Goal: Task Accomplishment & Management: Manage account settings

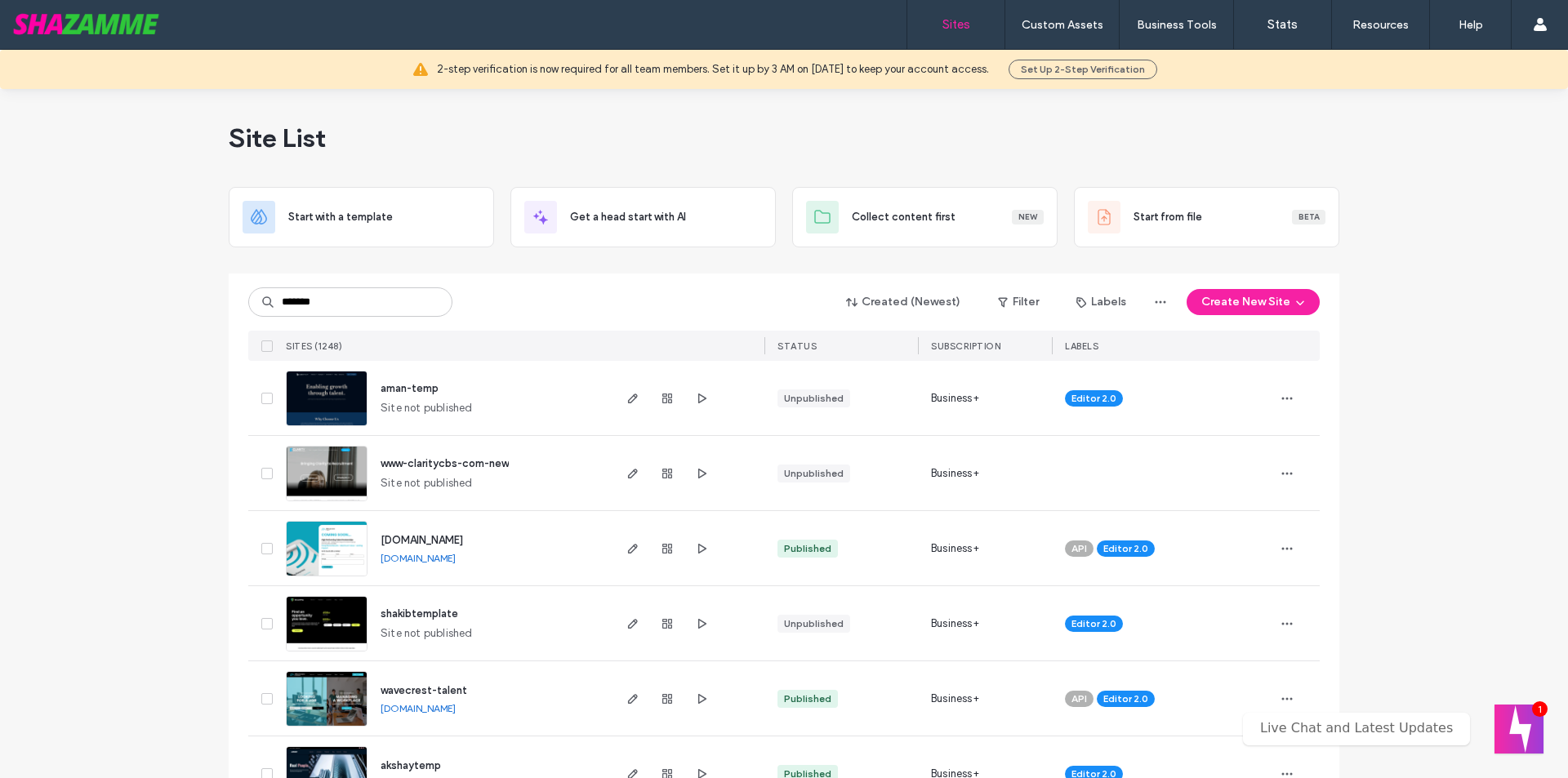
type input "*******"
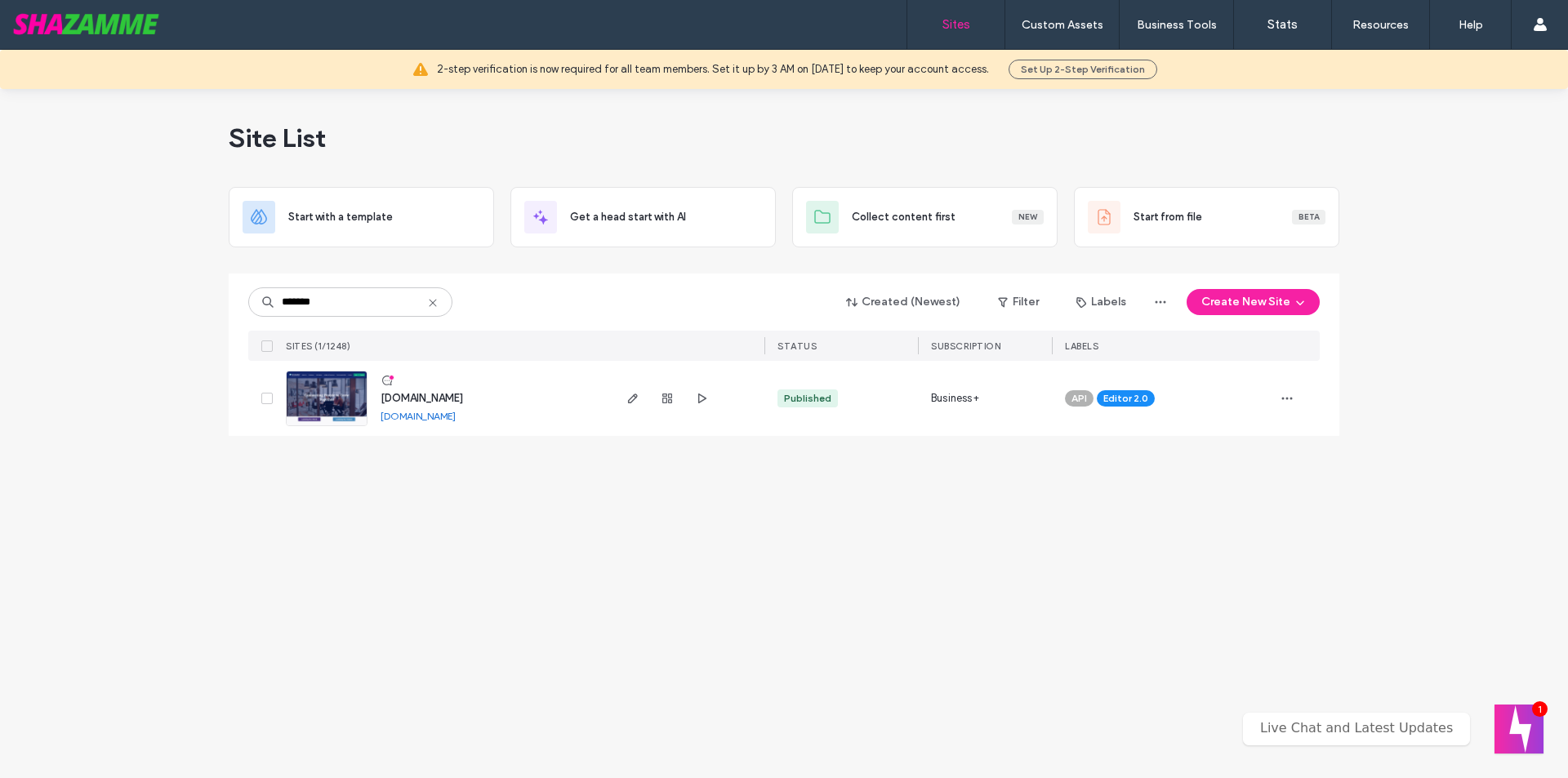
click at [456, 416] on link "[DOMAIN_NAME]" at bounding box center [418, 416] width 75 height 12
click at [634, 402] on icon "button" at bounding box center [632, 398] width 13 height 13
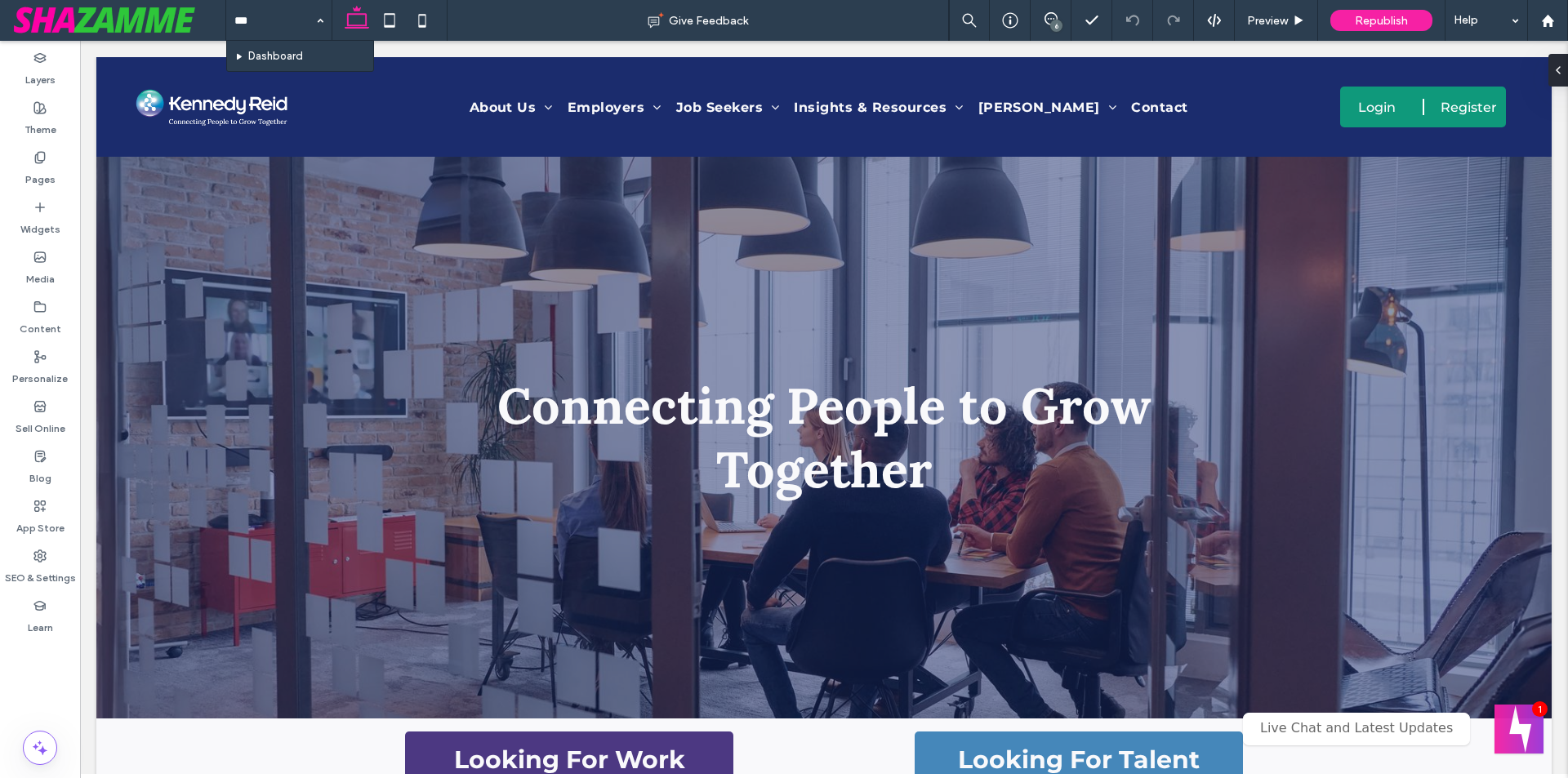
type input "****"
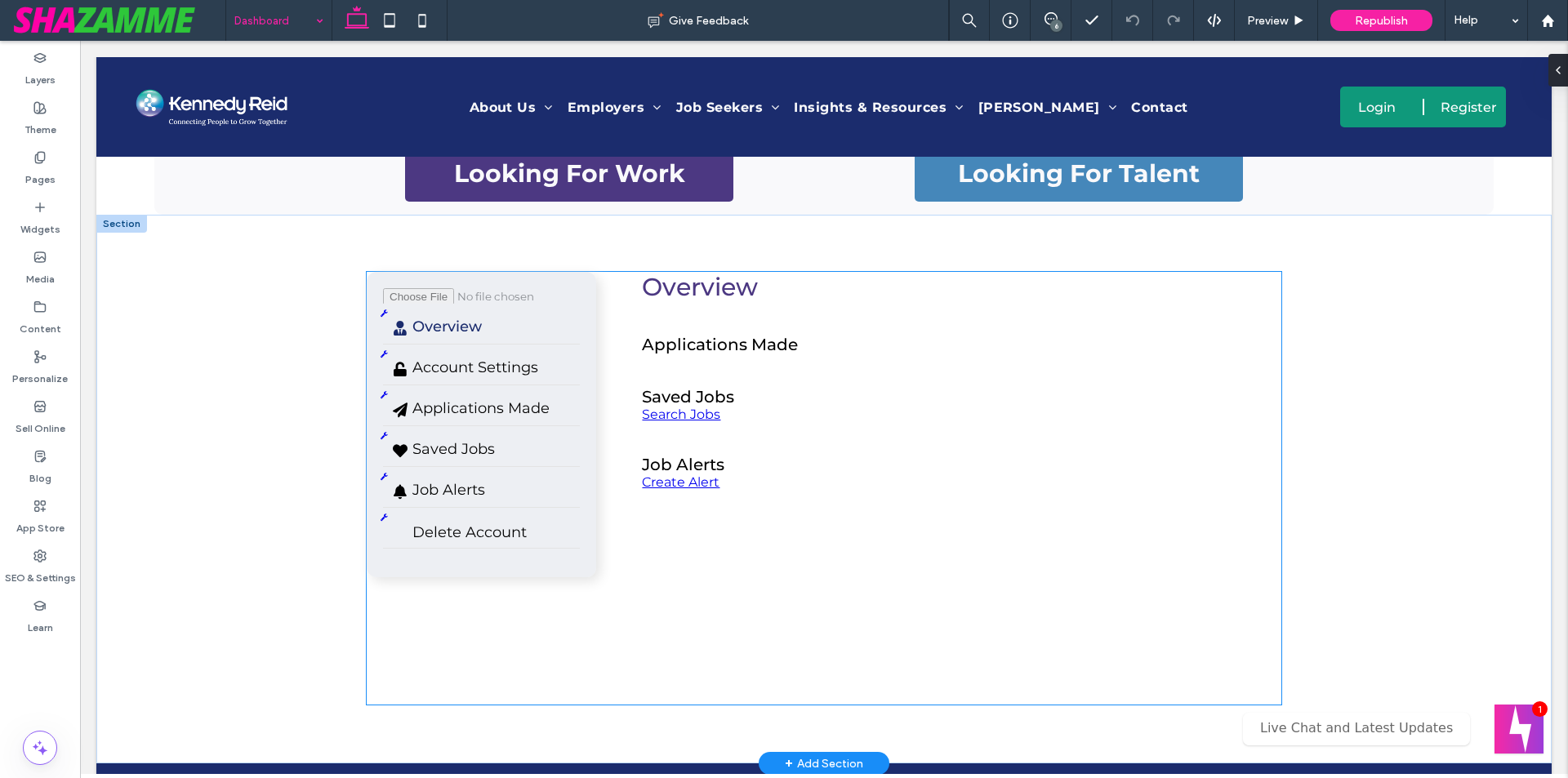
scroll to position [773, 0]
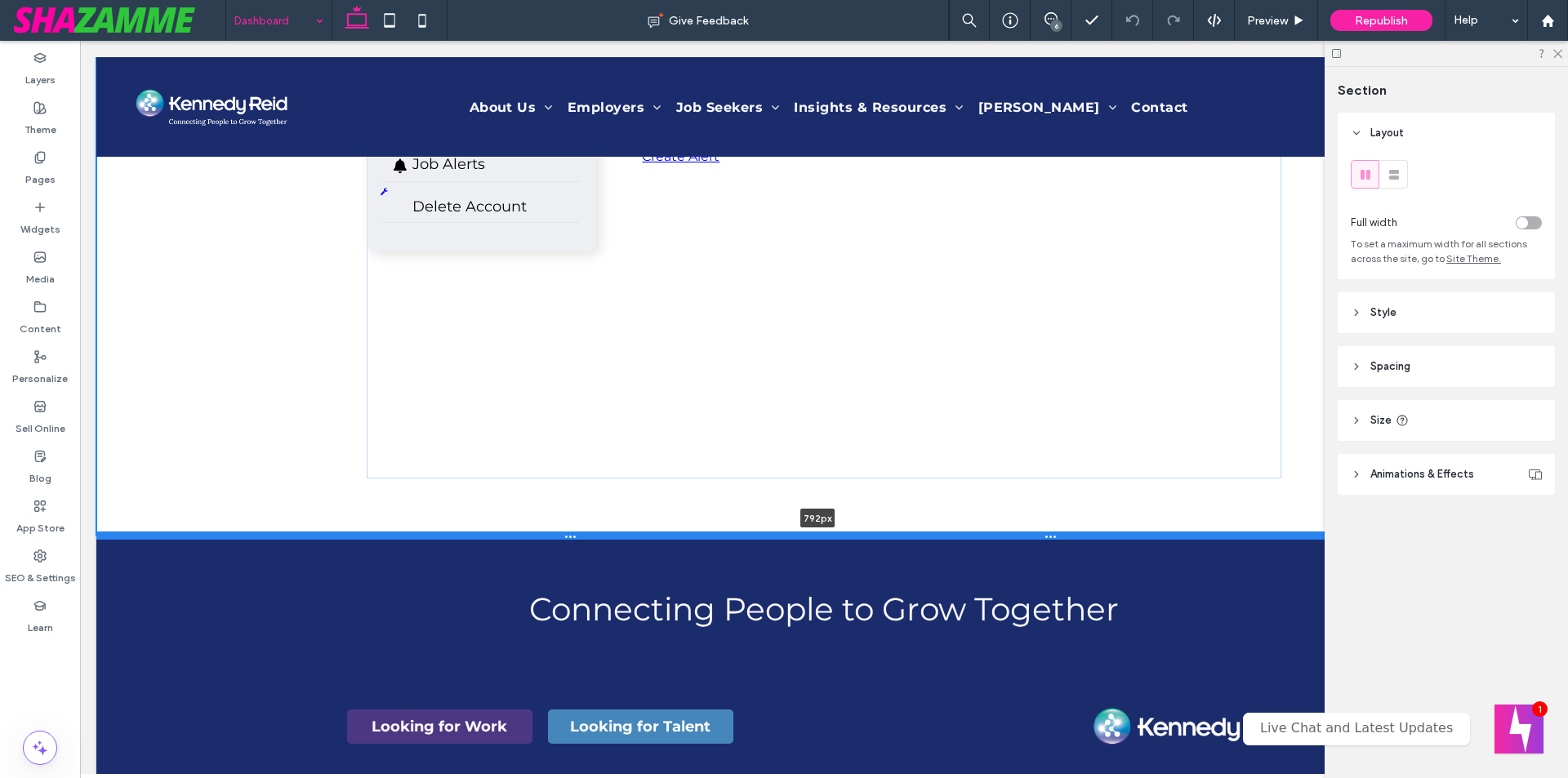
drag, startPoint x: 1328, startPoint y: 434, endPoint x: 1333, endPoint y: 531, distance: 97.1
click at [1333, 531] on div at bounding box center [818, 535] width 1443 height 8
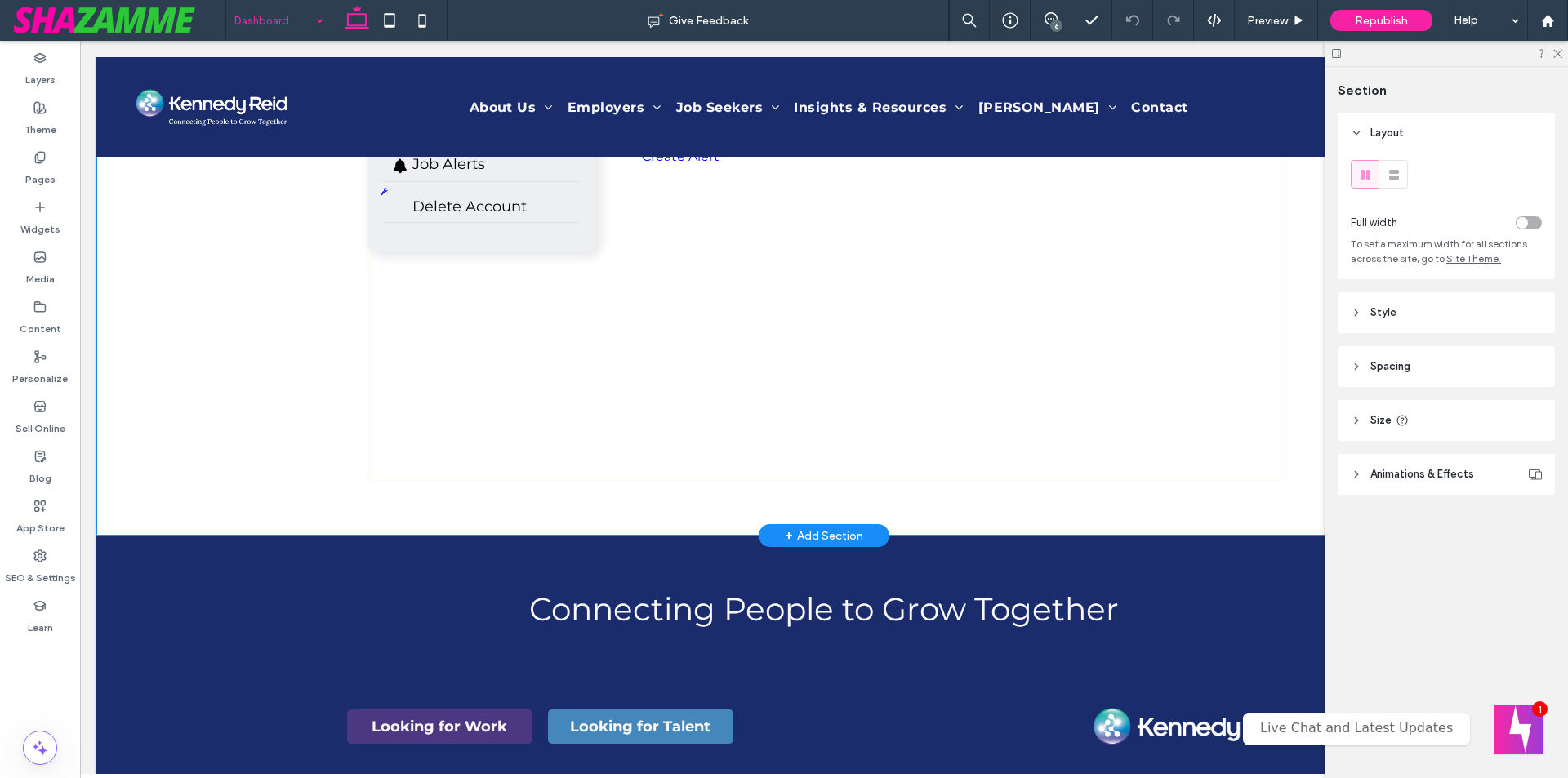
type input "***"
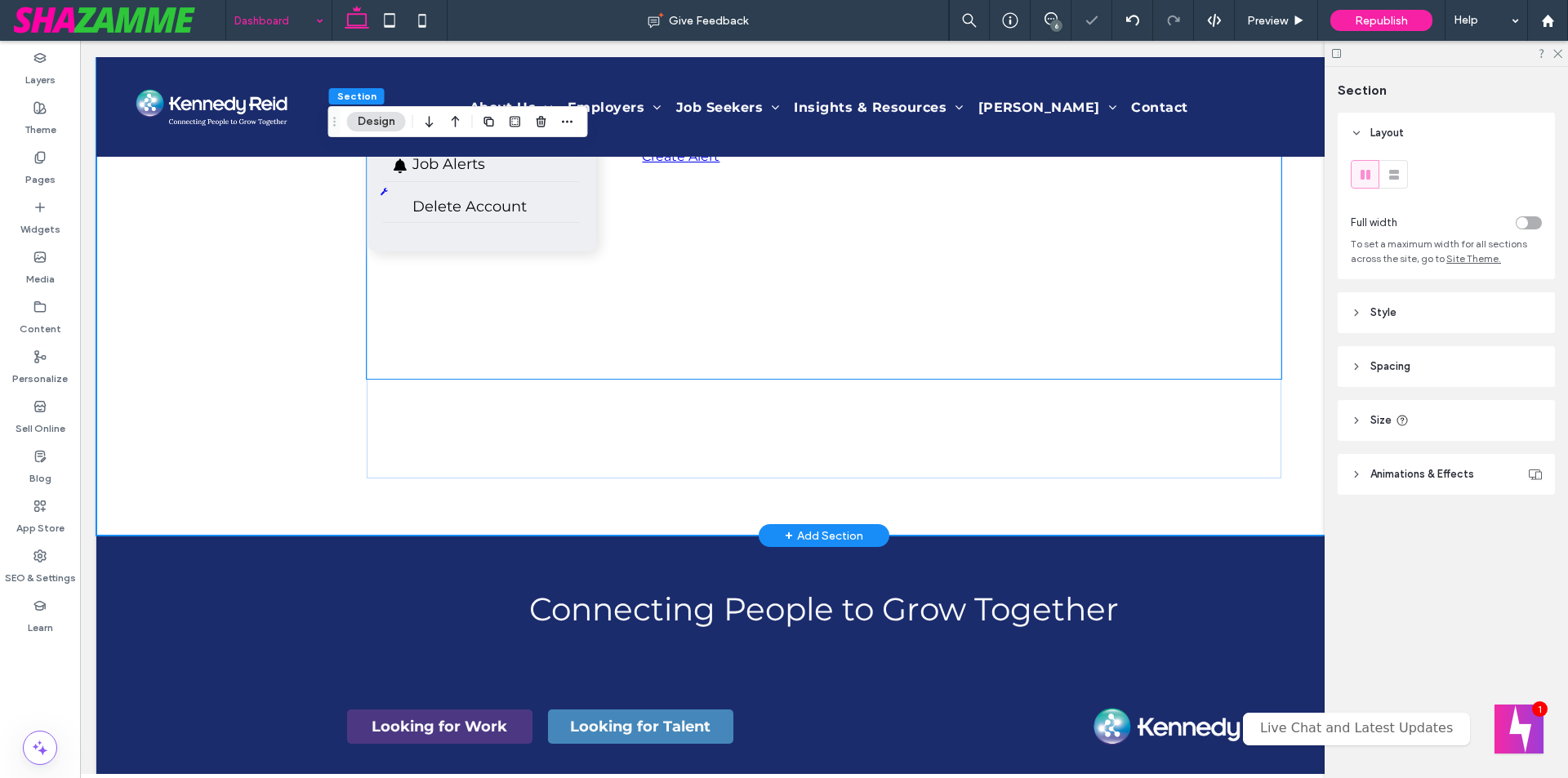
click at [873, 354] on div "Delete Overview Account Settings Applications Made Saved Jobs Job Alerts Delete…" at bounding box center [824, 162] width 915 height 433
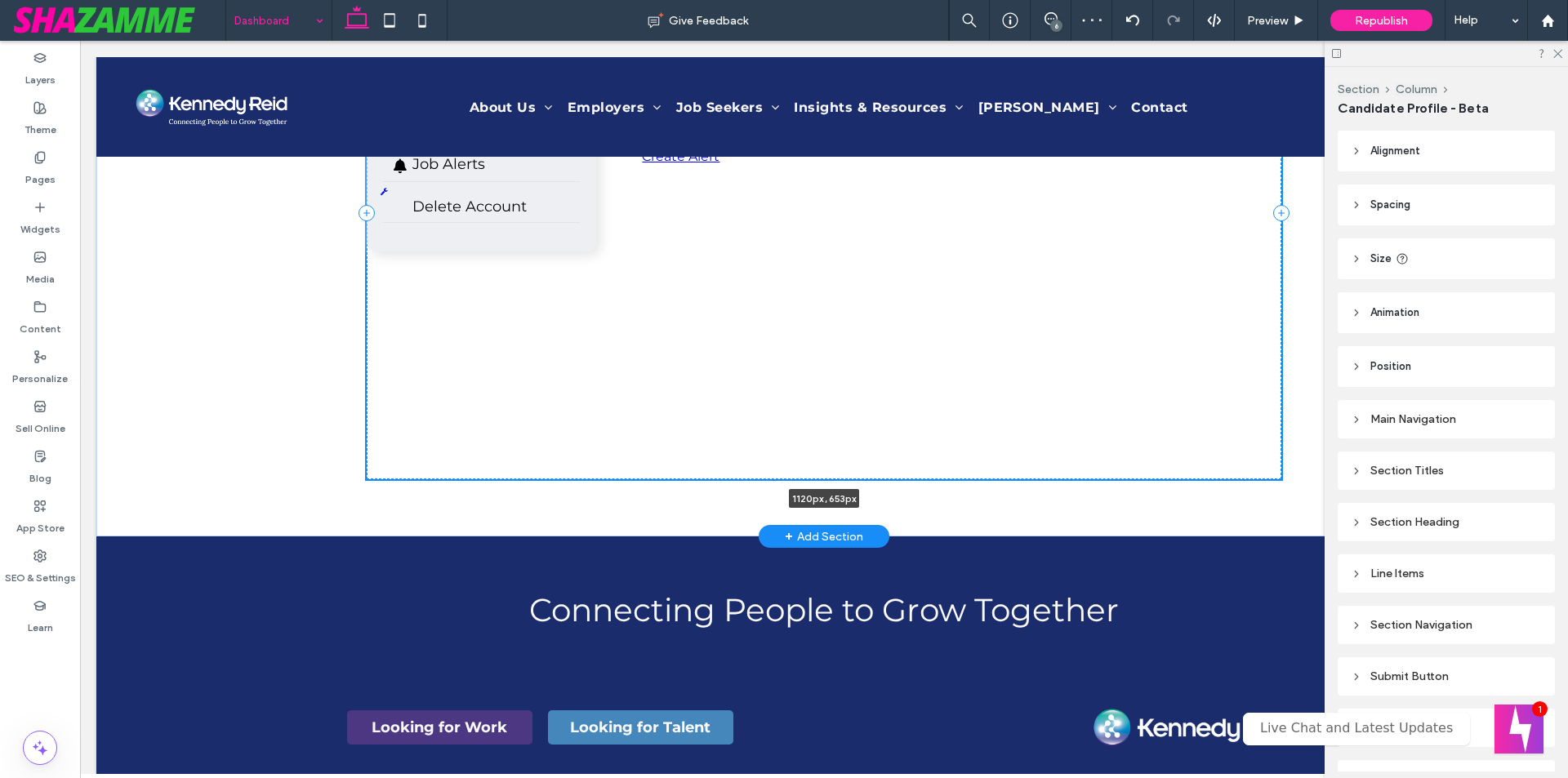
scroll to position [774, 0]
drag, startPoint x: 819, startPoint y: 379, endPoint x: 817, endPoint y: 480, distance: 101.0
click at [80, 41] on div at bounding box center [80, 41] width 0 height 0
type input "***"
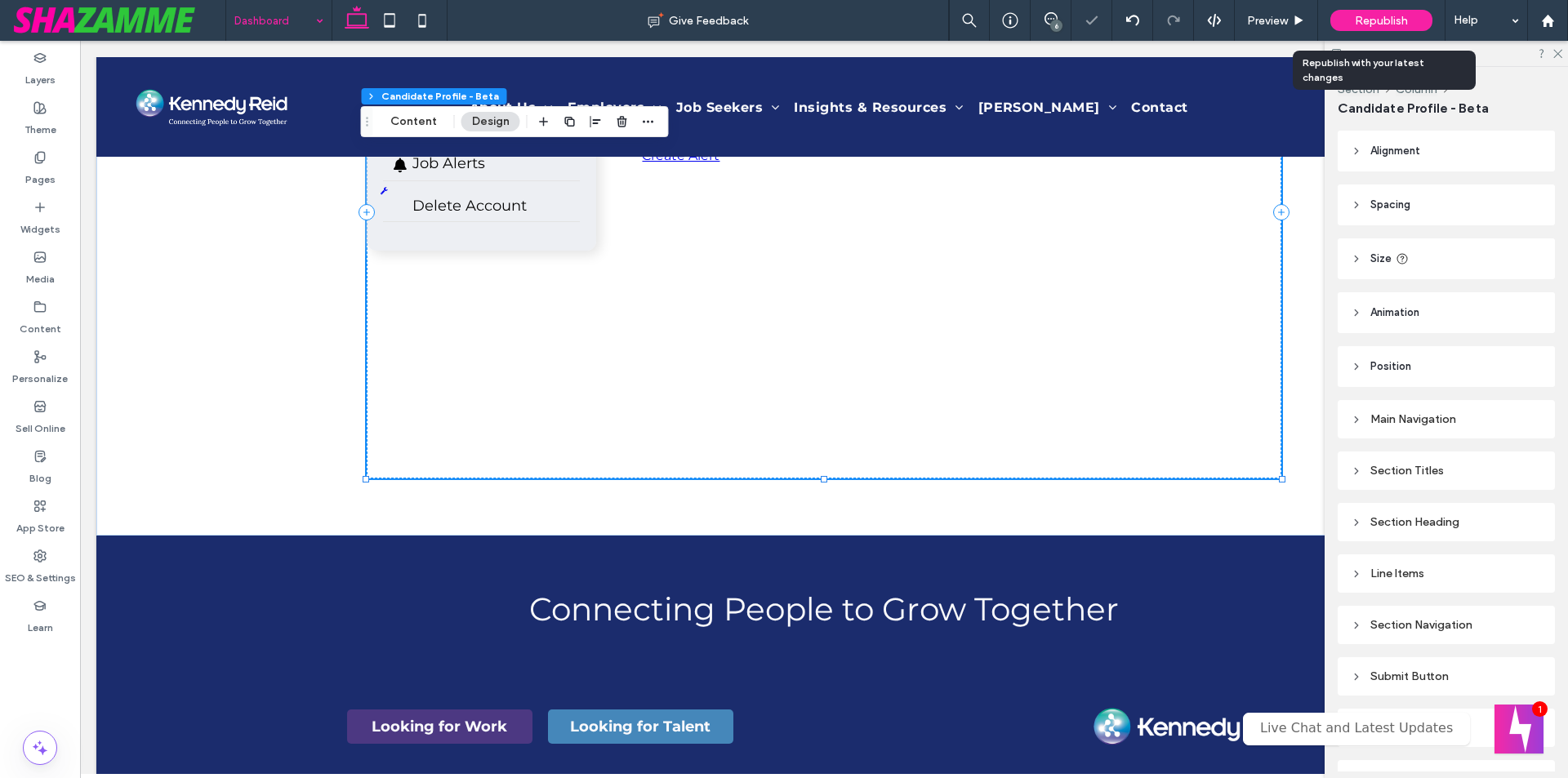
click at [1377, 19] on span "Republish" at bounding box center [1381, 21] width 53 height 14
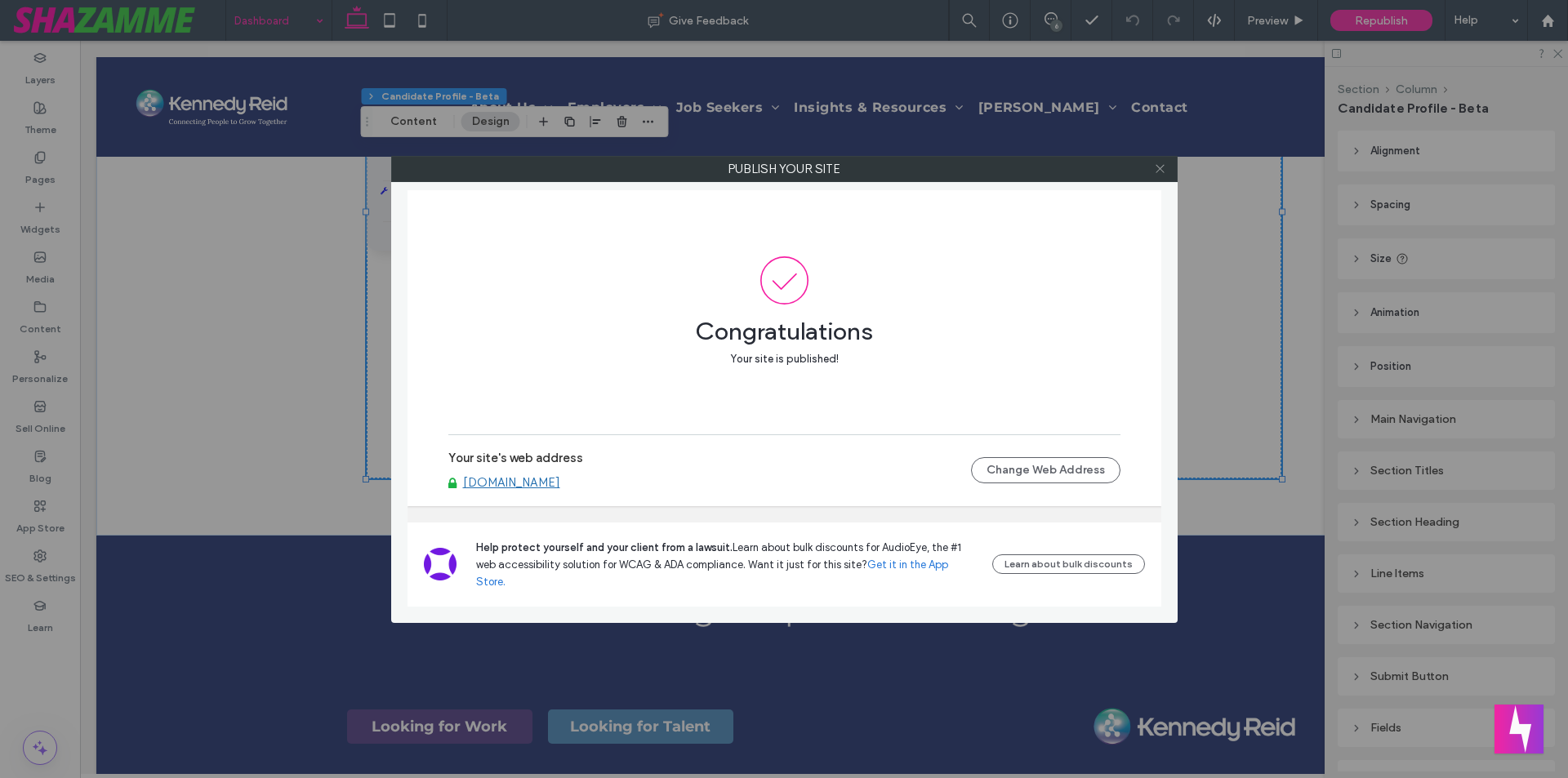
click at [1159, 169] on icon at bounding box center [1160, 169] width 12 height 12
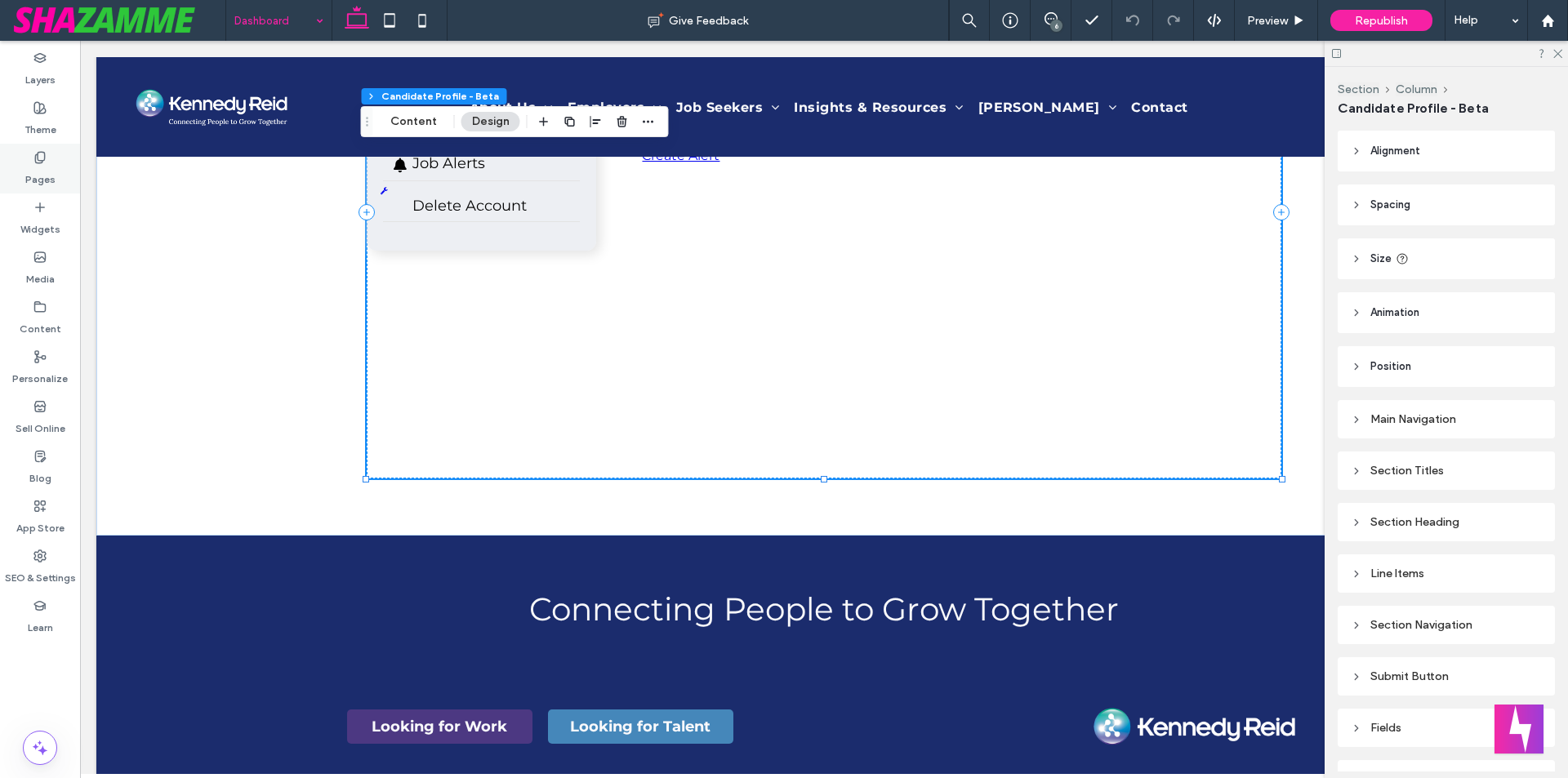
click at [24, 171] on div "Pages" at bounding box center [39, 168] width 80 height 50
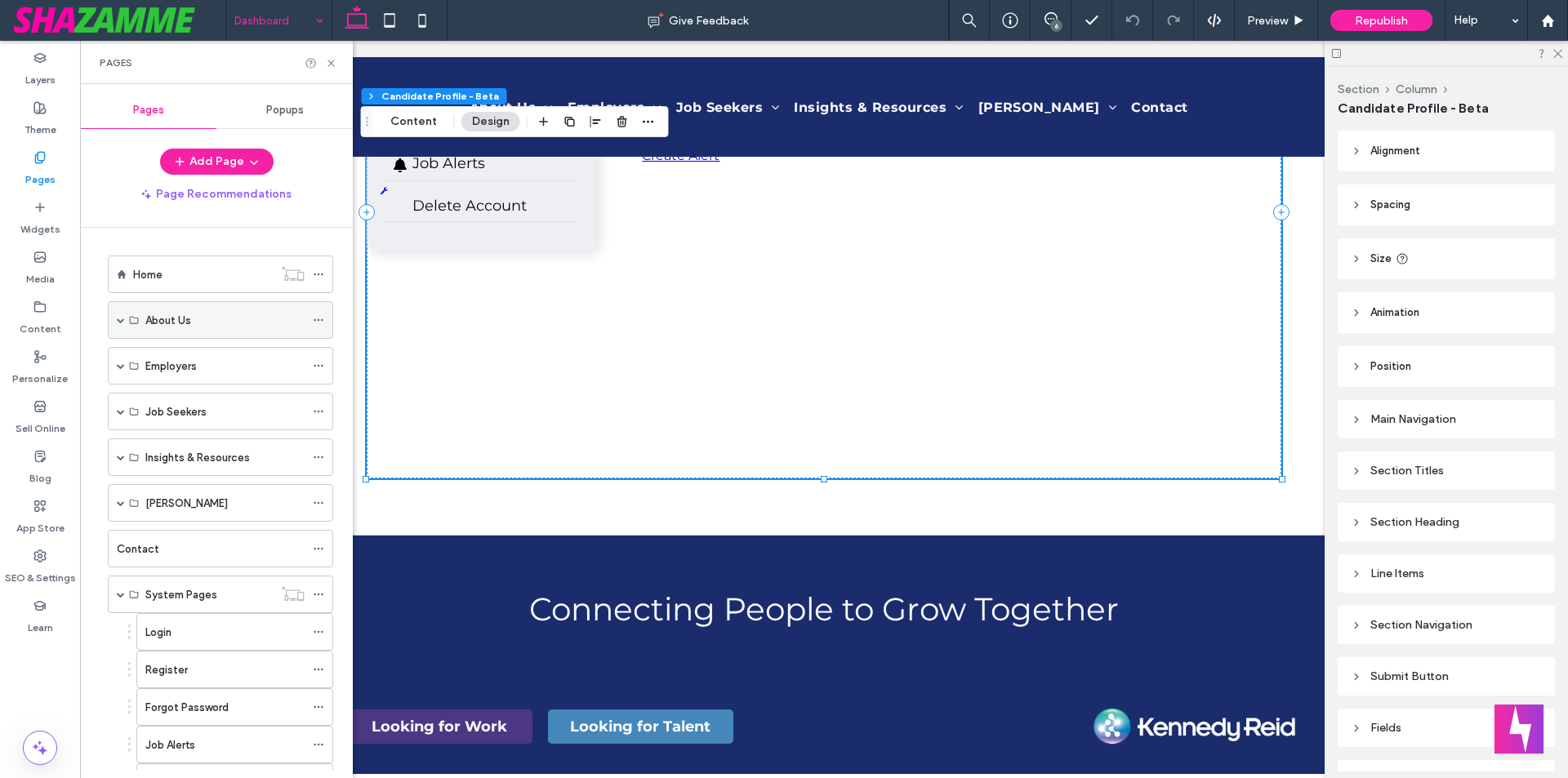
click at [122, 321] on span at bounding box center [121, 319] width 8 height 8
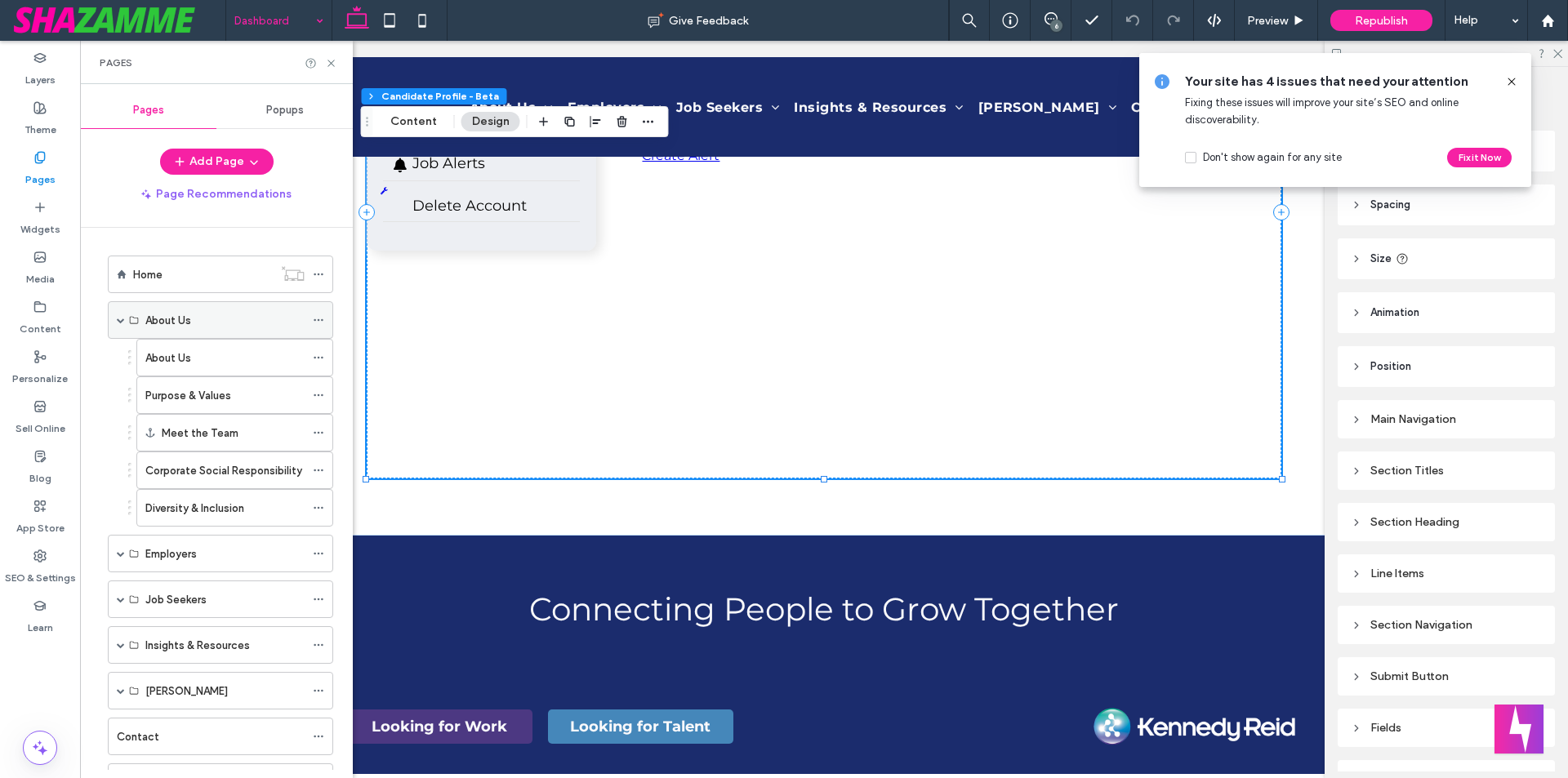
click at [315, 317] on icon at bounding box center [318, 319] width 11 height 11
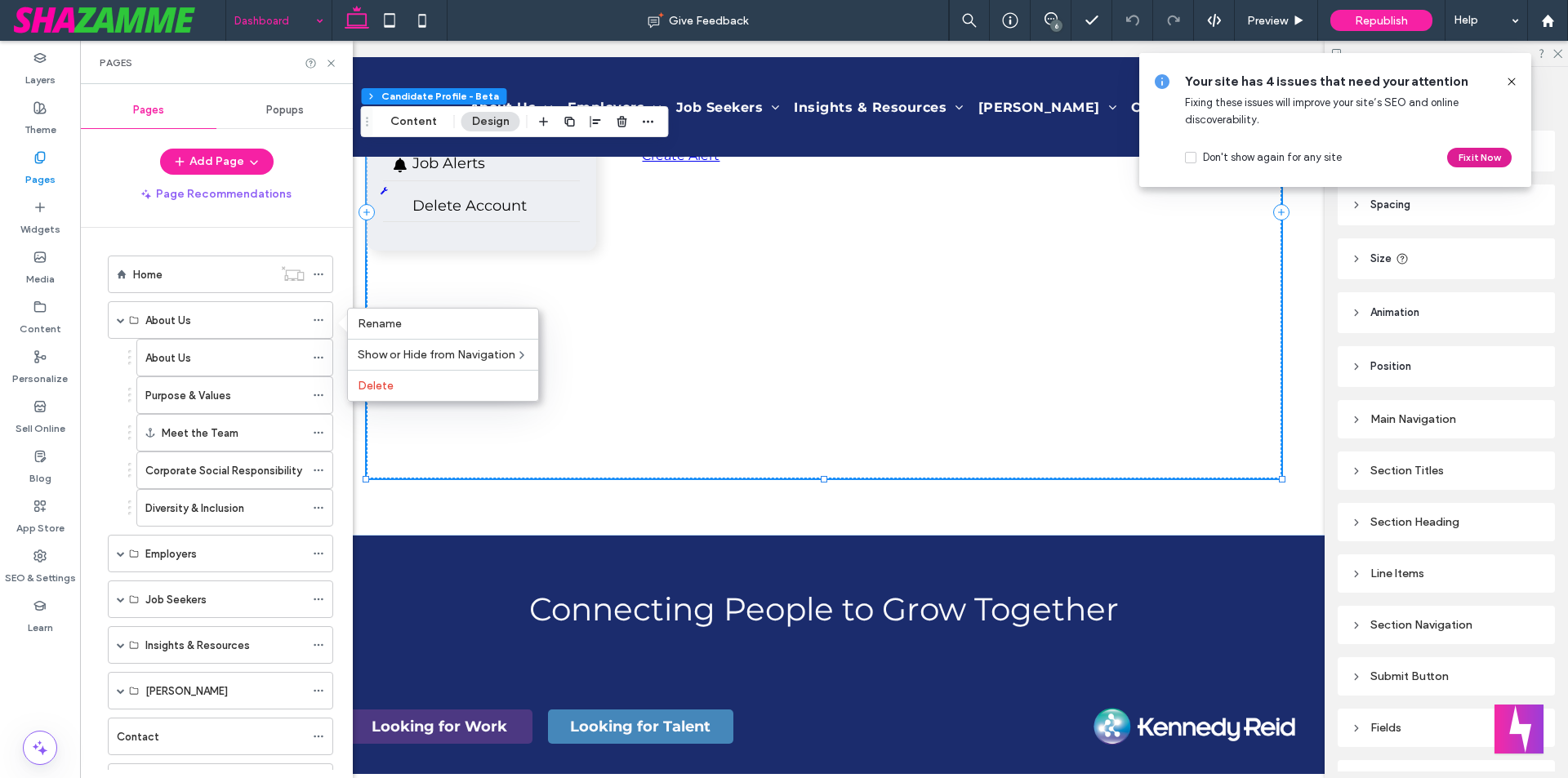
click at [1464, 150] on button "Fix it Now" at bounding box center [1479, 157] width 65 height 19
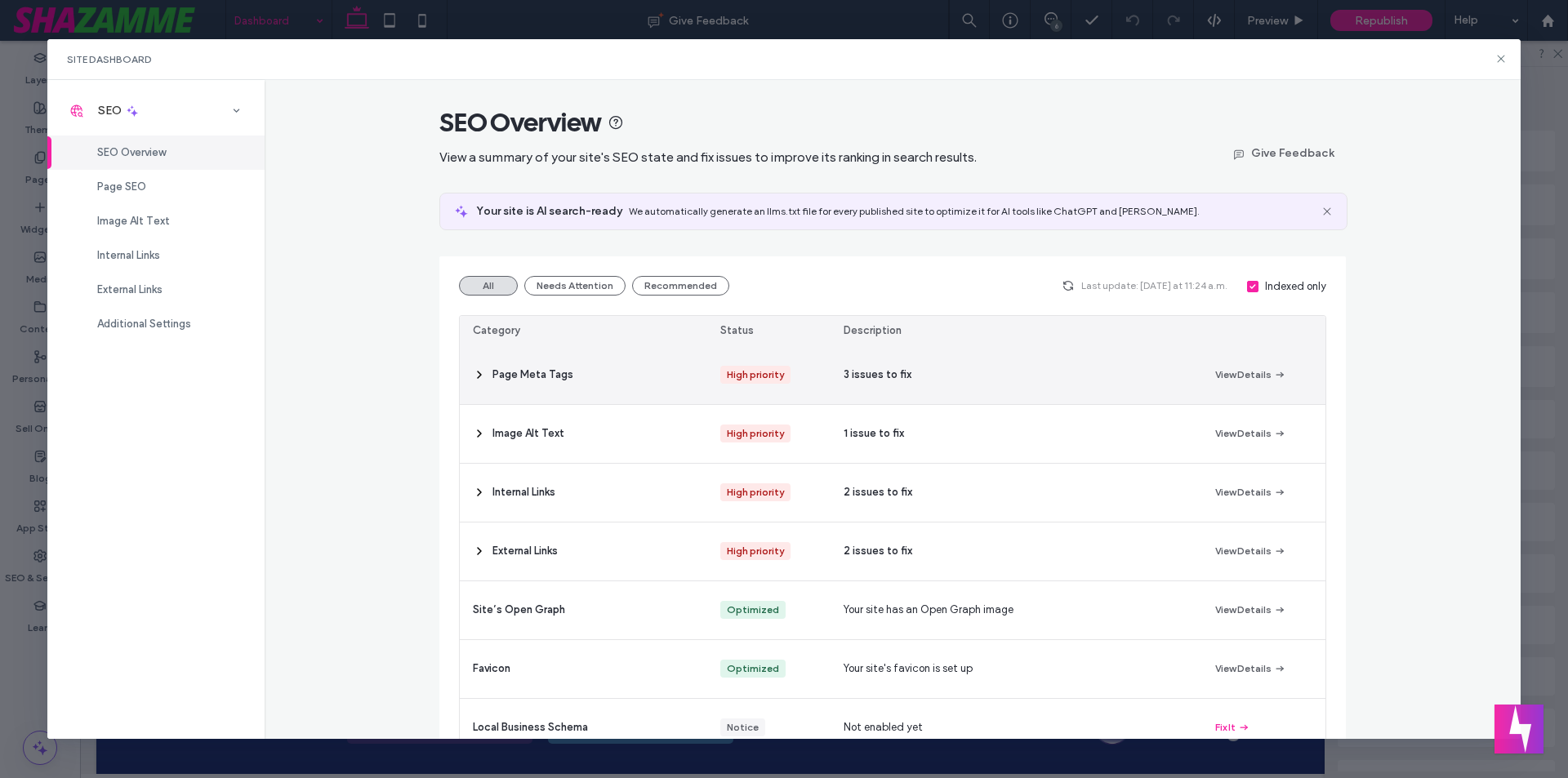
click at [477, 376] on use at bounding box center [479, 374] width 3 height 6
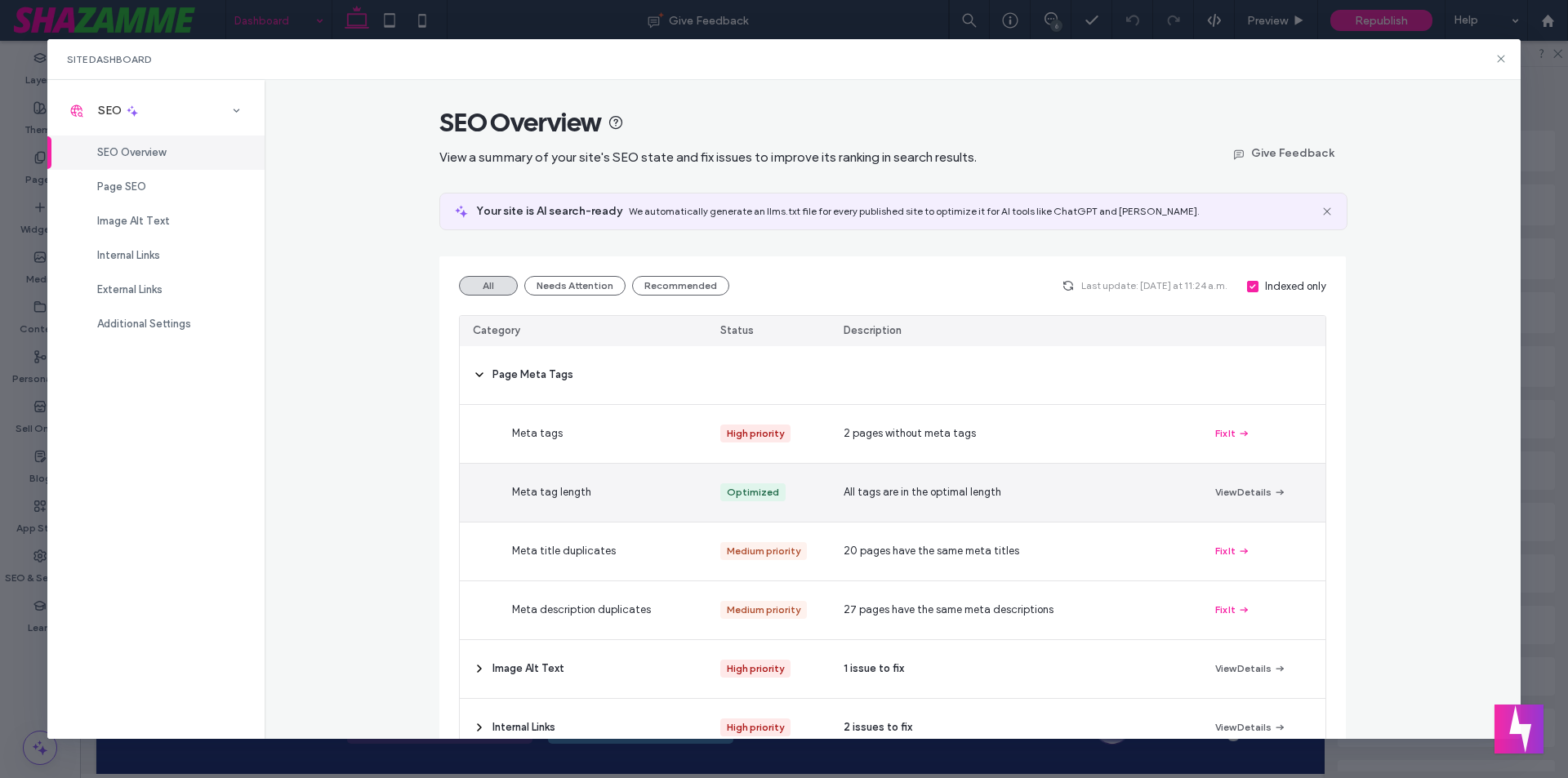
scroll to position [81, 0]
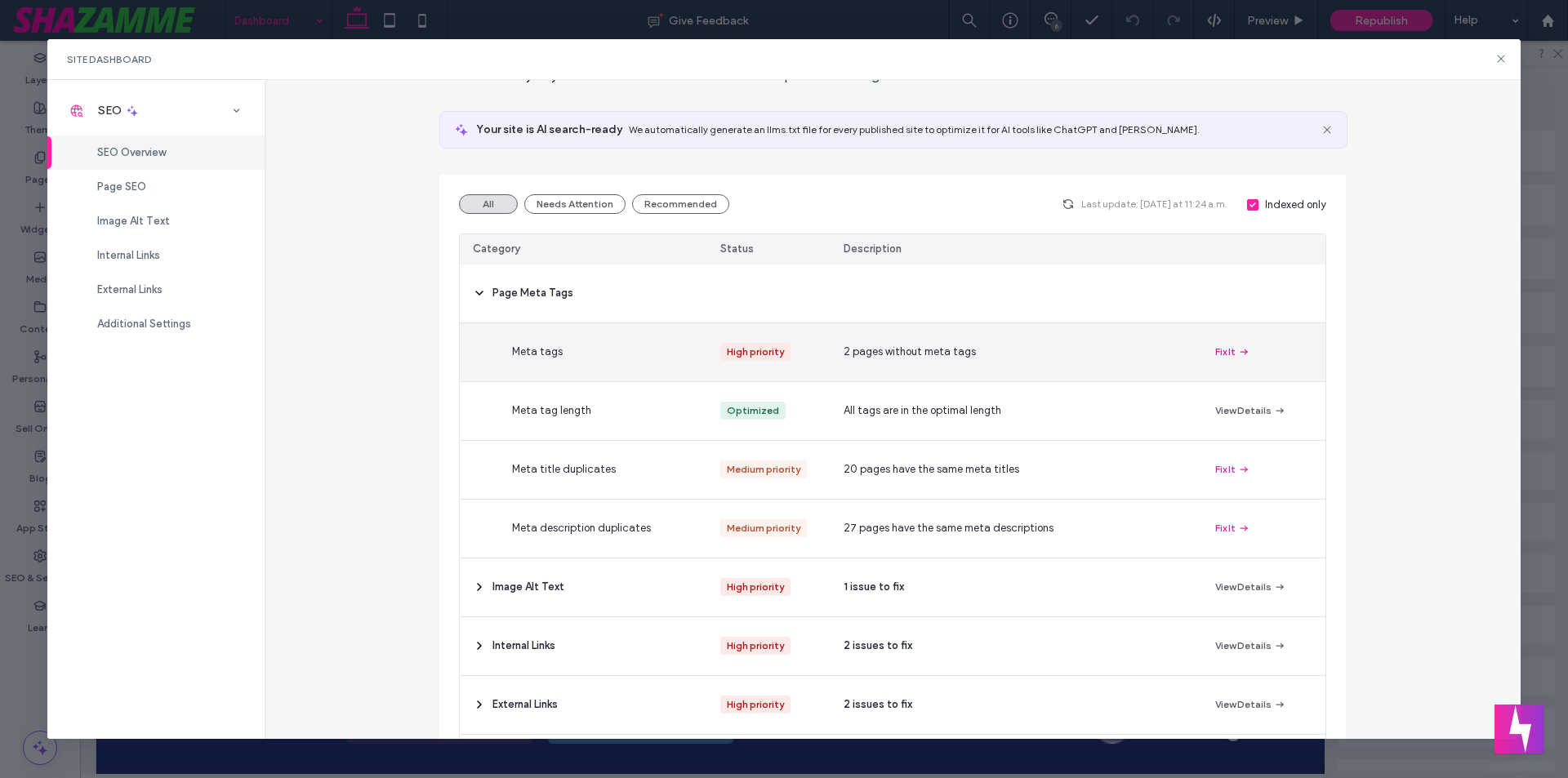
click at [1223, 348] on button "Fix It" at bounding box center [1232, 351] width 35 height 19
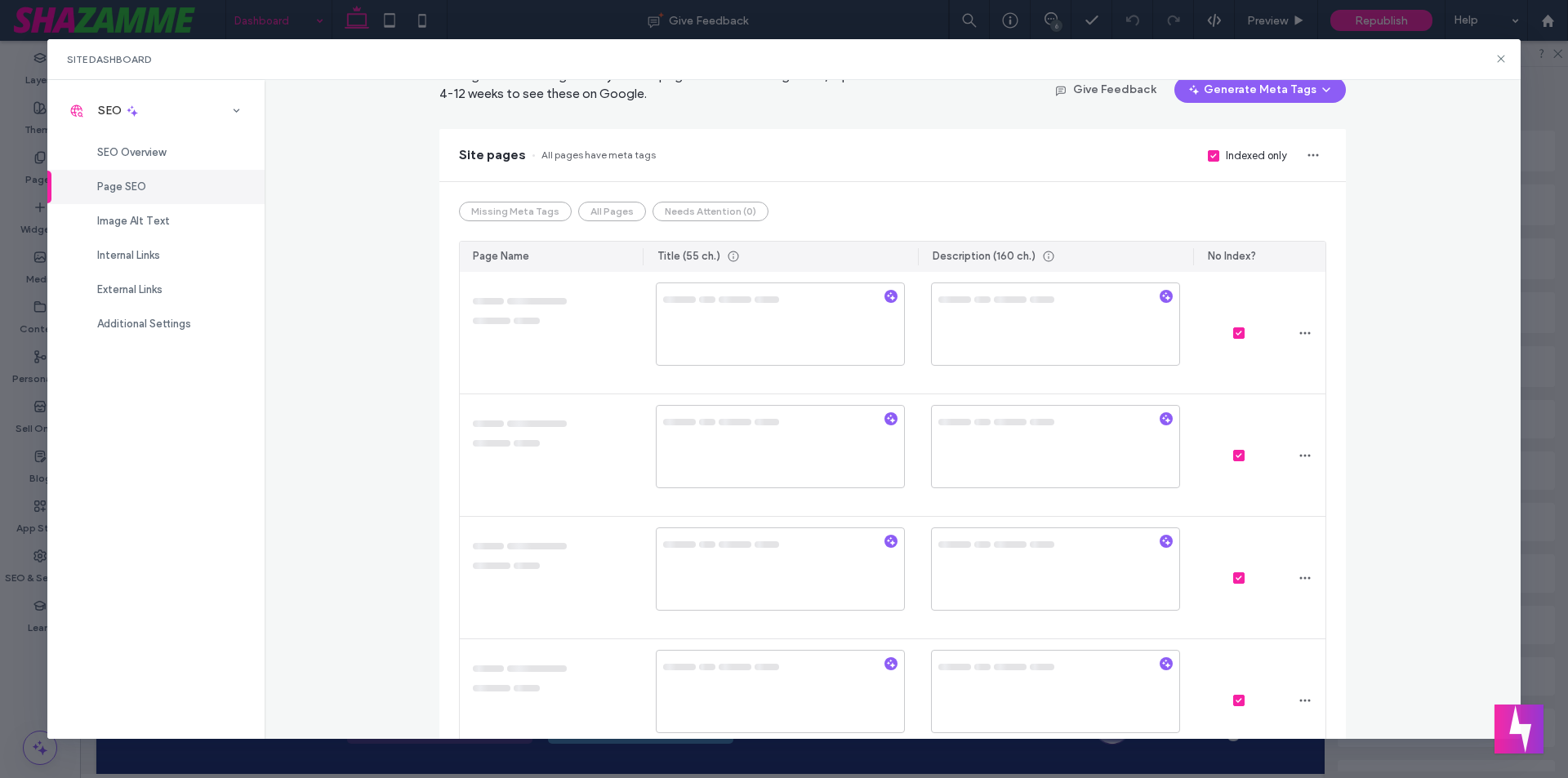
scroll to position [0, 0]
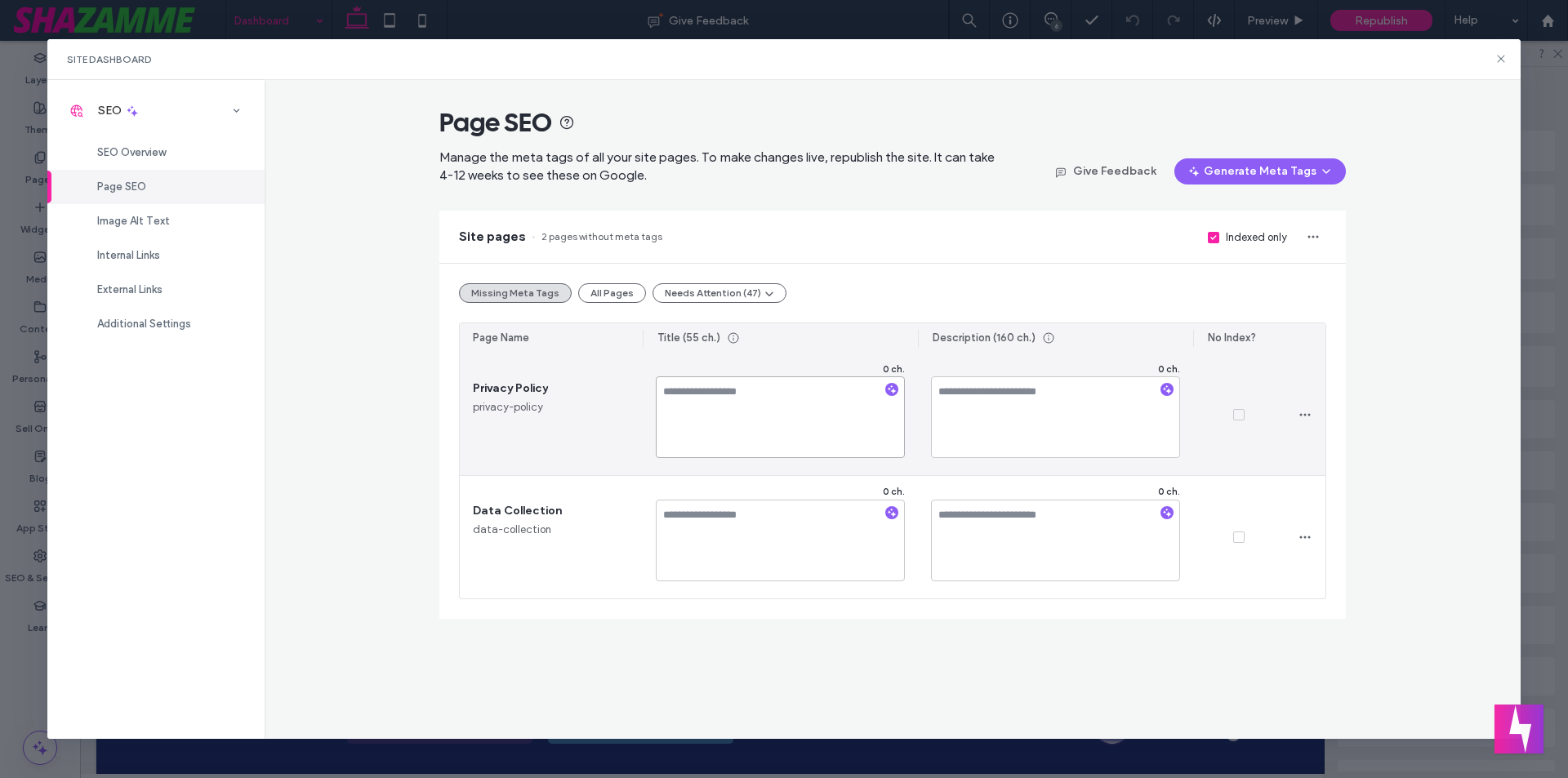
click at [824, 397] on textarea at bounding box center [780, 416] width 249 height 81
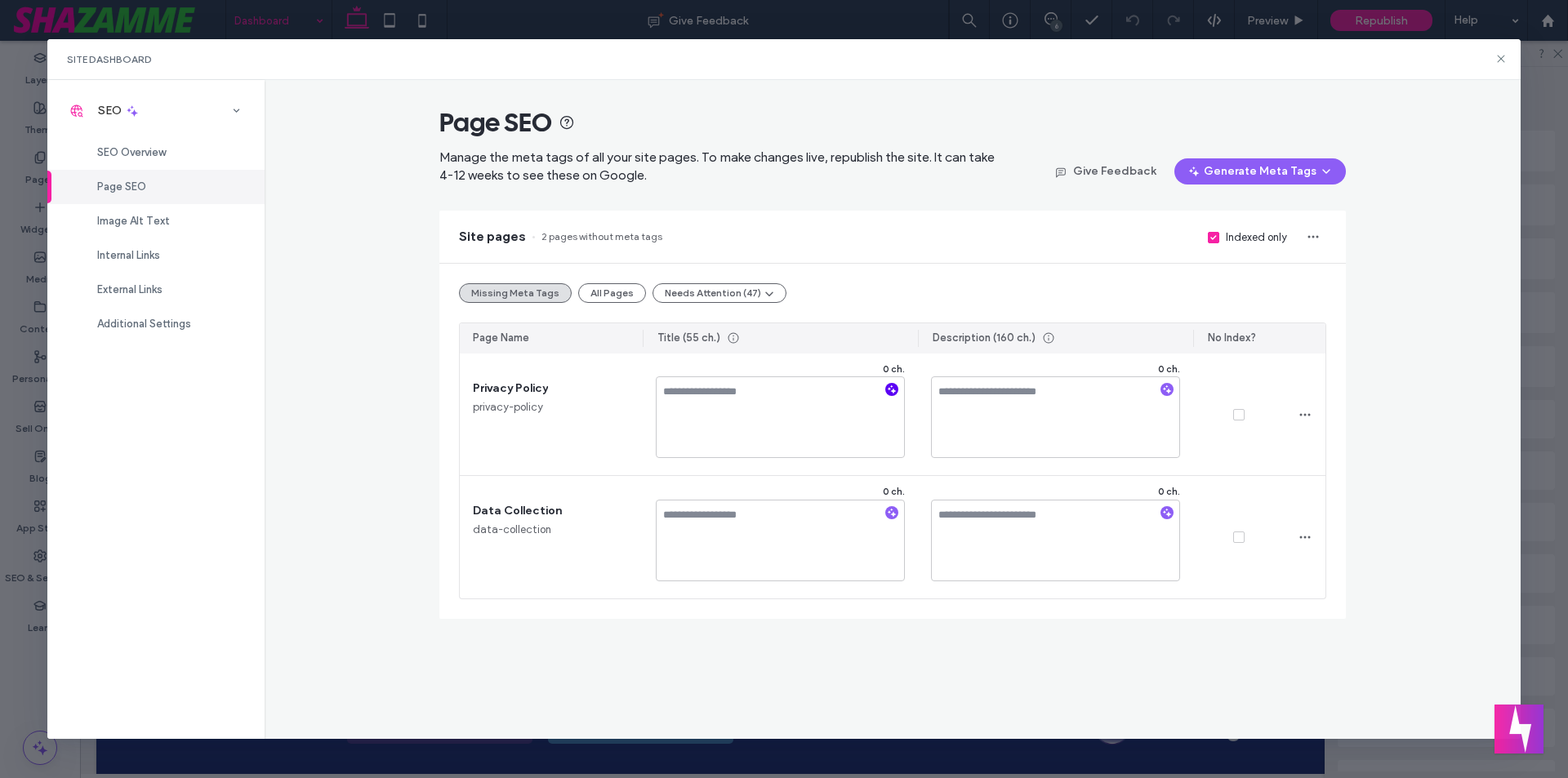
click at [893, 391] on use "button" at bounding box center [892, 390] width 9 height 9
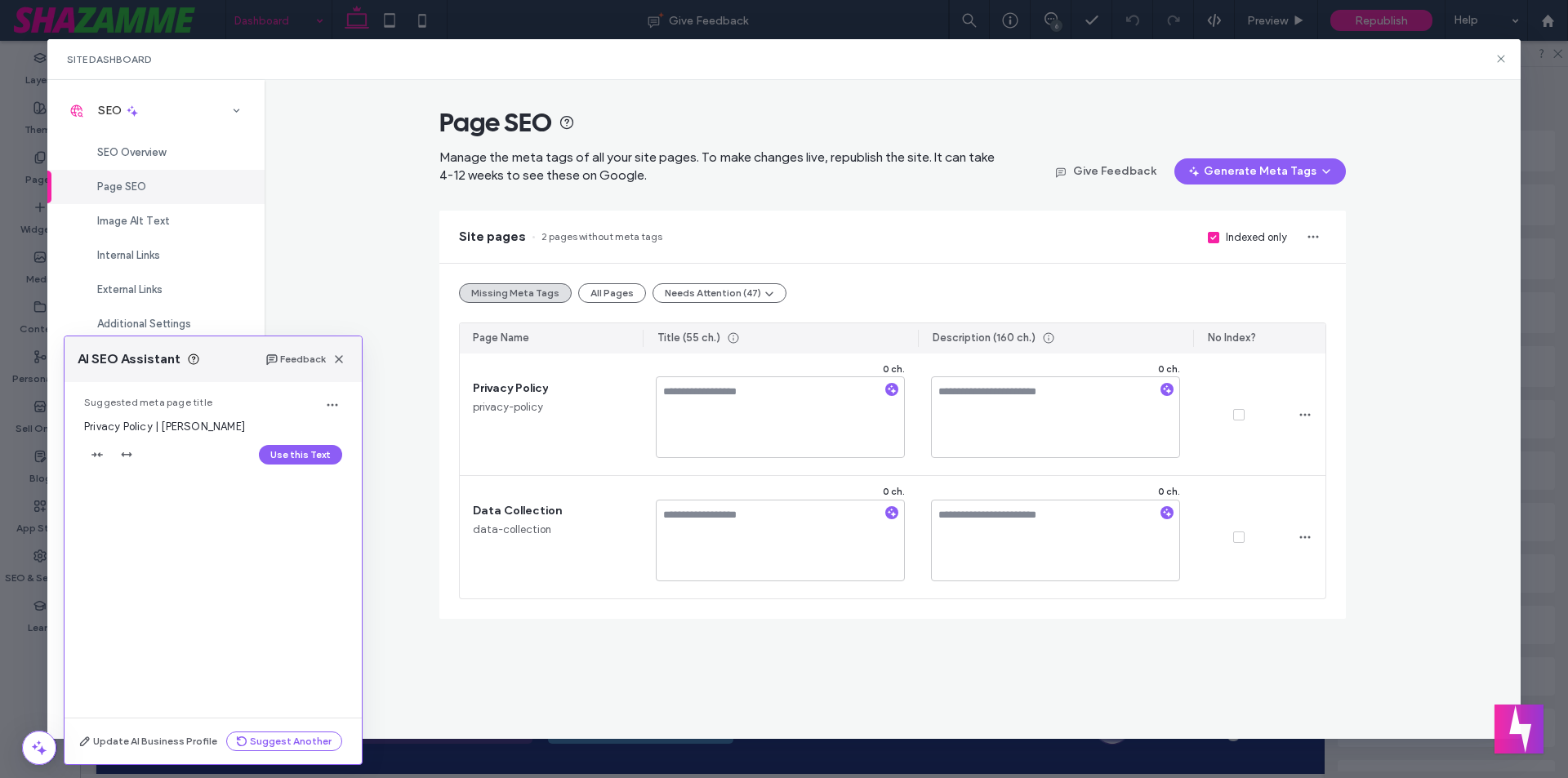
click at [298, 444] on div "Use this Text" at bounding box center [213, 455] width 258 height 26
click at [299, 449] on button "Use this Text" at bounding box center [300, 455] width 83 height 19
type textarea "**********"
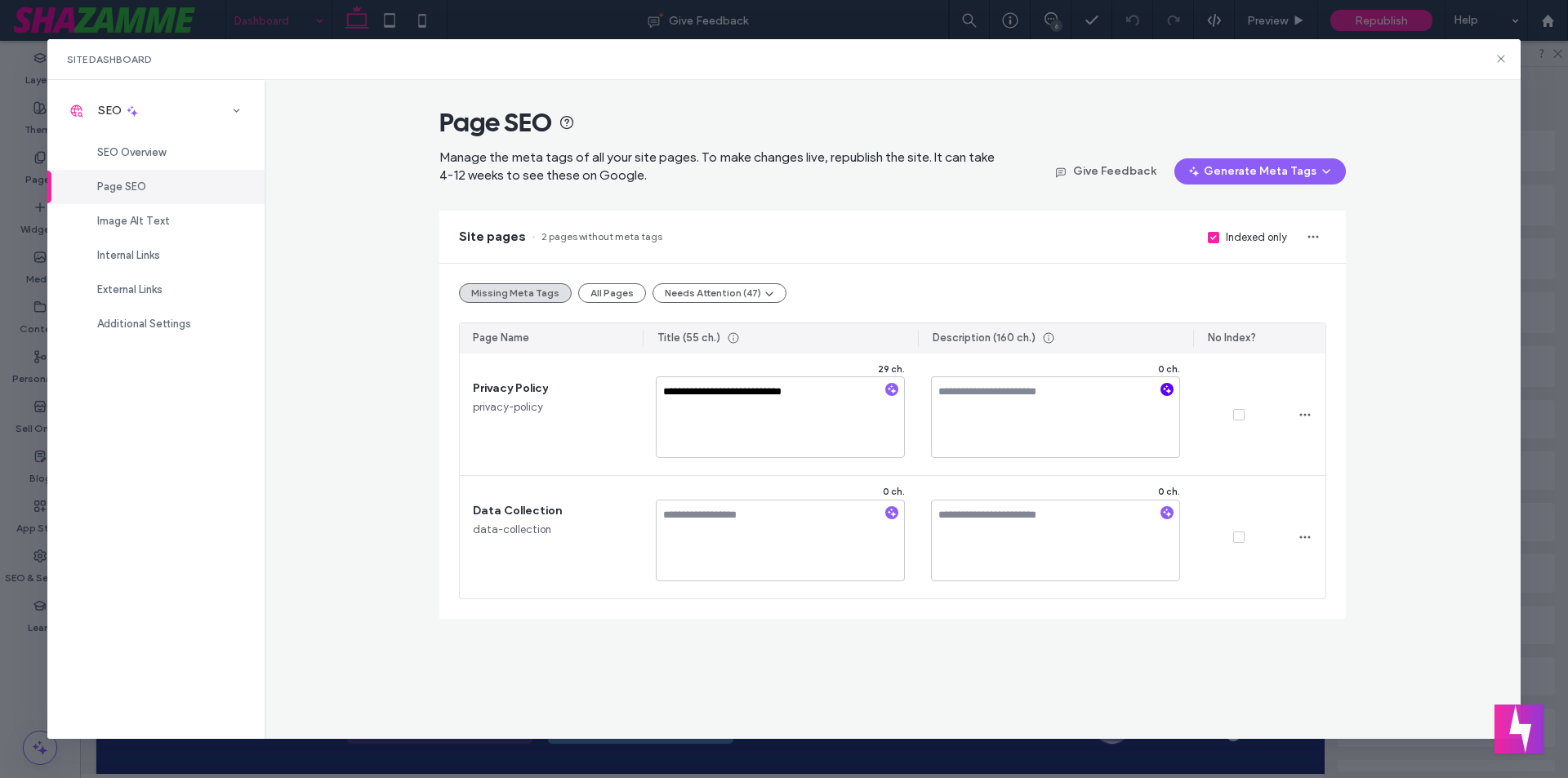
click at [1166, 390] on icon "button" at bounding box center [1167, 389] width 11 height 11
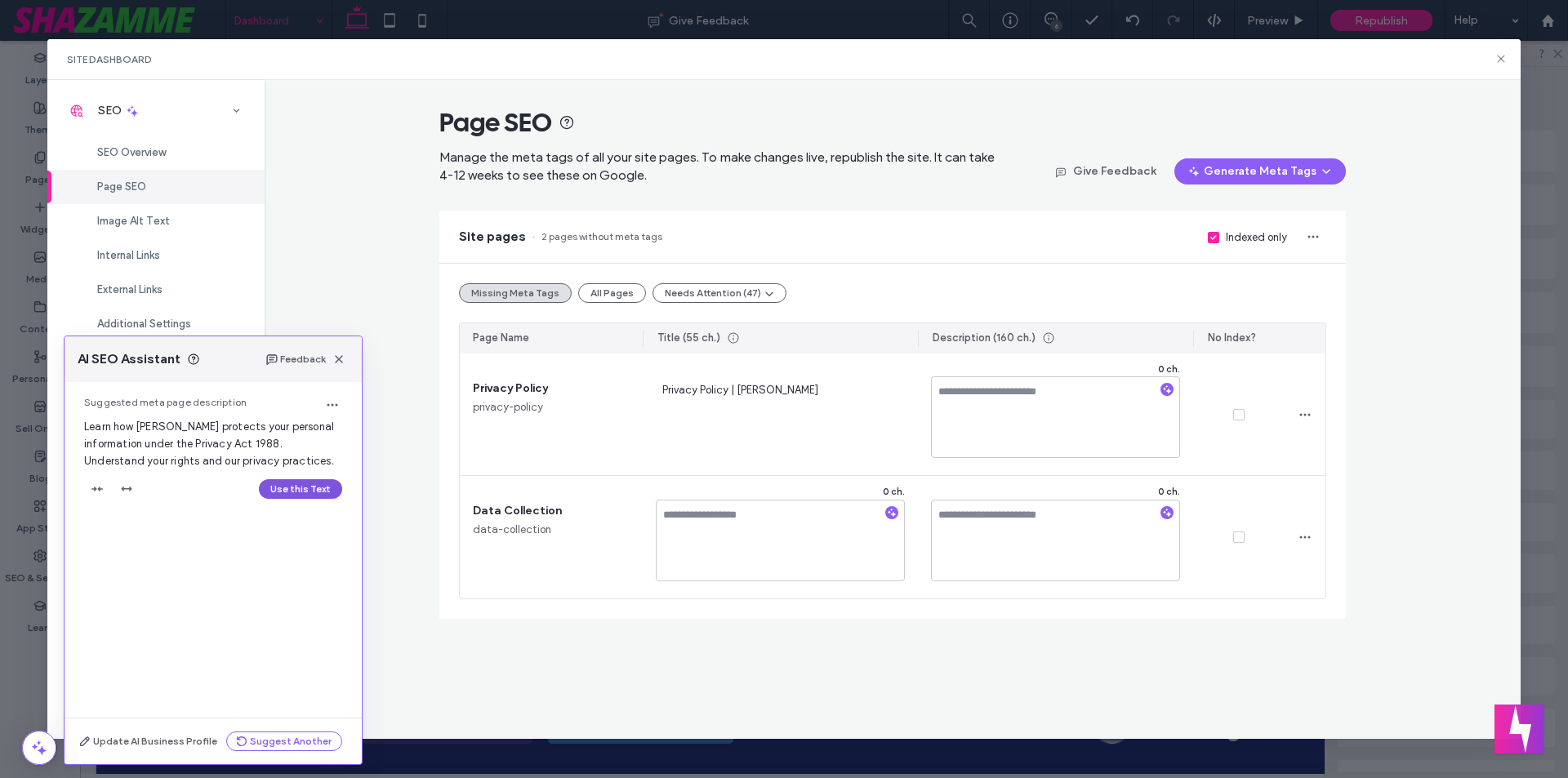
click at [303, 491] on button "Use this Text" at bounding box center [300, 489] width 83 height 19
type textarea "**********"
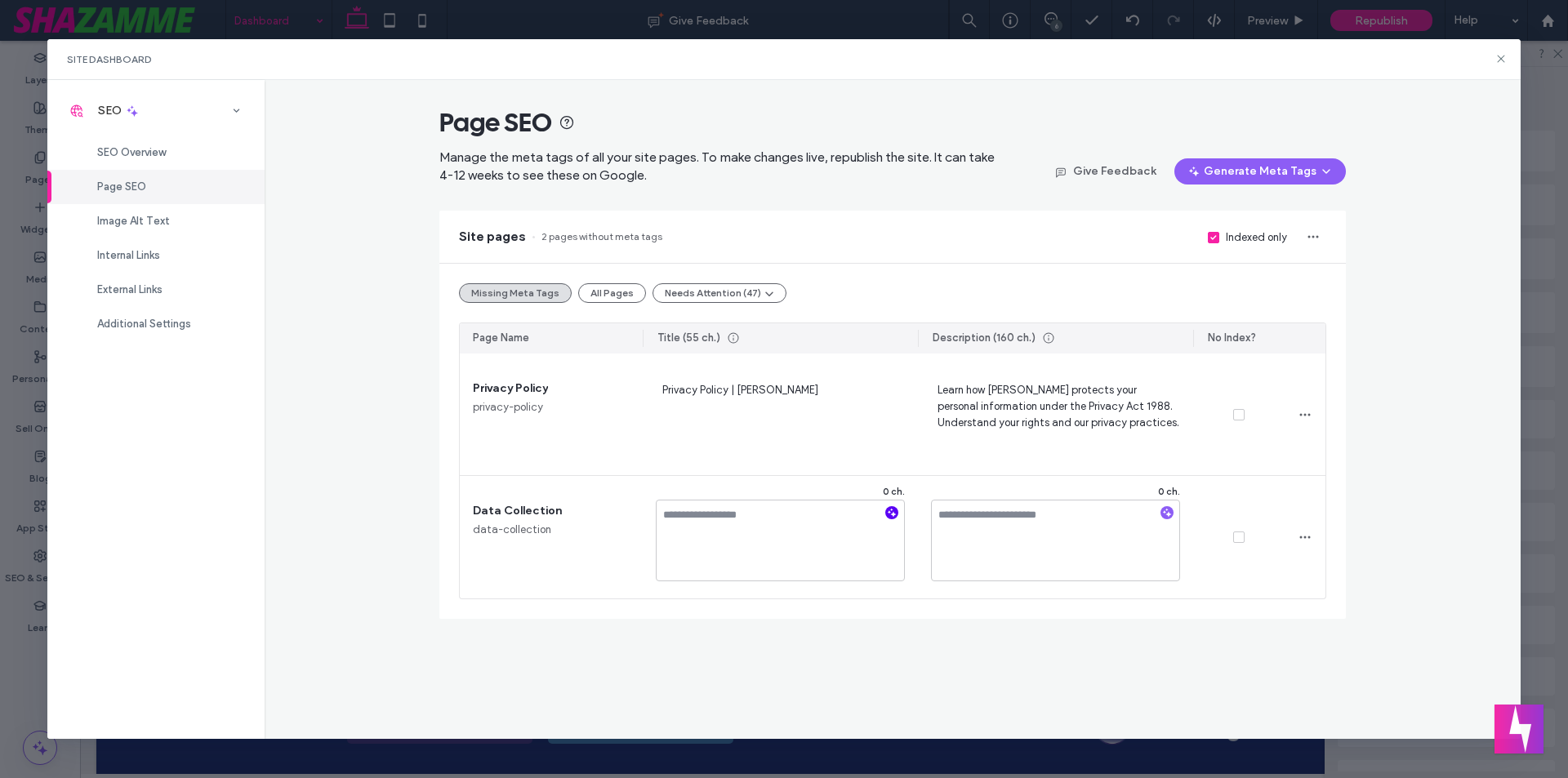
click at [889, 511] on icon "button" at bounding box center [891, 512] width 11 height 11
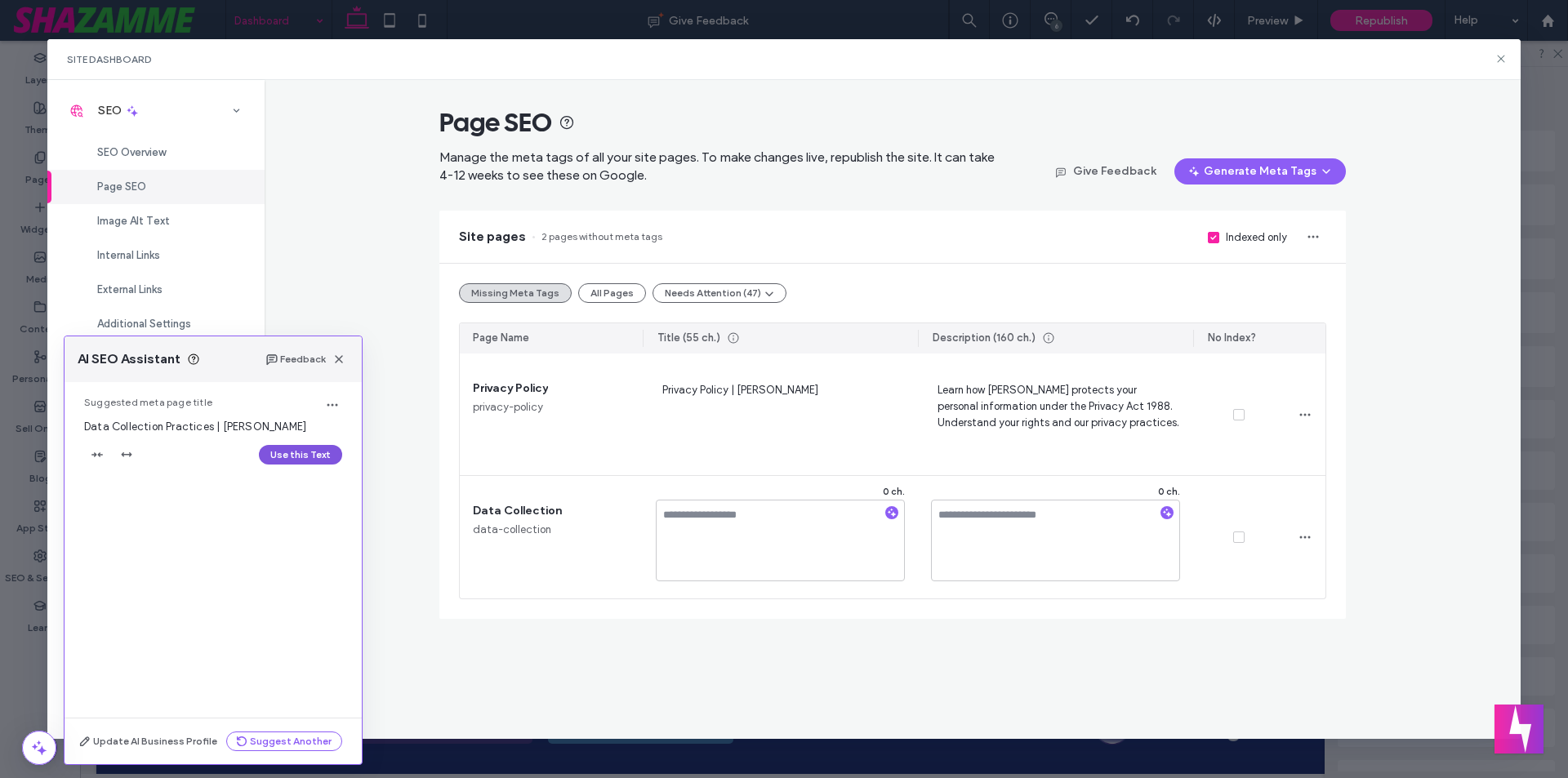
click at [310, 458] on button "Use this Text" at bounding box center [300, 455] width 83 height 19
type textarea "**********"
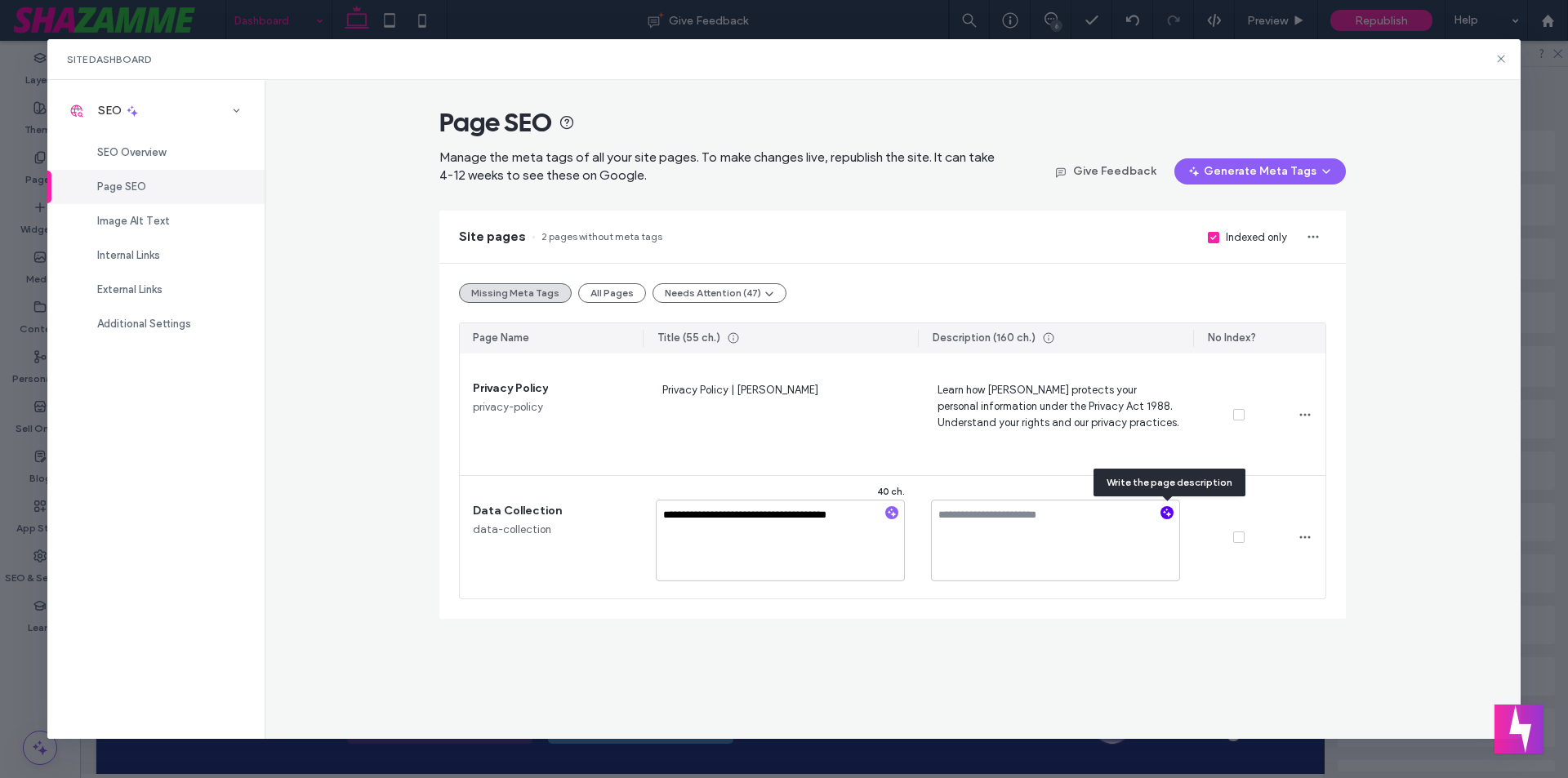
click at [1168, 507] on icon "button" at bounding box center [1167, 512] width 11 height 11
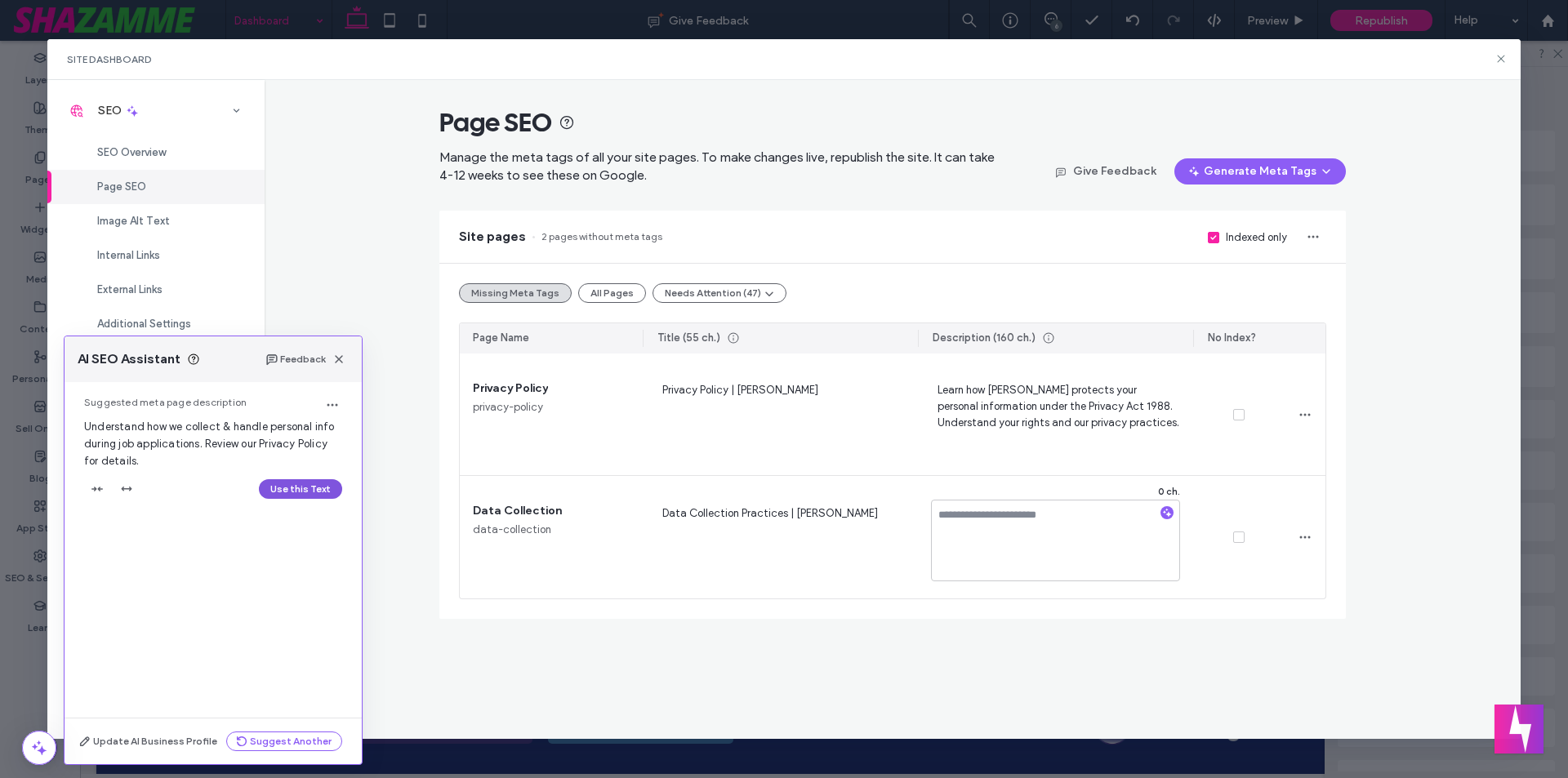
click at [302, 489] on button "Use this Text" at bounding box center [300, 489] width 83 height 19
type textarea "**********"
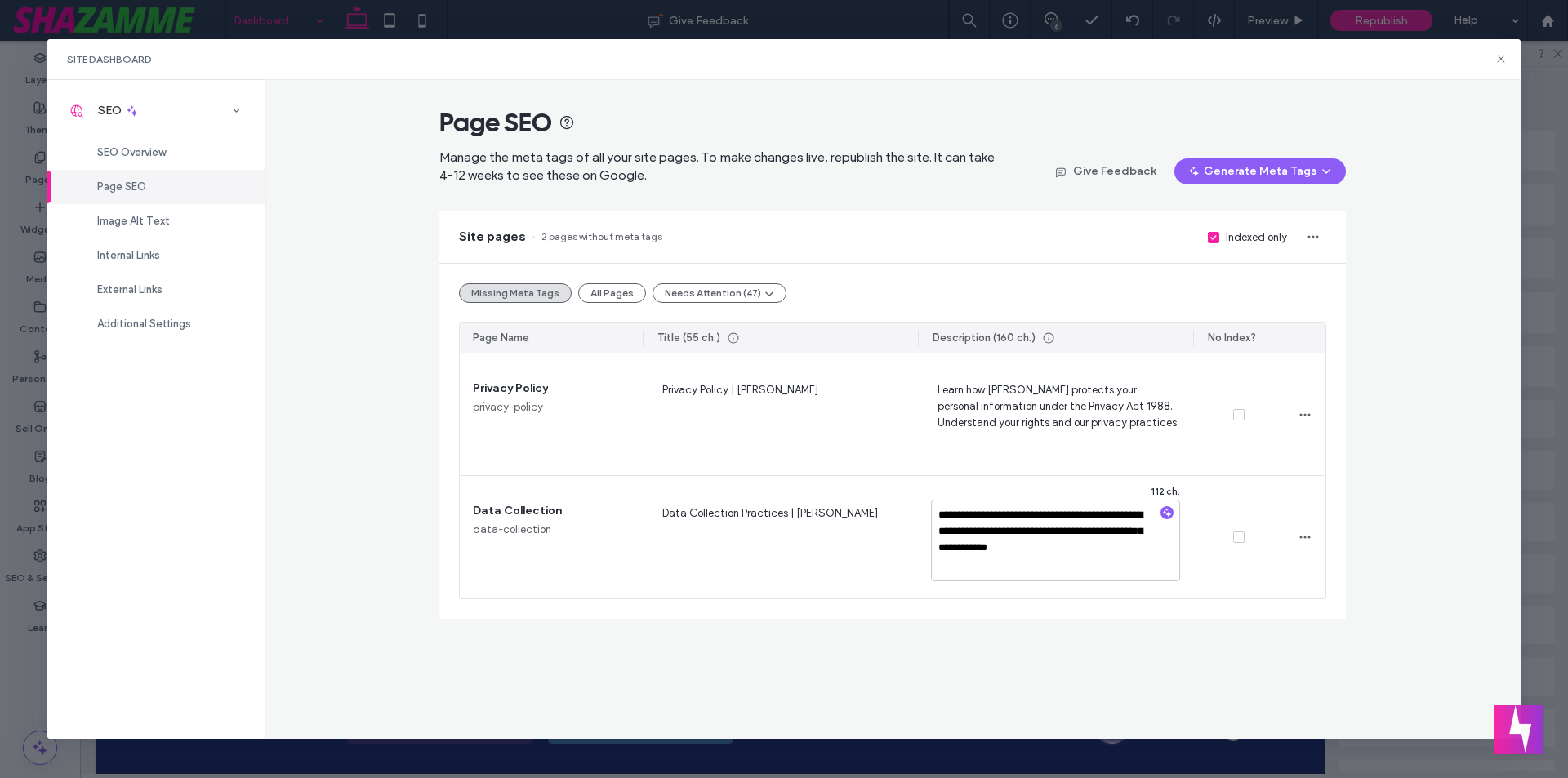
click at [1219, 615] on div "**********" at bounding box center [892, 441] width 906 height 355
click at [1269, 163] on button "Generate Meta Tags" at bounding box center [1260, 171] width 171 height 26
click at [1383, 349] on div "Page SEO Manage the meta tags of all your site pages. To make changes live, rep…" at bounding box center [893, 409] width 1257 height 659
click at [490, 233] on span "Site pages" at bounding box center [492, 236] width 67 height 18
click at [1500, 59] on icon at bounding box center [1501, 59] width 13 height 13
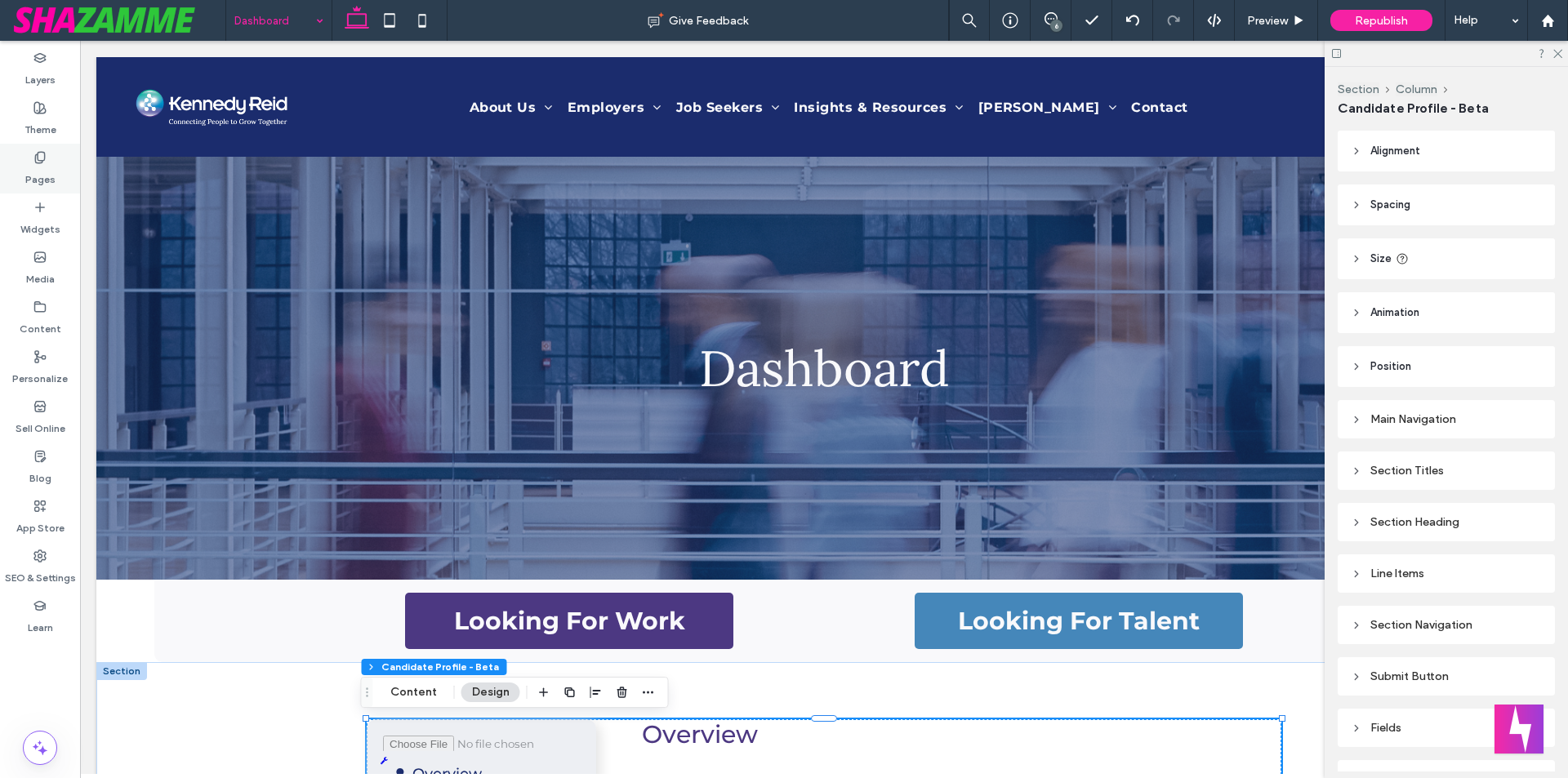
click at [38, 165] on label "Pages" at bounding box center [40, 176] width 31 height 23
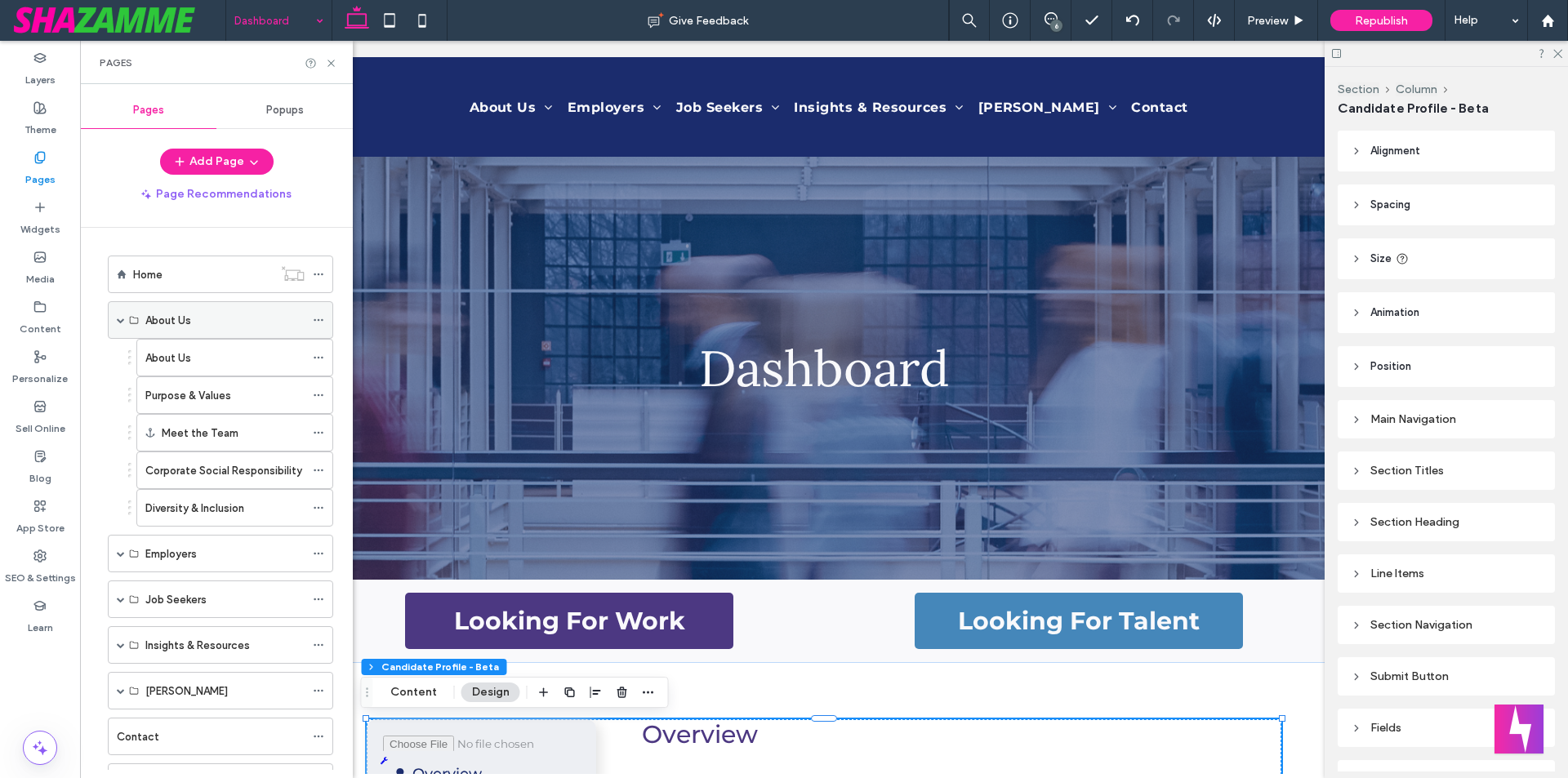
click at [315, 321] on use at bounding box center [318, 320] width 9 height 3
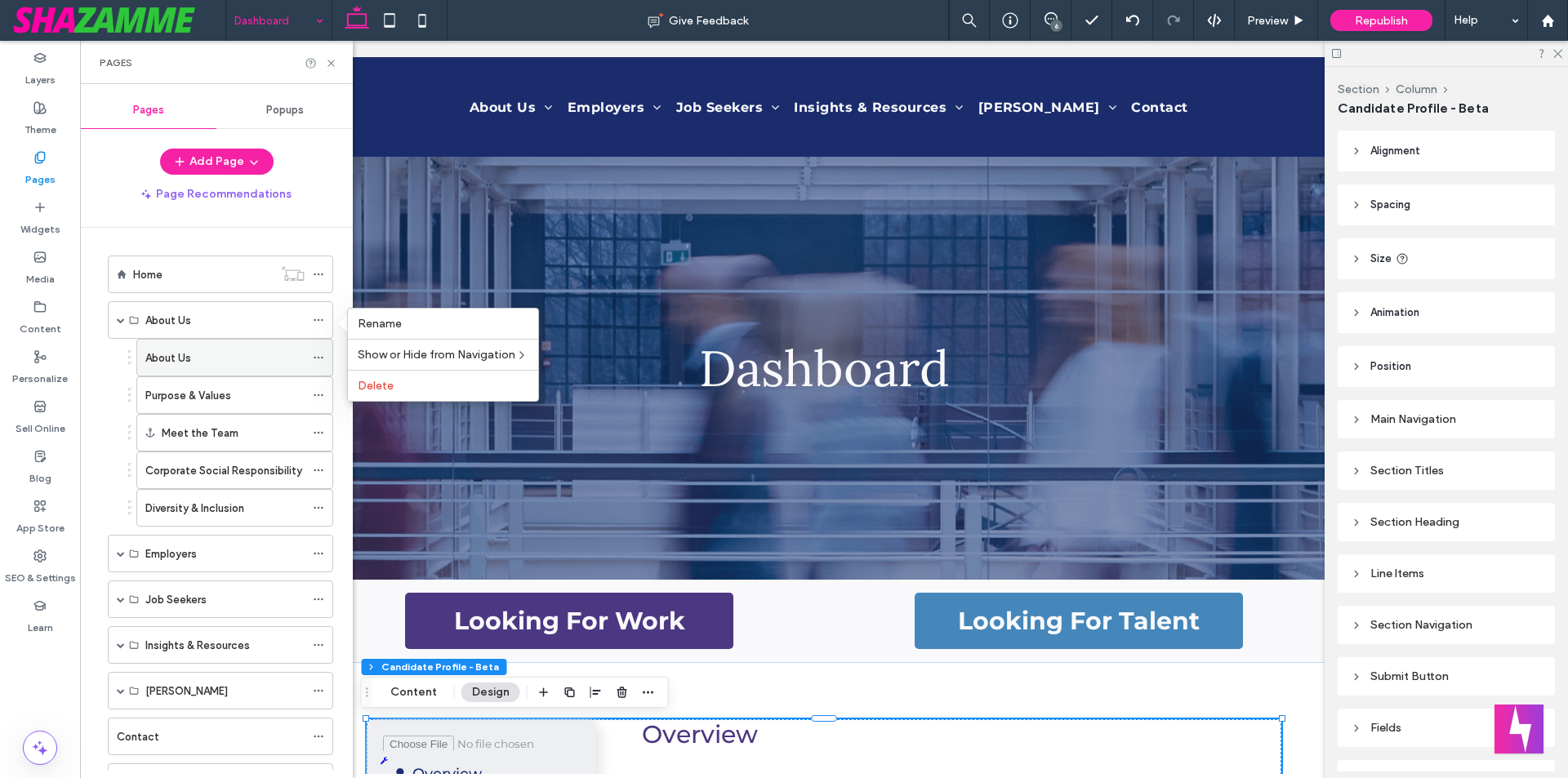
click at [313, 355] on icon at bounding box center [318, 357] width 11 height 11
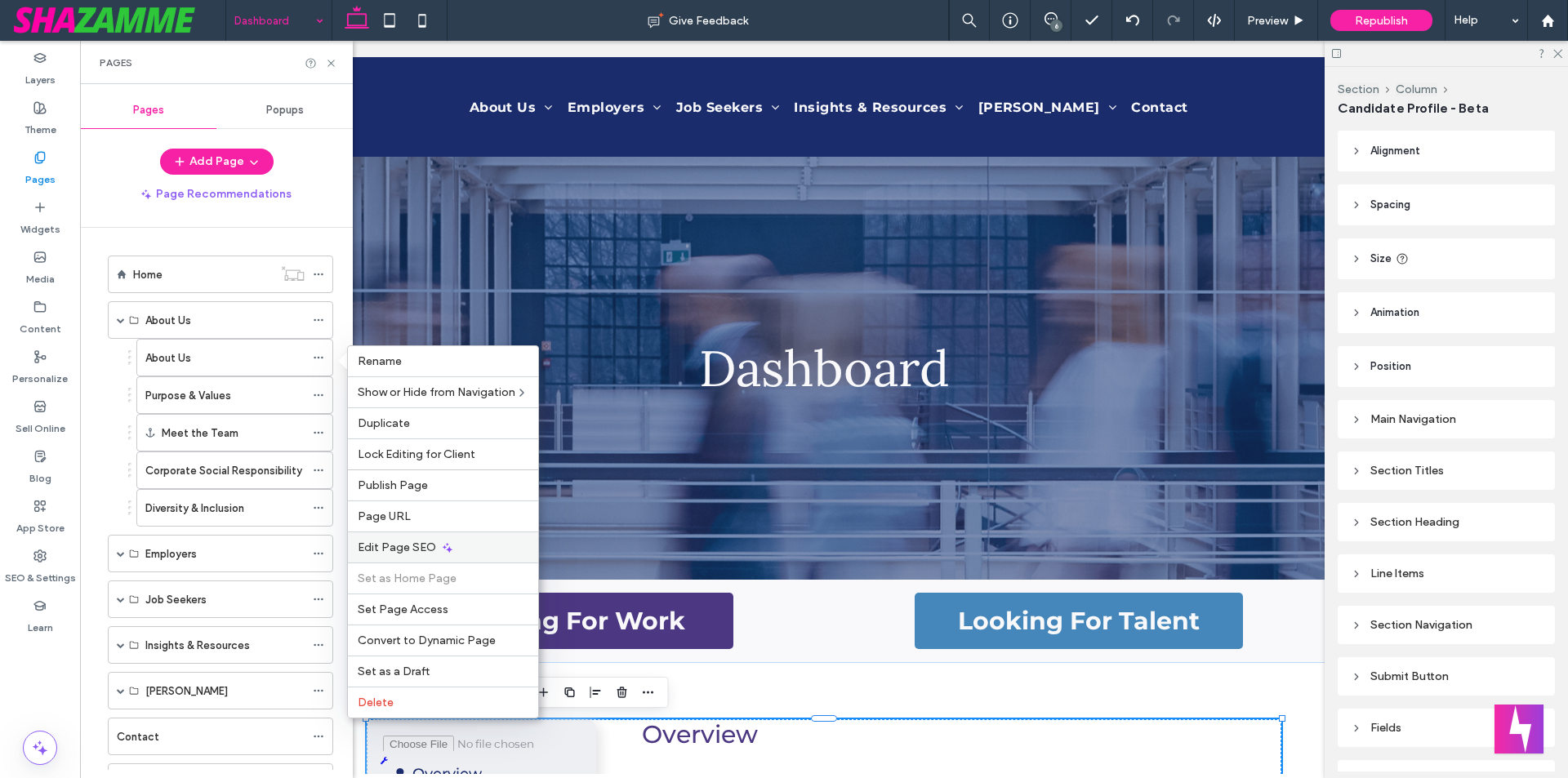
click at [415, 549] on span "Edit Page SEO" at bounding box center [397, 547] width 79 height 14
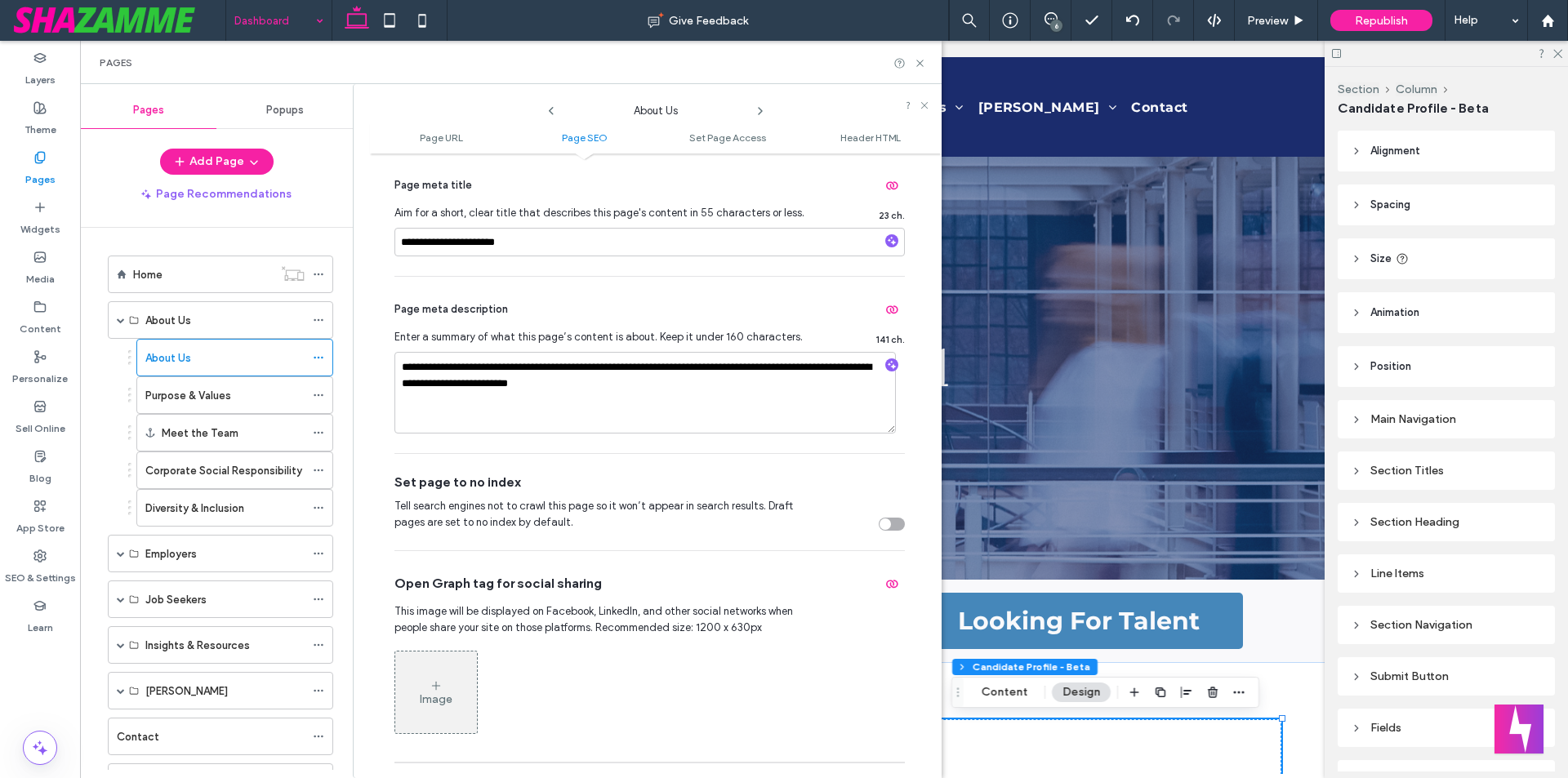
scroll to position [408, 0]
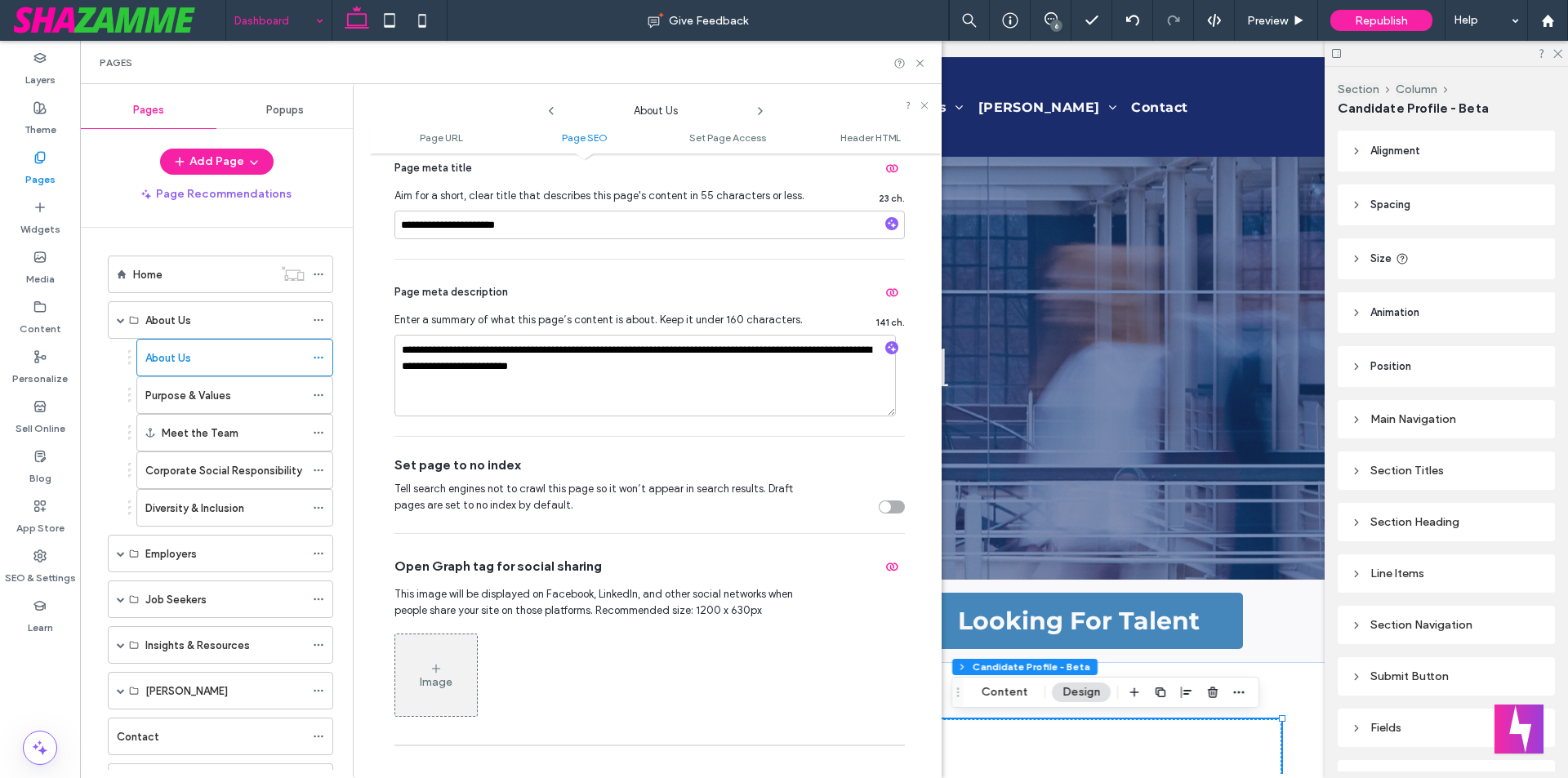
click at [761, 109] on use at bounding box center [760, 110] width 3 height 6
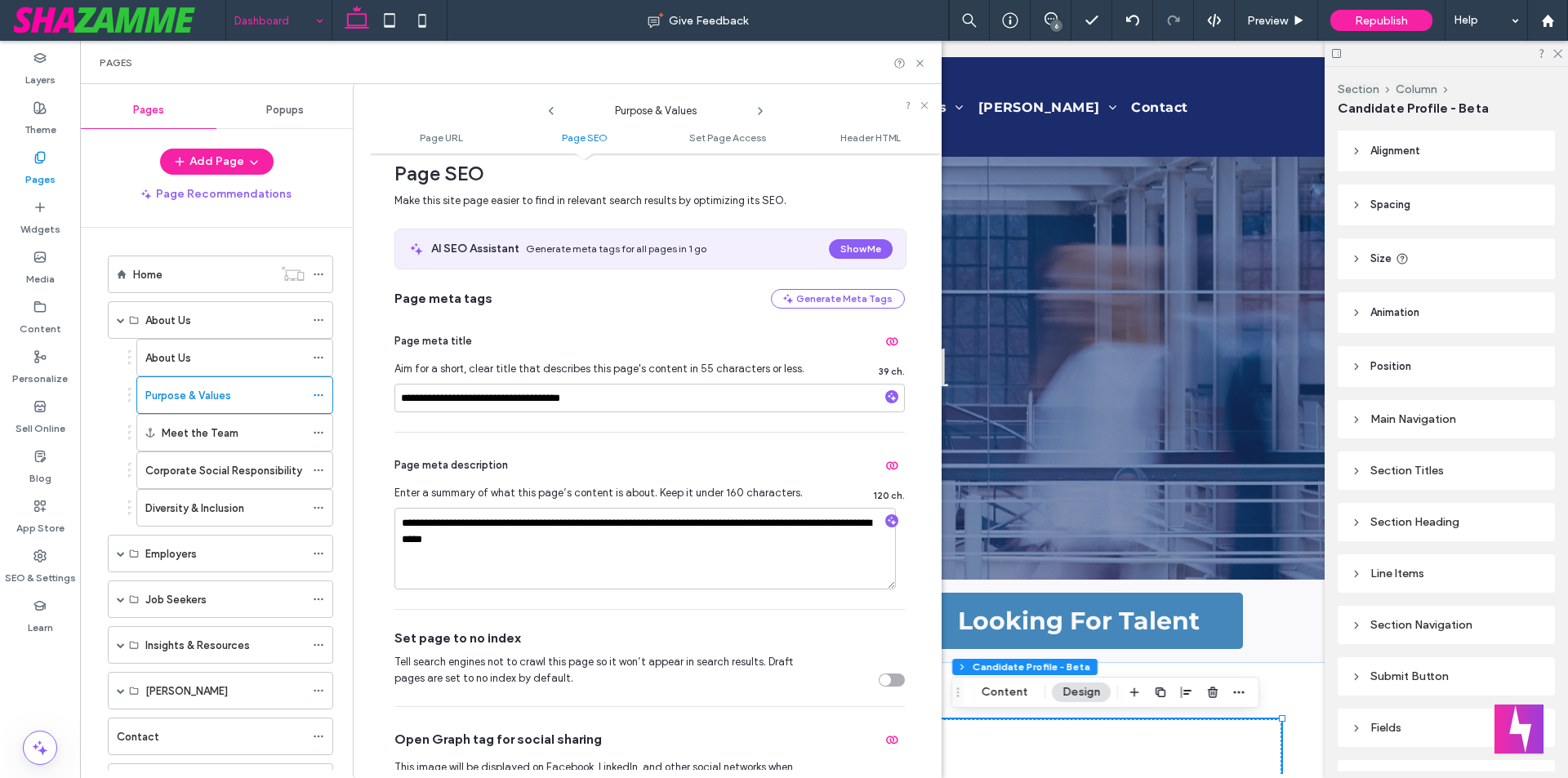
scroll to position [245, 0]
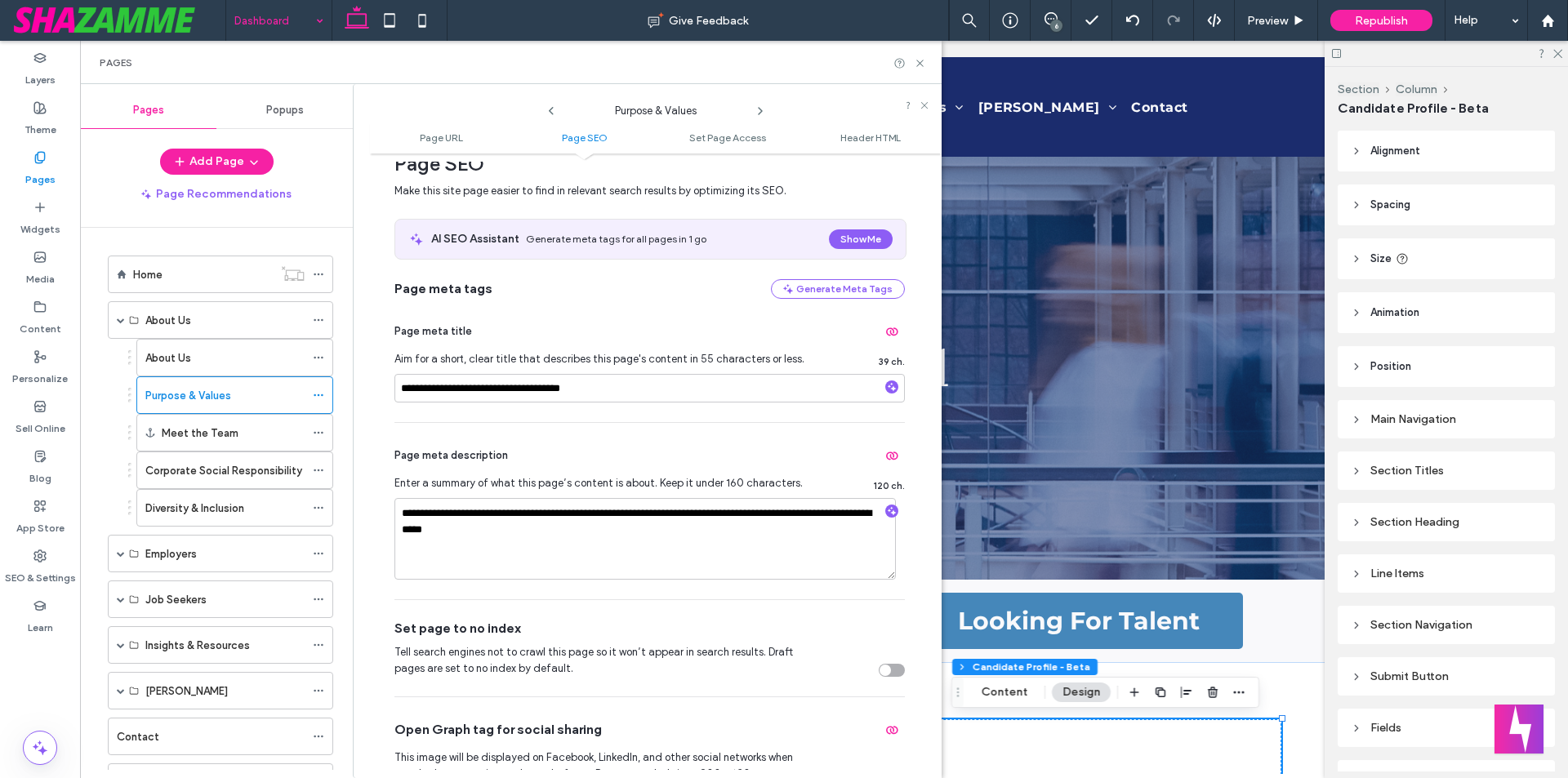
click at [757, 108] on icon at bounding box center [760, 111] width 13 height 13
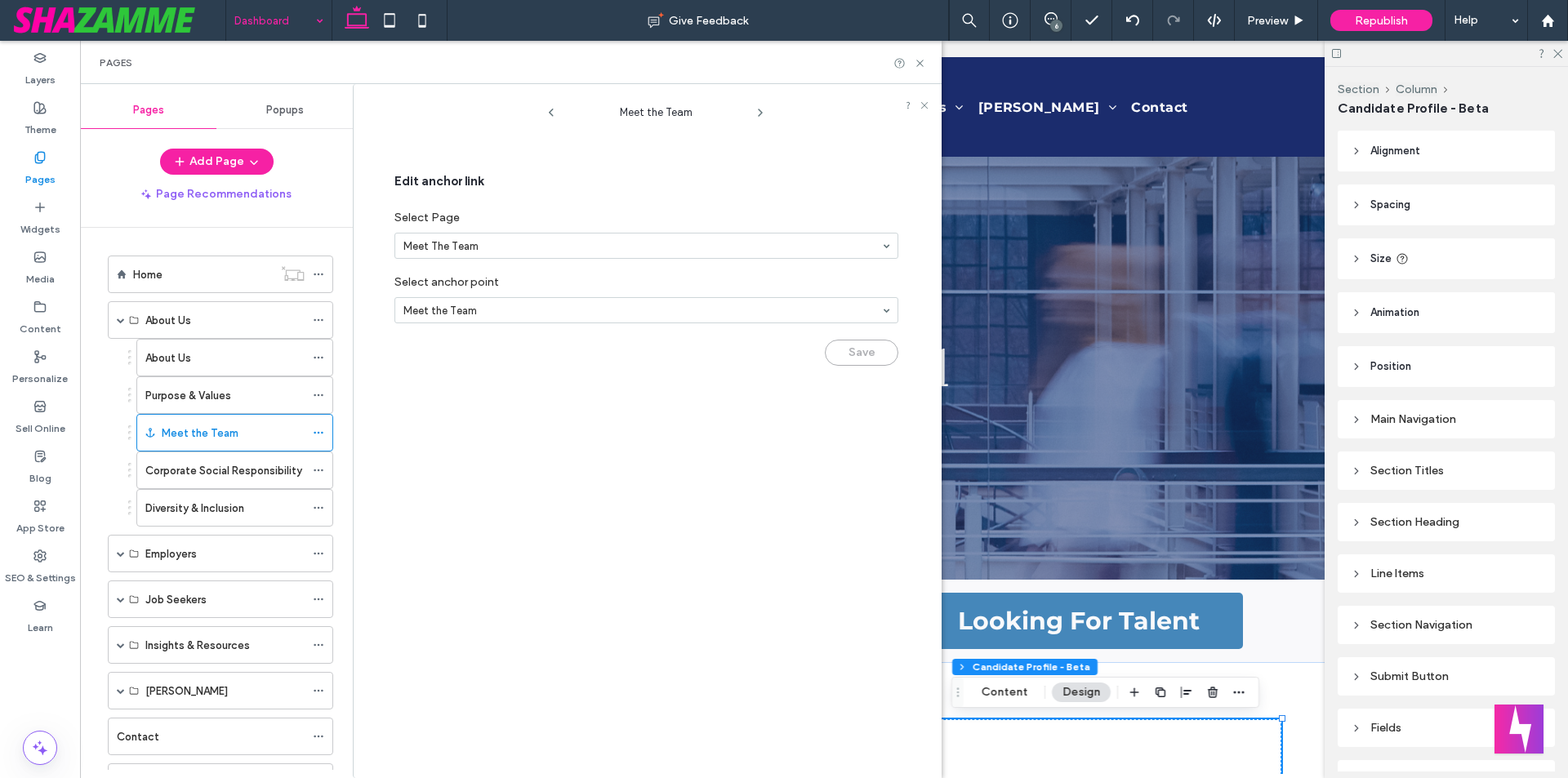
click at [761, 115] on icon at bounding box center [760, 112] width 13 height 13
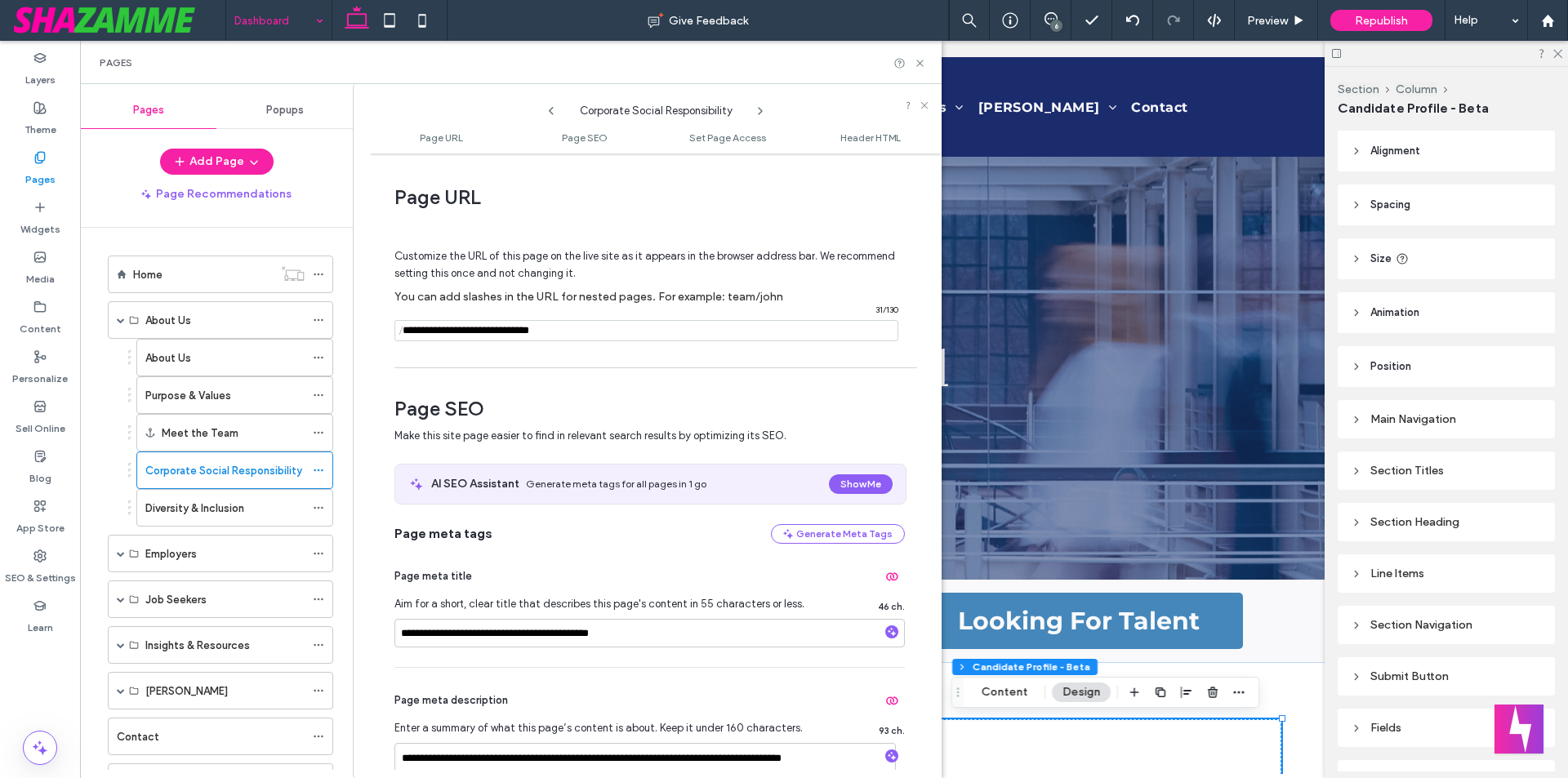
click at [761, 115] on icon at bounding box center [760, 111] width 13 height 13
click at [763, 108] on icon at bounding box center [760, 111] width 13 height 13
type input "**********"
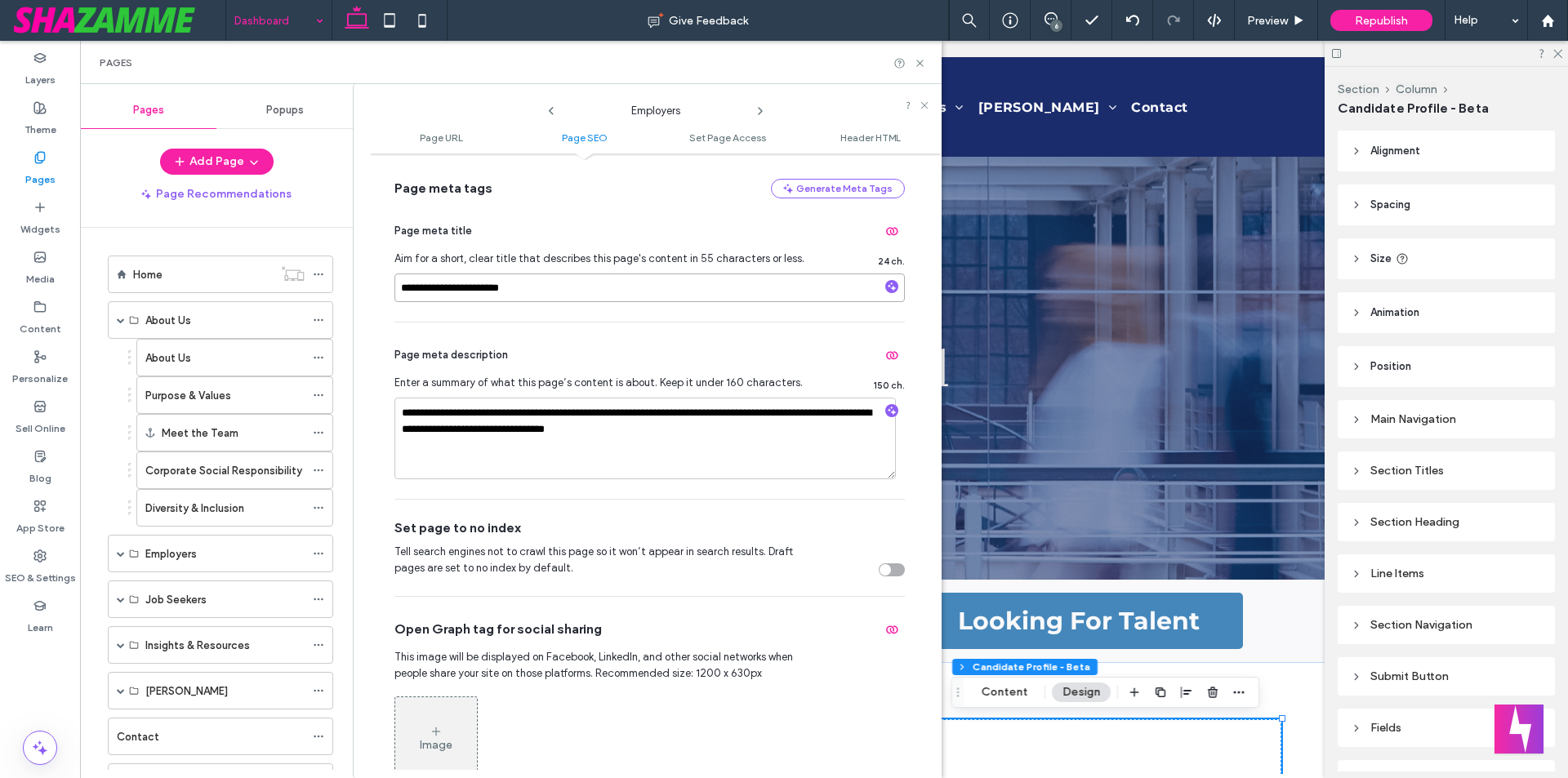
scroll to position [490, 0]
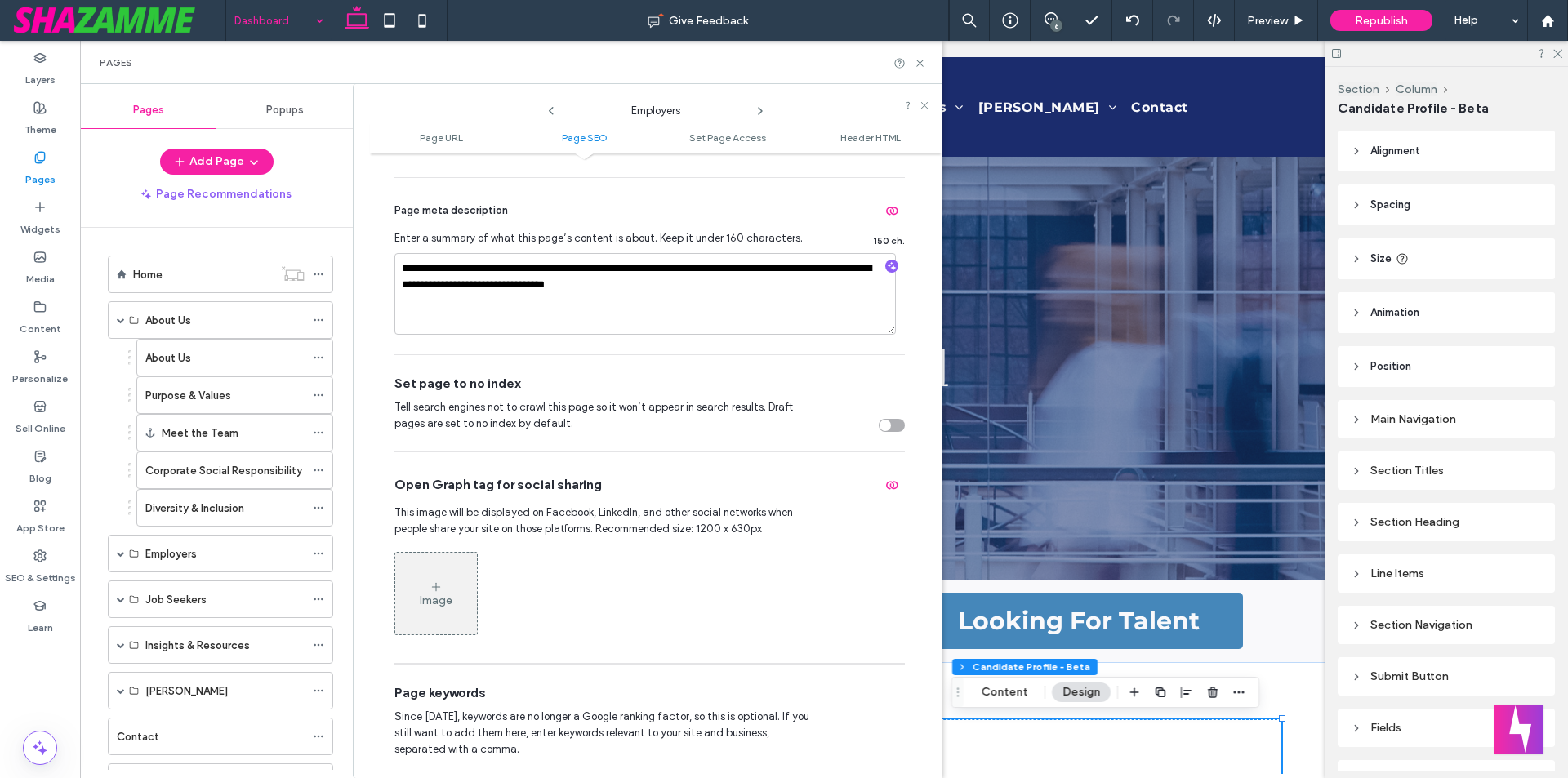
click at [762, 108] on icon at bounding box center [760, 111] width 13 height 13
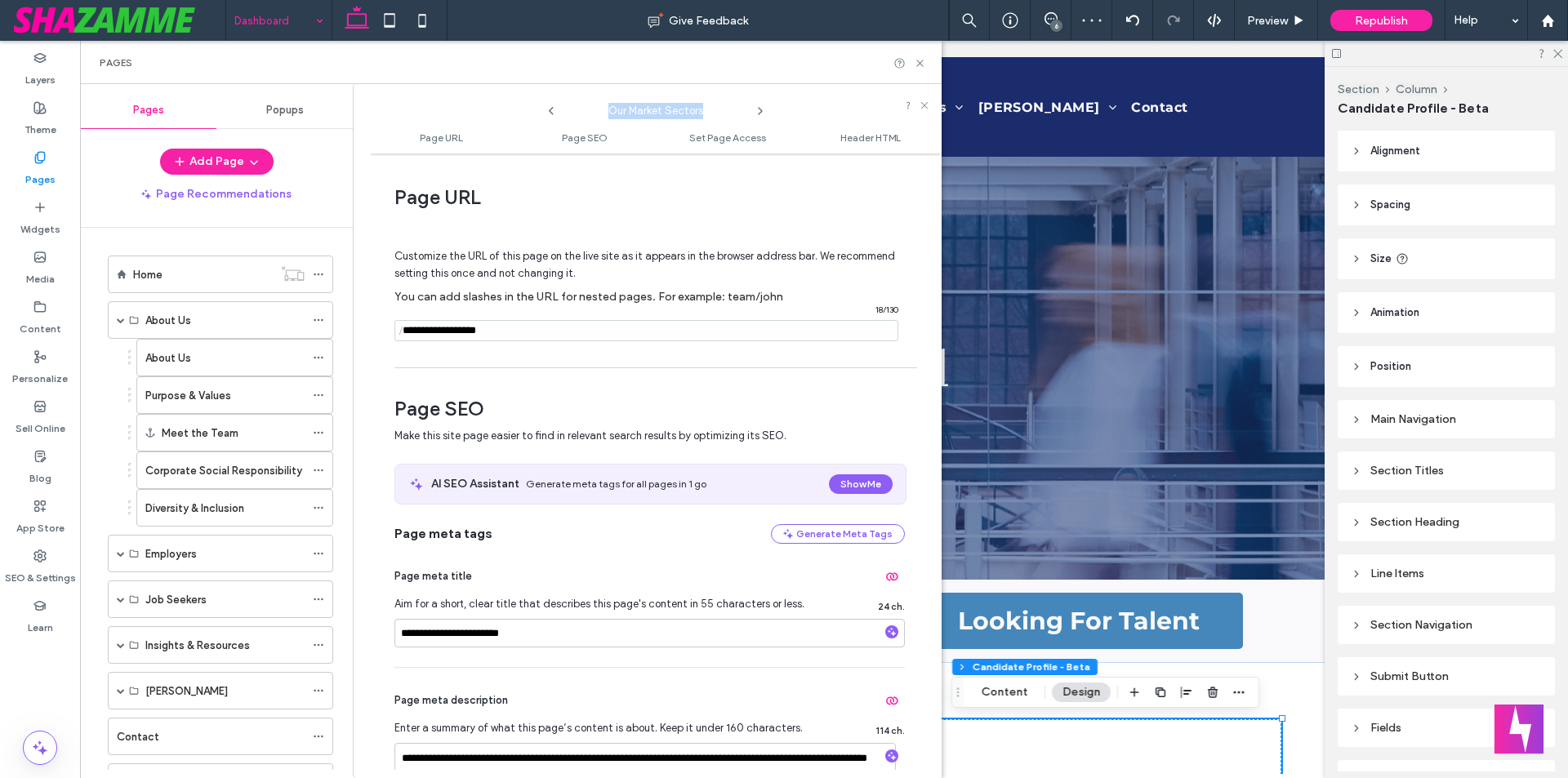
drag, startPoint x: 608, startPoint y: 110, endPoint x: 722, endPoint y: 110, distance: 114.0
click at [722, 110] on span "Our Market Sectors" at bounding box center [655, 107] width 164 height 24
copy span "Our Market Sectors"
click at [494, 636] on div "Dashboard Give Feedback 6 Preview Republish Help Design Panel Site Comments Tea…" at bounding box center [784, 389] width 1568 height 778
drag, startPoint x: 401, startPoint y: 634, endPoint x: 495, endPoint y: 634, distance: 94.0
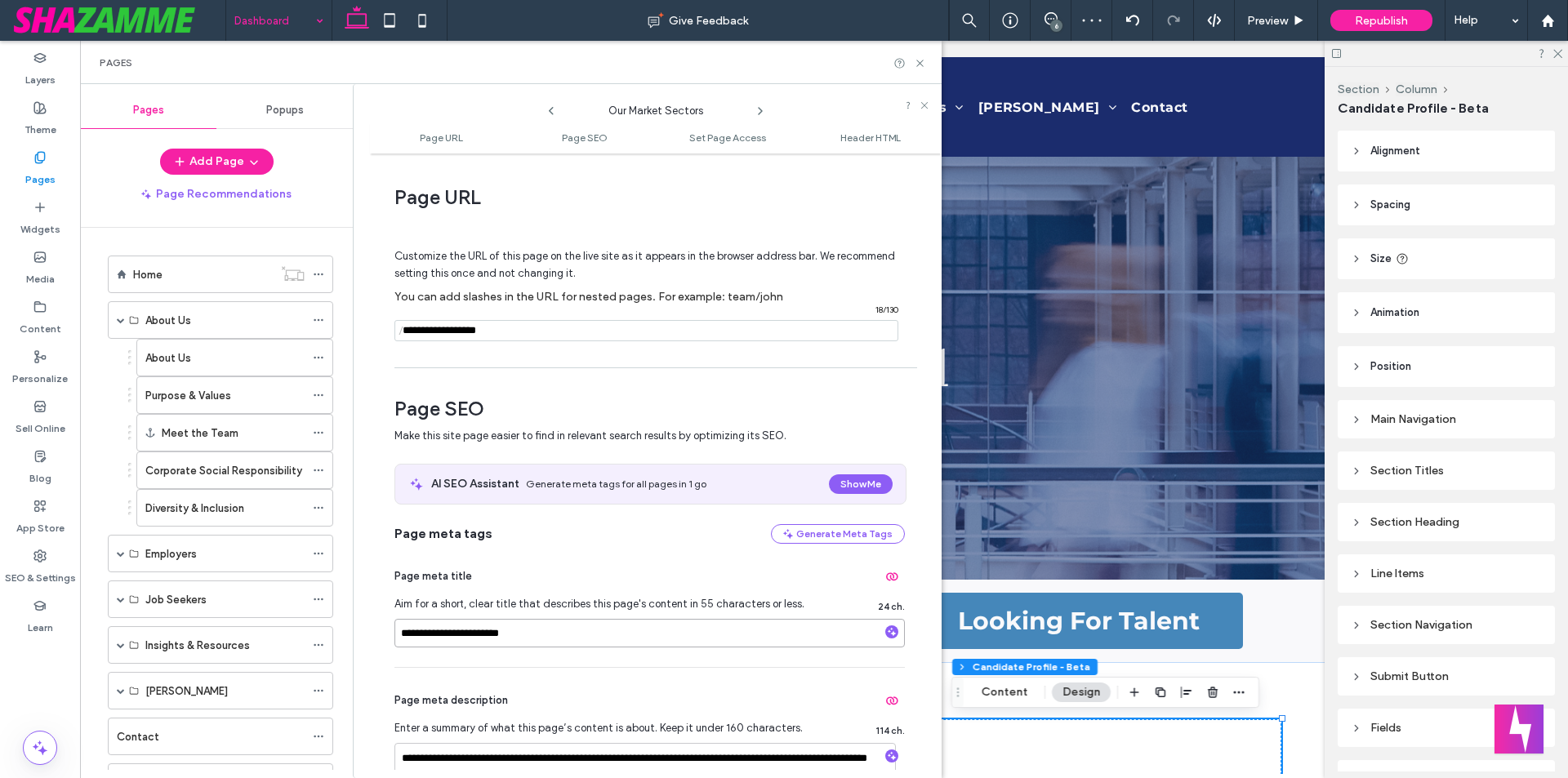
click at [495, 634] on input "**********" at bounding box center [650, 633] width 511 height 29
paste input
type input "**********"
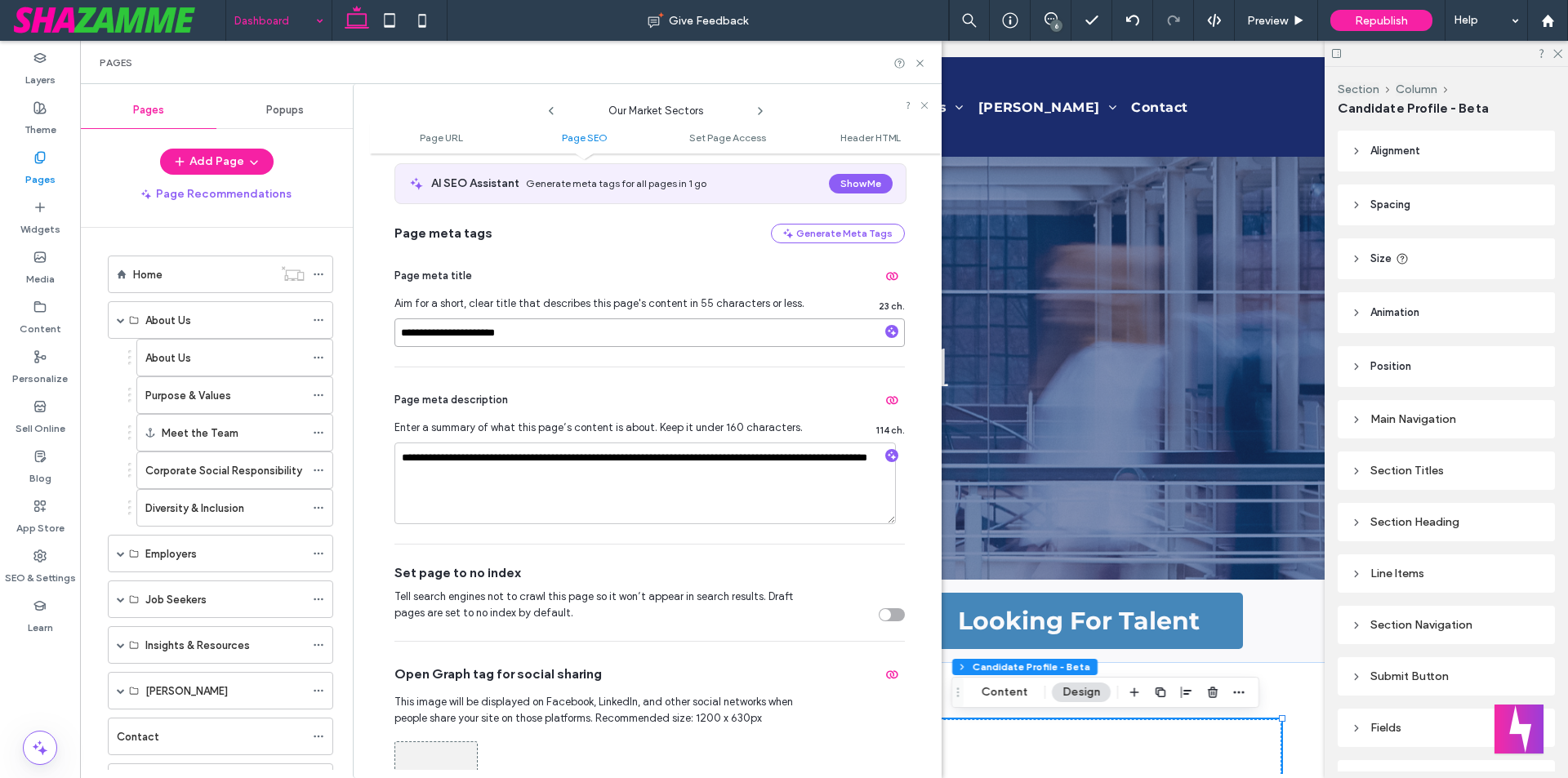
scroll to position [326, 0]
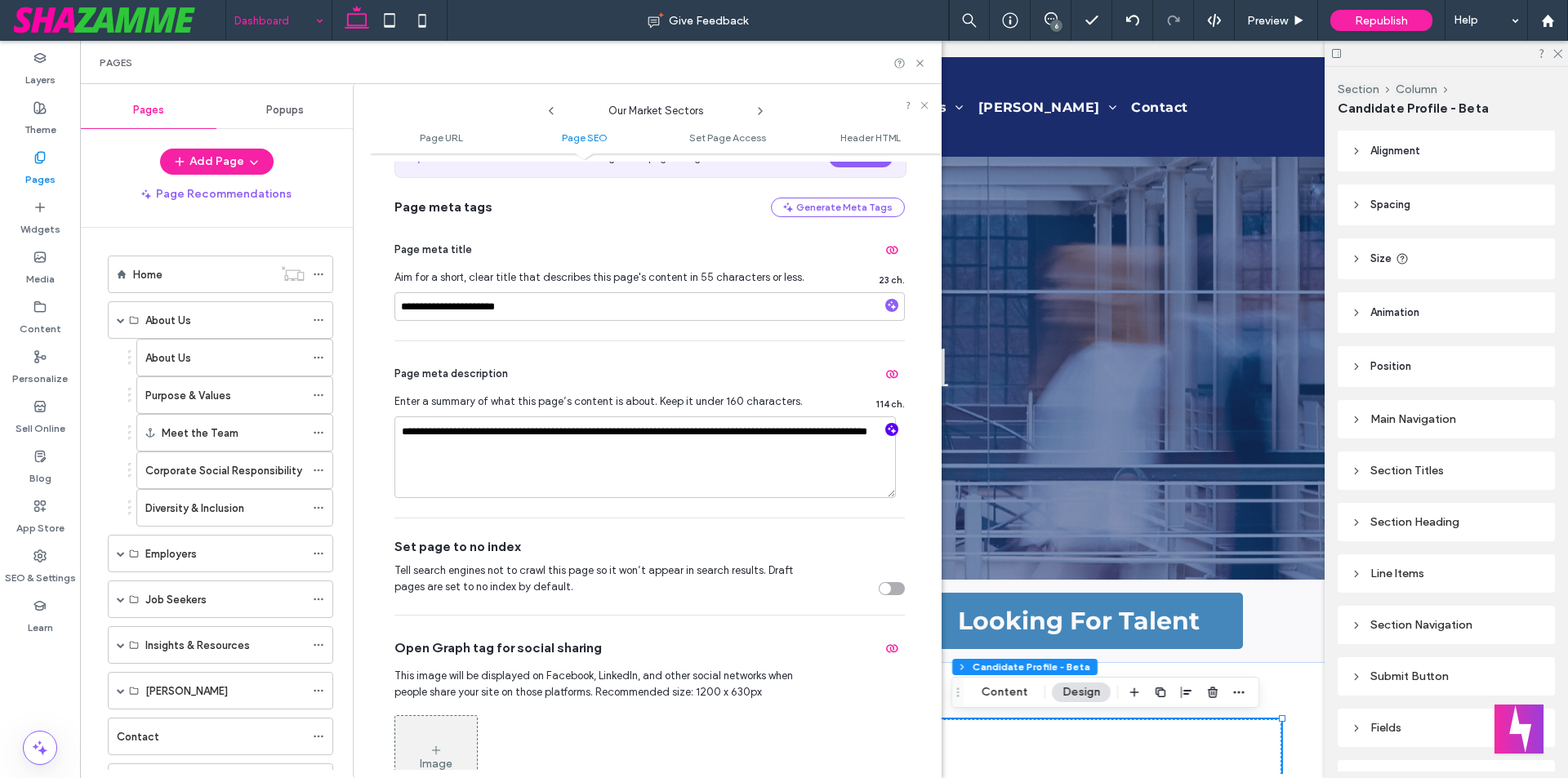
click at [886, 425] on icon "button" at bounding box center [891, 429] width 11 height 11
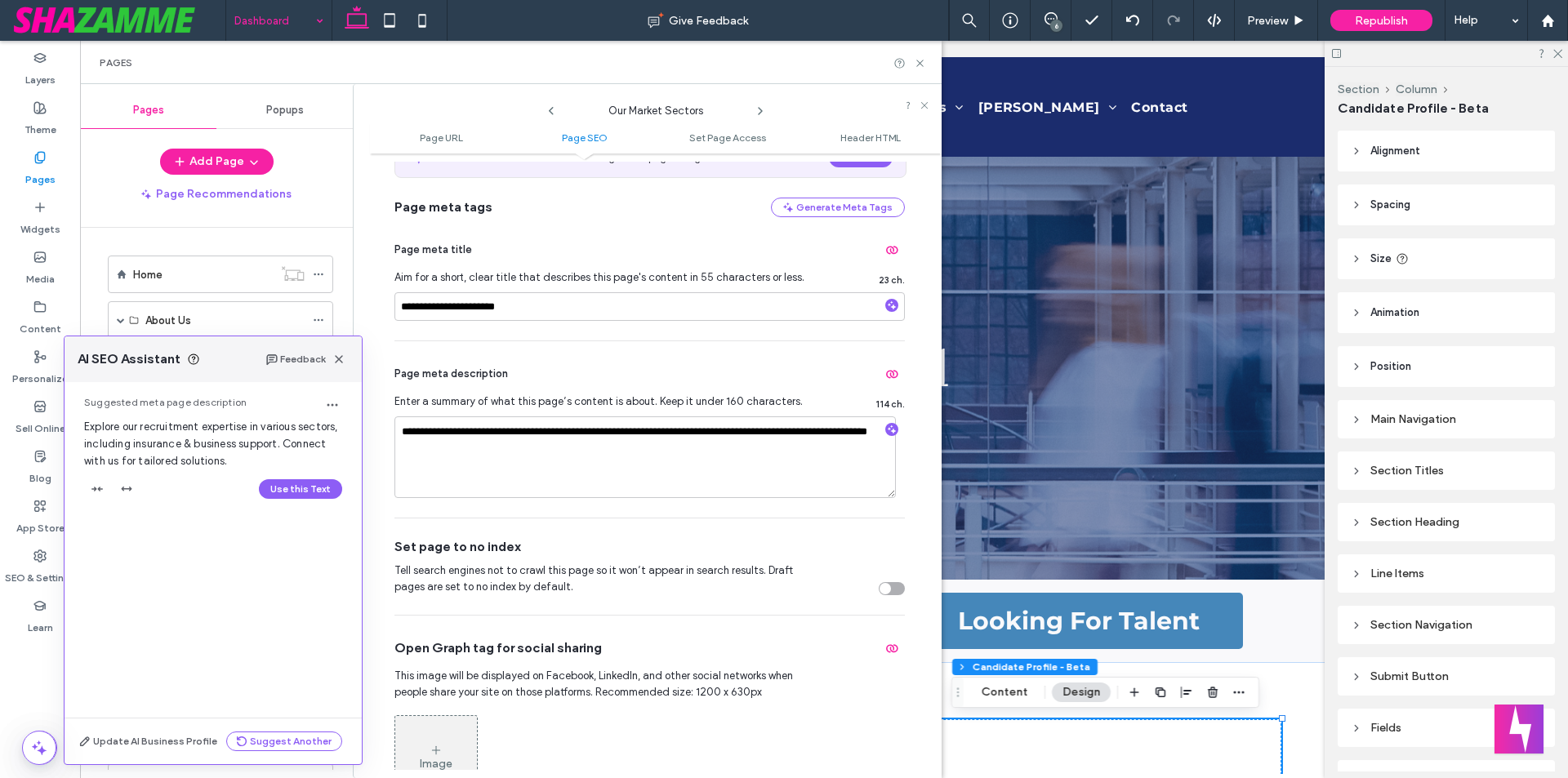
click at [294, 476] on div "Use this Text" at bounding box center [213, 489] width 258 height 26
click at [291, 490] on button "Use this Text" at bounding box center [300, 489] width 83 height 19
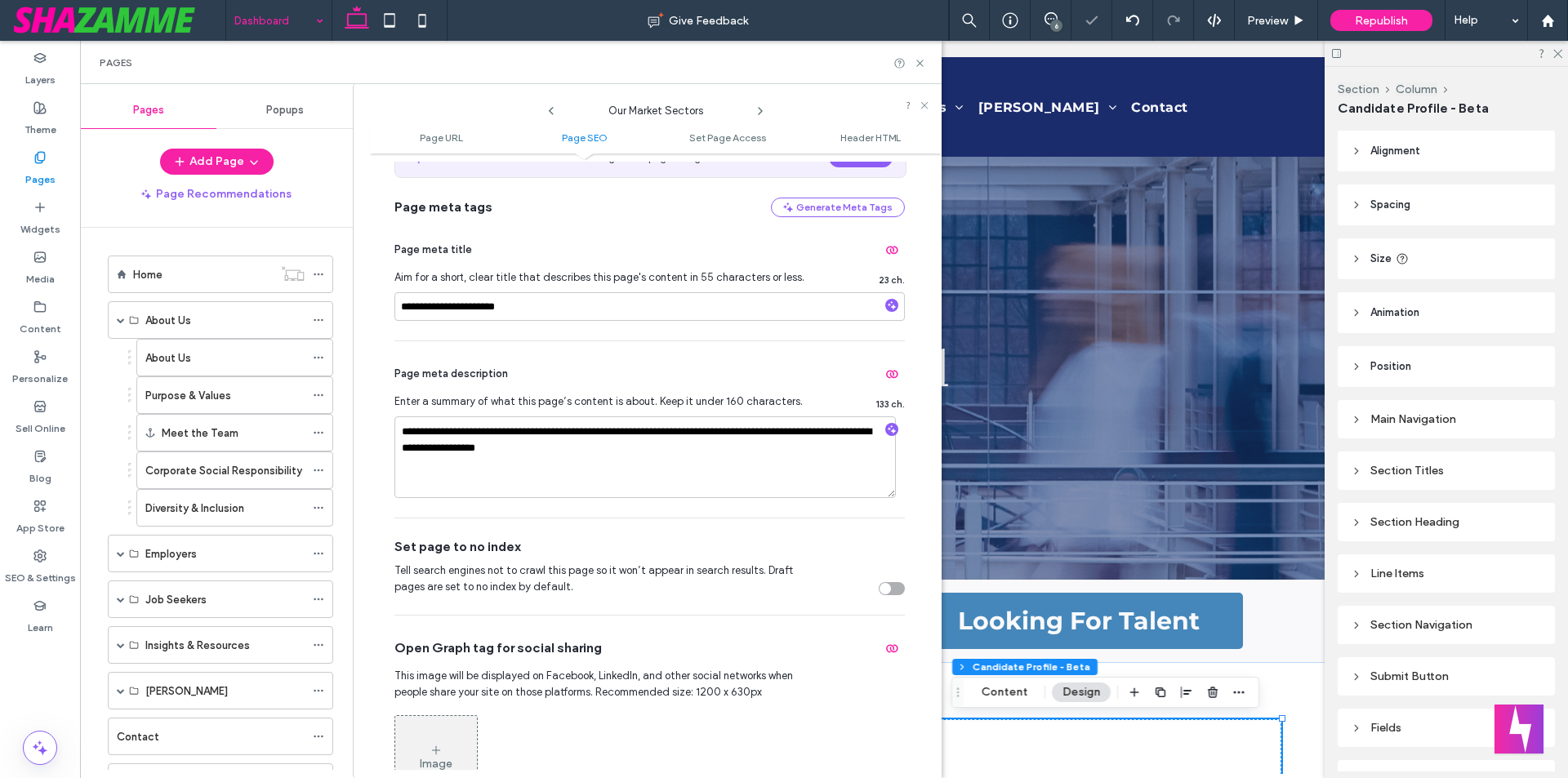
click at [758, 108] on icon at bounding box center [760, 111] width 13 height 13
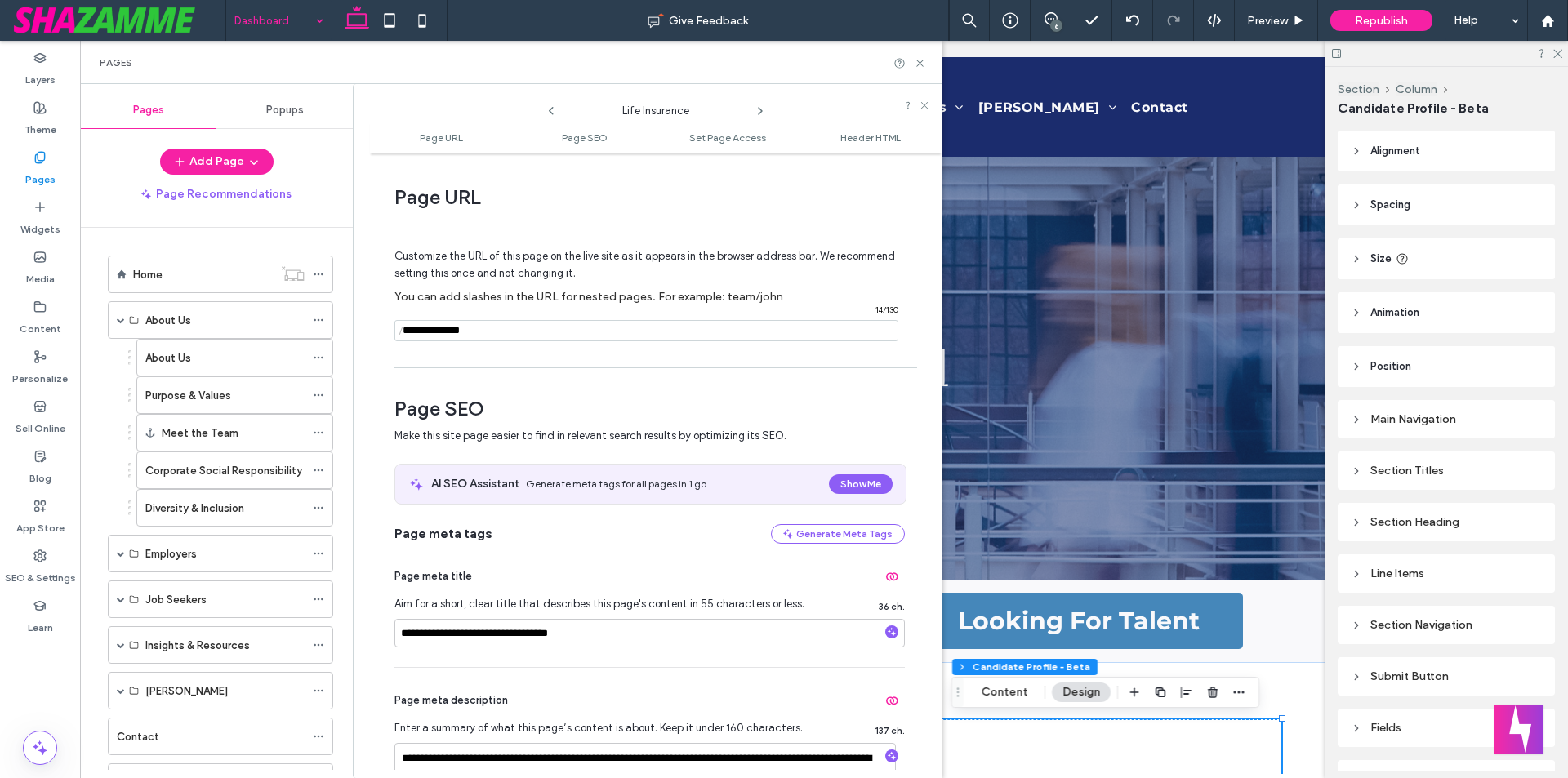
click at [760, 108] on icon at bounding box center [760, 111] width 13 height 13
click at [759, 108] on use at bounding box center [760, 110] width 3 height 6
click at [550, 114] on icon at bounding box center [551, 111] width 13 height 13
drag, startPoint x: 587, startPoint y: 115, endPoint x: 724, endPoint y: 110, distance: 137.1
click at [724, 110] on span "Accident & Health Insurance" at bounding box center [655, 107] width 164 height 24
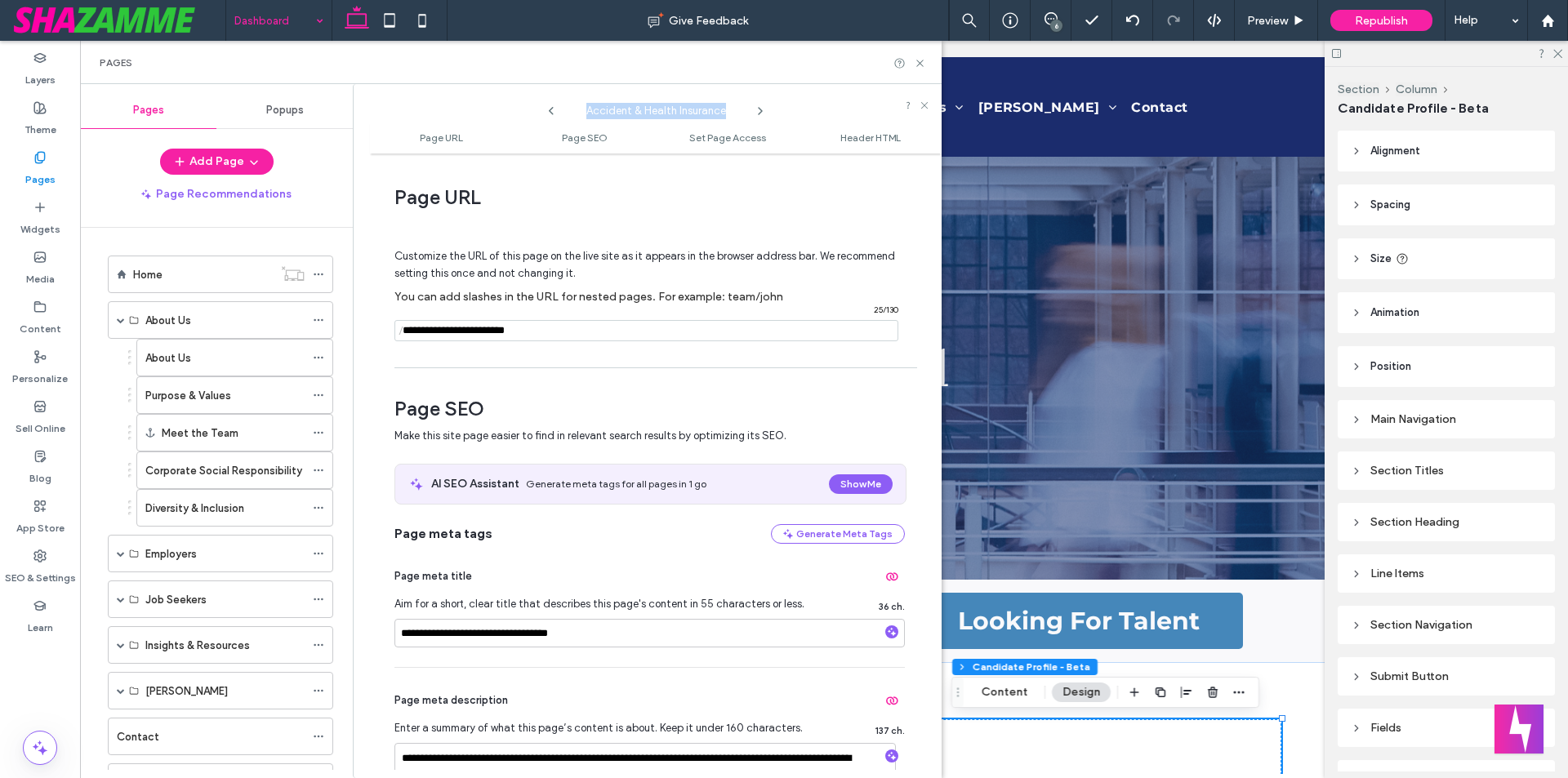
copy span "Accident & Health Insurance"
drag, startPoint x: 446, startPoint y: 636, endPoint x: 397, endPoint y: 636, distance: 49.0
click at [397, 636] on input "**********" at bounding box center [650, 633] width 511 height 29
drag, startPoint x: 447, startPoint y: 636, endPoint x: 394, endPoint y: 634, distance: 53.0
click at [394, 634] on input "**********" at bounding box center [650, 633] width 511 height 29
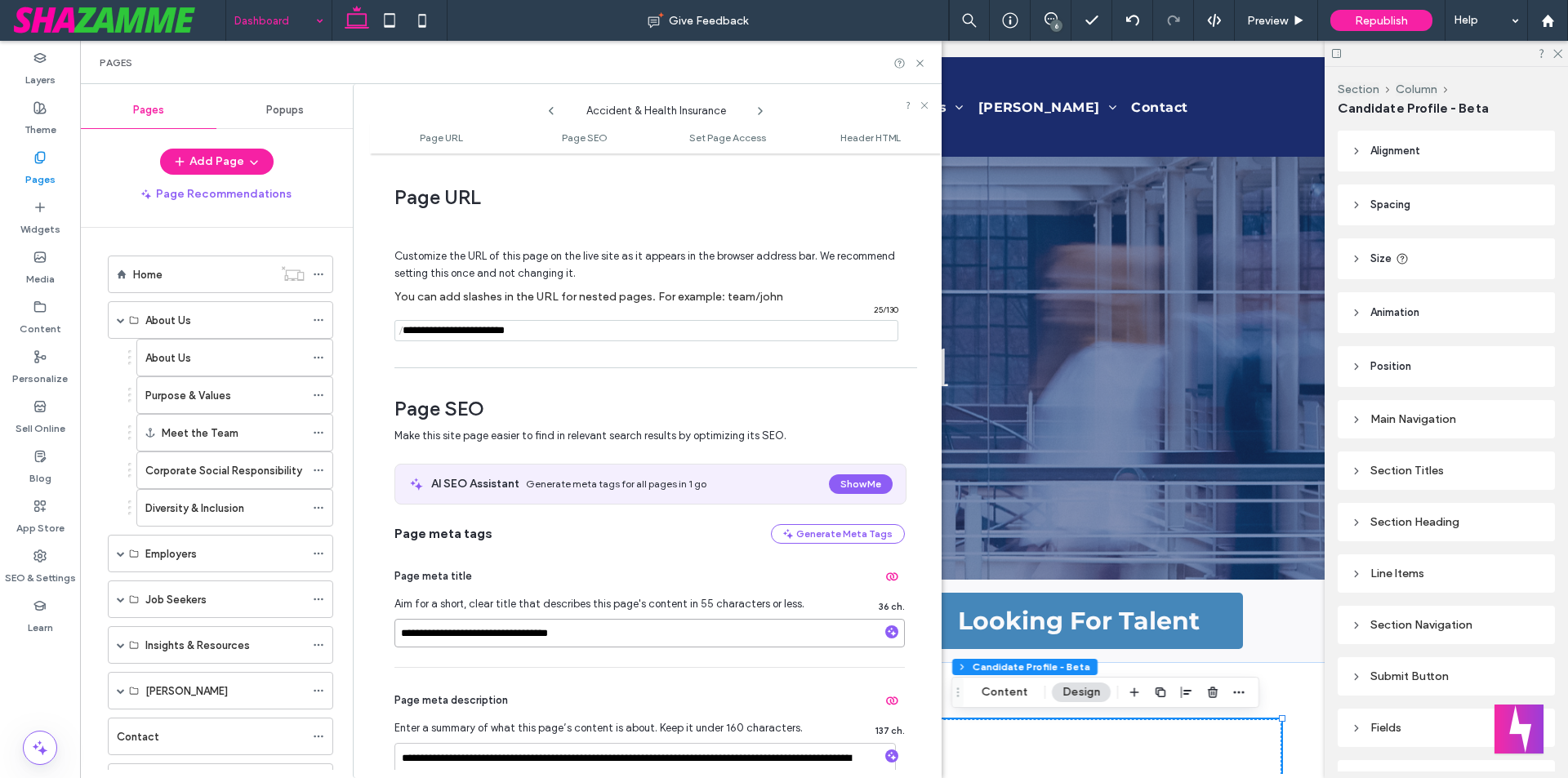
paste input "**********"
type input "**********"
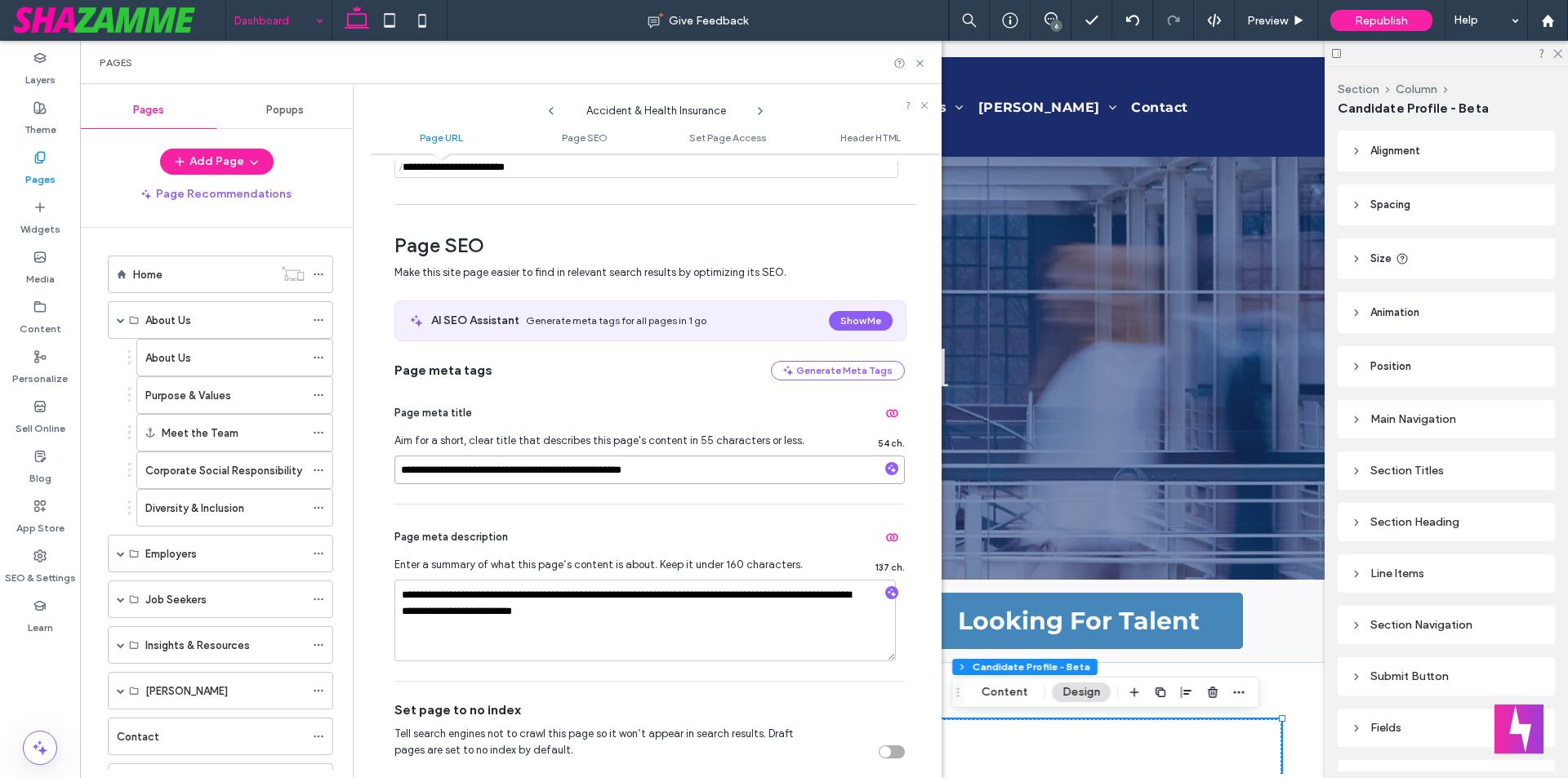
scroll to position [245, 0]
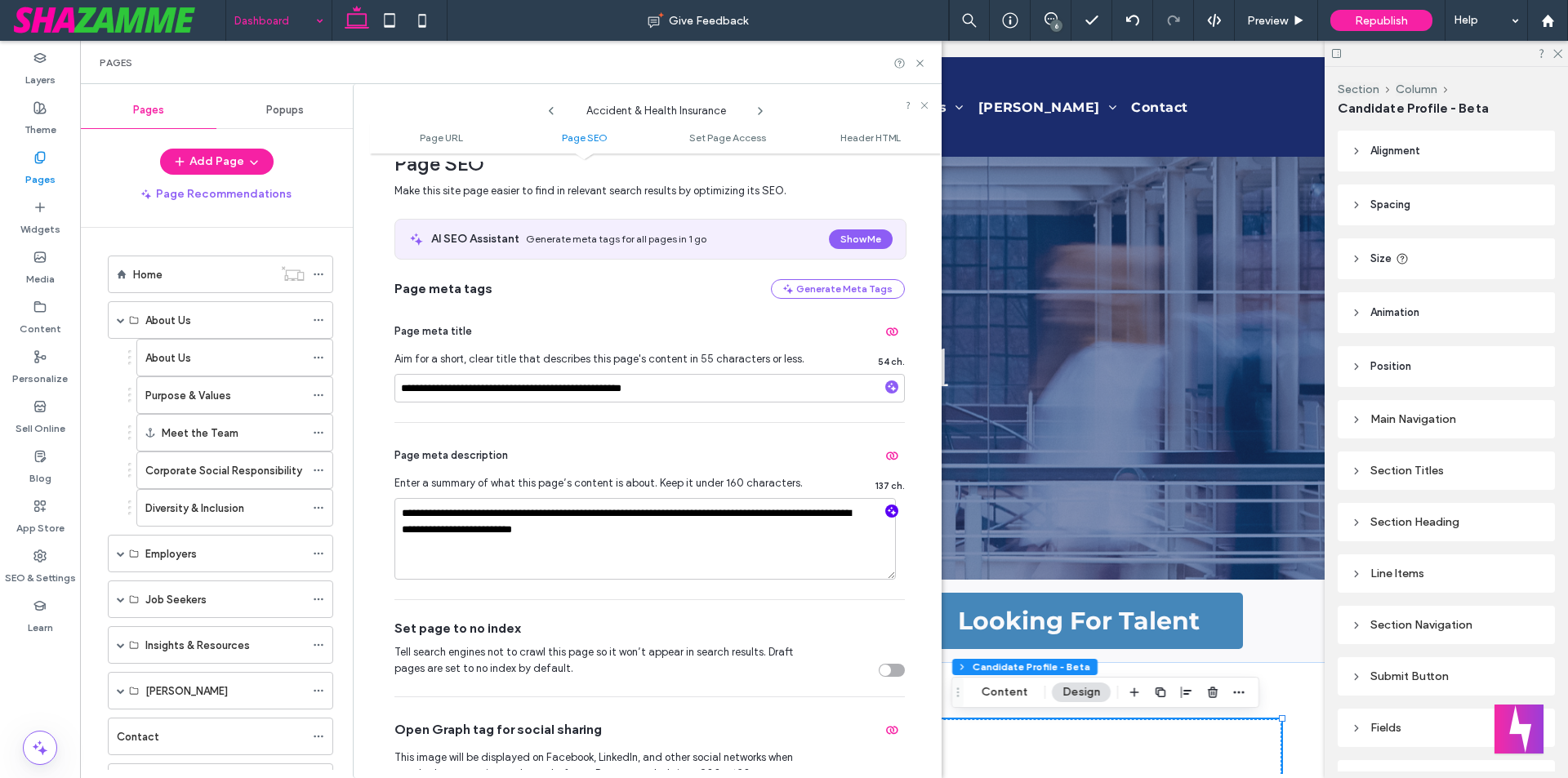
click at [886, 515] on icon "button" at bounding box center [891, 511] width 11 height 11
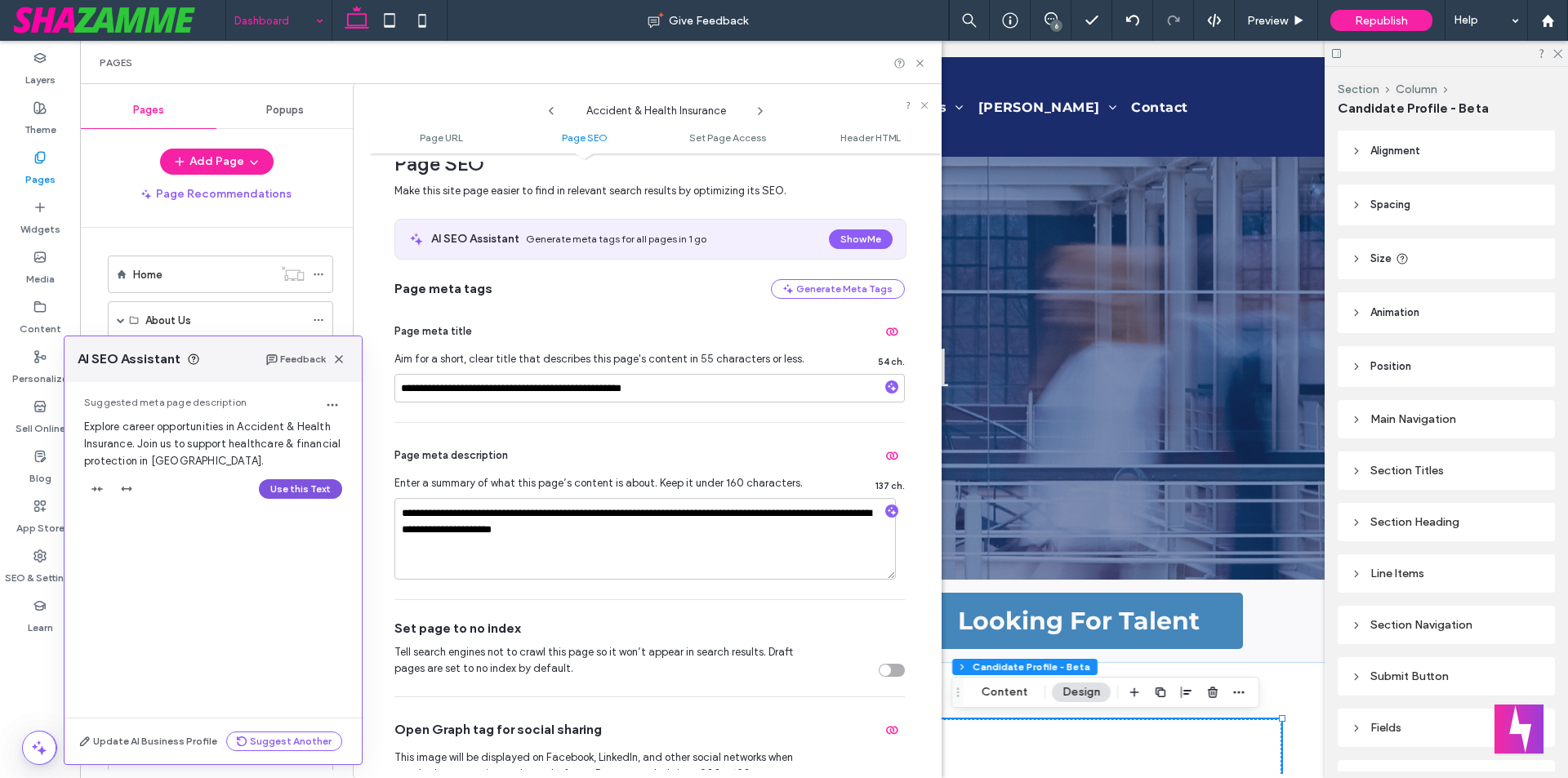
click at [282, 485] on button "Use this Text" at bounding box center [300, 489] width 83 height 19
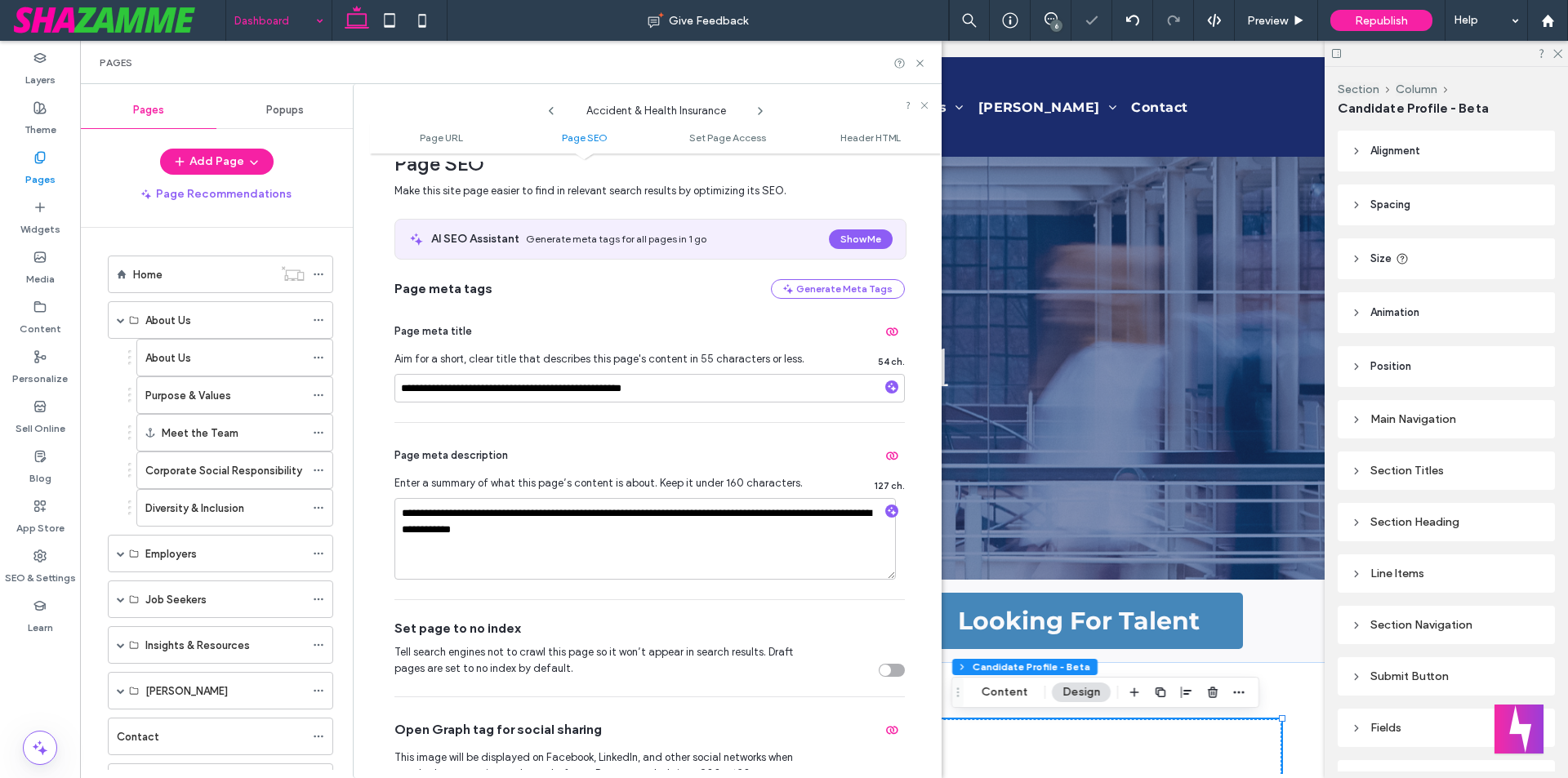
click at [757, 113] on icon at bounding box center [760, 111] width 13 height 13
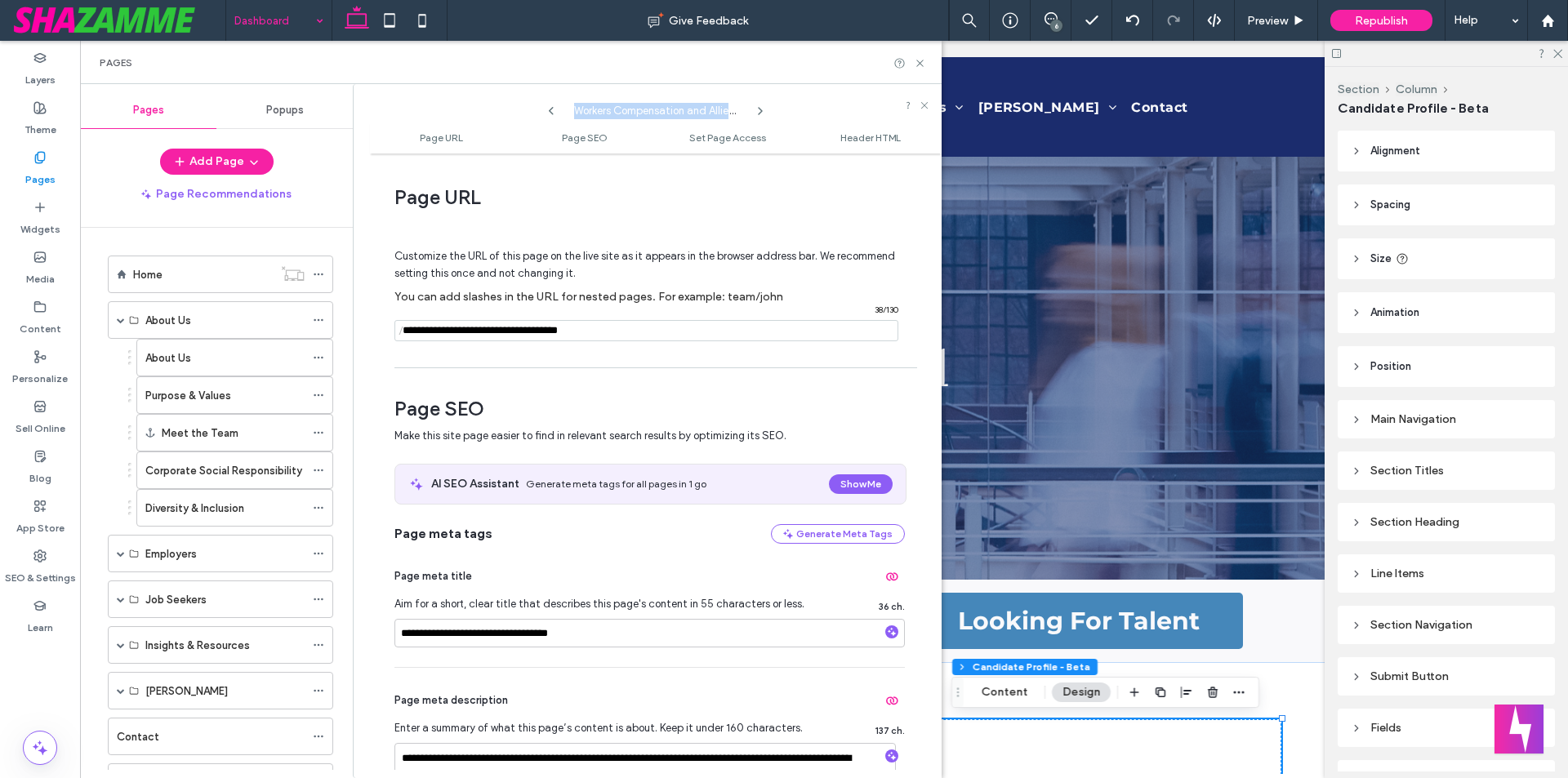
drag, startPoint x: 574, startPoint y: 113, endPoint x: 757, endPoint y: 108, distance: 183.1
click at [757, 108] on div "Workers Compensation and Allied Health" at bounding box center [656, 107] width 572 height 29
copy div "Workers Compensation and Allied Health Page URL Page SEO Set Page Access Header…"
drag, startPoint x: 447, startPoint y: 634, endPoint x: 365, endPoint y: 631, distance: 82.1
click at [365, 631] on div "**********" at bounding box center [646, 431] width 589 height 694
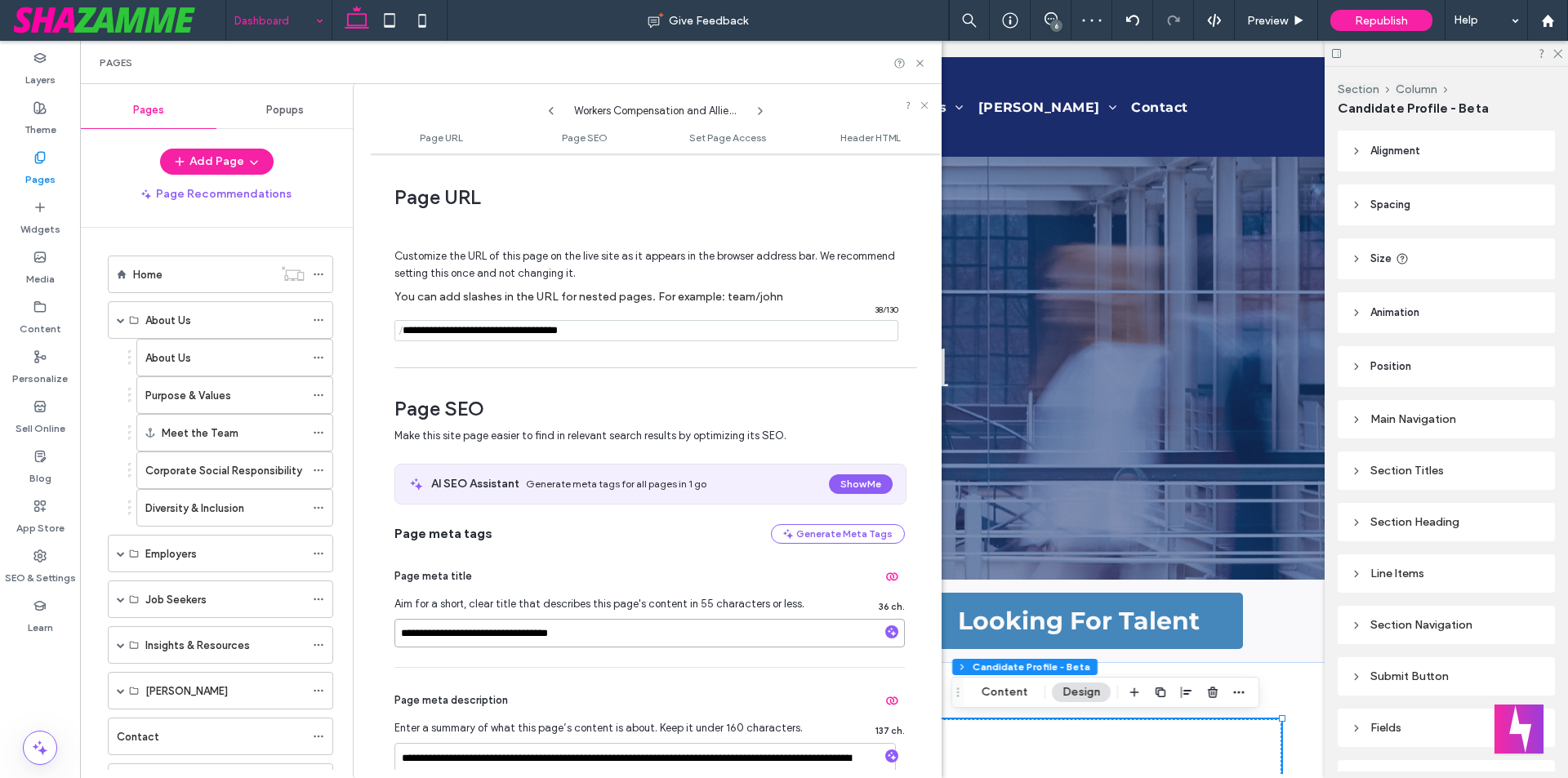
paste input "**********"
type input "**********"
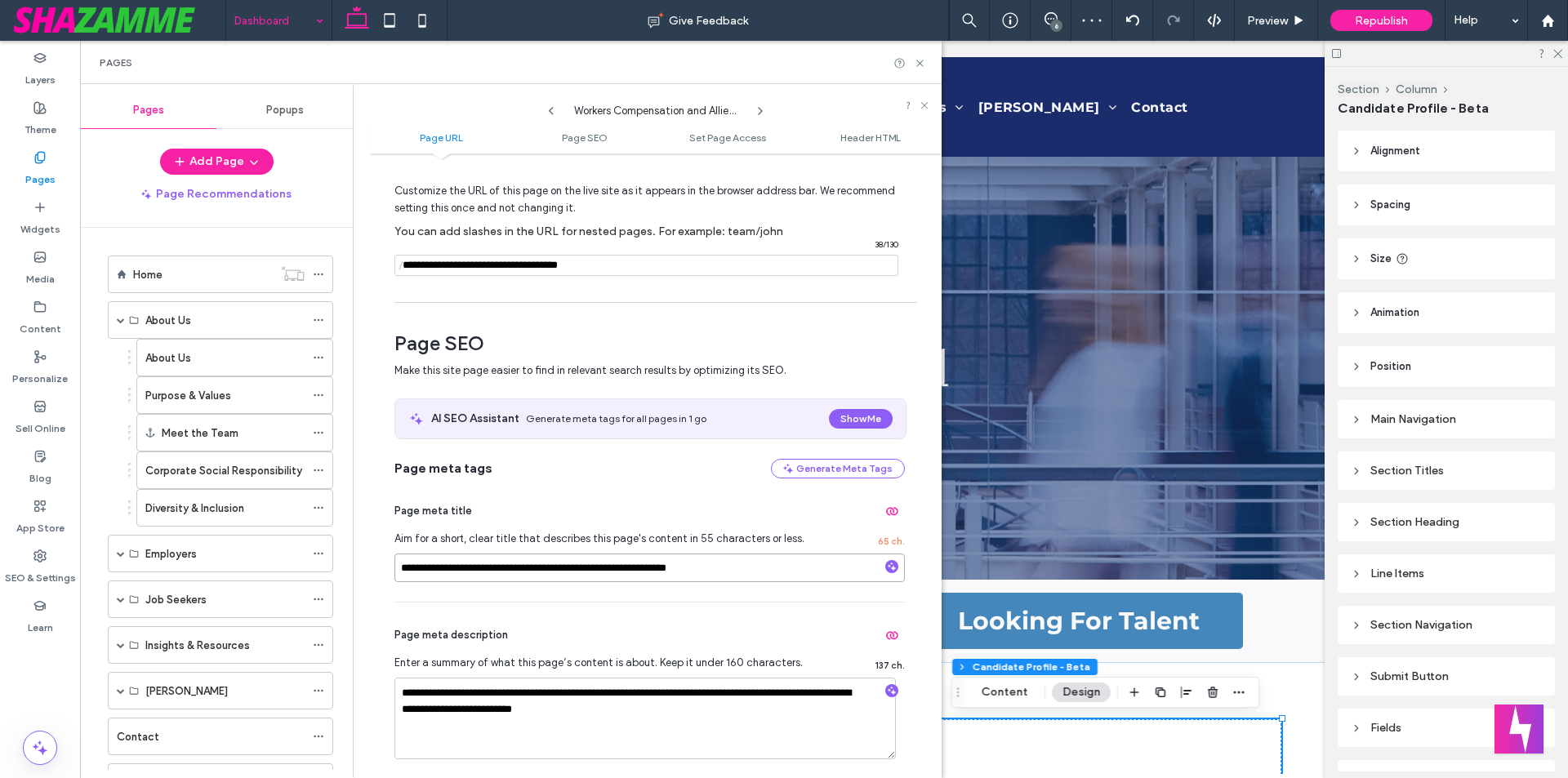
scroll to position [326, 0]
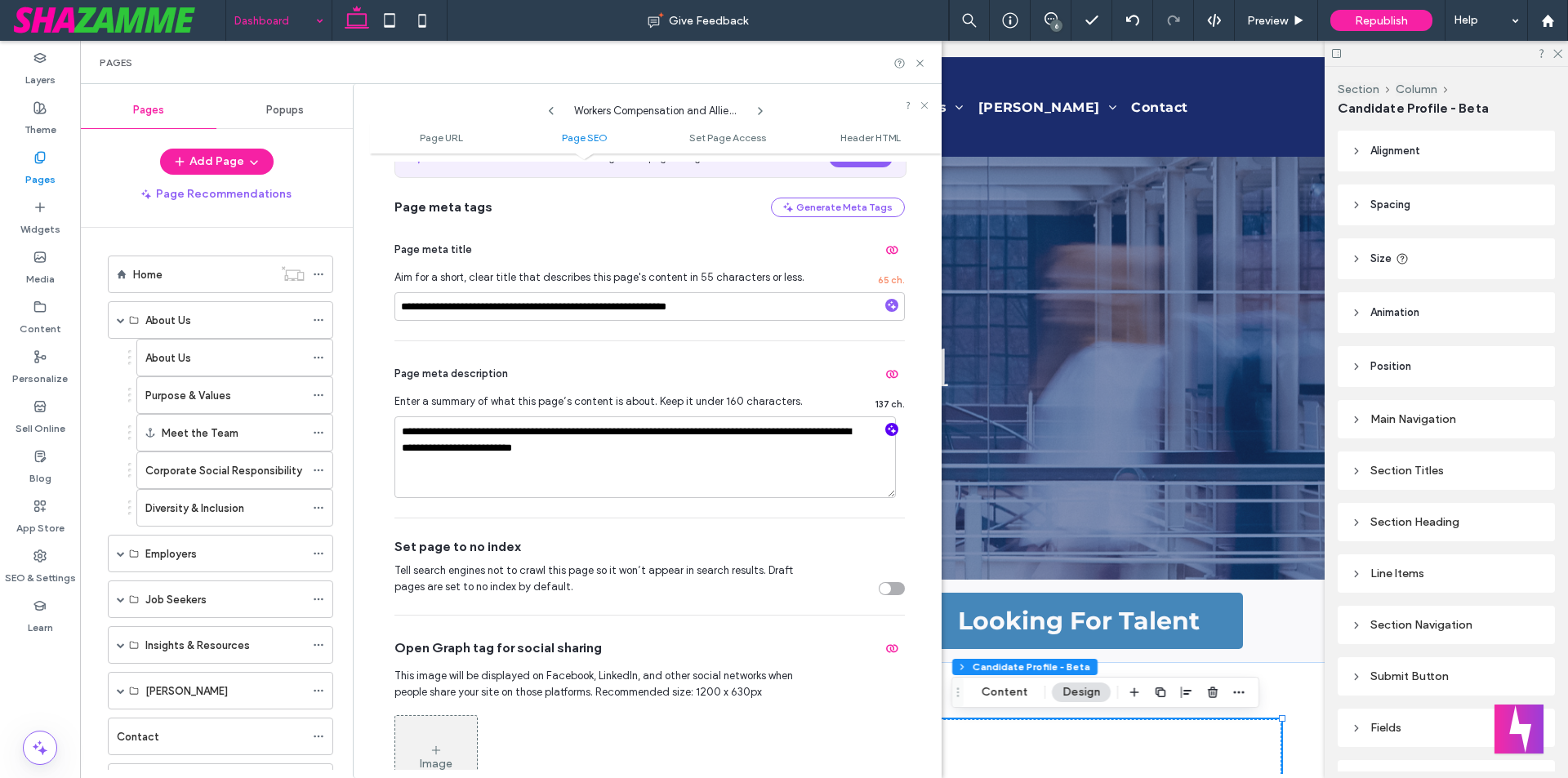
click at [886, 431] on icon "button" at bounding box center [891, 429] width 11 height 11
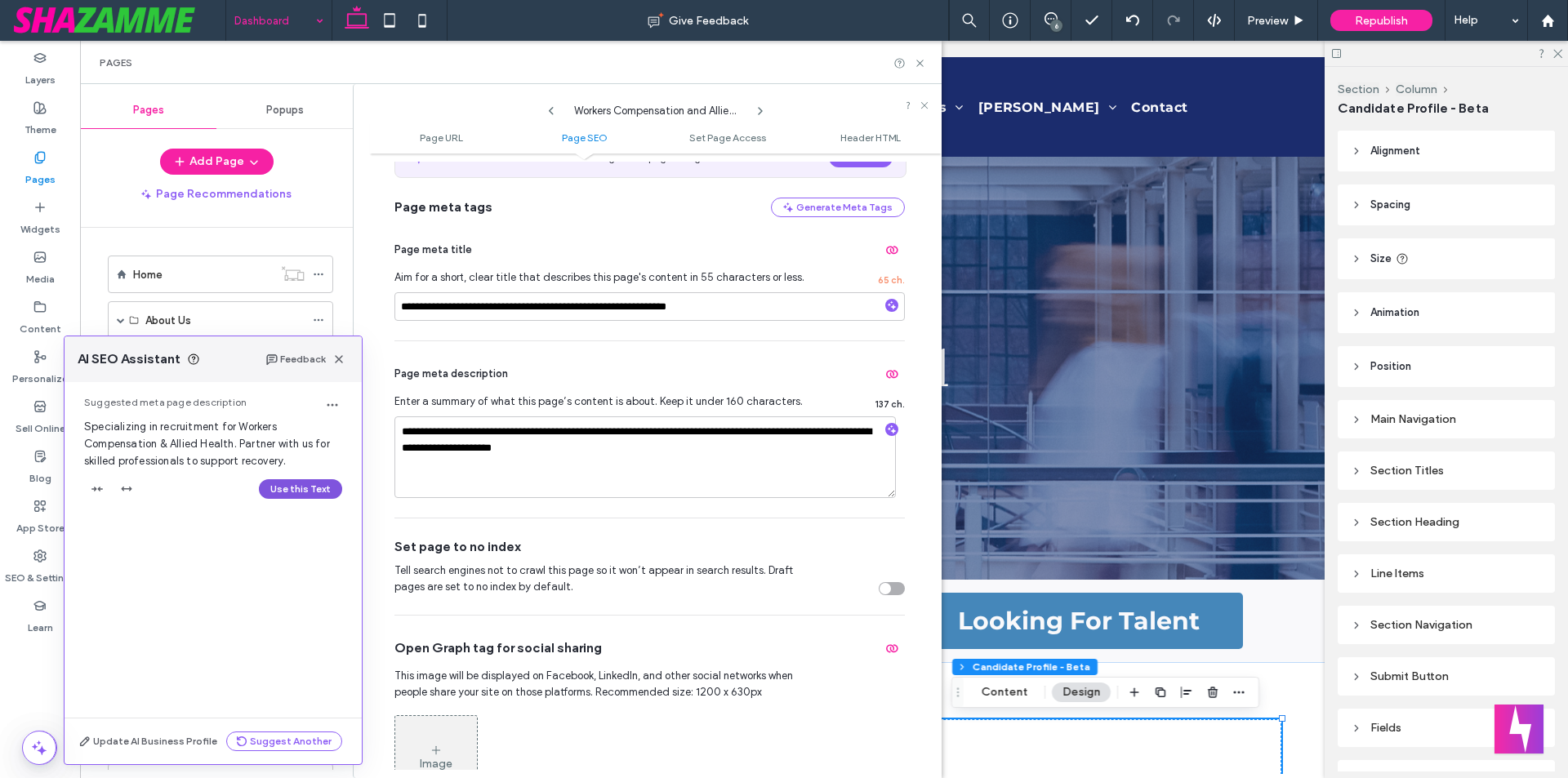
click at [296, 485] on button "Use this Text" at bounding box center [300, 489] width 83 height 19
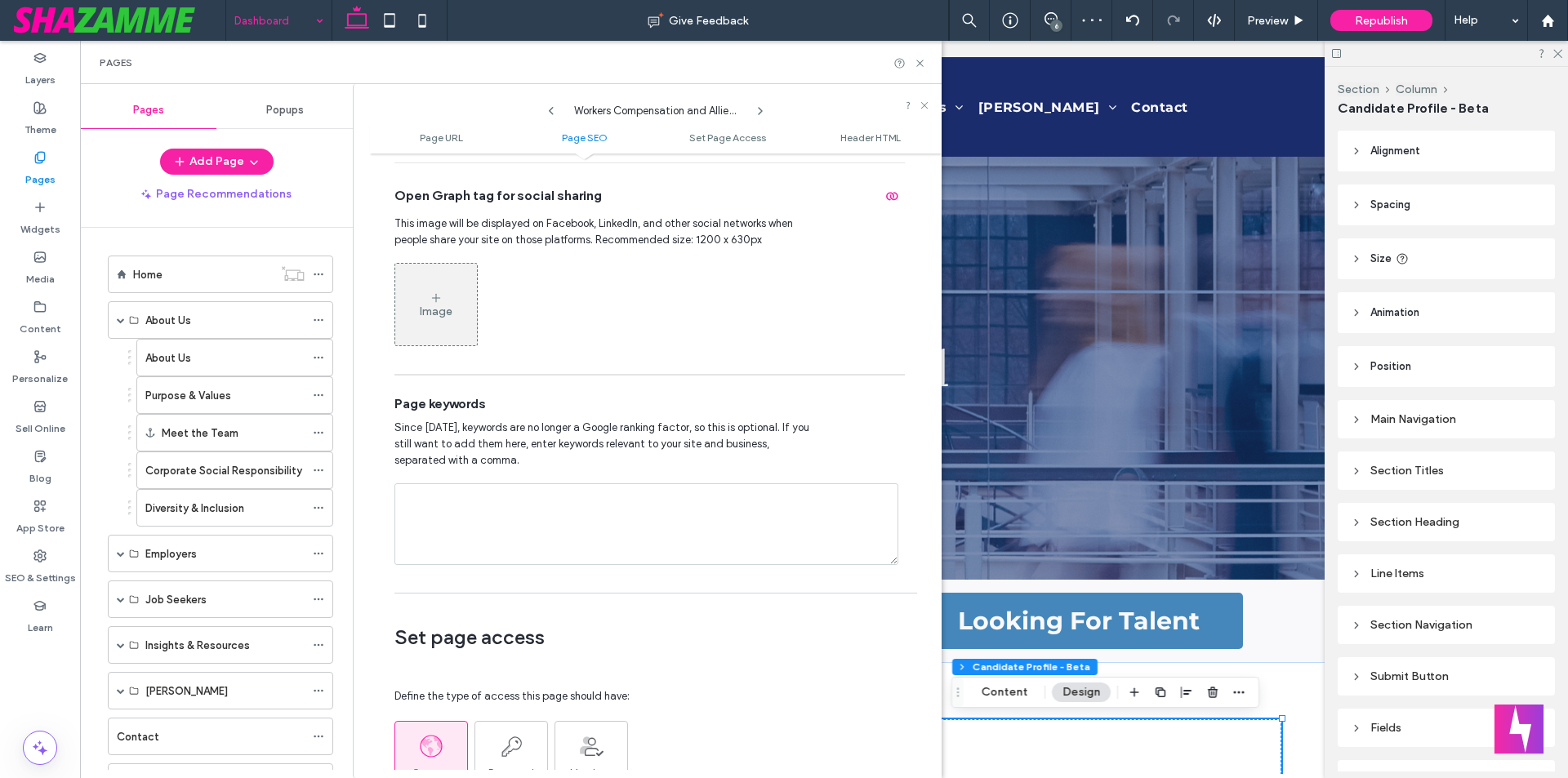
scroll to position [816, 0]
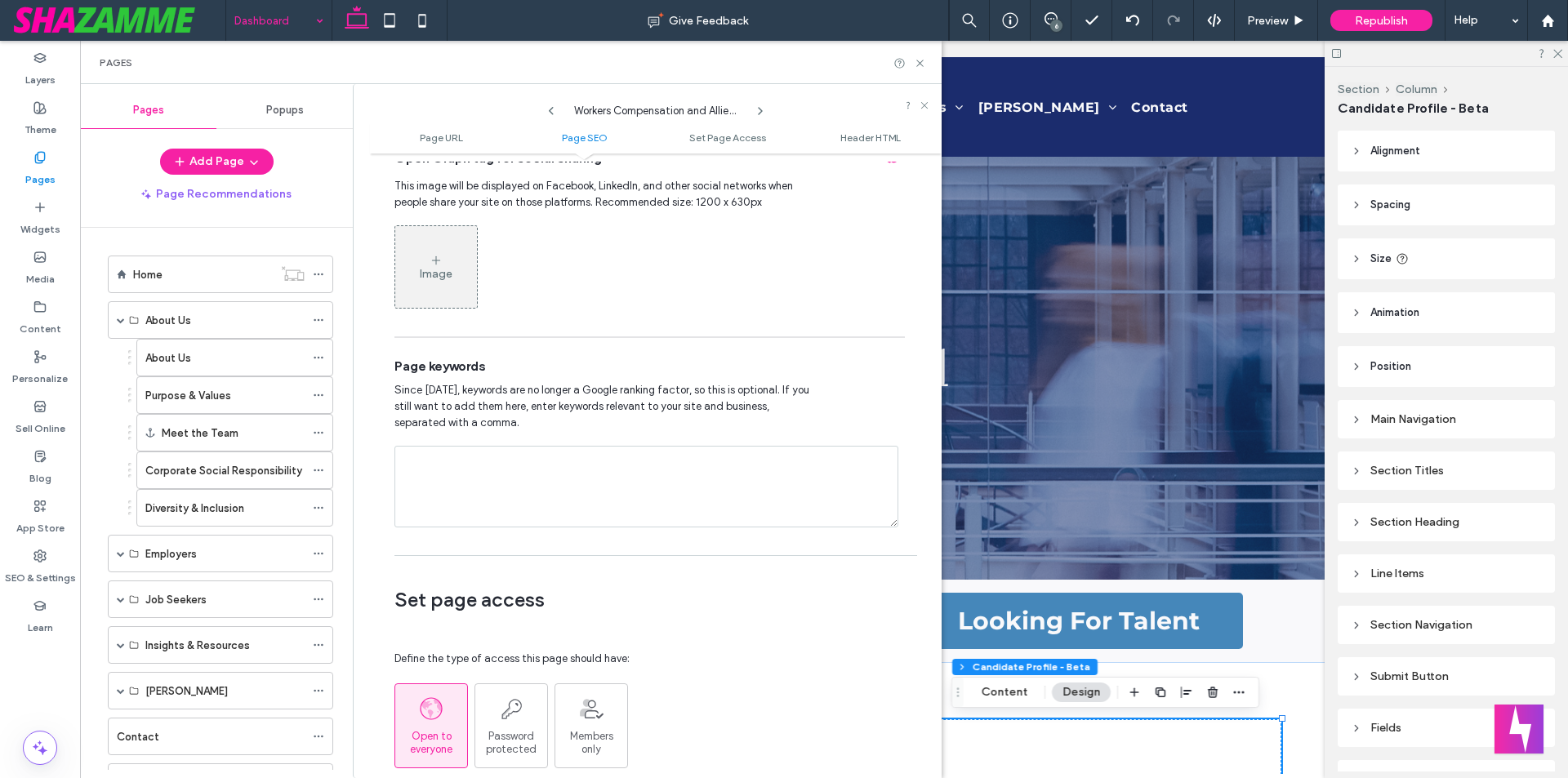
click at [759, 114] on use at bounding box center [760, 110] width 3 height 6
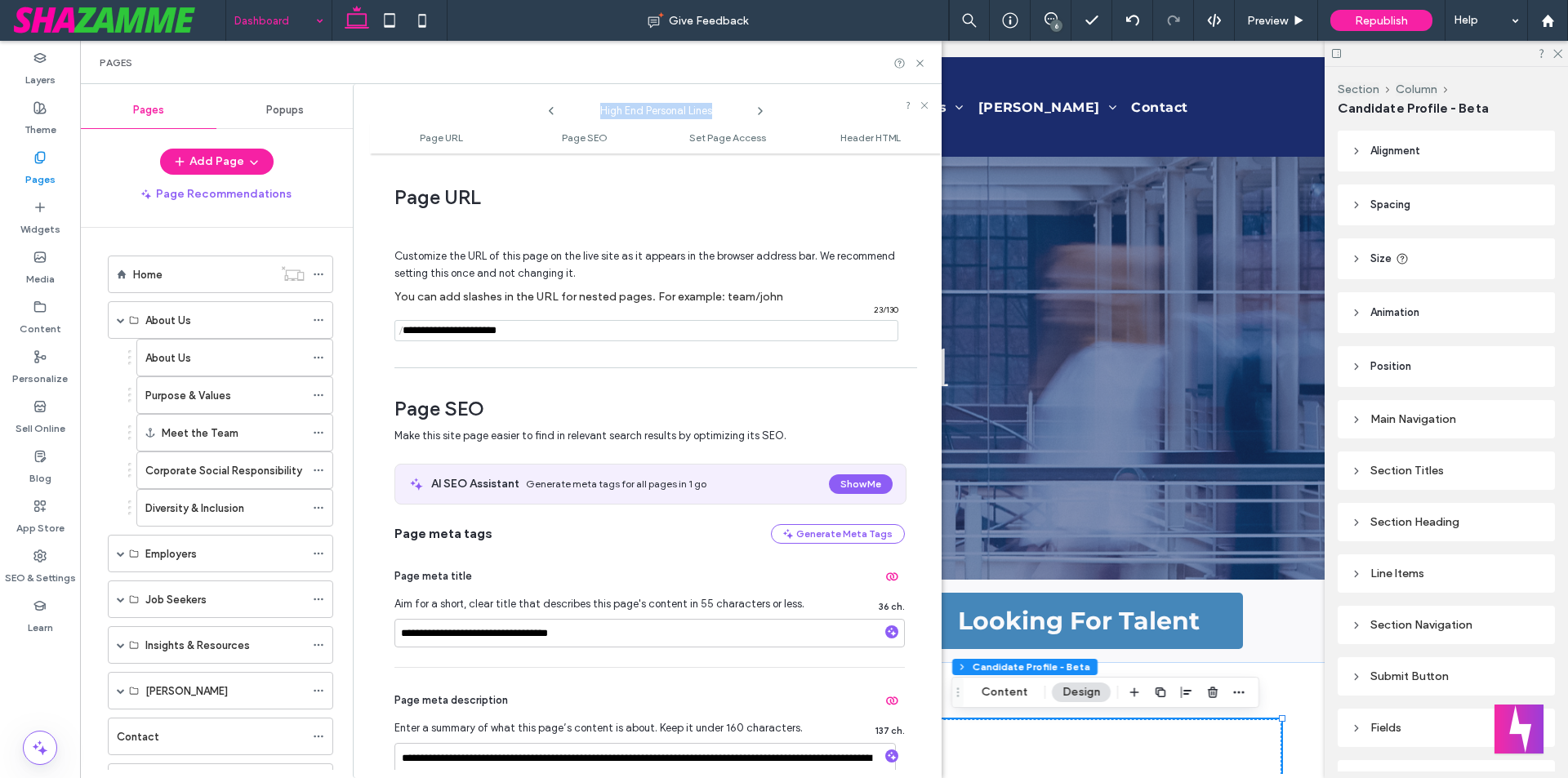
drag, startPoint x: 597, startPoint y: 117, endPoint x: 744, endPoint y: 108, distance: 147.3
click at [744, 108] on div "High End Personal Lines" at bounding box center [656, 107] width 196 height 24
copy span "High End Personal Lines"
drag, startPoint x: 449, startPoint y: 636, endPoint x: 390, endPoint y: 635, distance: 59.0
click at [390, 635] on div "**********" at bounding box center [656, 466] width 572 height 608
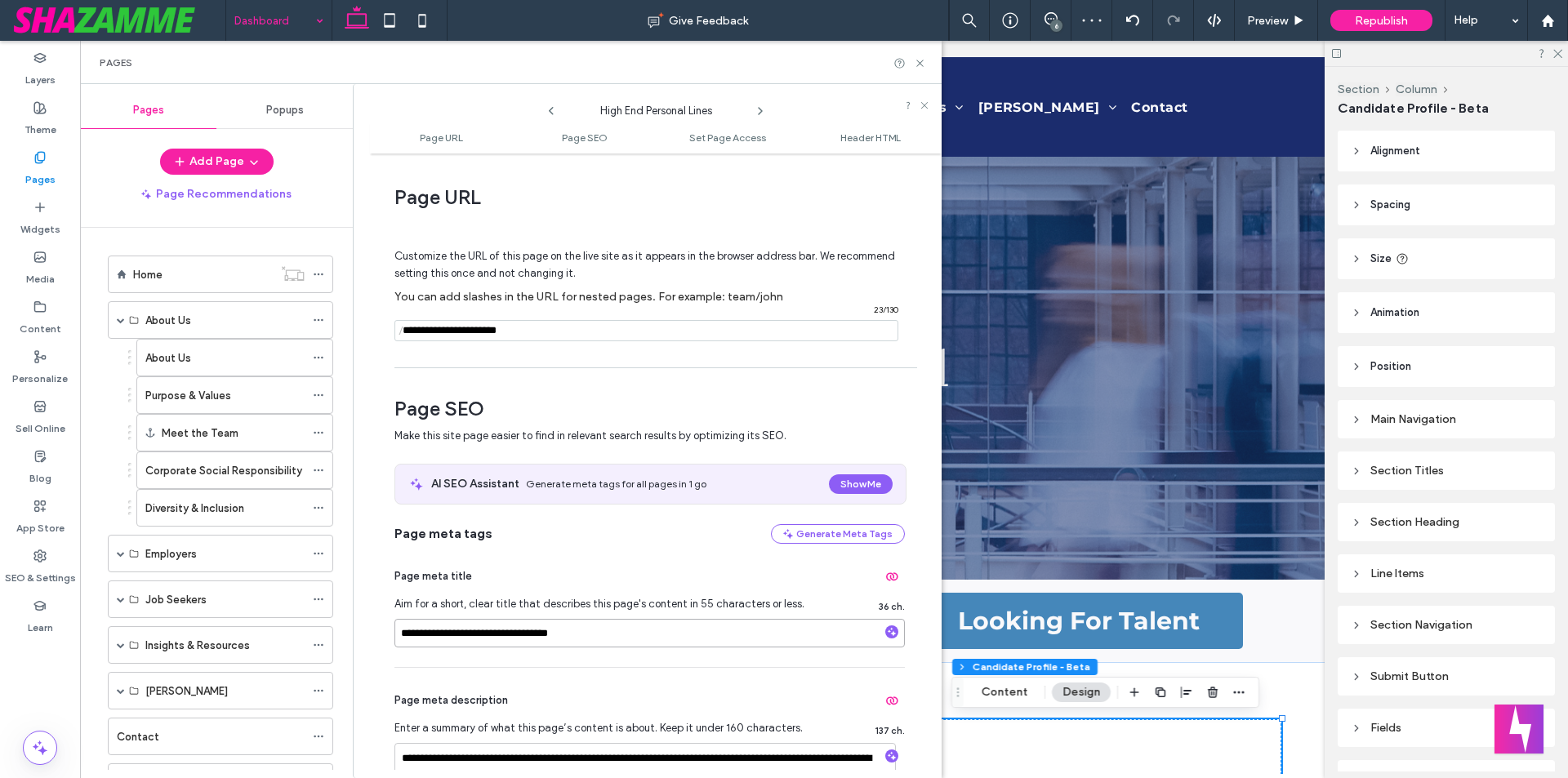
paste input "**********"
type input "**********"
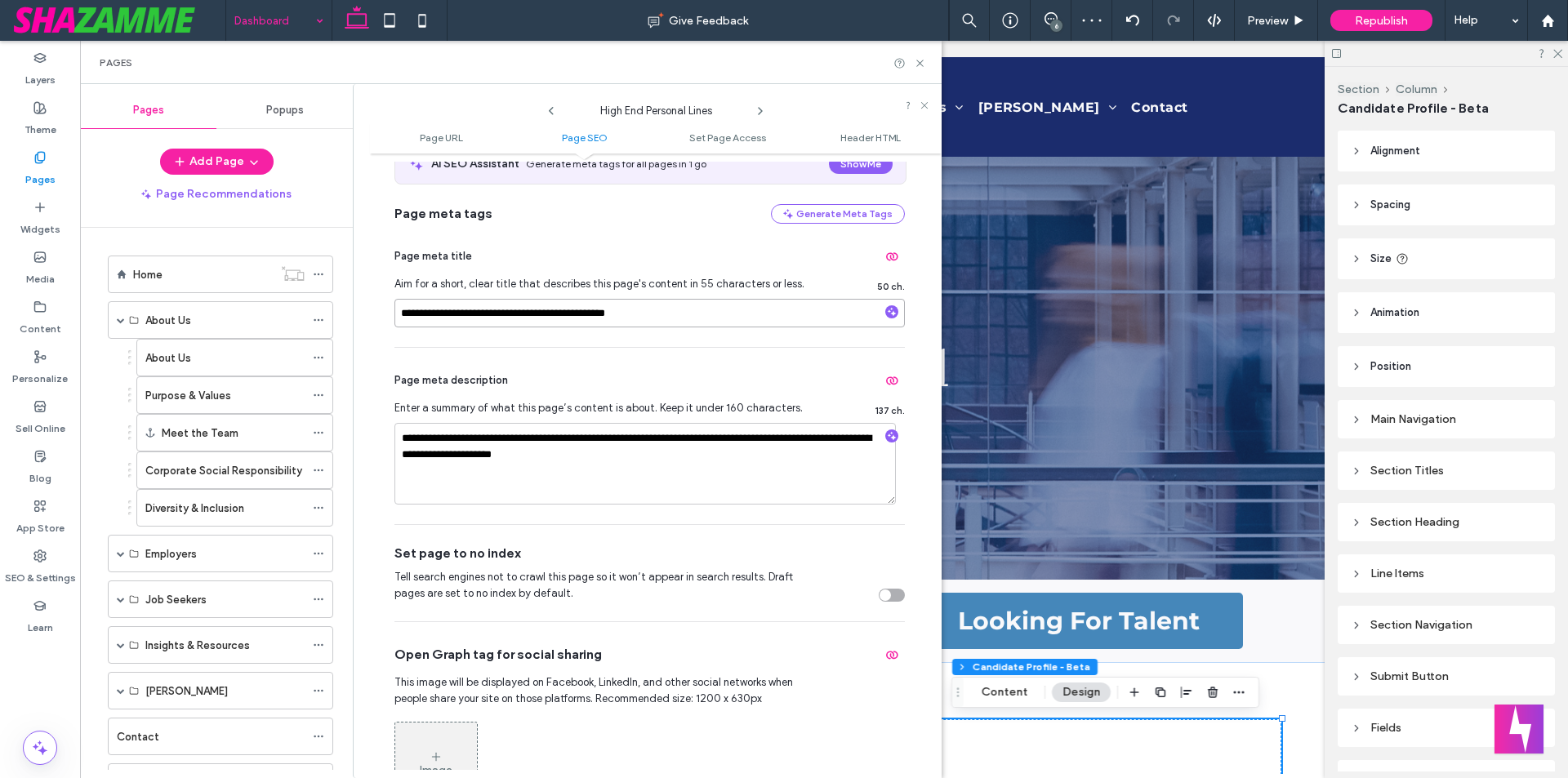
scroll to position [326, 0]
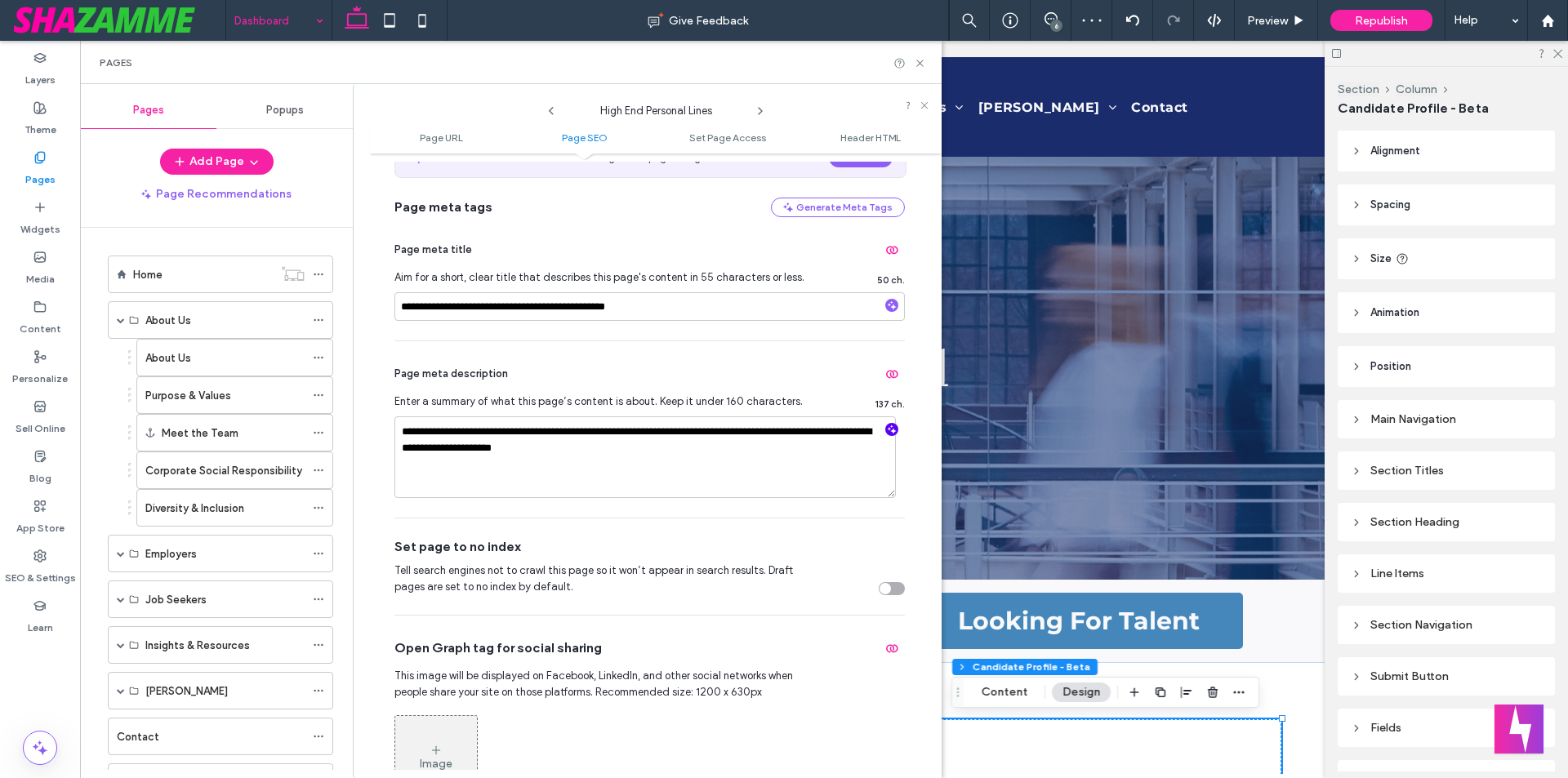
click at [886, 430] on icon "button" at bounding box center [891, 429] width 11 height 11
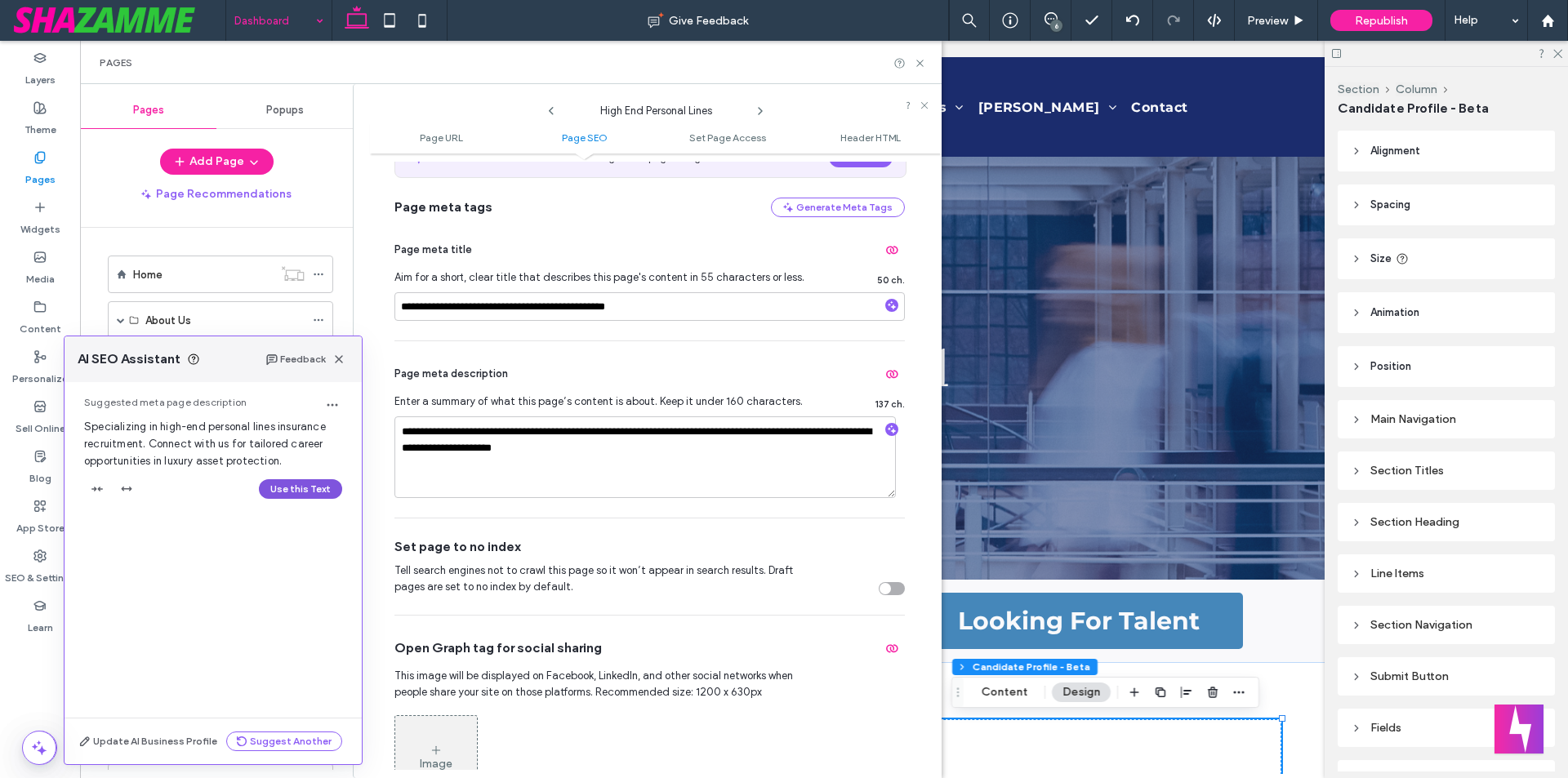
click at [326, 490] on button "Use this Text" at bounding box center [300, 489] width 83 height 19
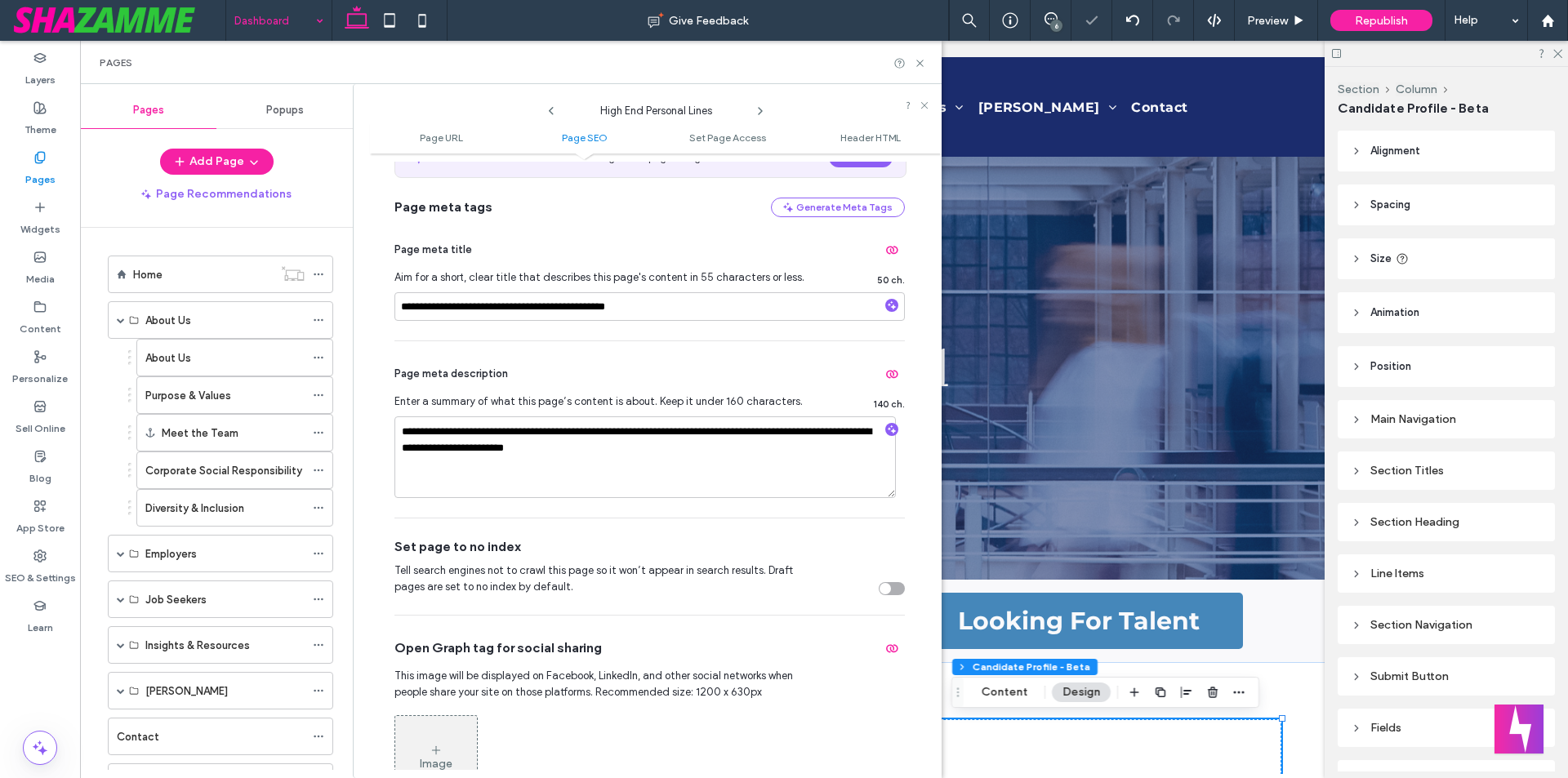
click at [760, 108] on icon at bounding box center [760, 111] width 13 height 13
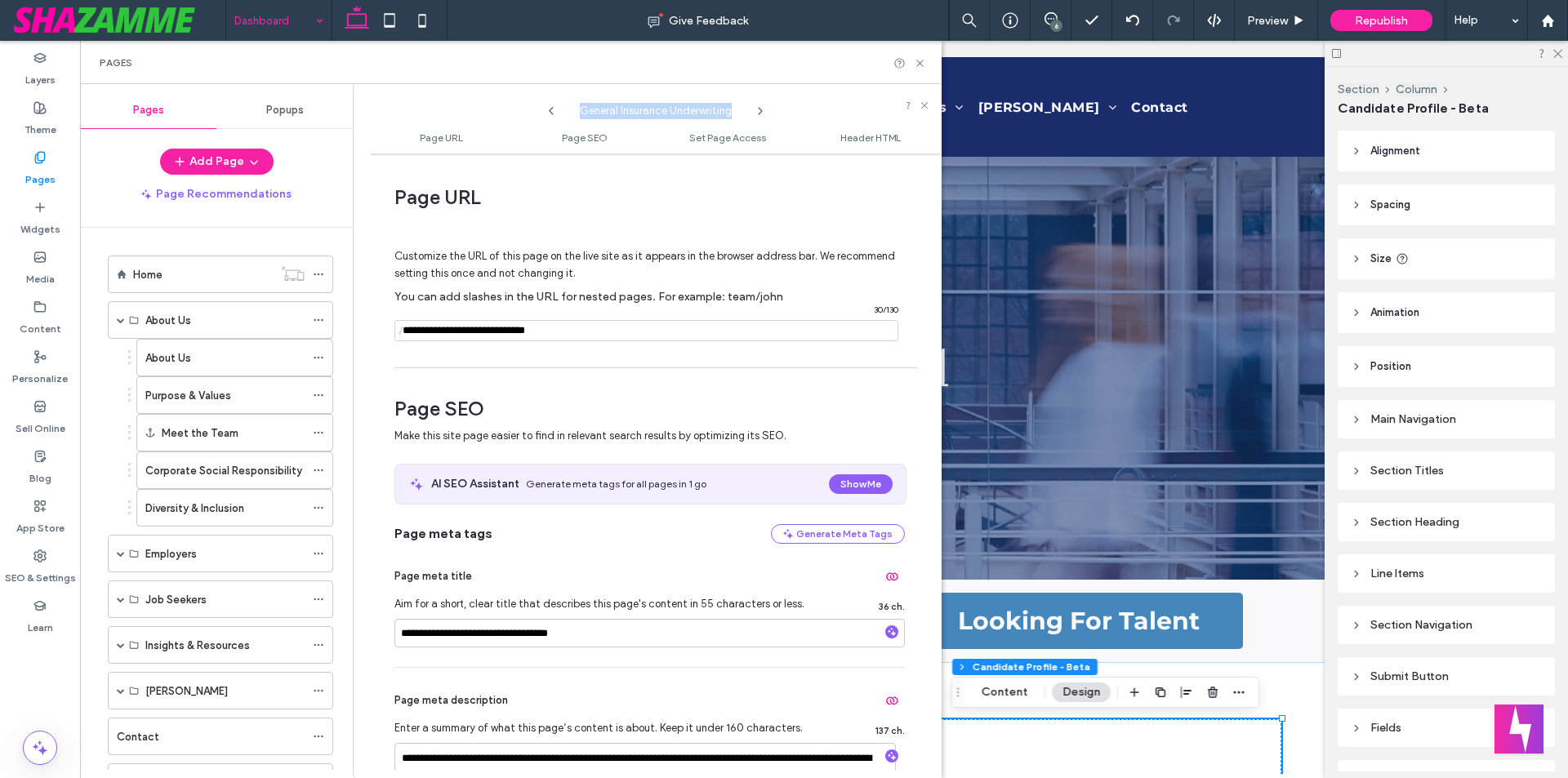
drag, startPoint x: 583, startPoint y: 108, endPoint x: 735, endPoint y: 117, distance: 152.3
click at [735, 117] on span "General Insurance Underwriting" at bounding box center [655, 107] width 164 height 24
copy span "General Insurance Underwriting"
drag, startPoint x: 448, startPoint y: 635, endPoint x: 352, endPoint y: 635, distance: 96.0
click at [352, 635] on div "Pages Popups Add Page Page Recommendations Home About Us About Us Purpose & Val…" at bounding box center [510, 431] width 861 height 694
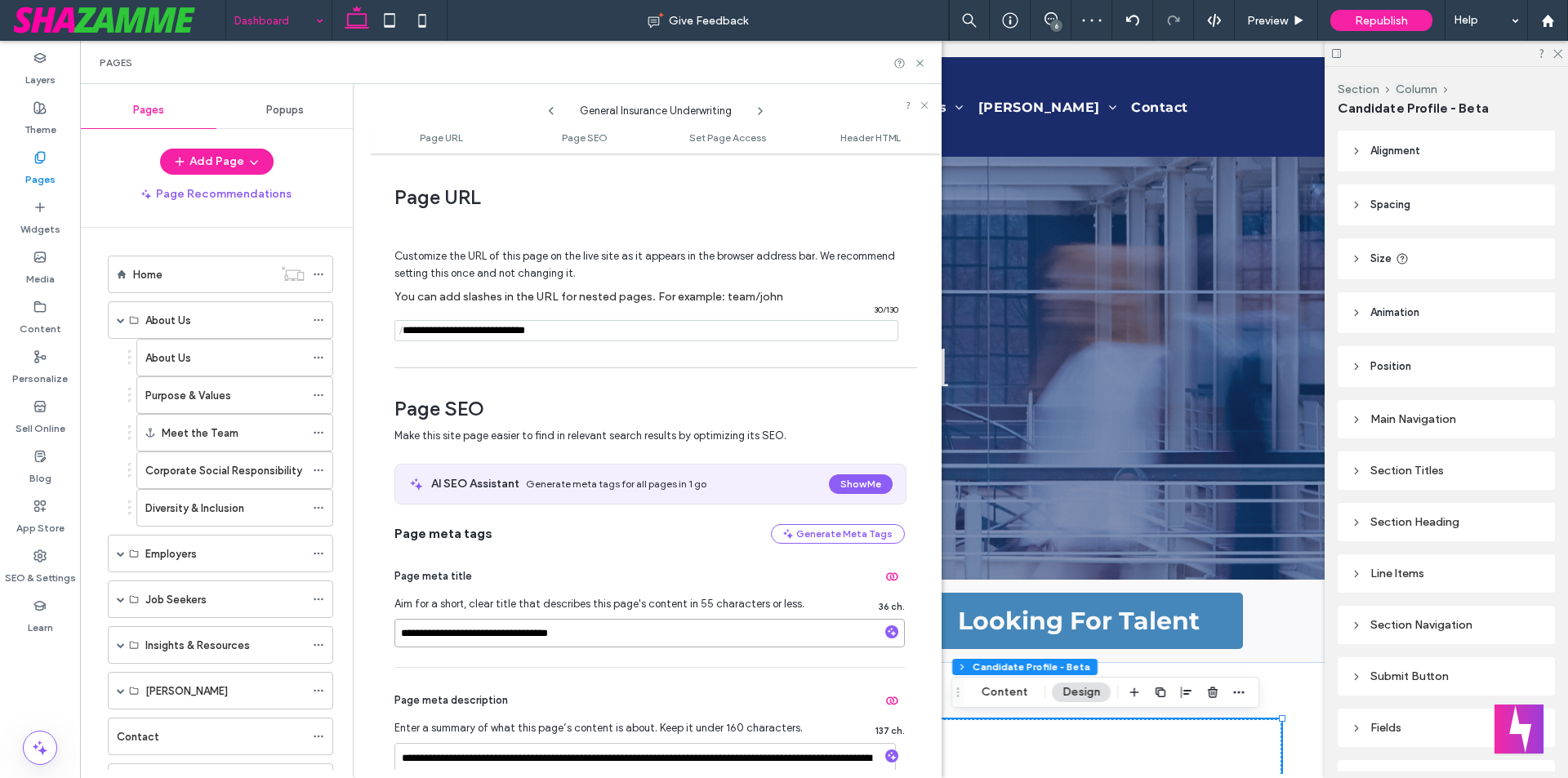
paste input "**********"
type input "**********"
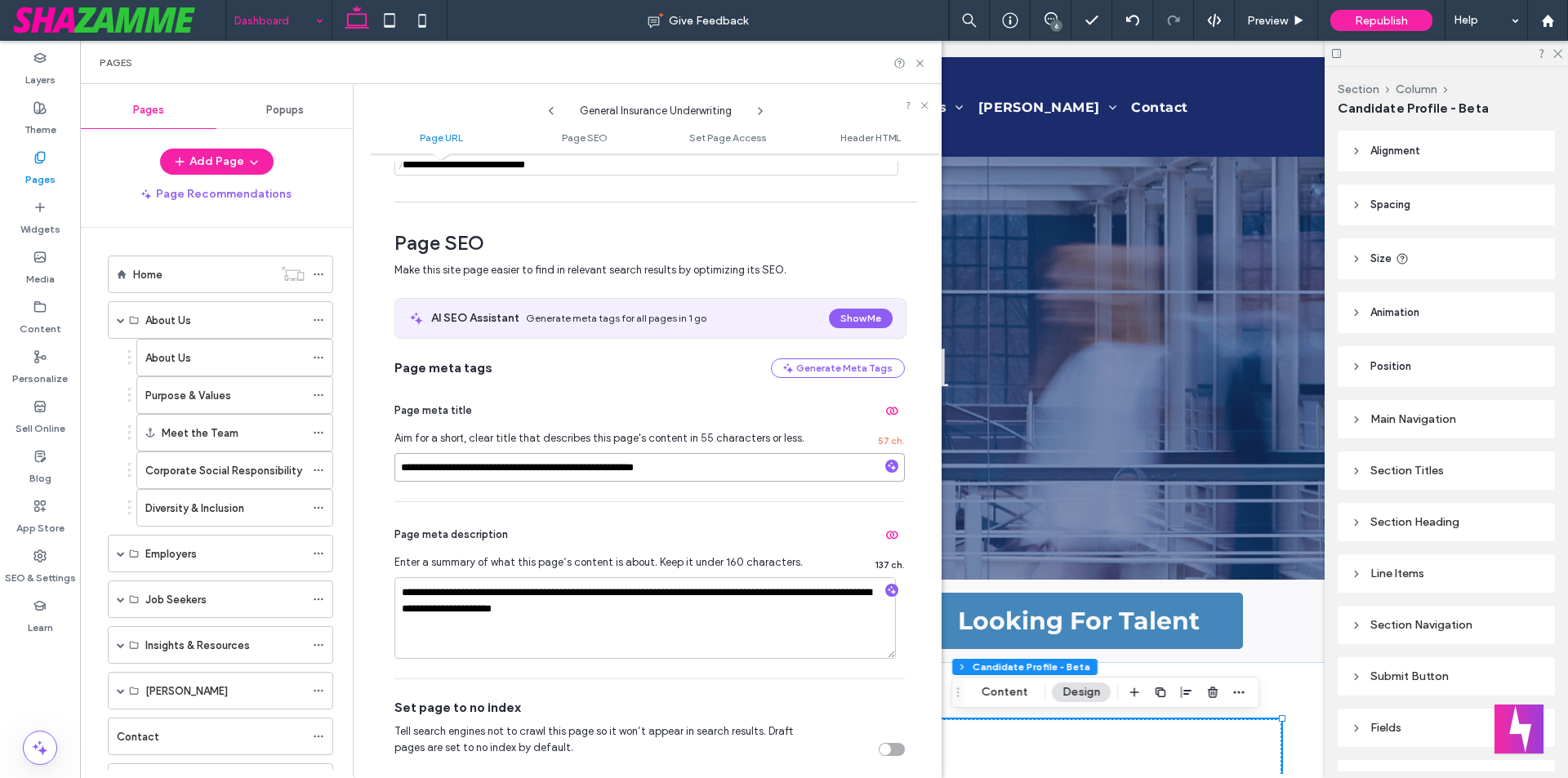
scroll to position [408, 0]
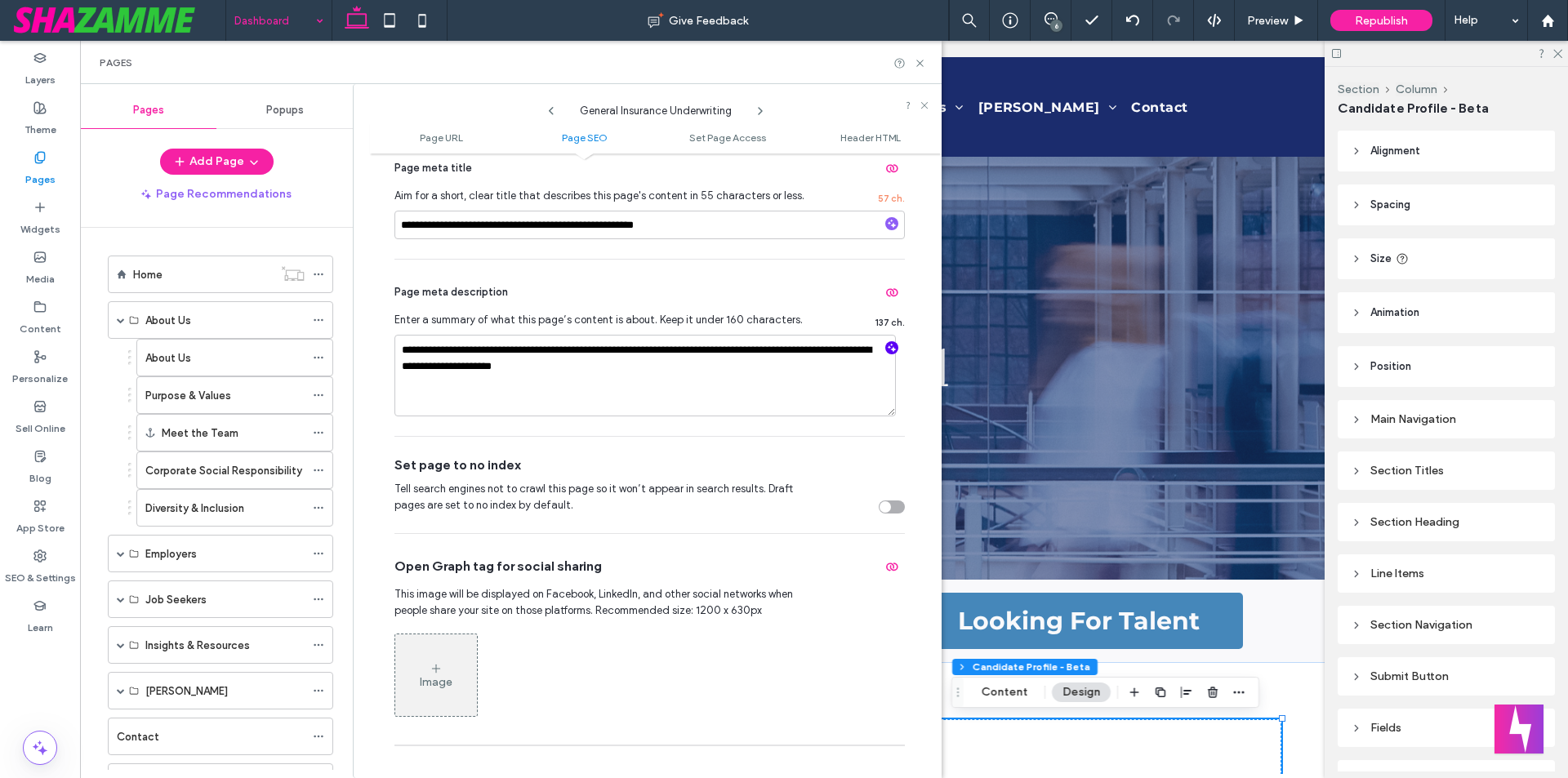
click at [886, 344] on icon "button" at bounding box center [891, 347] width 11 height 11
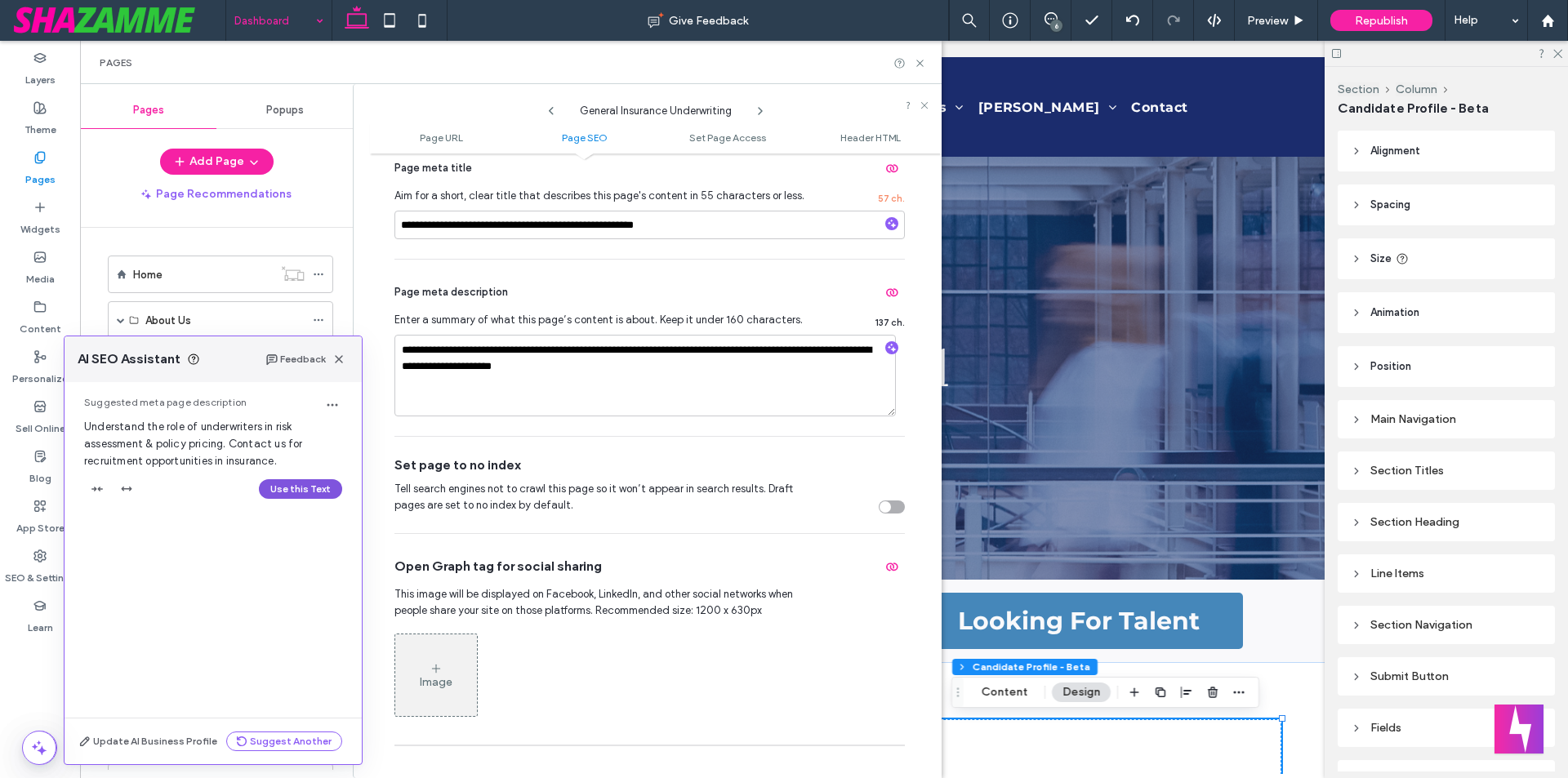
click at [308, 489] on button "Use this Text" at bounding box center [300, 489] width 83 height 19
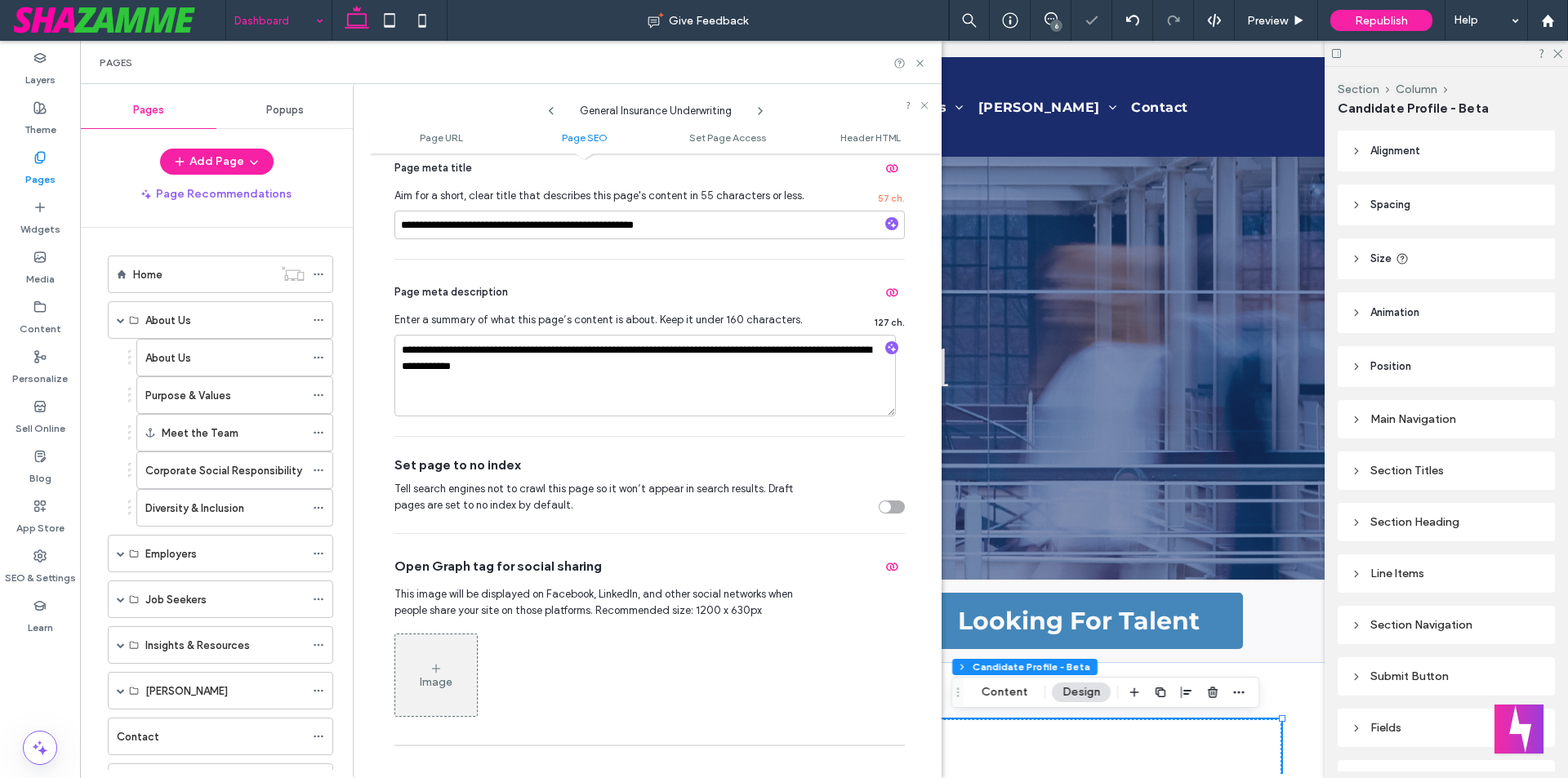
click at [761, 109] on use at bounding box center [760, 110] width 3 height 6
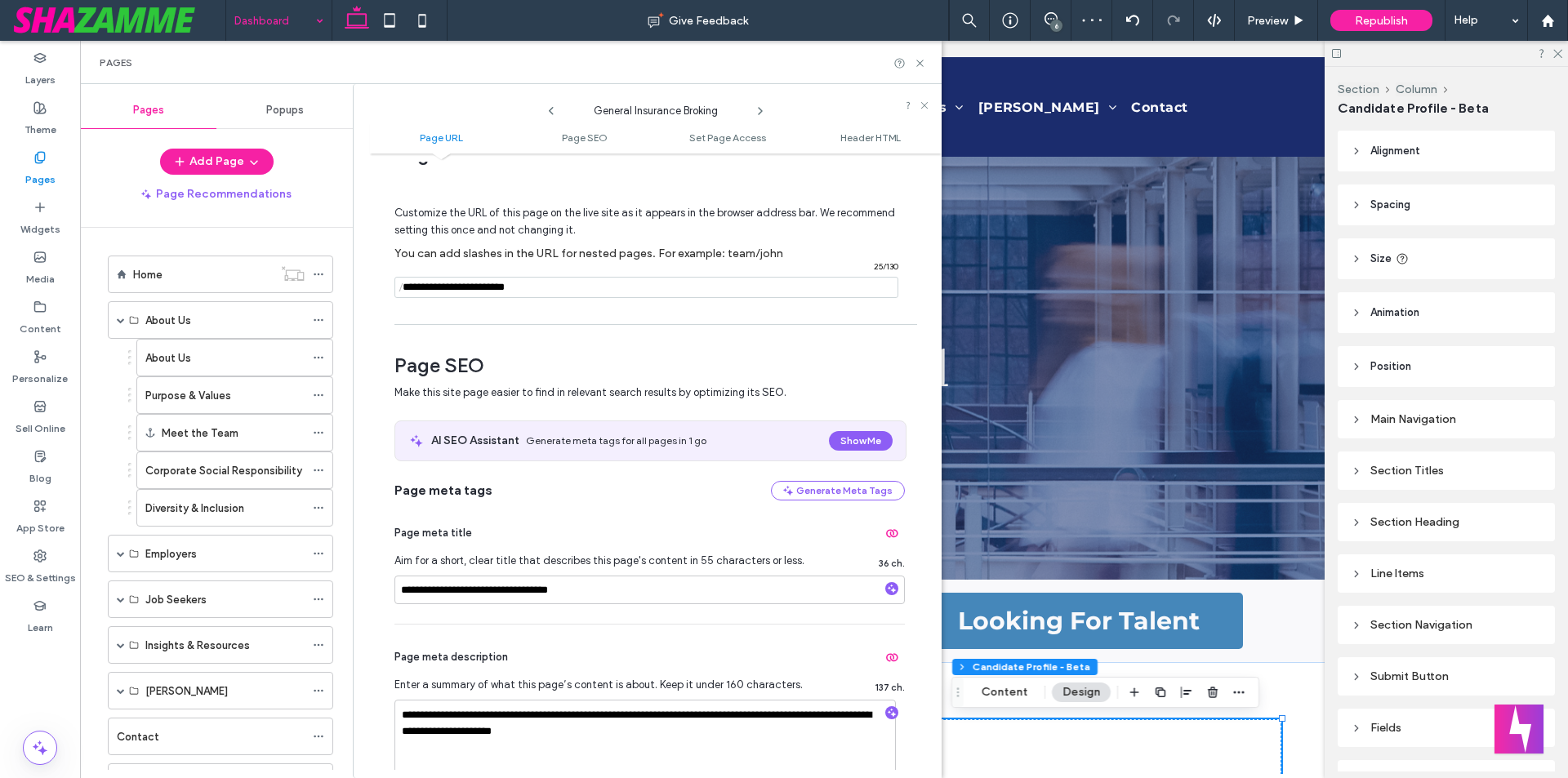
scroll to position [81, 0]
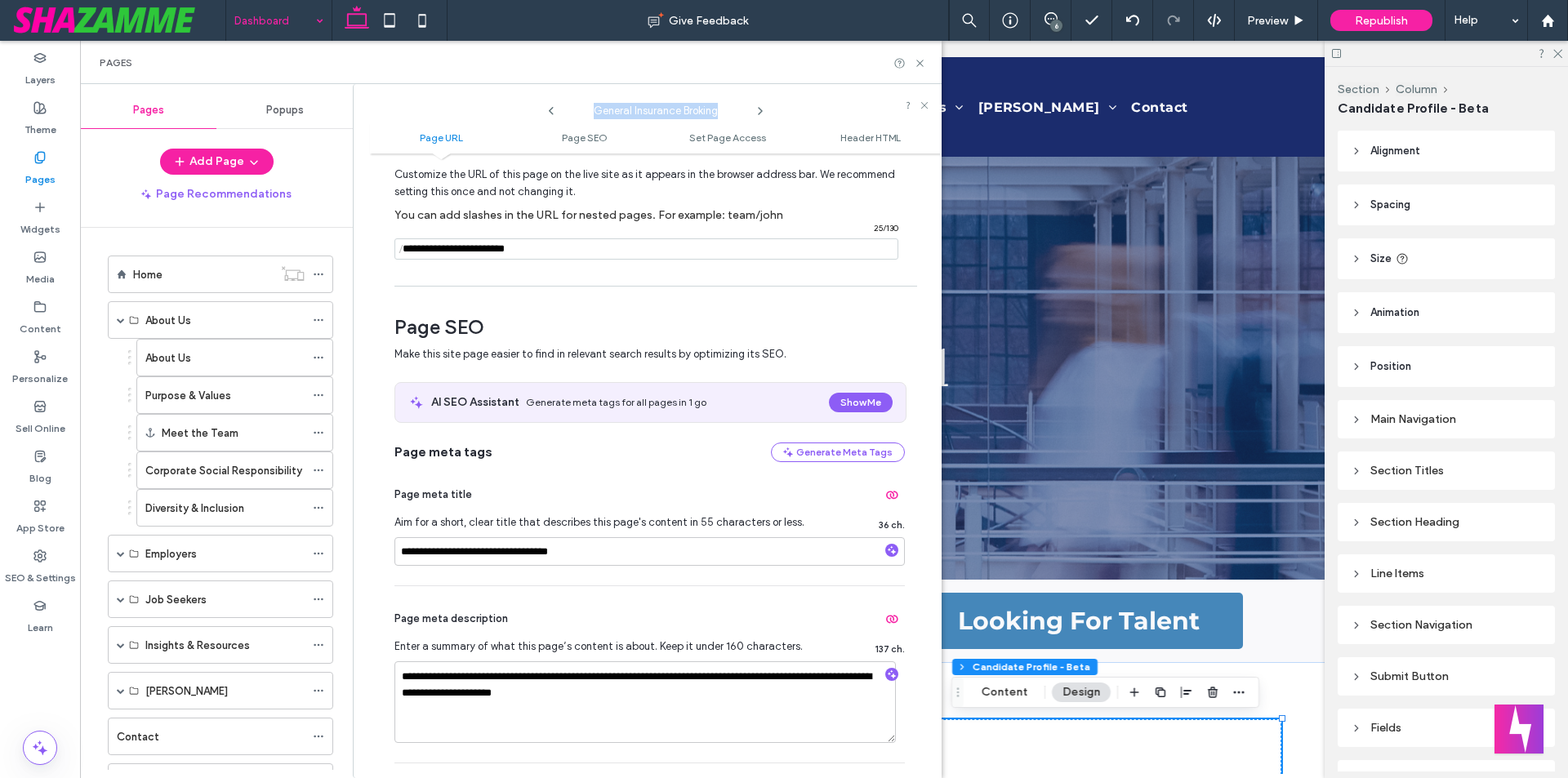
drag, startPoint x: 593, startPoint y: 110, endPoint x: 718, endPoint y: 112, distance: 125.0
click at [718, 112] on span "General Insurance Broking" at bounding box center [655, 107] width 164 height 24
copy span "General Insurance Broking"
click at [377, 545] on div "Dashboard Give Feedback 6 Preview Republish Help Design Panel Site Comments Tea…" at bounding box center [784, 389] width 1568 height 778
drag, startPoint x: 449, startPoint y: 556, endPoint x: 387, endPoint y: 551, distance: 62.2
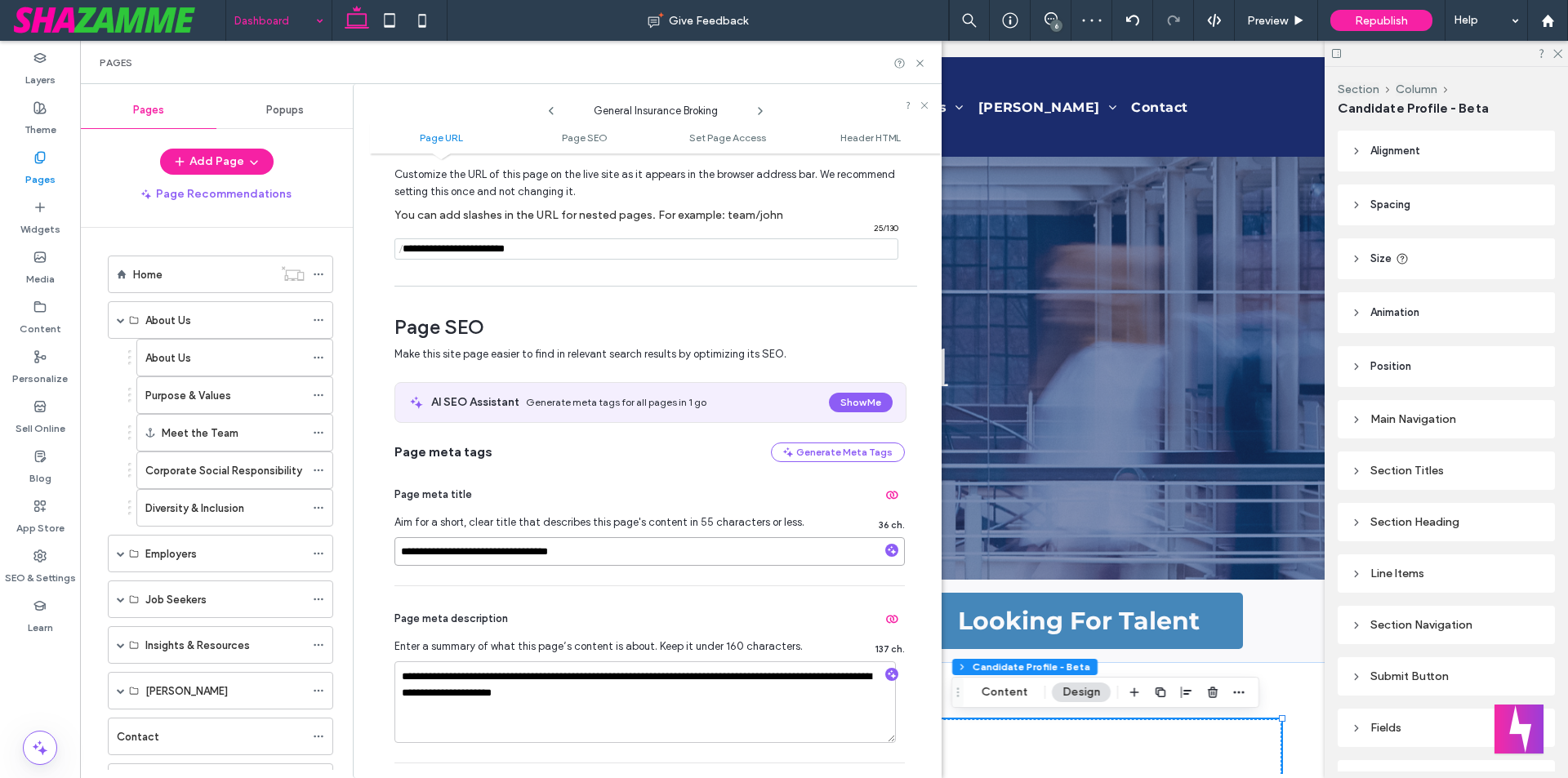
click at [387, 551] on div "**********" at bounding box center [656, 466] width 572 height 608
paste input "**********"
type input "**********"
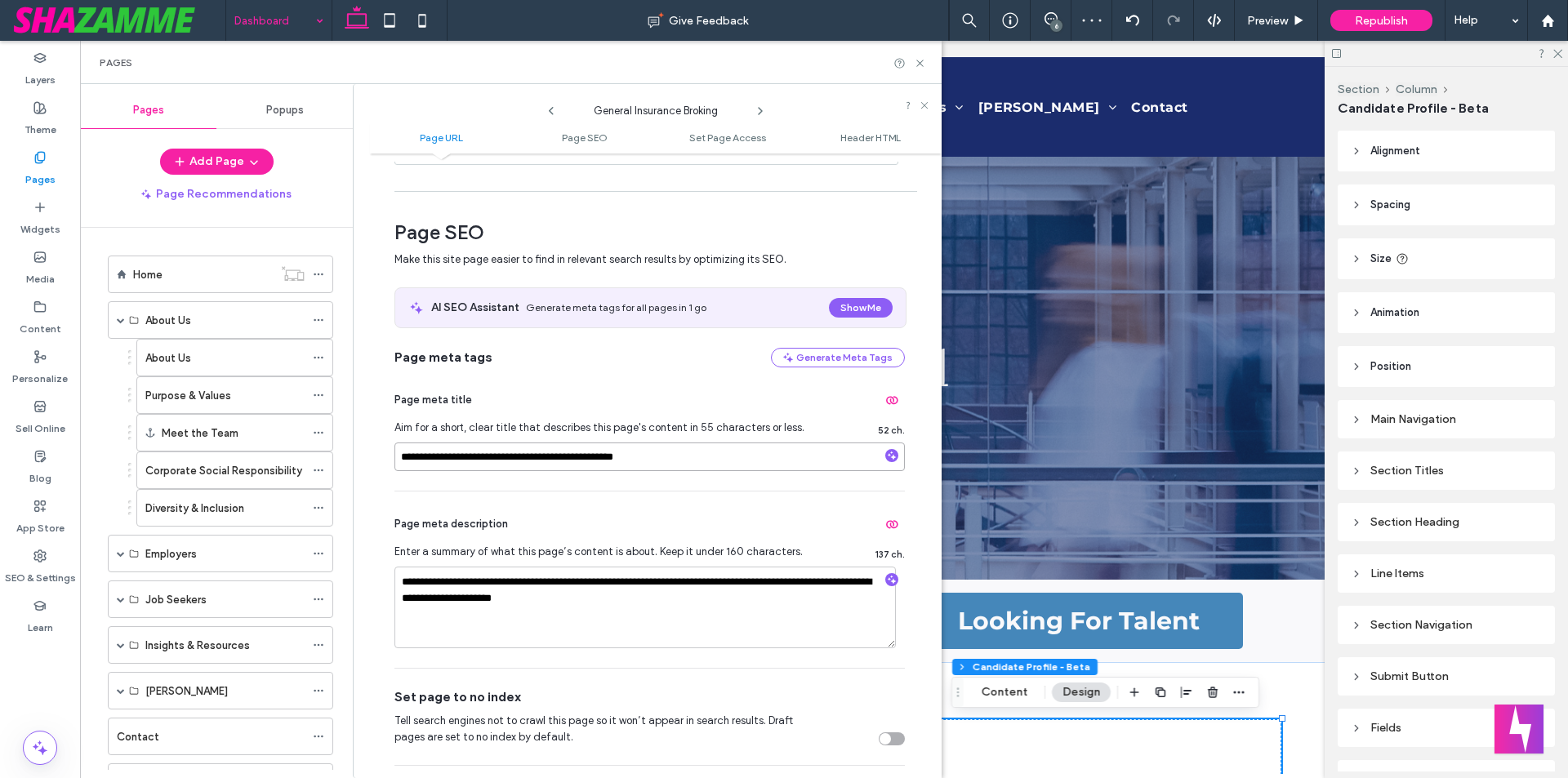
scroll to position [245, 0]
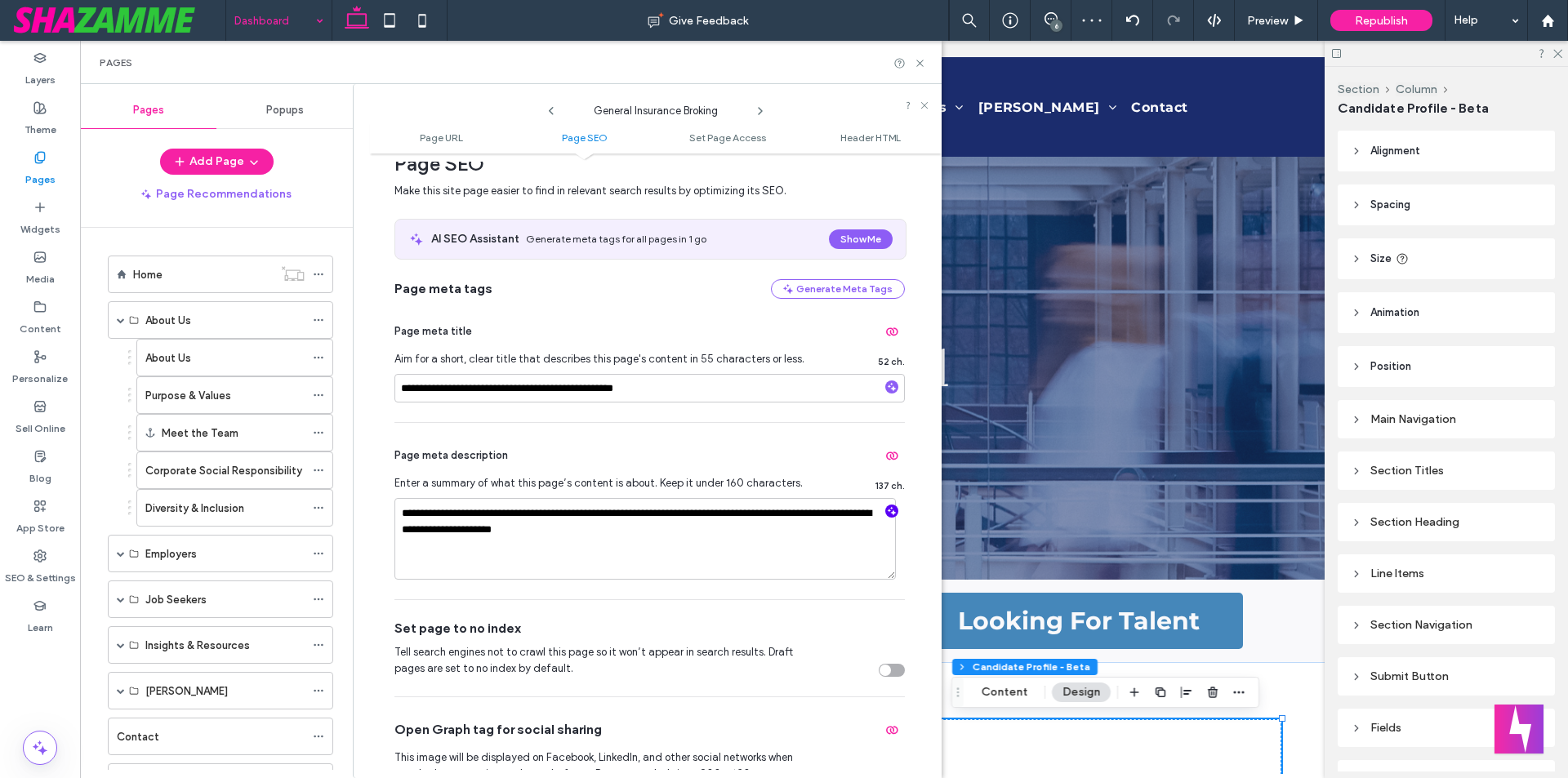
click at [886, 506] on icon "button" at bounding box center [891, 511] width 11 height 11
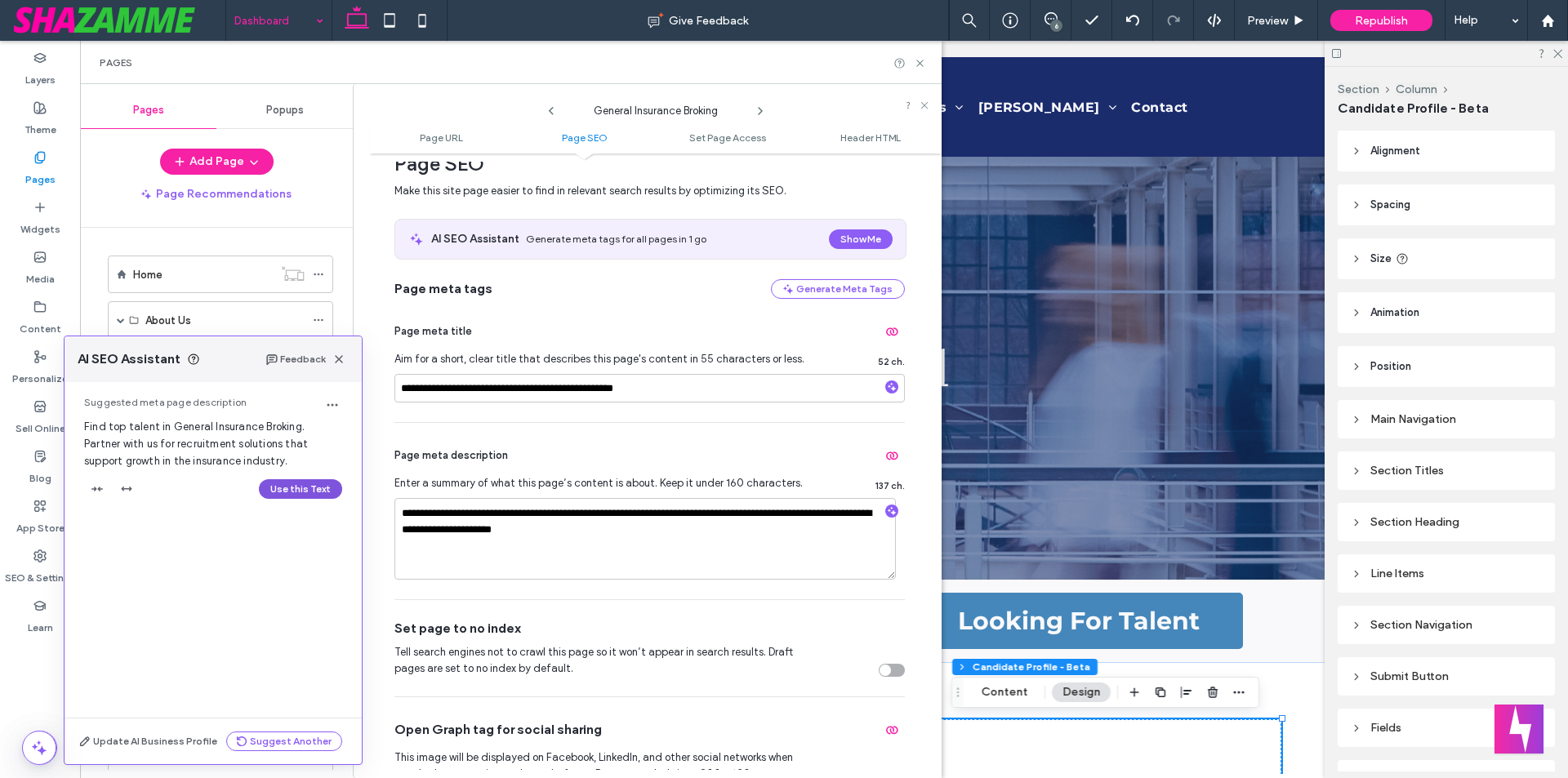
click at [283, 491] on button "Use this Text" at bounding box center [300, 489] width 83 height 19
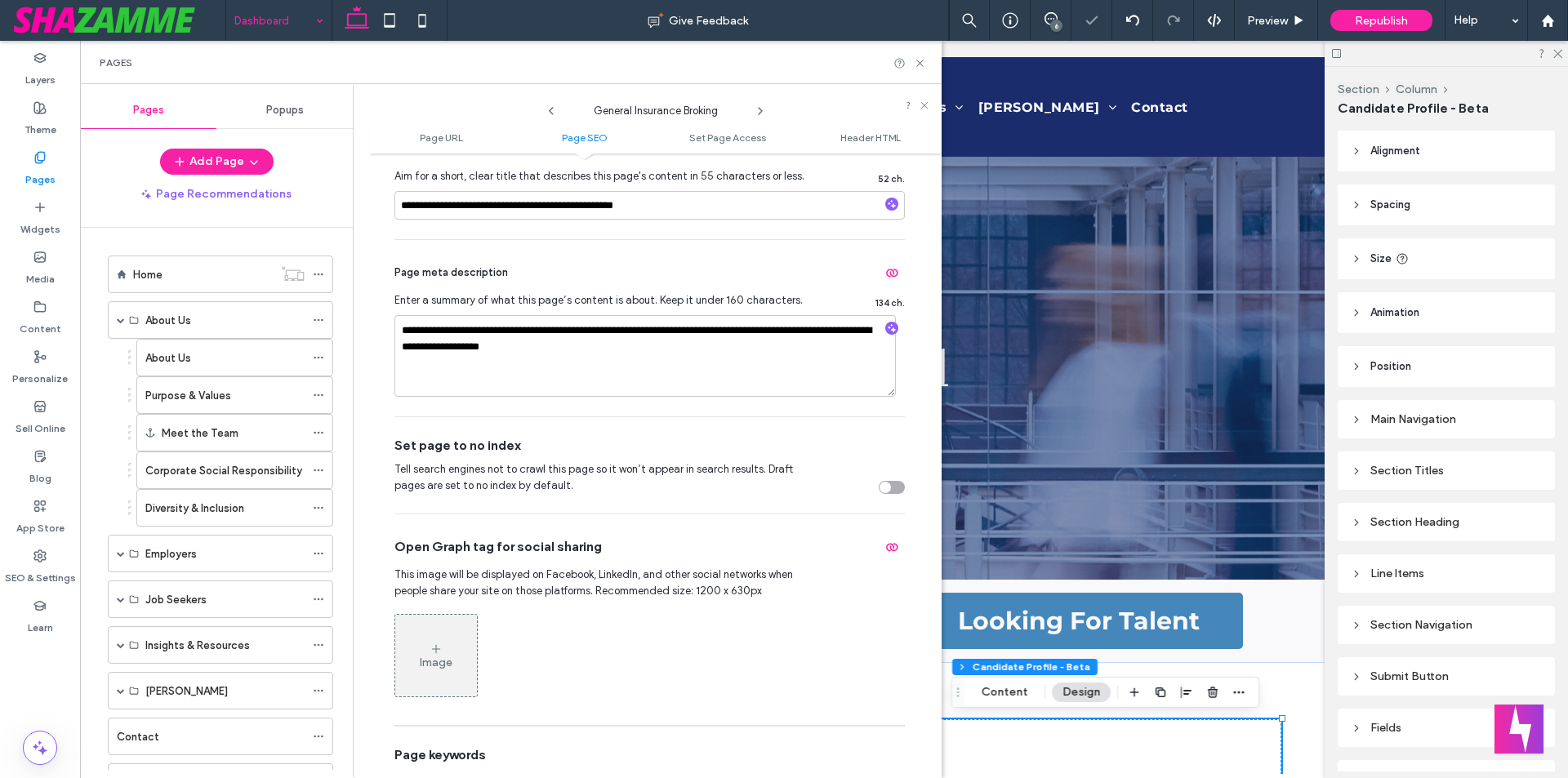
scroll to position [490, 0]
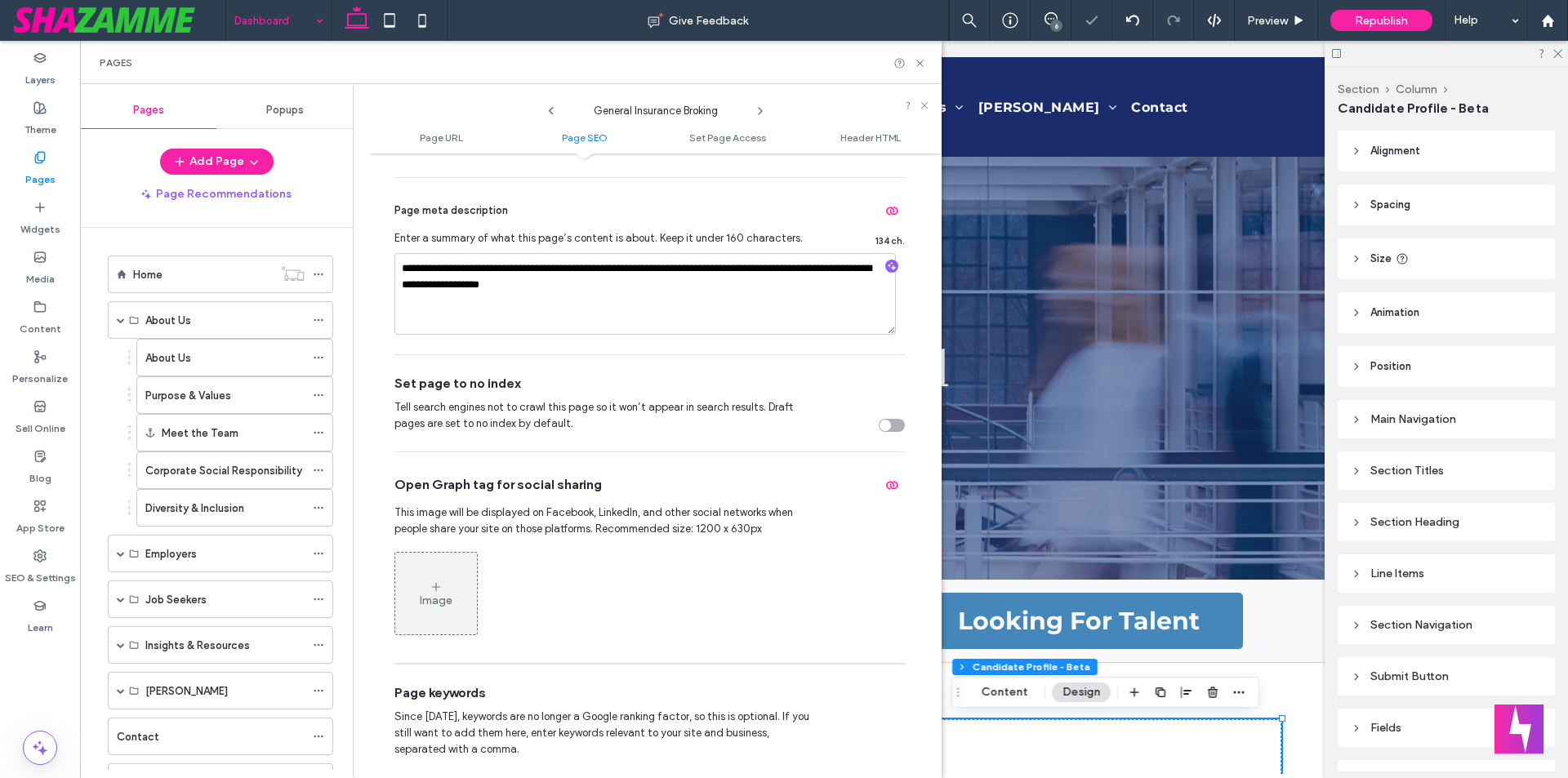
click at [757, 110] on icon at bounding box center [760, 111] width 13 height 13
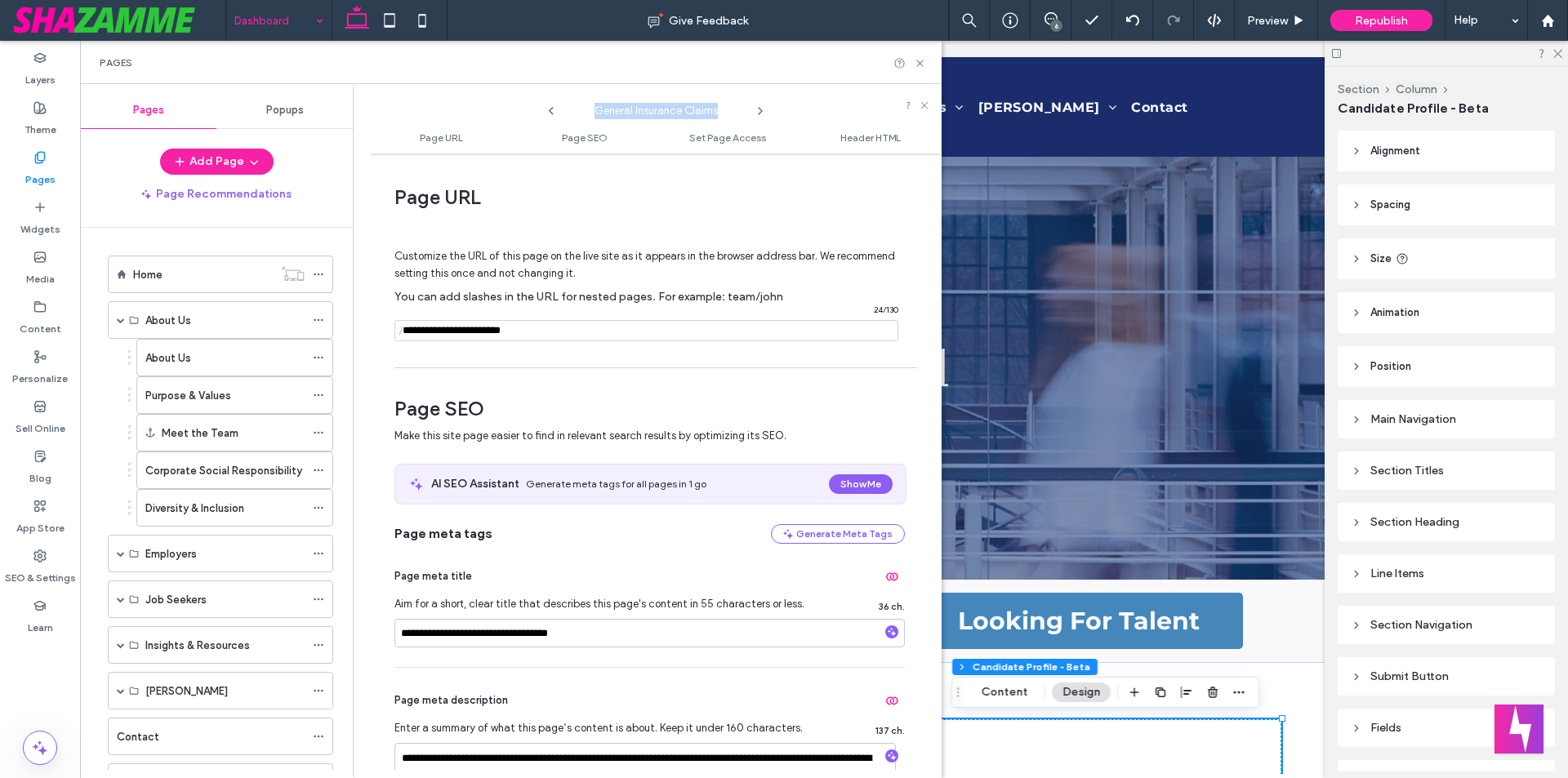
drag, startPoint x: 593, startPoint y: 107, endPoint x: 720, endPoint y: 108, distance: 127.0
click at [720, 108] on span "General Insurance Claims" at bounding box center [655, 107] width 164 height 24
copy span "General Insurance Claims"
drag, startPoint x: 448, startPoint y: 633, endPoint x: 385, endPoint y: 632, distance: 63.0
click at [385, 632] on div "**********" at bounding box center [656, 466] width 572 height 608
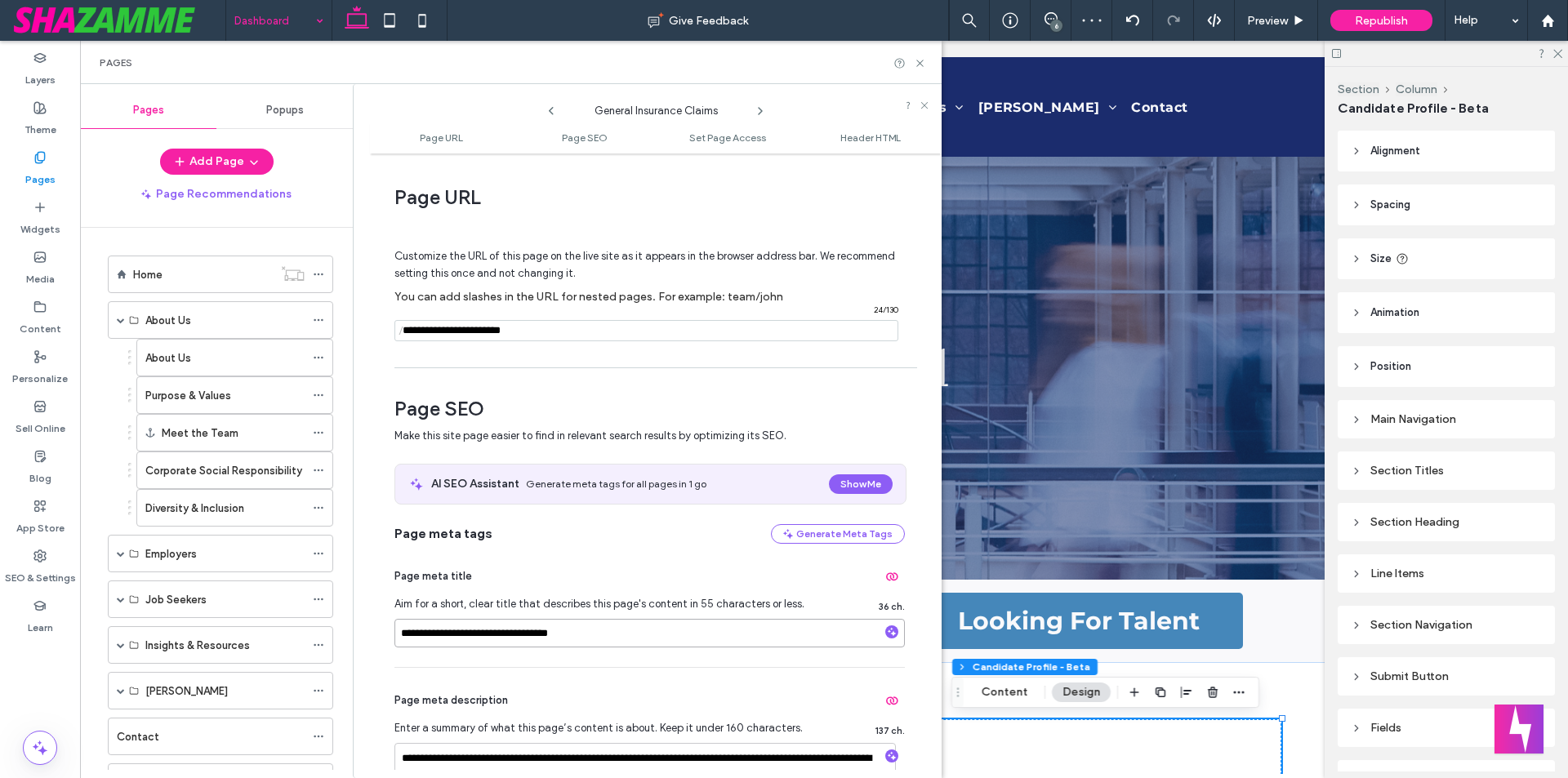
paste input "**********"
type input "**********"
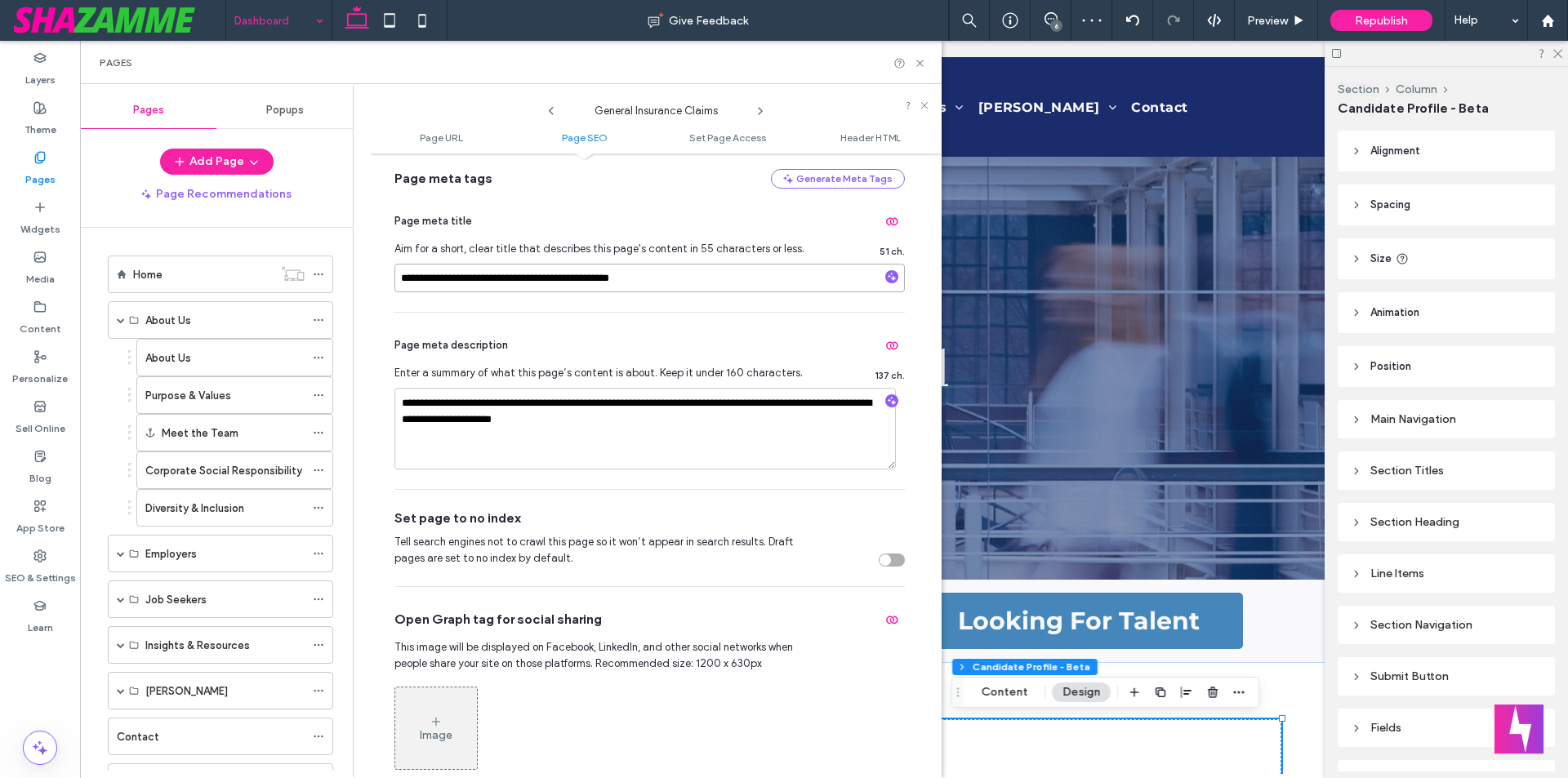
scroll to position [408, 0]
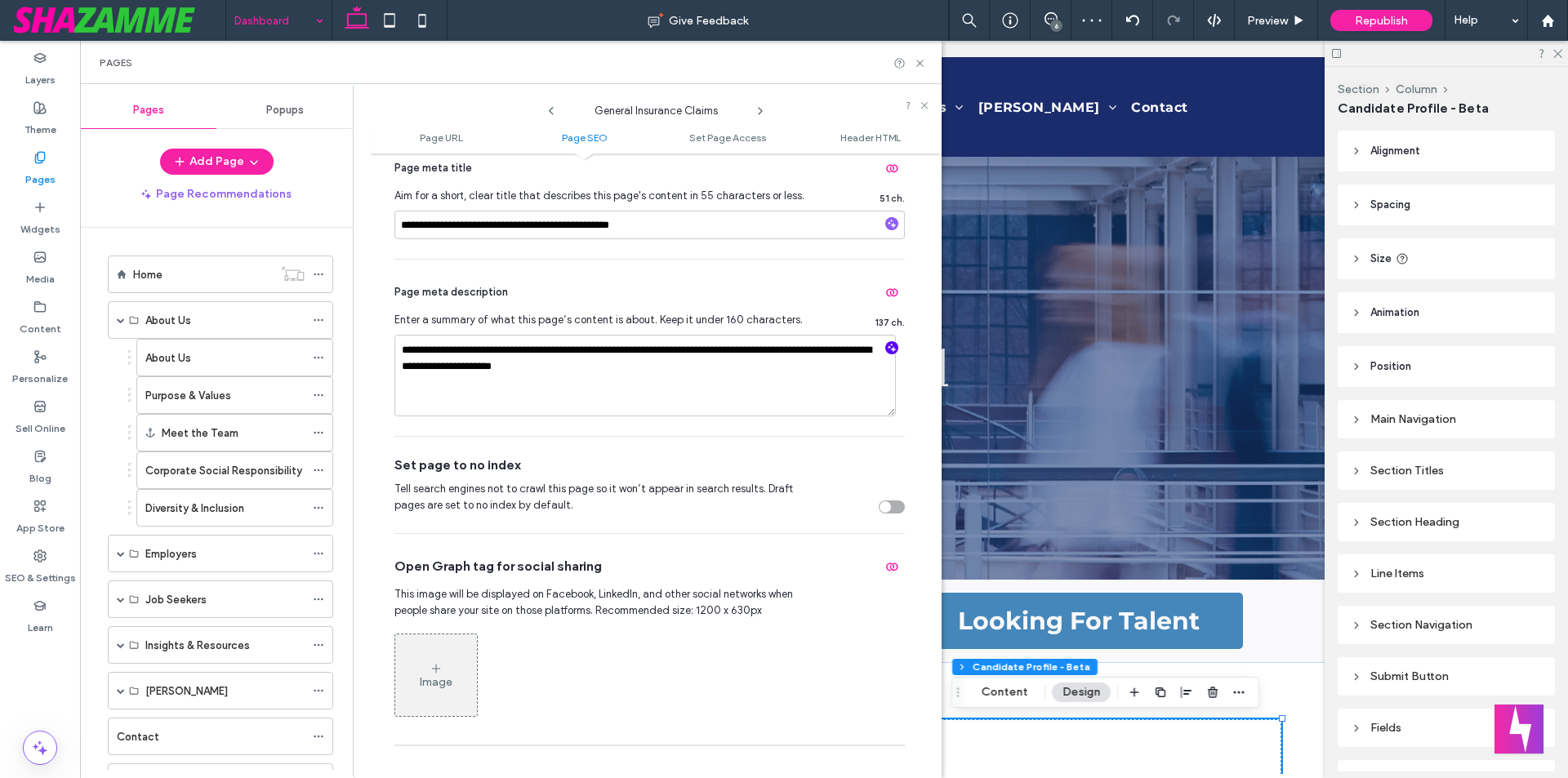
click at [886, 346] on icon "button" at bounding box center [891, 347] width 11 height 11
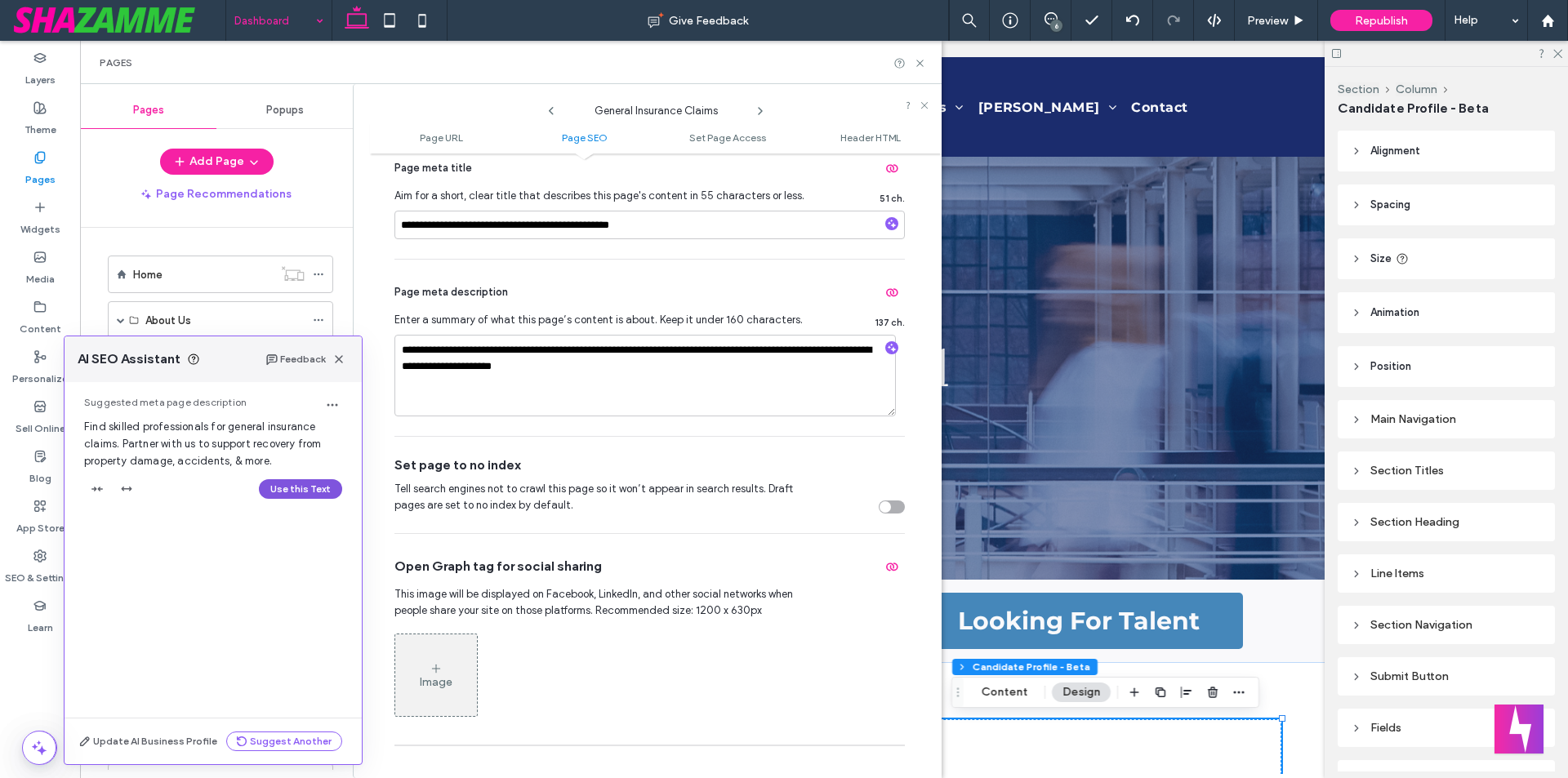
click at [288, 490] on button "Use this Text" at bounding box center [300, 489] width 83 height 19
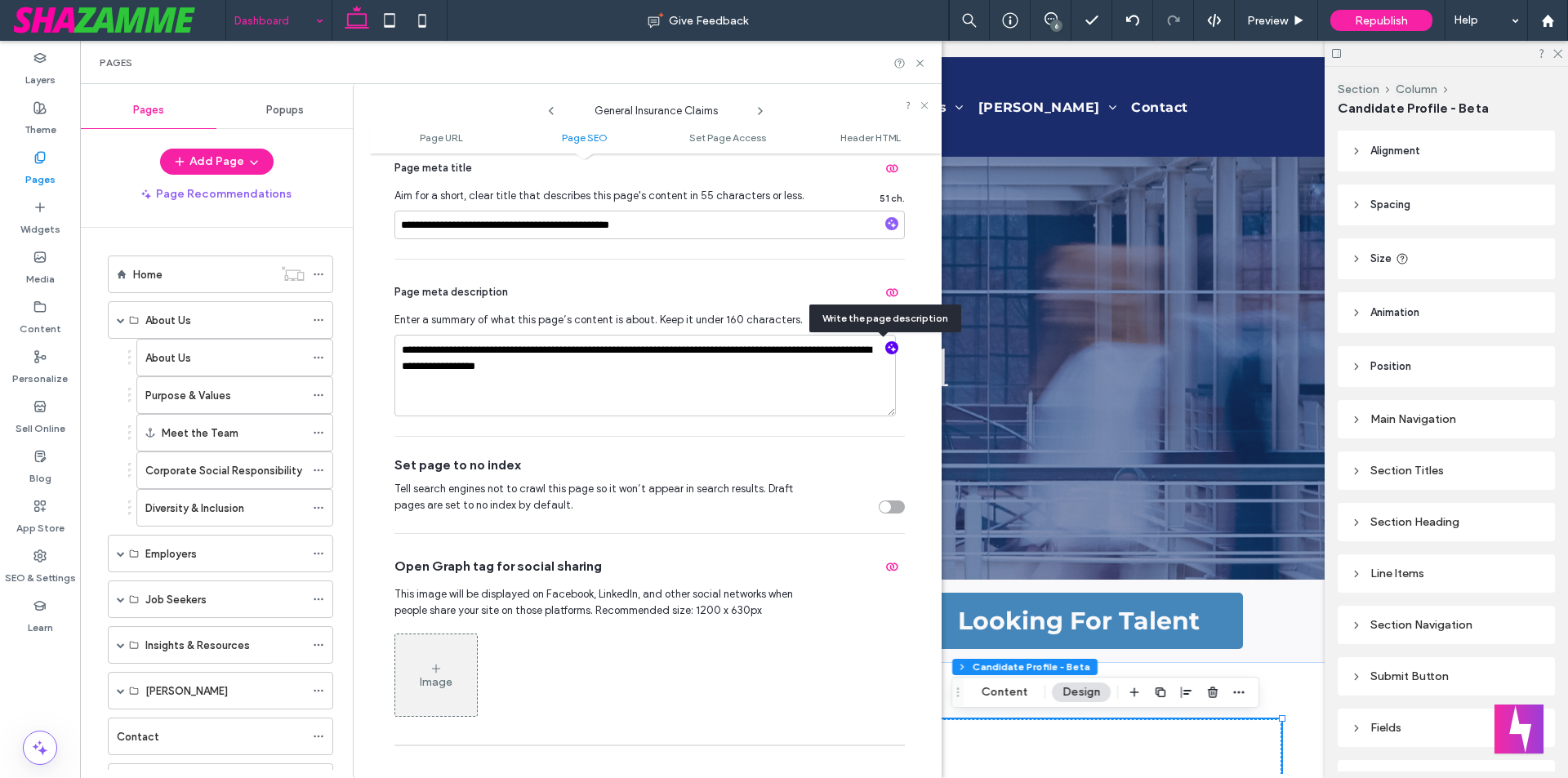
click at [886, 347] on icon "button" at bounding box center [891, 347] width 11 height 11
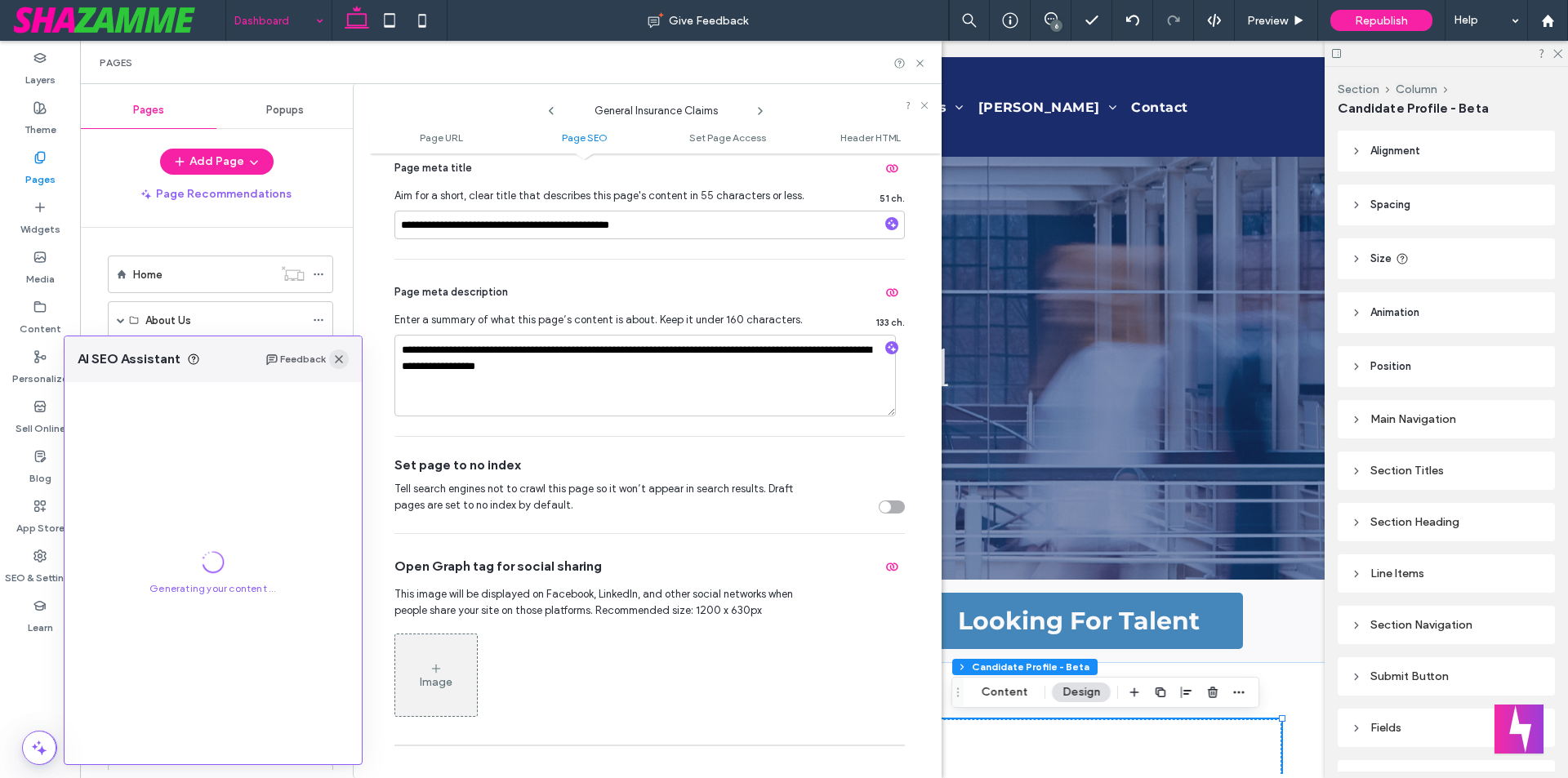
click at [340, 363] on icon "button" at bounding box center [338, 358] width 13 height 13
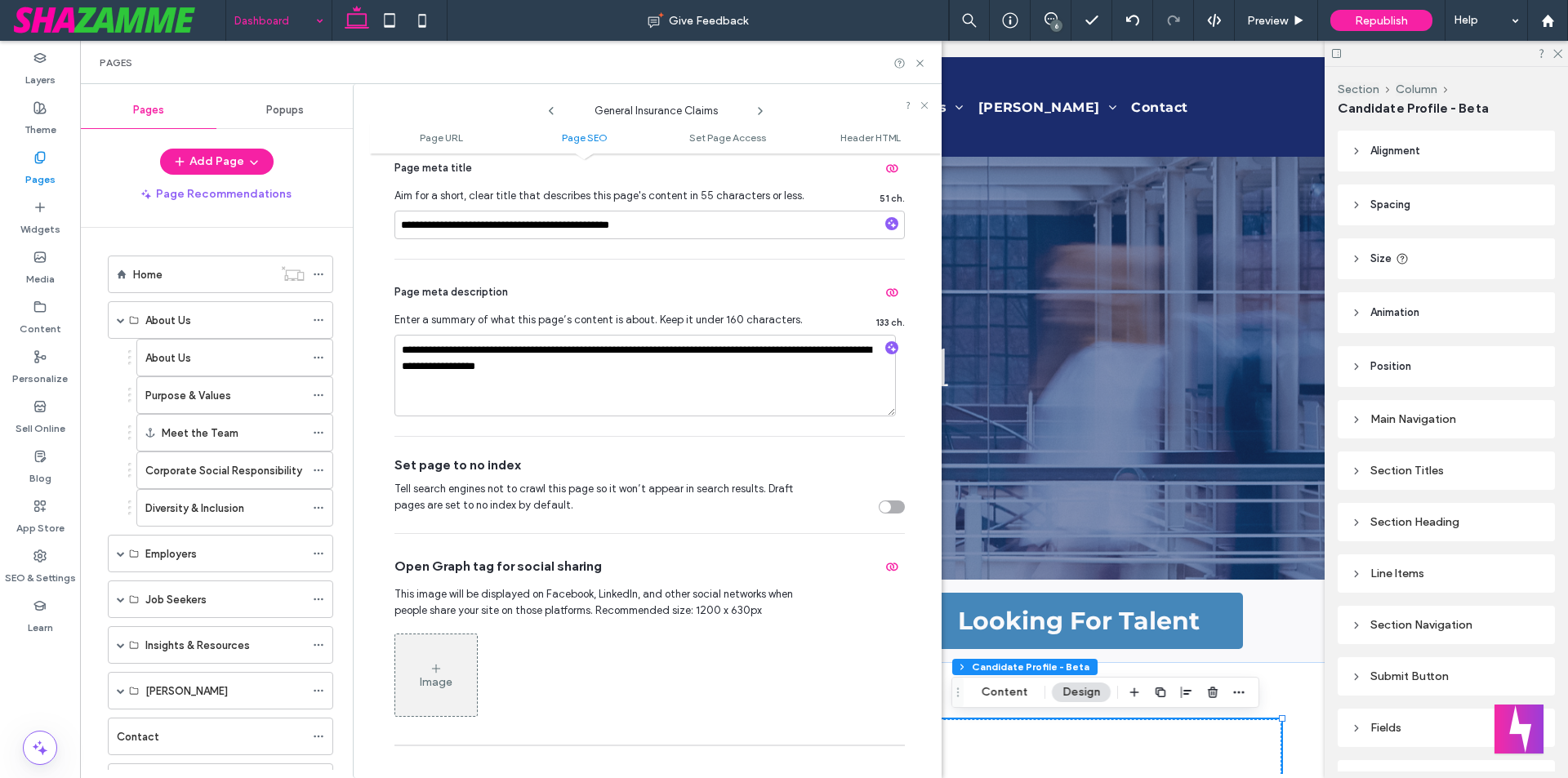
click at [761, 109] on use at bounding box center [760, 110] width 3 height 6
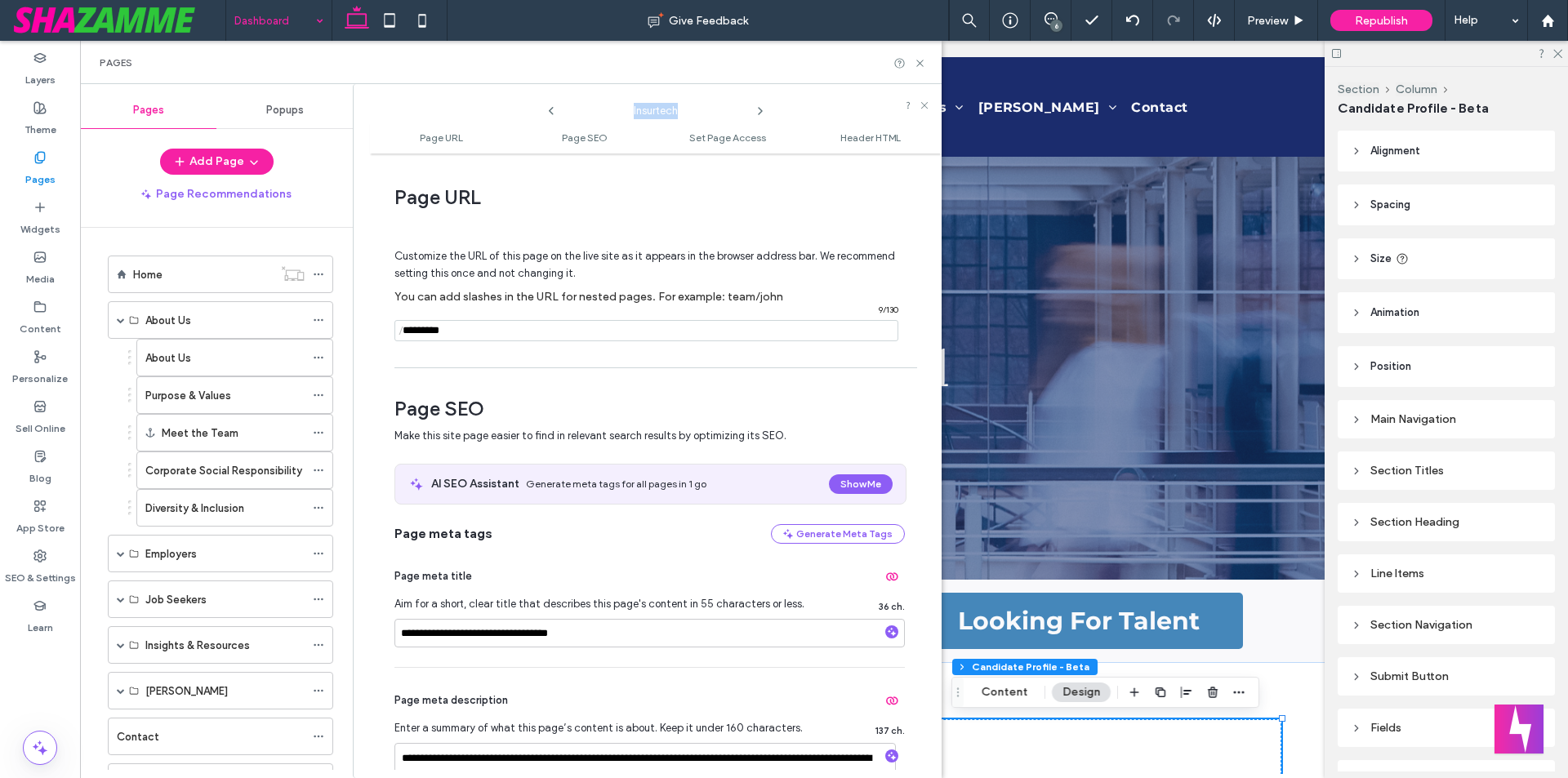
drag, startPoint x: 631, startPoint y: 115, endPoint x: 679, endPoint y: 113, distance: 48.0
click at [679, 113] on span "Insurtech" at bounding box center [655, 107] width 164 height 24
copy span "Insurtech"
drag, startPoint x: 449, startPoint y: 632, endPoint x: 368, endPoint y: 632, distance: 81.0
click at [368, 632] on div "**********" at bounding box center [646, 431] width 589 height 694
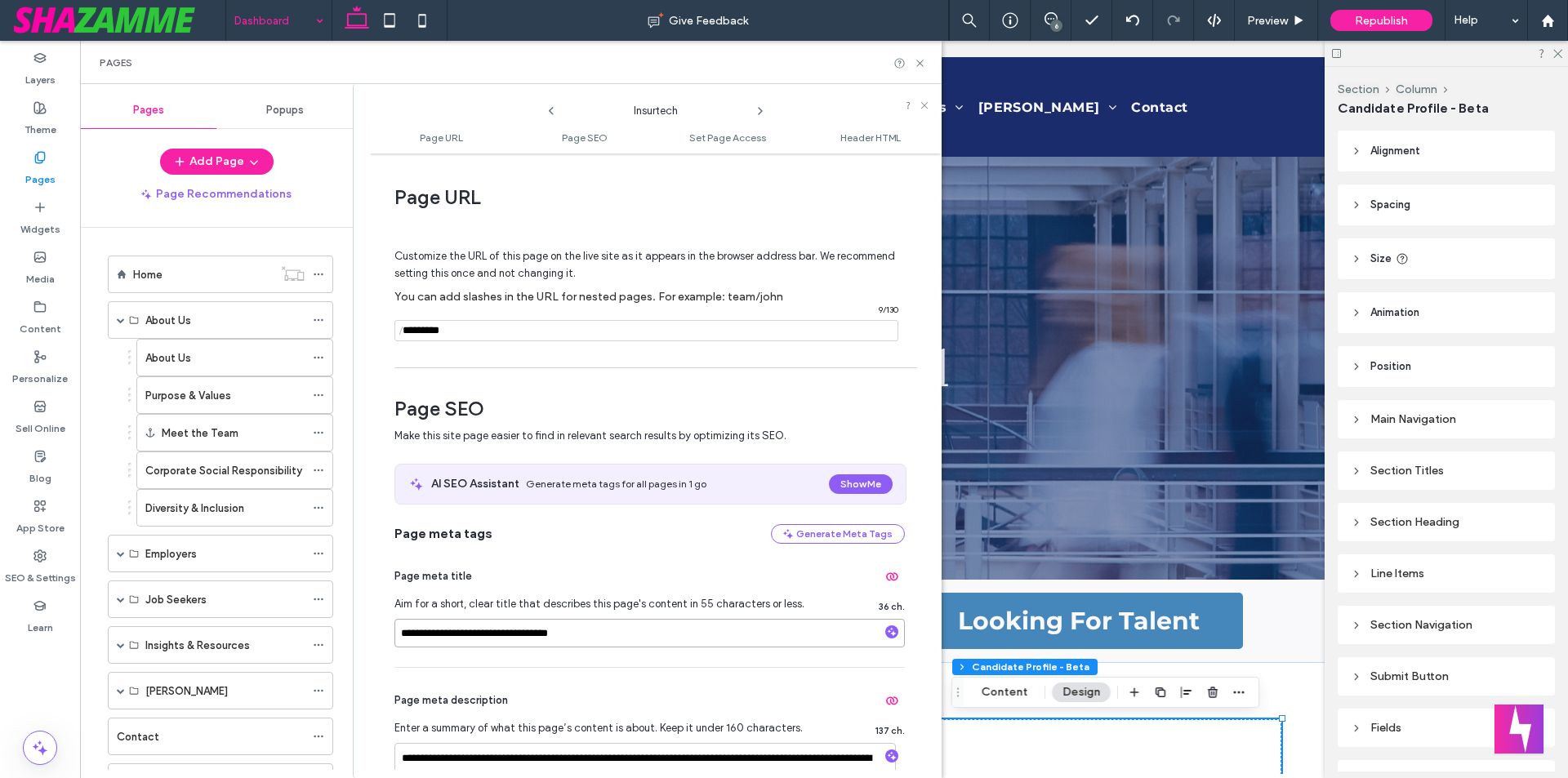
paste input
type input "**********"
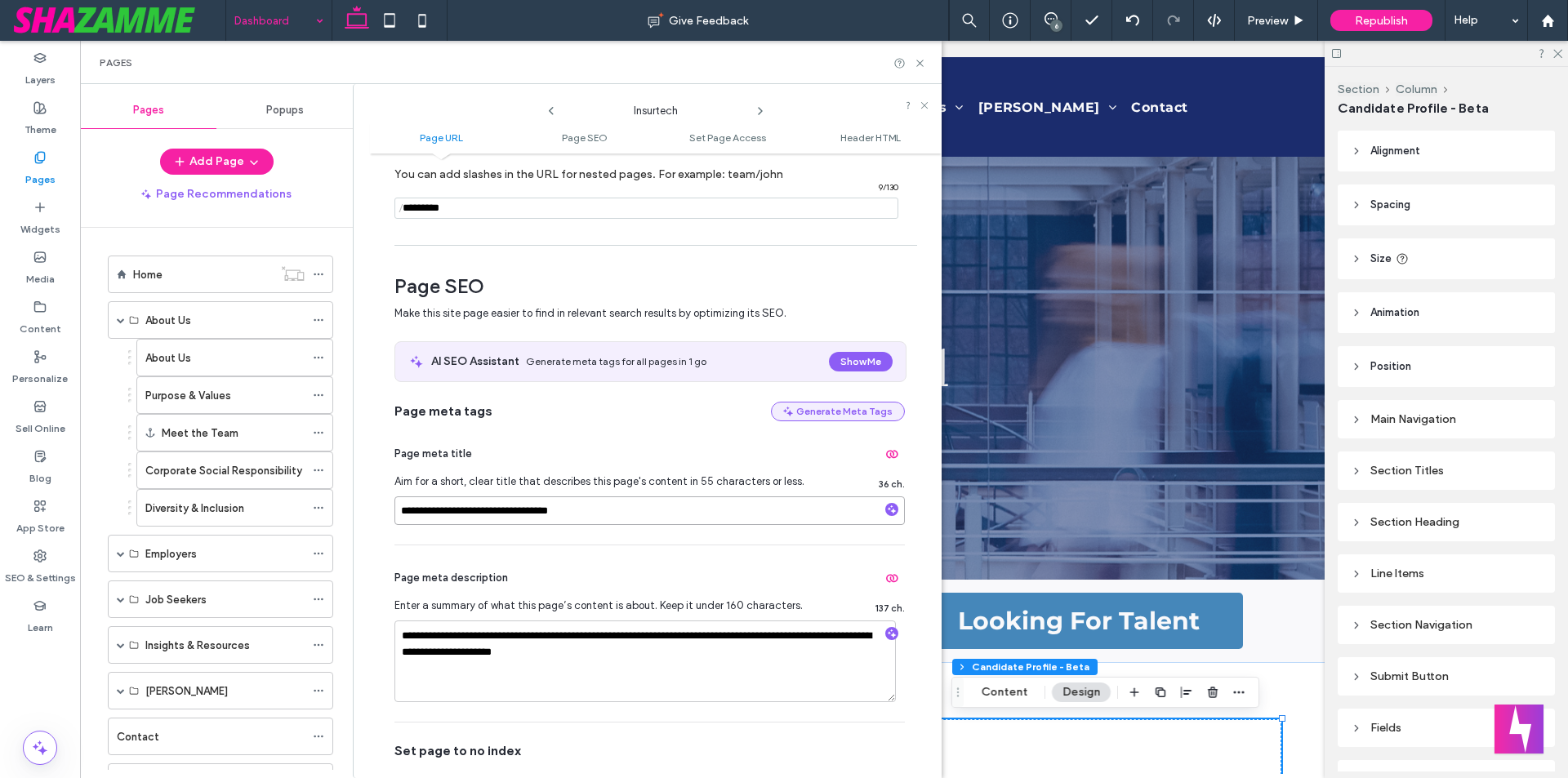
scroll to position [163, 0]
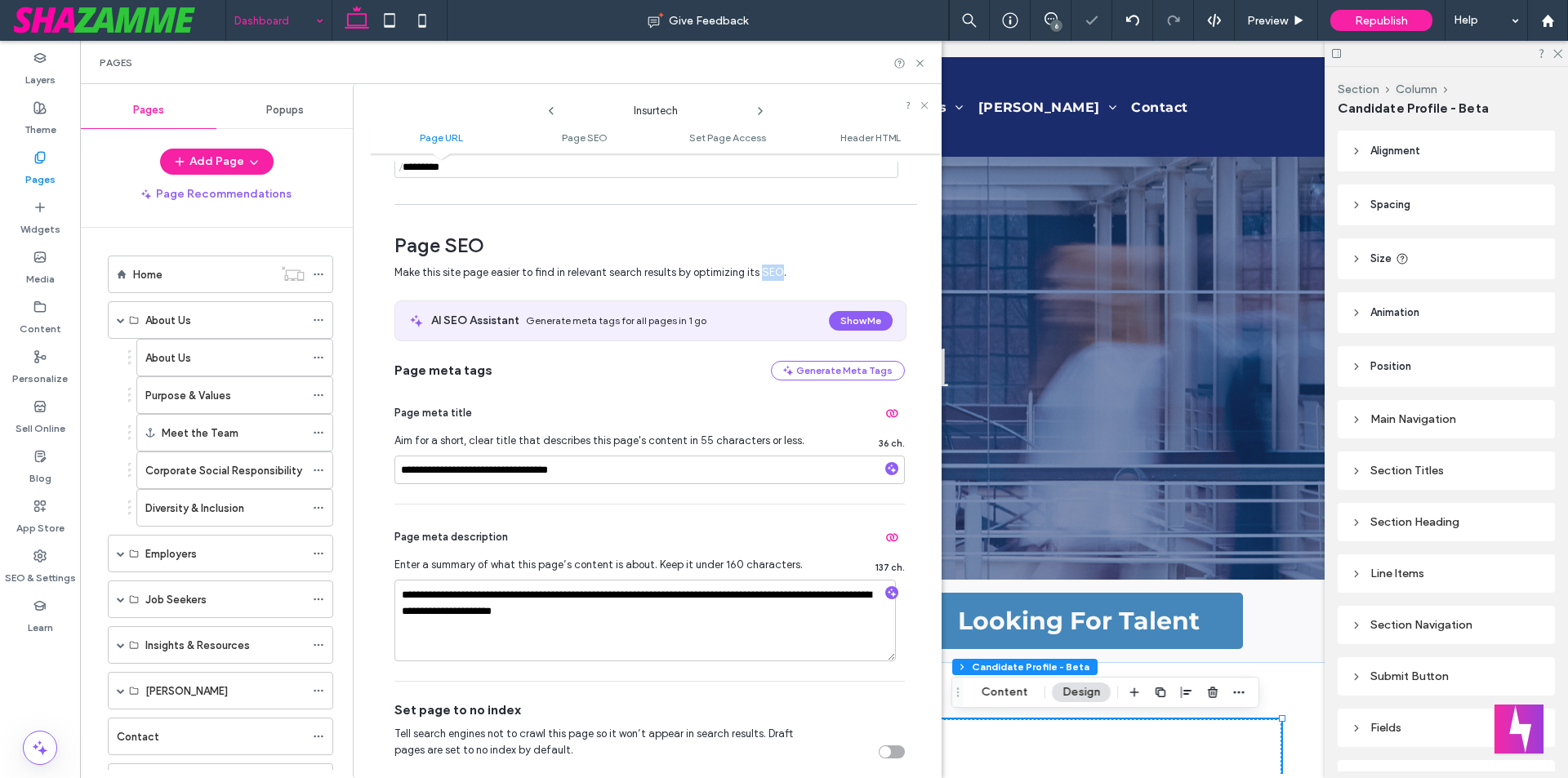
drag, startPoint x: 757, startPoint y: 276, endPoint x: 772, endPoint y: 276, distance: 15.0
click at [772, 276] on span "Make this site page easier to find in relevant search results by optimizing its…" at bounding box center [639, 273] width 491 height 17
drag, startPoint x: 781, startPoint y: 276, endPoint x: 392, endPoint y: 285, distance: 389.1
click at [392, 285] on div "**********" at bounding box center [656, 466] width 572 height 608
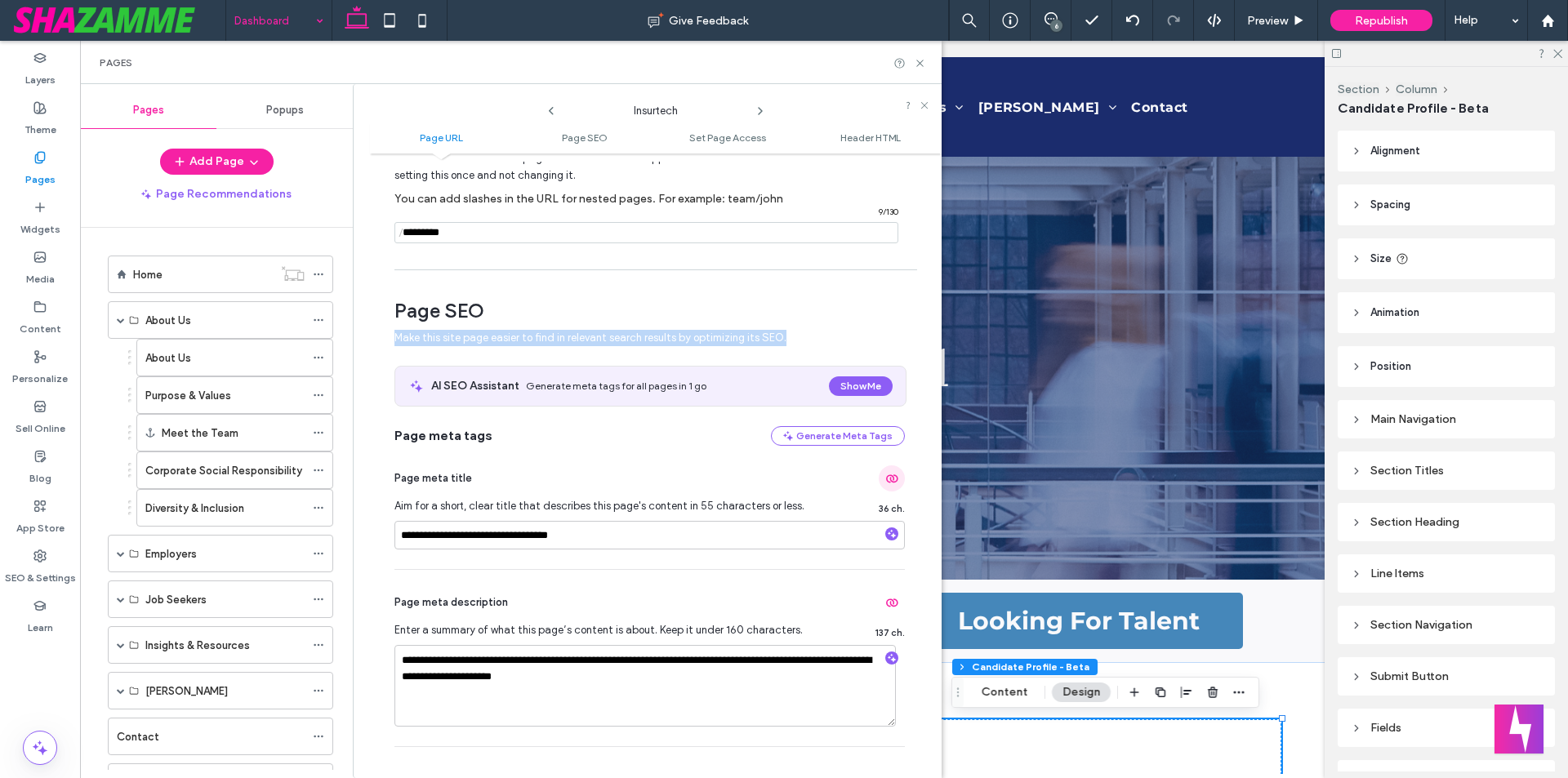
scroll to position [245, 0]
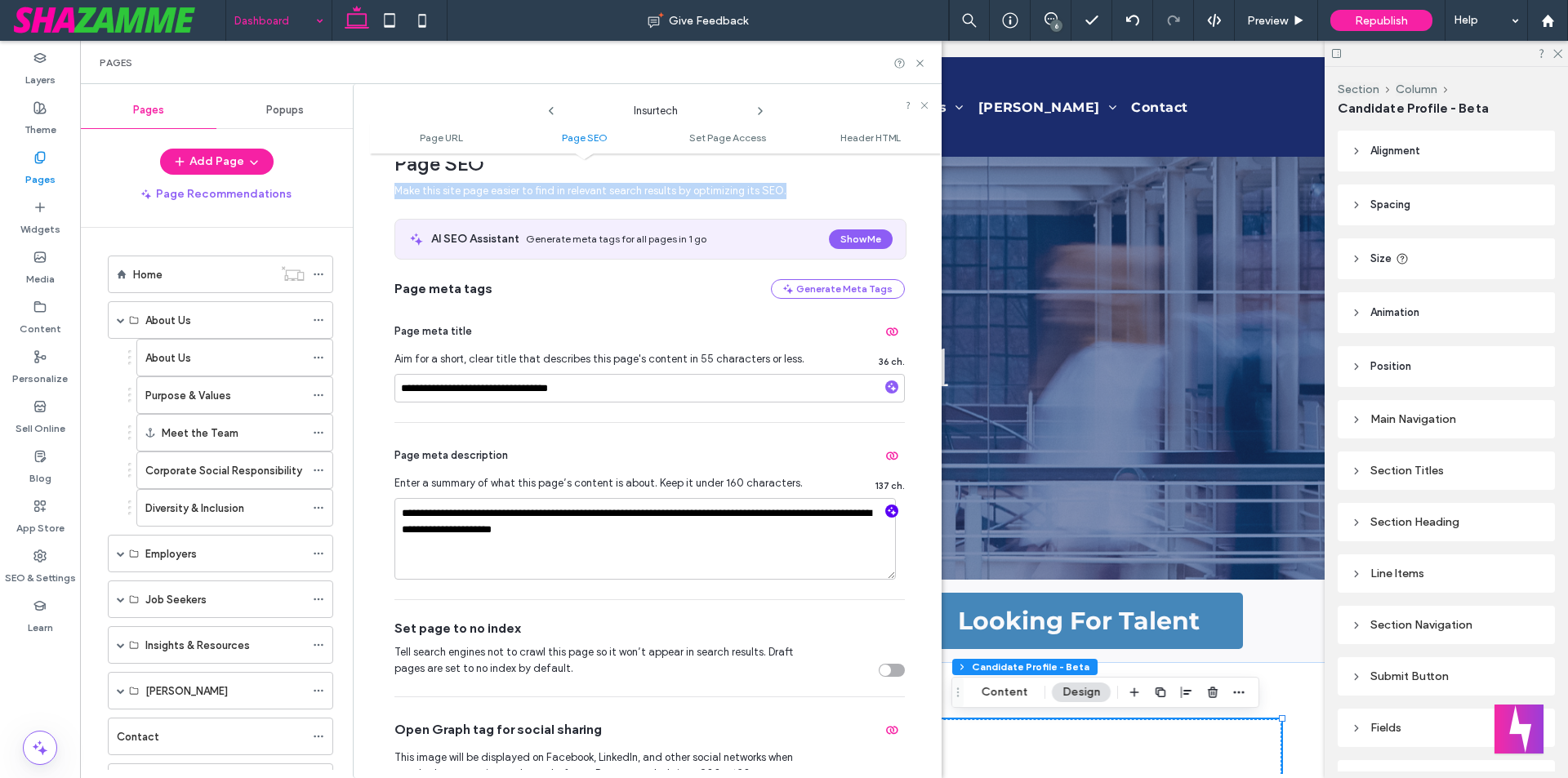
click at [886, 516] on icon "button" at bounding box center [891, 511] width 11 height 11
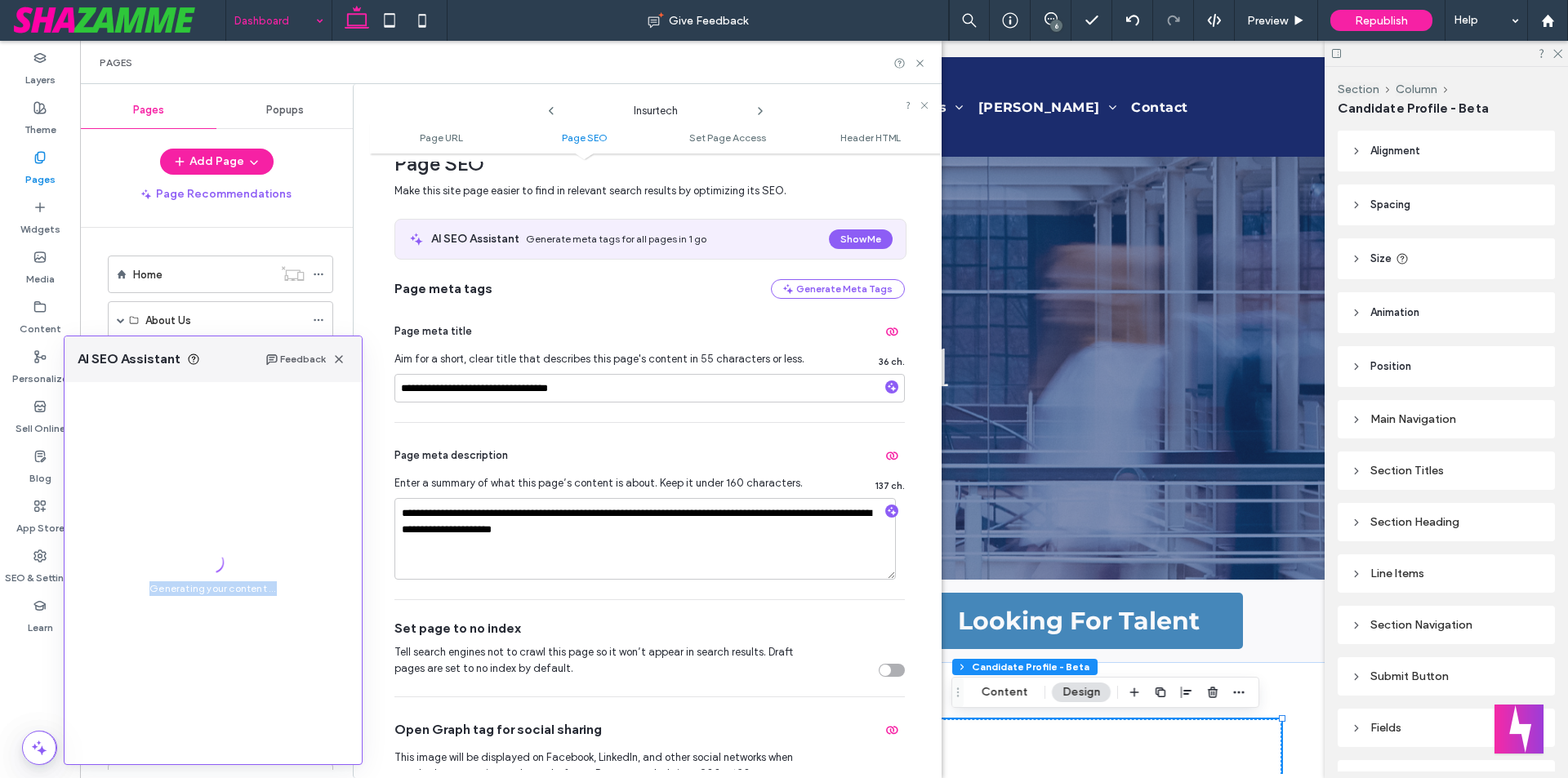
drag, startPoint x: 148, startPoint y: 591, endPoint x: 280, endPoint y: 591, distance: 132.0
click at [280, 591] on div "Generating your content ..." at bounding box center [213, 573] width 297 height 382
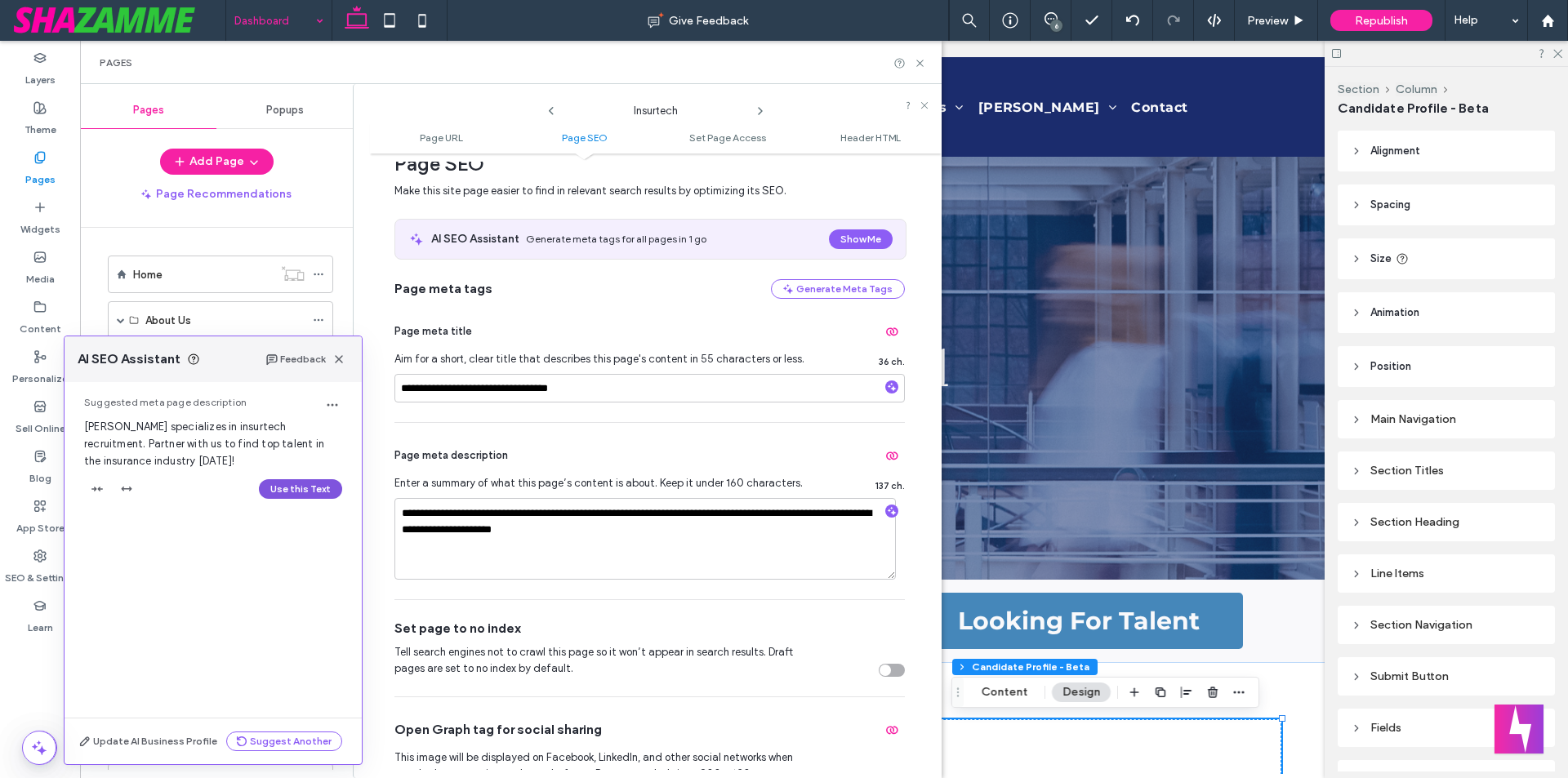
click at [294, 496] on button "Use this Text" at bounding box center [300, 489] width 83 height 19
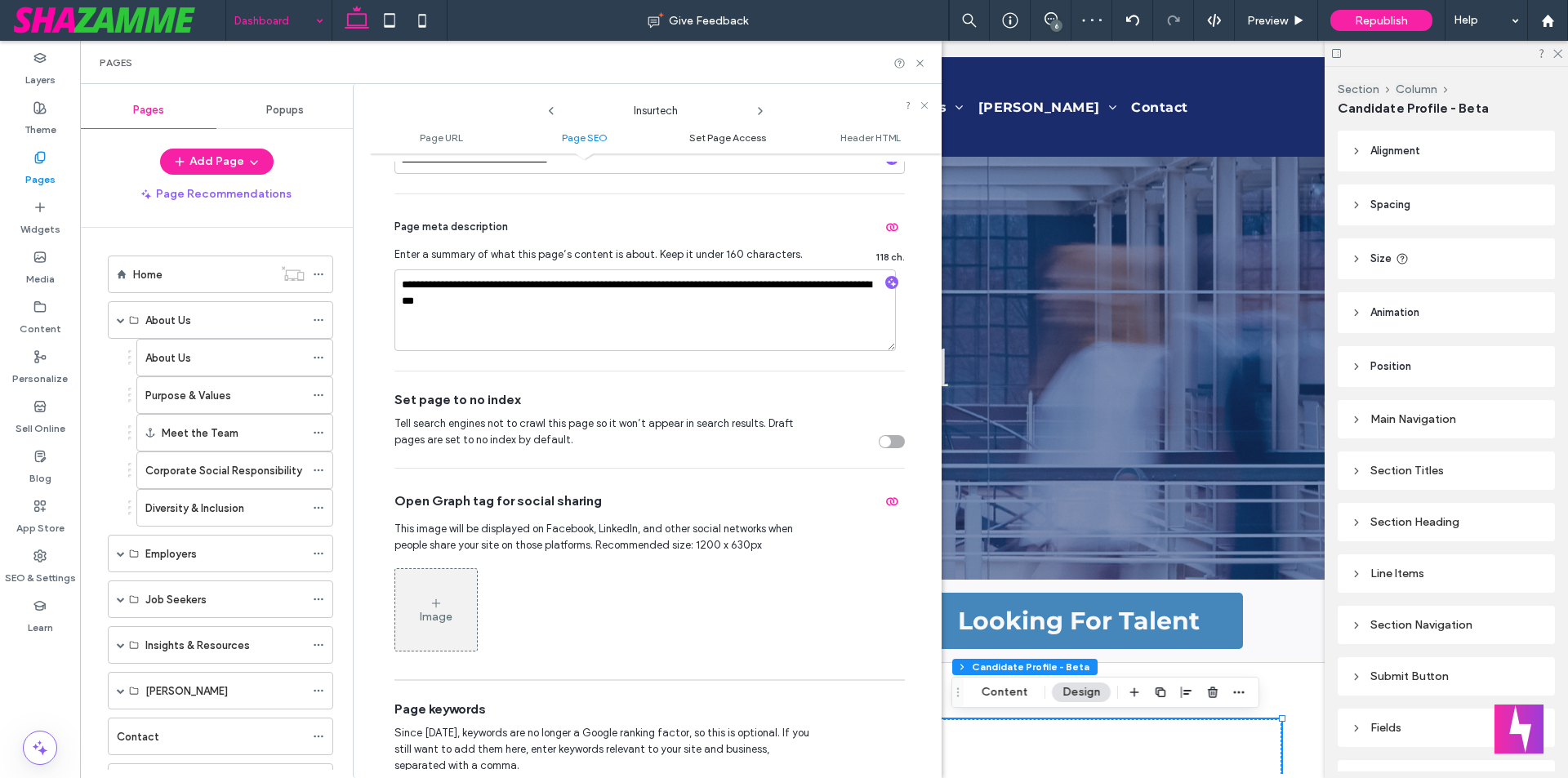
scroll to position [490, 0]
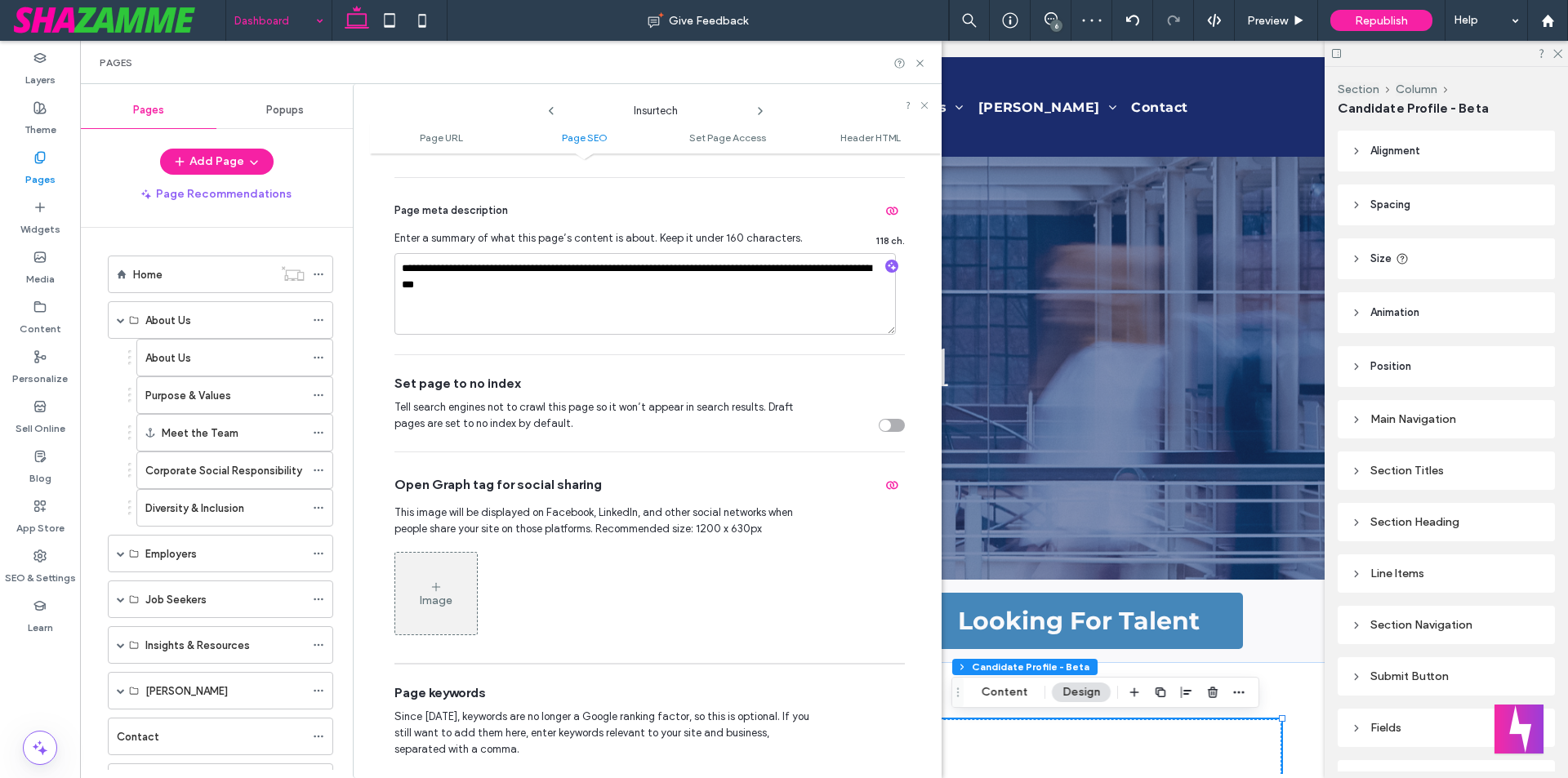
click at [760, 107] on icon at bounding box center [760, 111] width 13 height 13
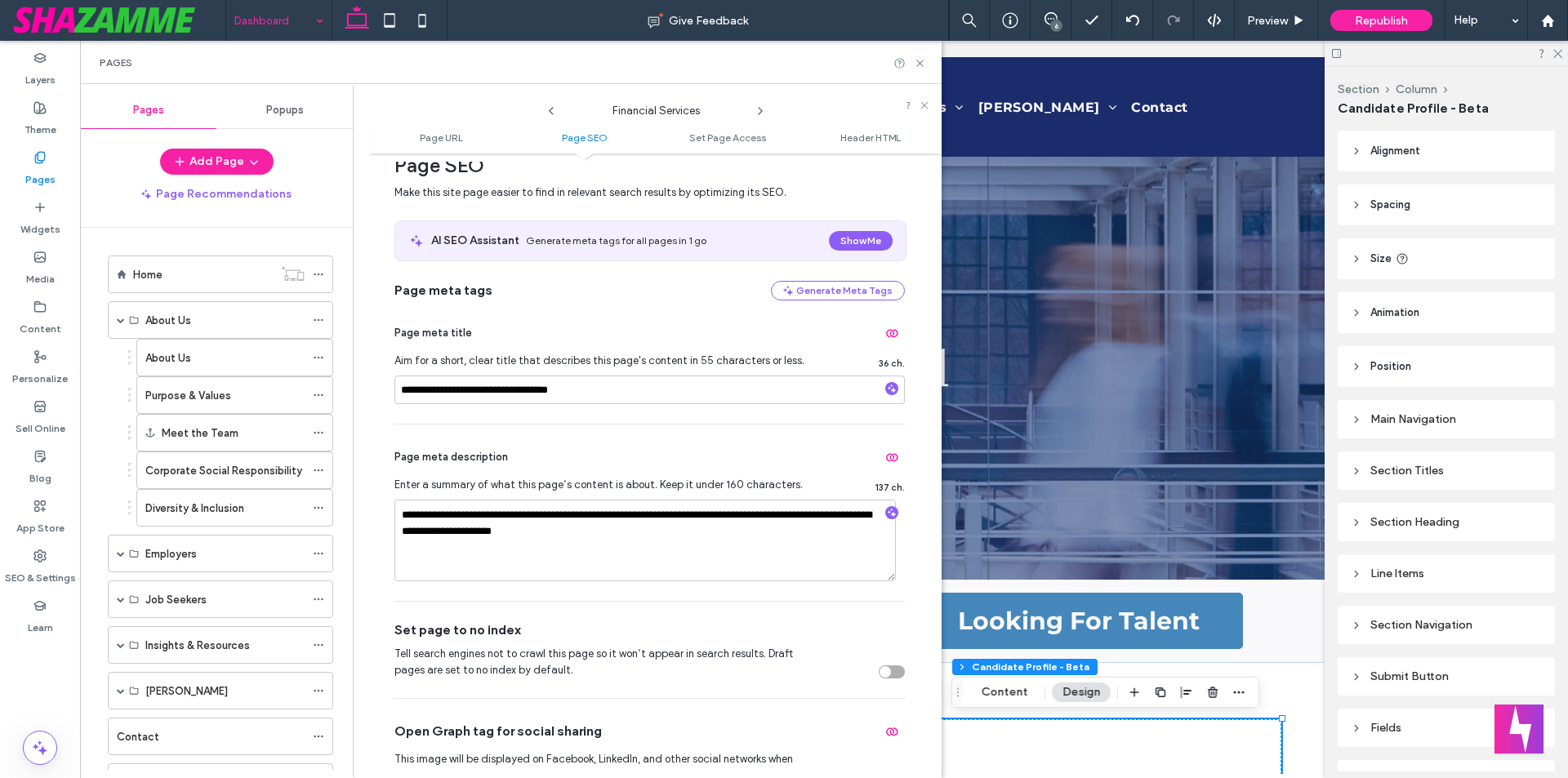
scroll to position [245, 0]
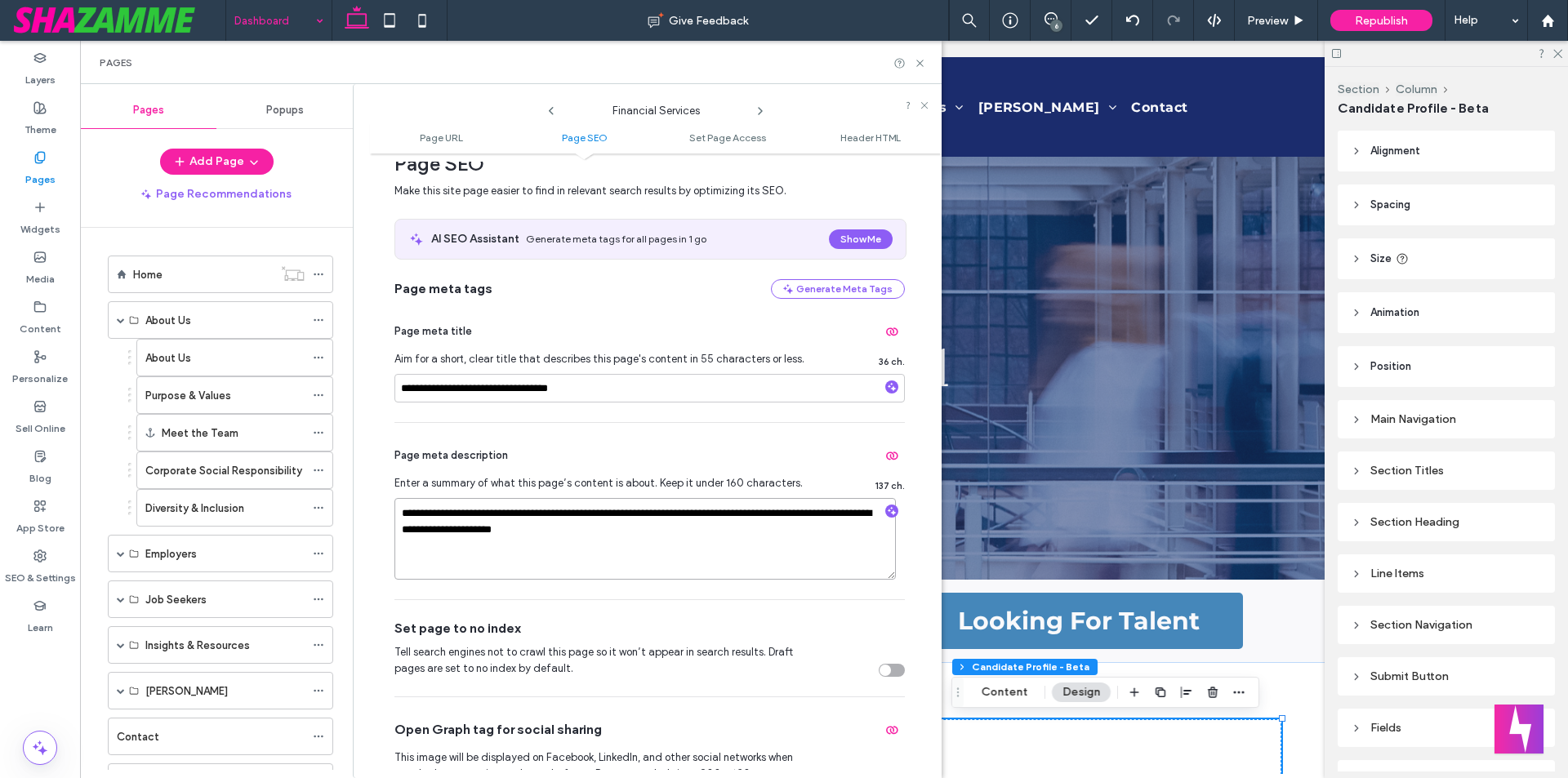
drag, startPoint x: 659, startPoint y: 535, endPoint x: 403, endPoint y: 504, distance: 257.9
click at [403, 504] on textarea "**********" at bounding box center [645, 538] width 501 height 81
click at [886, 511] on icon "button" at bounding box center [891, 511] width 11 height 11
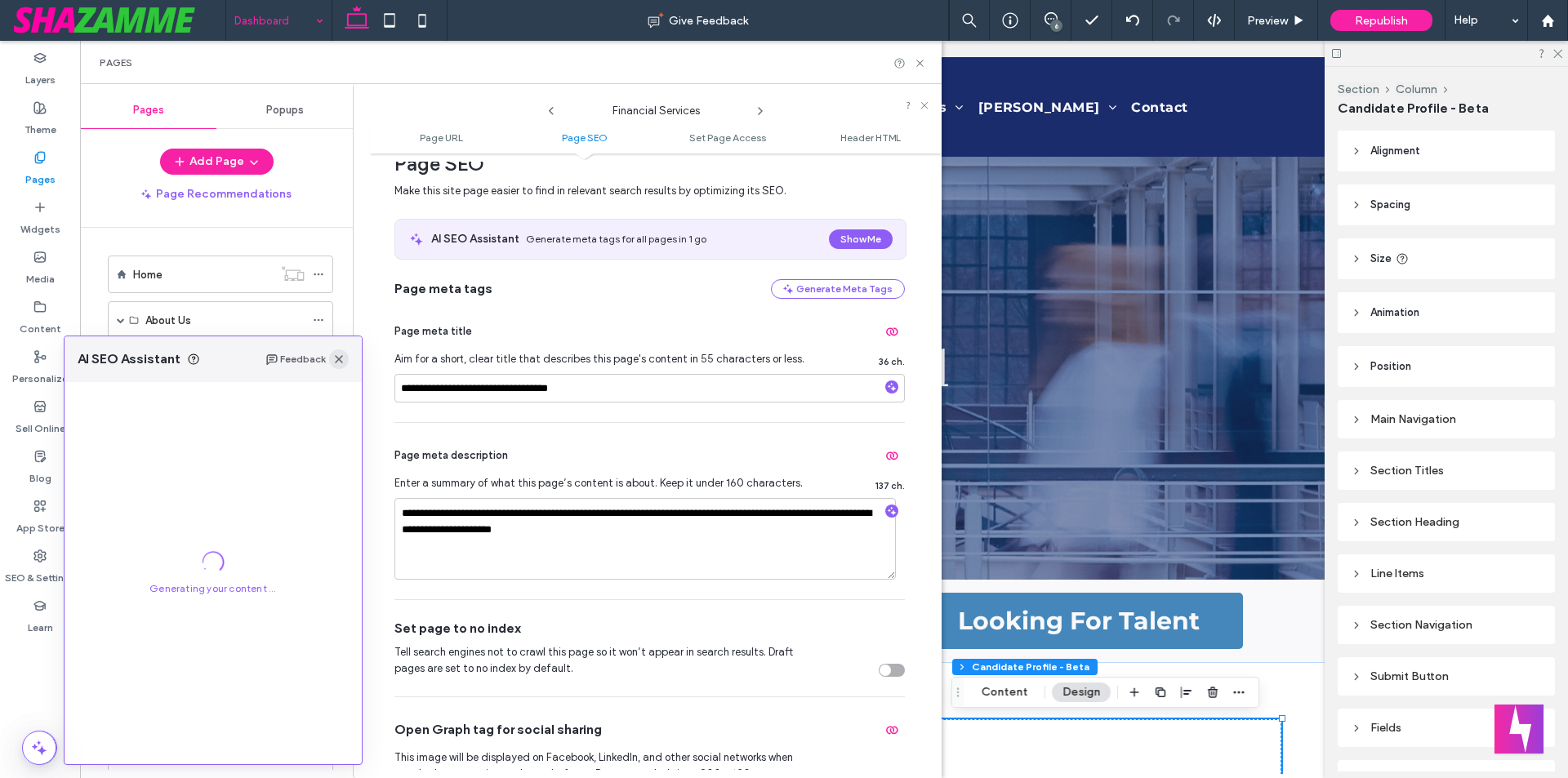
click at [338, 361] on use "button" at bounding box center [338, 358] width 8 height 8
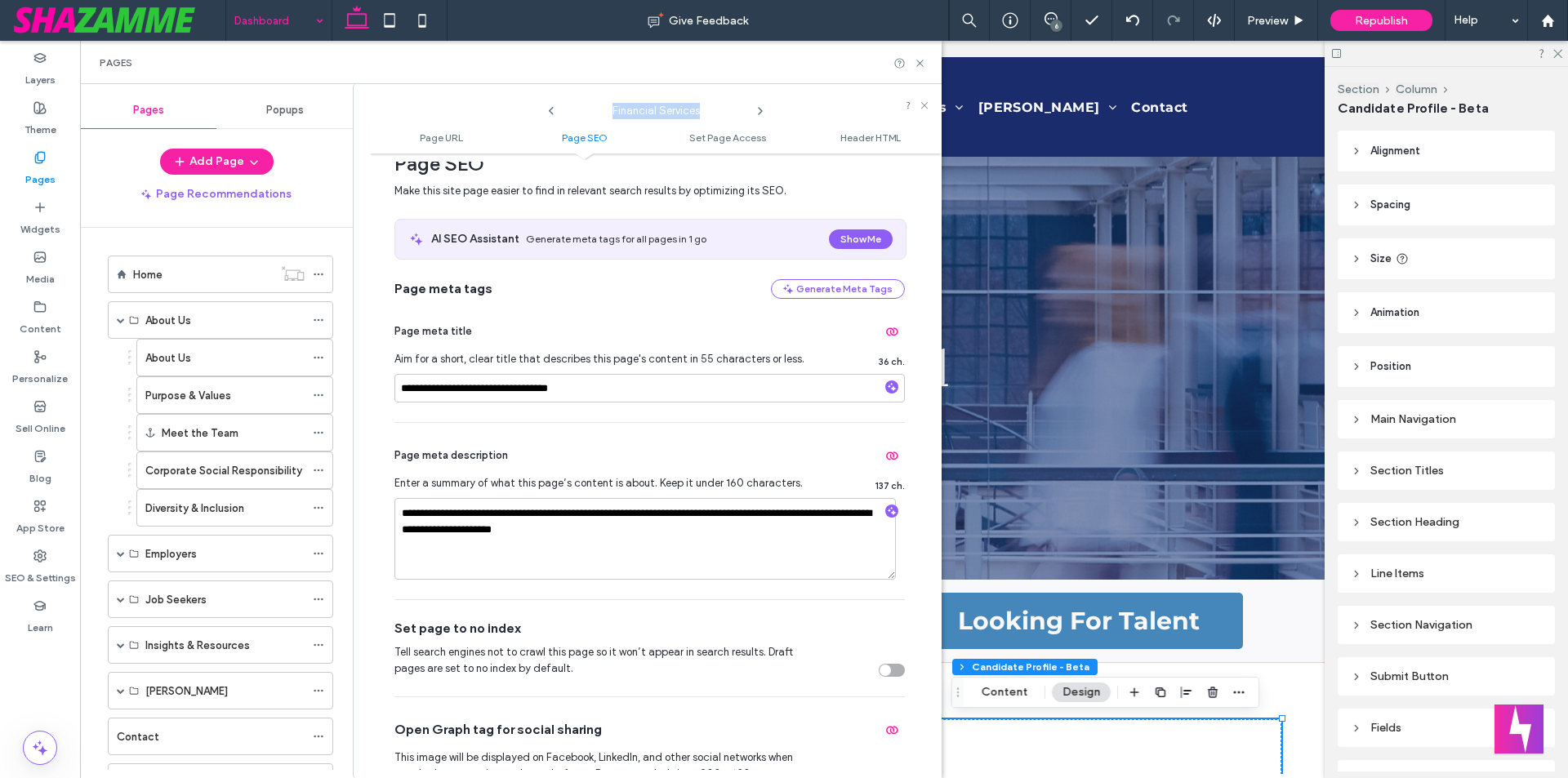
drag, startPoint x: 611, startPoint y: 107, endPoint x: 722, endPoint y: 109, distance: 111.0
click at [722, 109] on span "Financial Services" at bounding box center [655, 107] width 164 height 24
copy span "Financial Services"
click at [394, 390] on div "**********" at bounding box center [656, 466] width 572 height 608
click at [447, 388] on input "**********" at bounding box center [650, 388] width 511 height 29
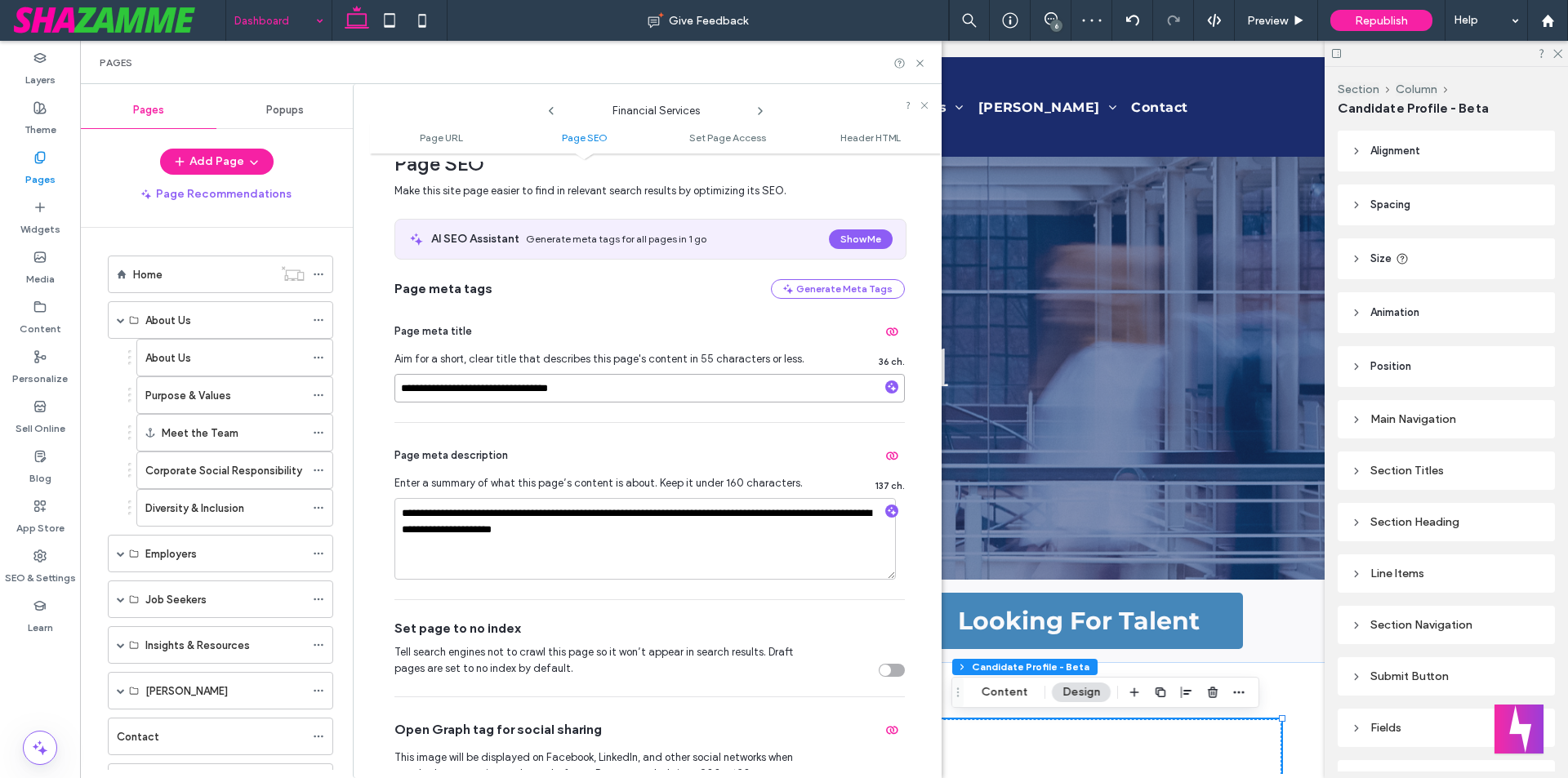
drag, startPoint x: 447, startPoint y: 388, endPoint x: 397, endPoint y: 389, distance: 50.0
click at [397, 389] on input "**********" at bounding box center [650, 388] width 511 height 29
paste input "*********"
type input "**********"
click at [886, 511] on icon "button" at bounding box center [891, 511] width 11 height 11
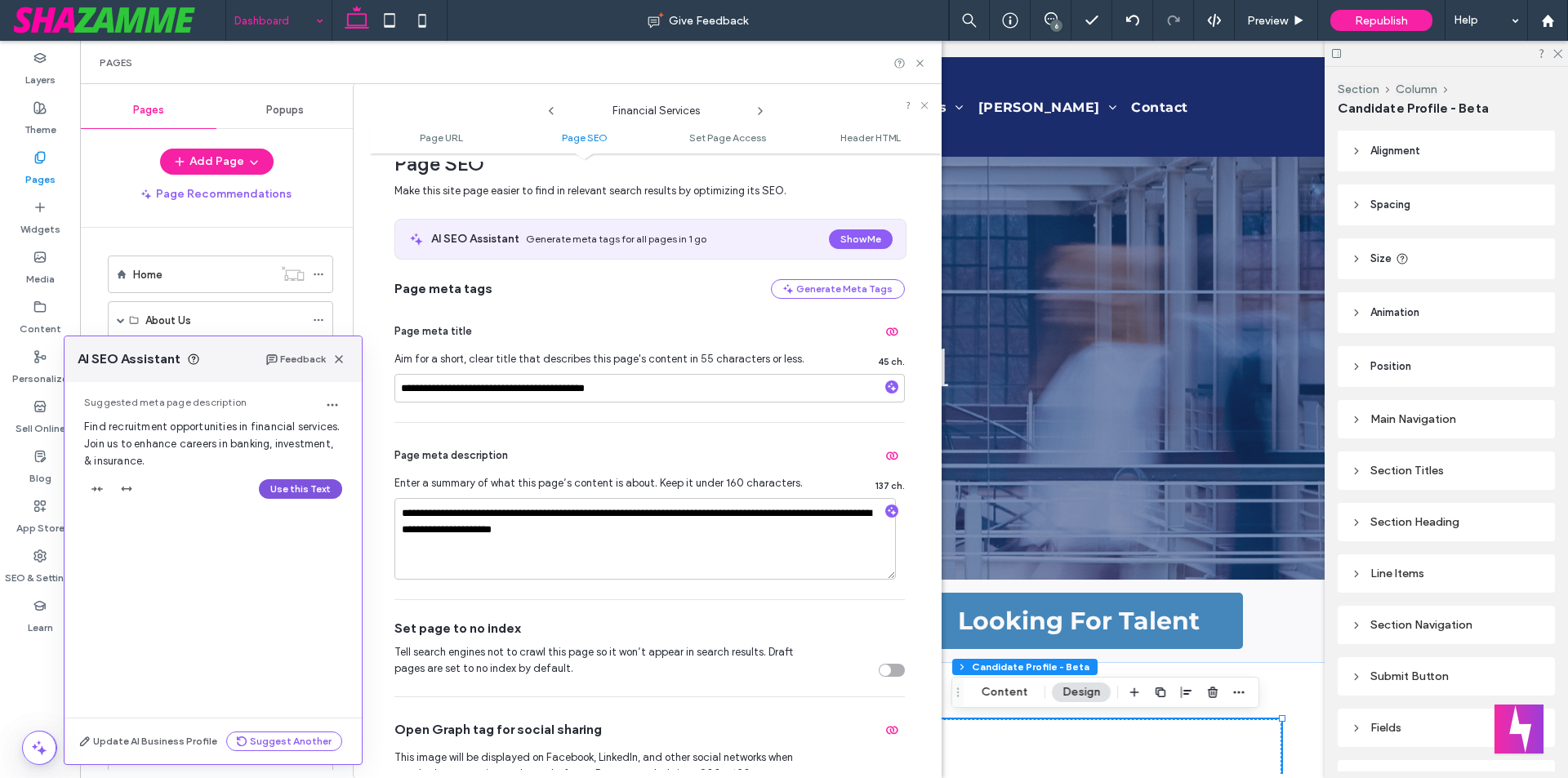
click at [289, 484] on button "Use this Text" at bounding box center [300, 489] width 83 height 19
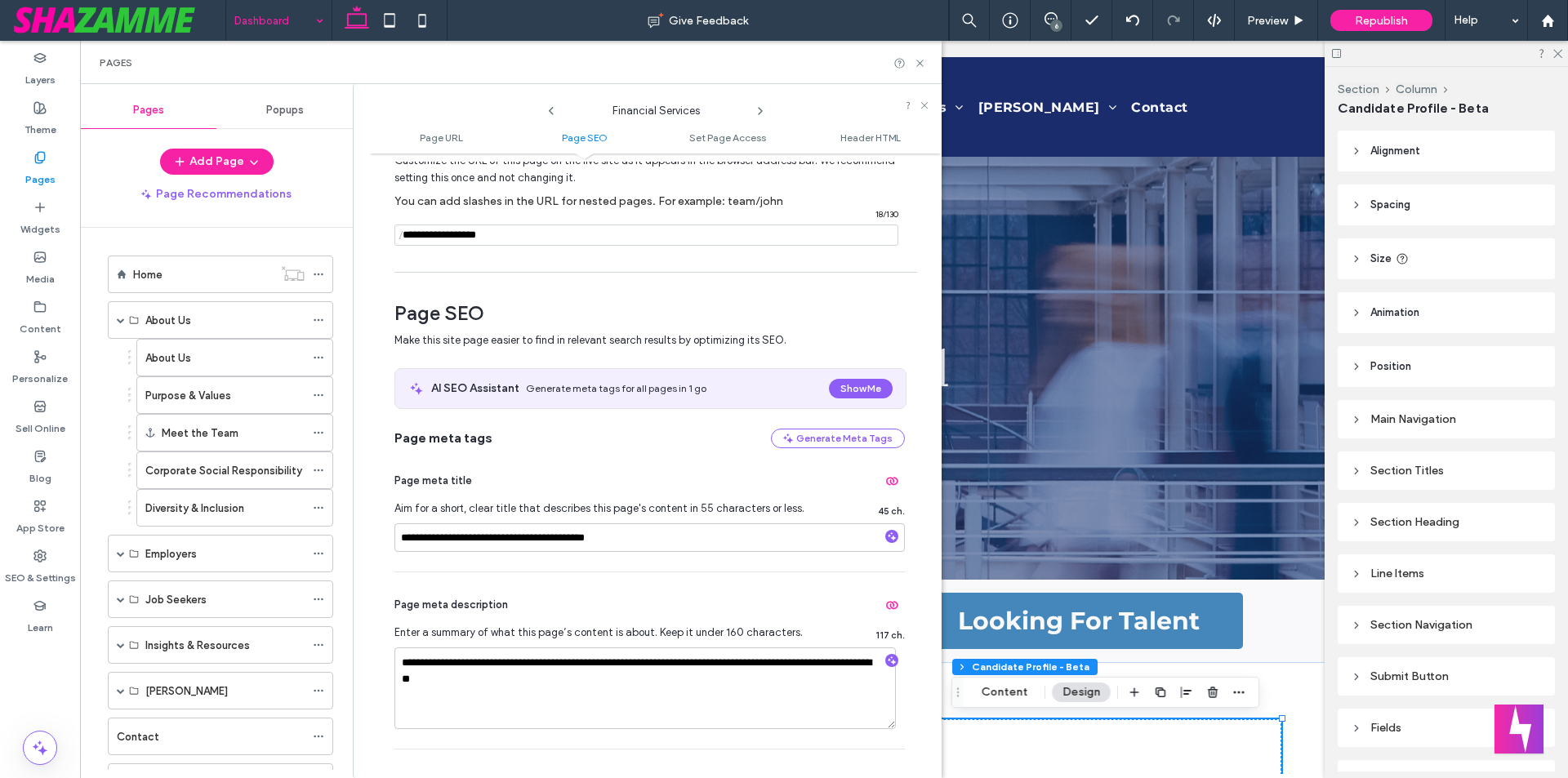
scroll to position [0, 0]
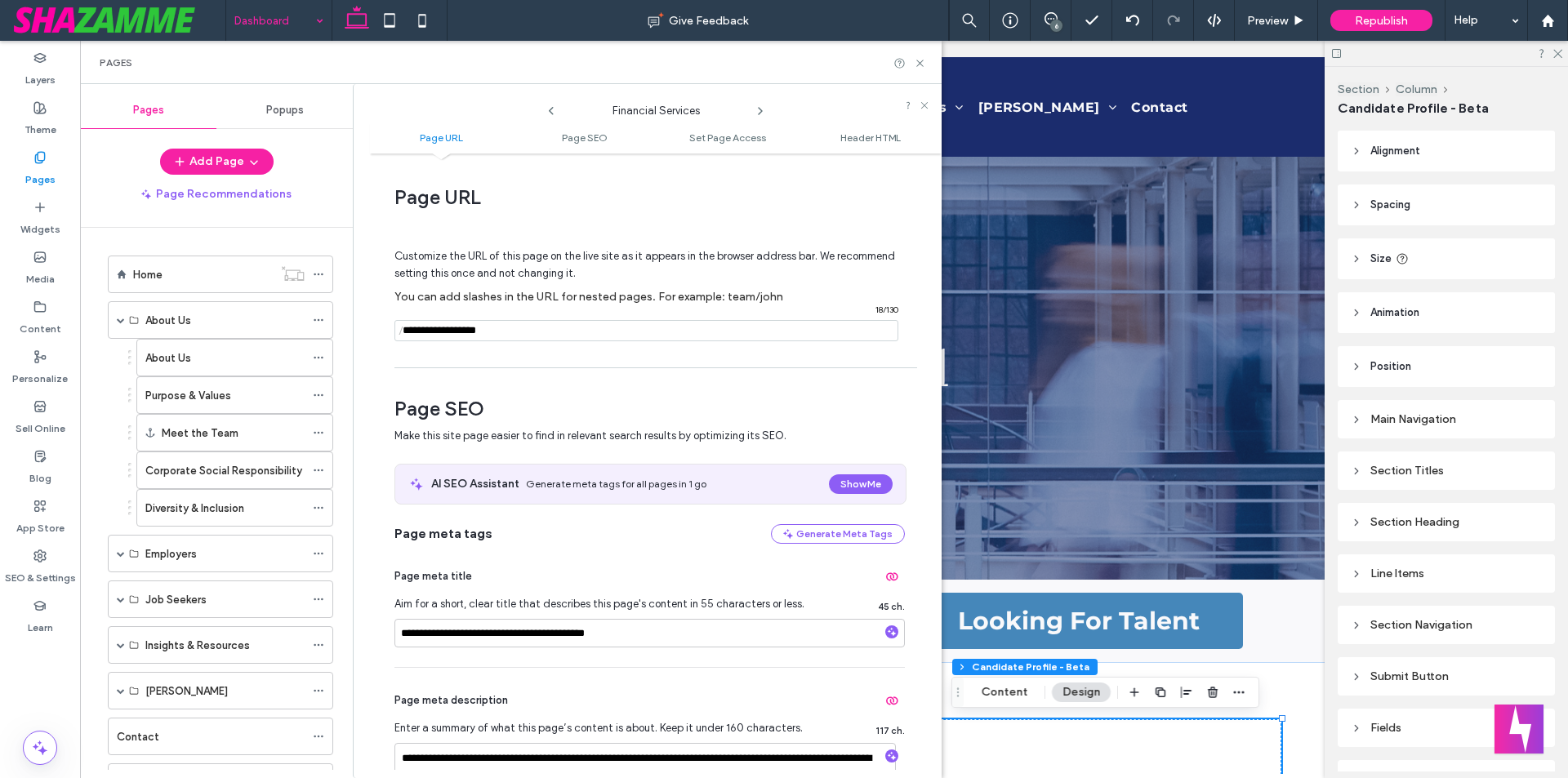
click at [756, 108] on icon at bounding box center [760, 111] width 13 height 13
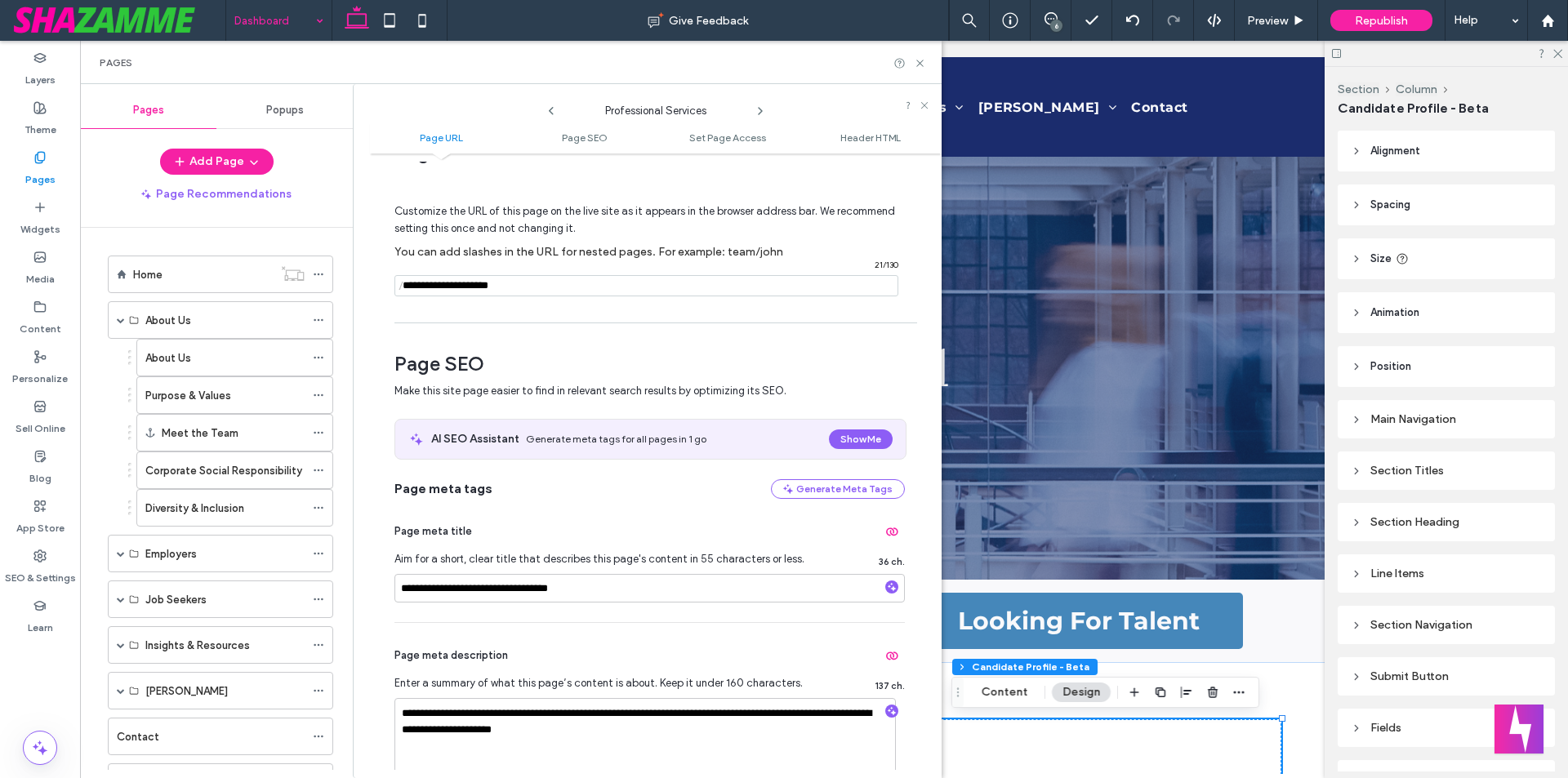
scroll to position [81, 0]
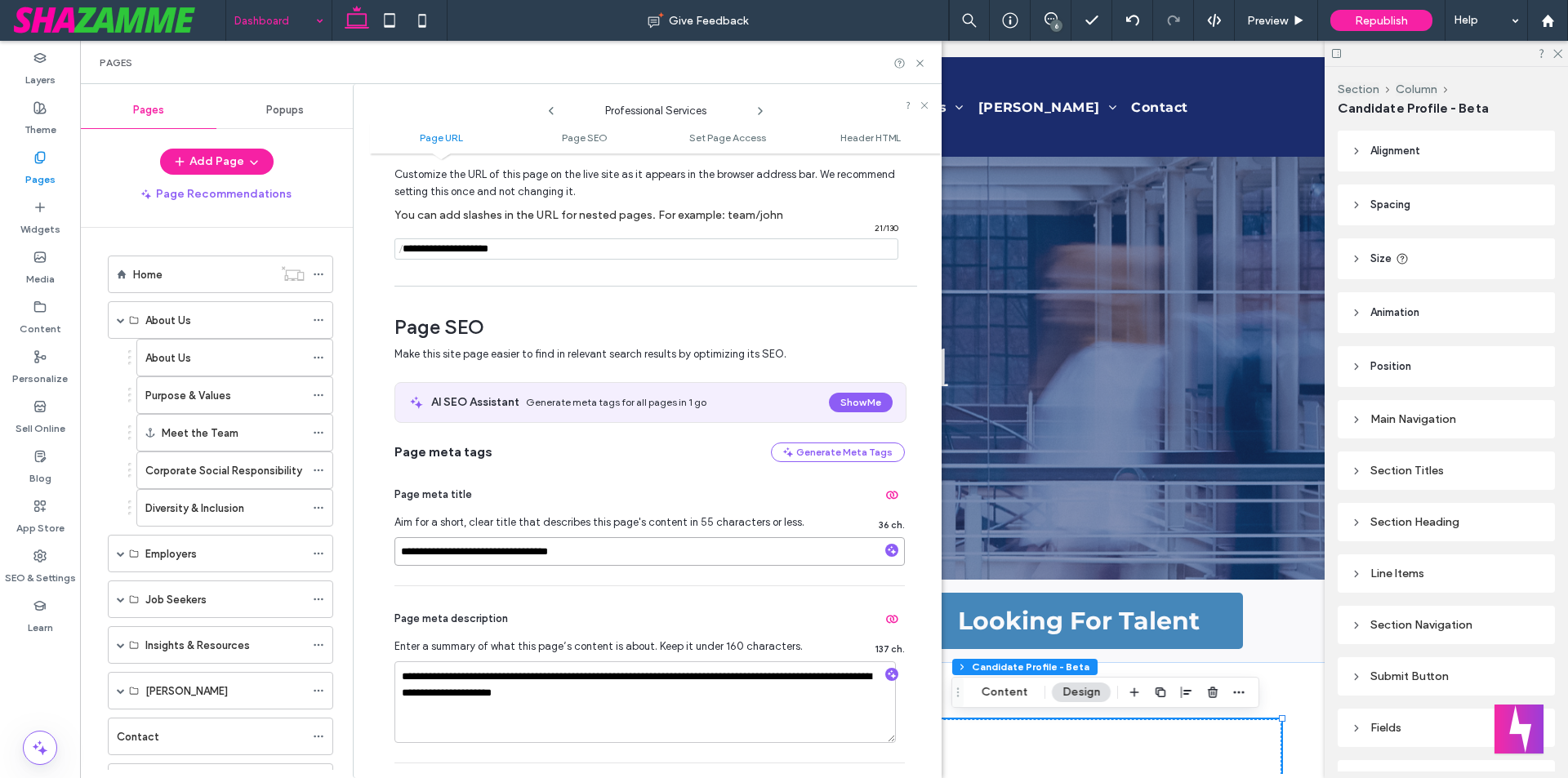
drag, startPoint x: 447, startPoint y: 556, endPoint x: 358, endPoint y: 552, distance: 89.1
click at [359, 552] on div "**********" at bounding box center [646, 431] width 589 height 694
drag, startPoint x: 617, startPoint y: 108, endPoint x: 714, endPoint y: 110, distance: 97.0
click at [714, 110] on span "Professional Services" at bounding box center [655, 107] width 164 height 24
click at [375, 552] on div "**********" at bounding box center [656, 466] width 572 height 608
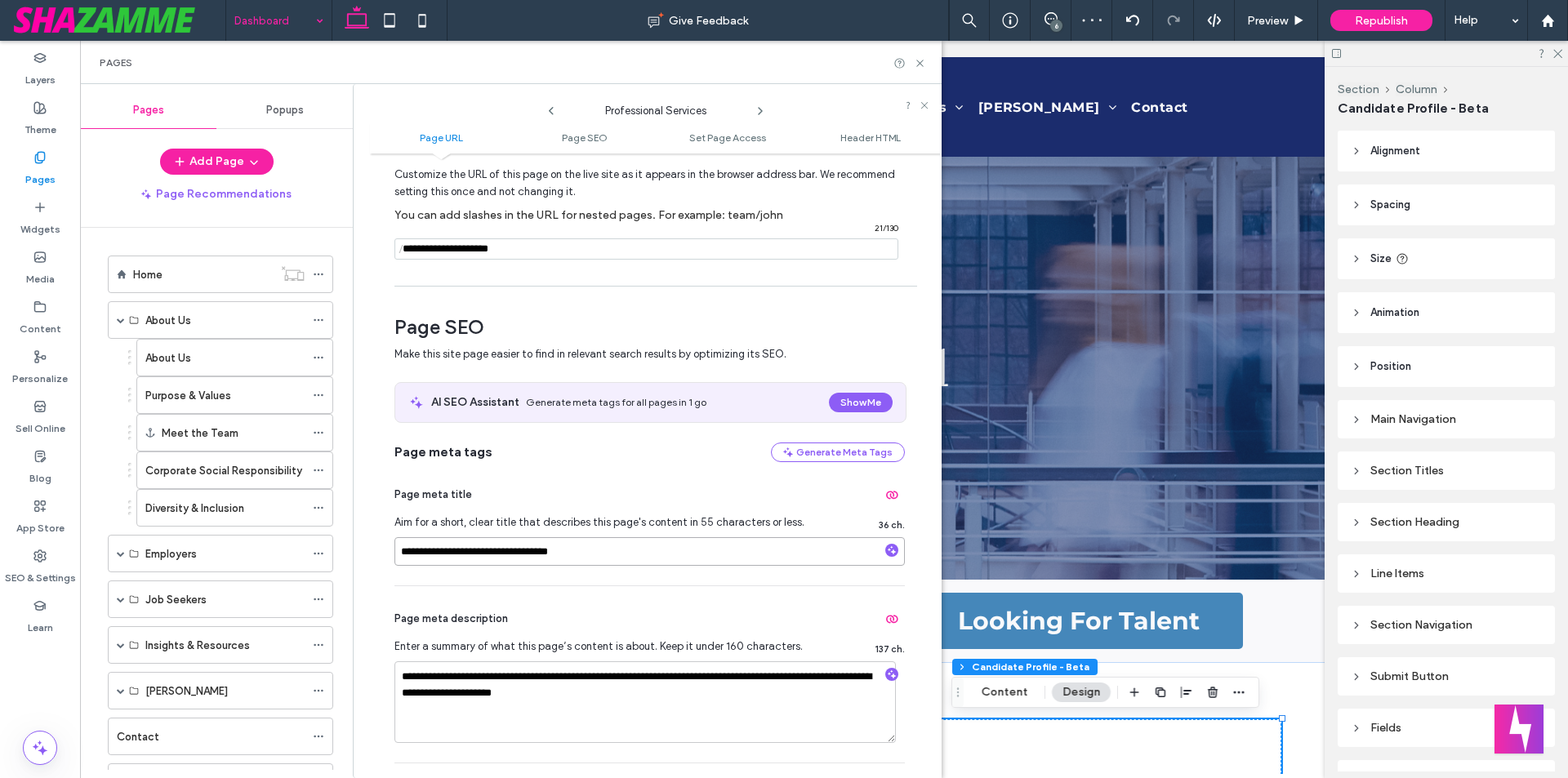
drag, startPoint x: 449, startPoint y: 552, endPoint x: 401, endPoint y: 552, distance: 48.0
click at [401, 552] on input "**********" at bounding box center [650, 551] width 511 height 29
paste input "**********"
type input "**********"
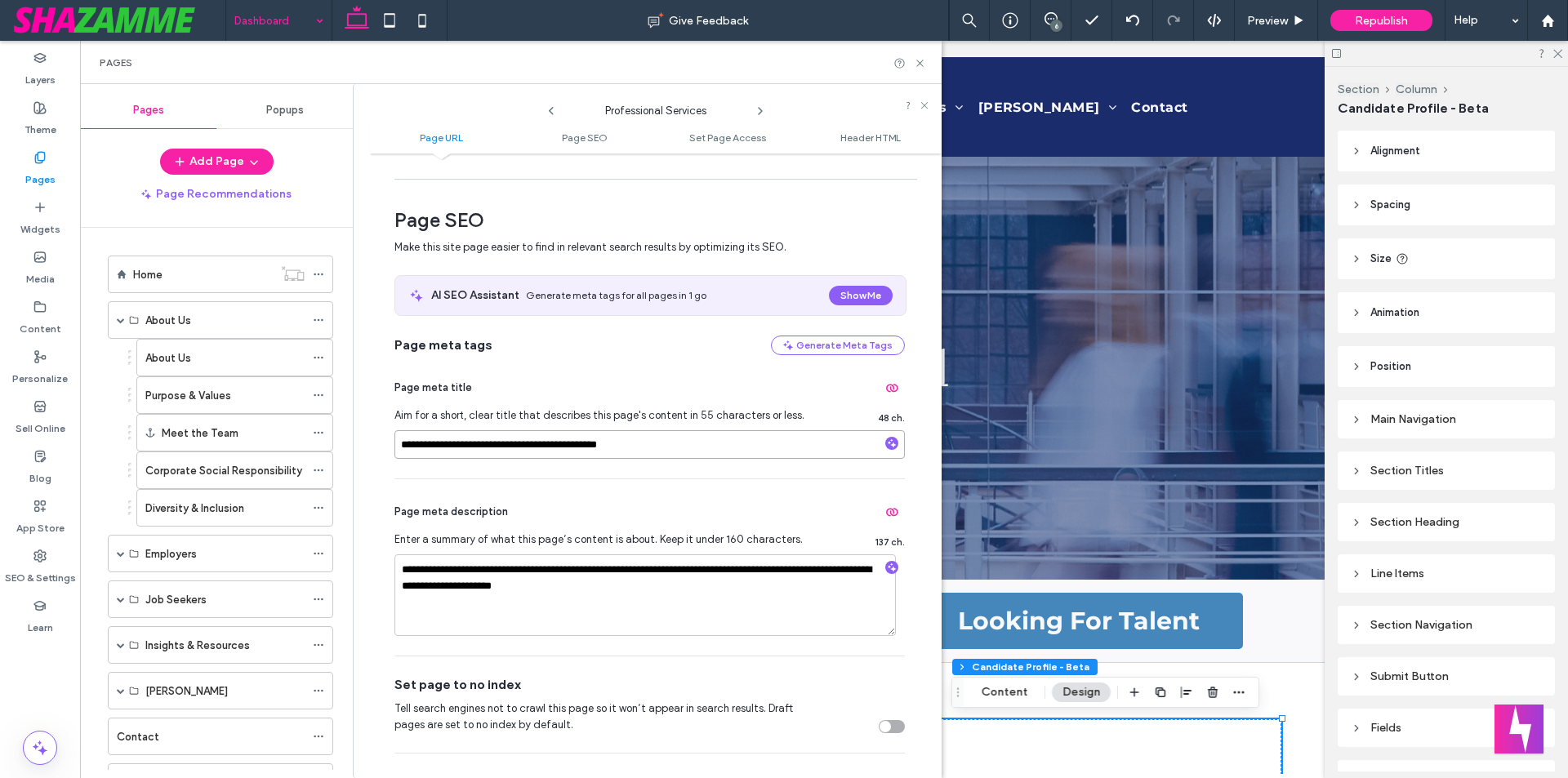
scroll to position [245, 0]
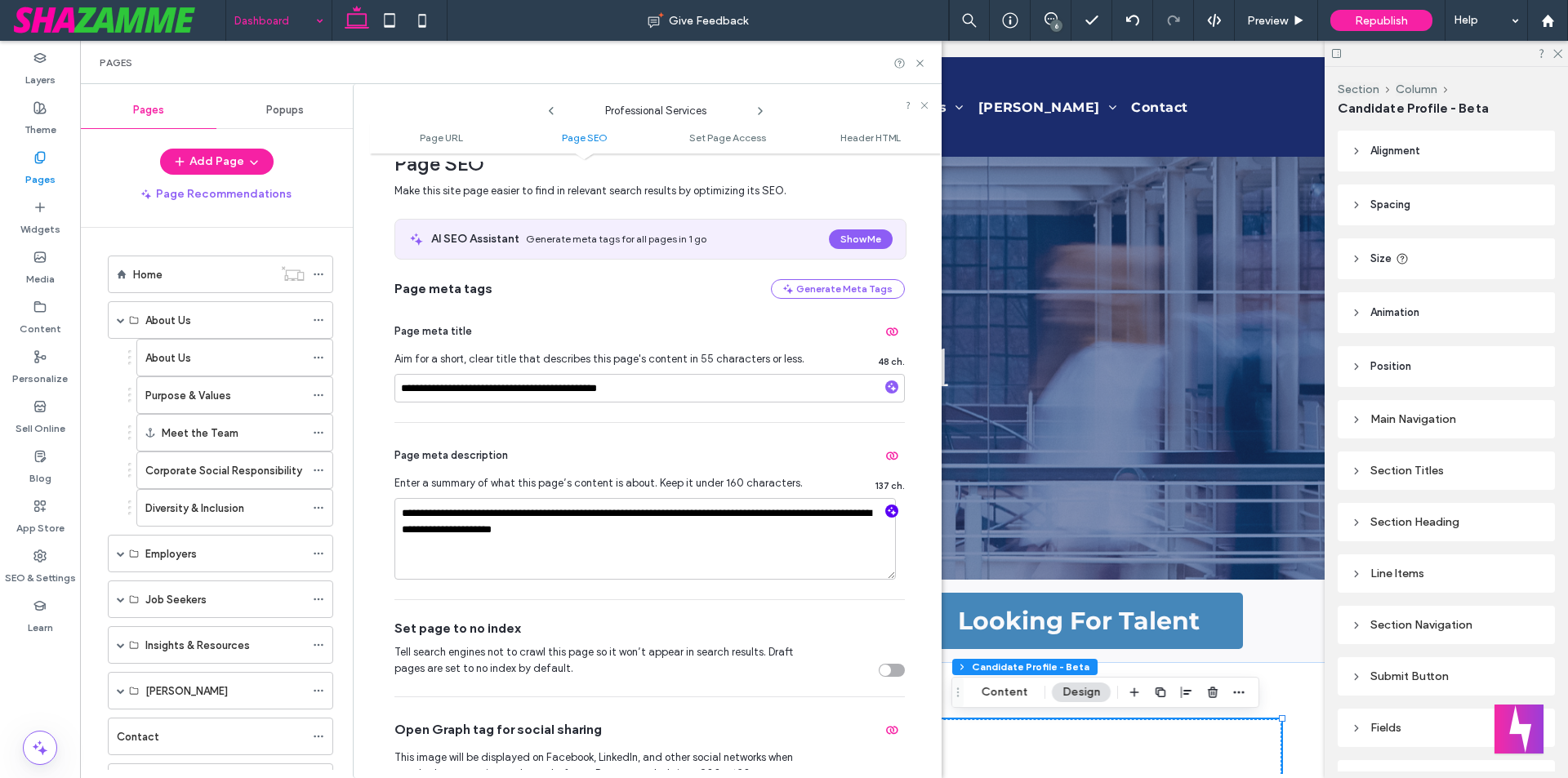
click at [886, 511] on icon "button" at bounding box center [891, 511] width 11 height 11
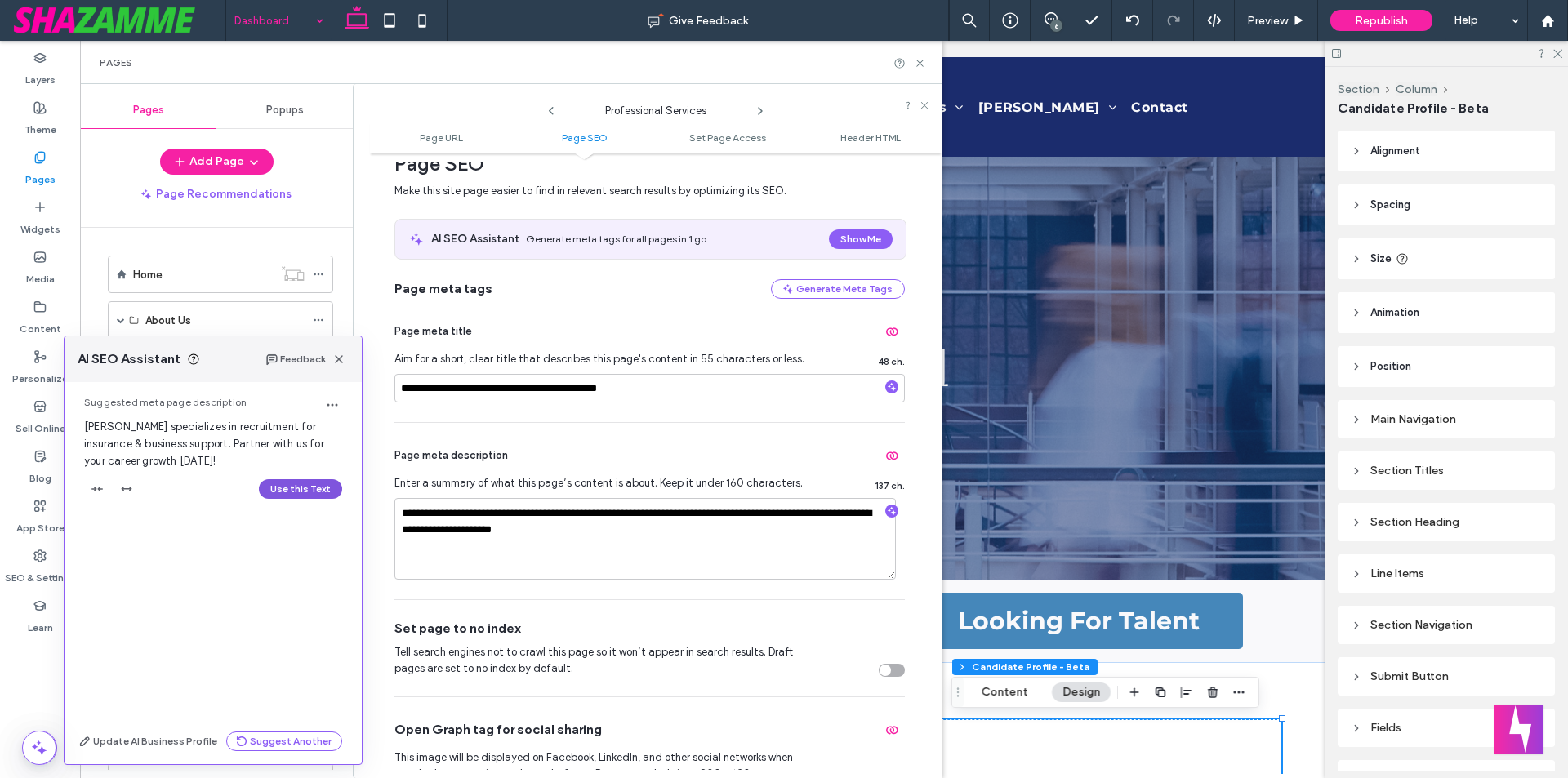
click at [287, 489] on button "Use this Text" at bounding box center [300, 489] width 83 height 19
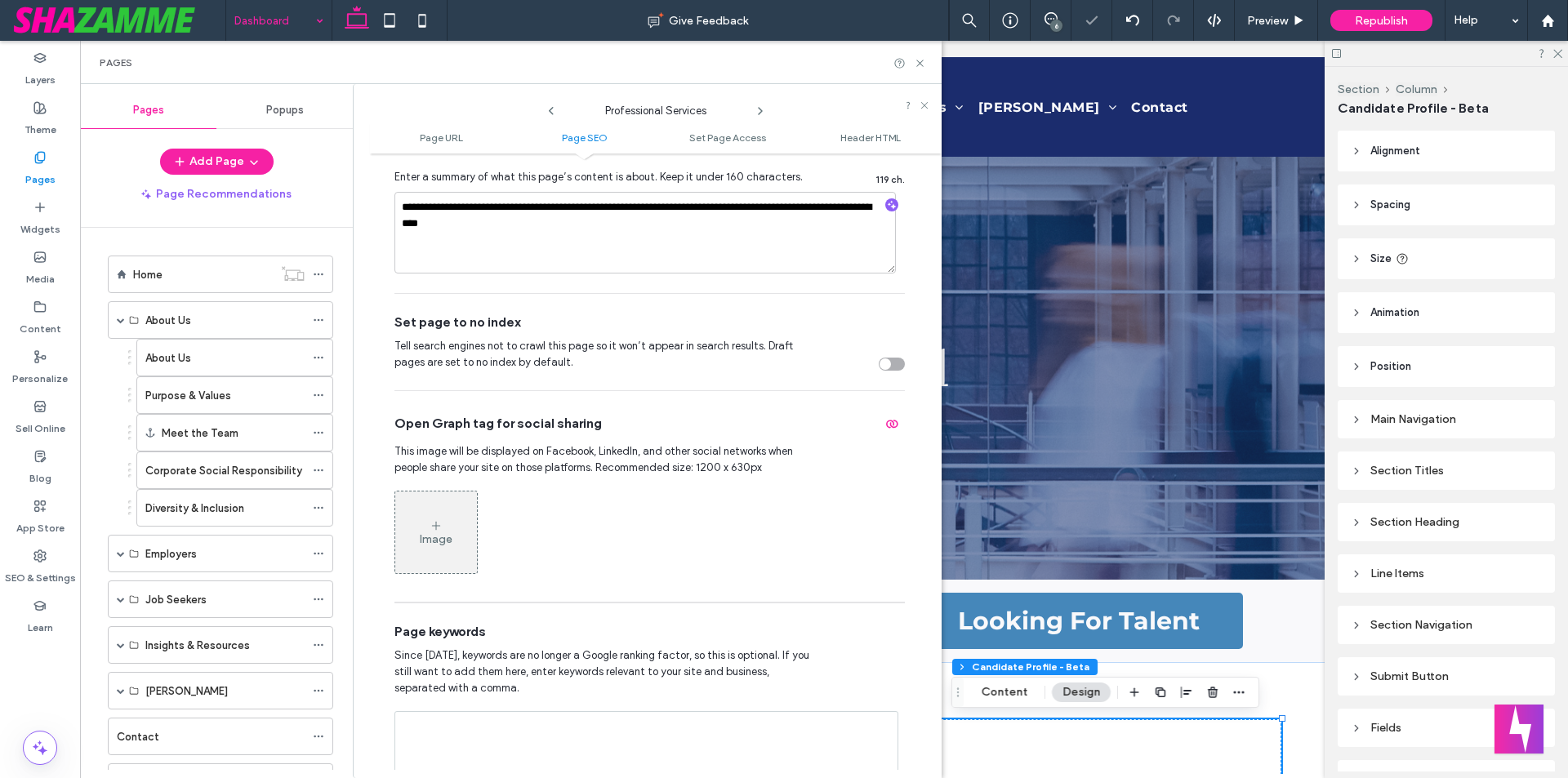
scroll to position [653, 0]
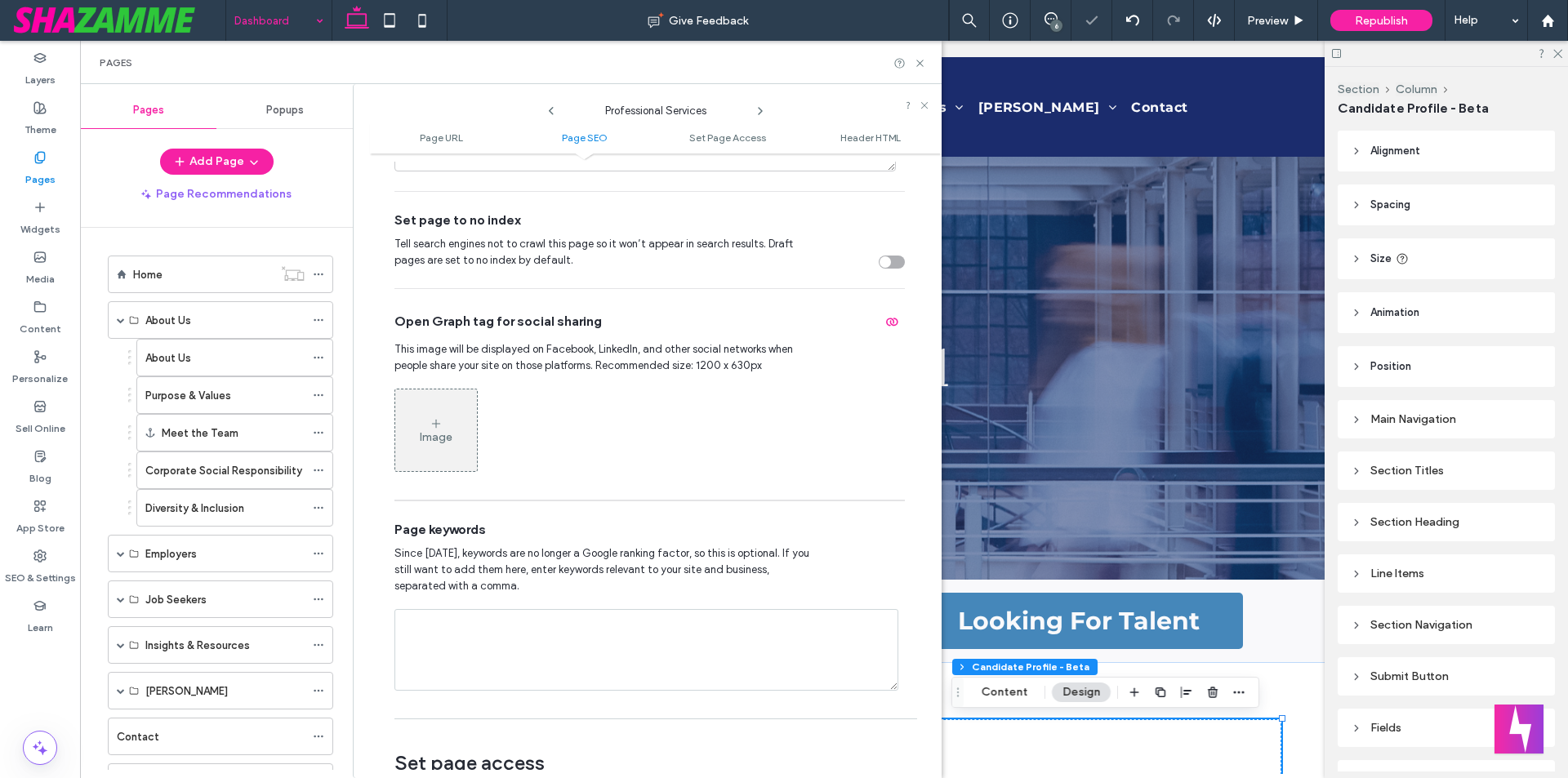
click at [759, 110] on icon at bounding box center [760, 111] width 13 height 13
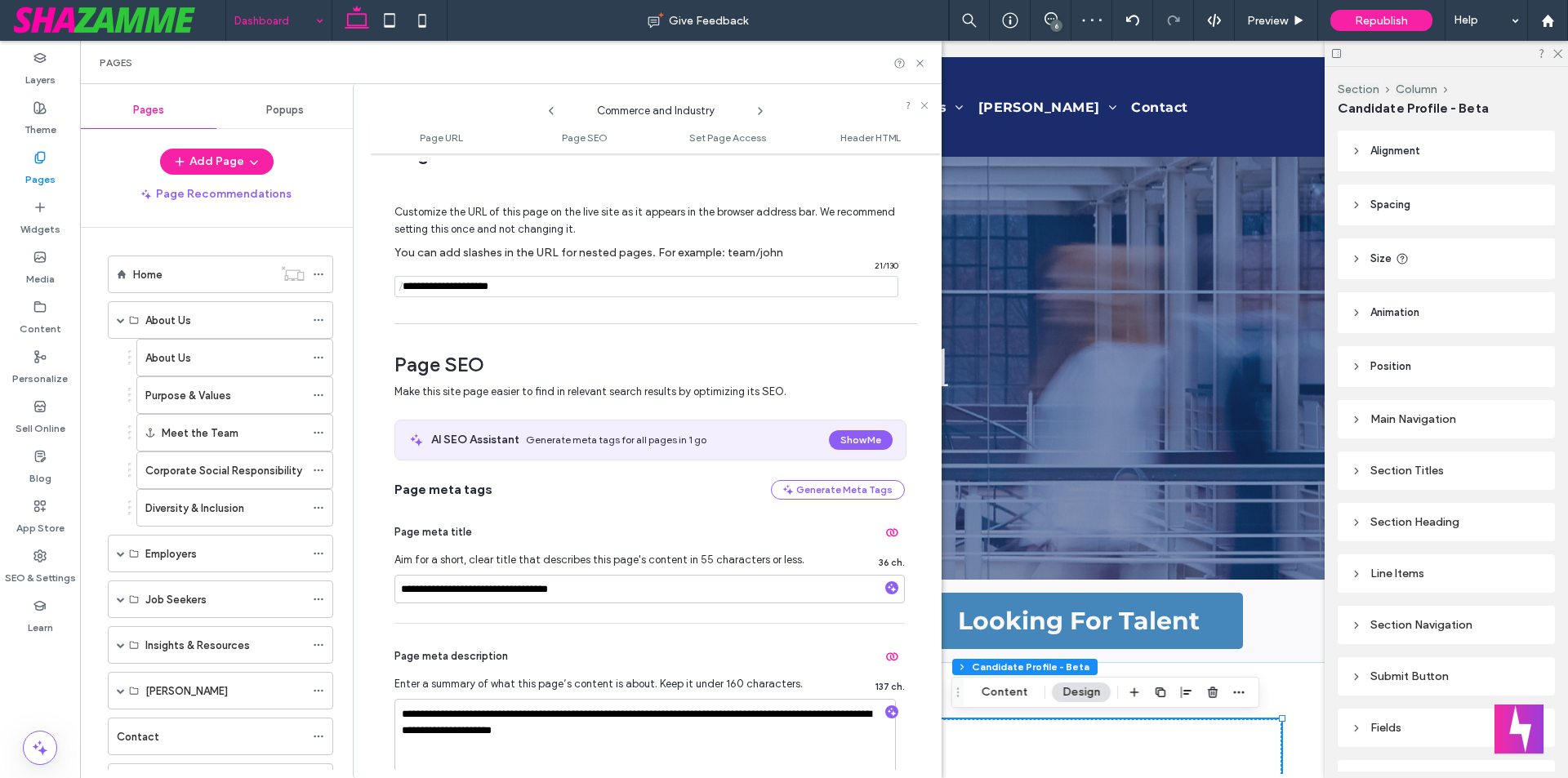
scroll to position [81, 0]
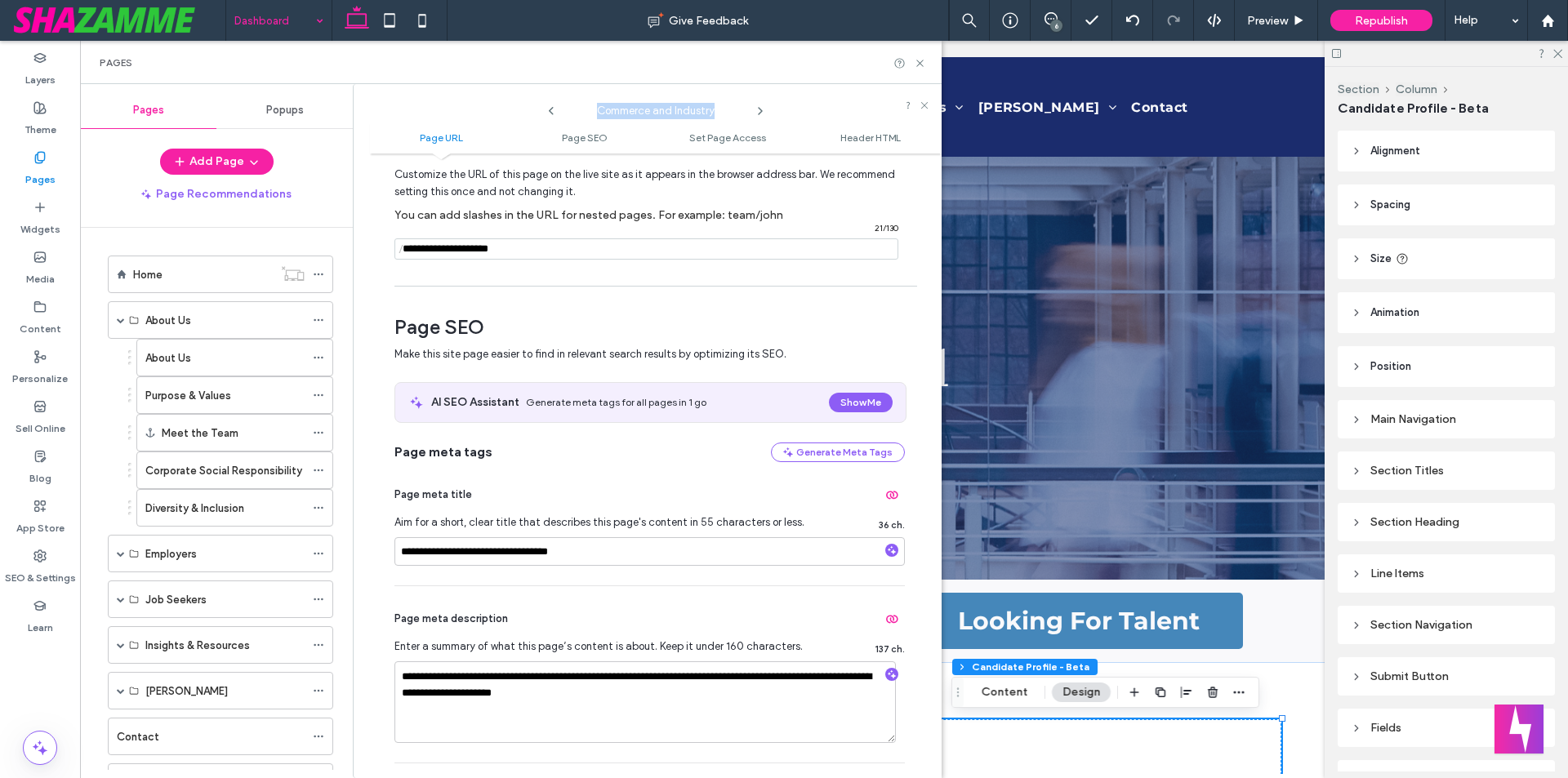
drag, startPoint x: 597, startPoint y: 105, endPoint x: 711, endPoint y: 104, distance: 114.0
click at [711, 104] on span "Commerce and Industry" at bounding box center [655, 107] width 164 height 24
copy span "Commerce and Industry"
click at [446, 552] on input "**********" at bounding box center [650, 551] width 511 height 29
drag, startPoint x: 449, startPoint y: 552, endPoint x: 394, endPoint y: 552, distance: 55.0
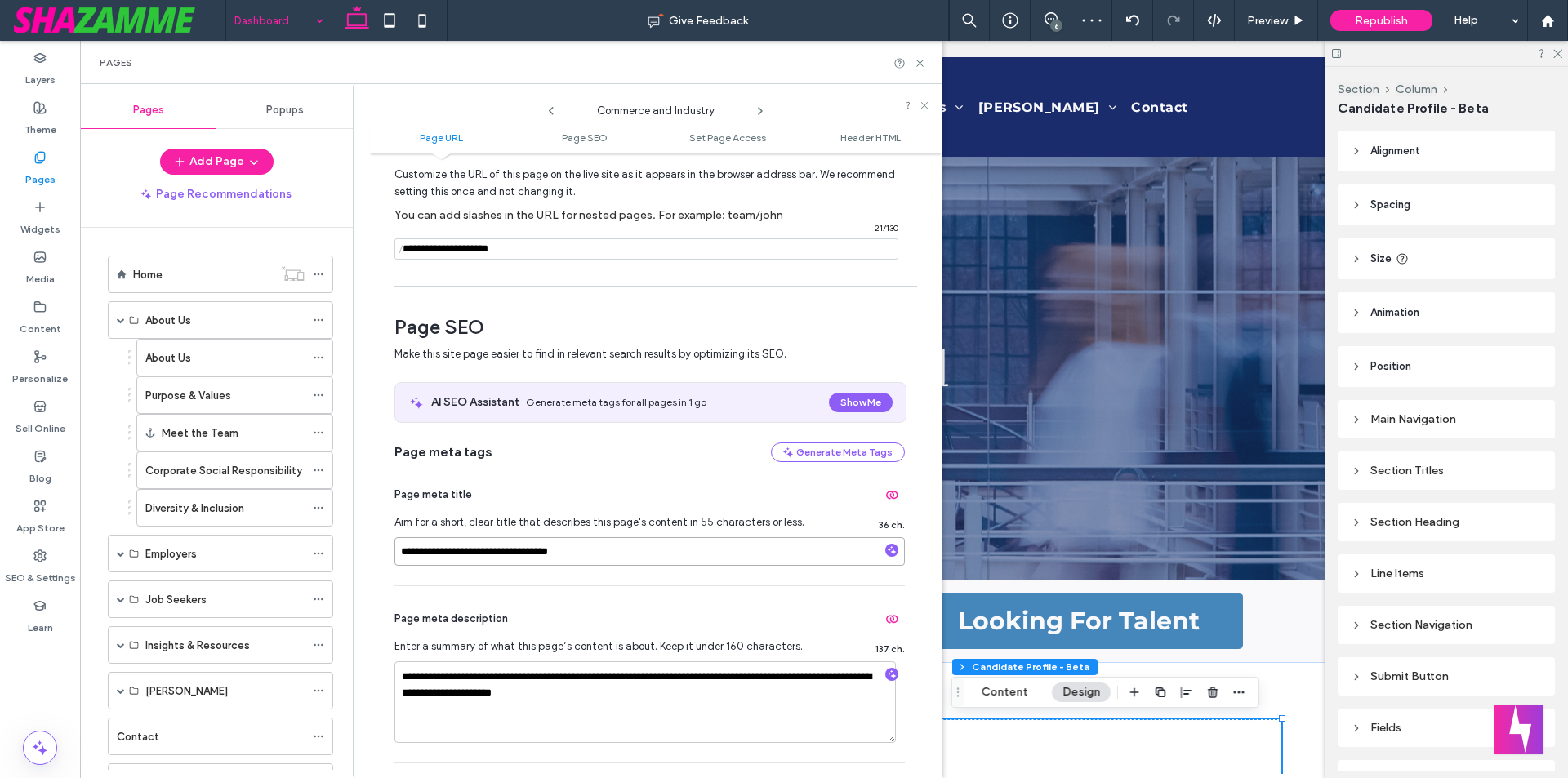
click at [394, 552] on div "**********" at bounding box center [656, 466] width 572 height 608
paste input "**********"
type input "**********"
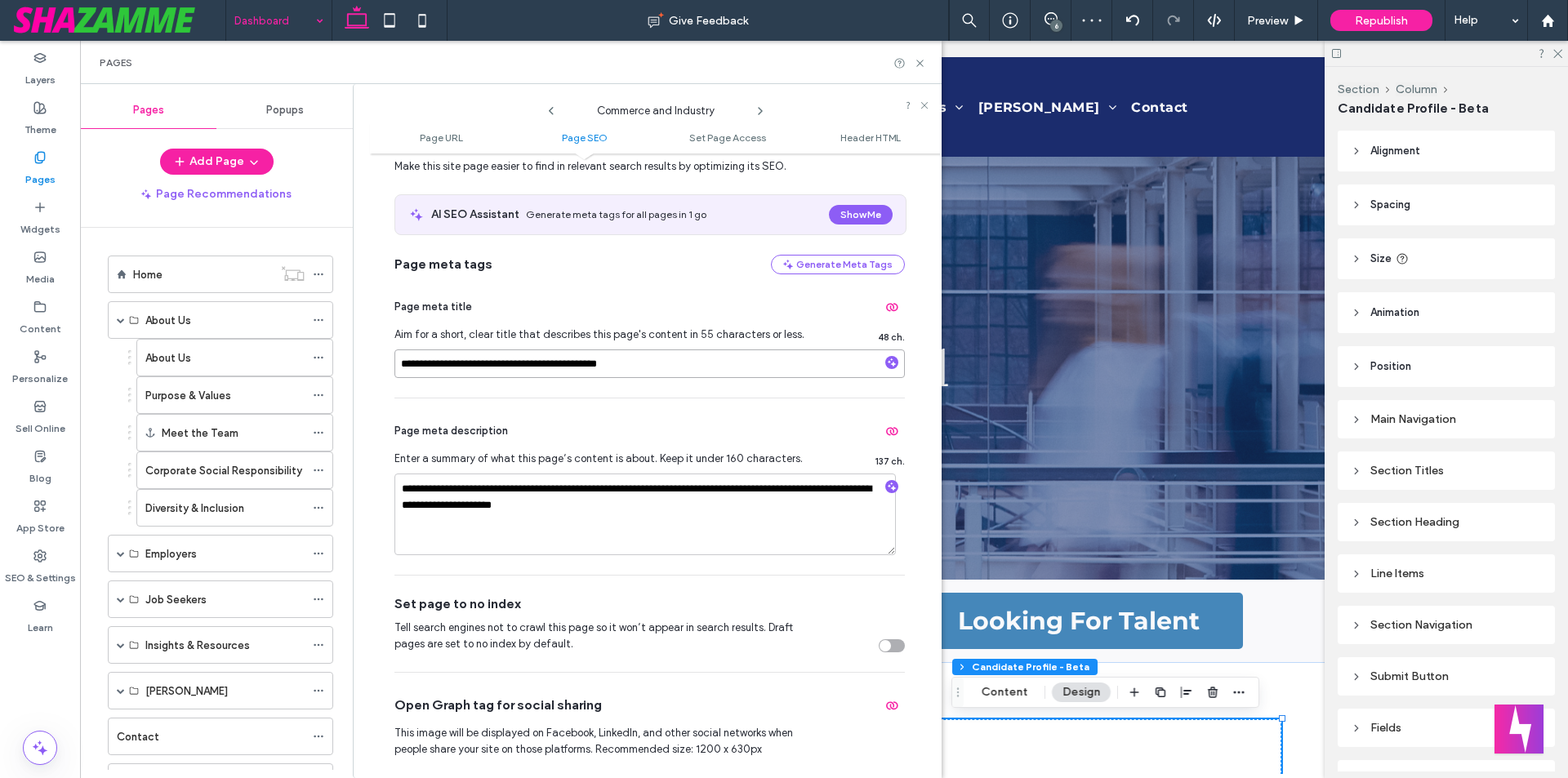
scroll to position [326, 0]
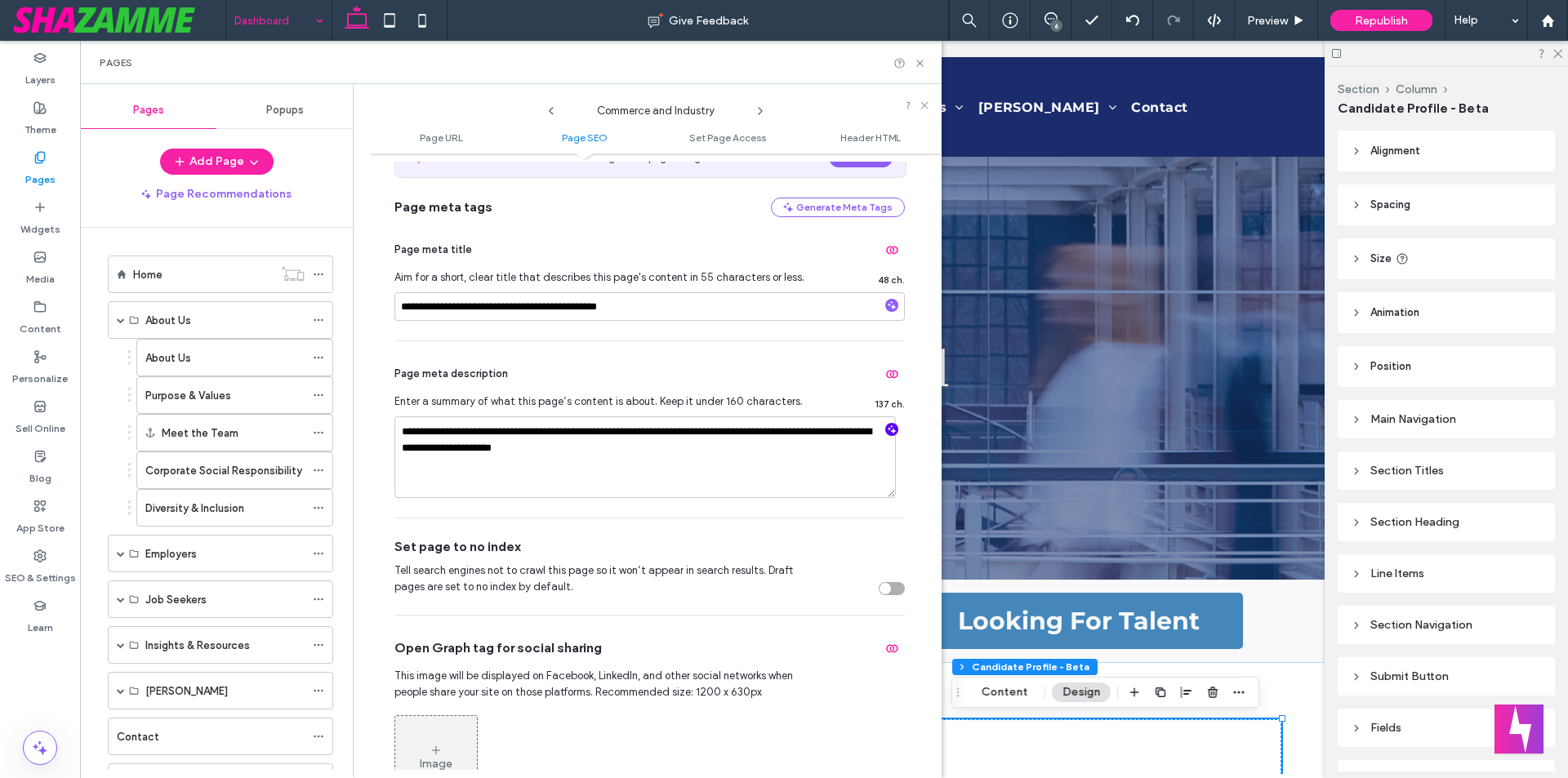
click at [888, 431] on use "button" at bounding box center [892, 429] width 9 height 9
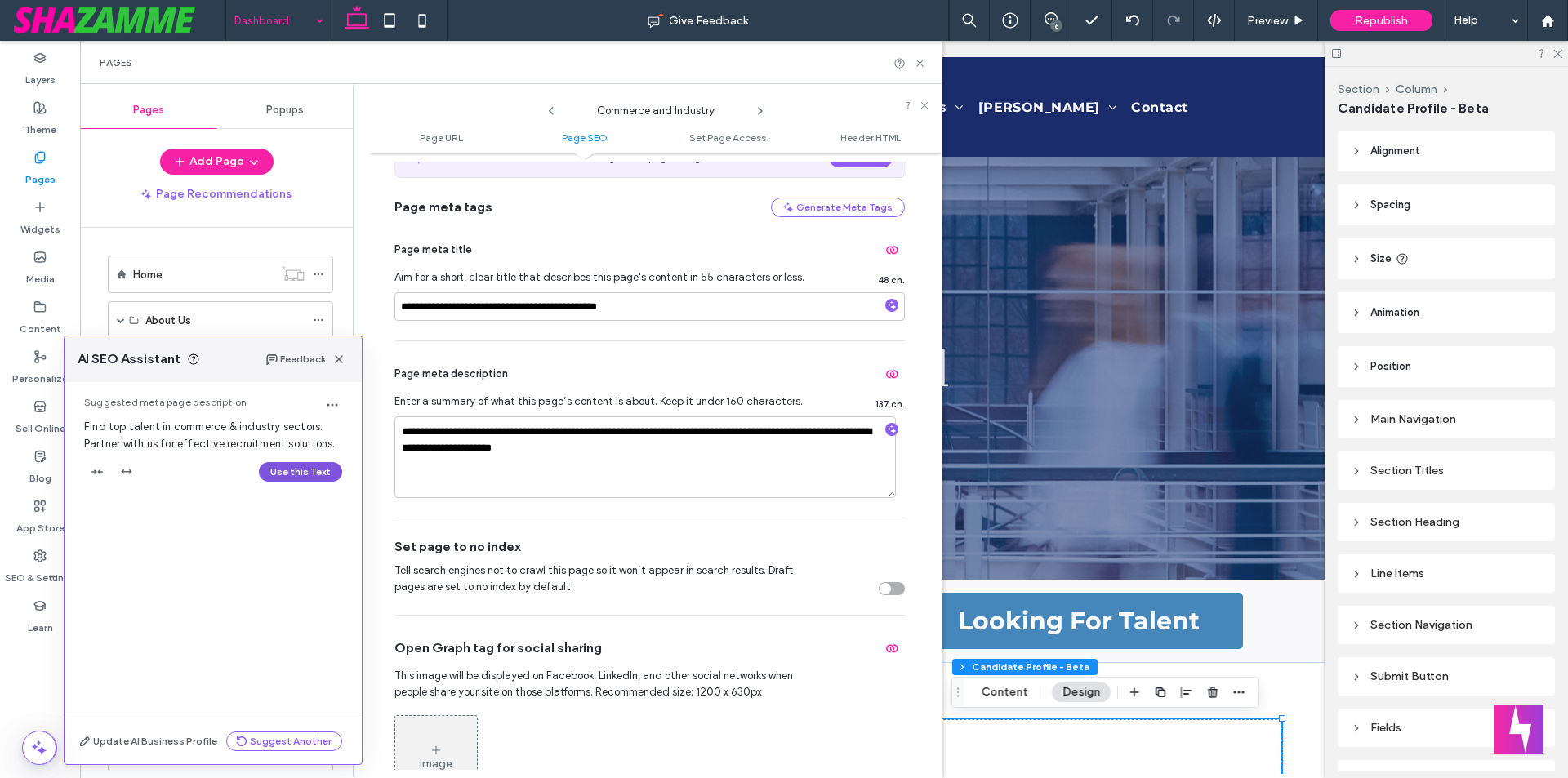
click at [325, 471] on button "Use this Text" at bounding box center [300, 471] width 83 height 19
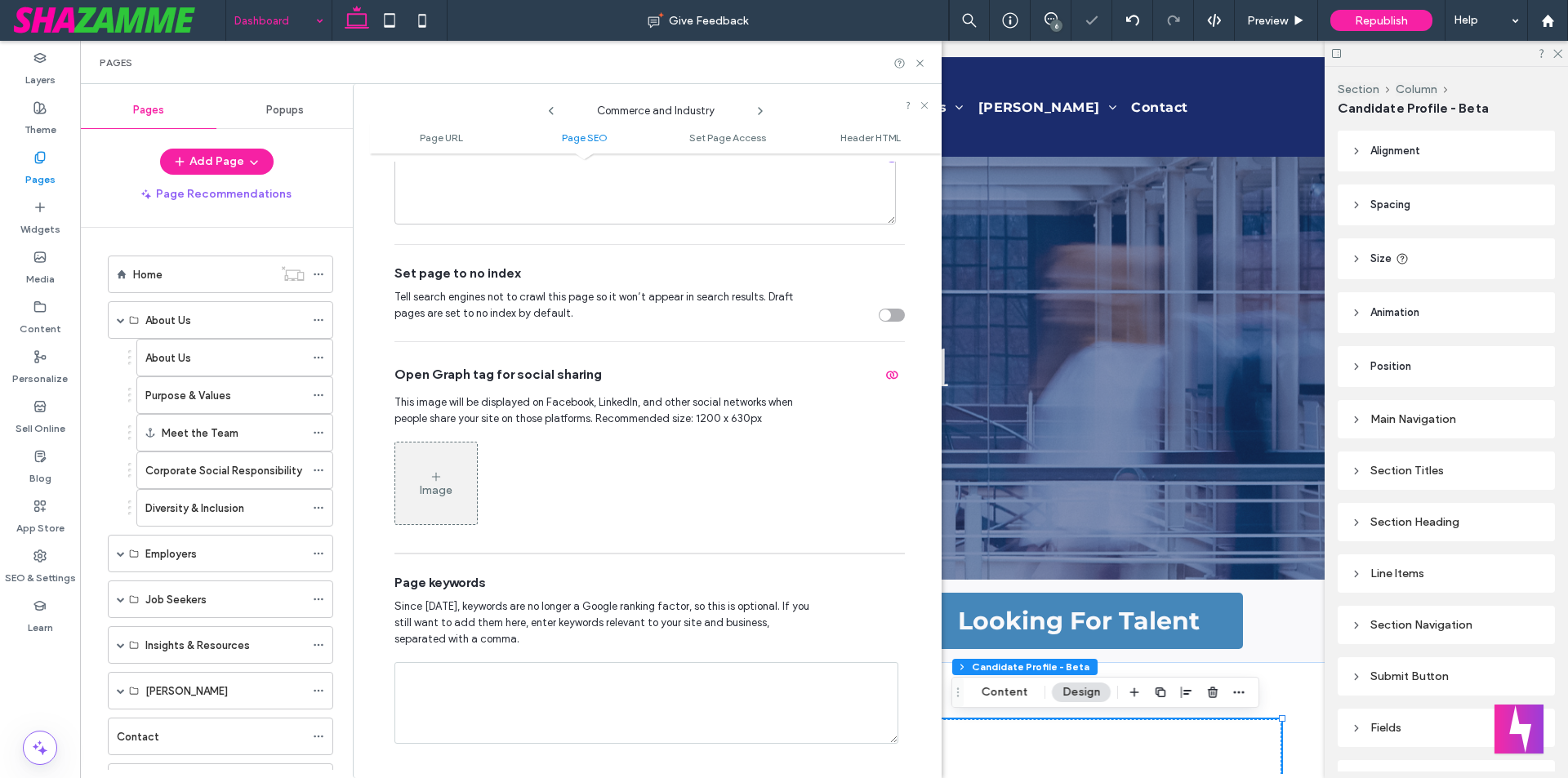
scroll to position [734, 0]
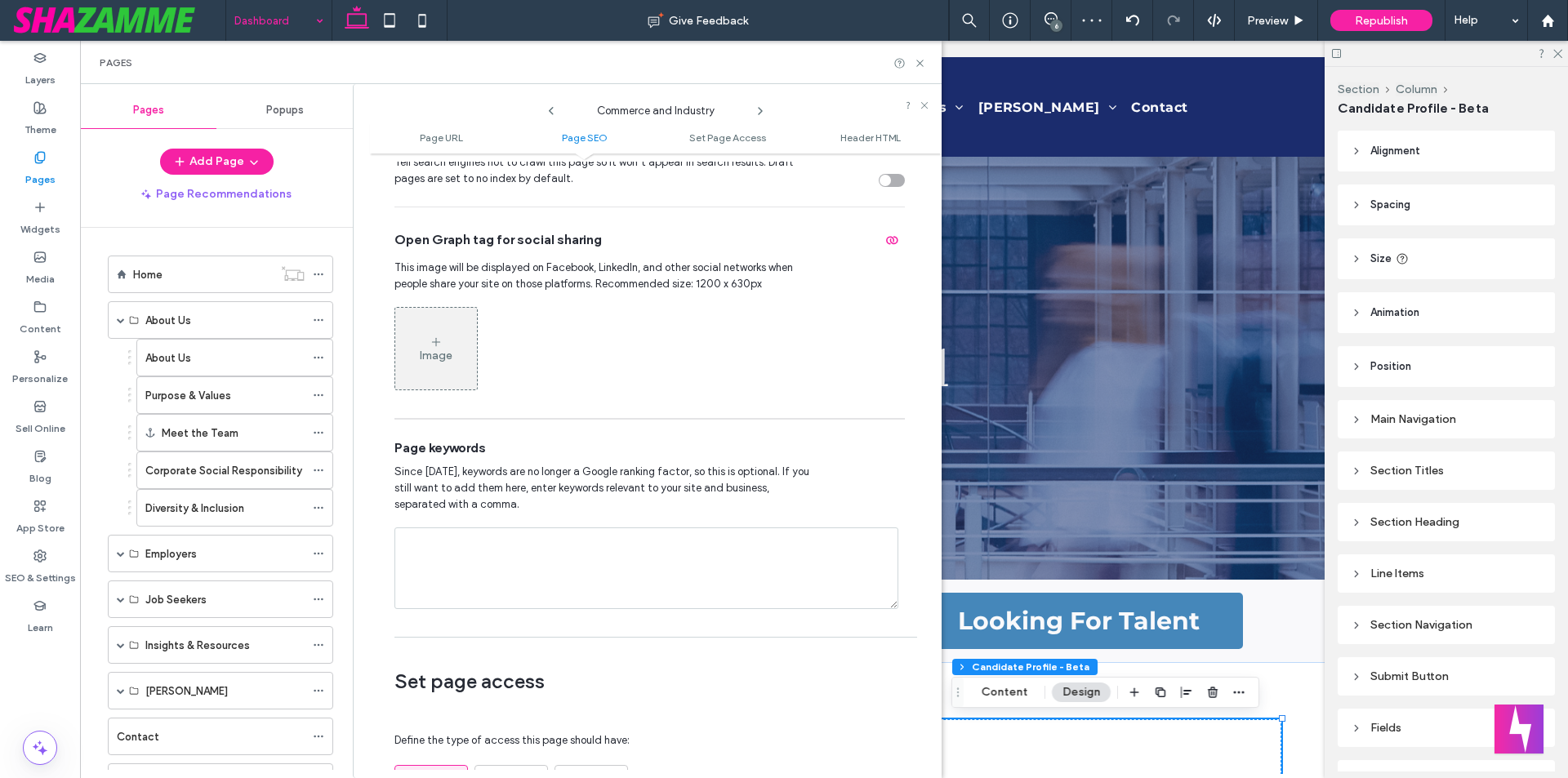
click at [758, 108] on icon at bounding box center [760, 111] width 13 height 13
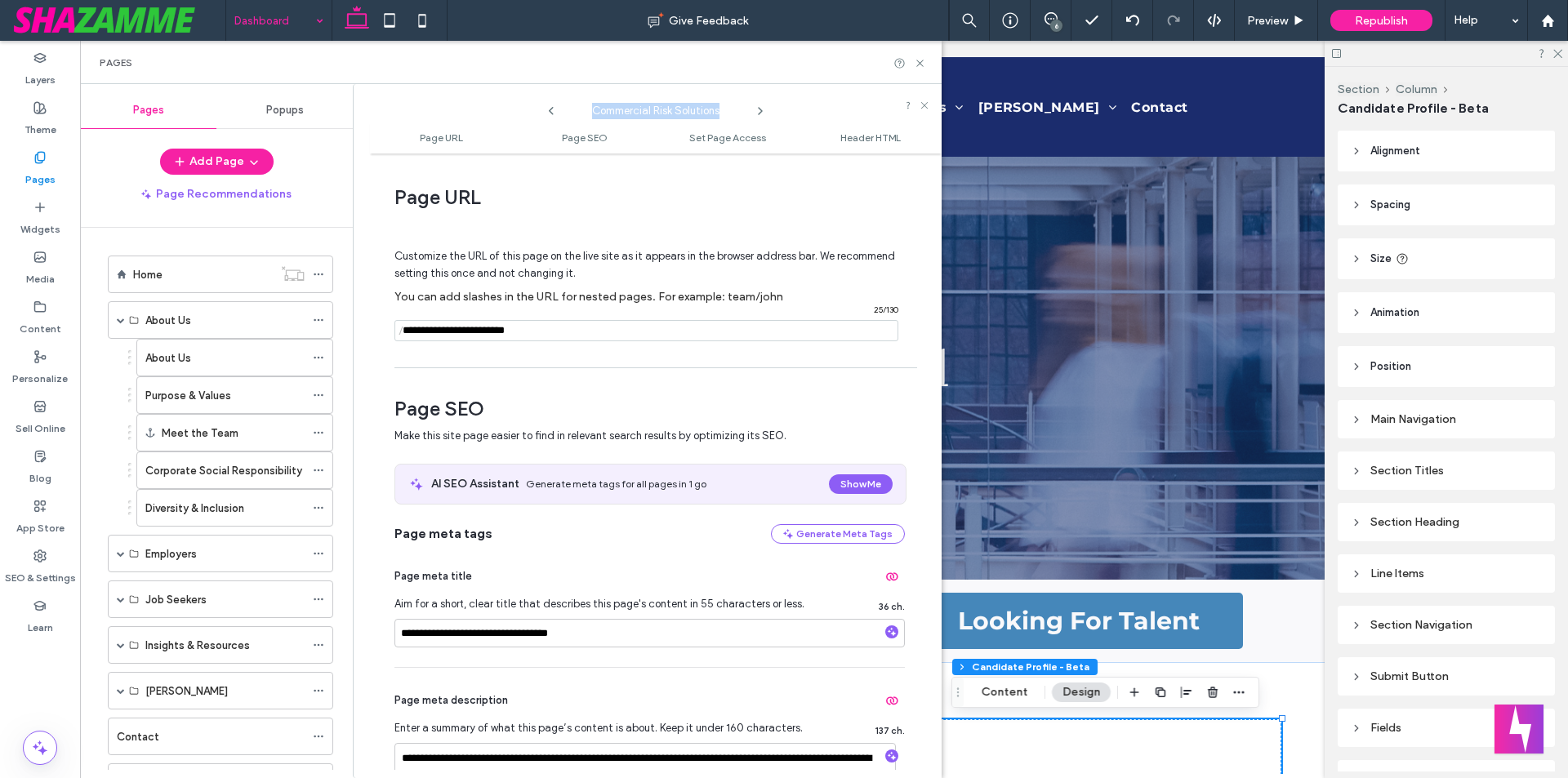
drag, startPoint x: 595, startPoint y: 111, endPoint x: 719, endPoint y: 115, distance: 124.1
click at [719, 115] on span "Commercial Risk Solutions" at bounding box center [655, 107] width 164 height 24
drag, startPoint x: 447, startPoint y: 632, endPoint x: 389, endPoint y: 632, distance: 58.0
click at [389, 632] on div "**********" at bounding box center [656, 466] width 572 height 608
paste input "**********"
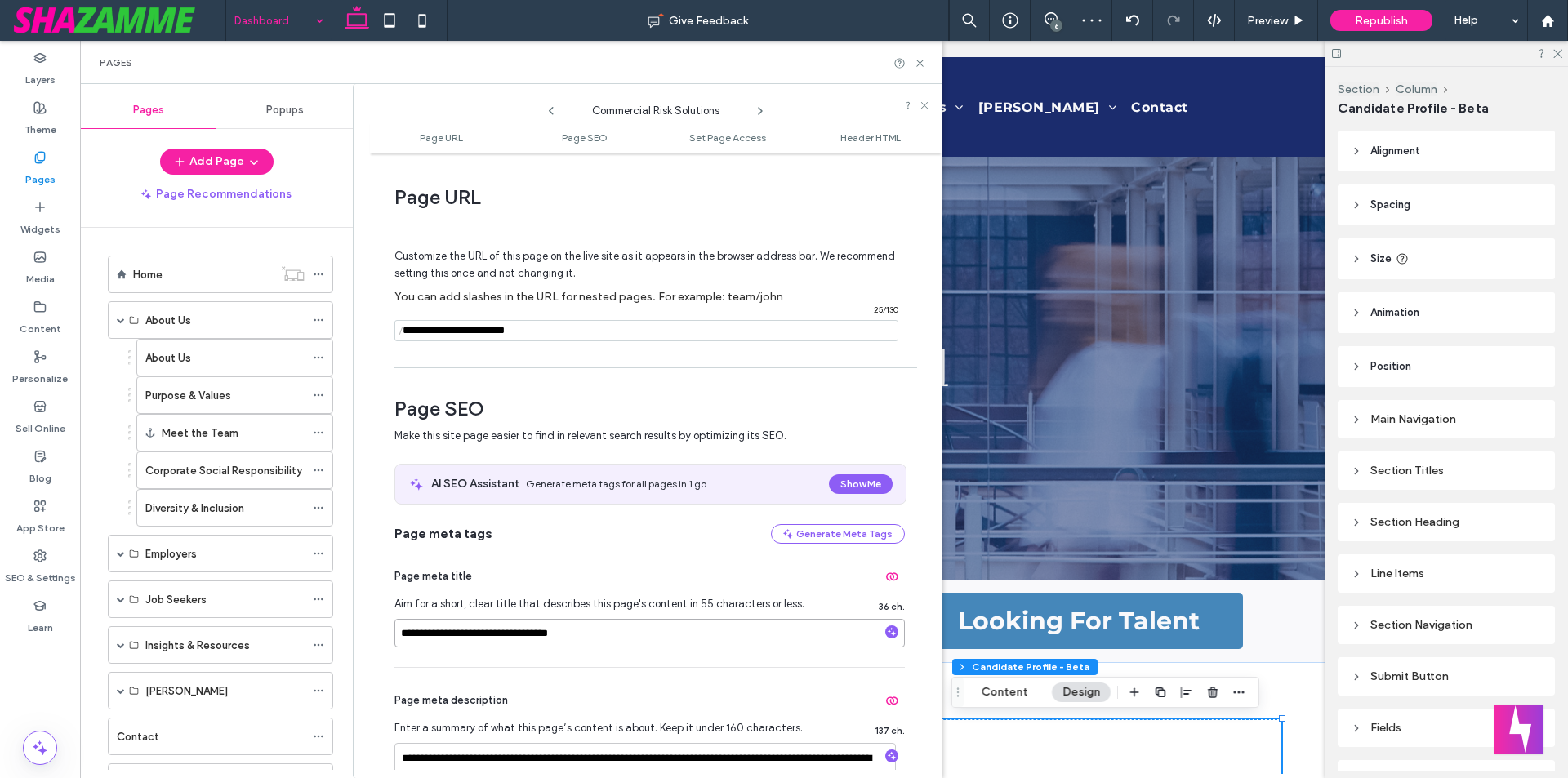
type input "**********"
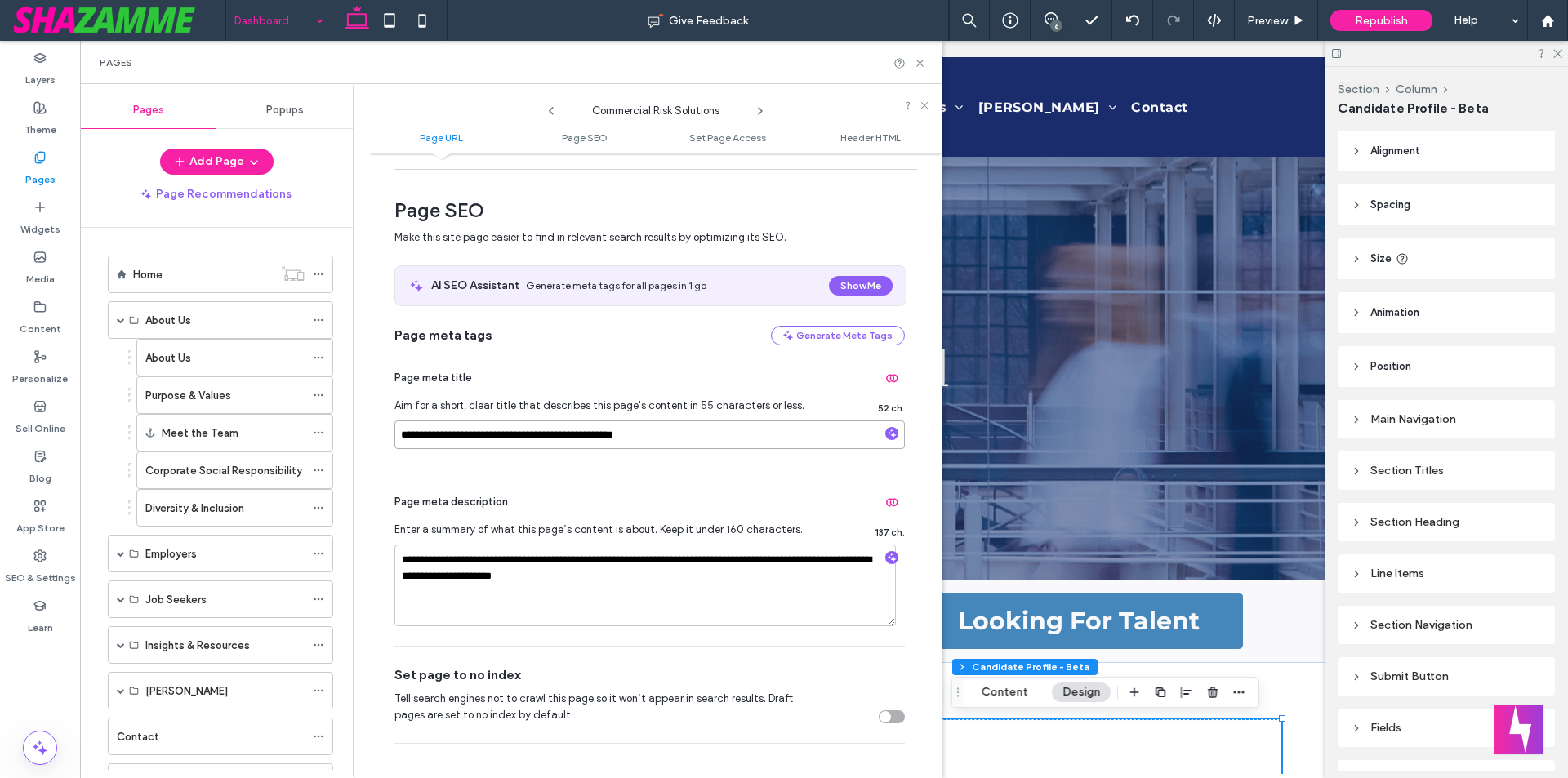
scroll to position [245, 0]
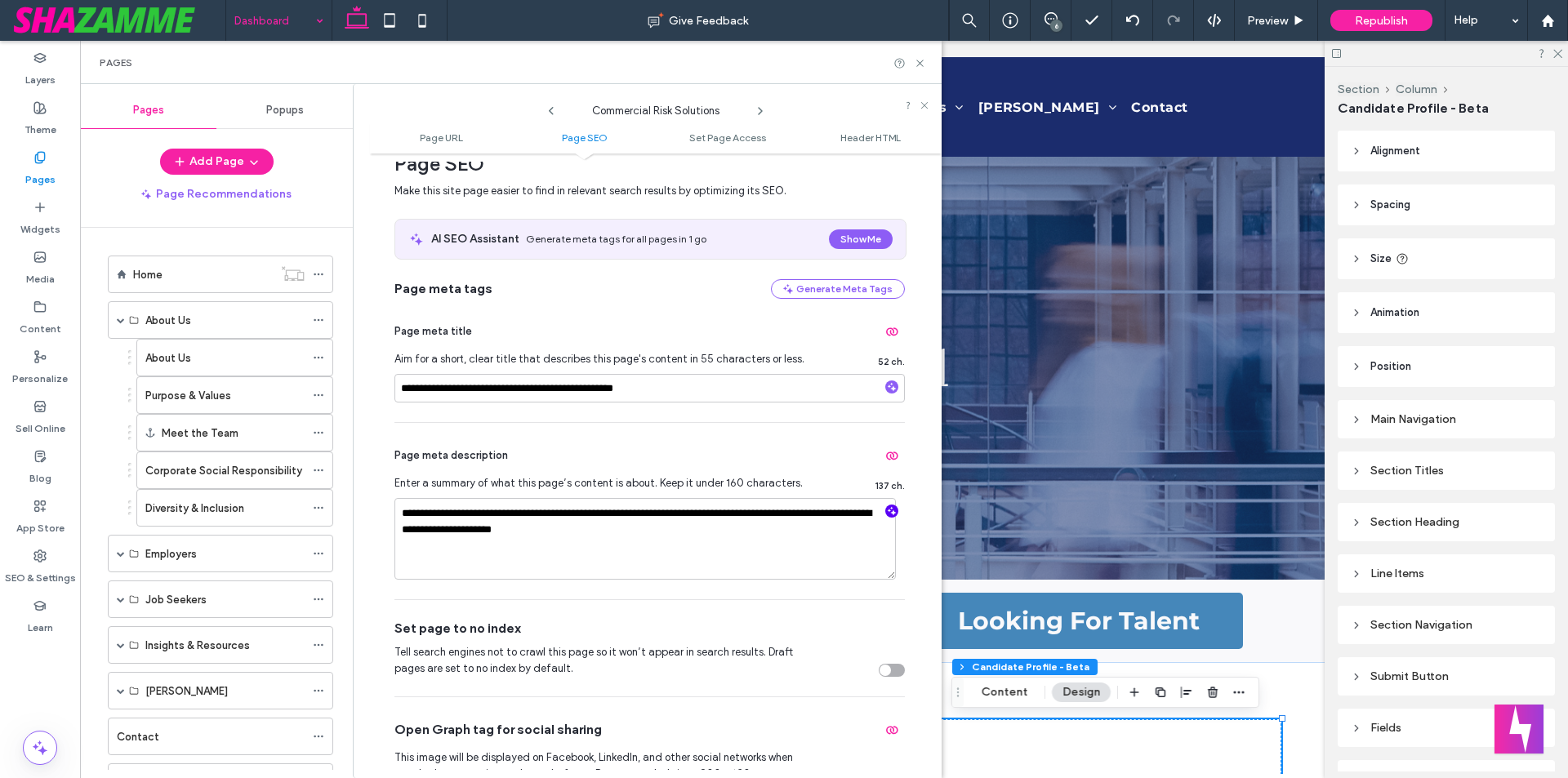
click at [886, 511] on icon "button" at bounding box center [891, 511] width 11 height 11
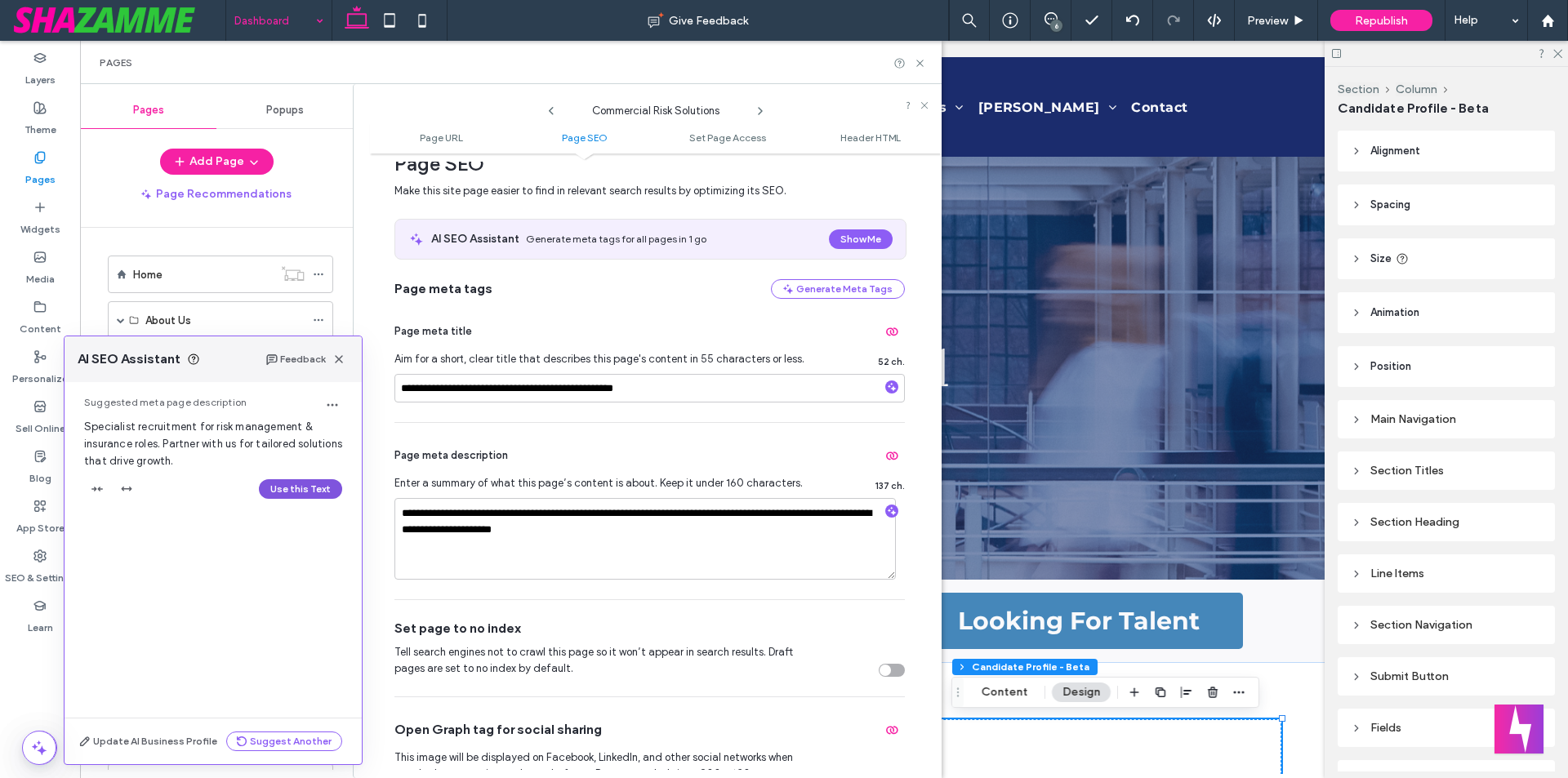
click at [280, 490] on button "Use this Text" at bounding box center [300, 489] width 83 height 19
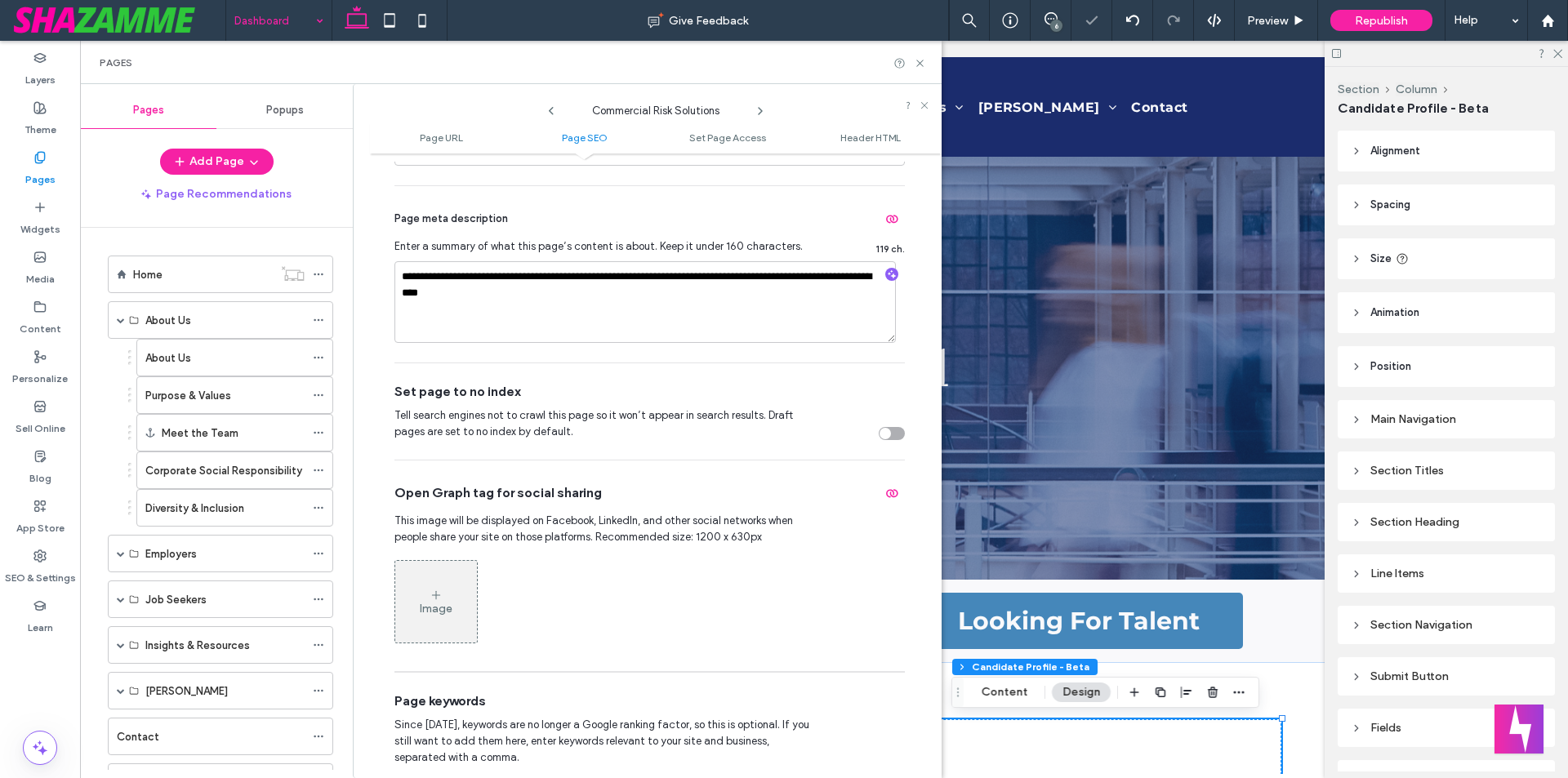
scroll to position [490, 0]
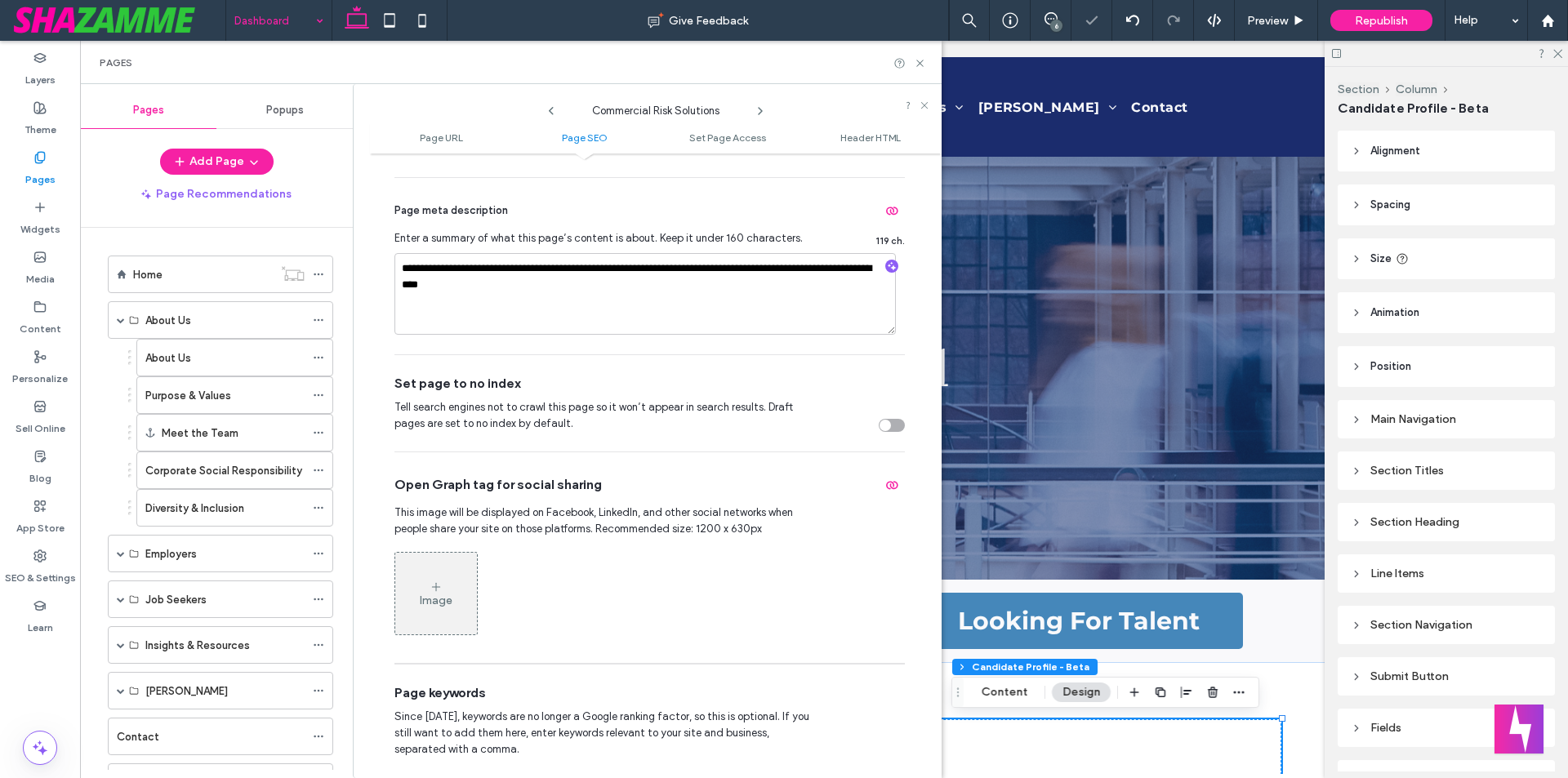
click at [756, 109] on icon at bounding box center [760, 111] width 13 height 13
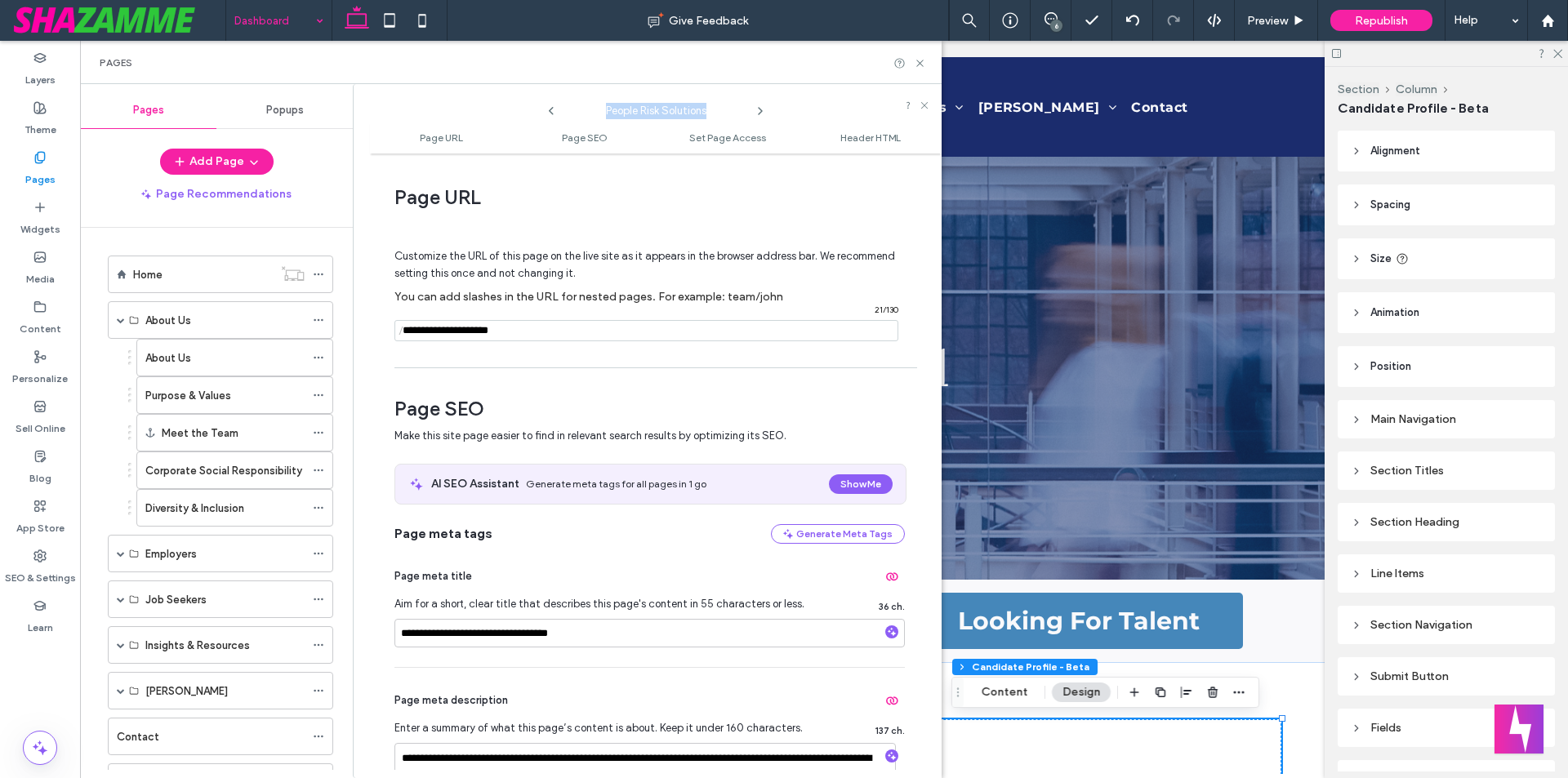
drag, startPoint x: 602, startPoint y: 112, endPoint x: 719, endPoint y: 111, distance: 117.0
click at [719, 111] on span "People Risk Solutions" at bounding box center [655, 107] width 164 height 24
drag, startPoint x: 448, startPoint y: 635, endPoint x: 401, endPoint y: 635, distance: 47.0
click at [401, 635] on input "**********" at bounding box center [650, 633] width 511 height 29
paste input "**********"
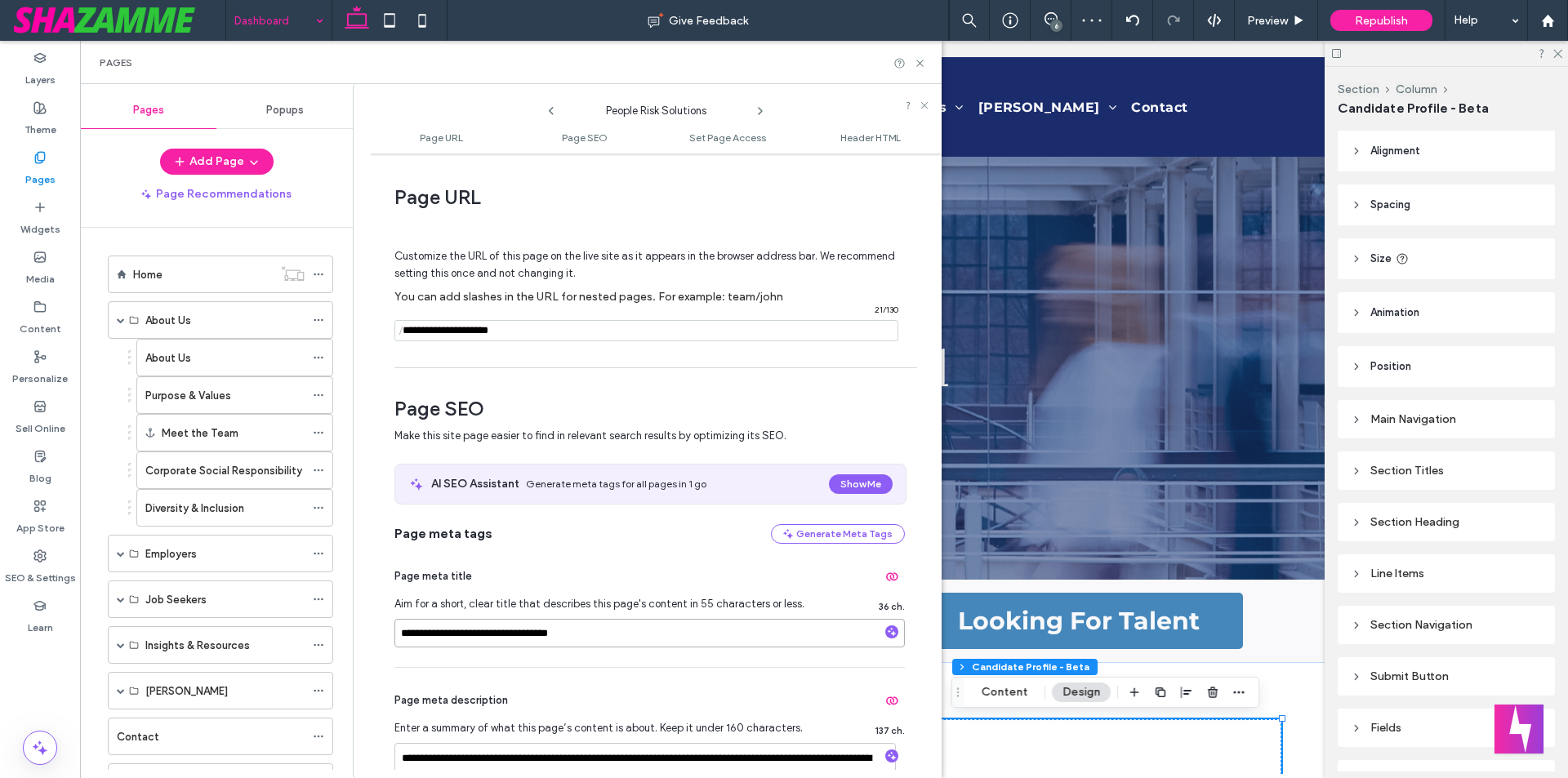
type input "**********"
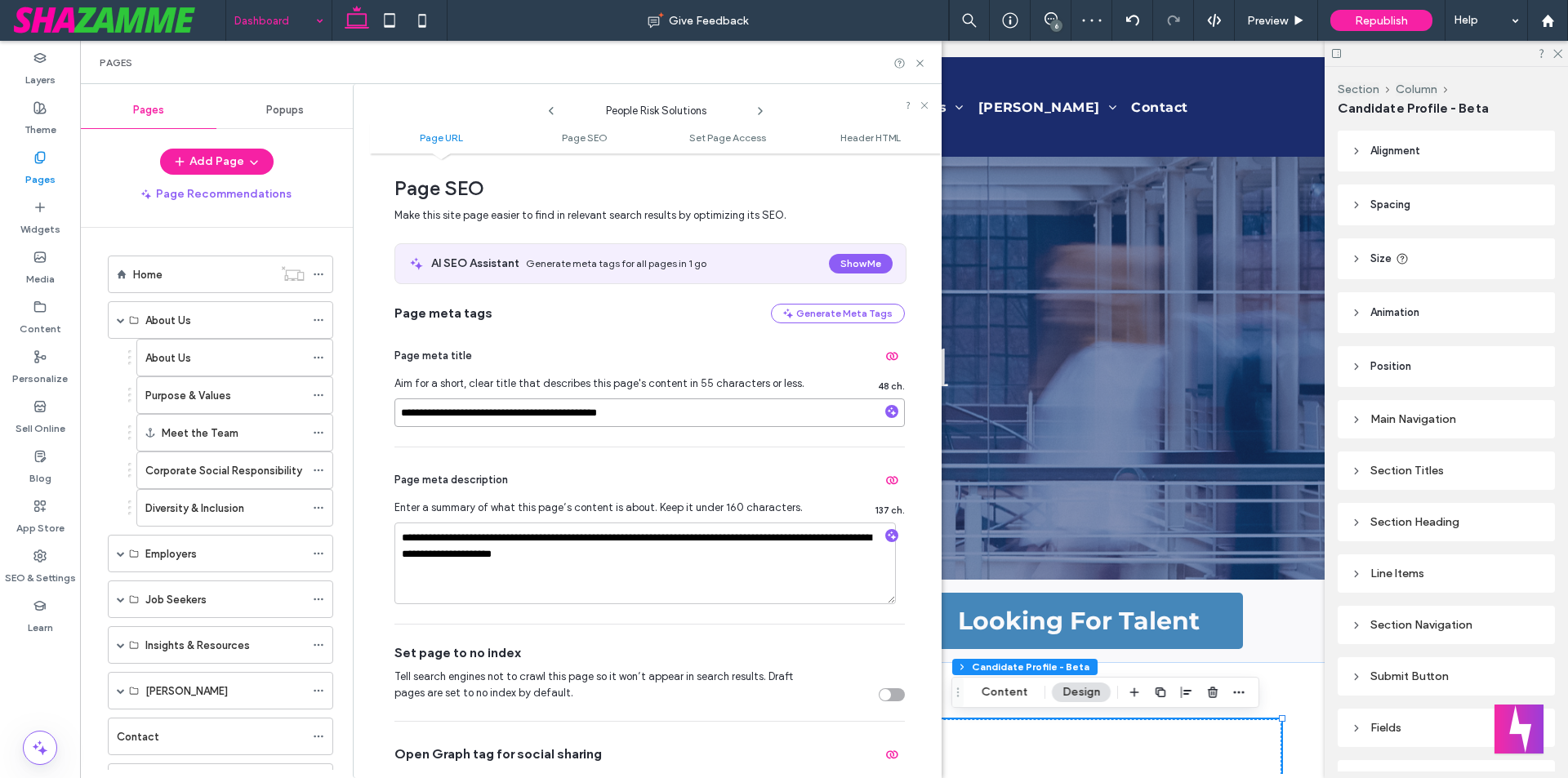
scroll to position [245, 0]
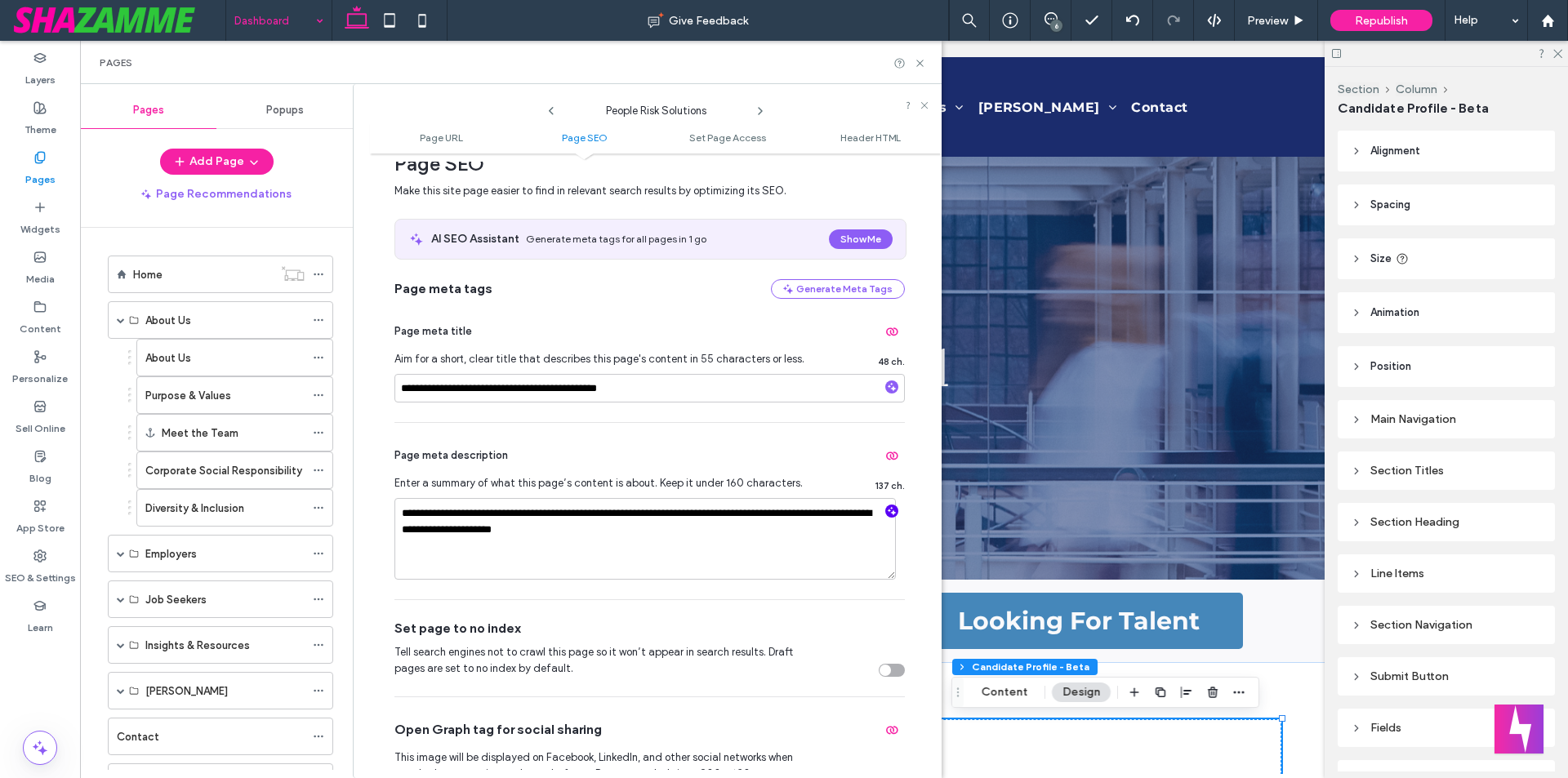
click at [886, 511] on icon "button" at bounding box center [891, 511] width 11 height 11
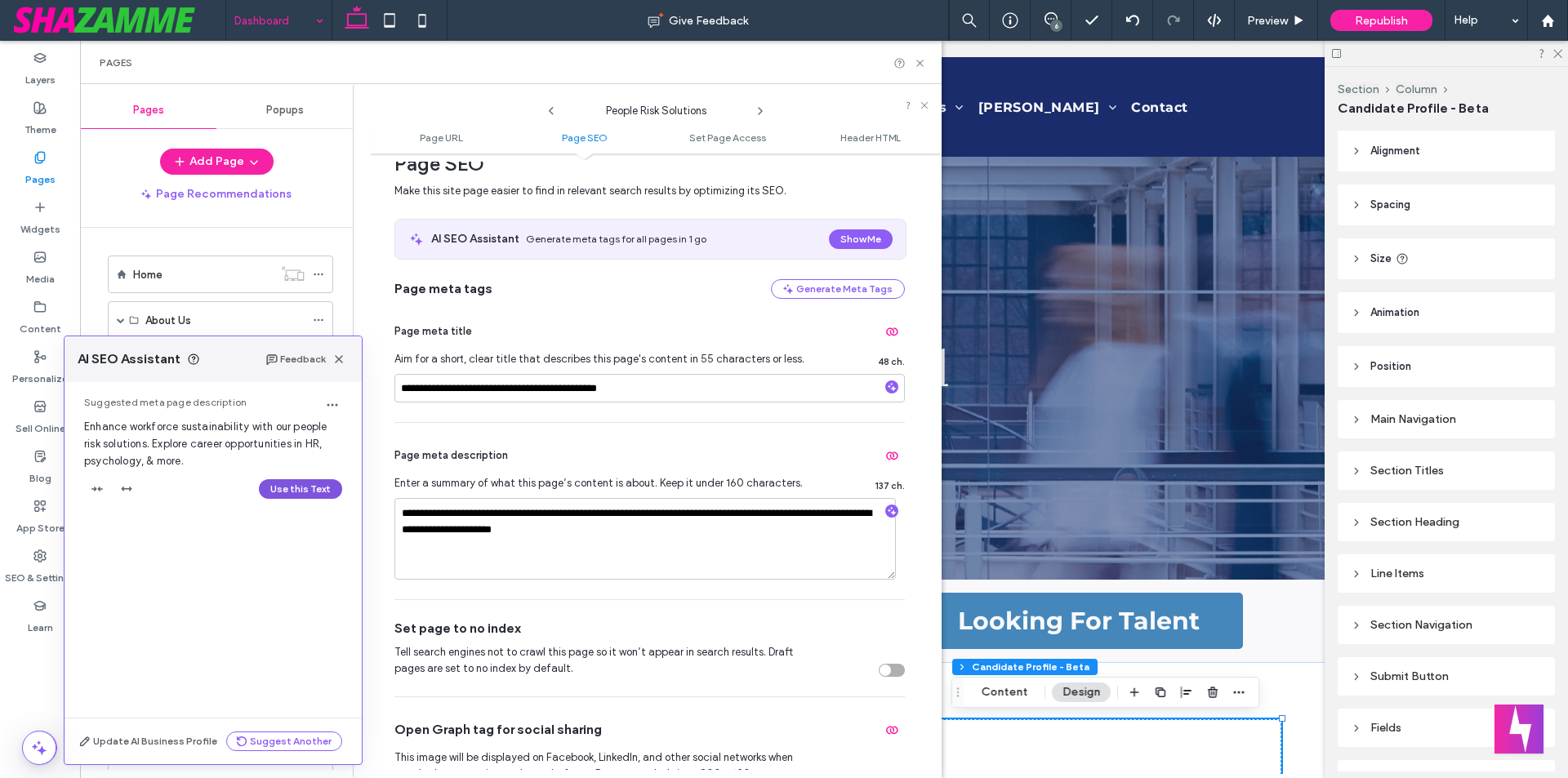
click at [302, 494] on button "Use this Text" at bounding box center [300, 489] width 83 height 19
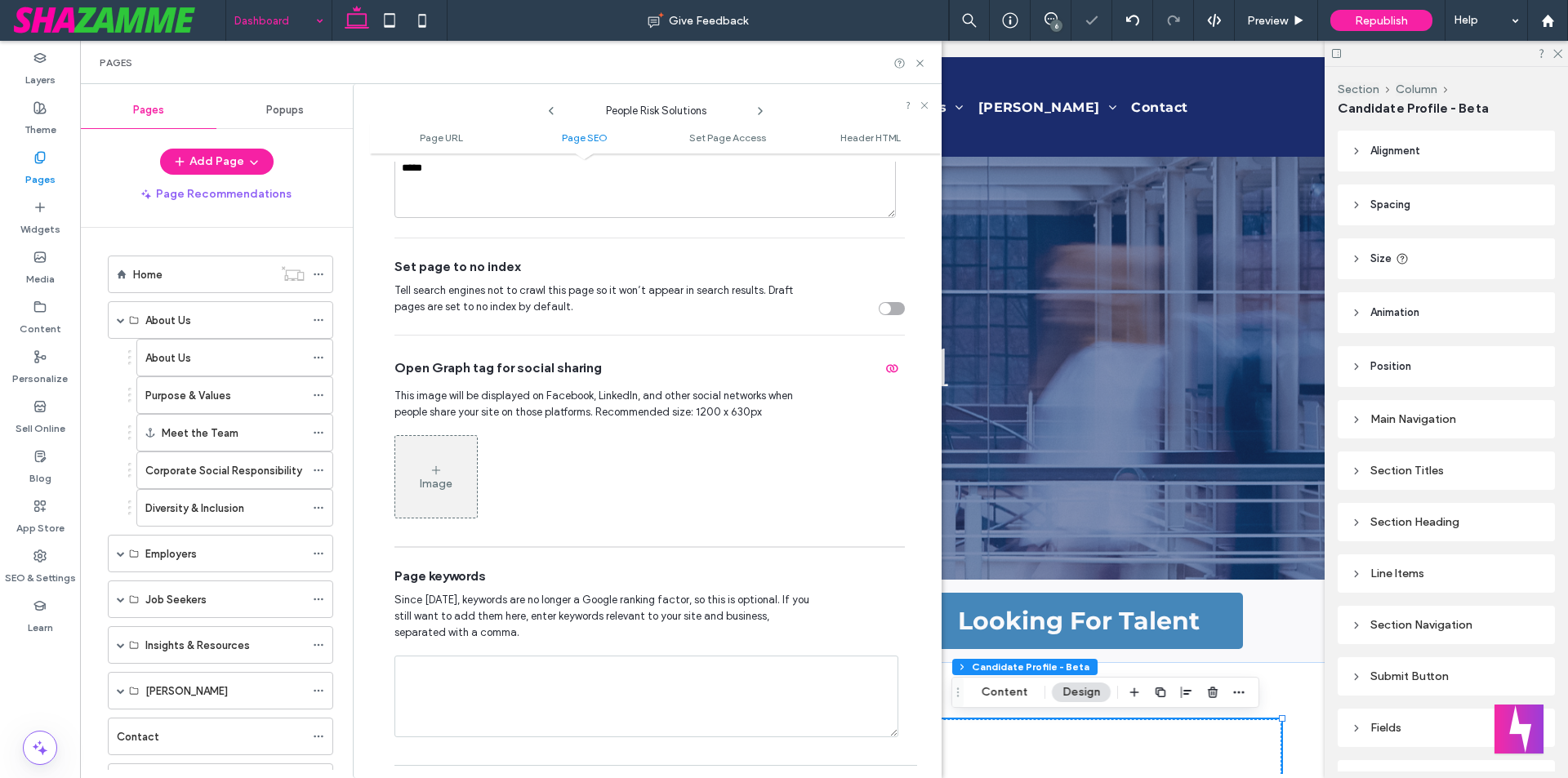
scroll to position [653, 0]
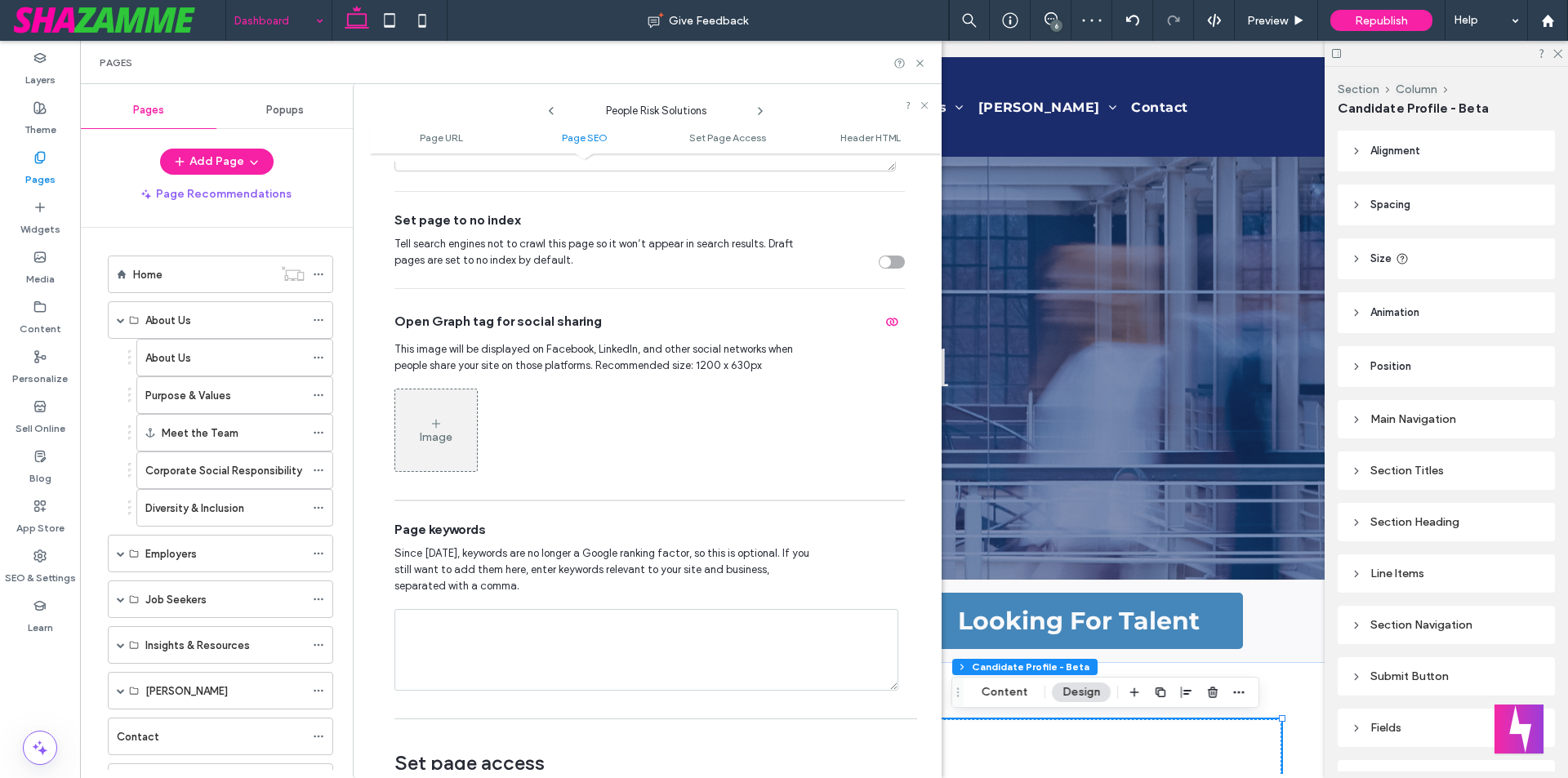
click at [762, 109] on icon at bounding box center [760, 111] width 13 height 13
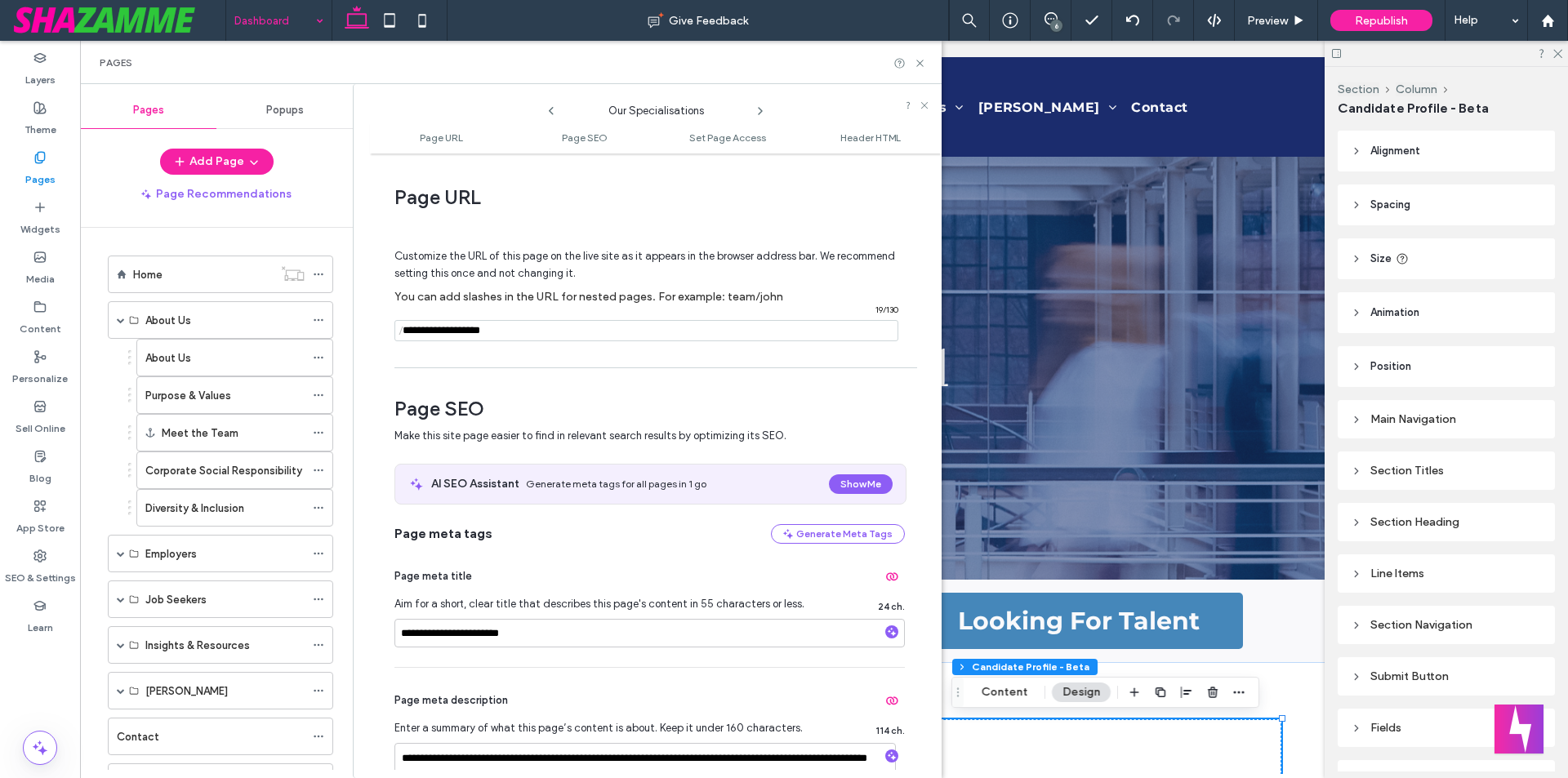
click at [759, 112] on icon at bounding box center [760, 111] width 13 height 13
drag, startPoint x: 759, startPoint y: 112, endPoint x: 793, endPoint y: 115, distance: 34.1
click at [793, 115] on div "Business Support" at bounding box center [656, 107] width 572 height 29
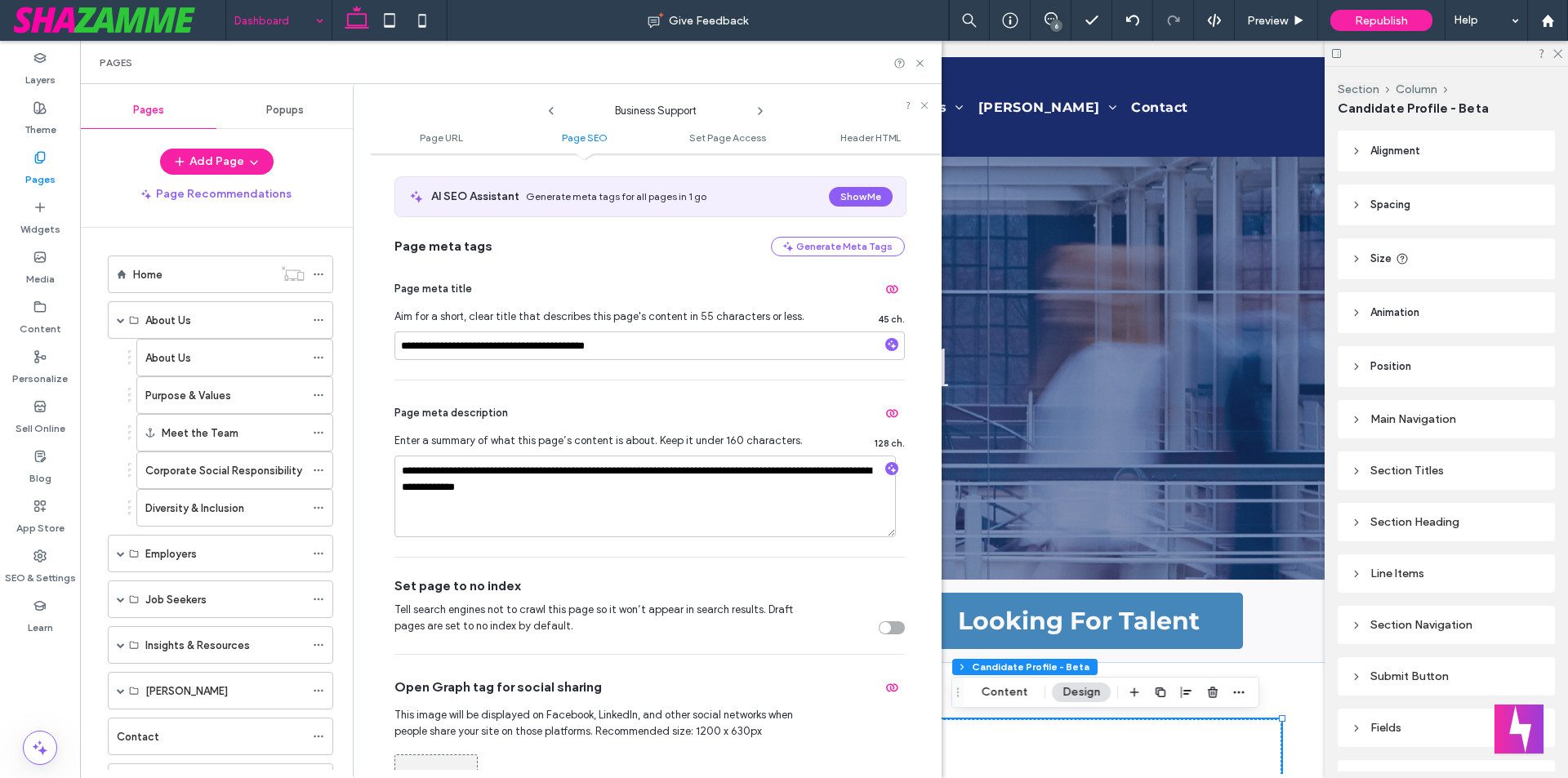
scroll to position [326, 0]
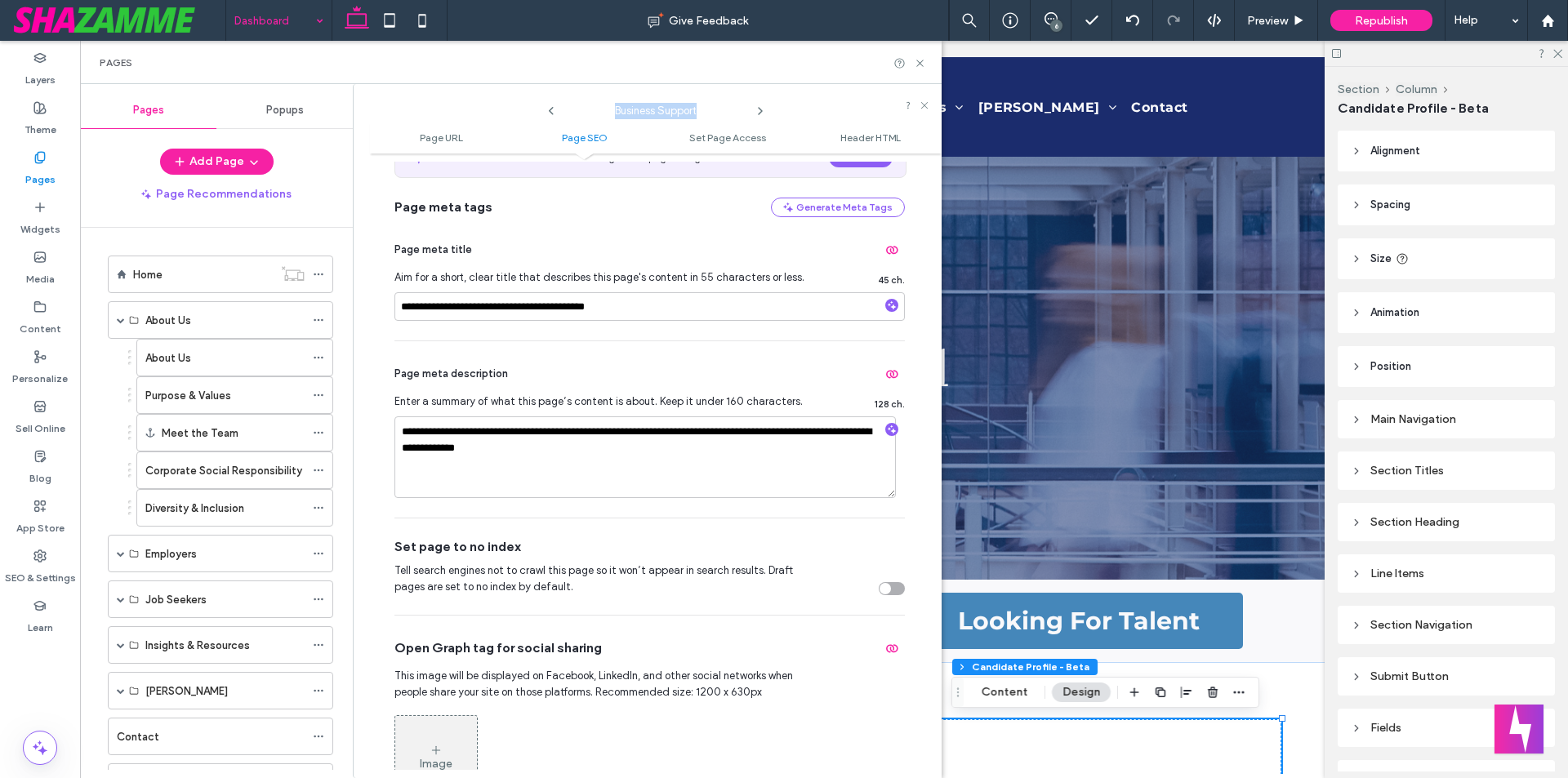
drag, startPoint x: 610, startPoint y: 108, endPoint x: 698, endPoint y: 107, distance: 88.0
click at [698, 107] on span "Business Support" at bounding box center [655, 107] width 164 height 24
click at [762, 112] on icon at bounding box center [760, 111] width 13 height 13
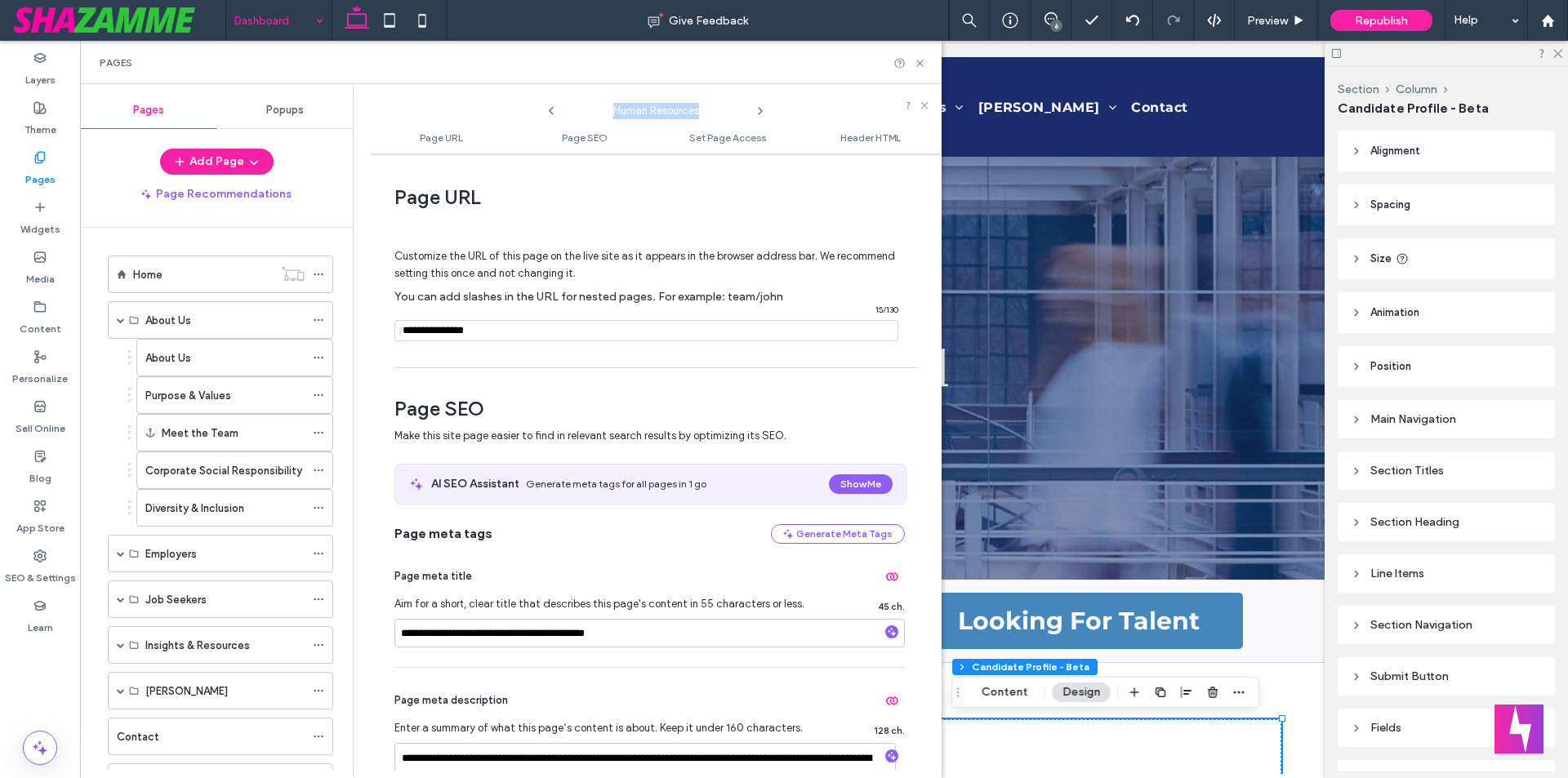
drag, startPoint x: 611, startPoint y: 113, endPoint x: 704, endPoint y: 114, distance: 93.0
click at [704, 114] on span "Human Resources" at bounding box center [655, 107] width 164 height 24
drag, startPoint x: 550, startPoint y: 635, endPoint x: 390, endPoint y: 636, distance: 160.0
click at [390, 636] on div "**********" at bounding box center [656, 466] width 572 height 608
paste input
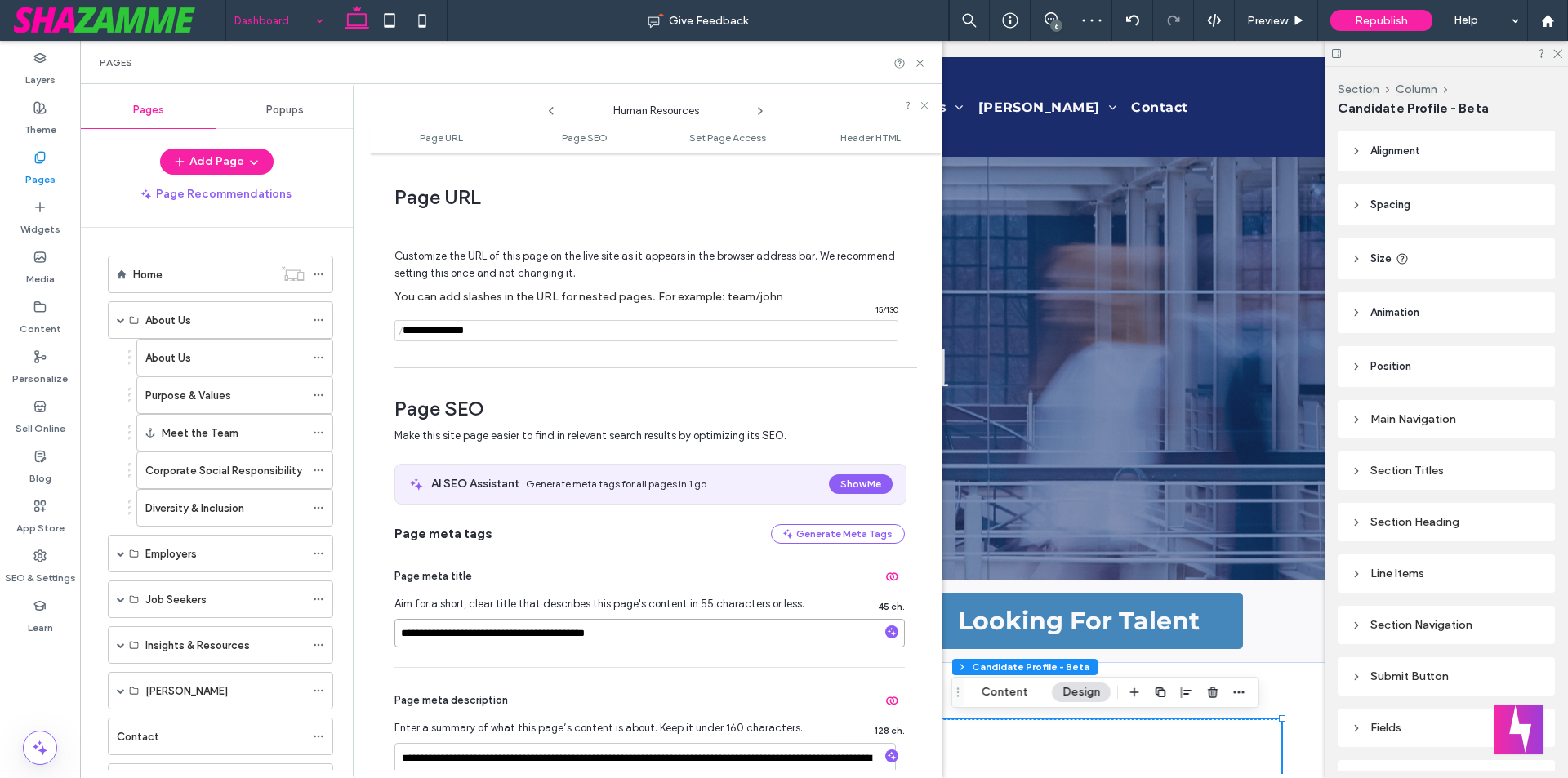
type input "**********"
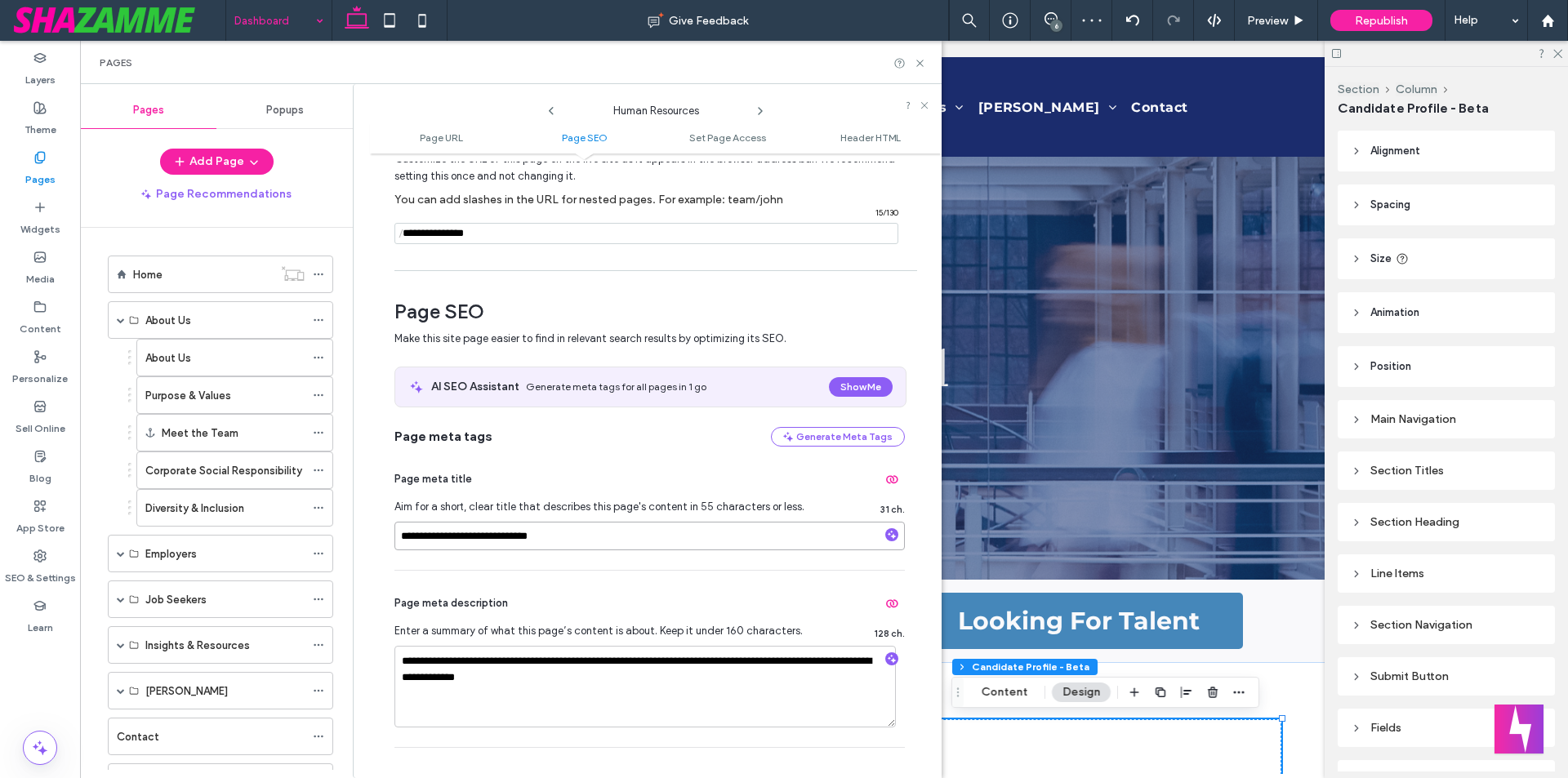
scroll to position [245, 0]
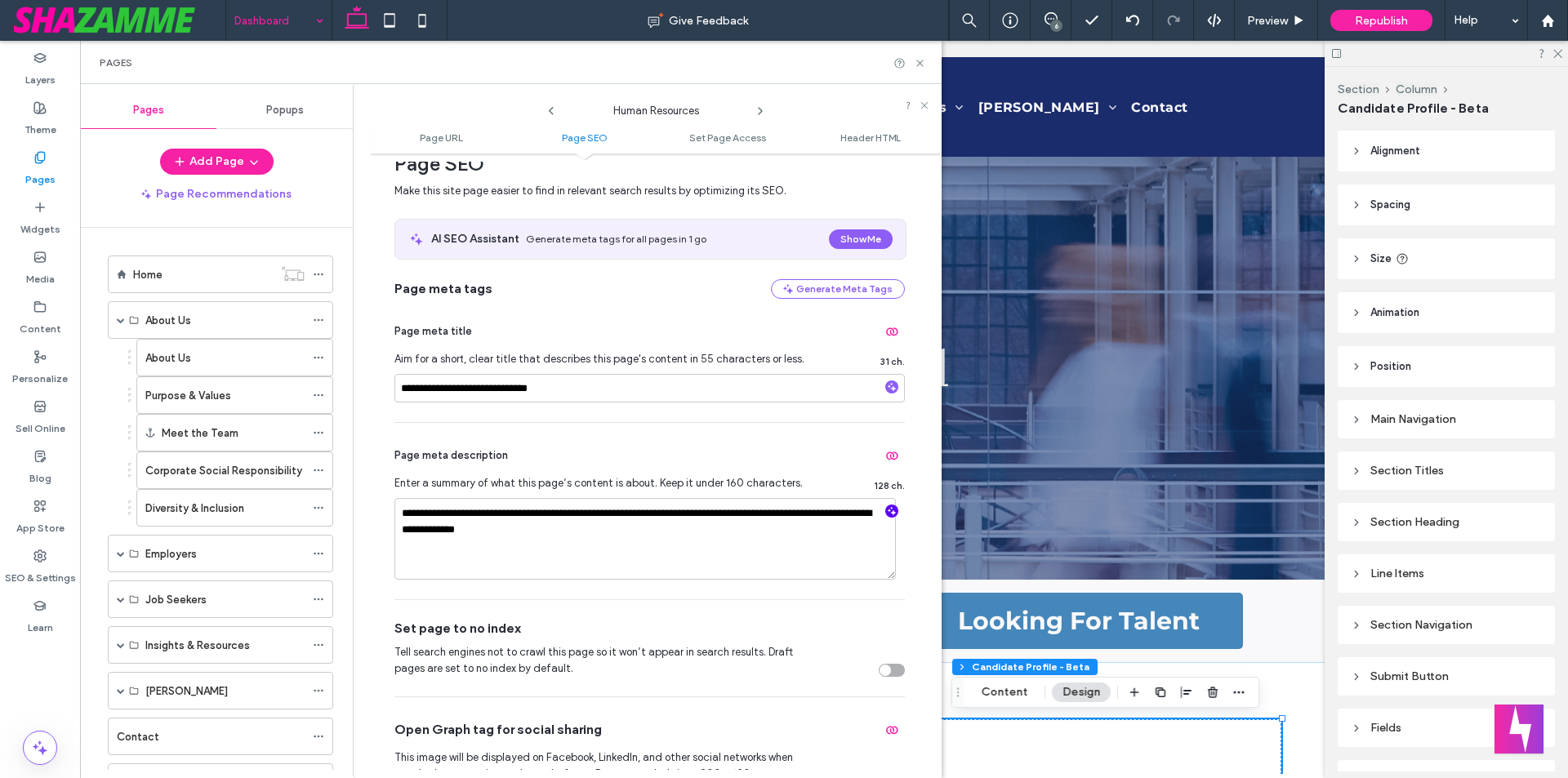
click at [886, 512] on icon "button" at bounding box center [891, 511] width 11 height 11
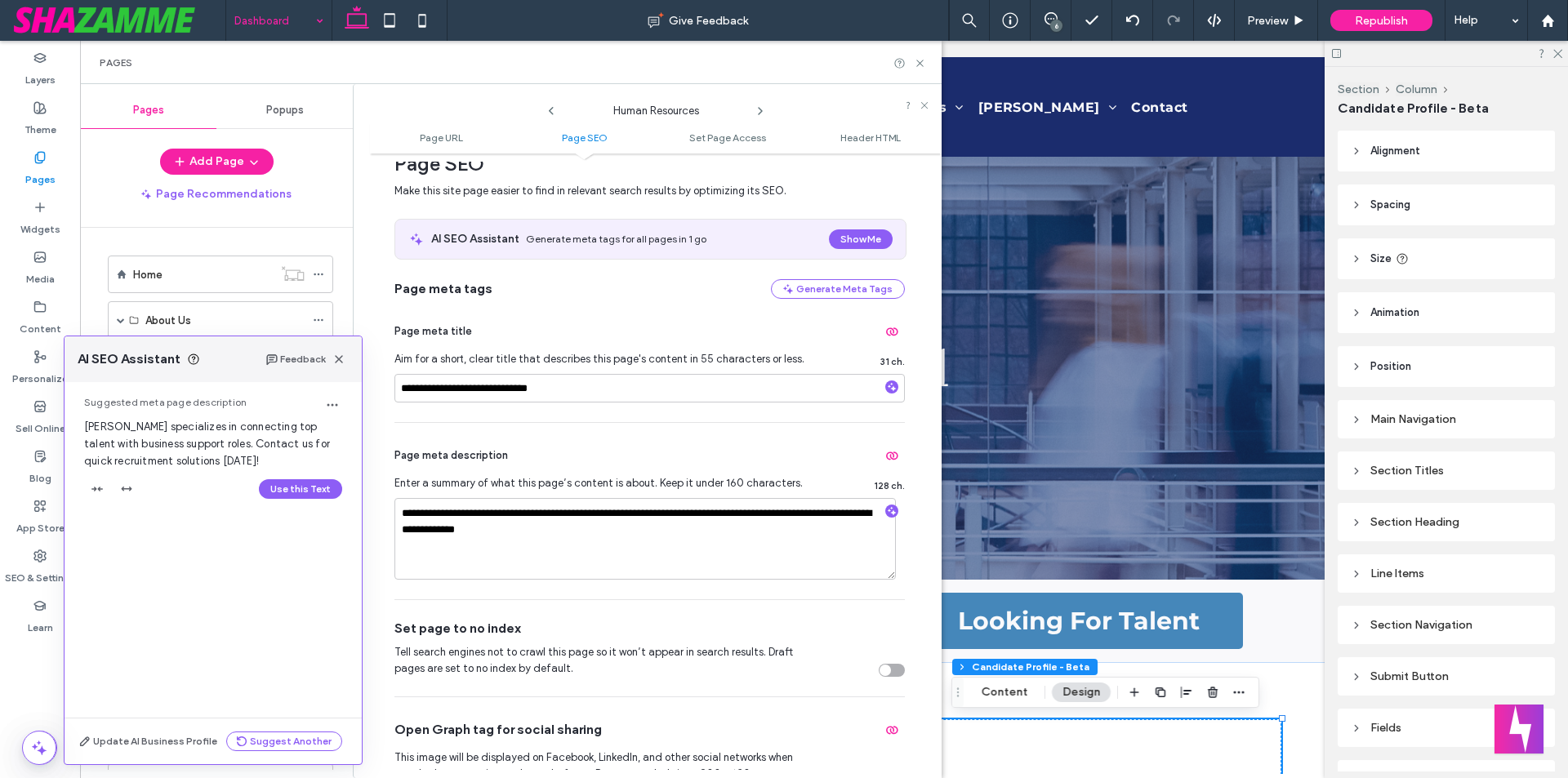
click at [314, 498] on div "Use this Text" at bounding box center [213, 489] width 258 height 26
click at [312, 490] on button "Use this Text" at bounding box center [300, 489] width 83 height 19
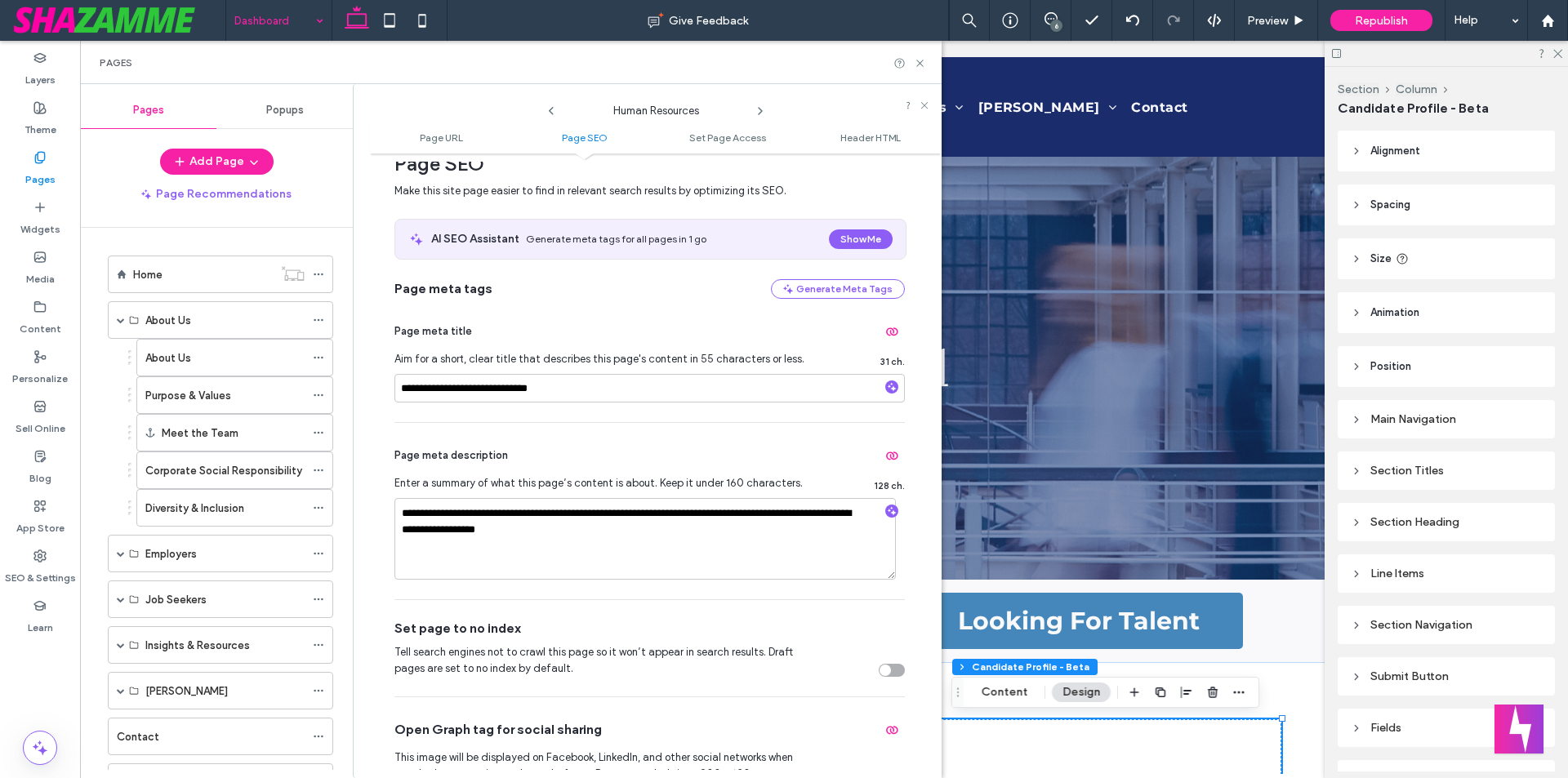
click at [759, 109] on icon at bounding box center [760, 111] width 13 height 13
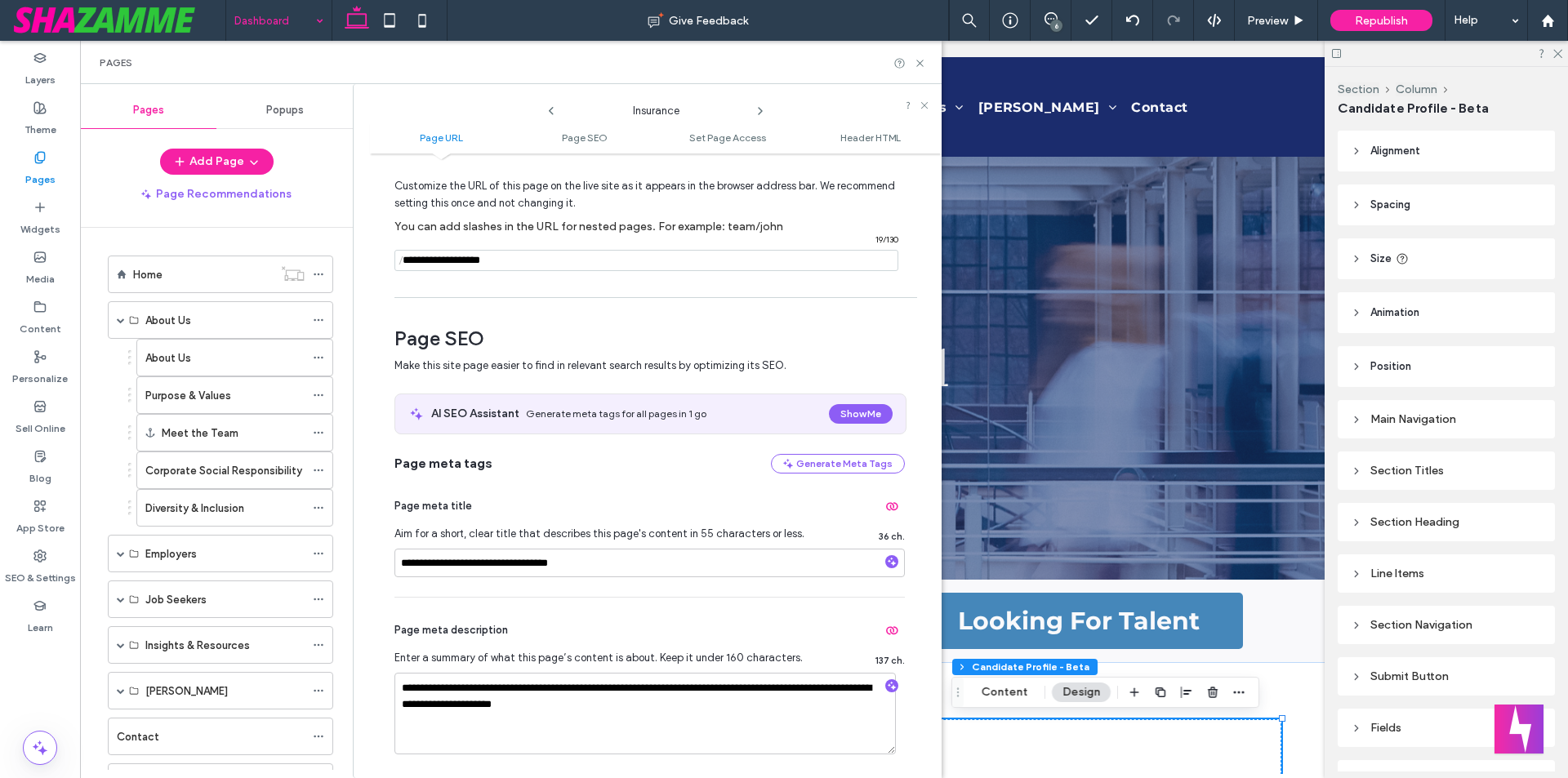
scroll to position [163, 0]
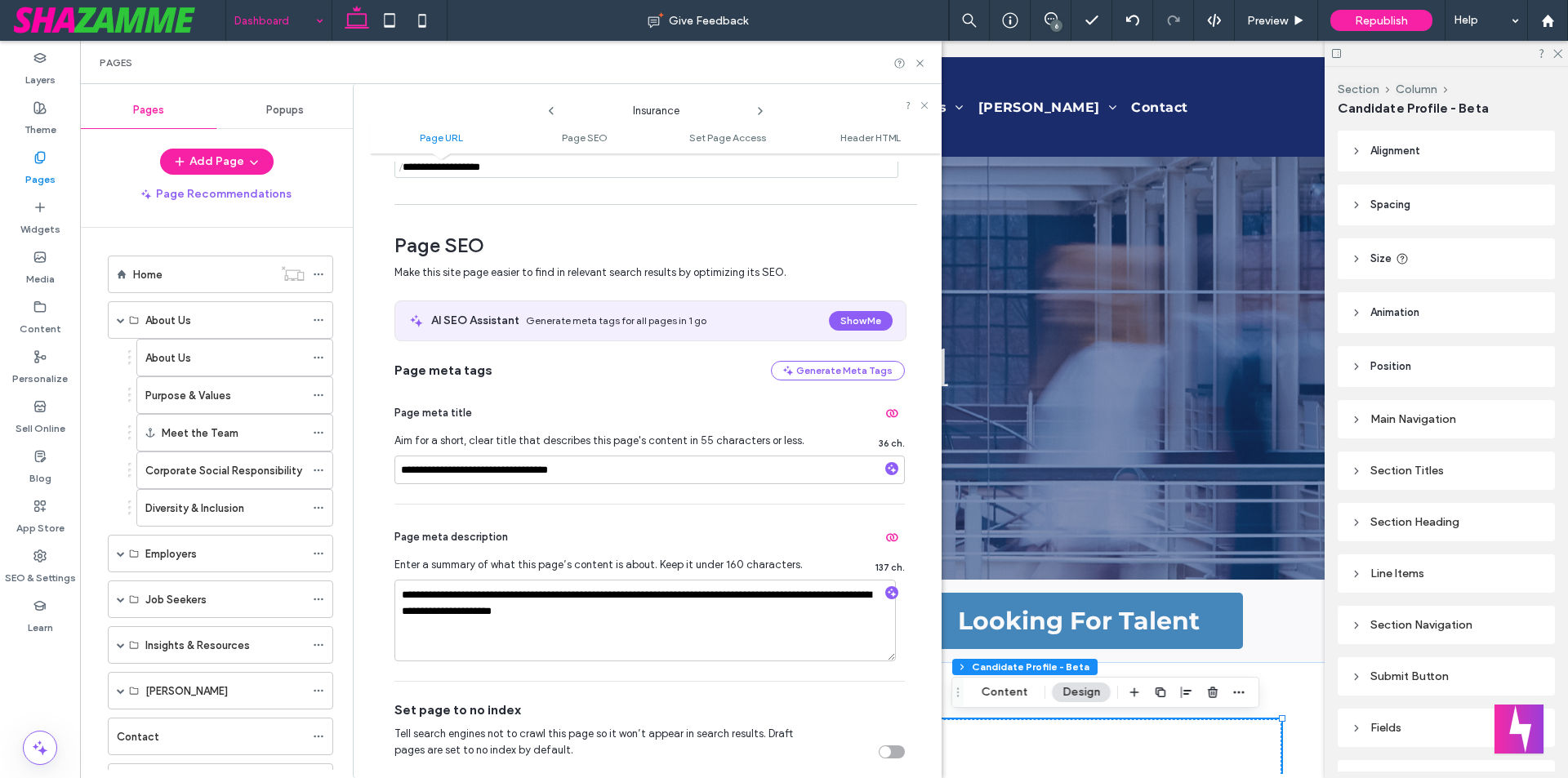
click at [757, 109] on icon at bounding box center [760, 111] width 13 height 13
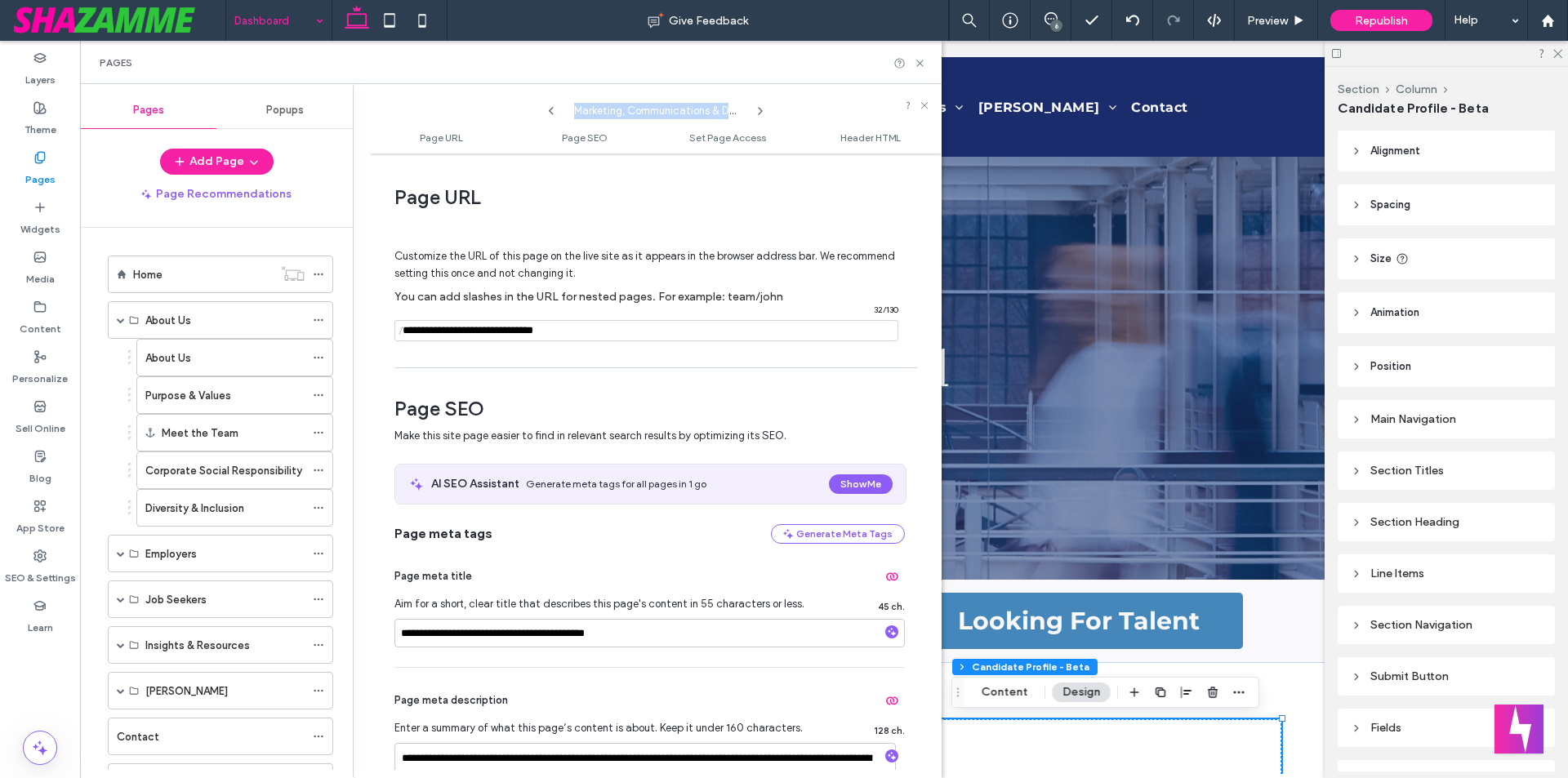
drag, startPoint x: 572, startPoint y: 108, endPoint x: 786, endPoint y: 108, distance: 214.0
click at [786, 108] on div "Marketing, Communications & Digital" at bounding box center [656, 107] width 572 height 29
drag, startPoint x: 551, startPoint y: 638, endPoint x: 403, endPoint y: 638, distance: 148.0
click at [403, 638] on input "**********" at bounding box center [650, 633] width 511 height 29
paste input "******"
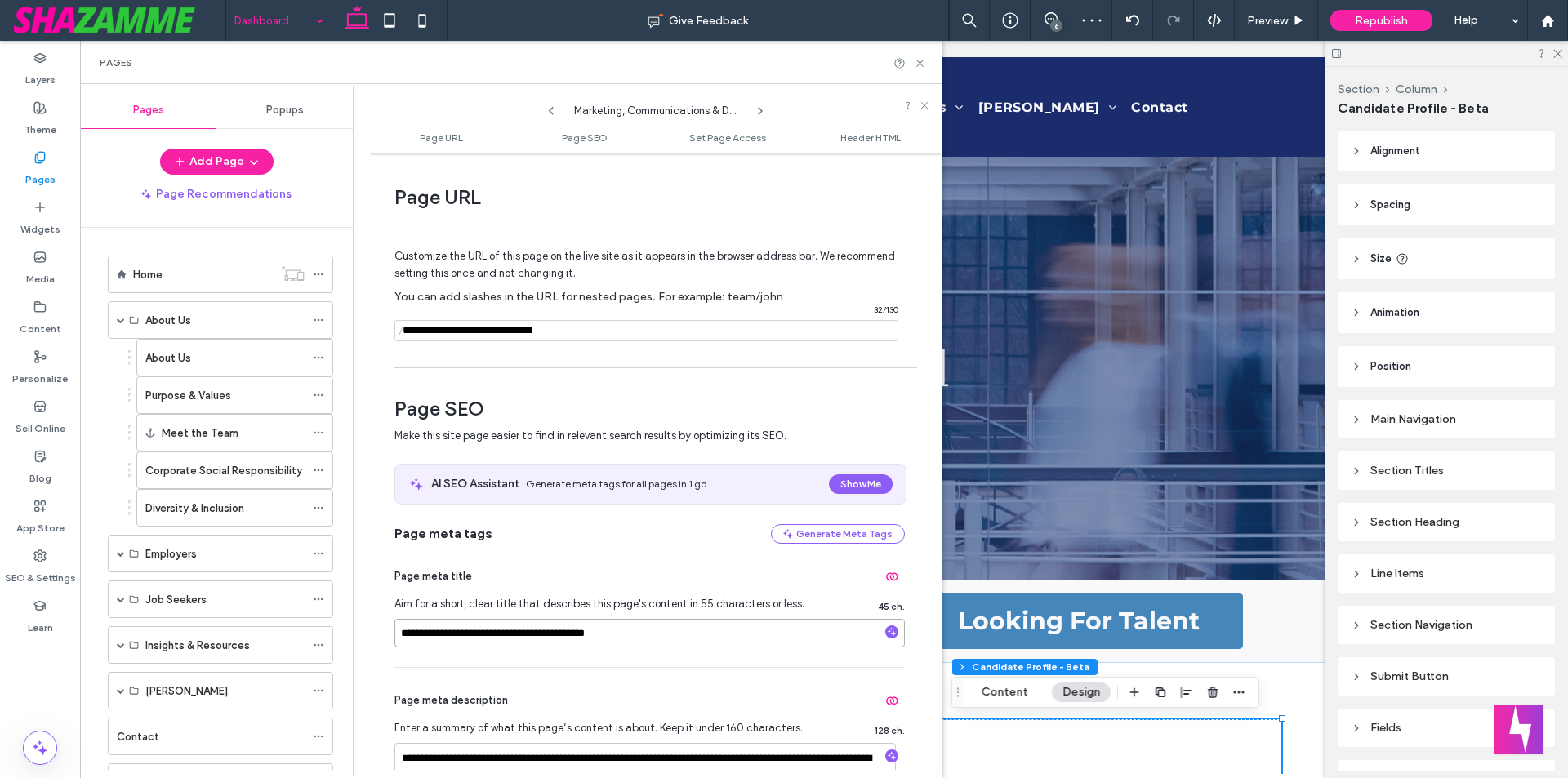
type input "**********"
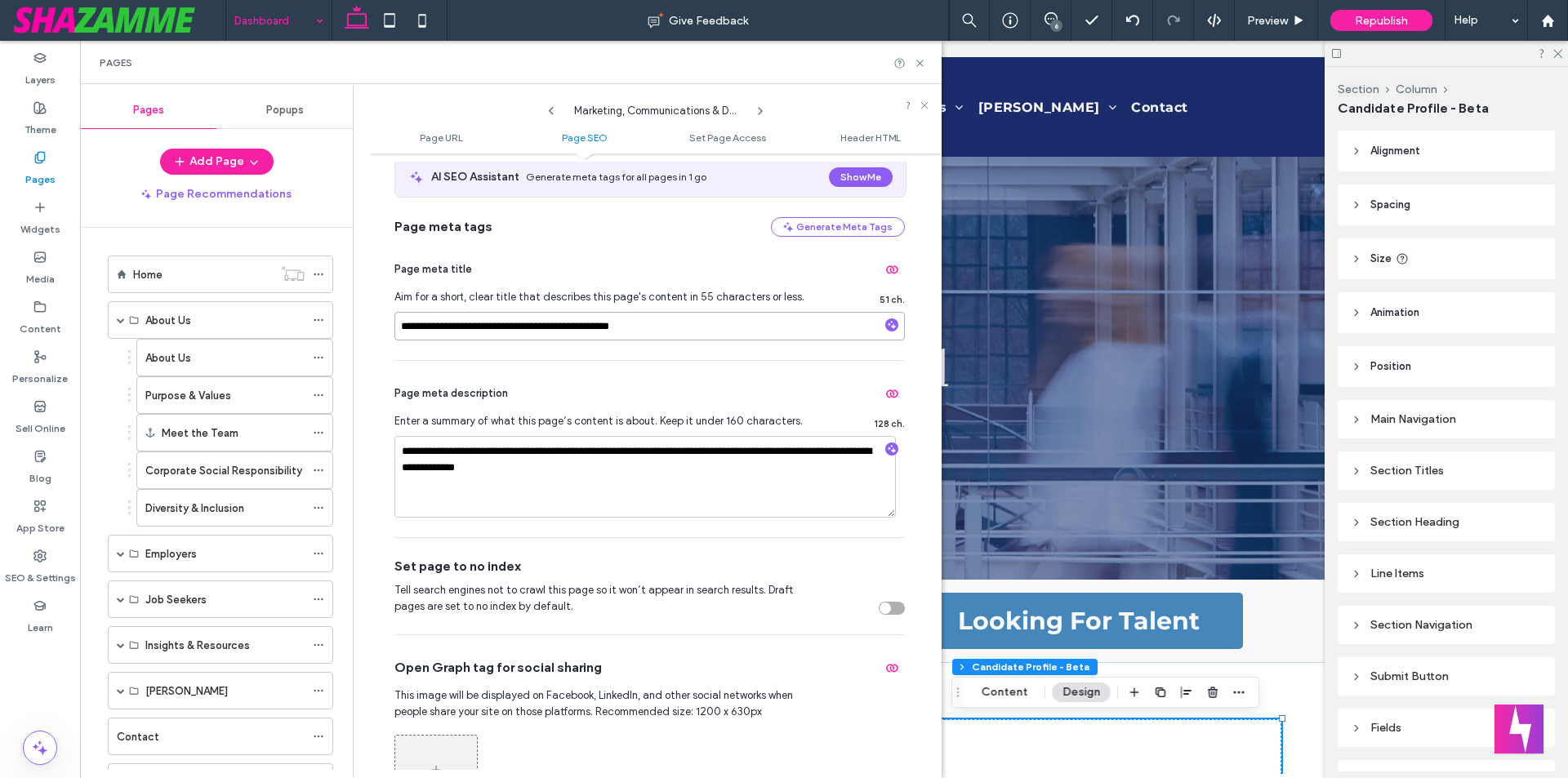
scroll to position [326, 0]
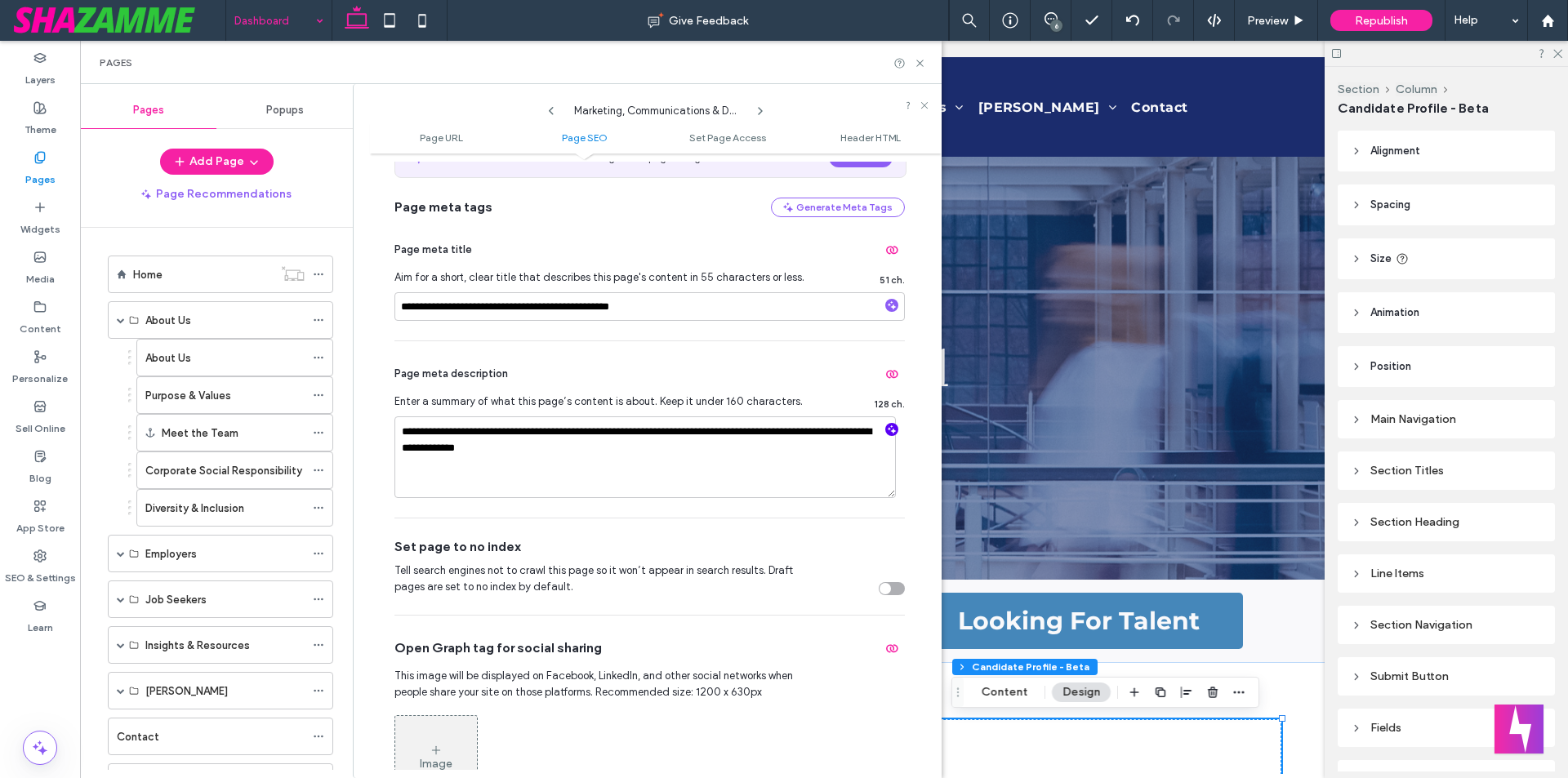
click at [886, 431] on icon "button" at bounding box center [891, 429] width 11 height 11
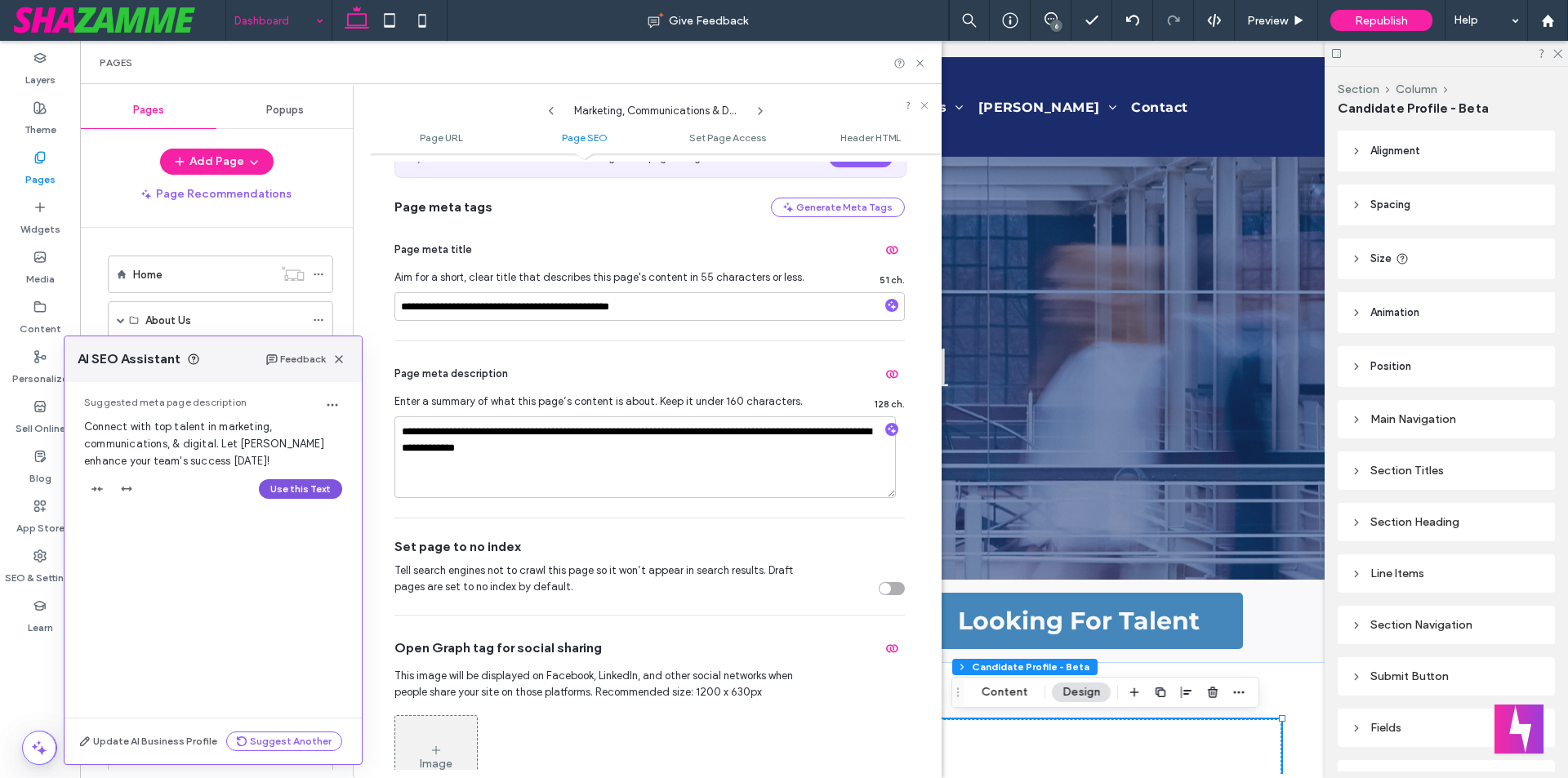
click at [318, 495] on button "Use this Text" at bounding box center [300, 489] width 83 height 19
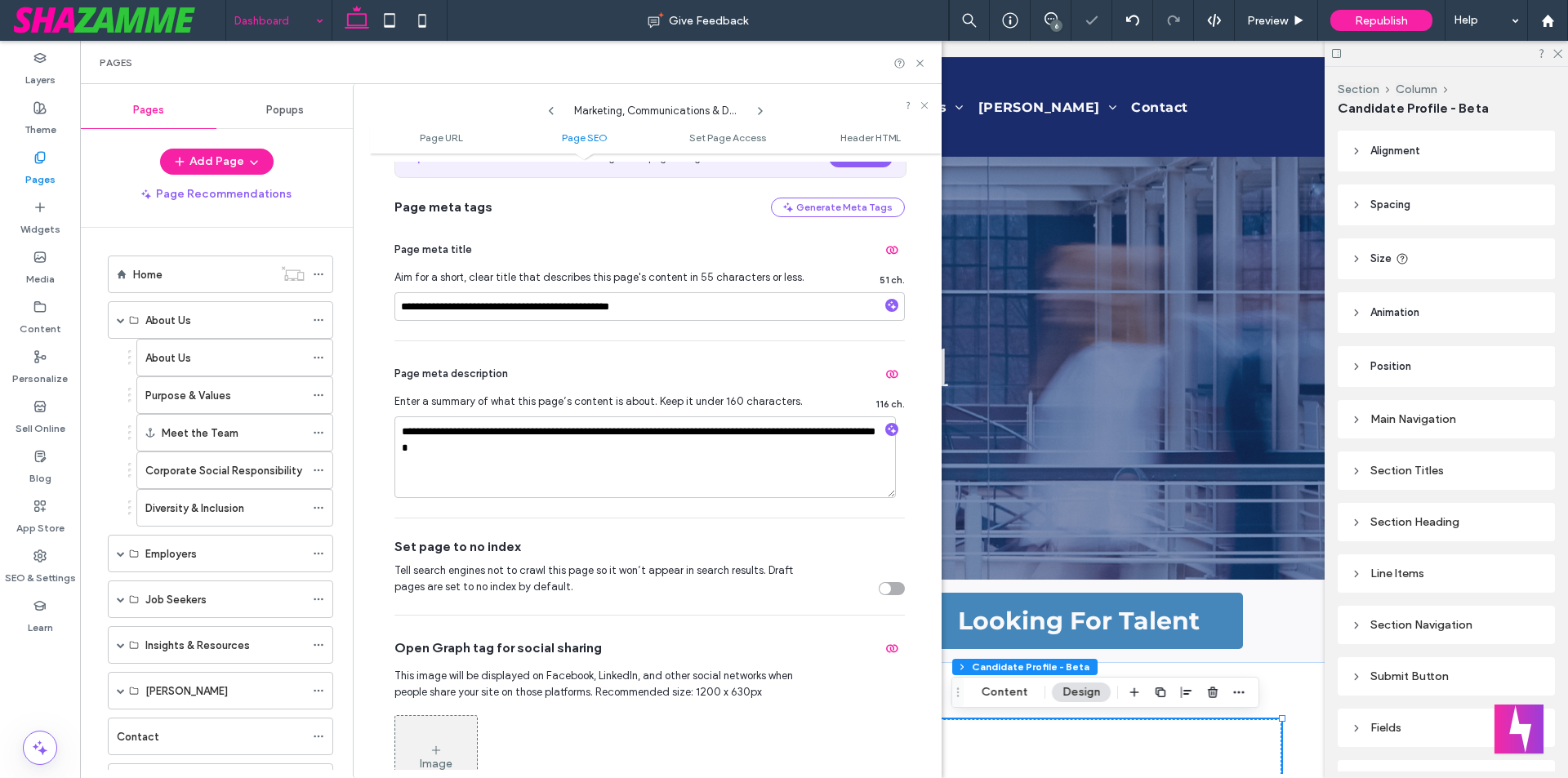
click at [756, 112] on icon at bounding box center [760, 111] width 13 height 13
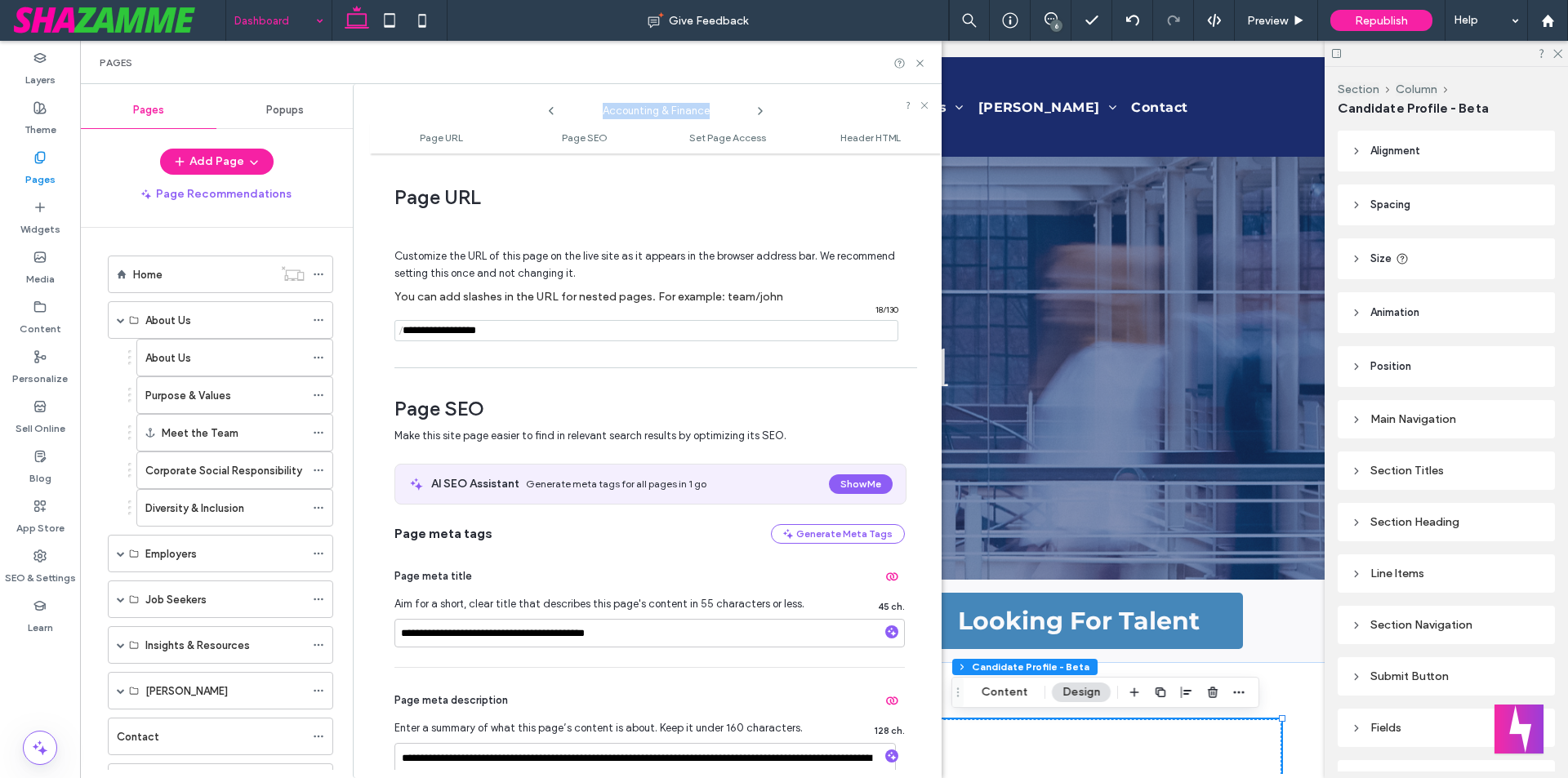
drag, startPoint x: 670, startPoint y: 111, endPoint x: 727, endPoint y: 111, distance: 57.0
click at [727, 111] on span "Accounting & Finance" at bounding box center [655, 107] width 164 height 24
drag, startPoint x: 552, startPoint y: 635, endPoint x: 386, endPoint y: 644, distance: 166.2
click at [386, 644] on div "**********" at bounding box center [656, 466] width 572 height 608
paste input
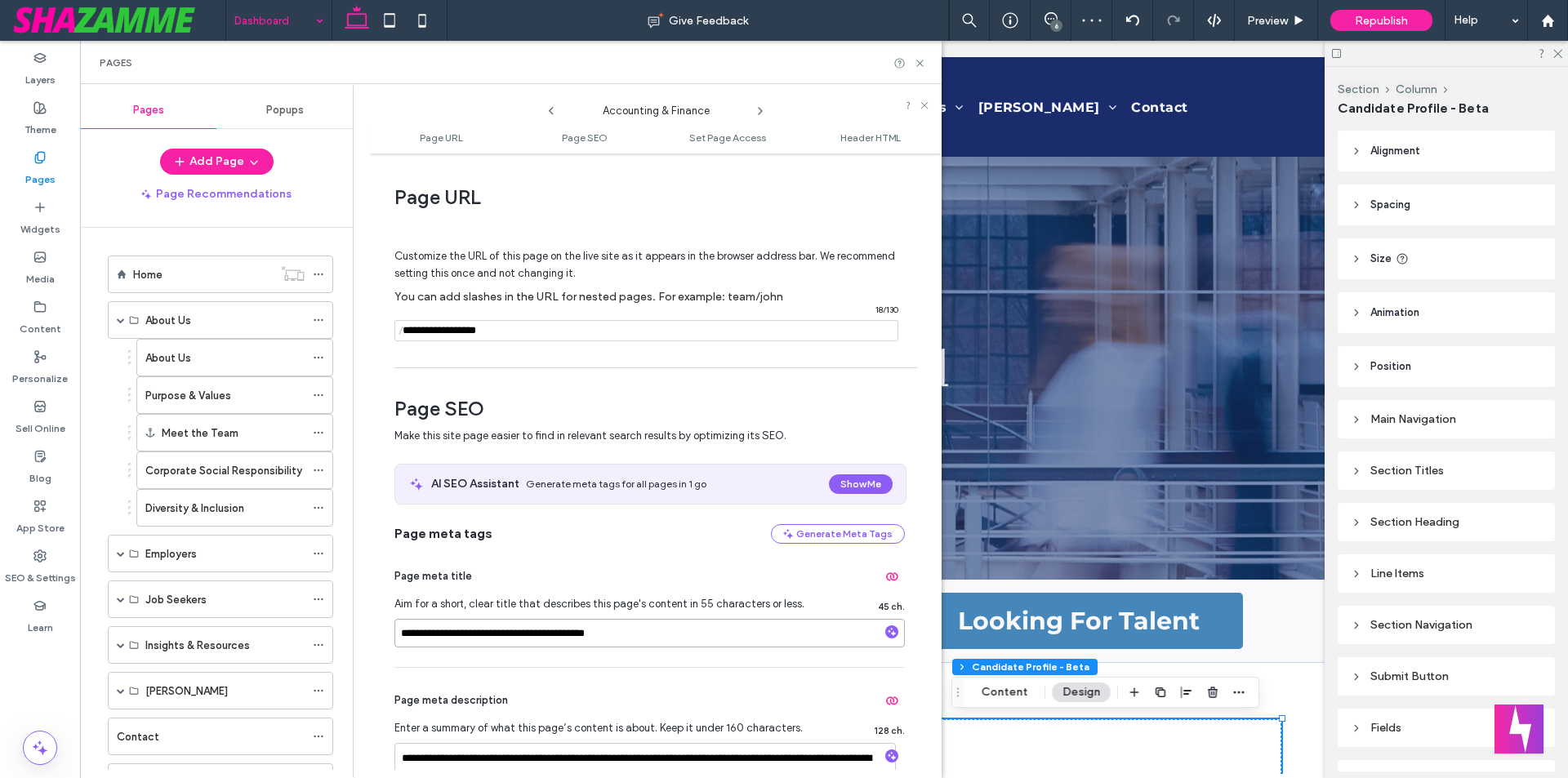
type input "**********"
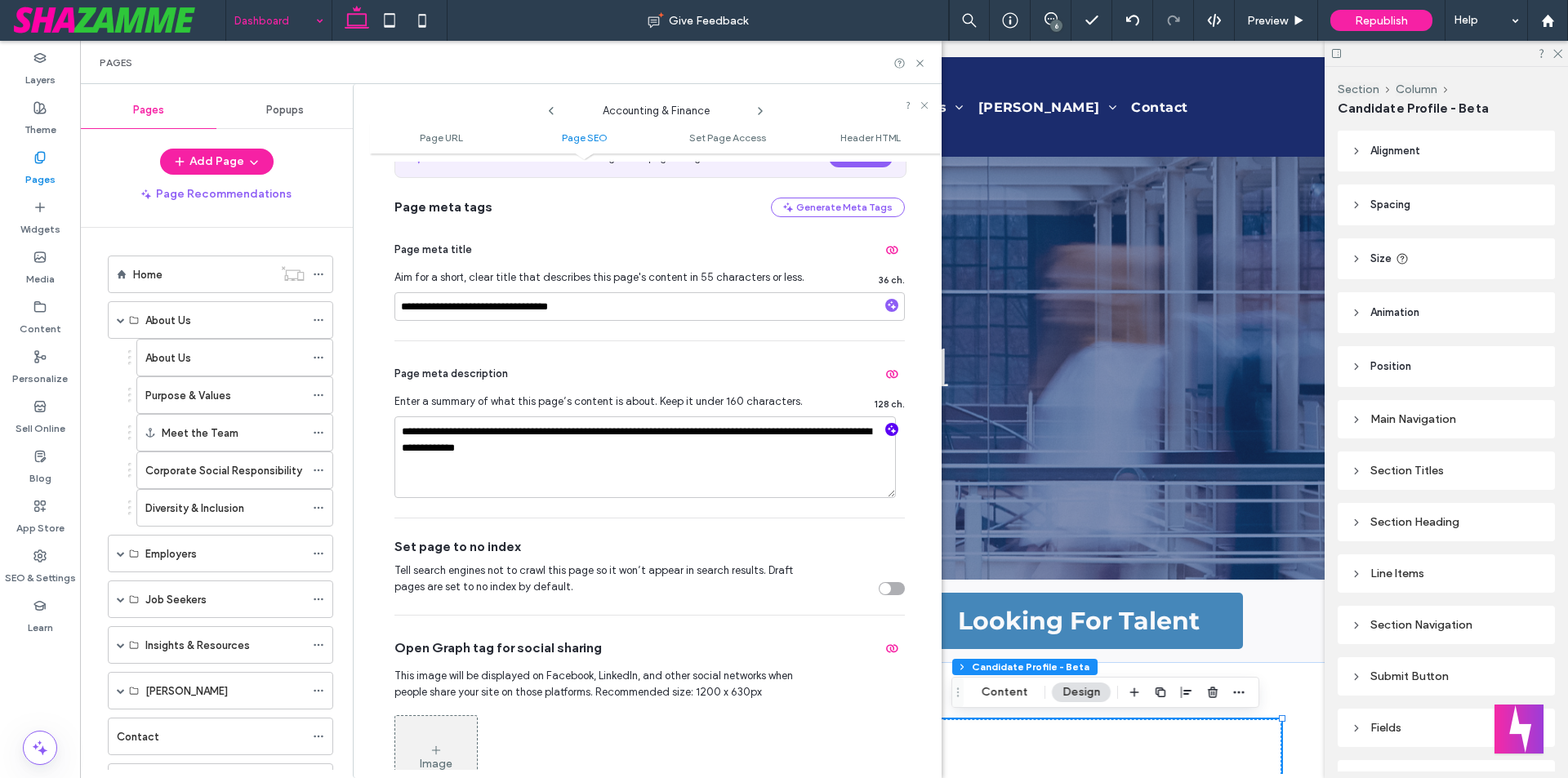
click at [889, 430] on span "button" at bounding box center [891, 429] width 13 height 13
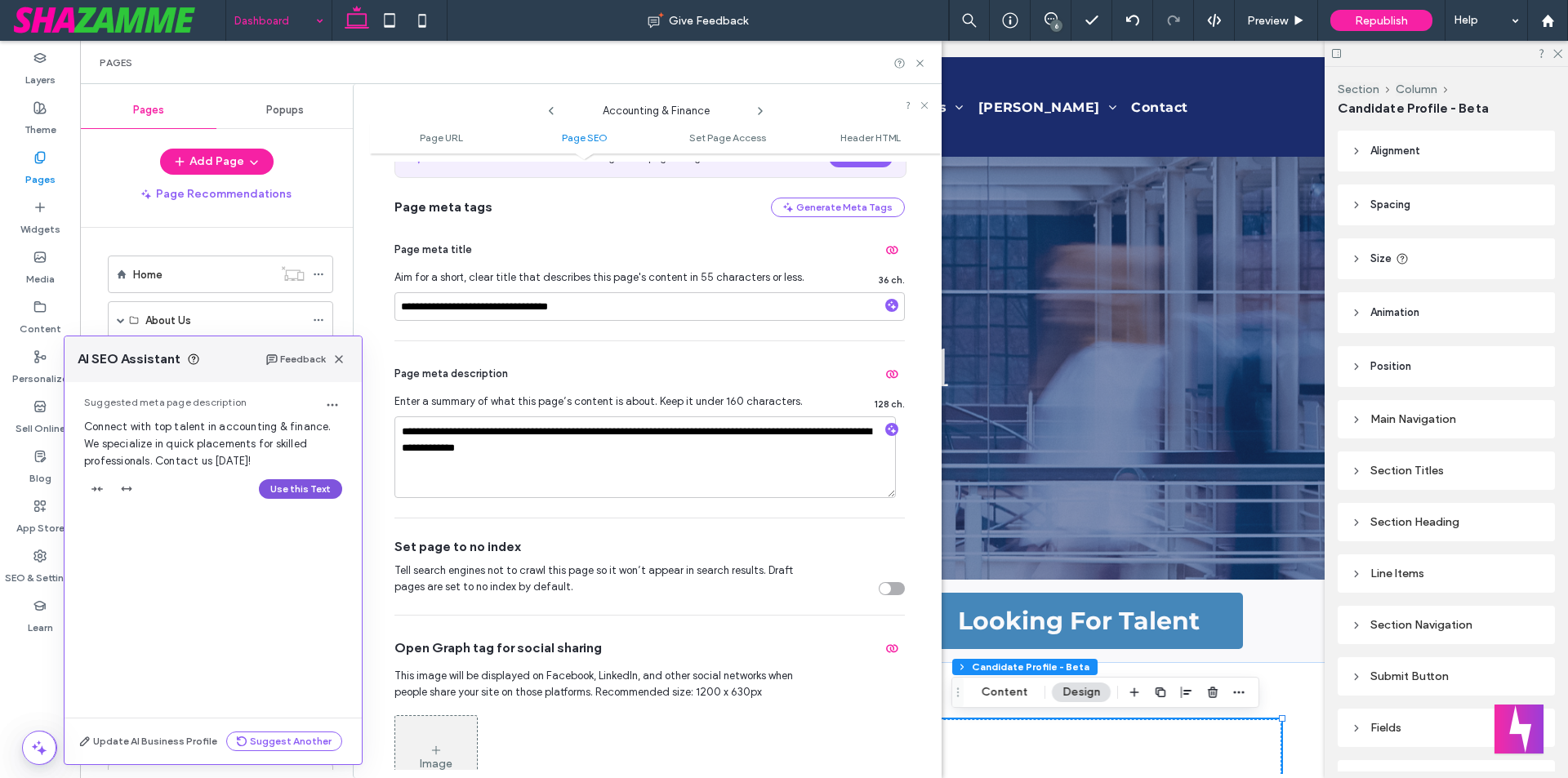
click at [298, 494] on button "Use this Text" at bounding box center [300, 489] width 83 height 19
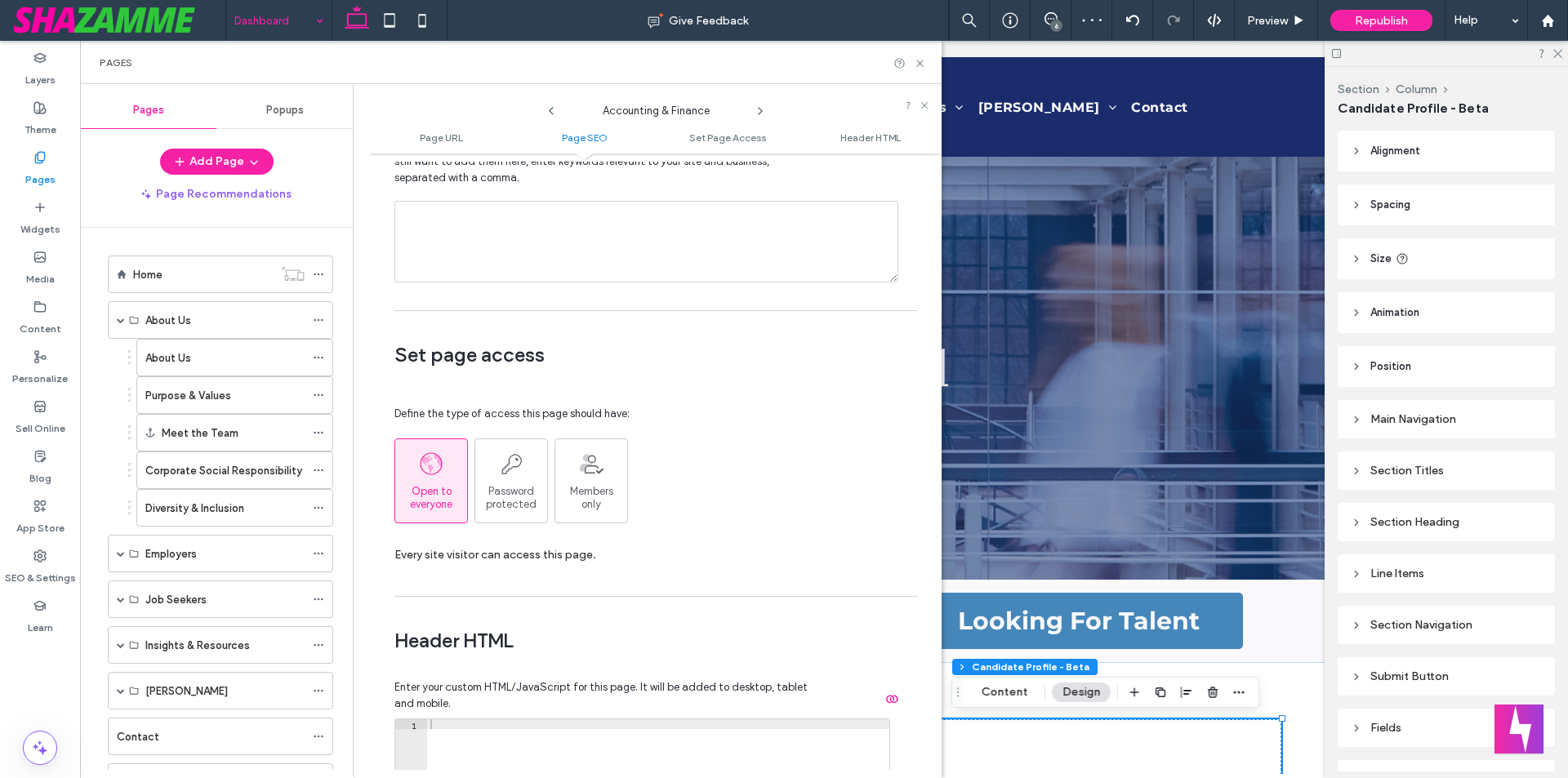
scroll to position [1469, 0]
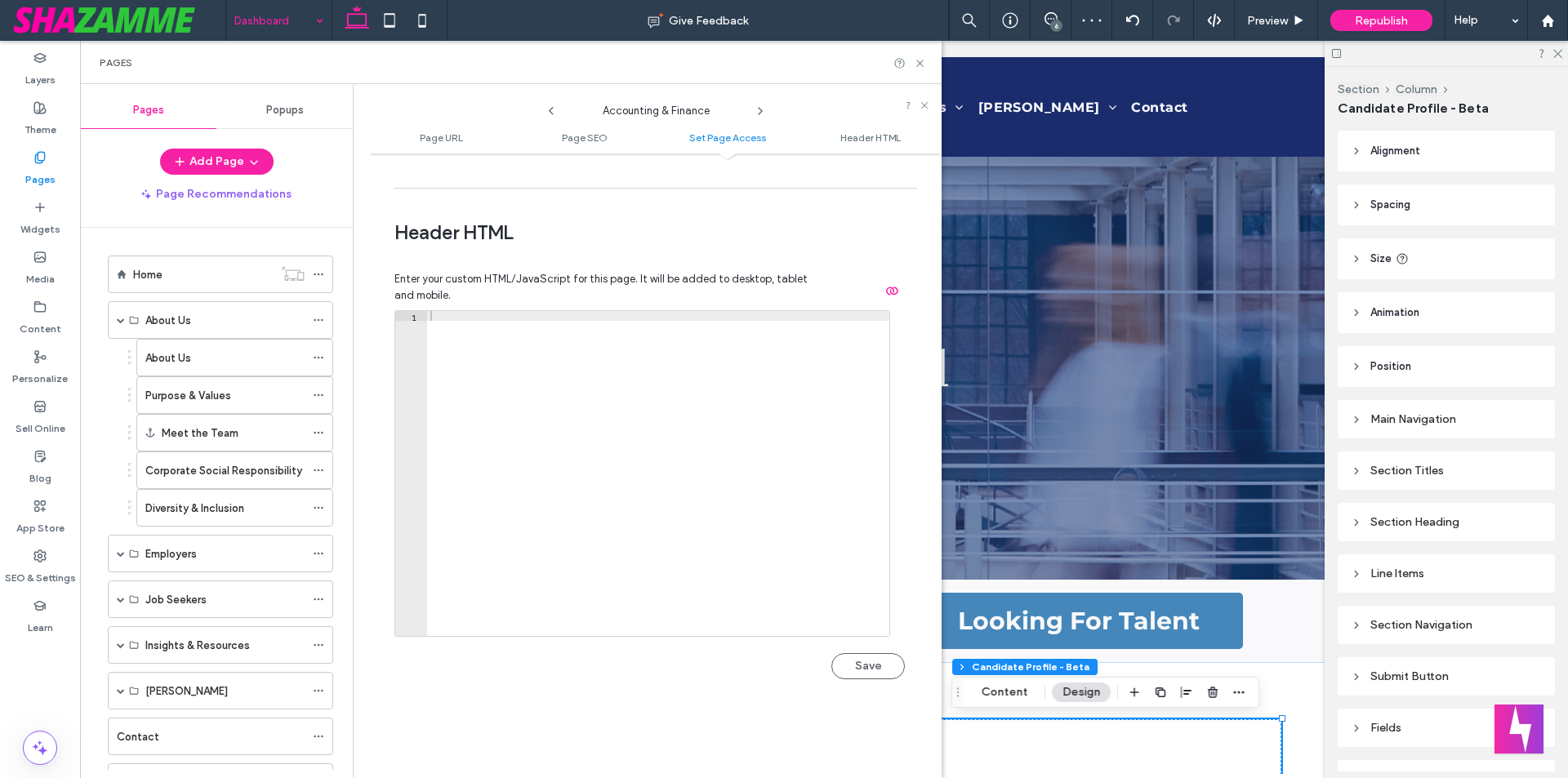
click at [757, 109] on icon at bounding box center [760, 111] width 13 height 13
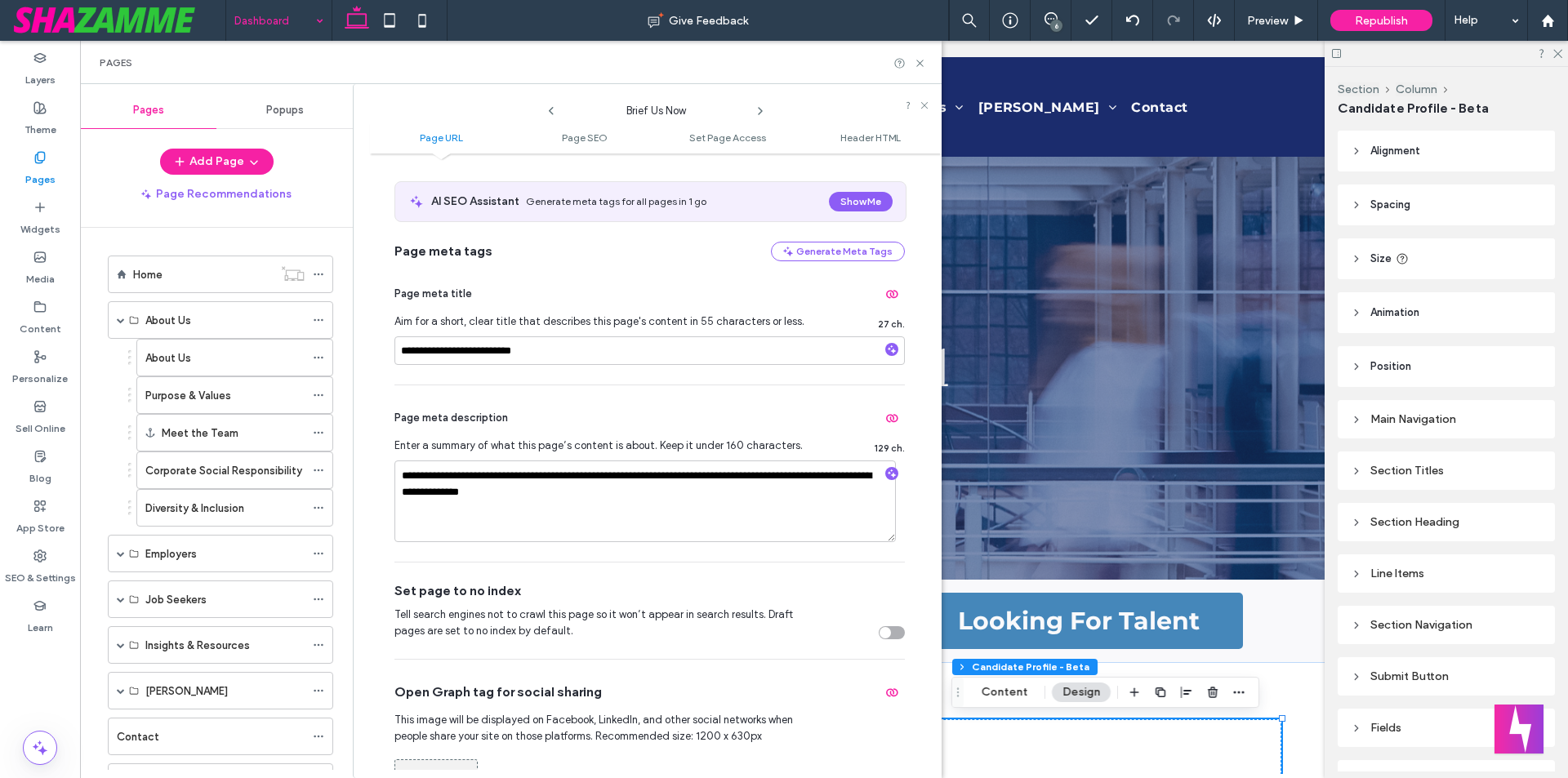
scroll to position [326, 0]
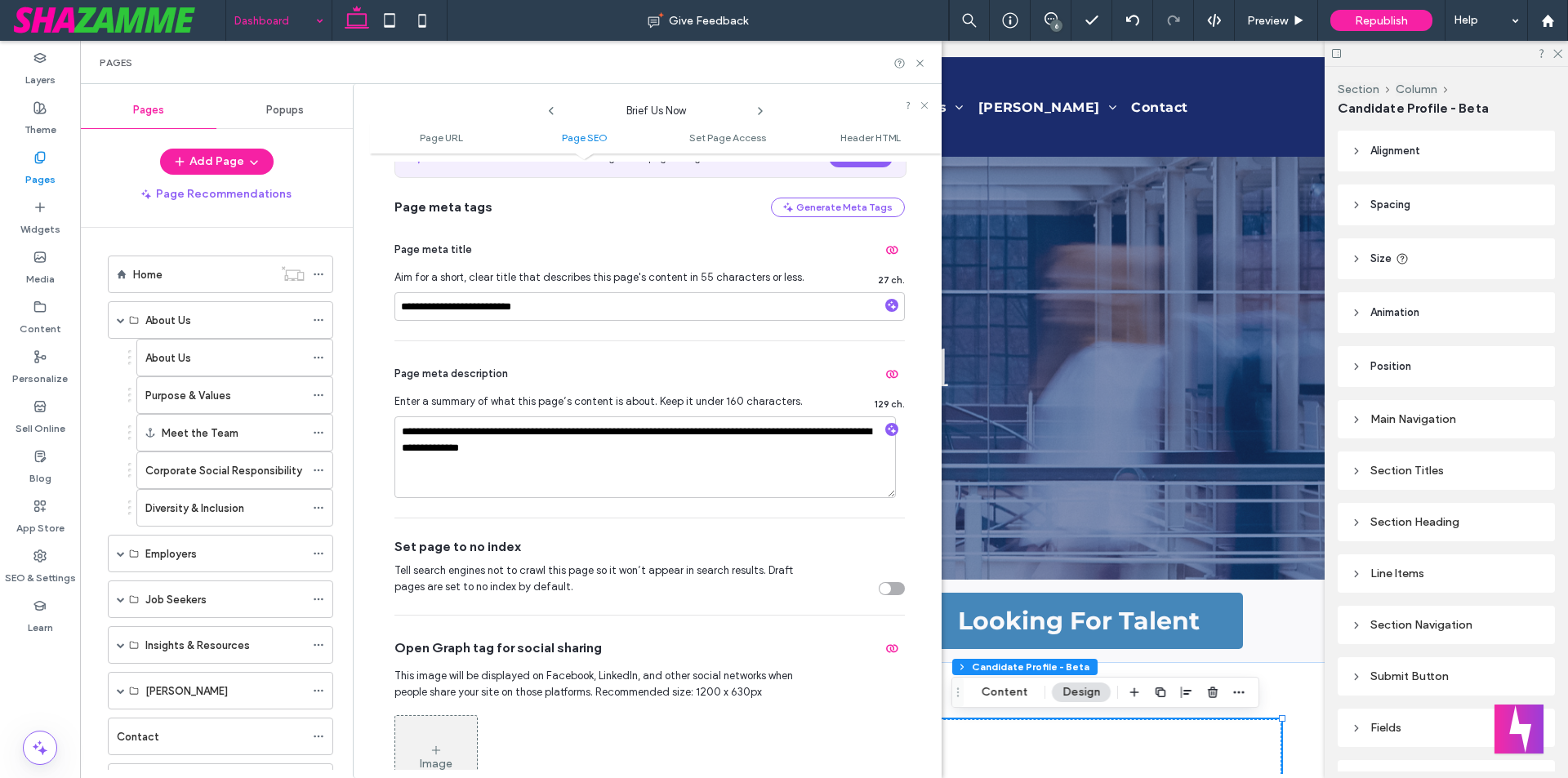
click at [761, 111] on use at bounding box center [760, 110] width 3 height 6
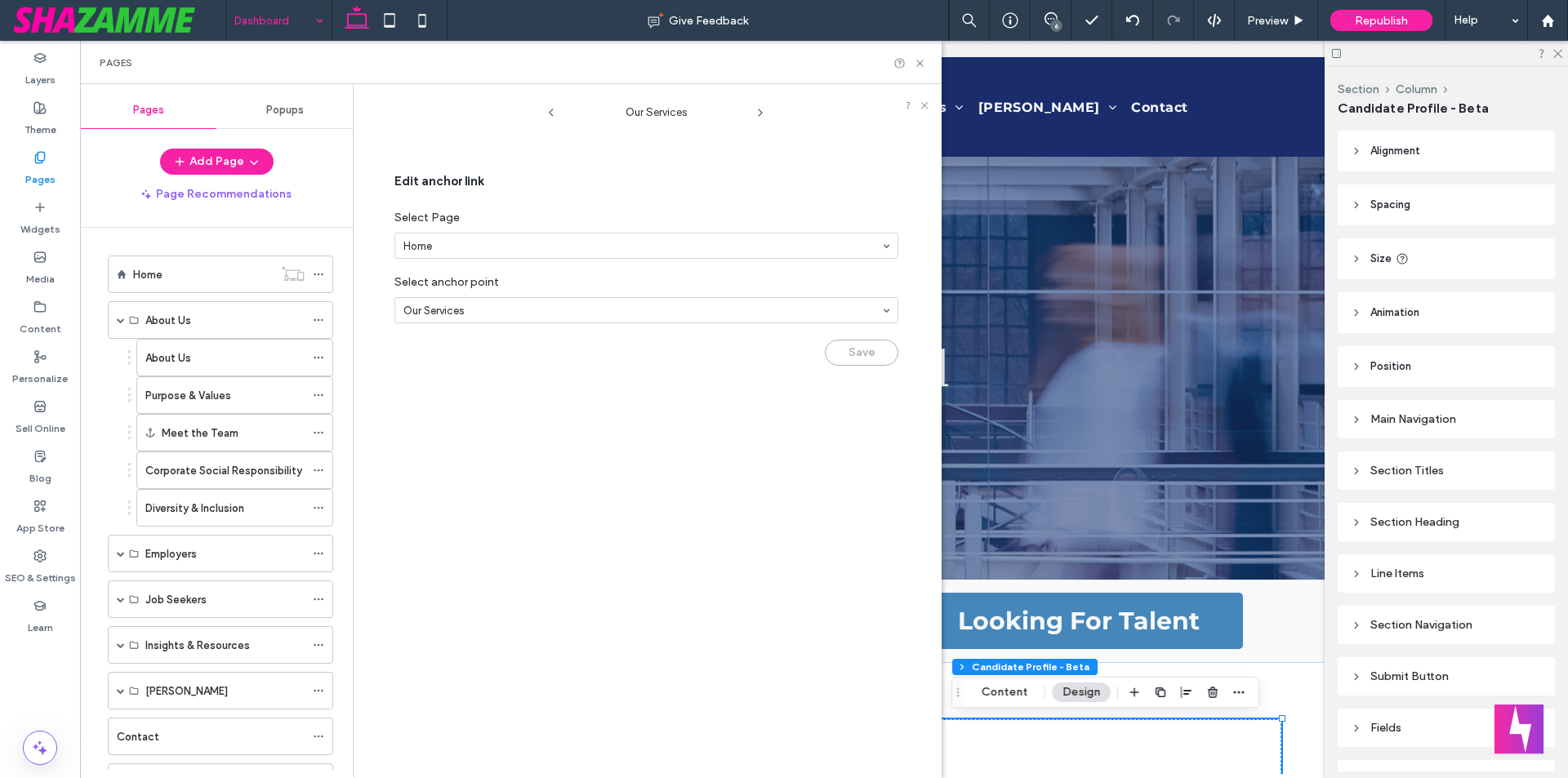
click at [761, 111] on use at bounding box center [760, 112] width 3 height 6
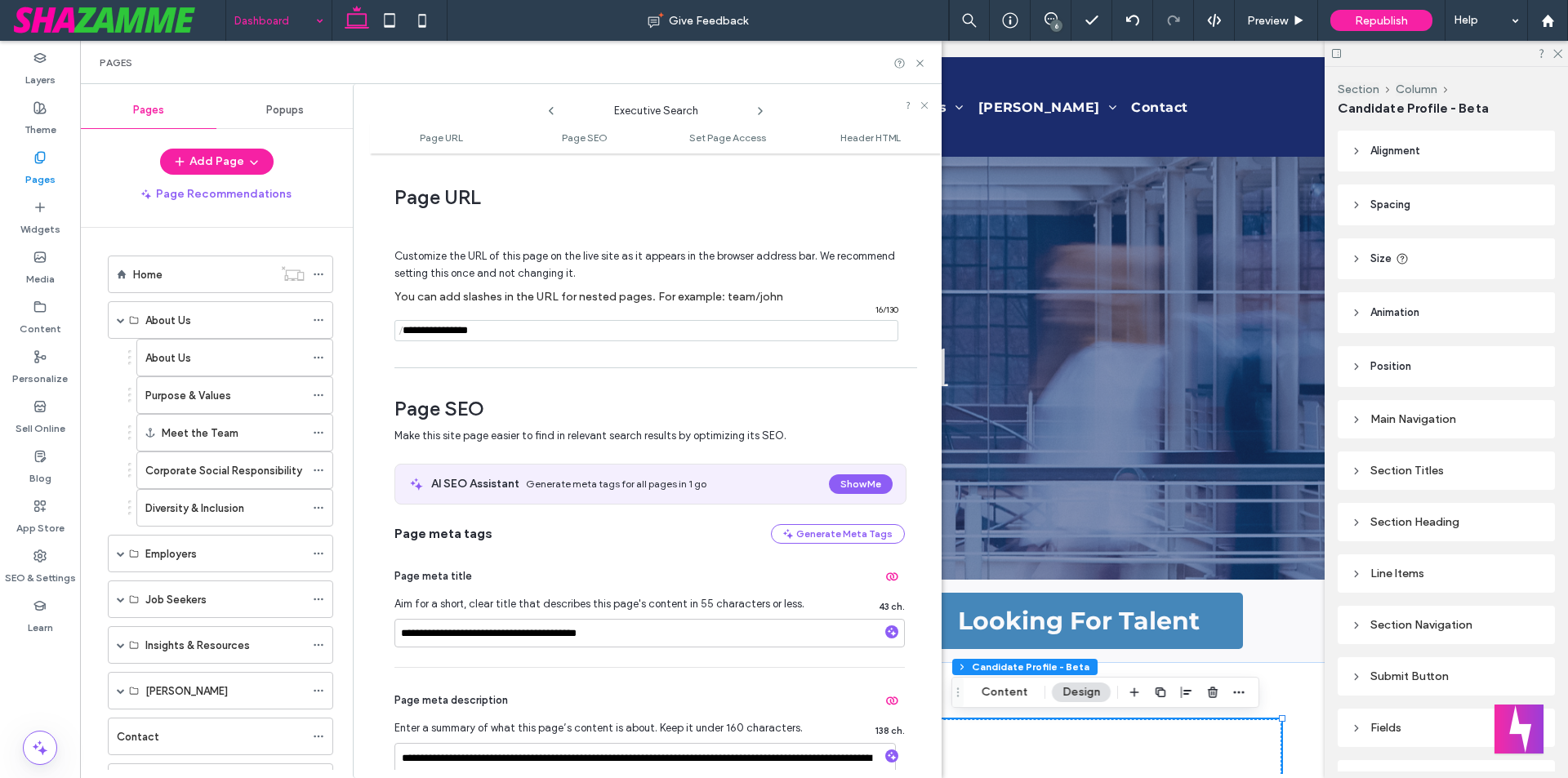
click at [761, 111] on use at bounding box center [760, 110] width 3 height 6
drag, startPoint x: 597, startPoint y: 114, endPoint x: 714, endPoint y: 109, distance: 117.1
click at [714, 109] on span "Permanent Recruitment" at bounding box center [655, 107] width 164 height 24
drag, startPoint x: 448, startPoint y: 635, endPoint x: 393, endPoint y: 632, distance: 55.1
click at [393, 632] on div "**********" at bounding box center [656, 466] width 572 height 608
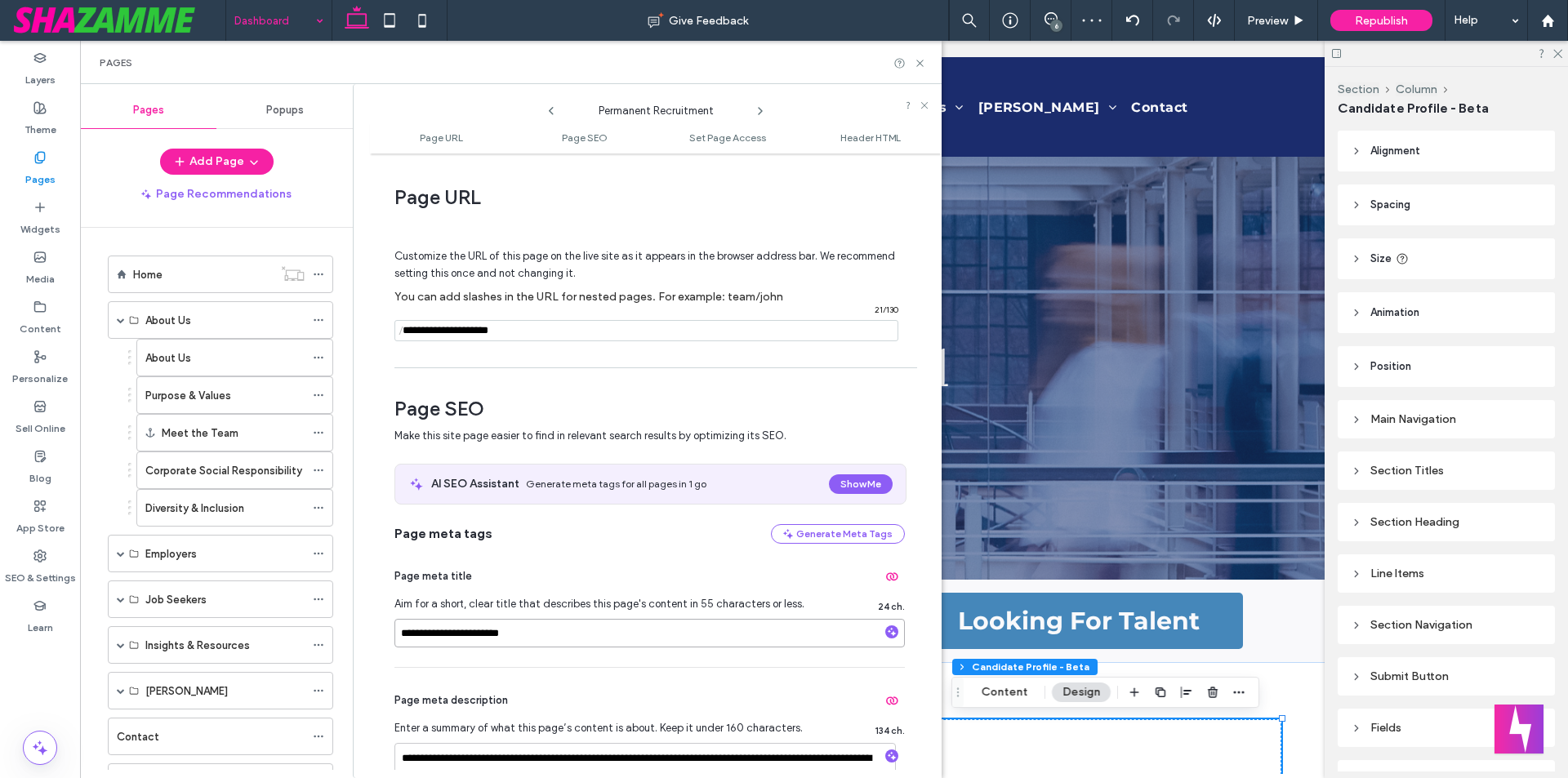
paste input "**********"
type input "**********"
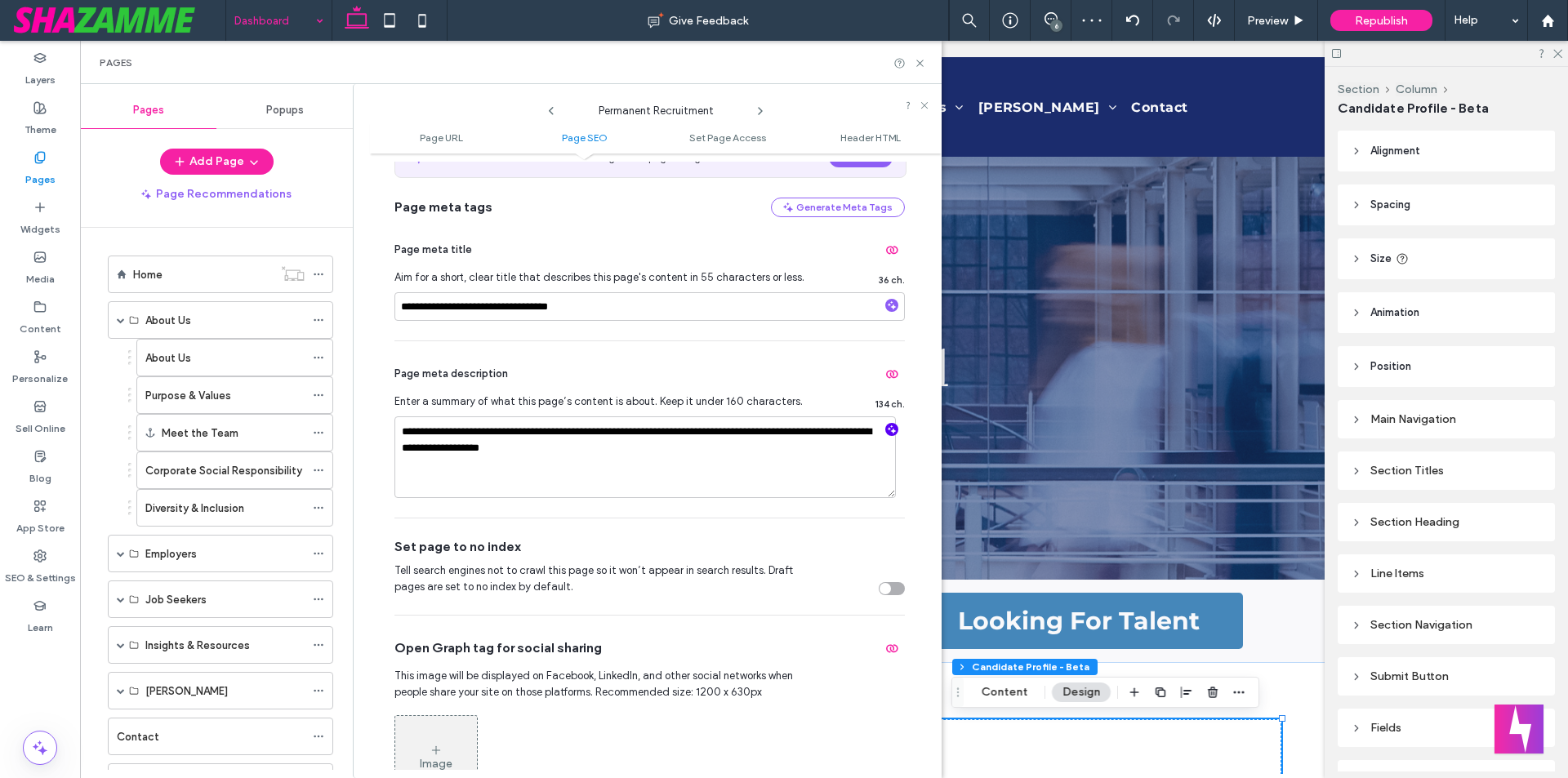
click at [886, 431] on icon "button" at bounding box center [891, 429] width 11 height 11
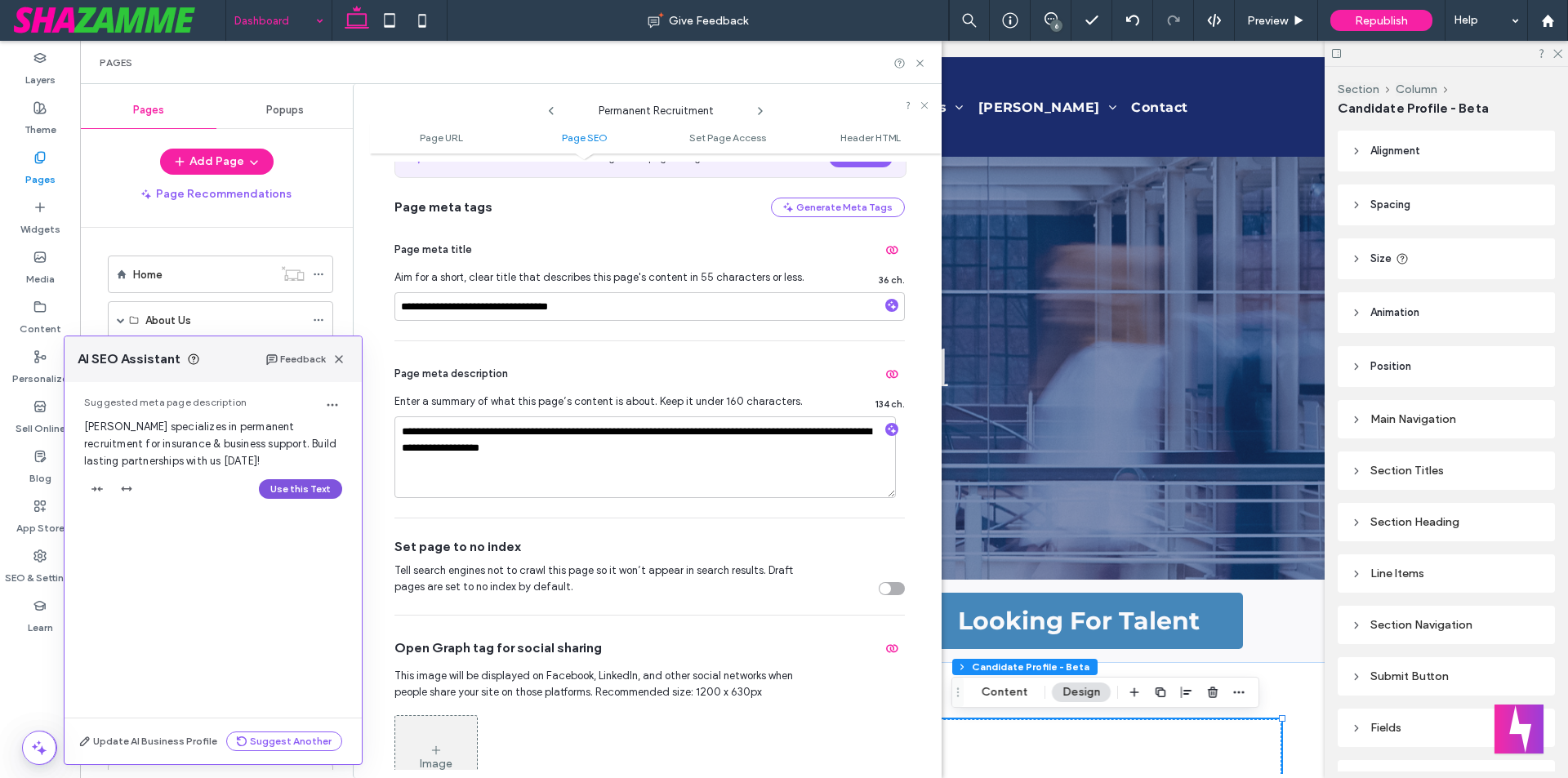
click at [299, 486] on button "Use this Text" at bounding box center [300, 489] width 83 height 19
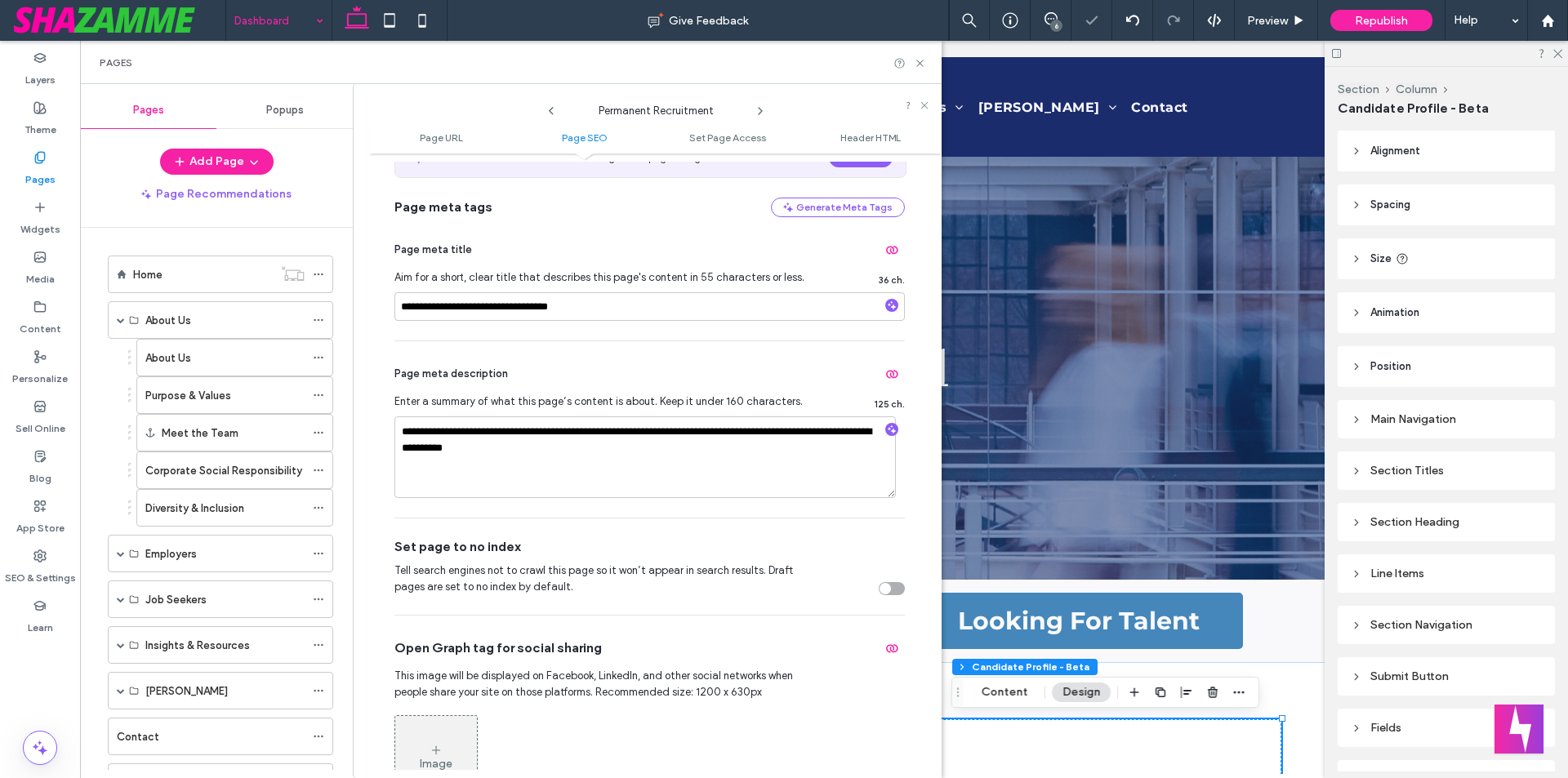
click at [756, 105] on icon at bounding box center [760, 111] width 13 height 13
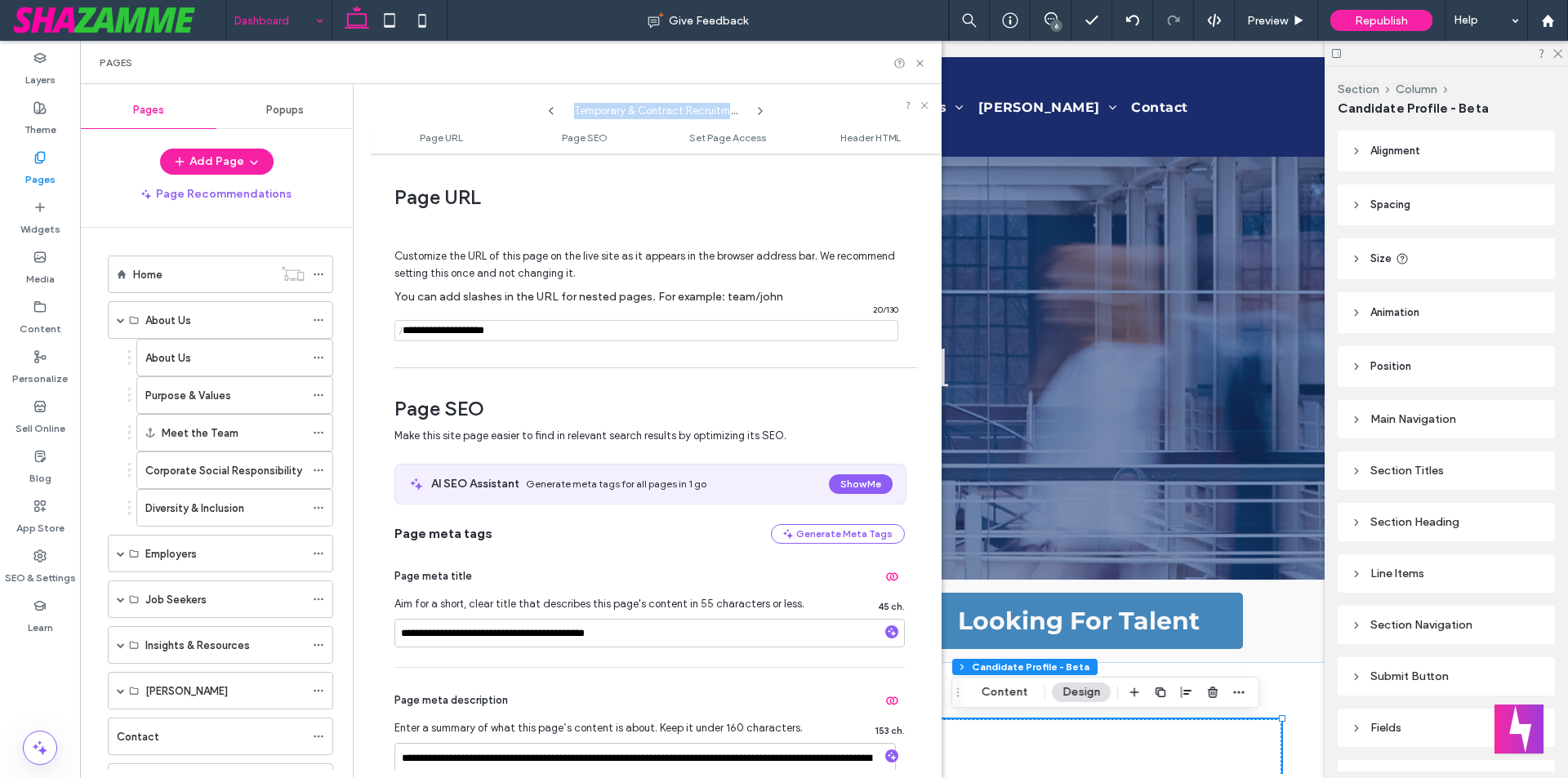
drag, startPoint x: 575, startPoint y: 107, endPoint x: 806, endPoint y: 101, distance: 231.1
click at [806, 101] on div "Temporary & Contract Recruitment" at bounding box center [656, 107] width 572 height 29
drag, startPoint x: 448, startPoint y: 635, endPoint x: 367, endPoint y: 636, distance: 81.0
click at [367, 636] on div "**********" at bounding box center [646, 431] width 589 height 694
paste input "**********"
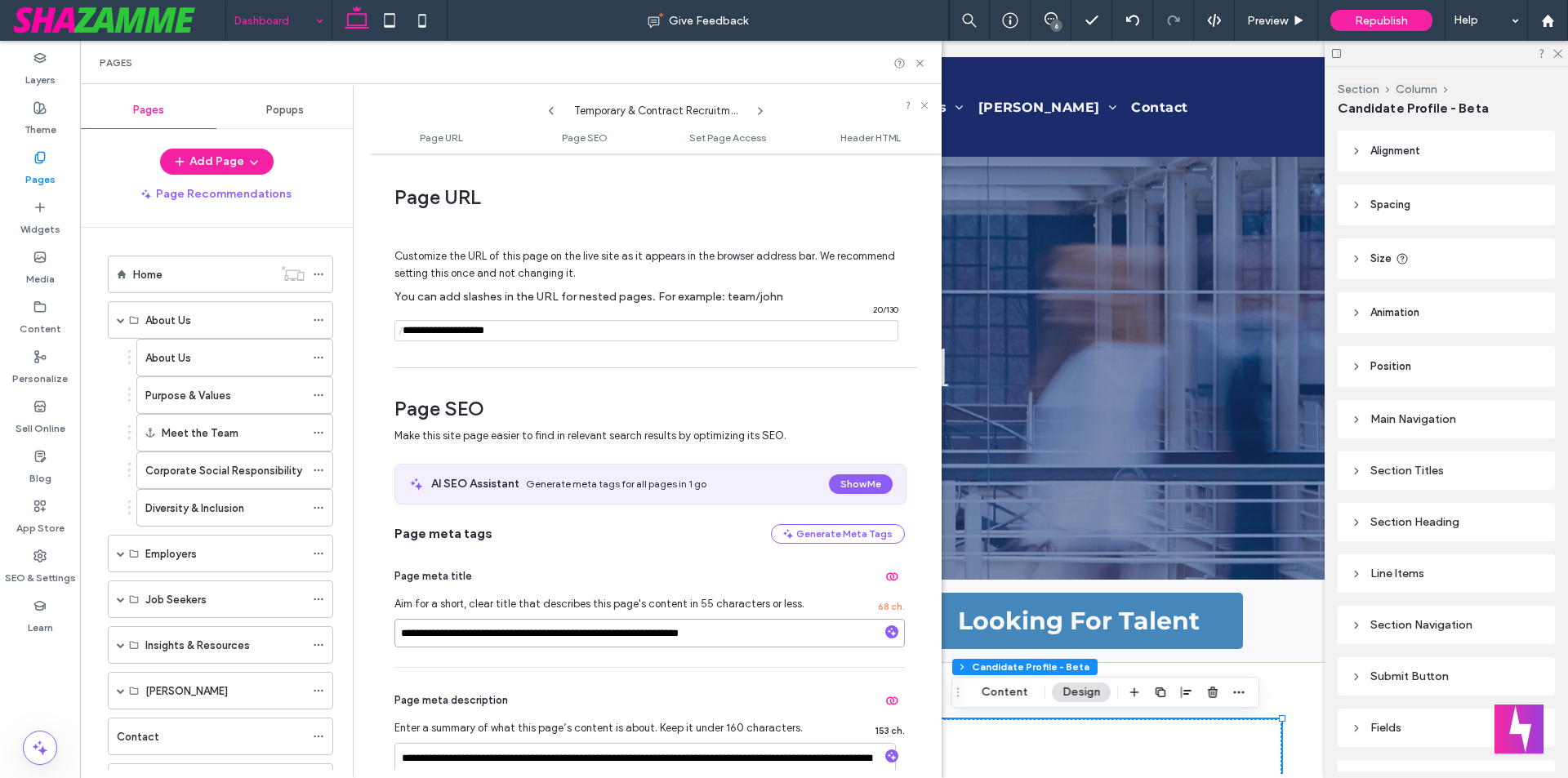
drag, startPoint x: 648, startPoint y: 634, endPoint x: 875, endPoint y: 632, distance: 227.0
click at [875, 632] on div "**********" at bounding box center [650, 633] width 511 height 29
type input "**********"
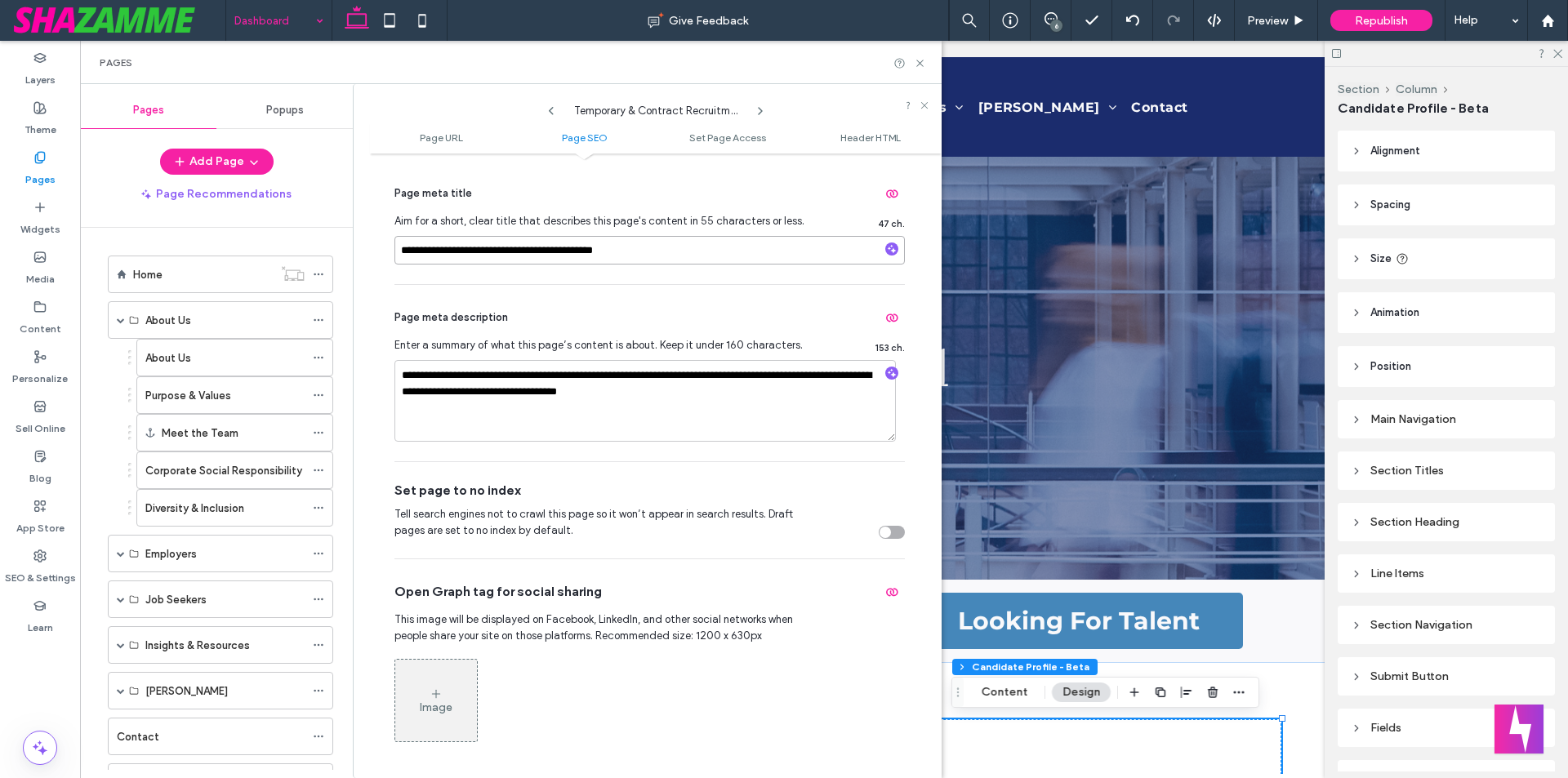
scroll to position [408, 0]
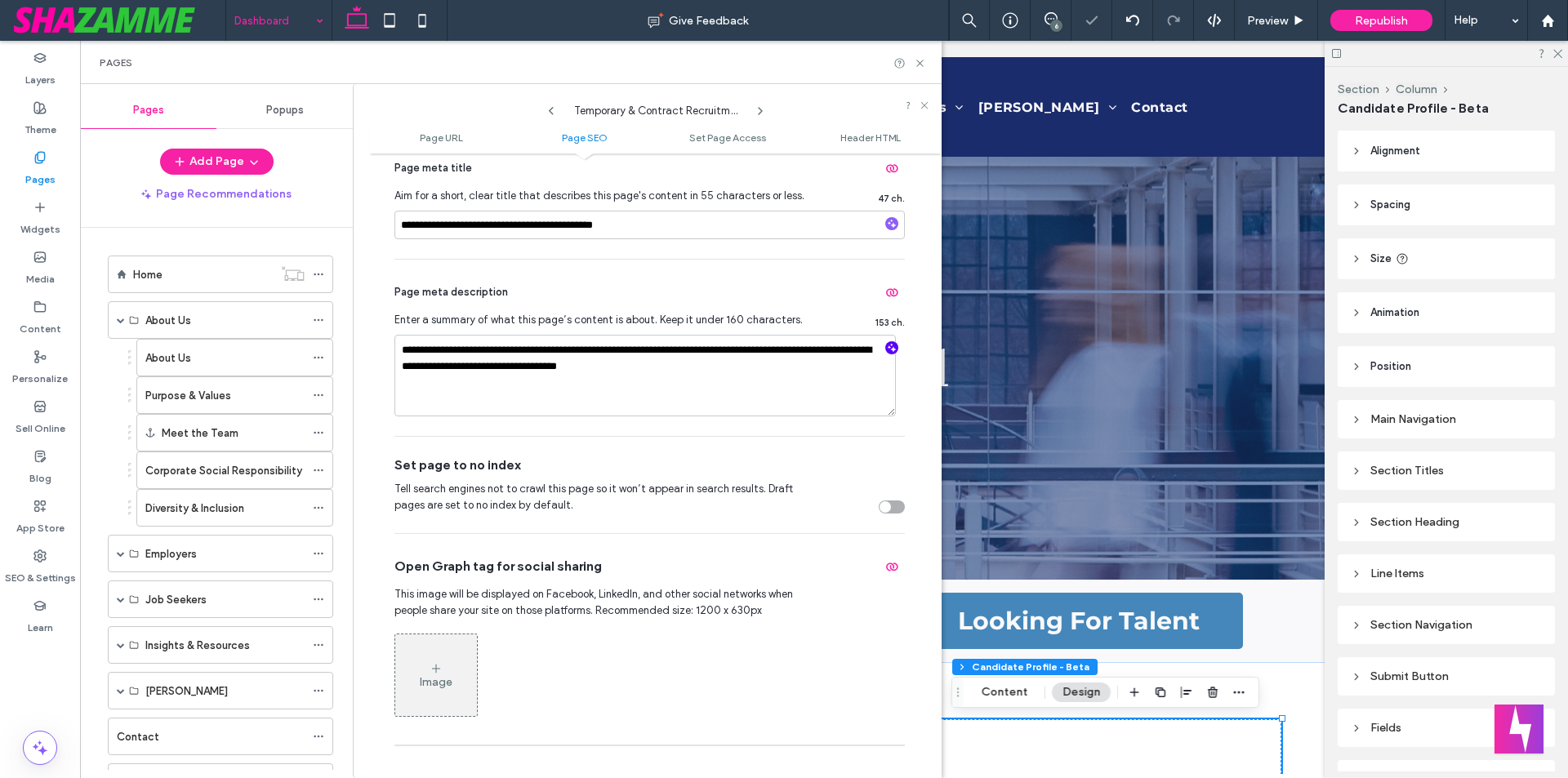
click at [888, 346] on use "button" at bounding box center [892, 348] width 9 height 9
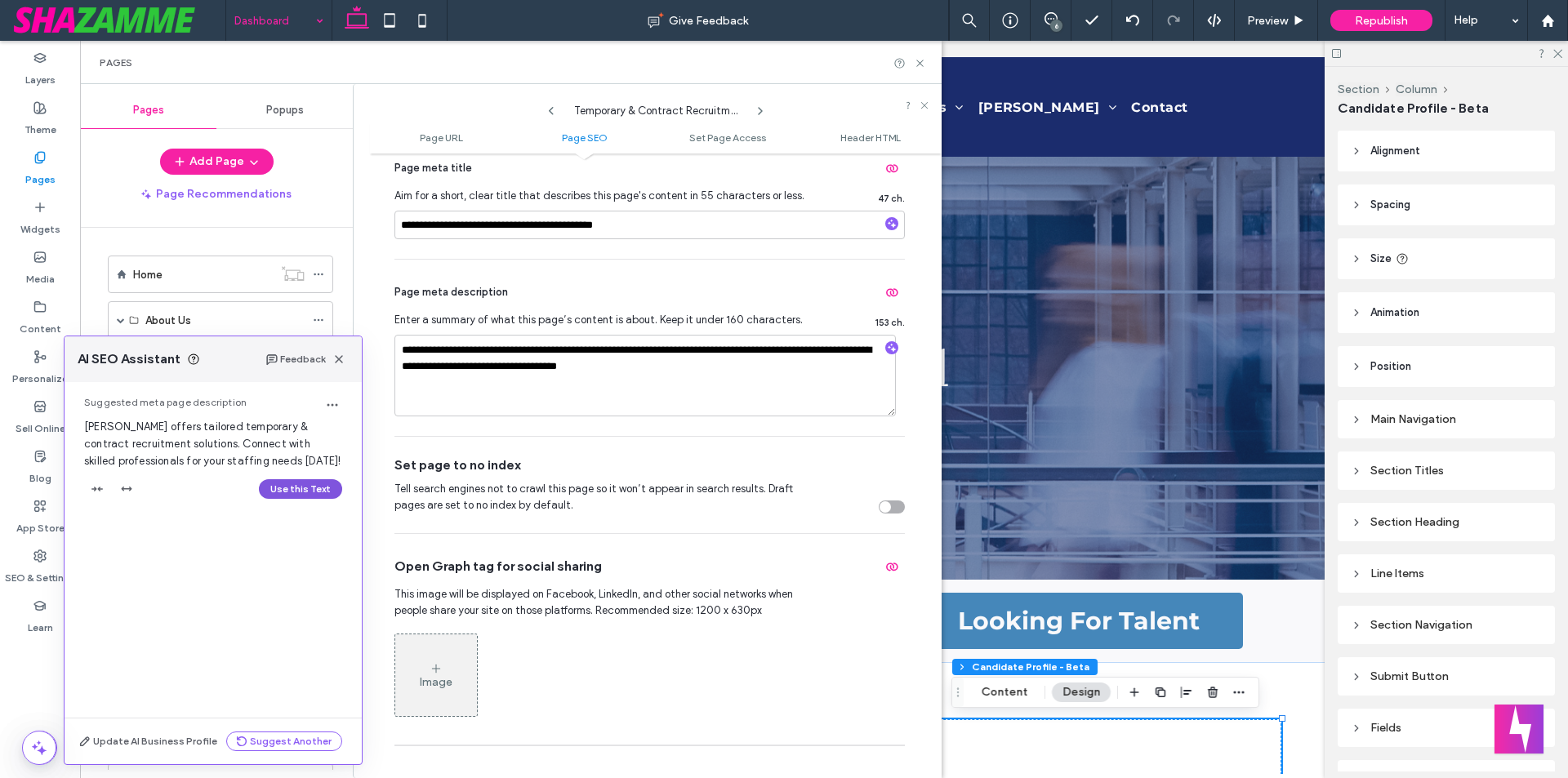
click at [289, 494] on button "Use this Text" at bounding box center [300, 489] width 83 height 19
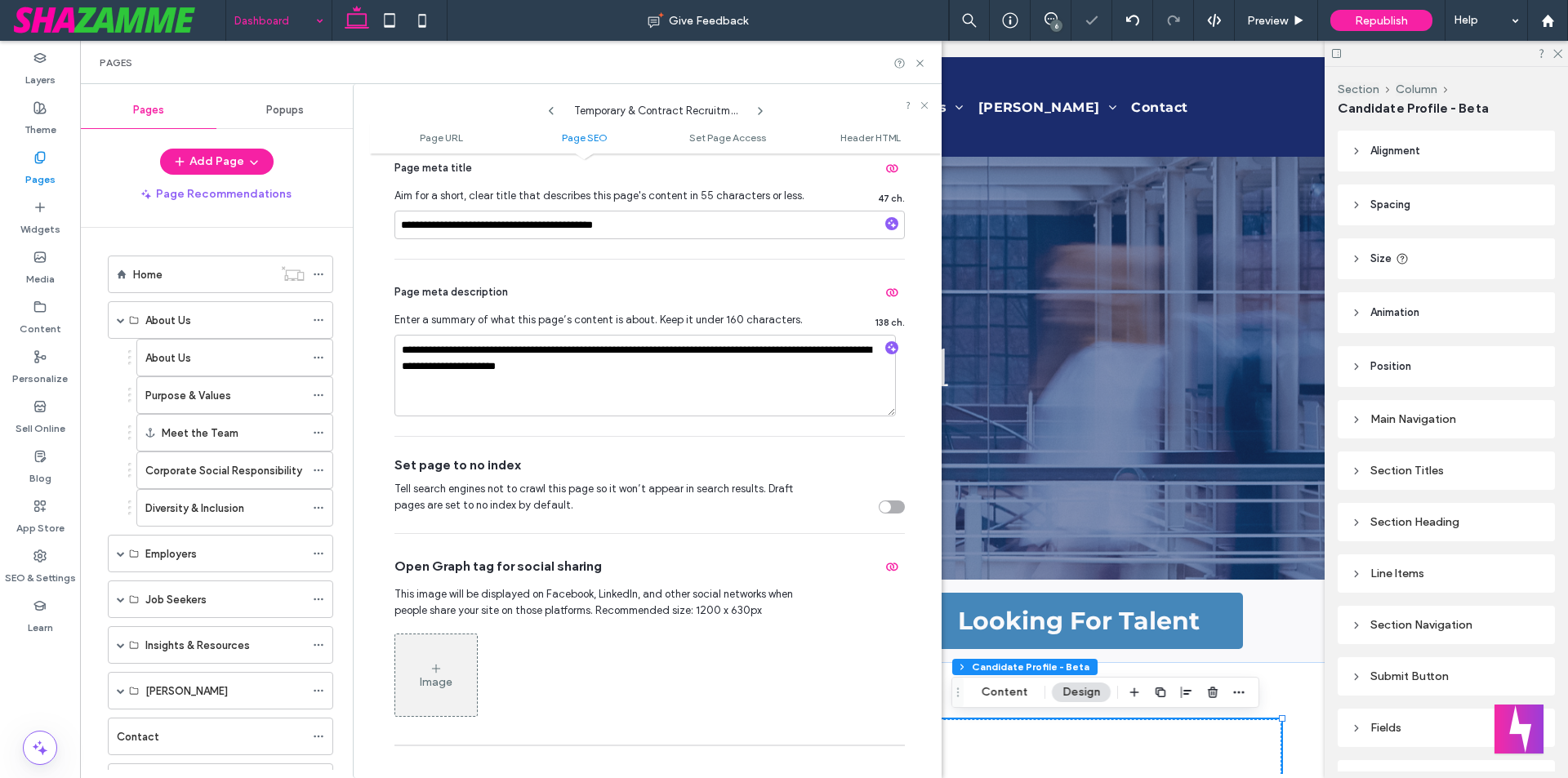
click at [761, 109] on use at bounding box center [760, 110] width 3 height 6
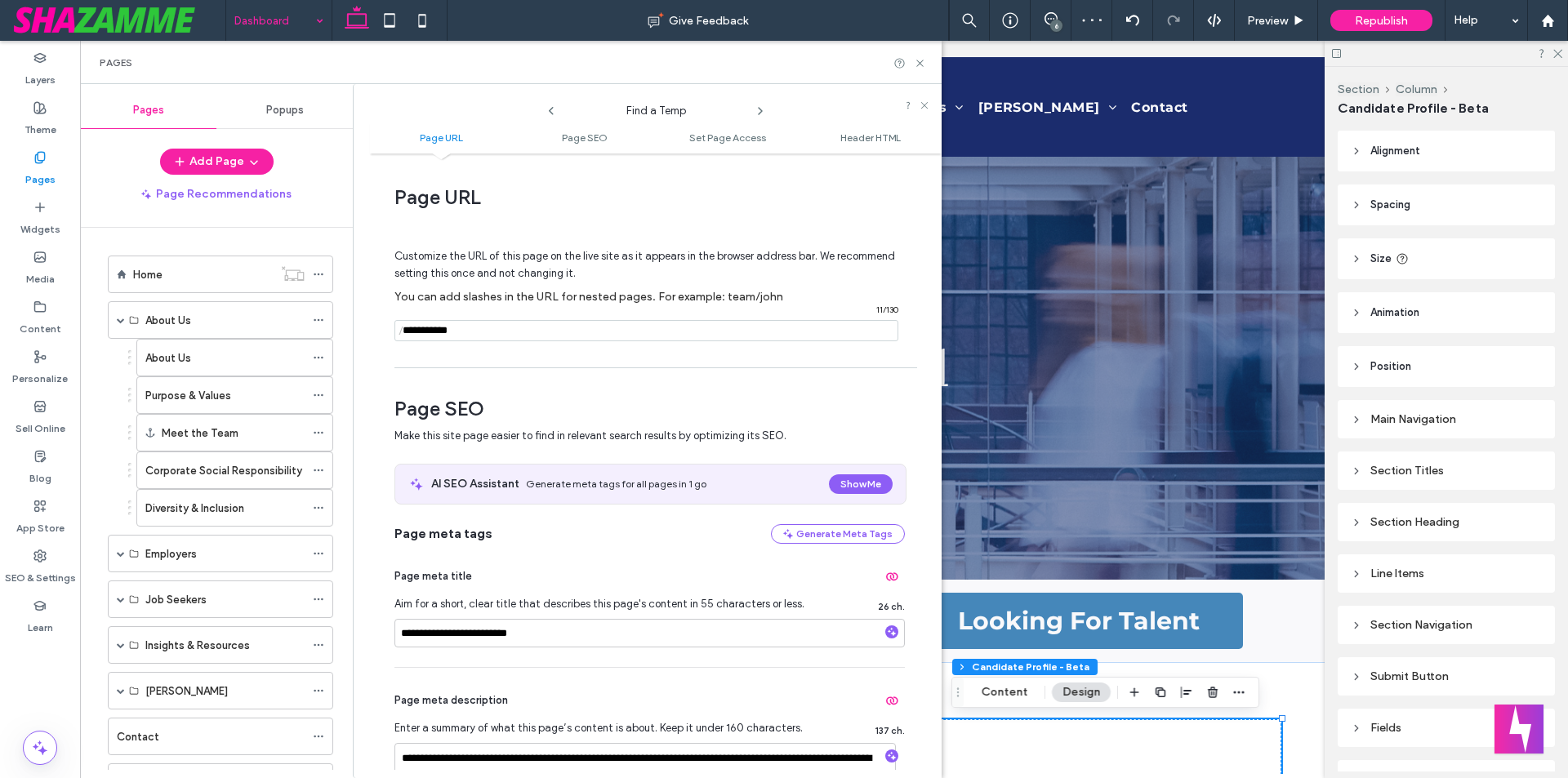
scroll to position [81, 0]
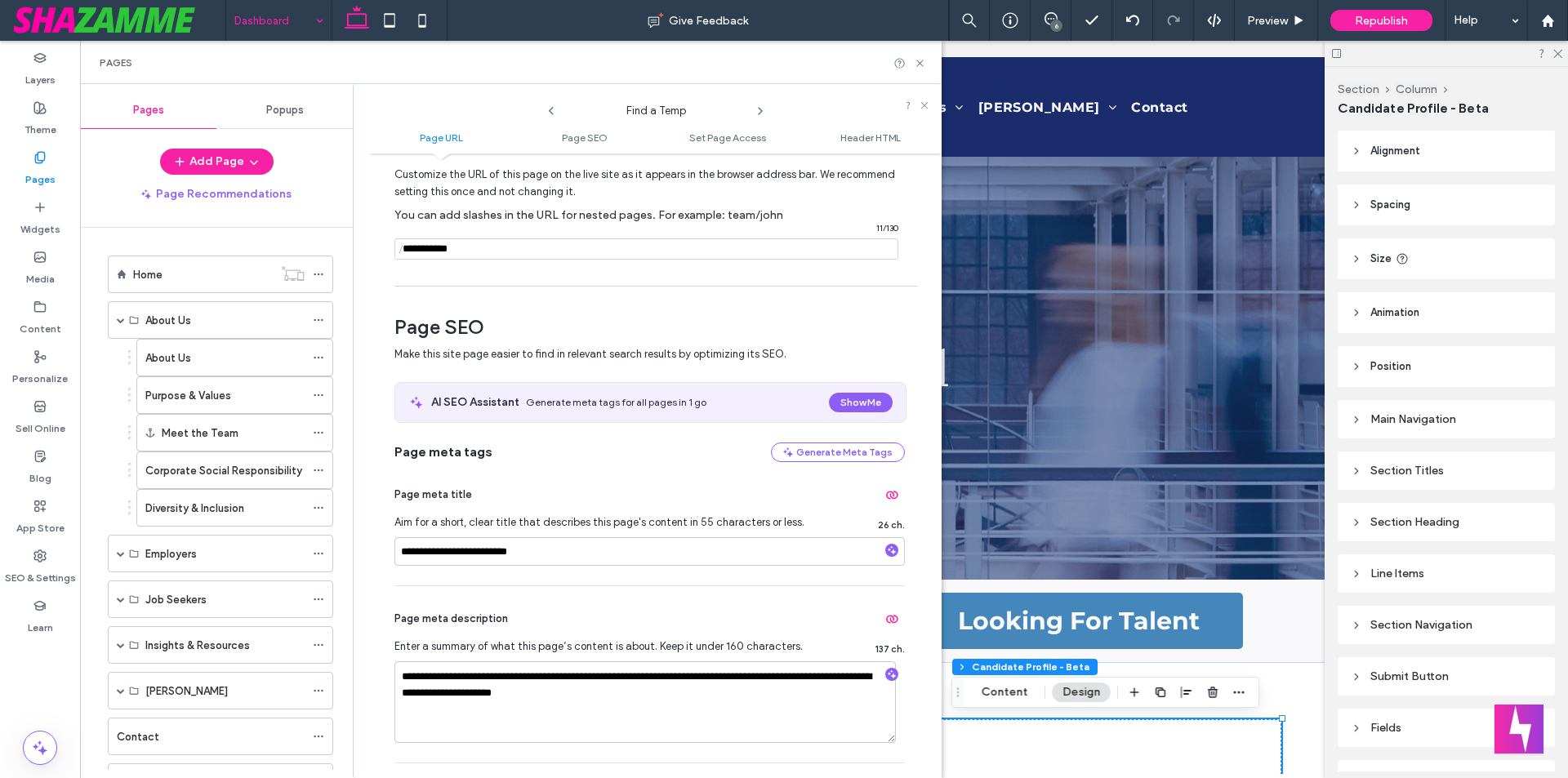
click at [757, 110] on icon at bounding box center [760, 111] width 13 height 13
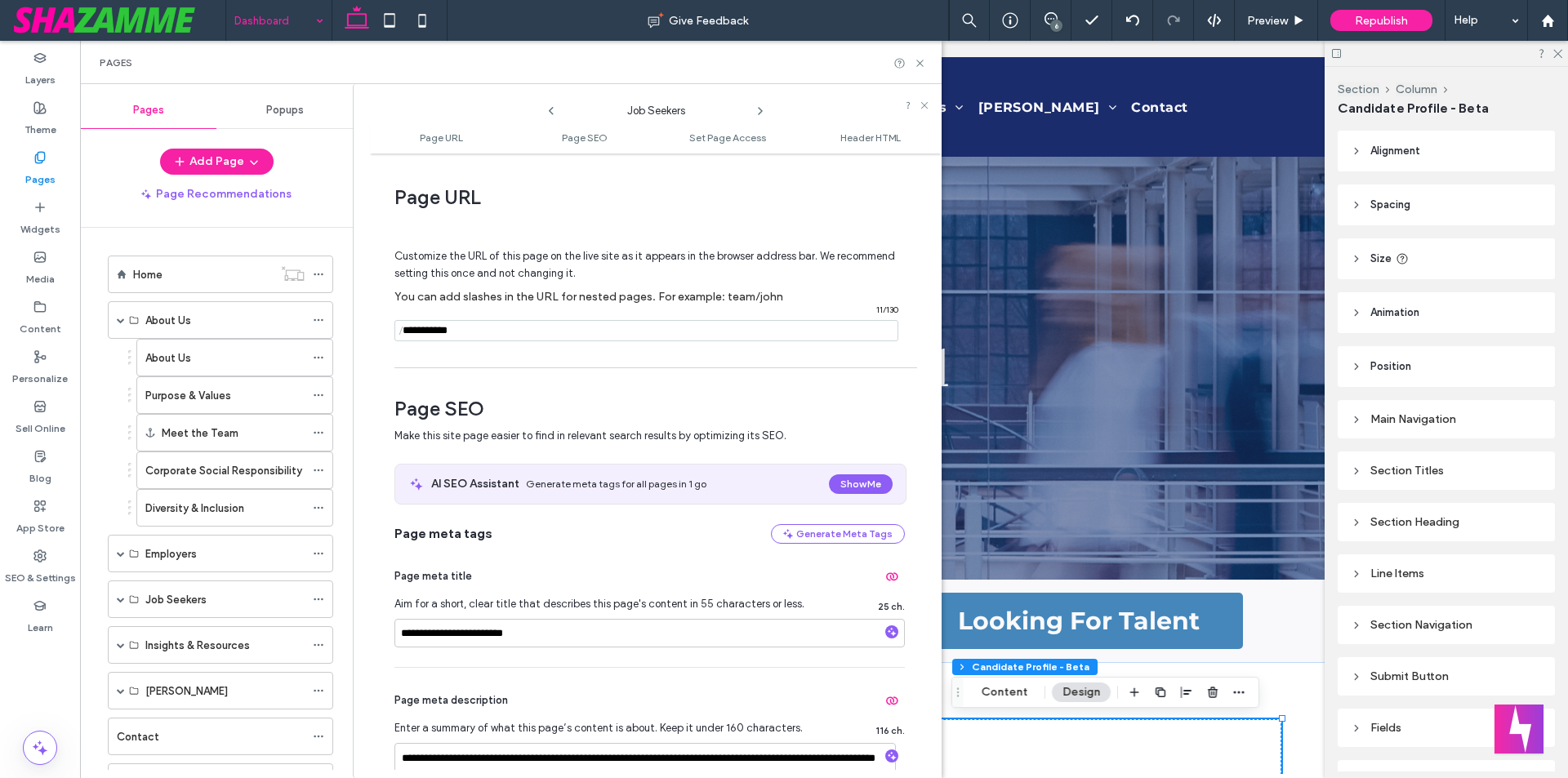
click at [757, 110] on icon at bounding box center [760, 111] width 13 height 13
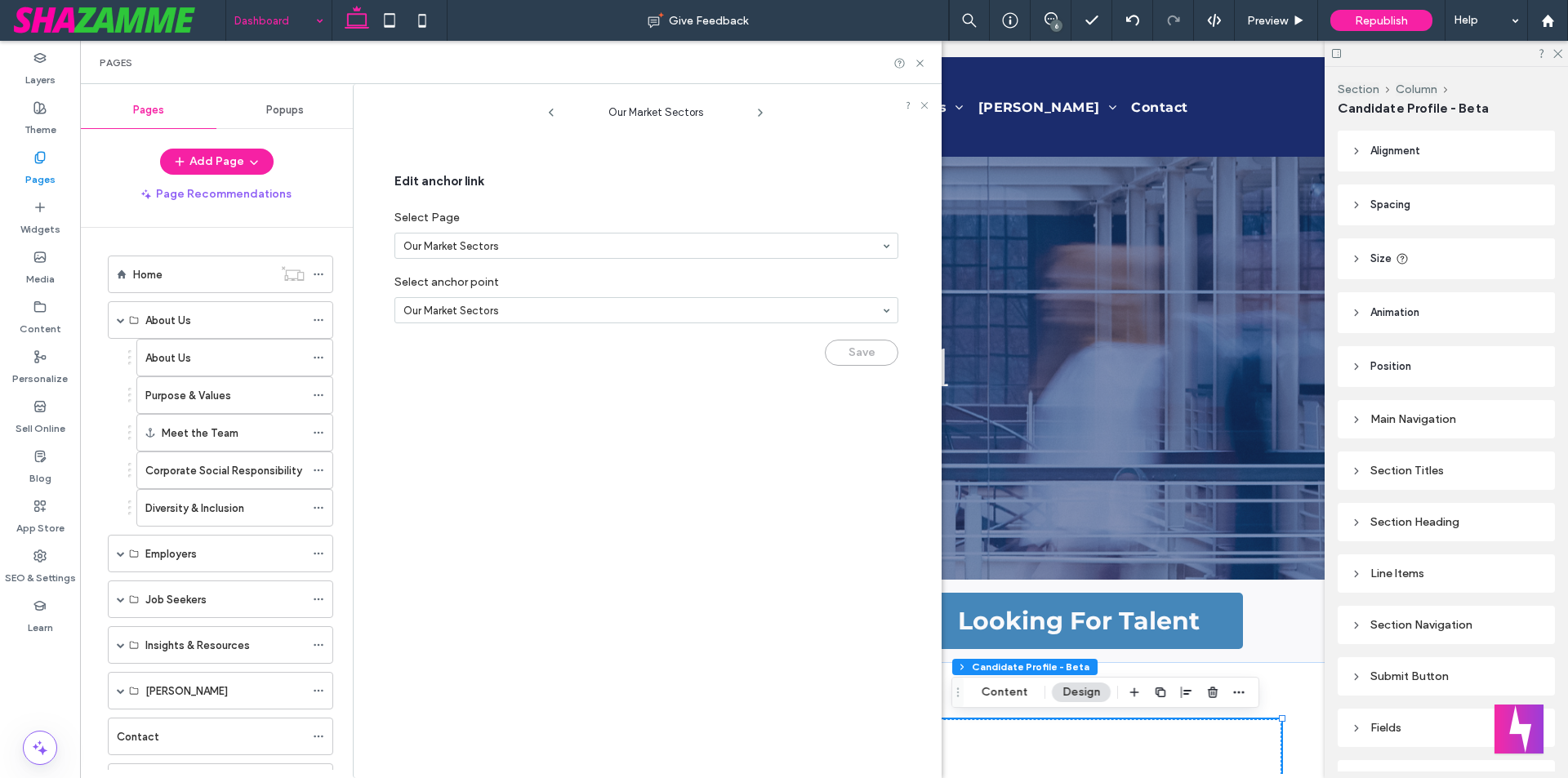
click at [757, 110] on icon at bounding box center [760, 112] width 13 height 13
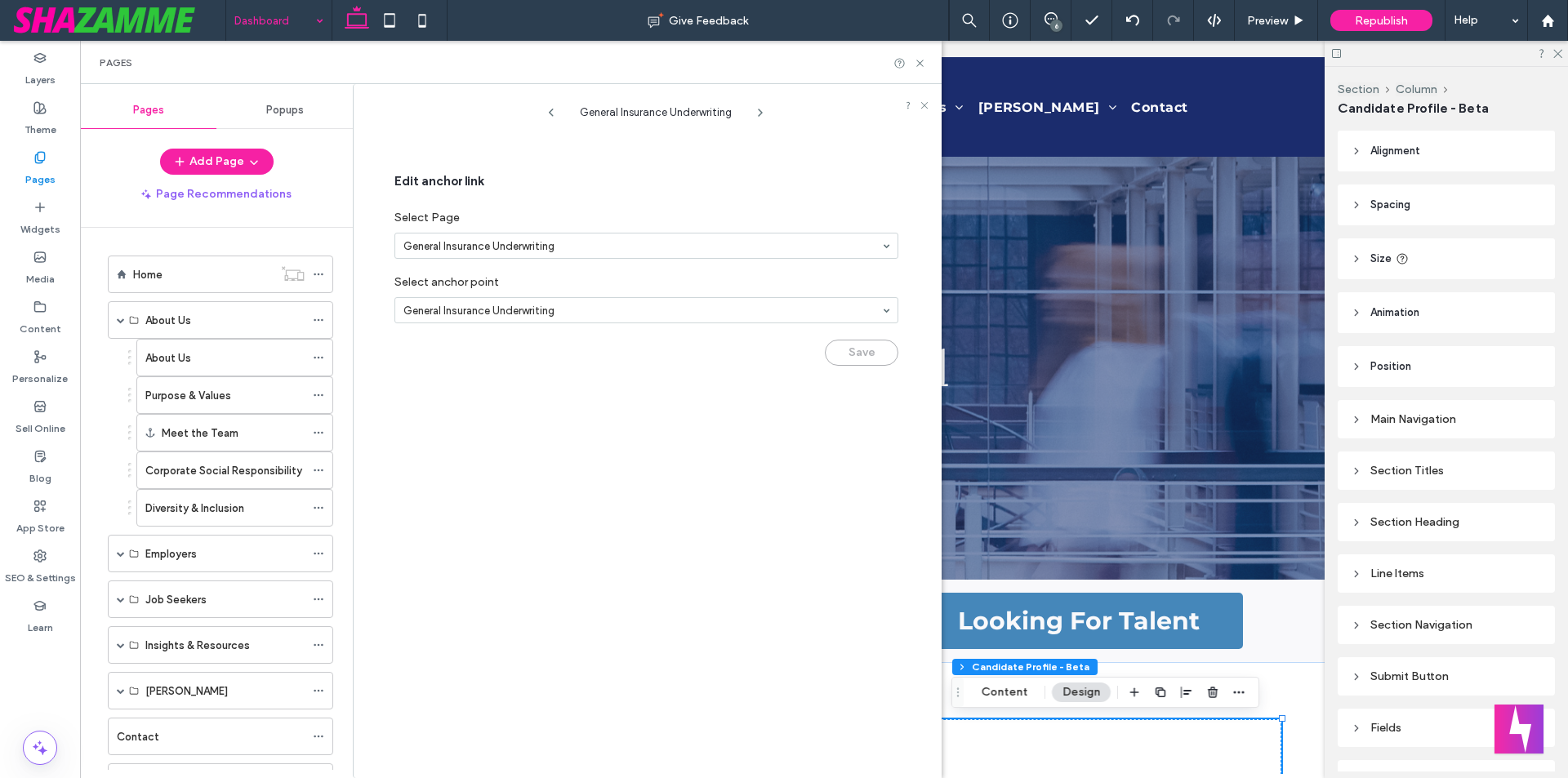
click at [757, 110] on icon at bounding box center [760, 112] width 13 height 13
click at [758, 110] on use at bounding box center [760, 112] width 3 height 6
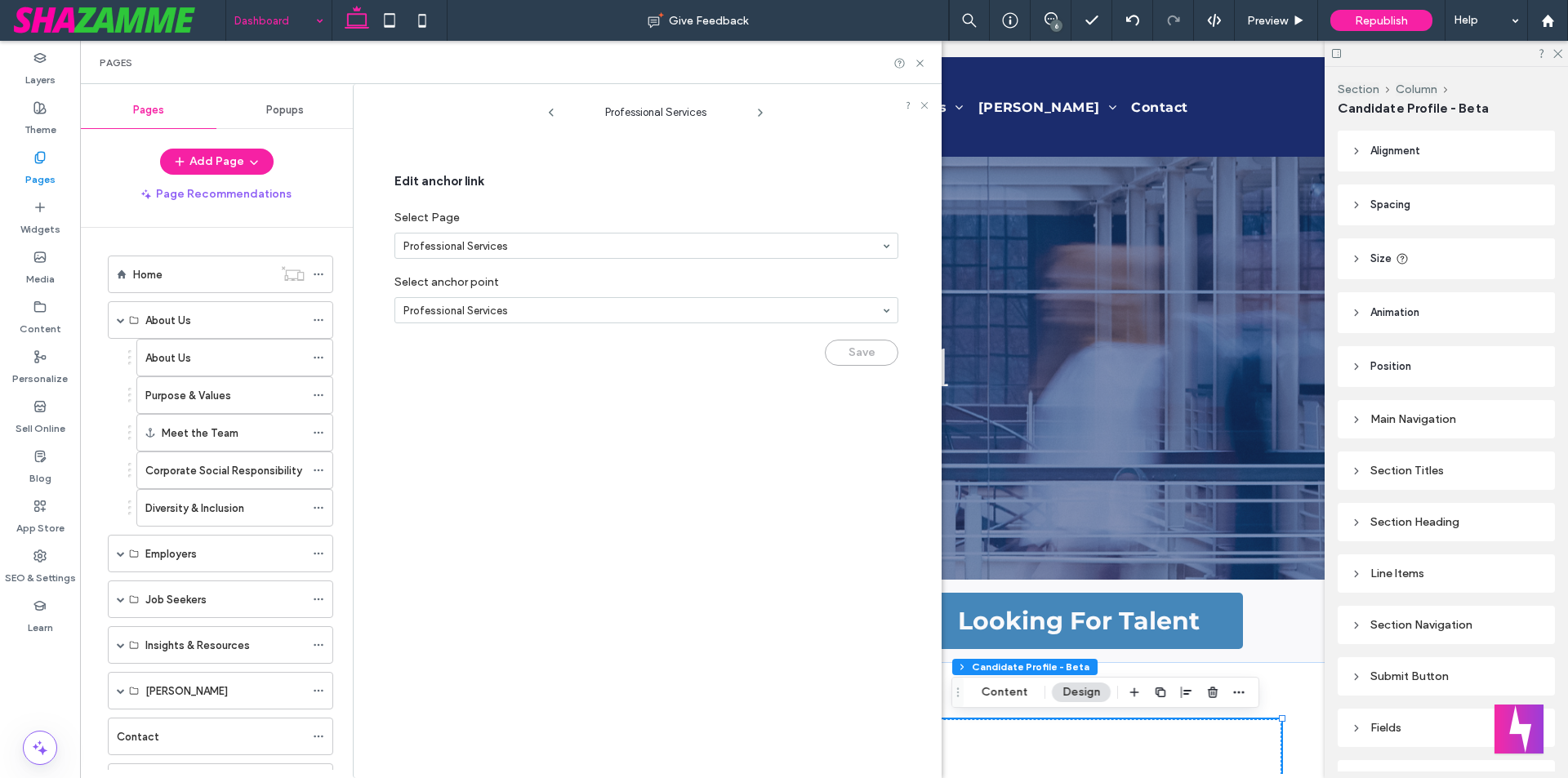
click at [758, 110] on use at bounding box center [760, 112] width 3 height 6
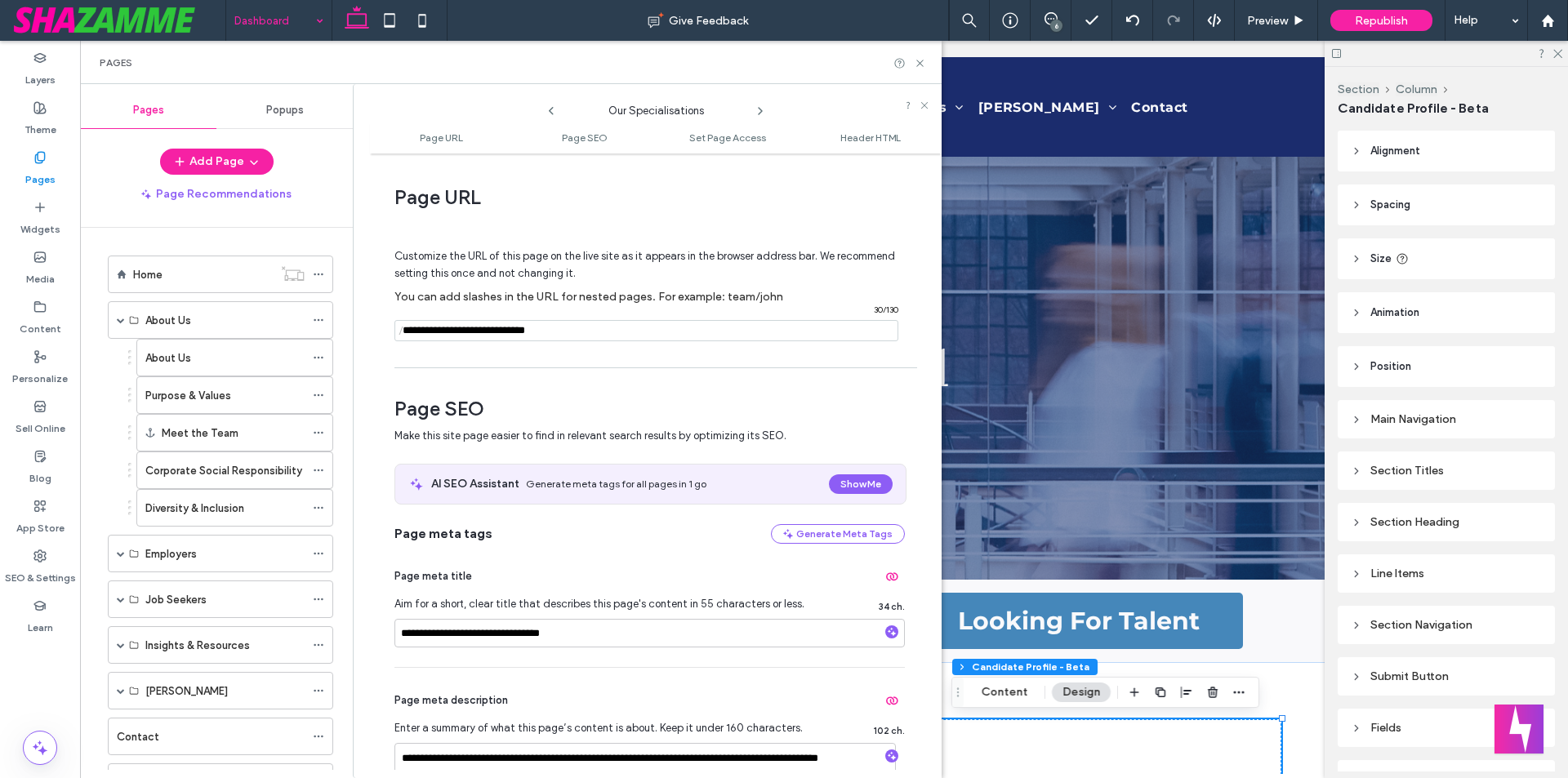
click at [758, 110] on icon at bounding box center [760, 111] width 13 height 13
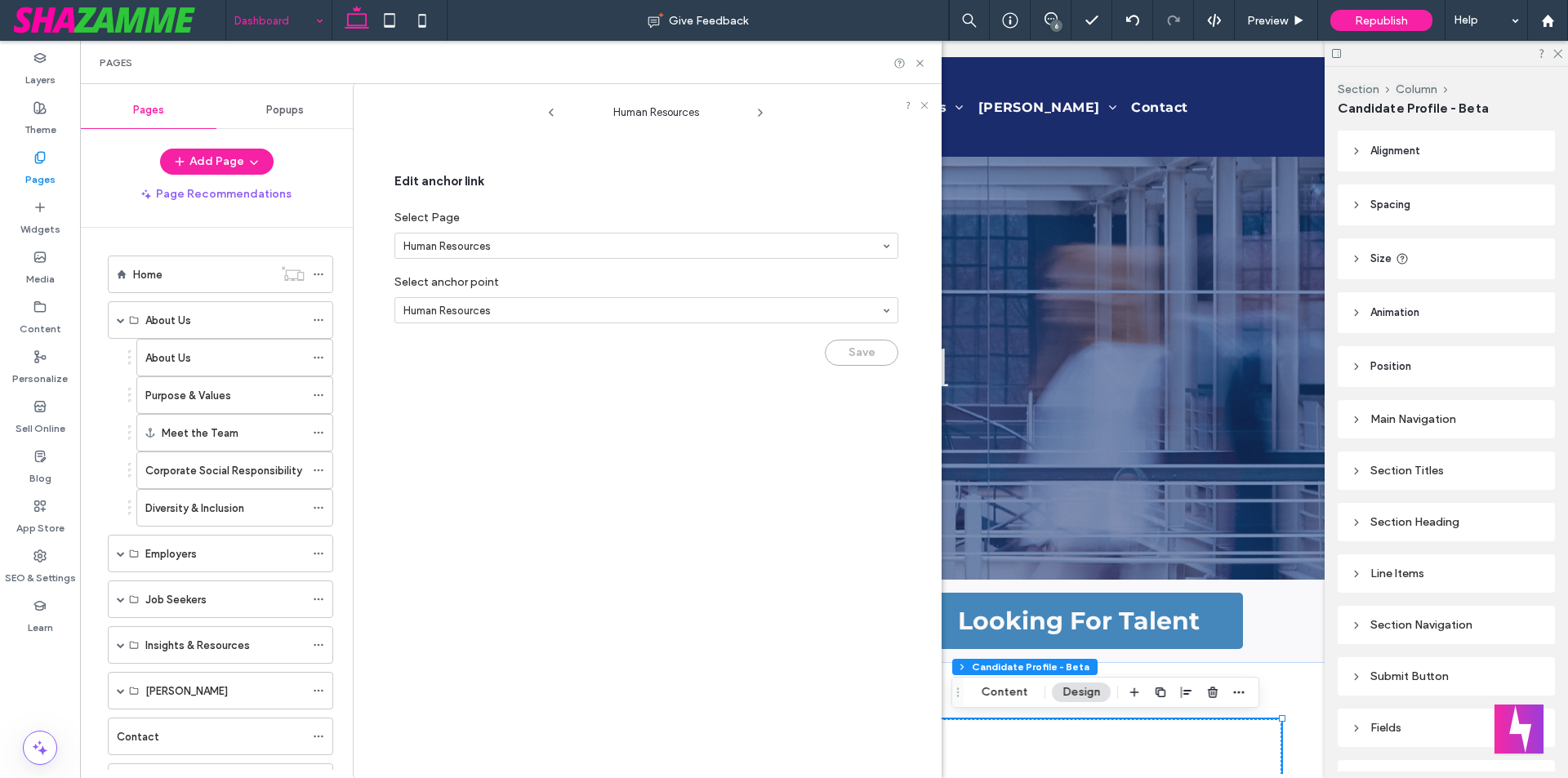
click at [758, 110] on use at bounding box center [760, 112] width 3 height 6
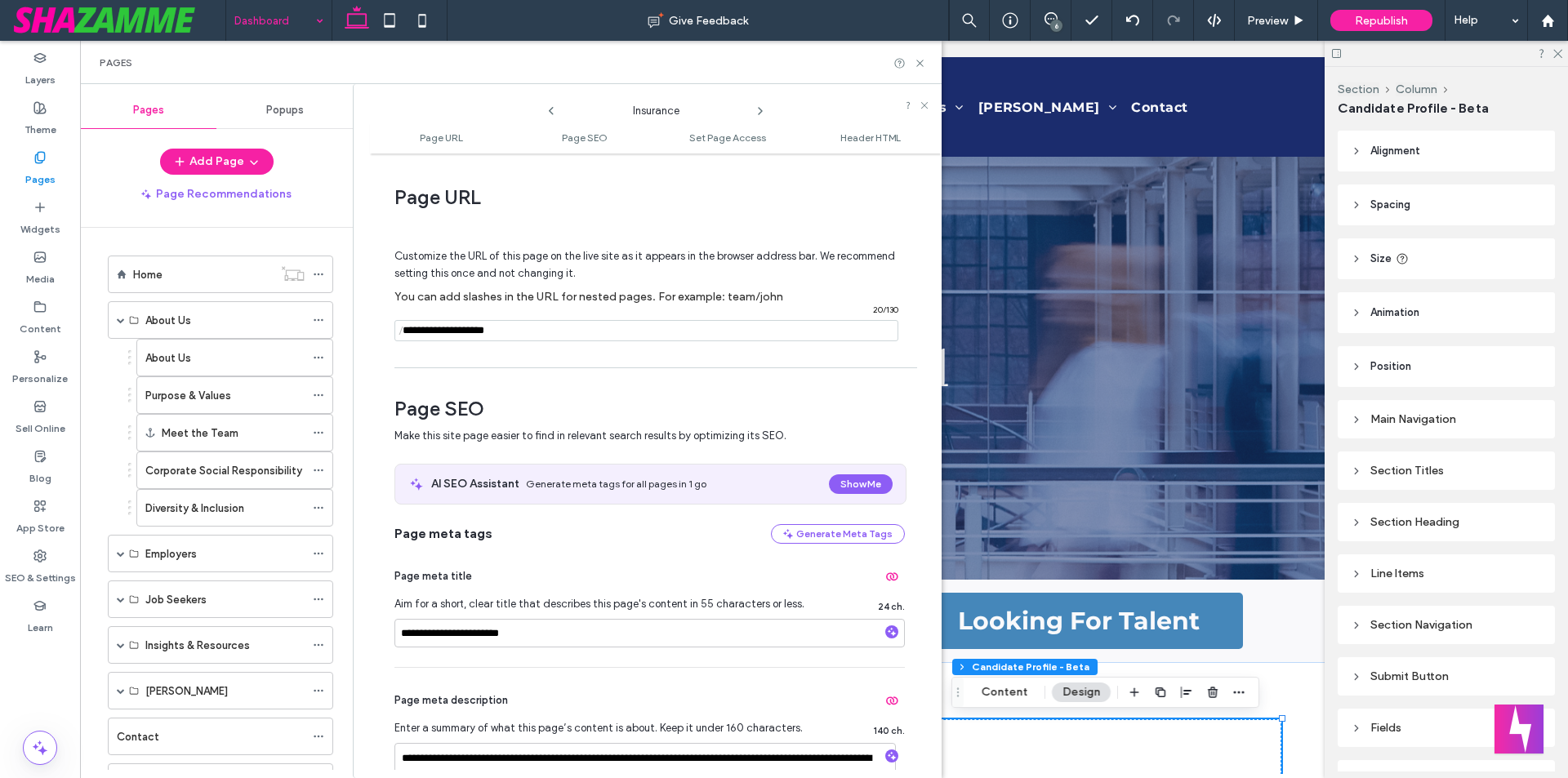
click at [758, 110] on icon at bounding box center [760, 111] width 13 height 13
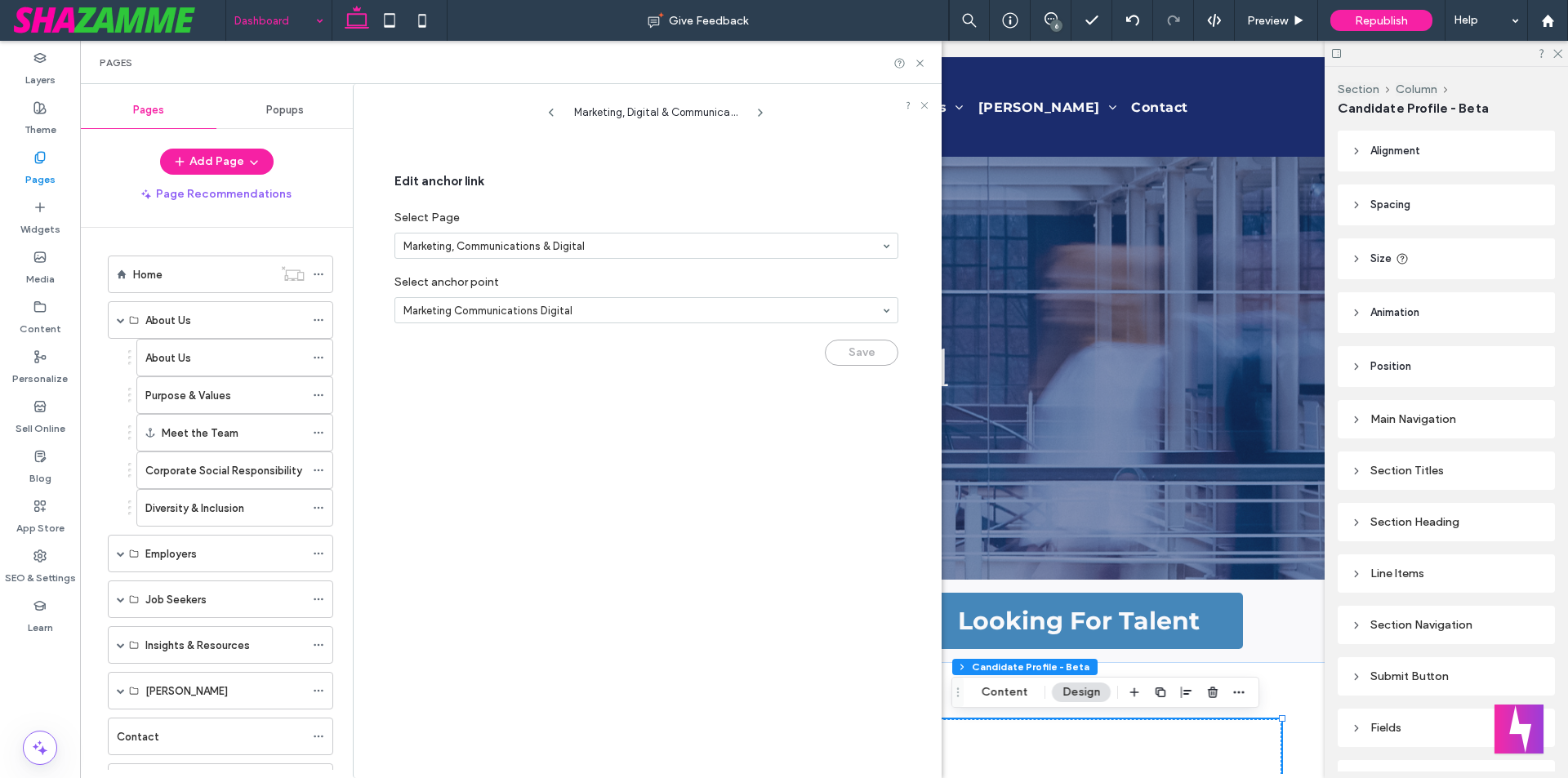
click at [758, 110] on use at bounding box center [760, 112] width 3 height 6
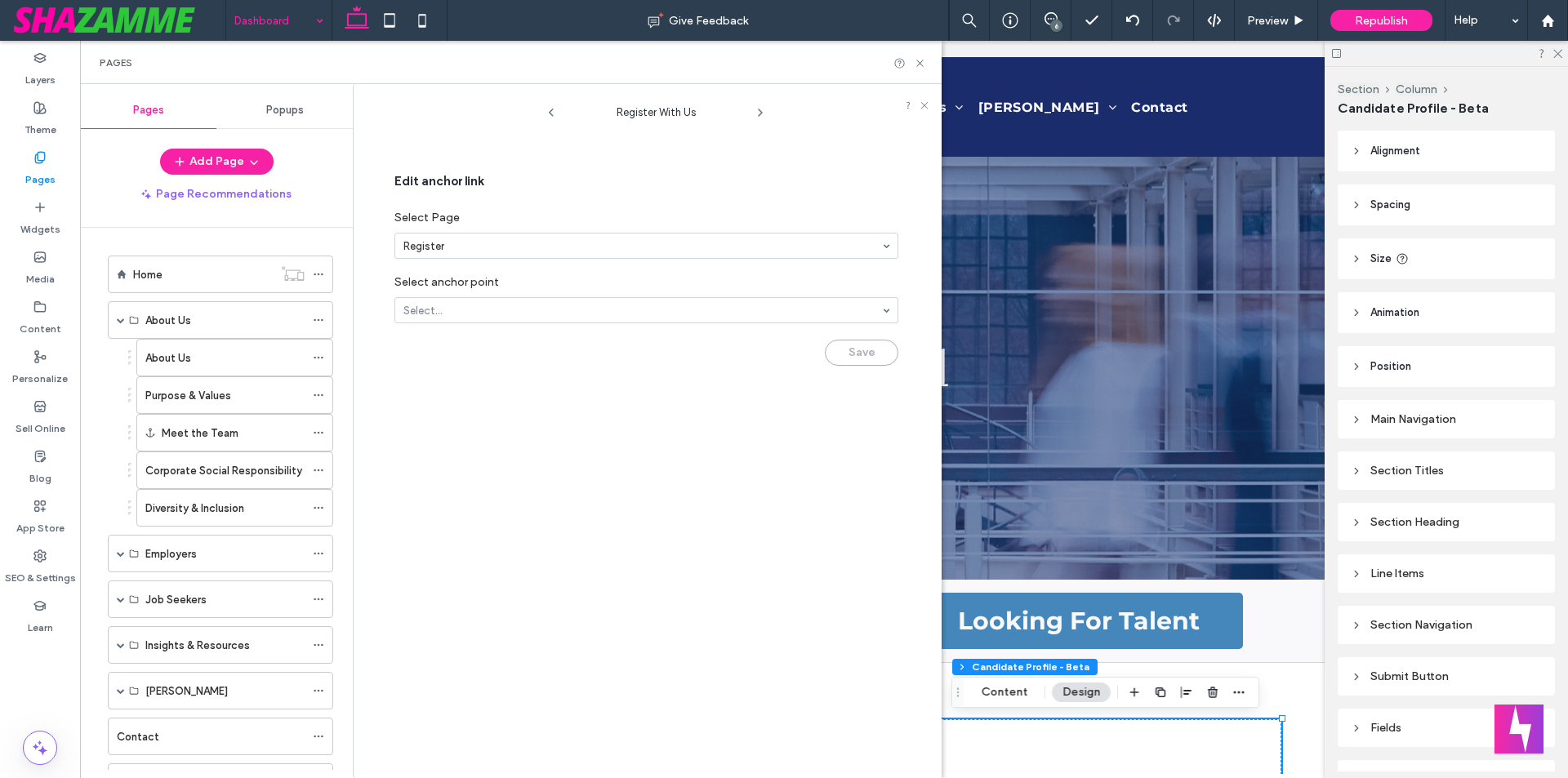
click at [758, 110] on use at bounding box center [760, 112] width 3 height 6
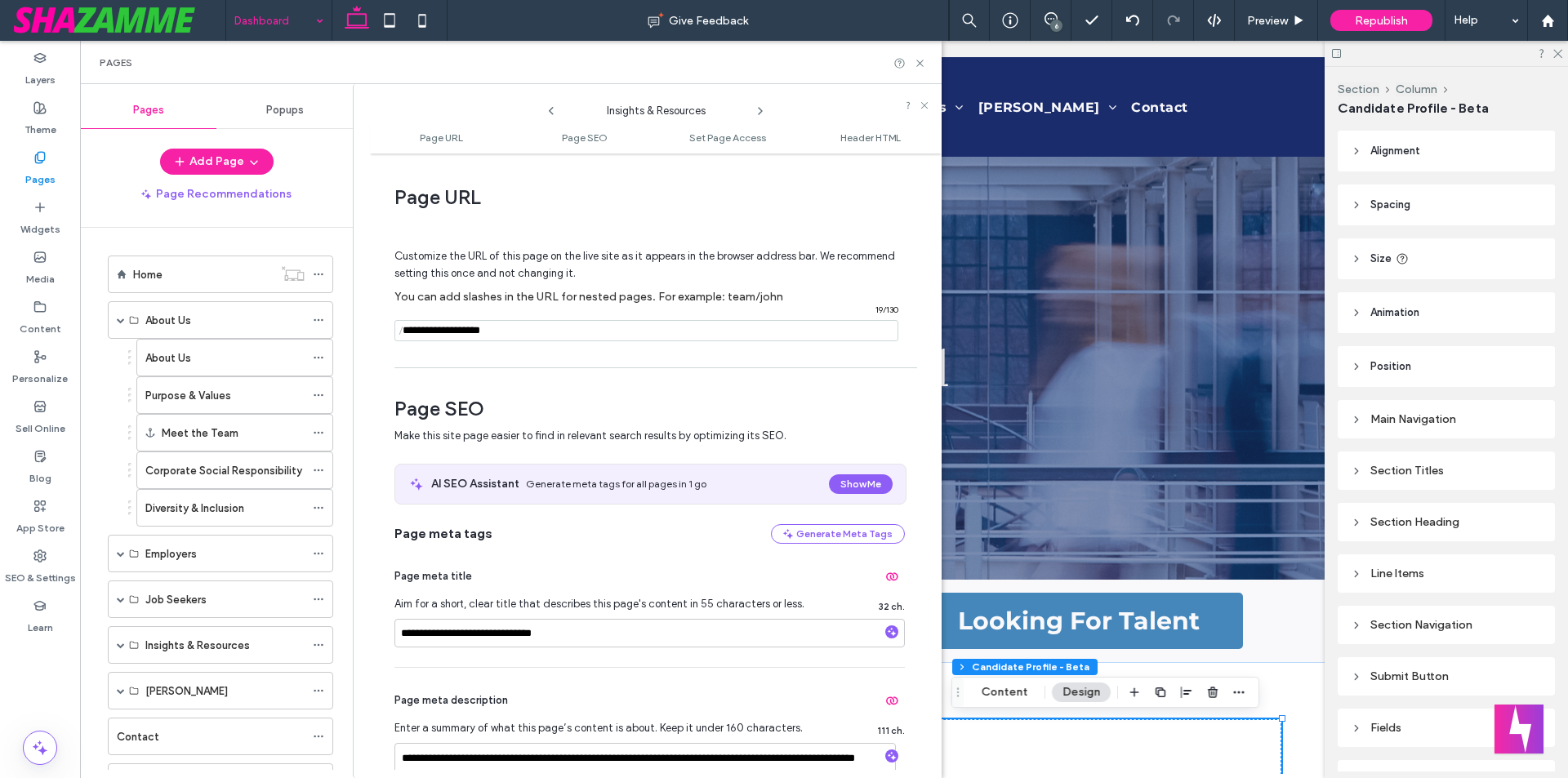
click at [758, 110] on icon at bounding box center [760, 111] width 13 height 13
click at [549, 116] on icon at bounding box center [551, 111] width 13 height 13
click at [595, 109] on span "Insights & Resources" at bounding box center [655, 107] width 164 height 24
drag, startPoint x: 595, startPoint y: 109, endPoint x: 643, endPoint y: 114, distance: 48.3
click at [643, 114] on span "Insights & Resources" at bounding box center [655, 107] width 164 height 24
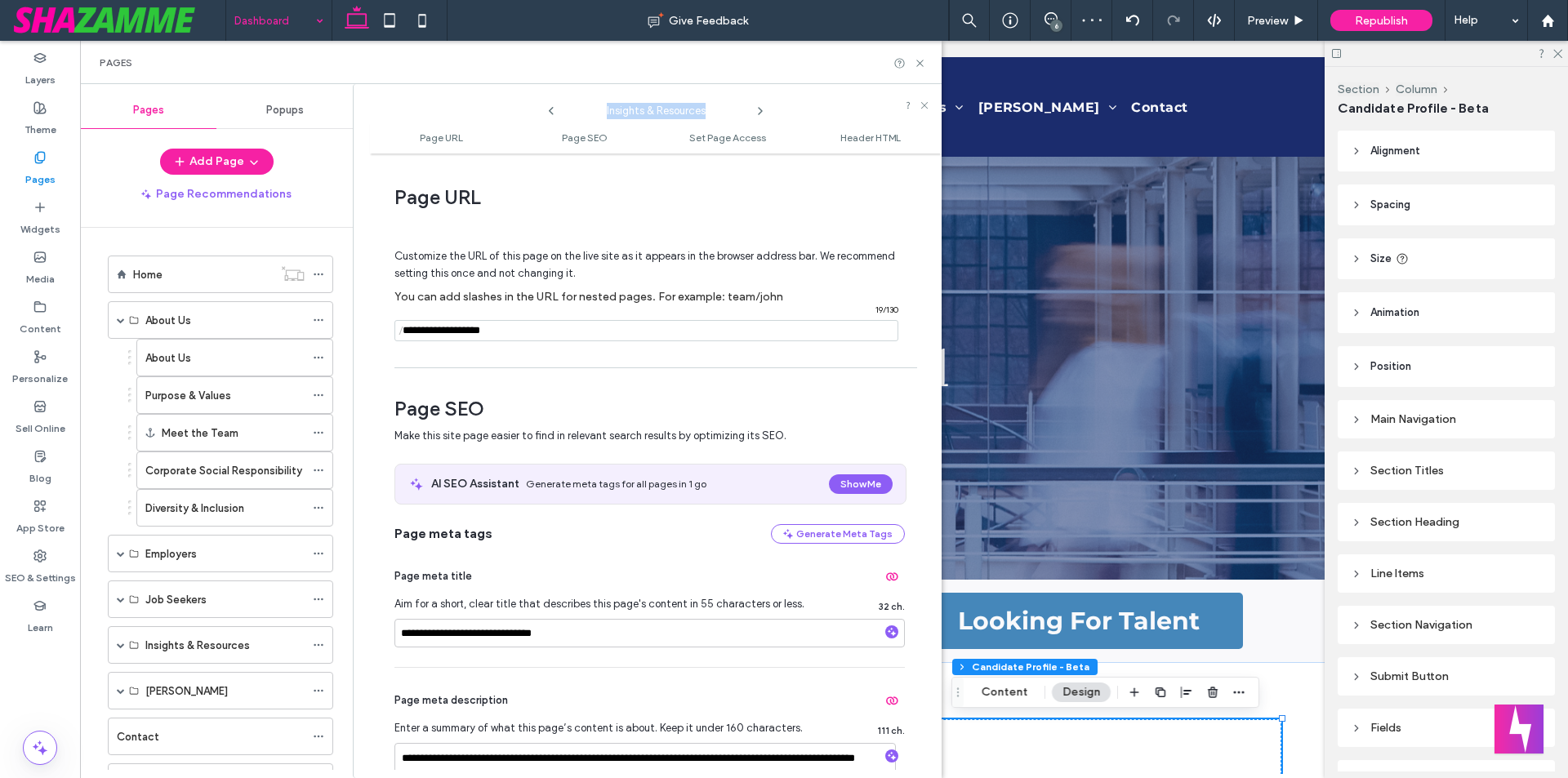
drag, startPoint x: 707, startPoint y: 113, endPoint x: 603, endPoint y: 116, distance: 104.0
click at [603, 116] on span "Insights & Resources" at bounding box center [655, 107] width 164 height 24
drag, startPoint x: 485, startPoint y: 636, endPoint x: 394, endPoint y: 629, distance: 91.3
click at [394, 629] on div "**********" at bounding box center [656, 466] width 572 height 608
paste input "***"
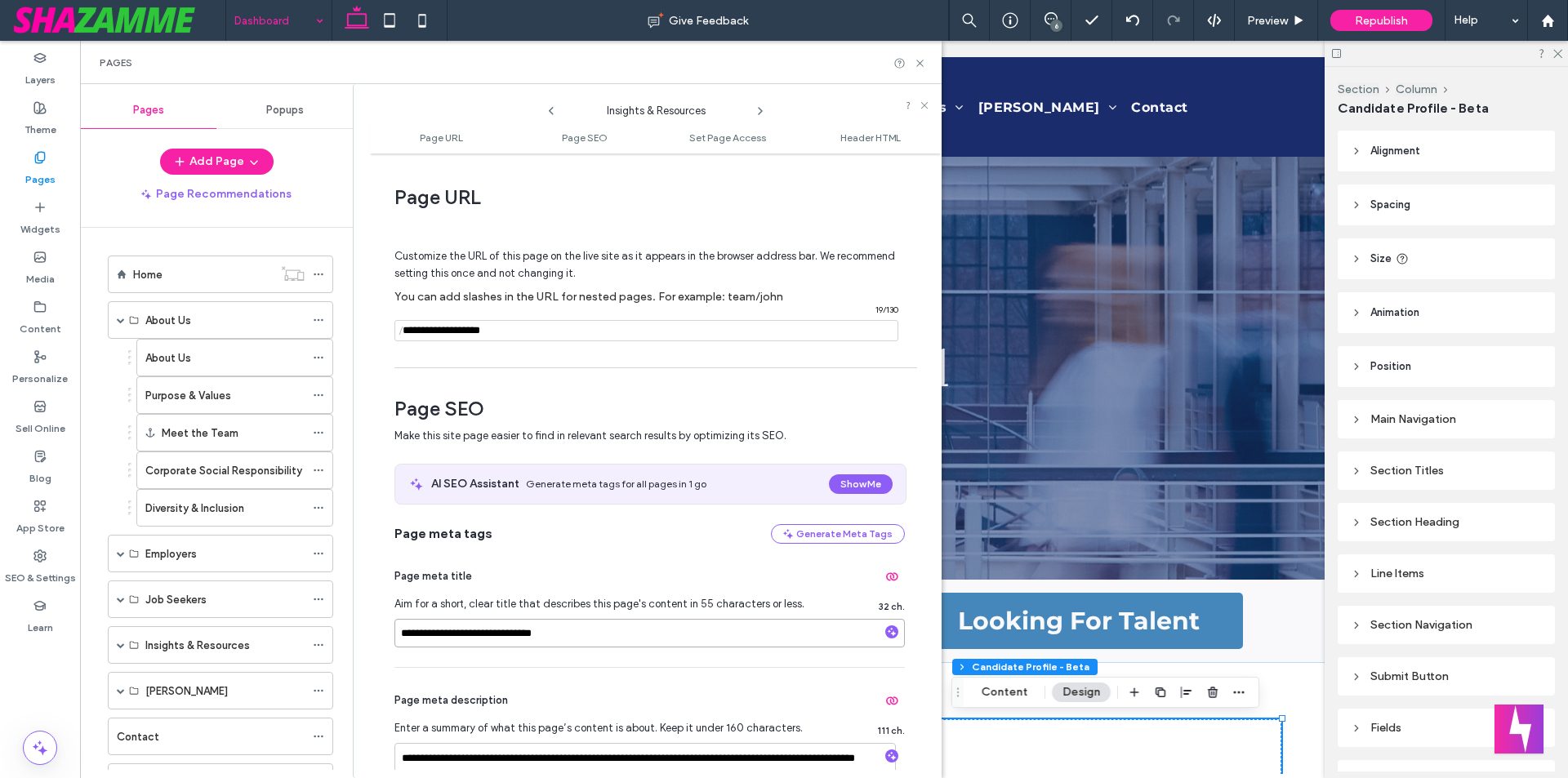
type input "**********"
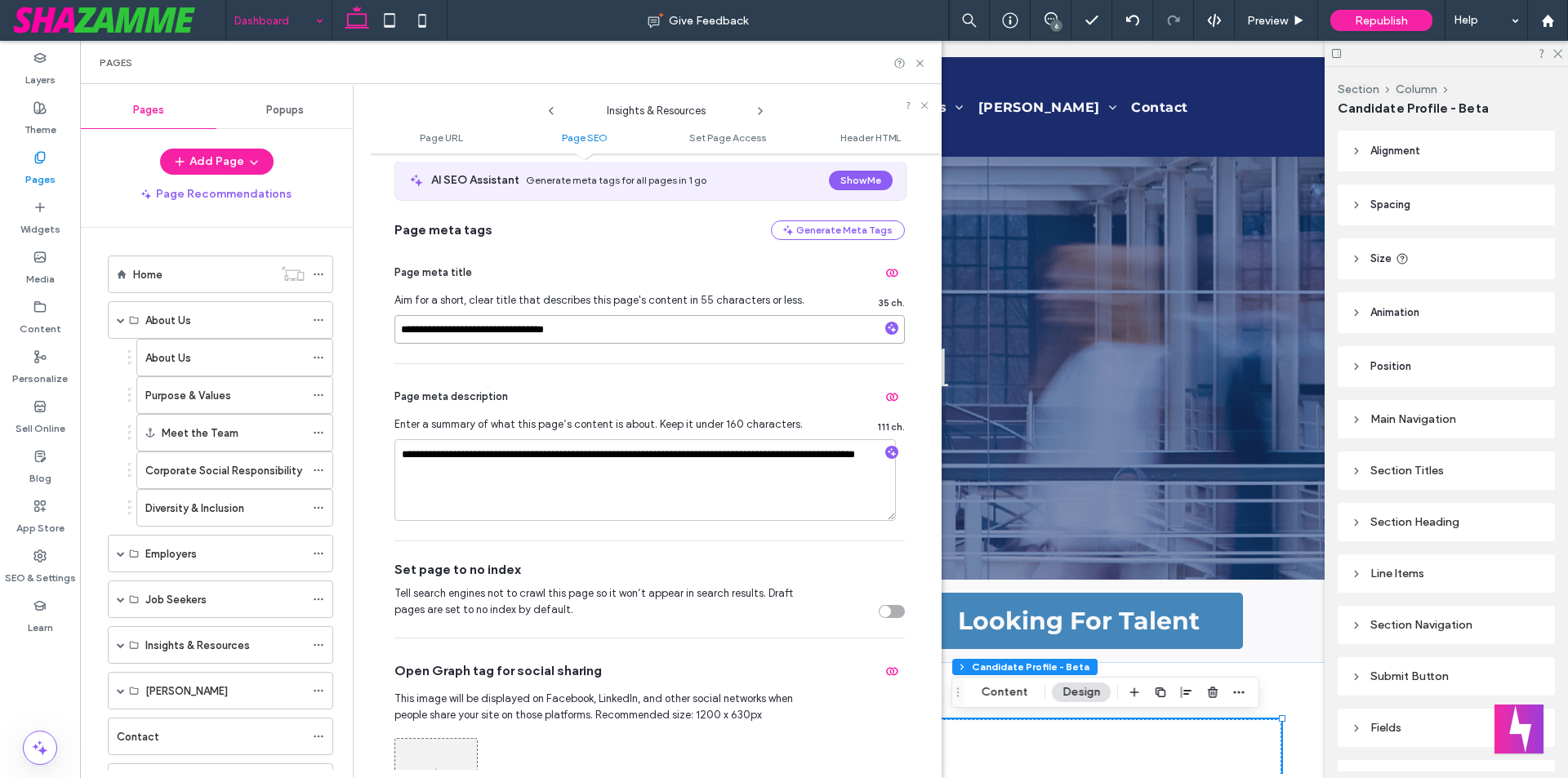
scroll to position [326, 0]
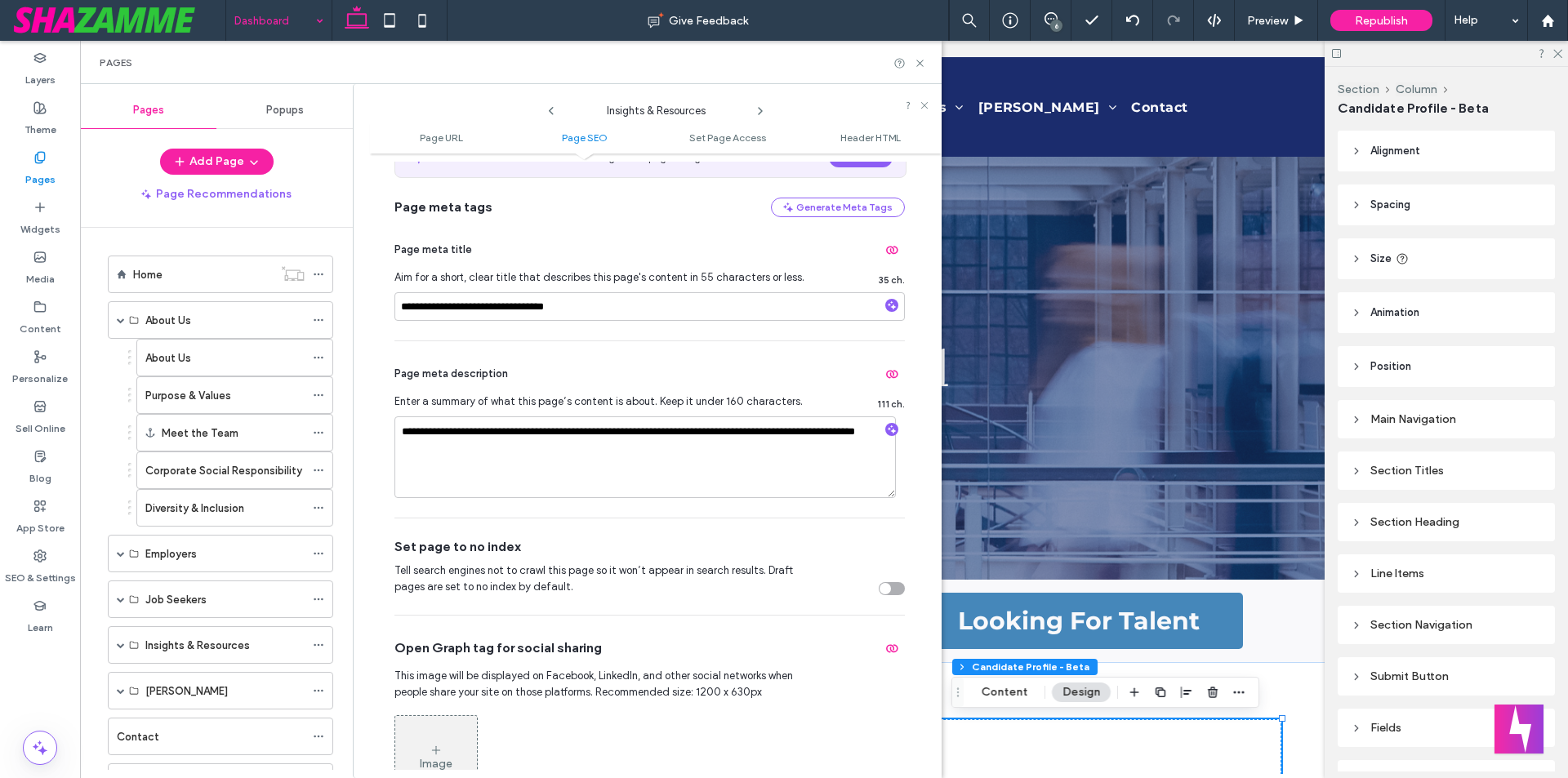
click at [763, 108] on icon at bounding box center [760, 111] width 13 height 13
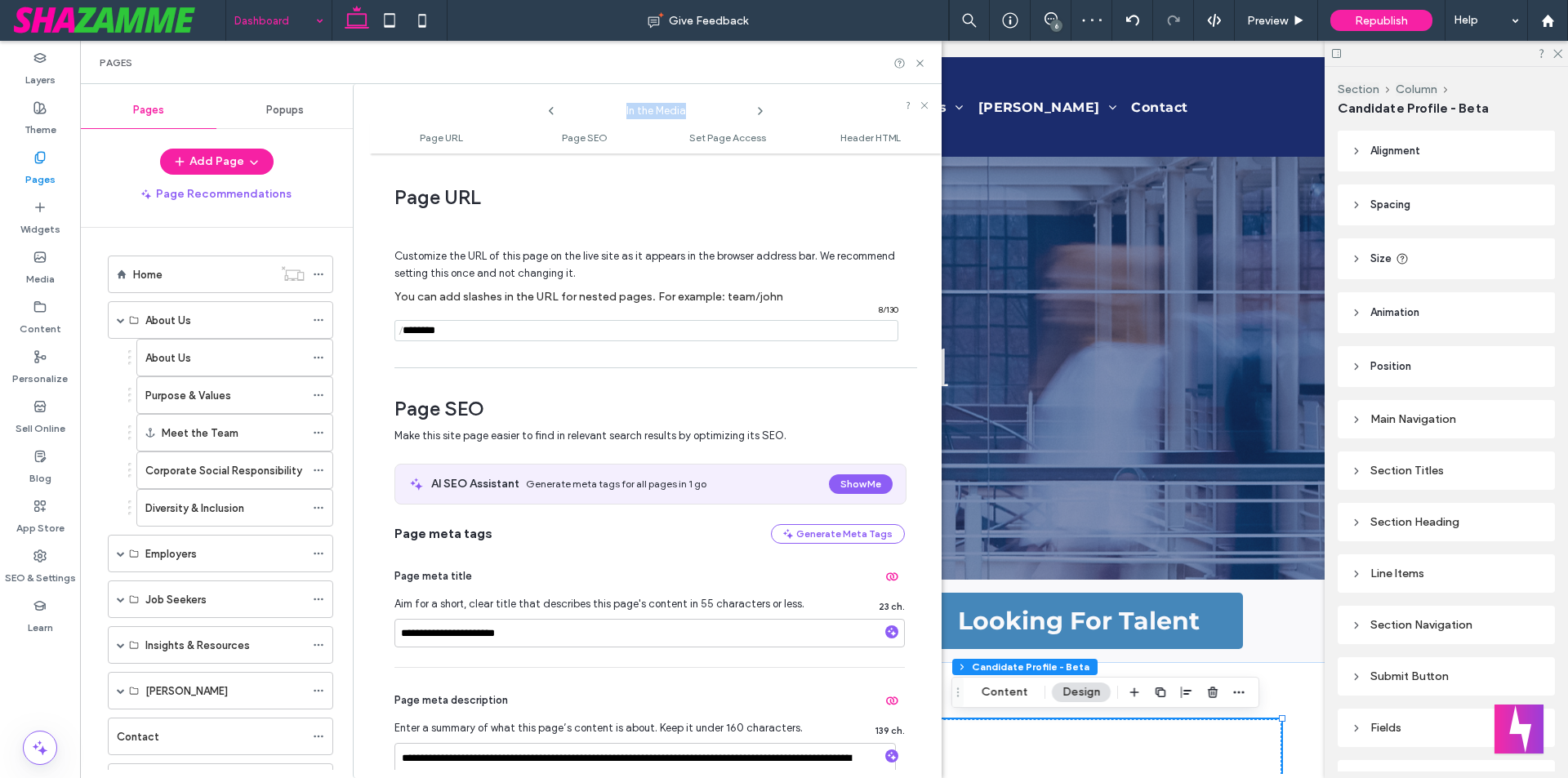
drag, startPoint x: 628, startPoint y: 113, endPoint x: 684, endPoint y: 113, distance: 56.0
click at [684, 113] on span "In the Media" at bounding box center [655, 107] width 164 height 24
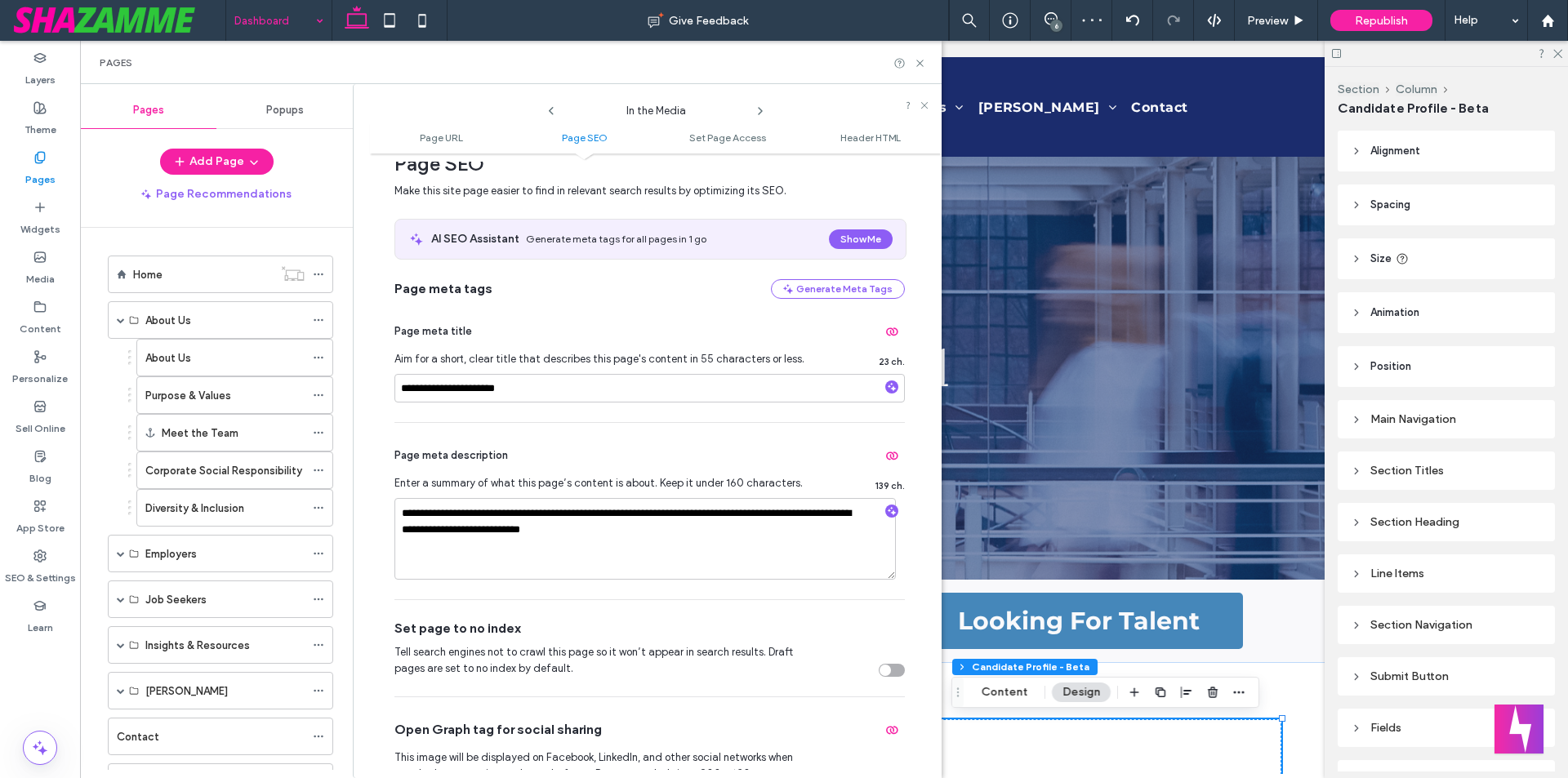
click at [756, 108] on icon at bounding box center [760, 111] width 13 height 13
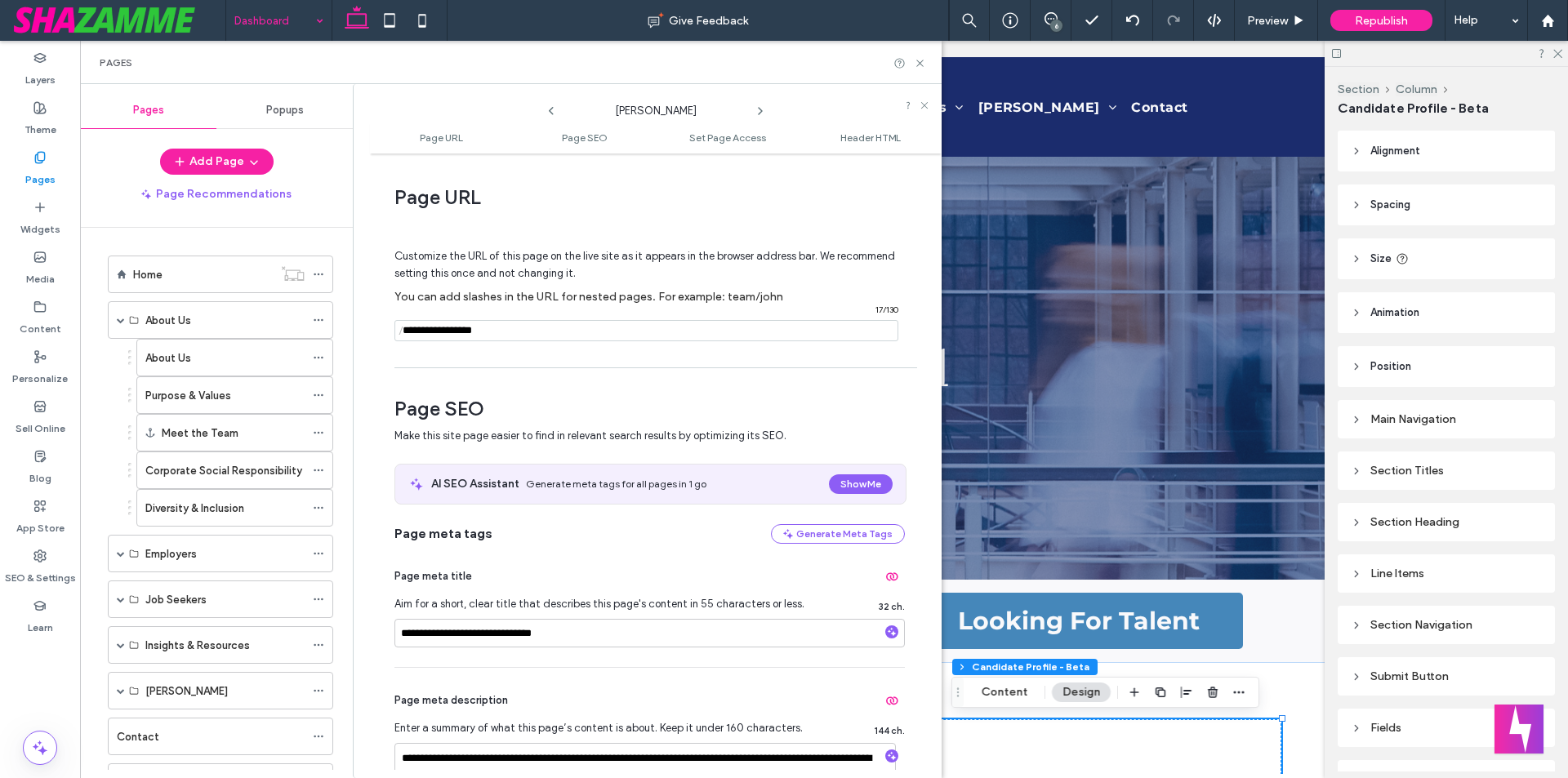
click at [756, 105] on icon at bounding box center [760, 111] width 13 height 13
click at [756, 108] on icon at bounding box center [760, 111] width 13 height 13
click at [761, 110] on use at bounding box center [760, 110] width 3 height 6
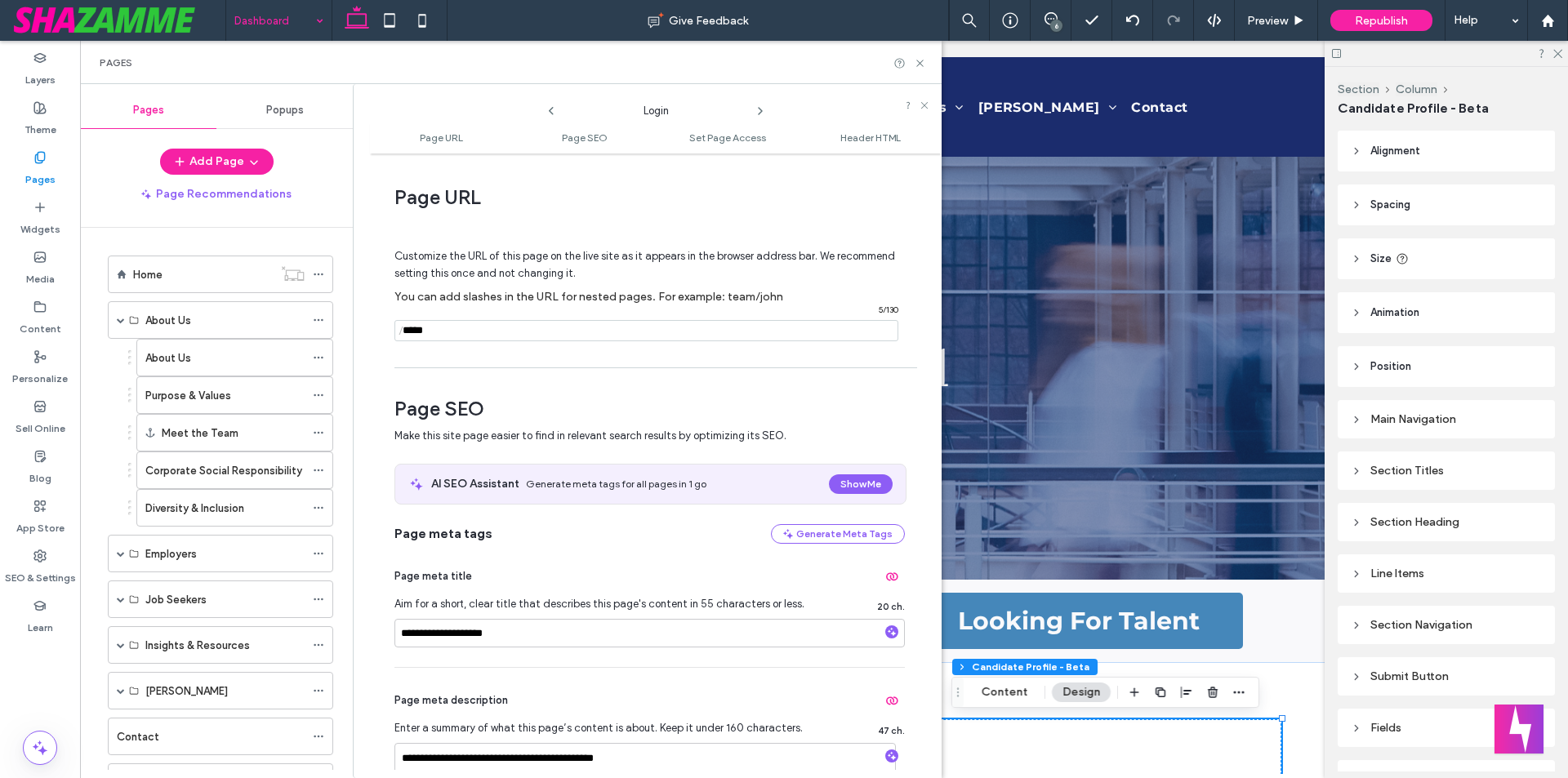
click at [761, 110] on use at bounding box center [760, 110] width 3 height 6
click at [758, 108] on use at bounding box center [760, 110] width 3 height 6
click at [766, 108] on icon at bounding box center [760, 111] width 13 height 13
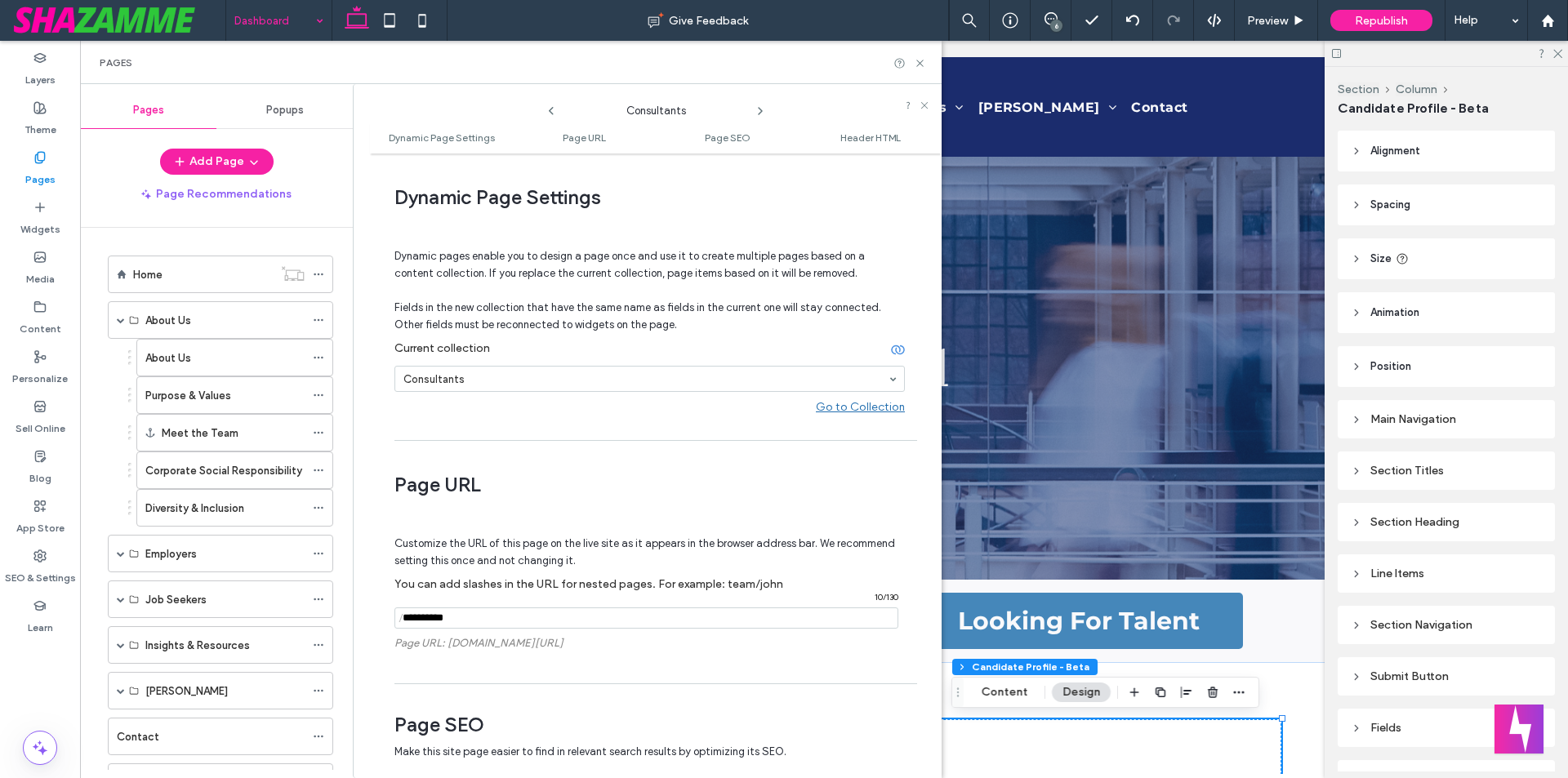
click at [766, 108] on icon at bounding box center [760, 111] width 13 height 13
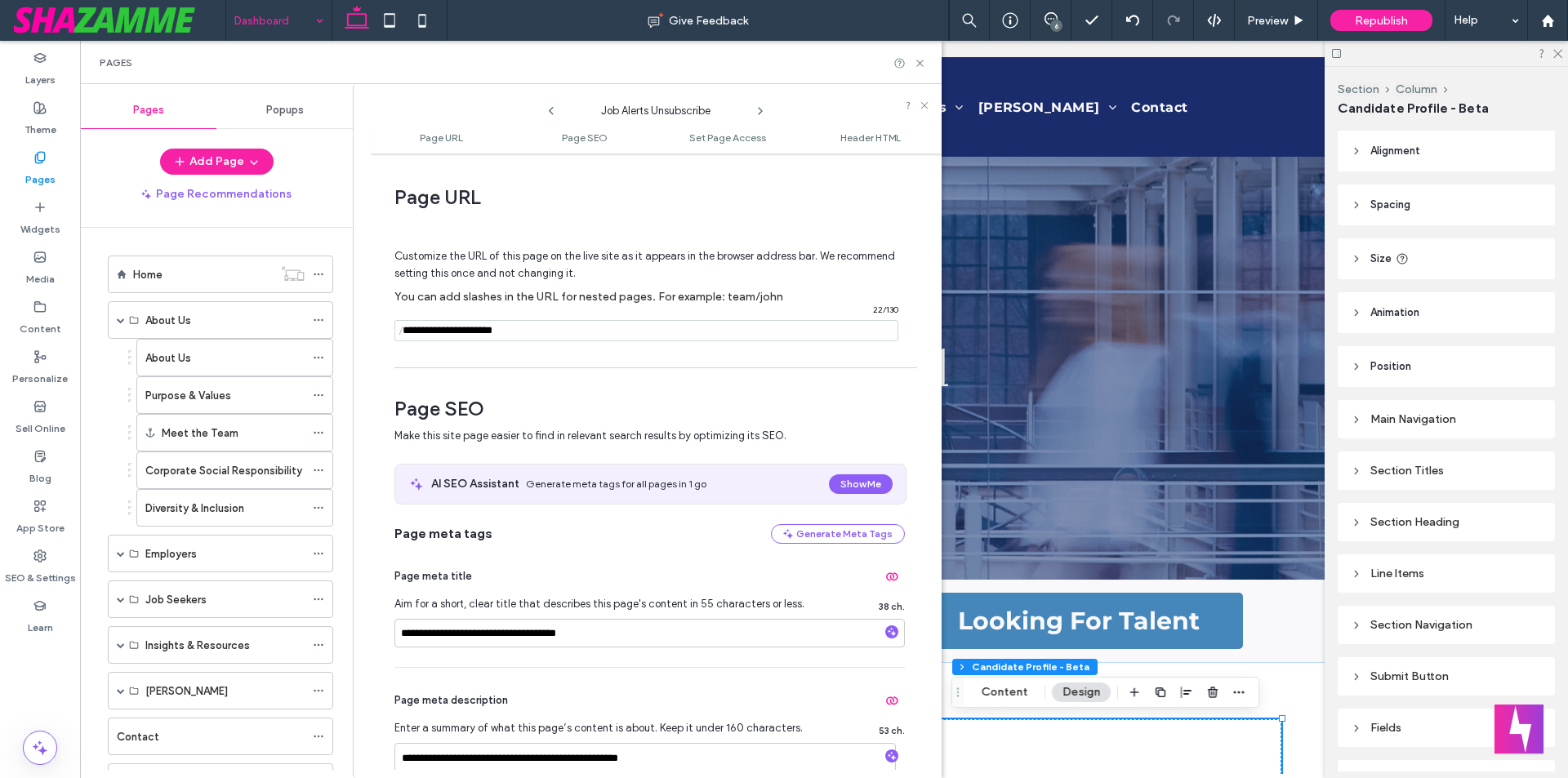
click at [766, 108] on icon at bounding box center [760, 111] width 13 height 13
click at [756, 114] on icon at bounding box center [760, 111] width 13 height 13
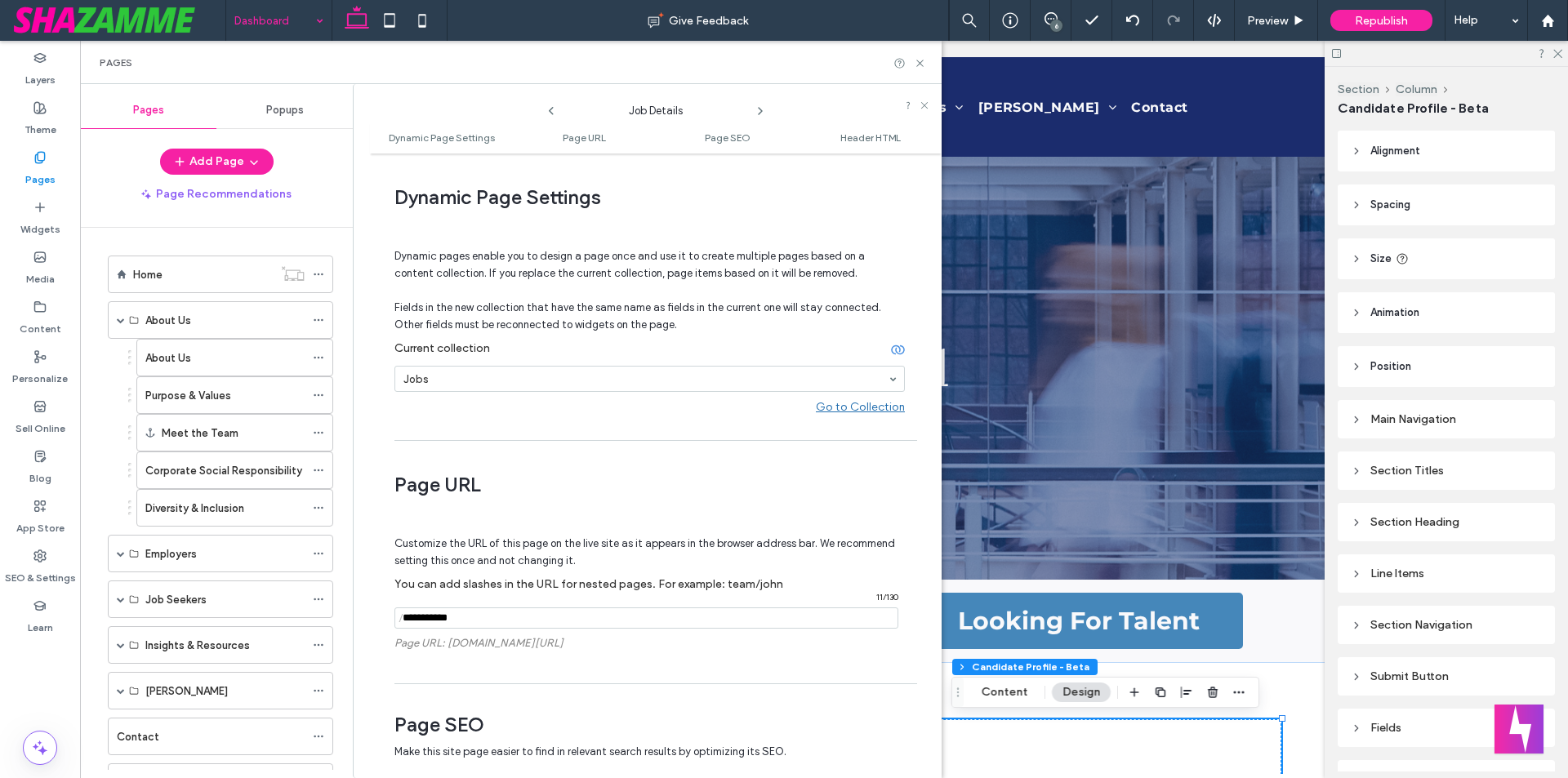
click at [756, 114] on icon at bounding box center [760, 111] width 13 height 13
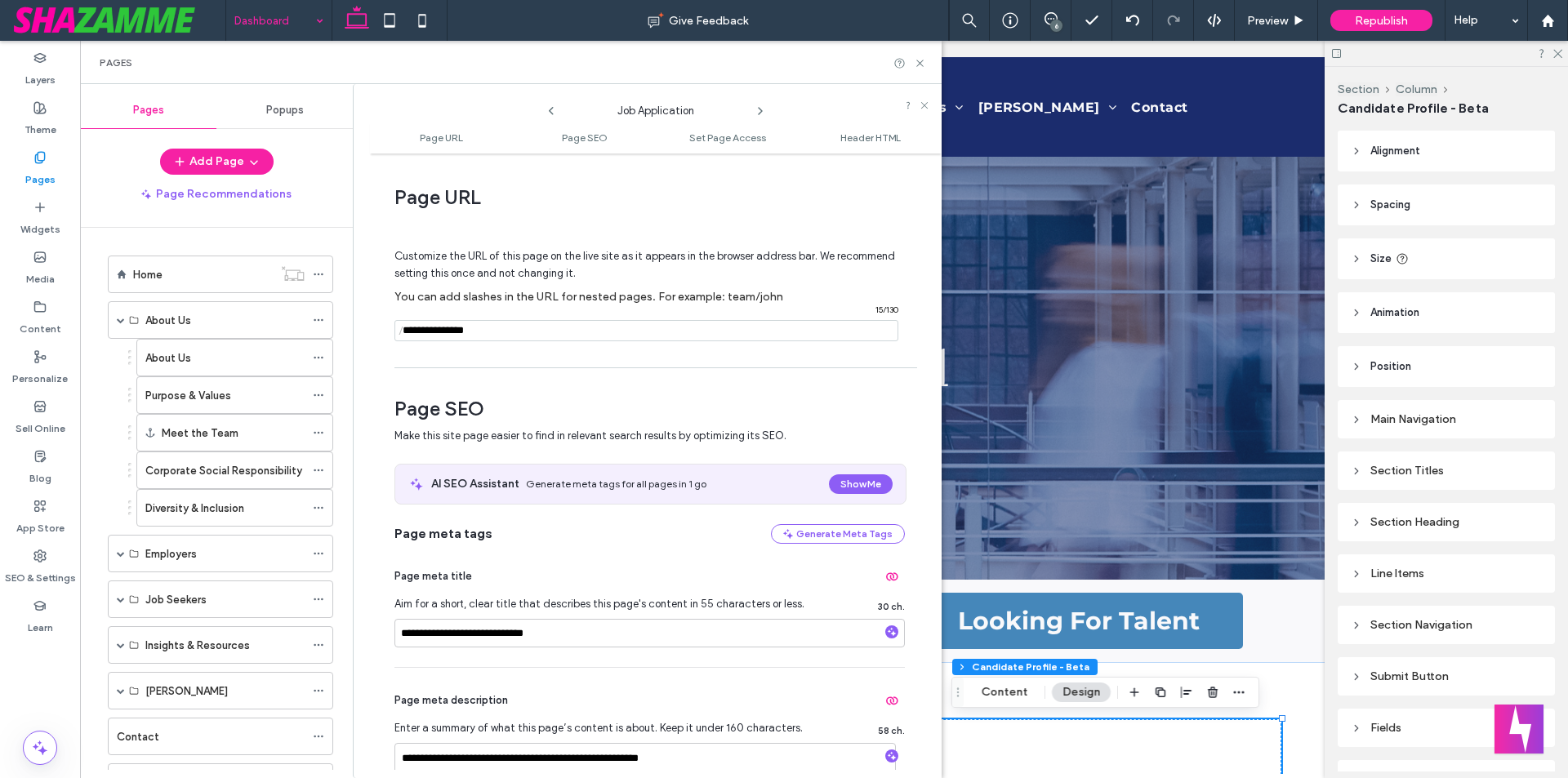
click at [756, 105] on icon at bounding box center [760, 111] width 13 height 13
click at [756, 113] on icon at bounding box center [760, 111] width 13 height 13
click at [756, 109] on icon at bounding box center [760, 111] width 13 height 13
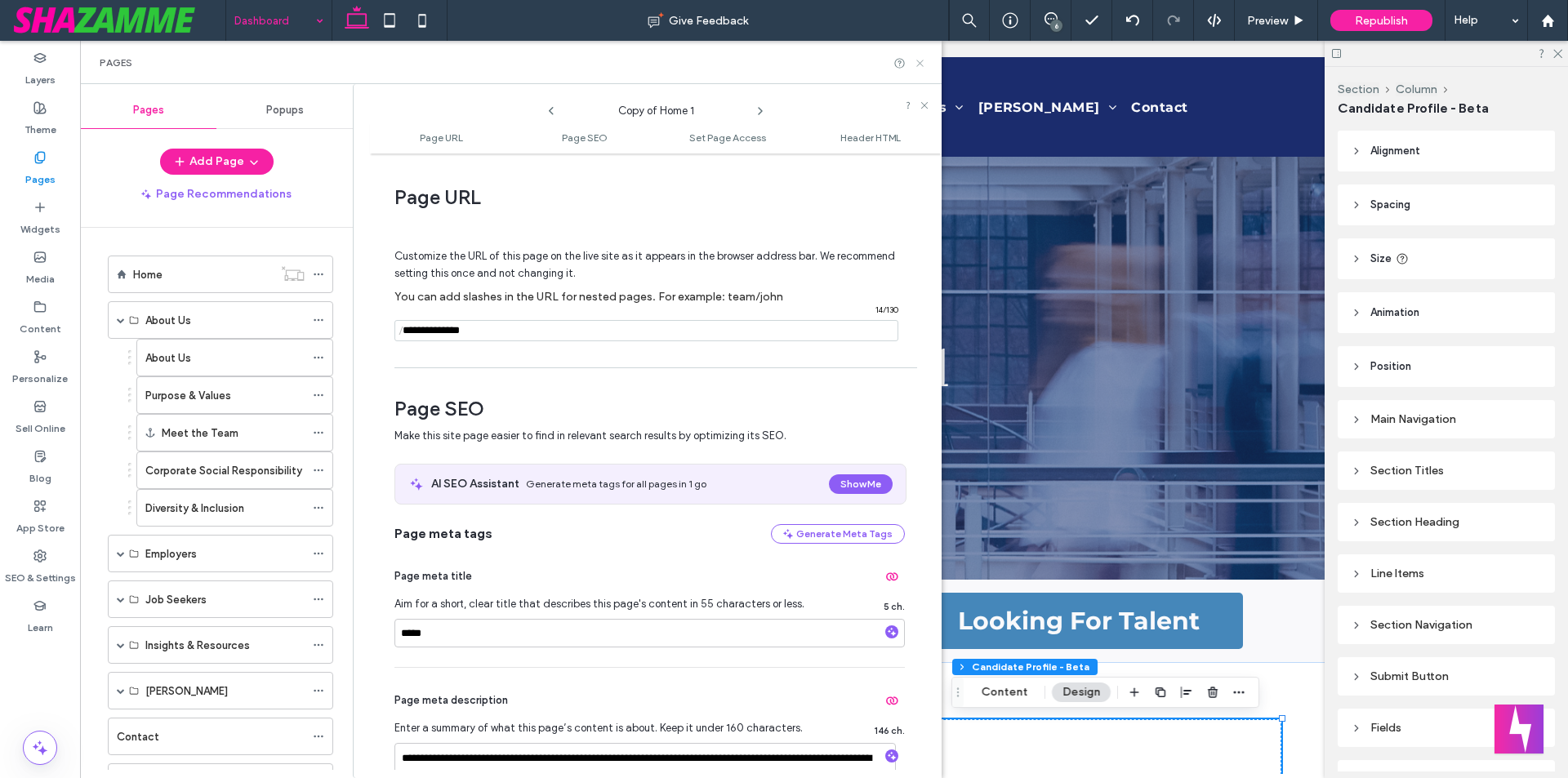
click at [923, 63] on icon at bounding box center [920, 63] width 12 height 12
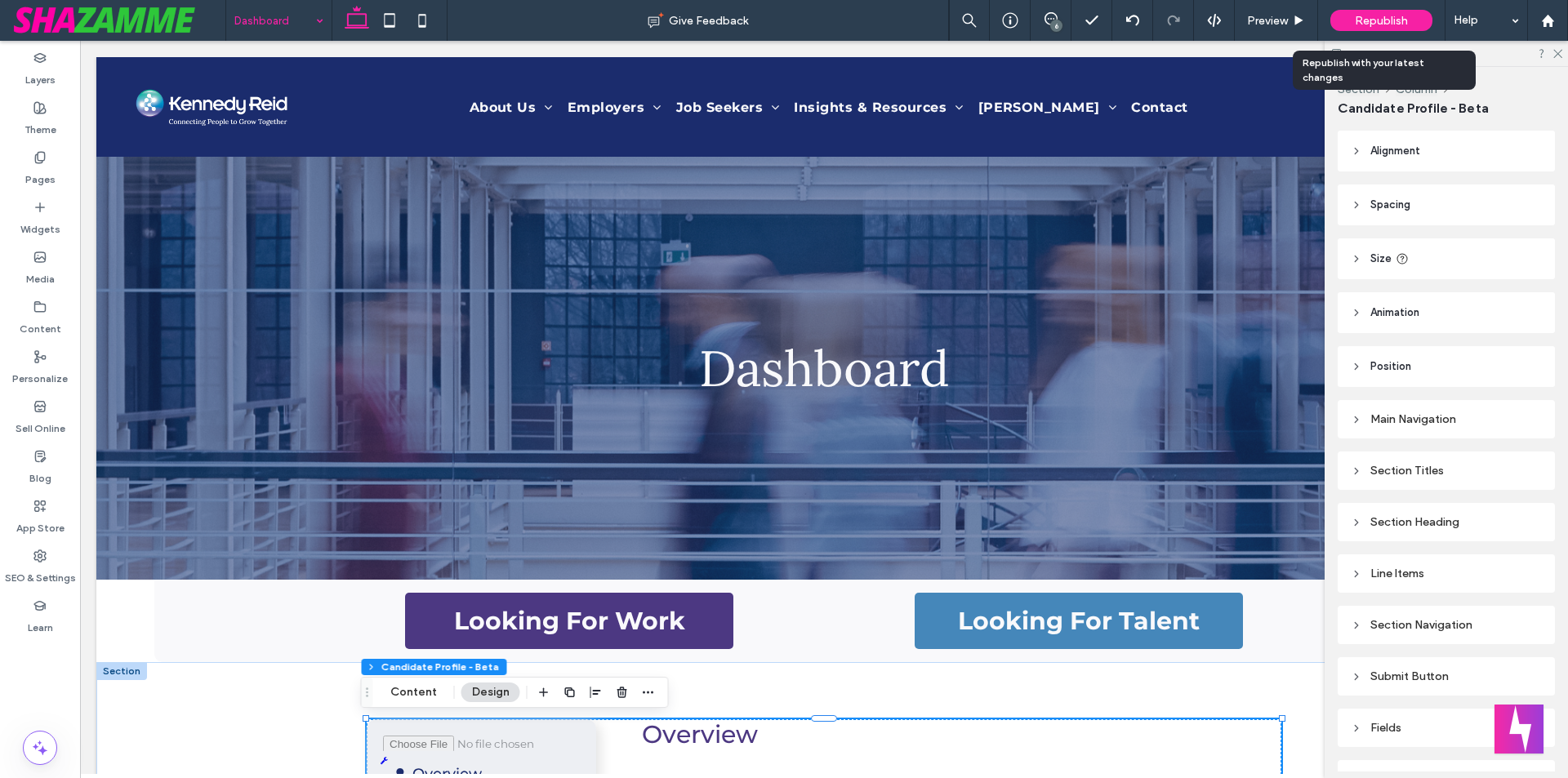
click at [1402, 14] on span "Republish" at bounding box center [1381, 21] width 53 height 14
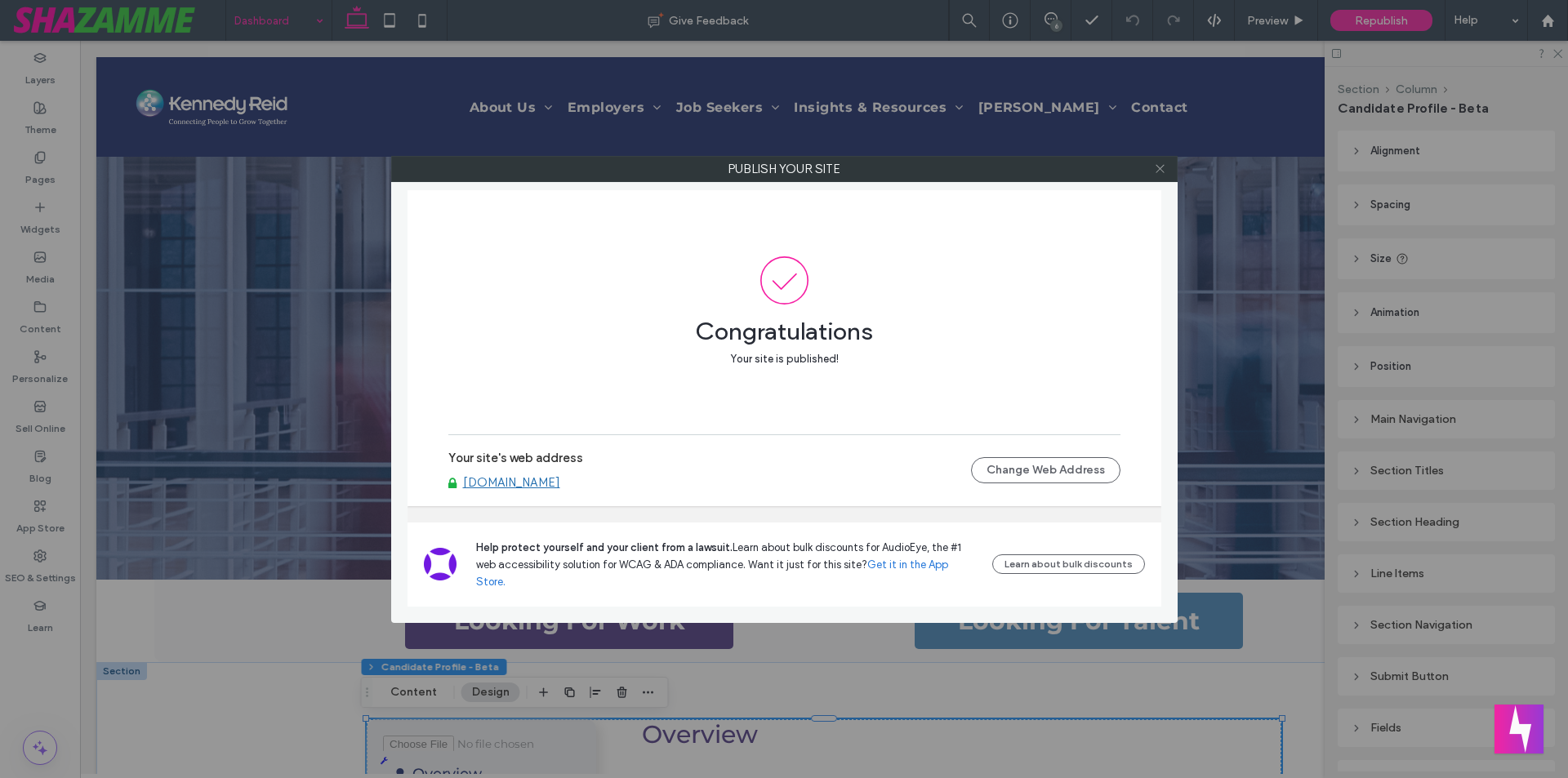
click at [1160, 163] on icon at bounding box center [1160, 169] width 12 height 12
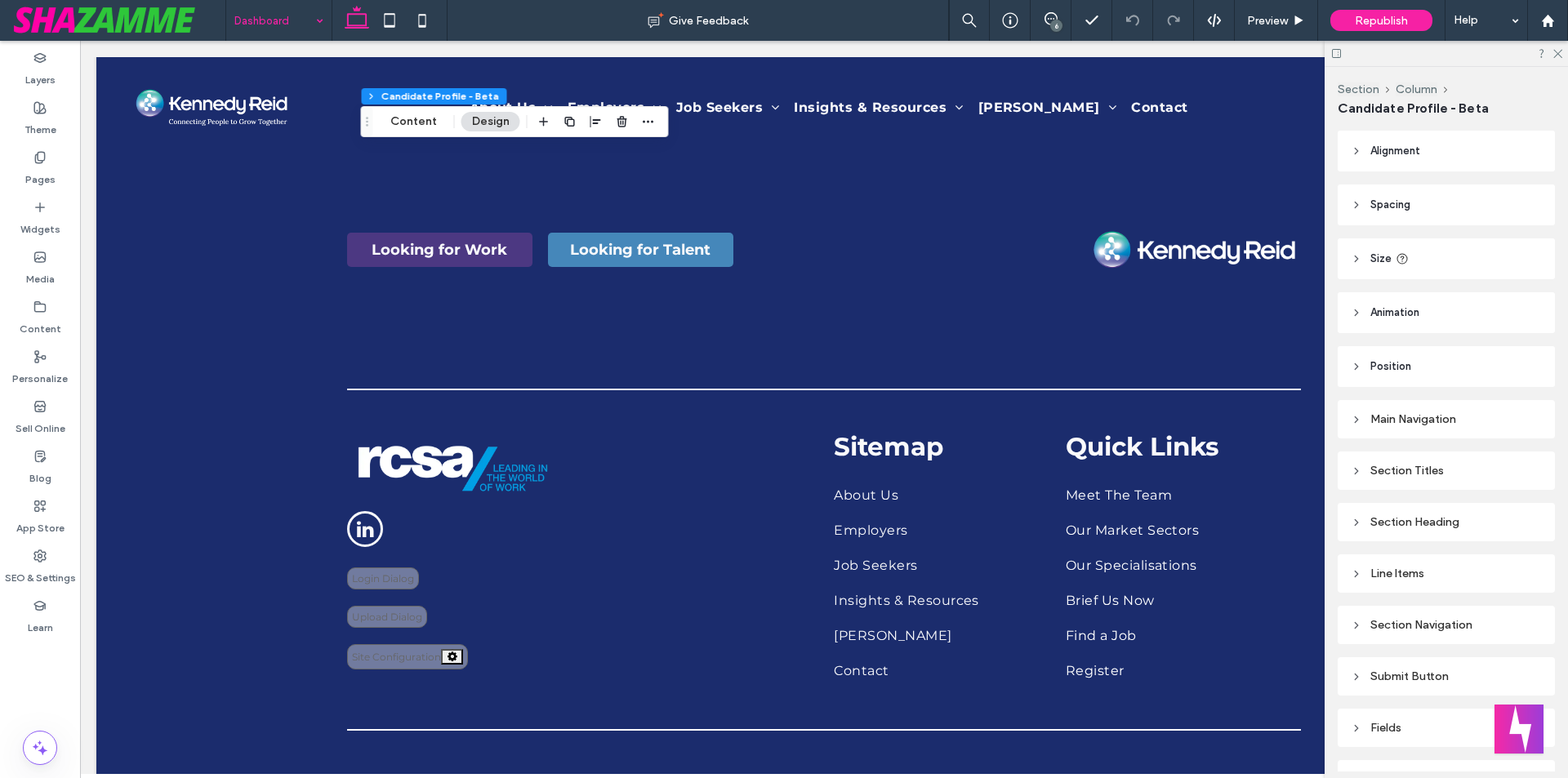
scroll to position [1323, 0]
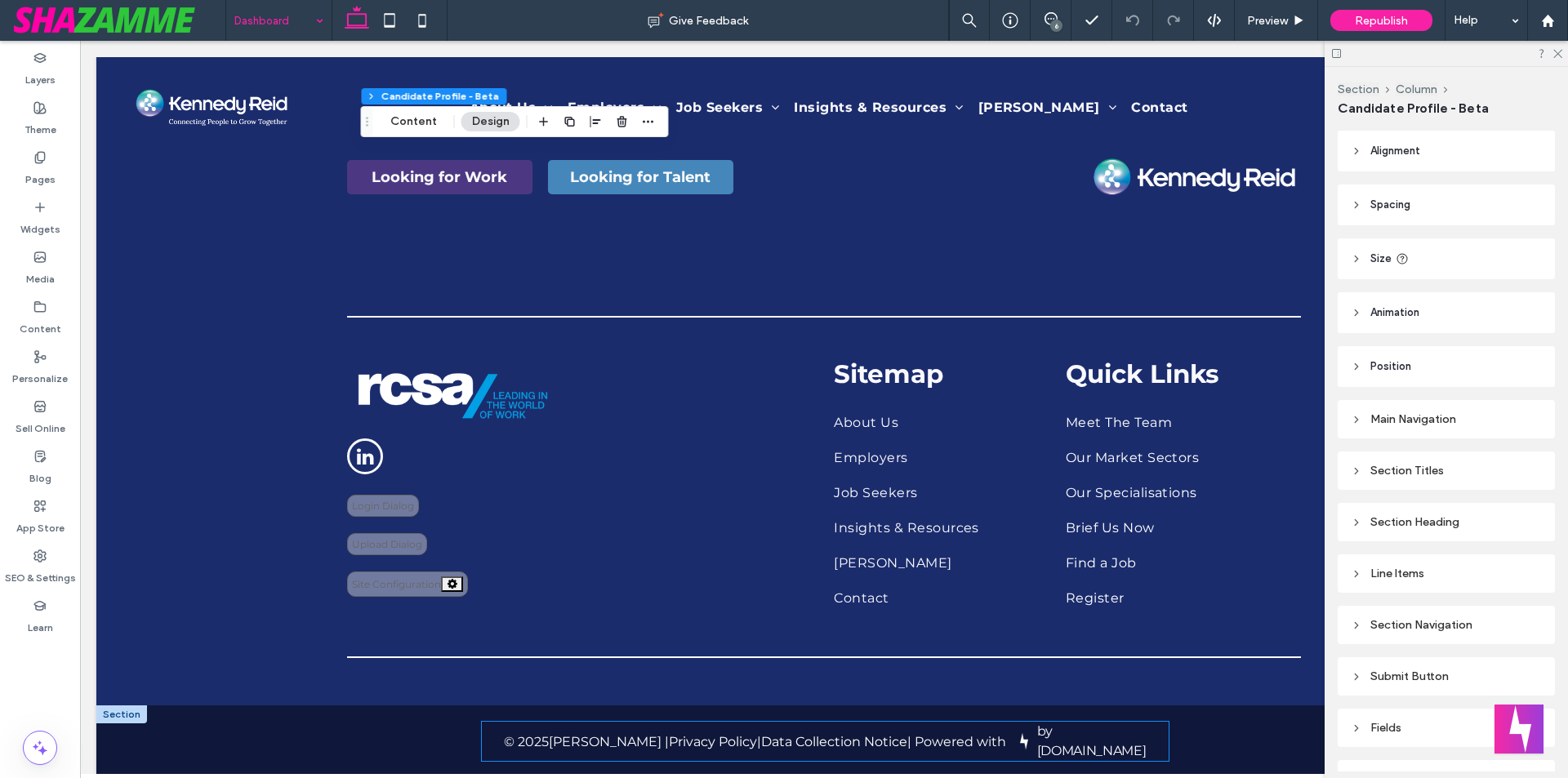
click at [1078, 732] on span "by Shazamme.com" at bounding box center [1091, 740] width 109 height 35
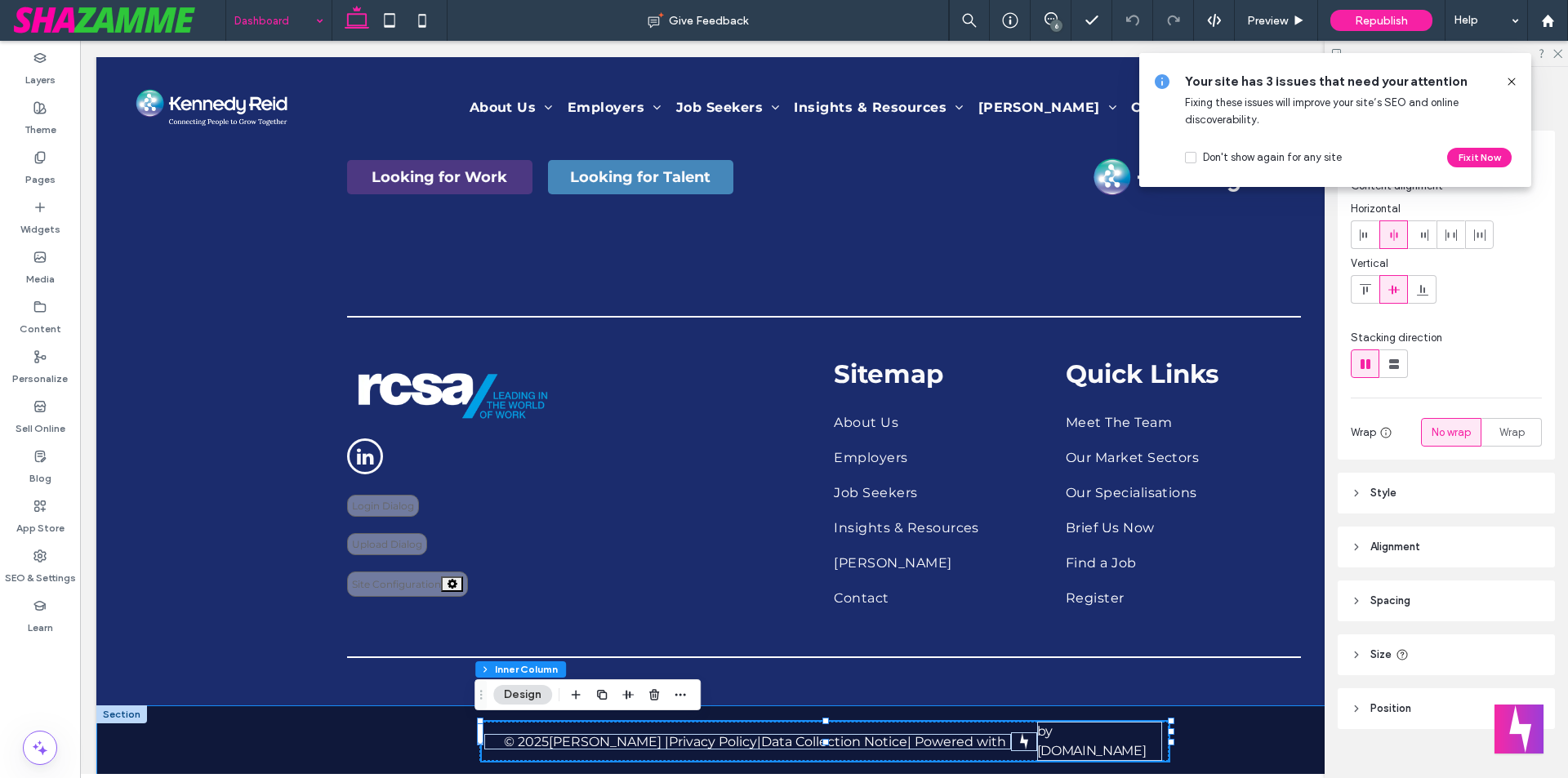
click at [1176, 726] on div "© 2025 Kennedy Reid | Privacy Policy | Data Collection Notice | Powered with by…" at bounding box center [824, 741] width 979 height 72
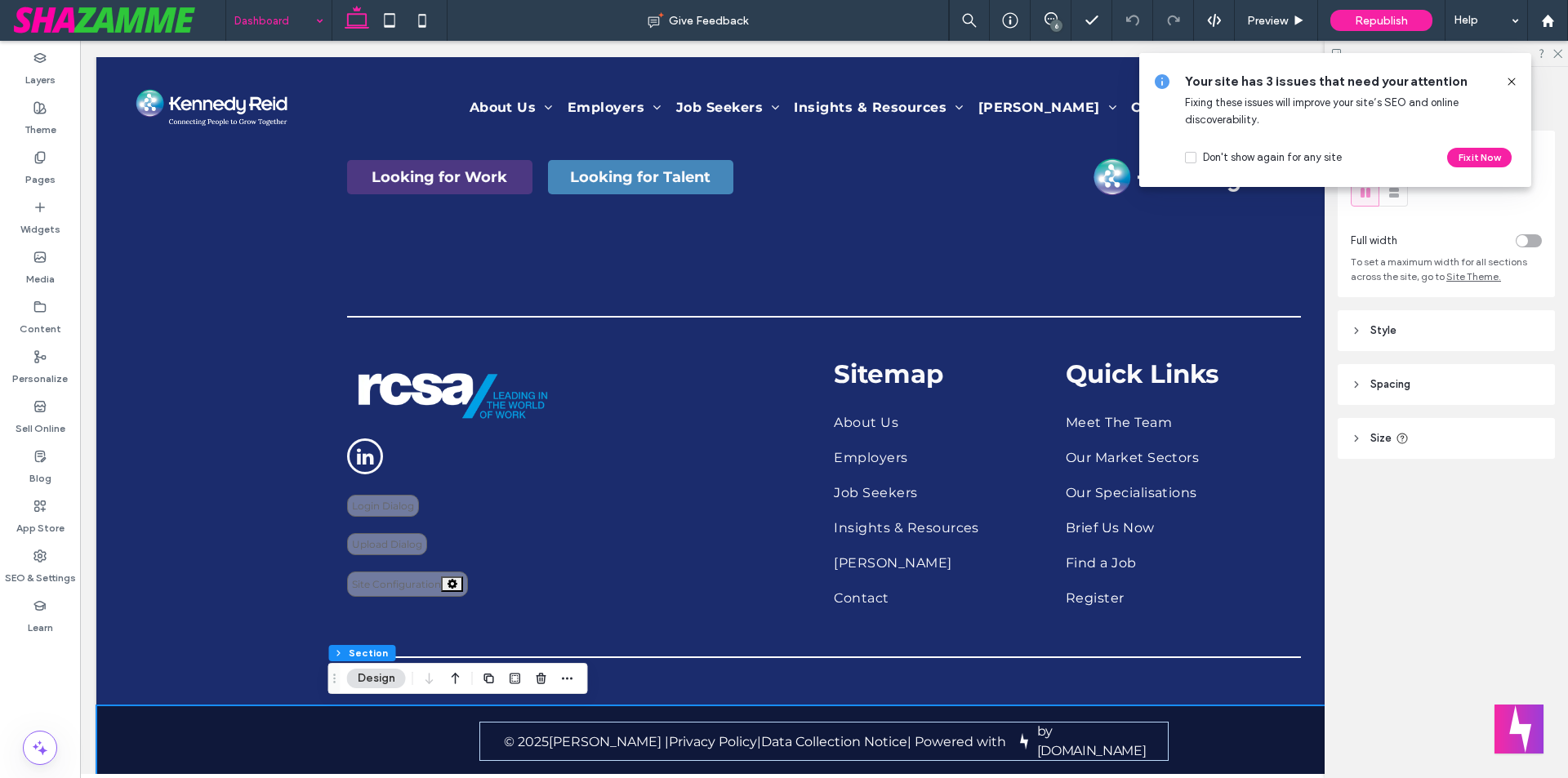
click at [1399, 373] on header "Spacing" at bounding box center [1446, 384] width 217 height 41
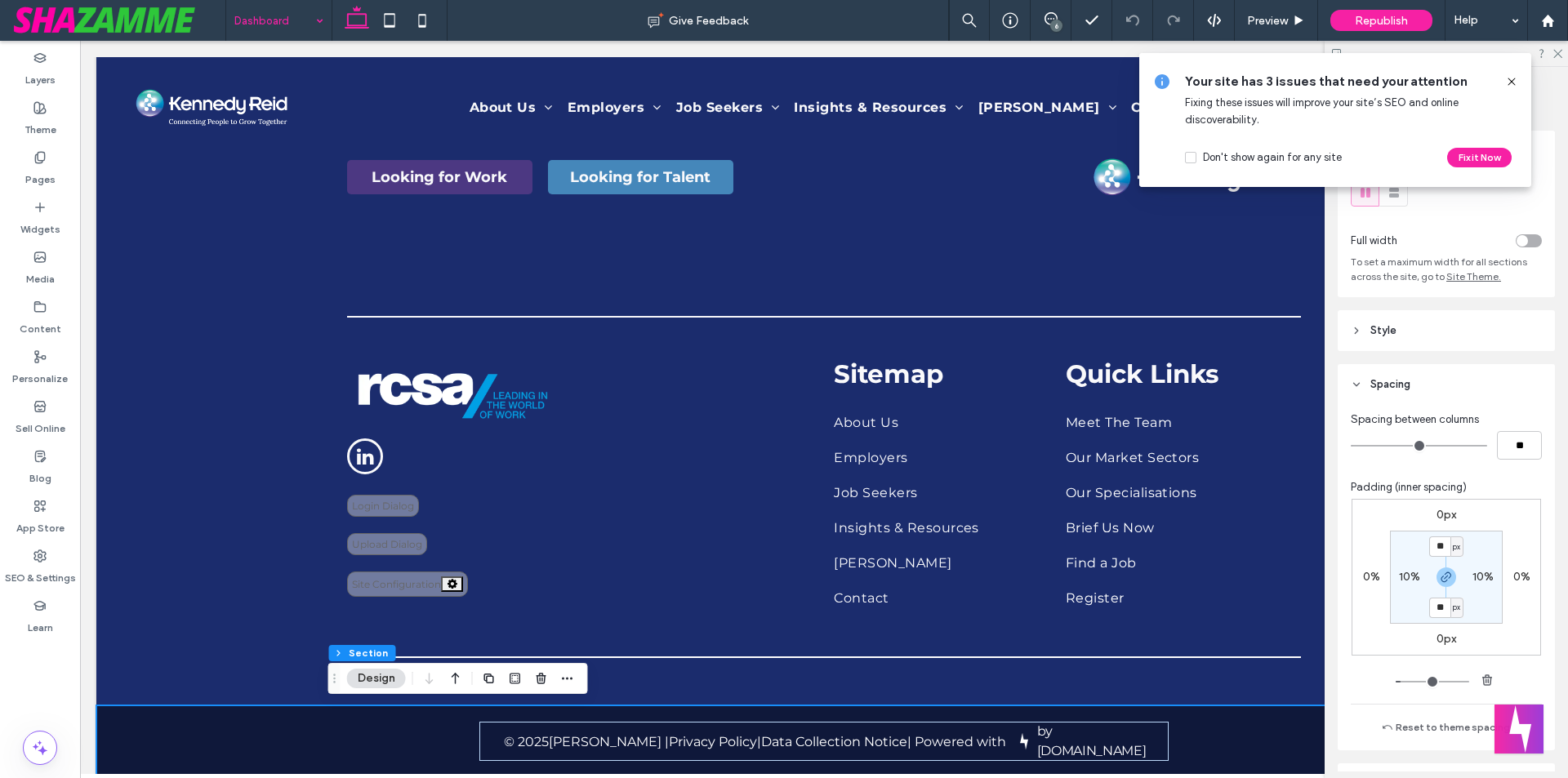
click at [1400, 575] on label "10%" at bounding box center [1409, 577] width 21 height 14
type input "**"
type input "*"
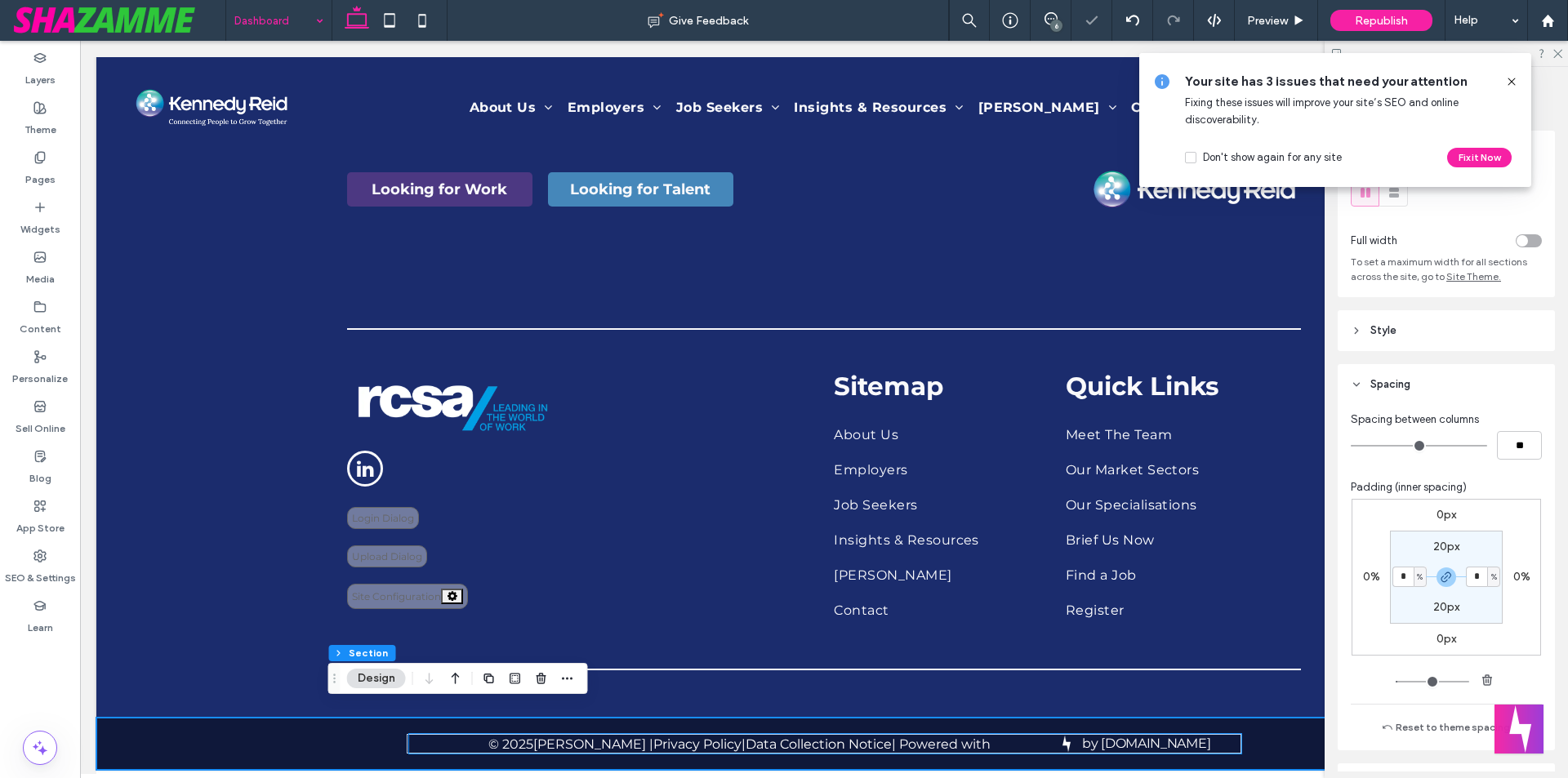
click at [1010, 736] on div "© 2025 Kennedy Reid | Privacy Policy | Data Collection Notice | Powered with" at bounding box center [731, 744] width 638 height 16
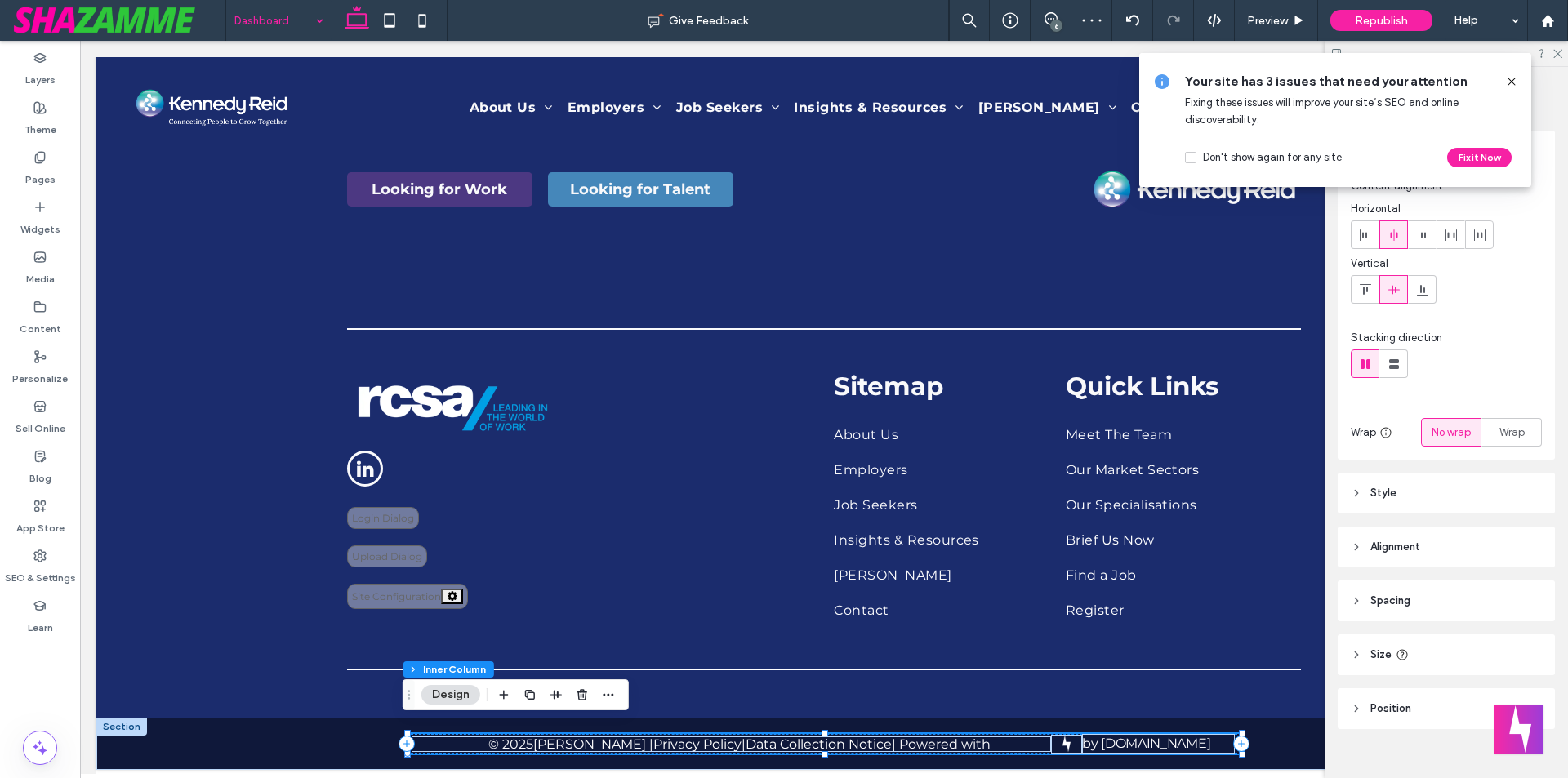
click at [1038, 736] on div "© 2025 Kennedy Reid | Privacy Policy | Data Collection Notice | Powered with" at bounding box center [731, 744] width 638 height 16
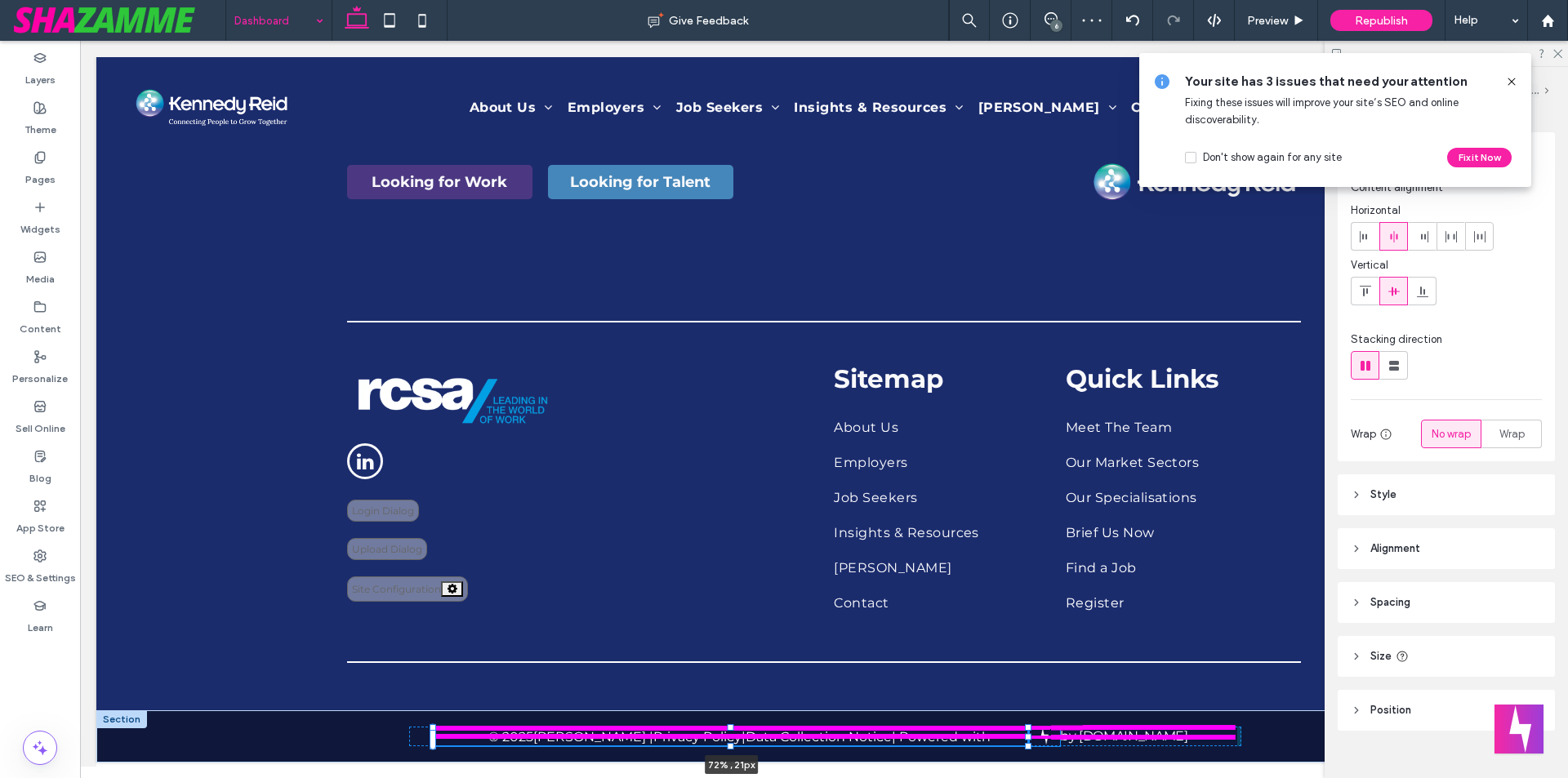
scroll to position [24, 0]
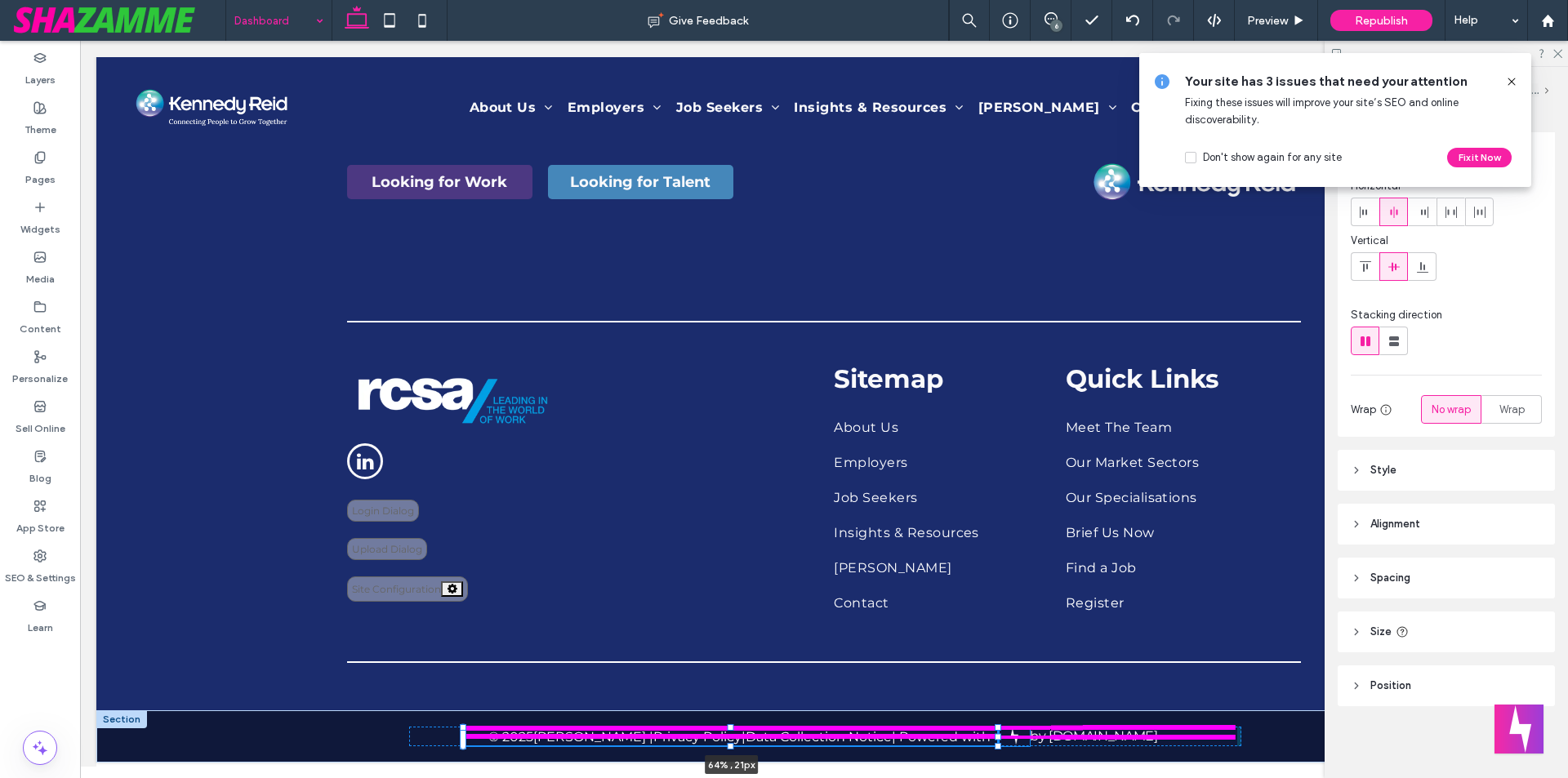
drag, startPoint x: 1043, startPoint y: 733, endPoint x: 991, endPoint y: 734, distance: 52.0
click at [994, 734] on div at bounding box center [997, 736] width 6 height 6
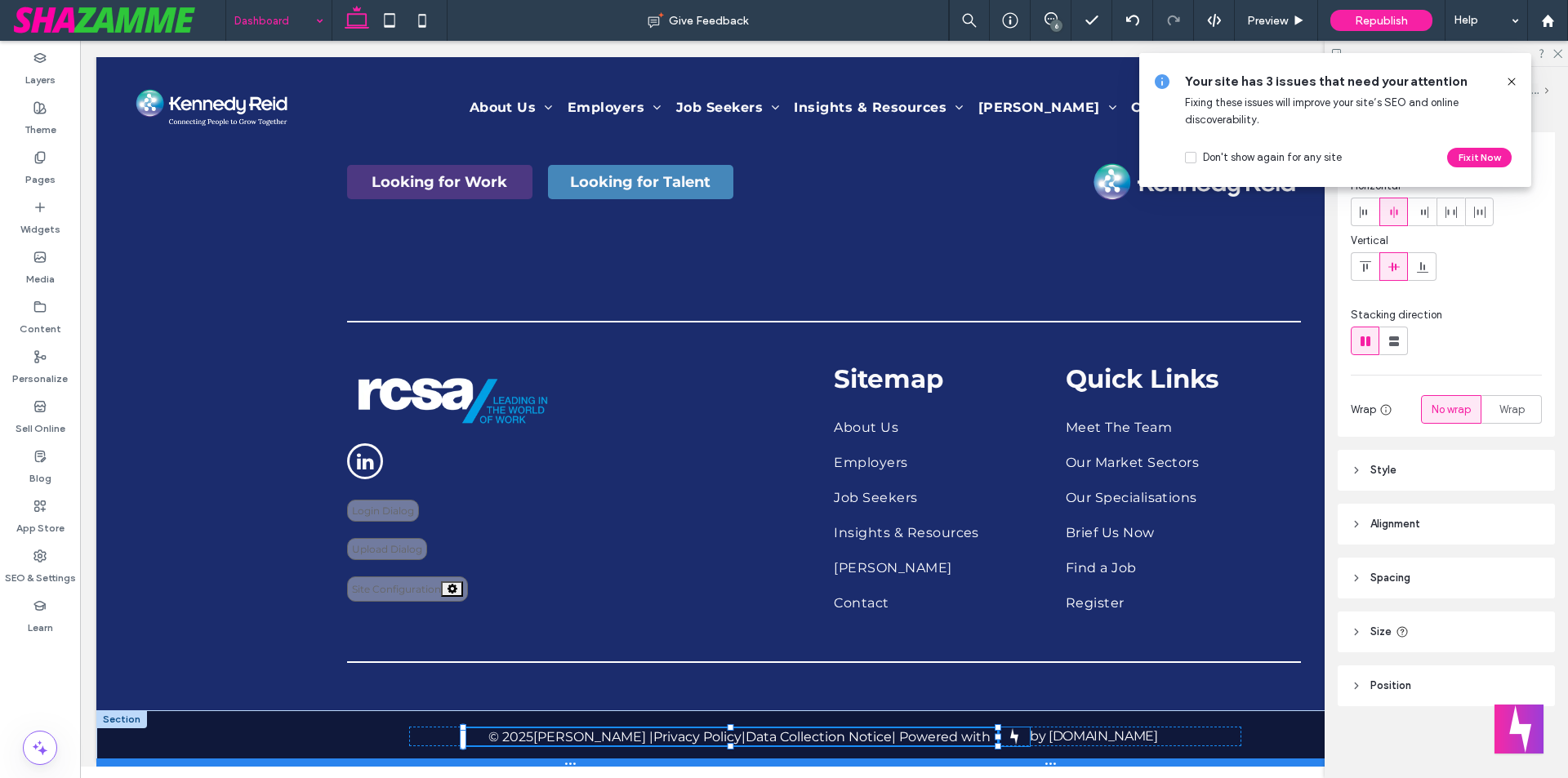
click at [1048, 761] on div at bounding box center [818, 761] width 1443 height 8
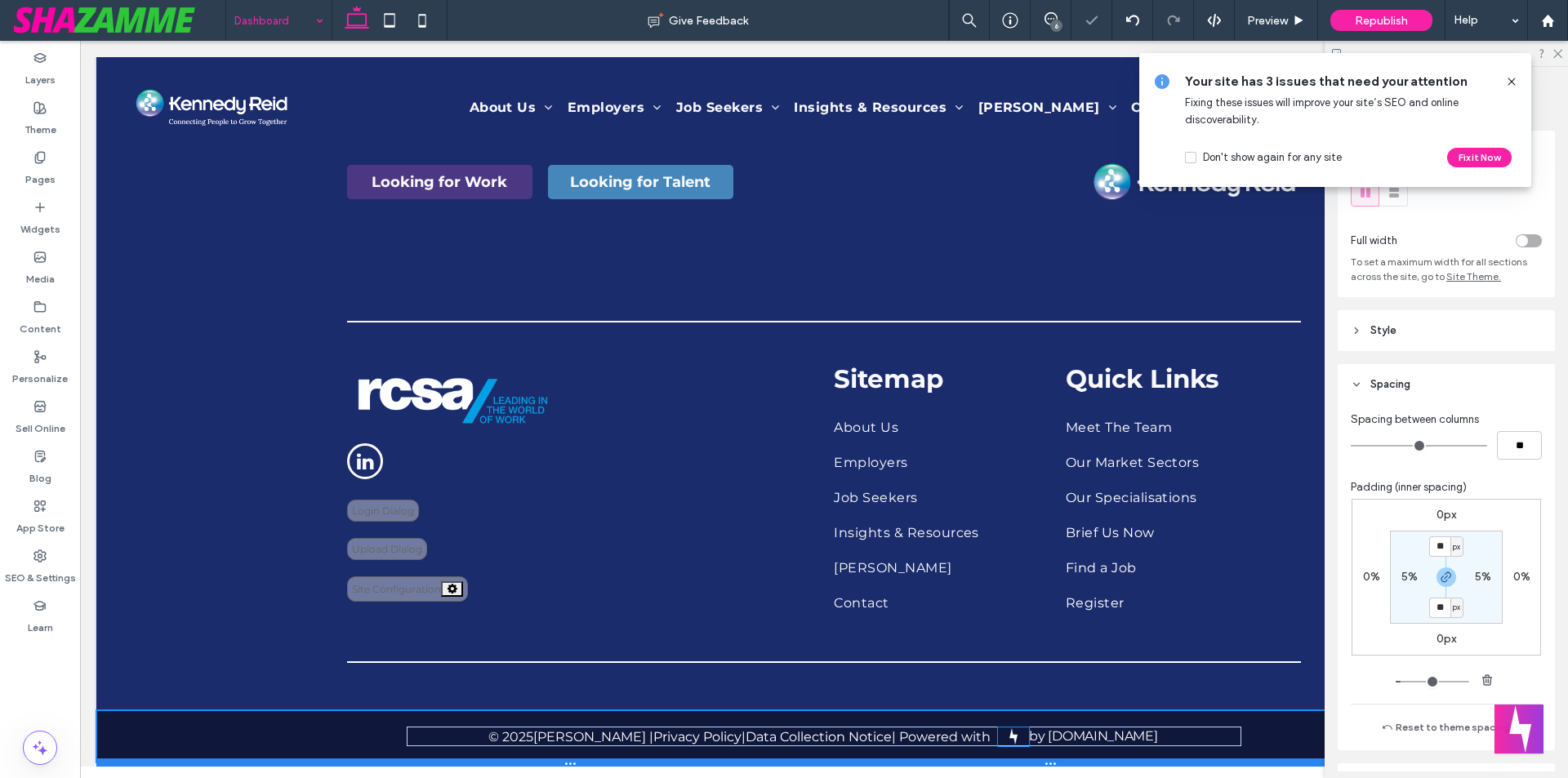
type input "**"
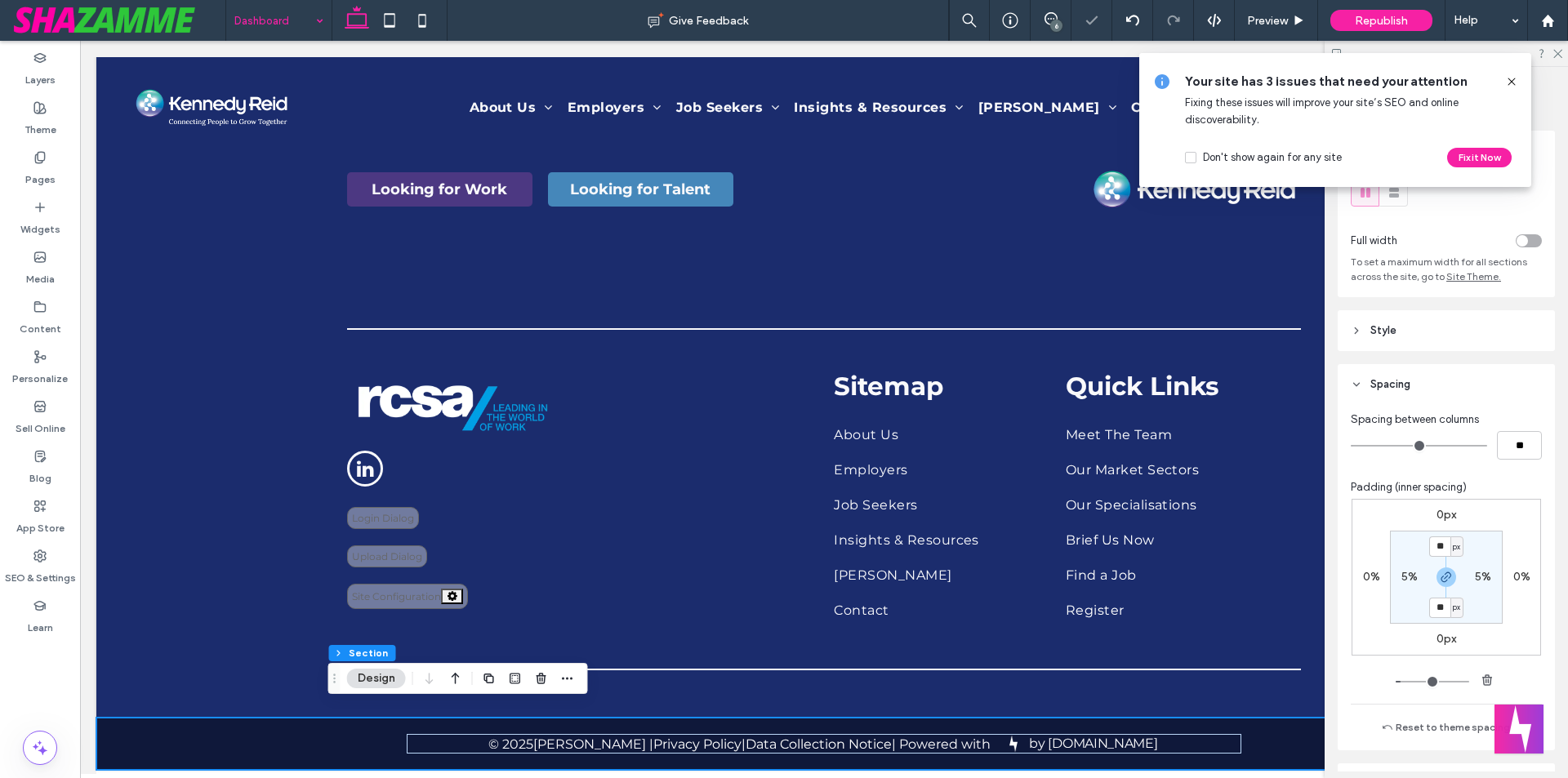
click at [1509, 79] on icon at bounding box center [1511, 81] width 13 height 13
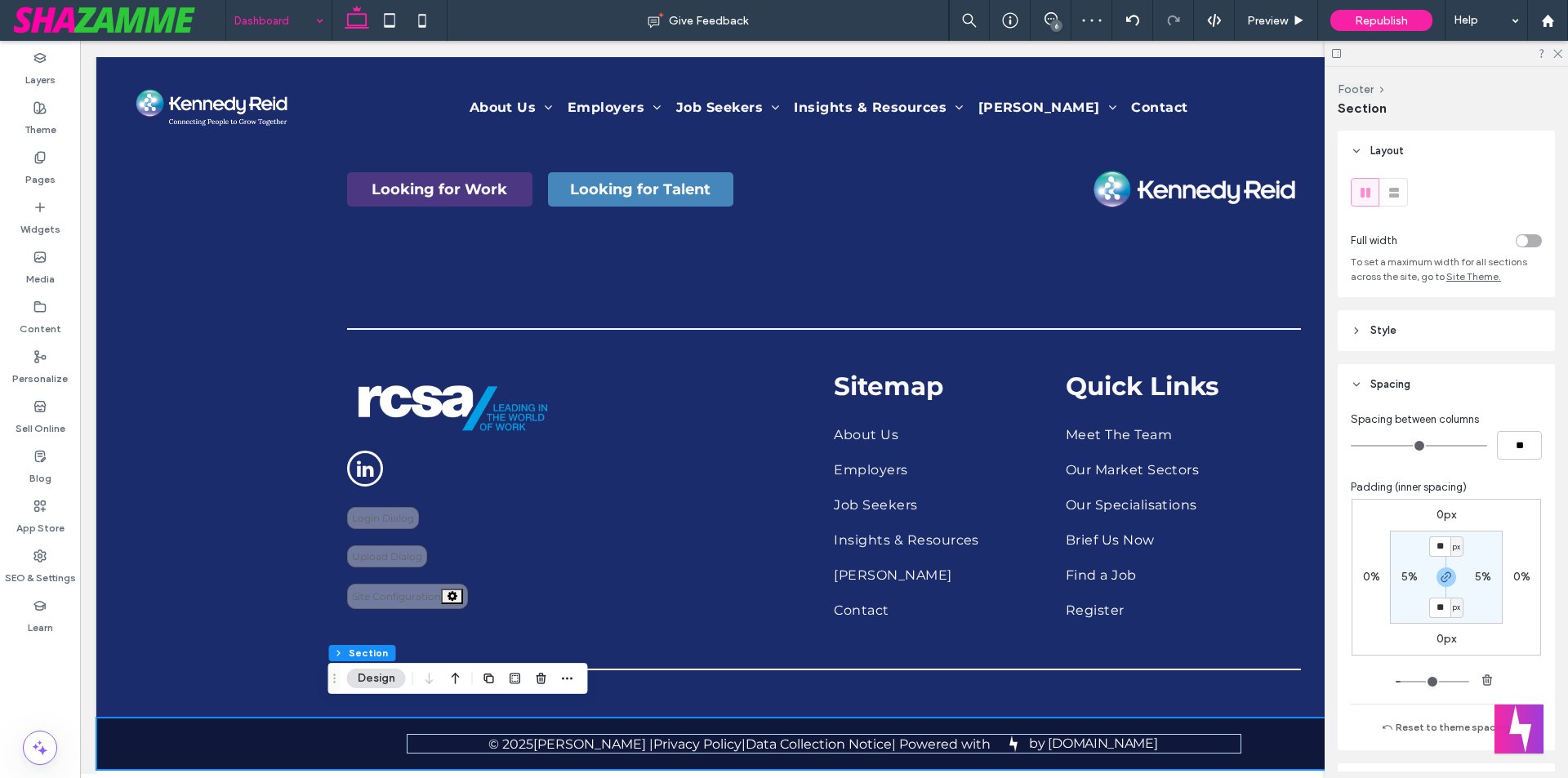
click at [1554, 58] on div at bounding box center [1446, 53] width 243 height 25
click at [1556, 55] on use at bounding box center [1558, 54] width 9 height 9
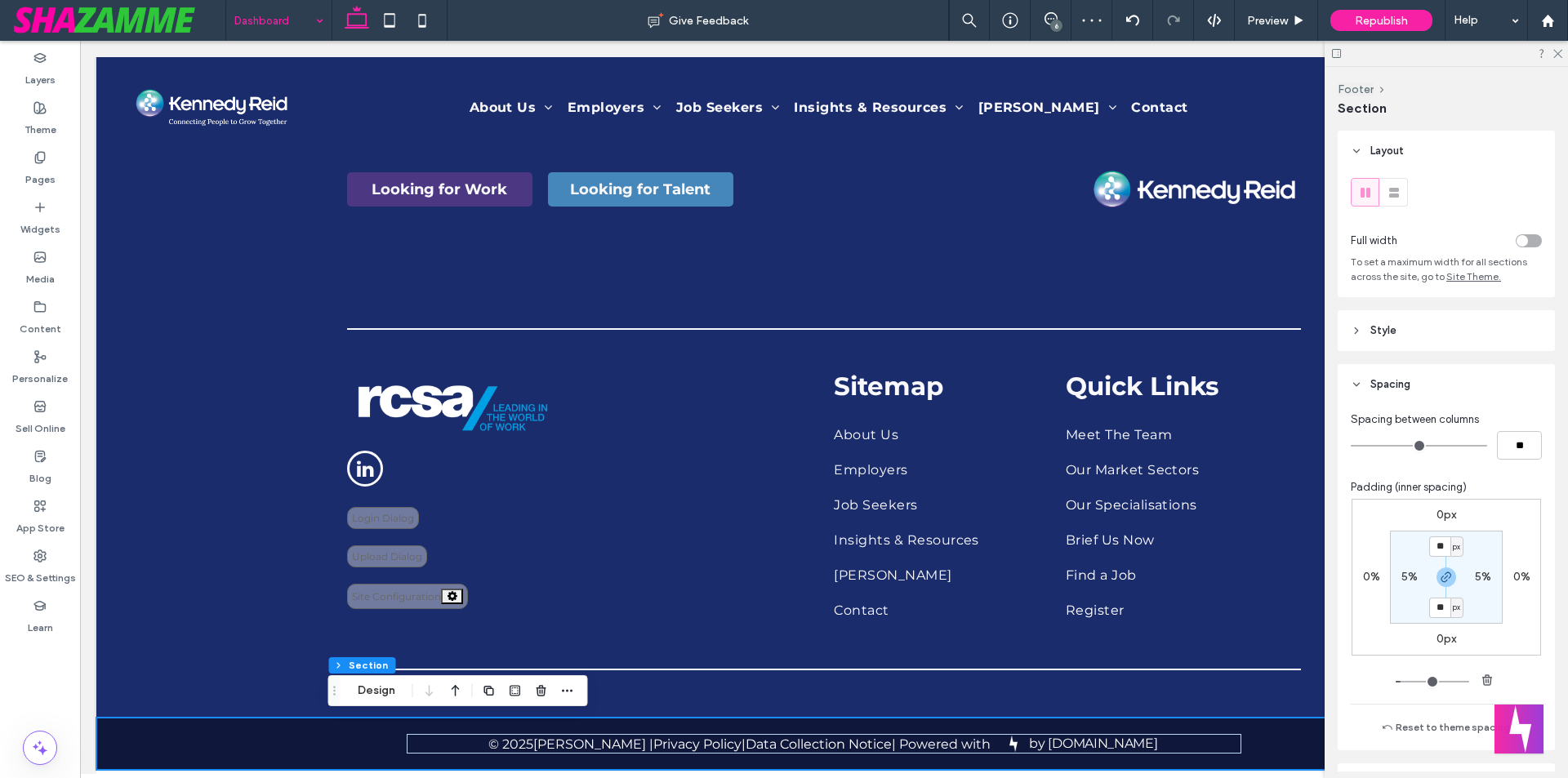
scroll to position [1310, 0]
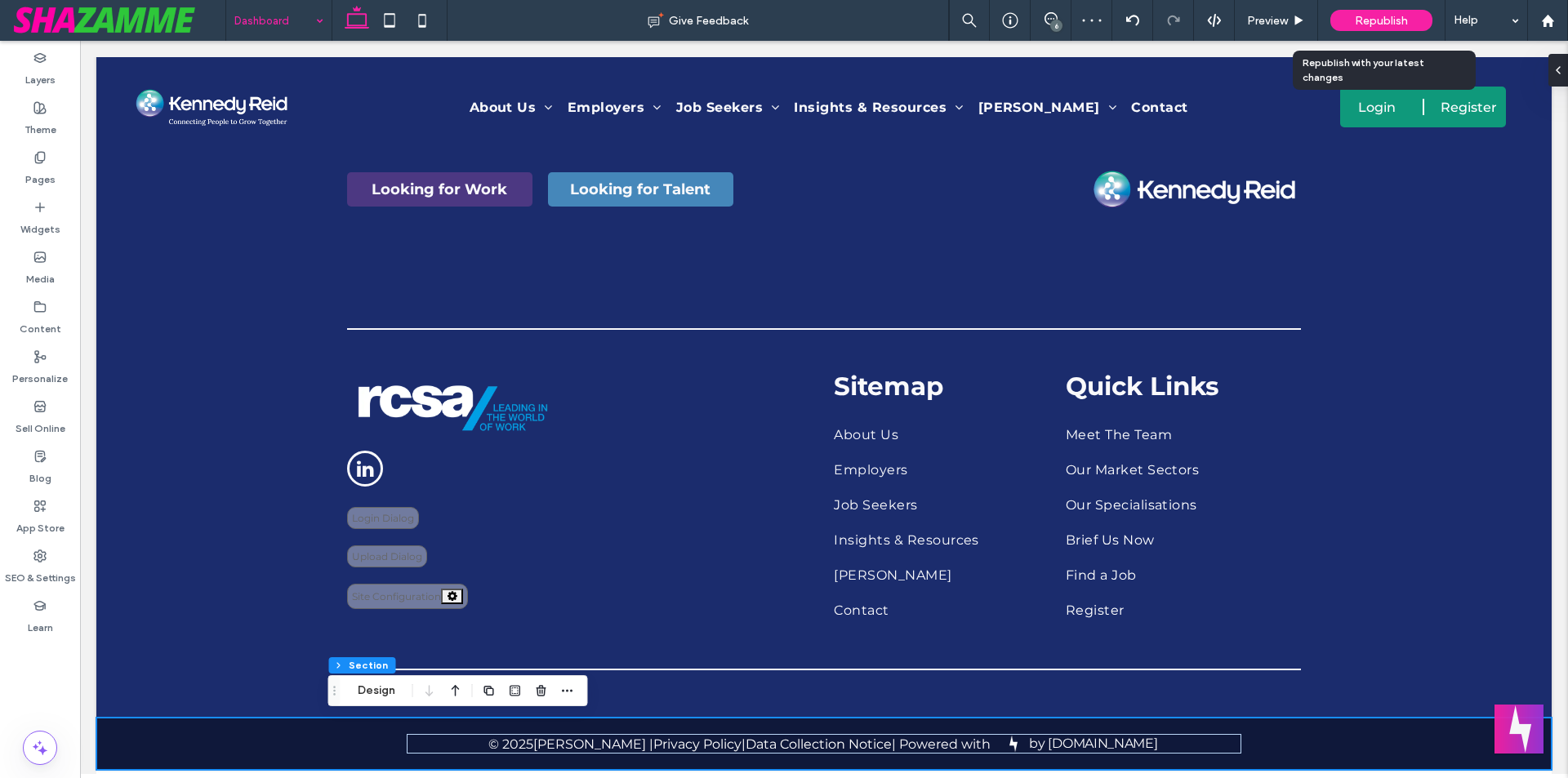
click at [1393, 18] on span "Republish" at bounding box center [1381, 21] width 53 height 14
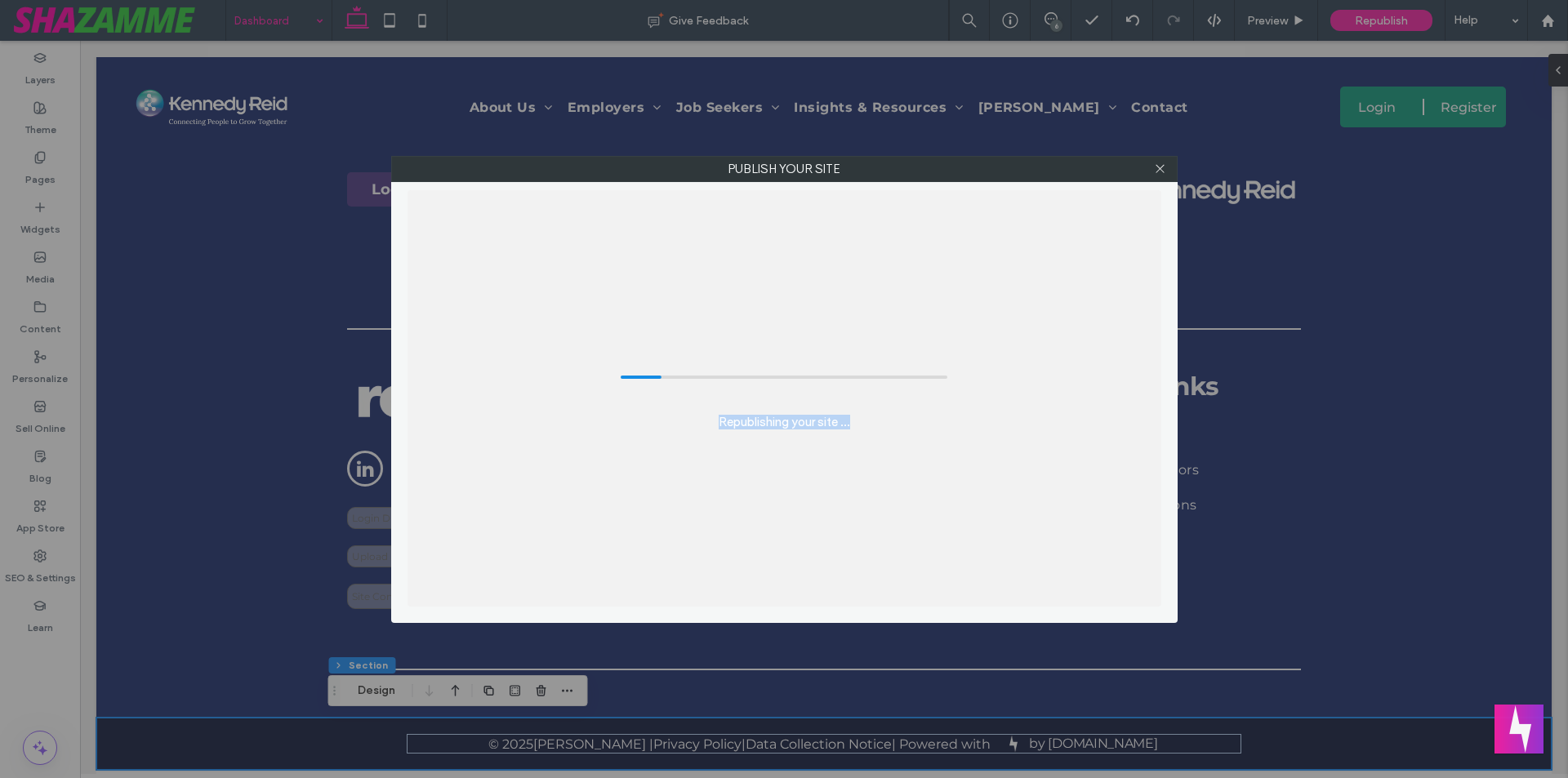
drag, startPoint x: 839, startPoint y: 437, endPoint x: 874, endPoint y: 437, distance: 35.0
click at [874, 437] on div "Republishing your site ..." at bounding box center [784, 399] width 754 height 416
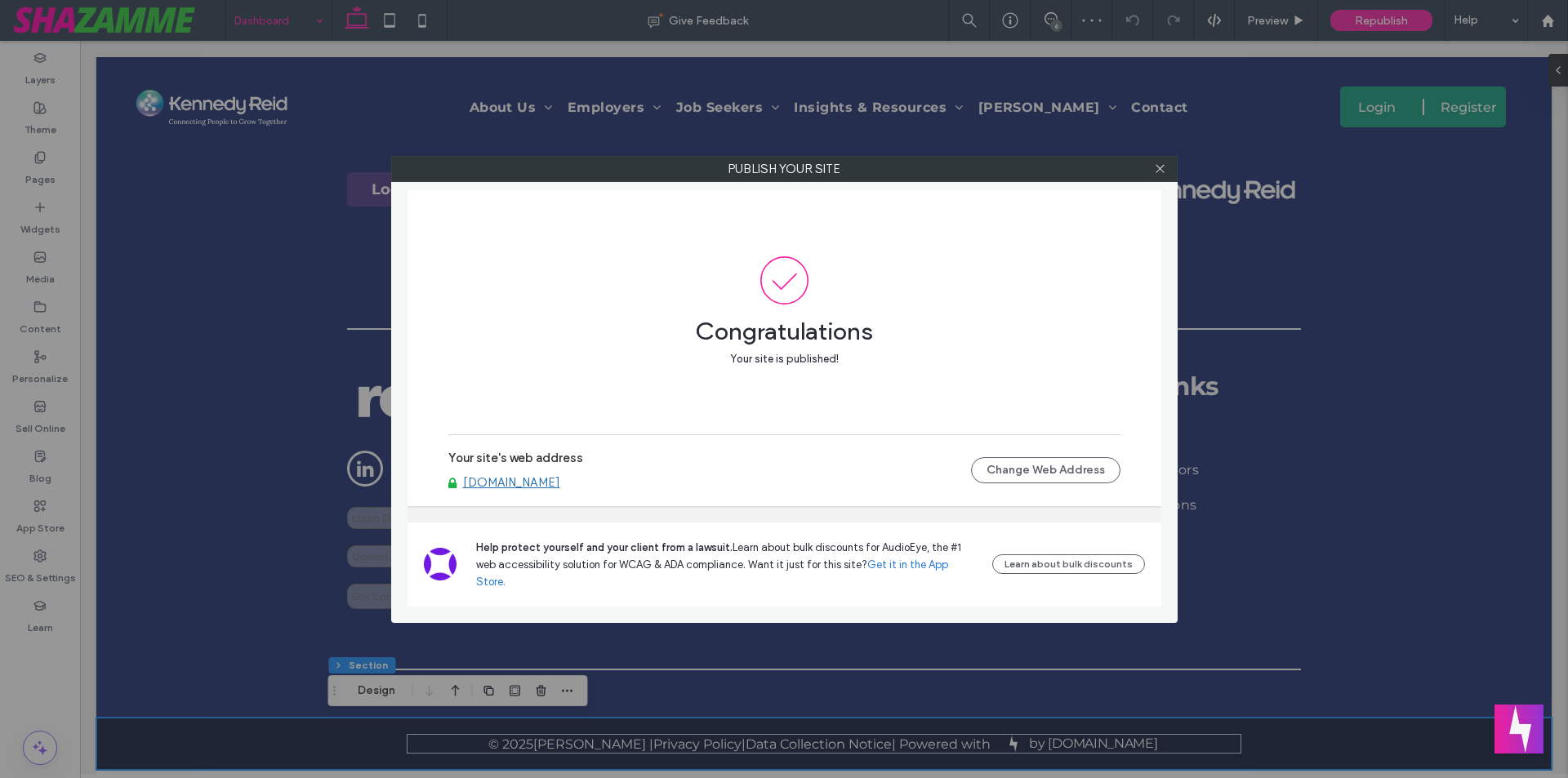
click at [558, 490] on link "www.kennedyreid.com.au" at bounding box center [511, 482] width 97 height 15
click at [1160, 177] on span at bounding box center [1160, 169] width 12 height 24
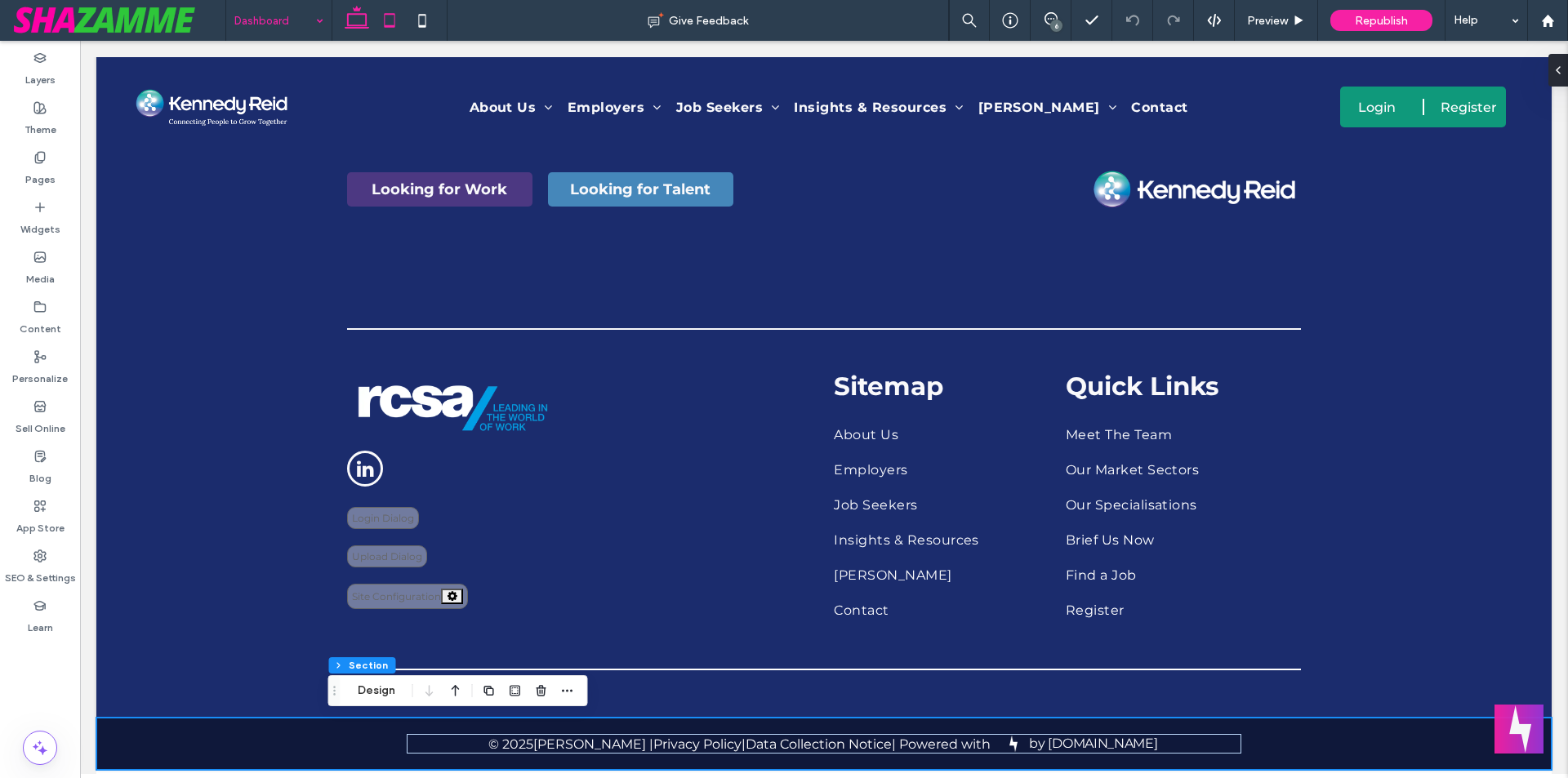
click at [398, 24] on icon at bounding box center [389, 20] width 32 height 32
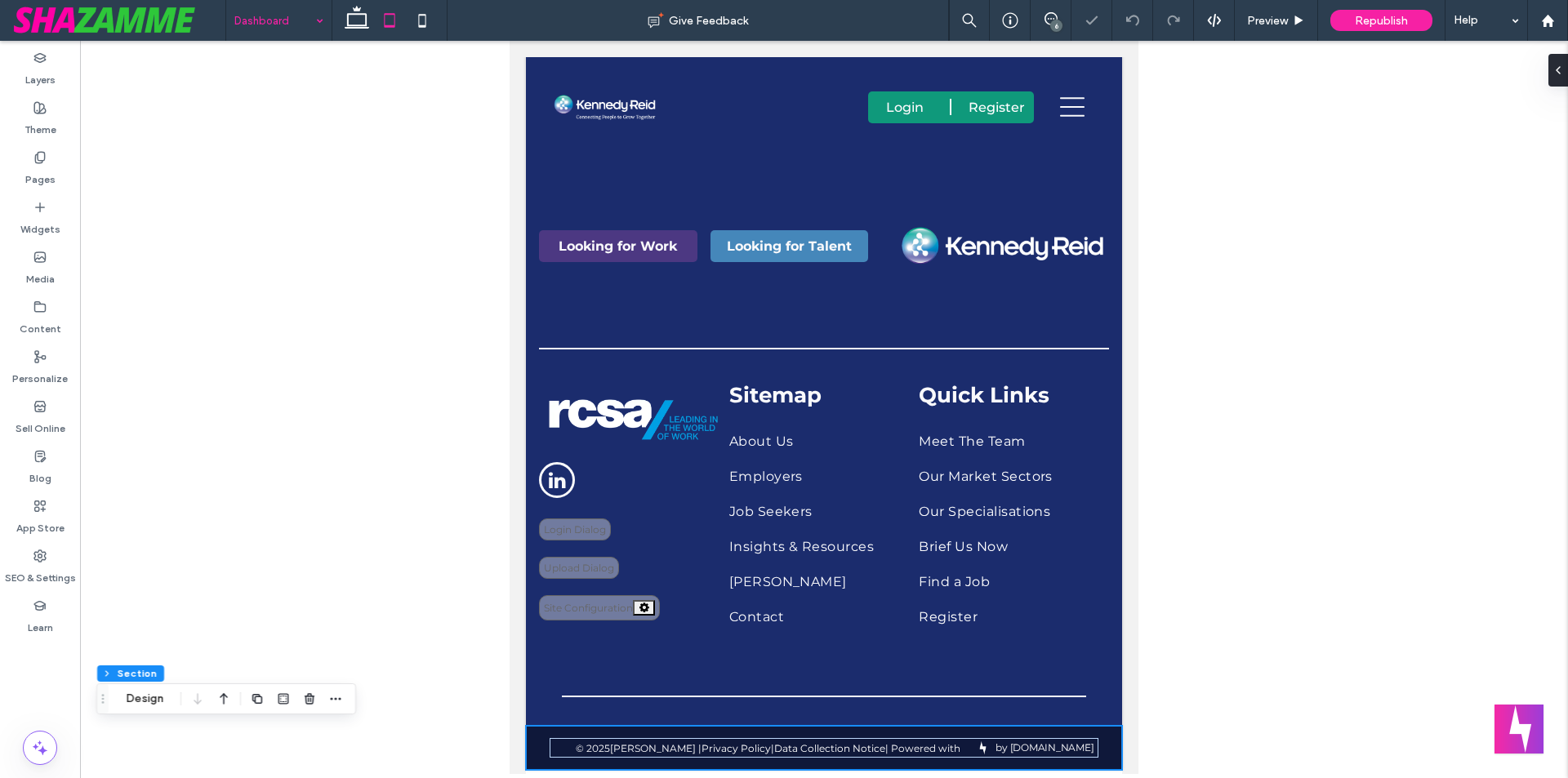
type input "**"
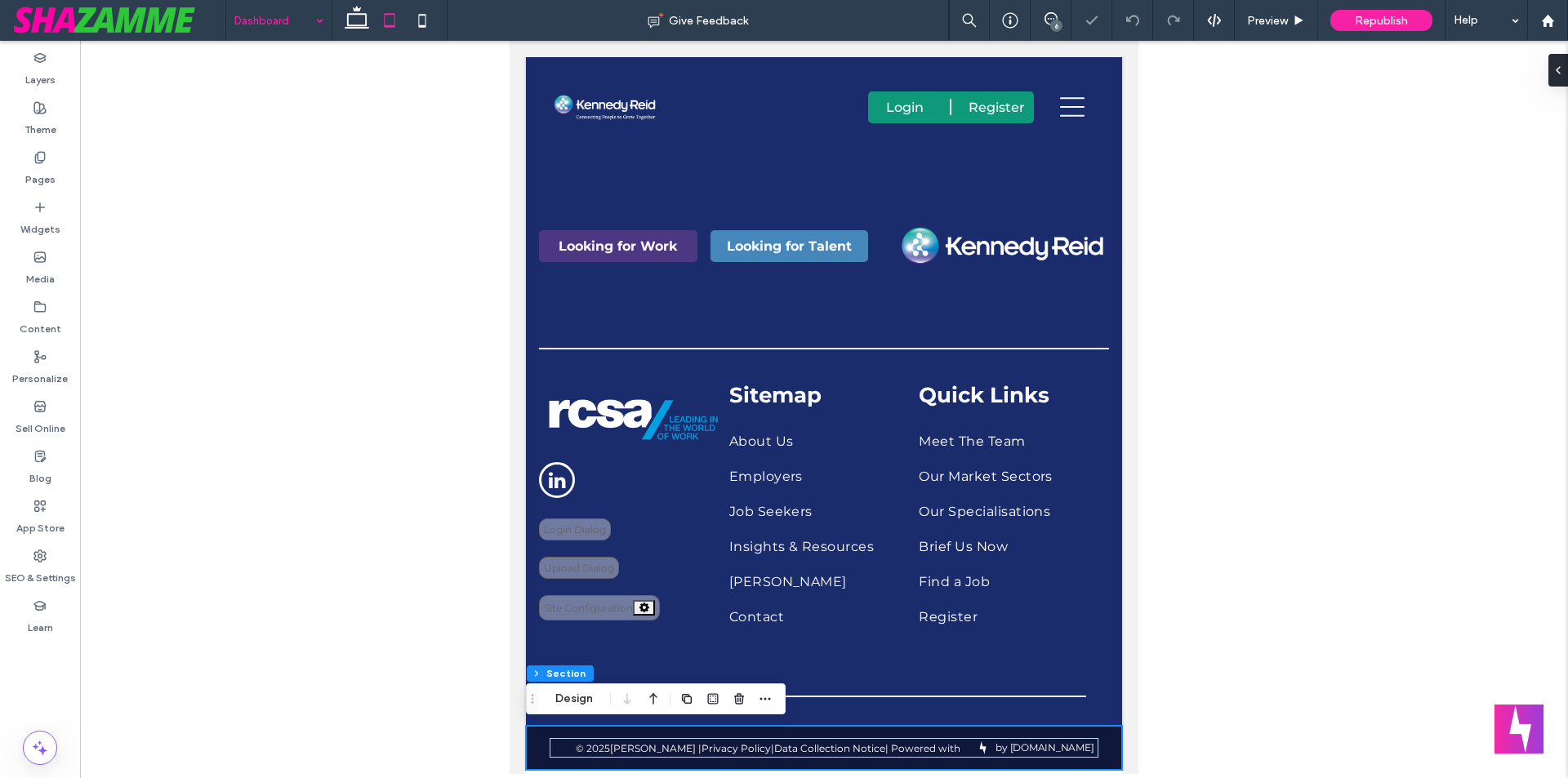
scroll to position [1088, 0]
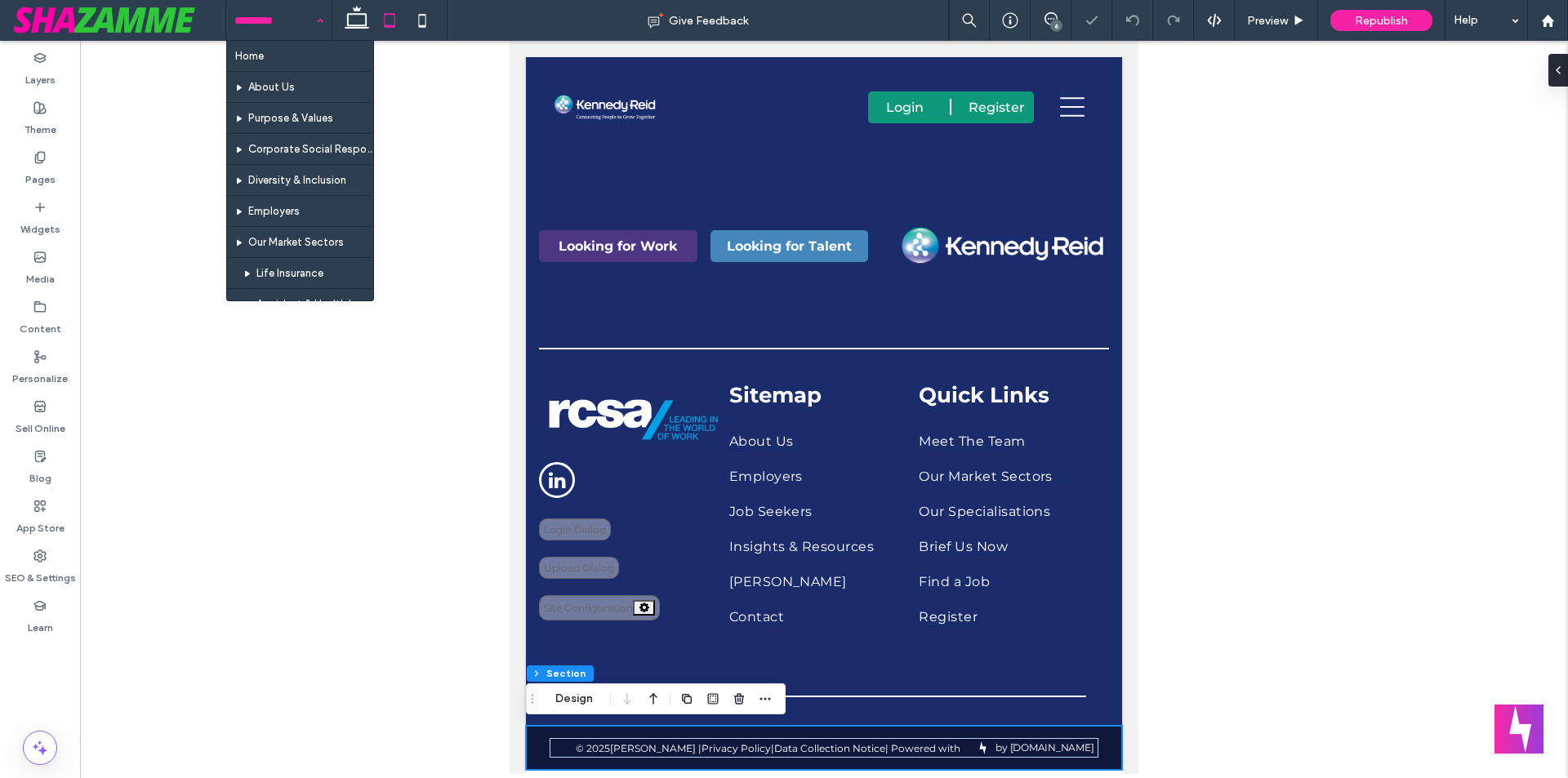
drag, startPoint x: 254, startPoint y: 8, endPoint x: 1372, endPoint y: 247, distance: 1143.3
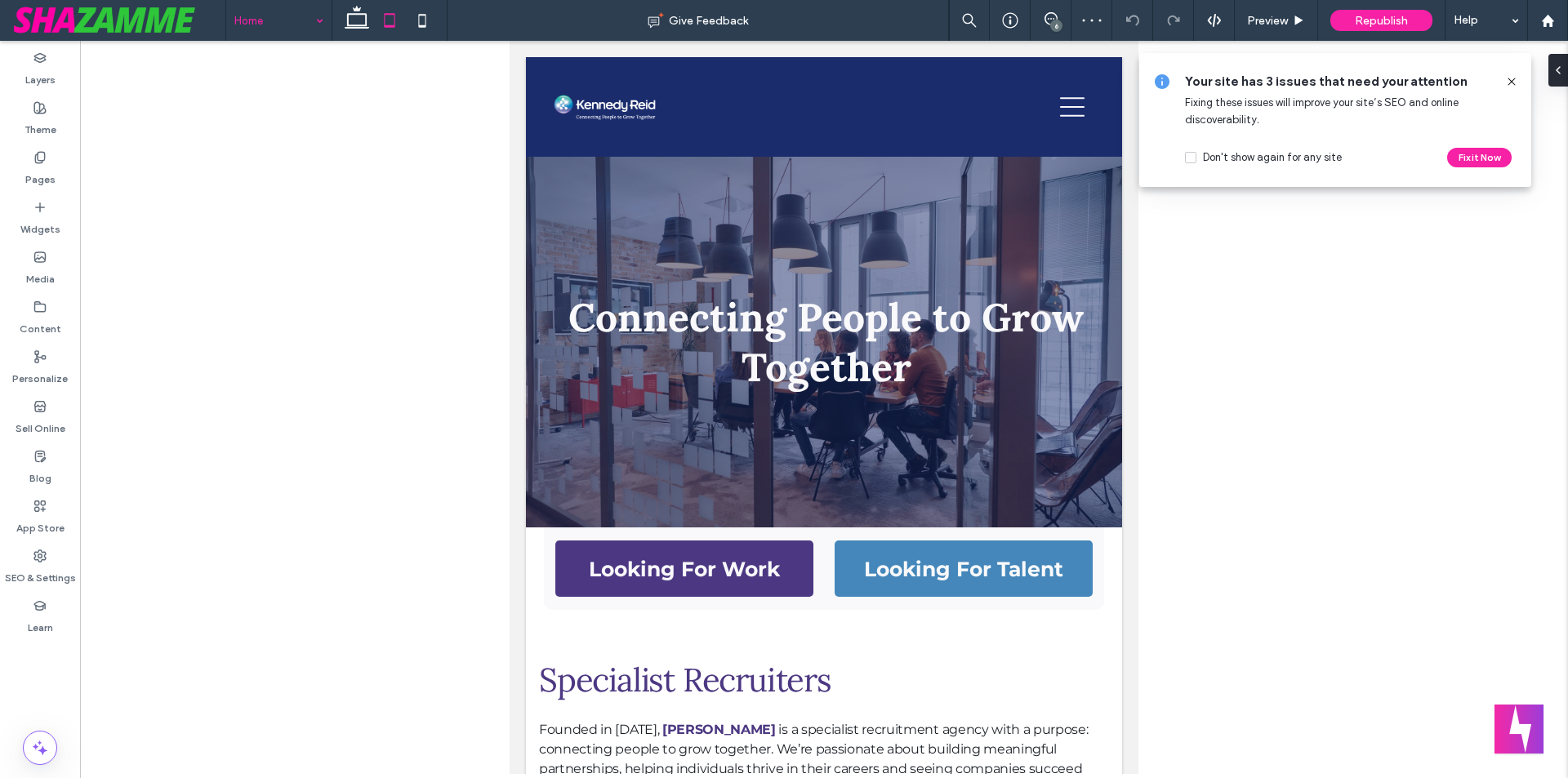
click at [1512, 80] on icon at bounding box center [1511, 81] width 13 height 13
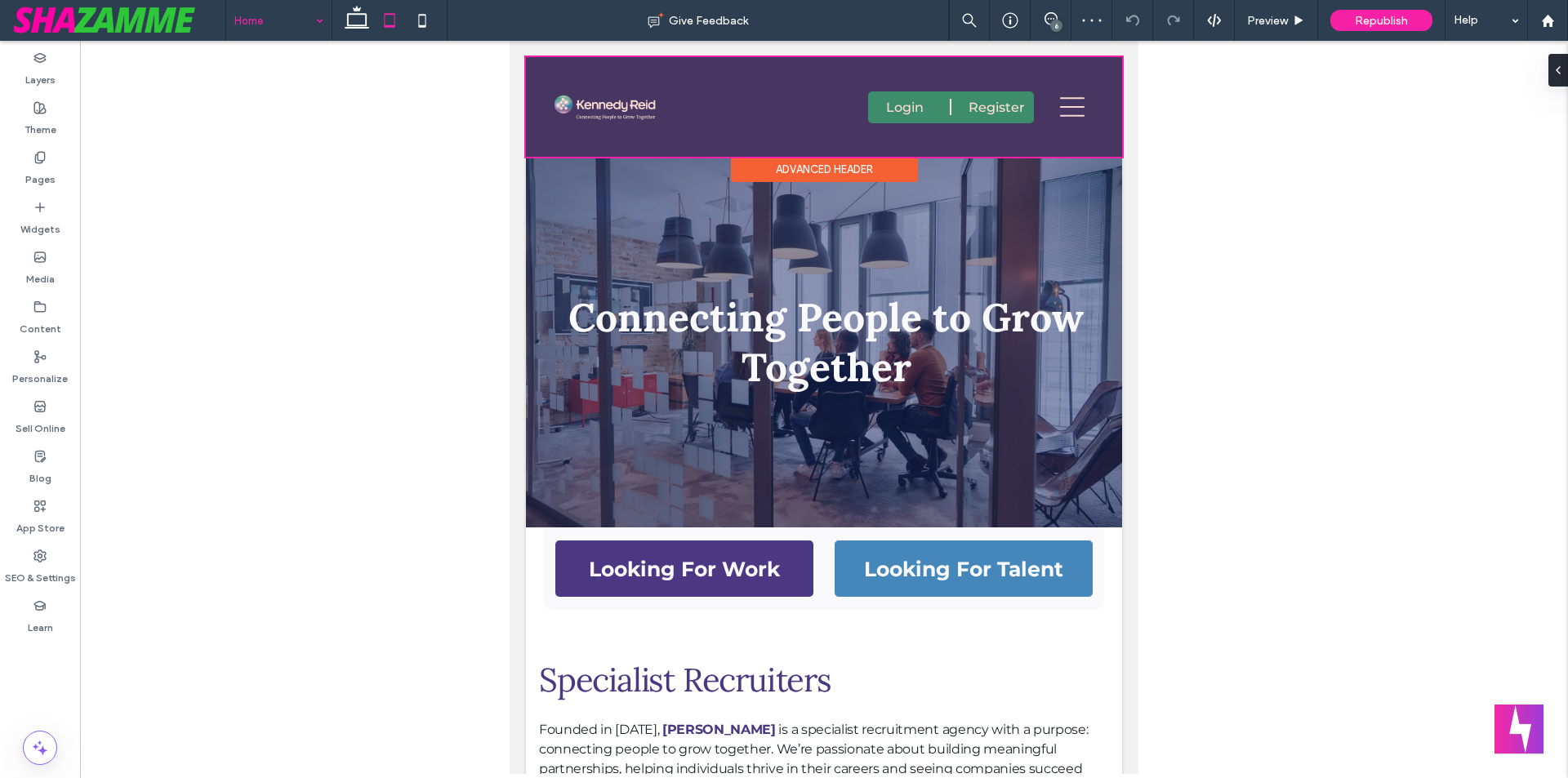
click at [1070, 108] on div at bounding box center [824, 107] width 596 height 100
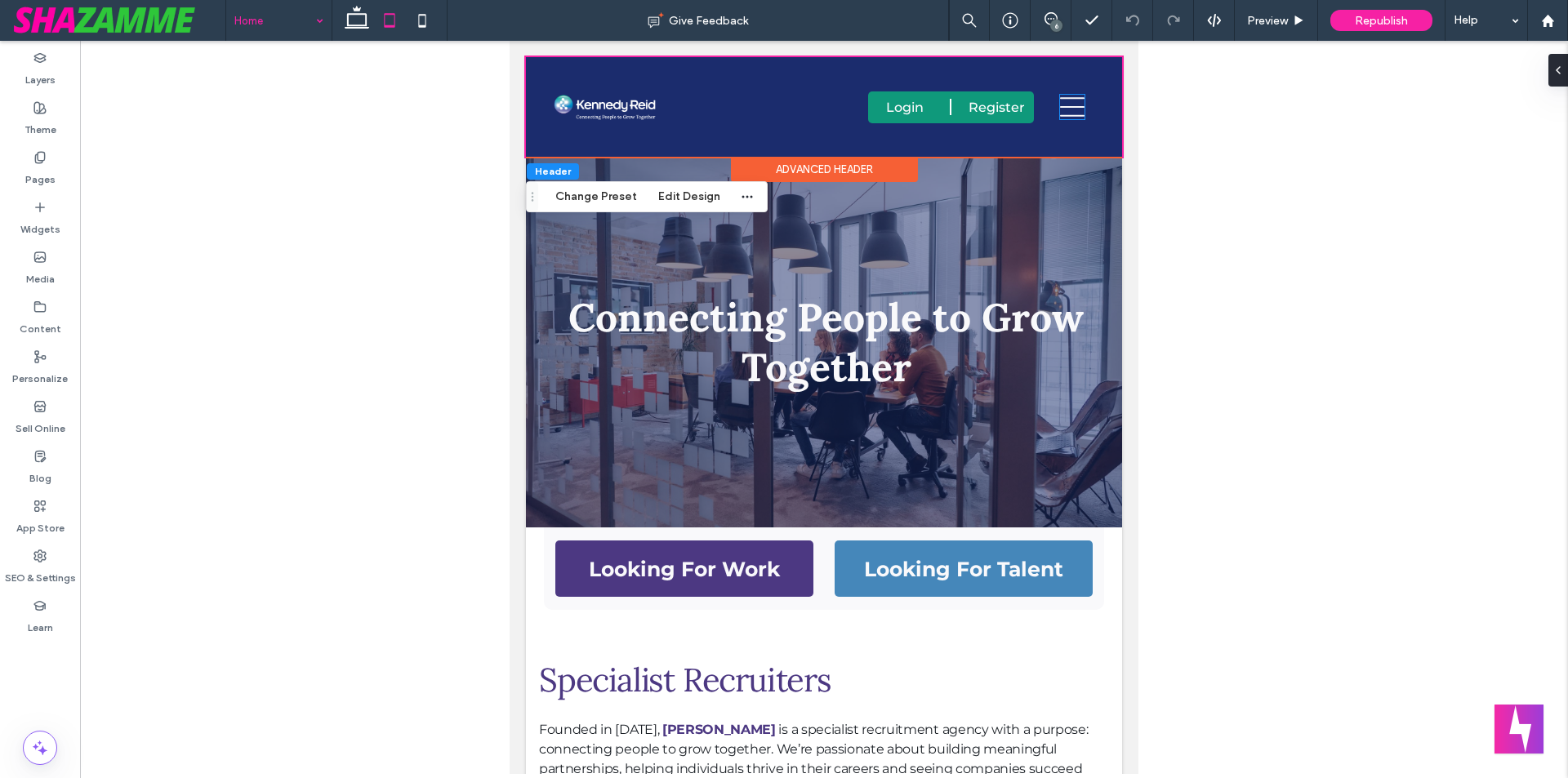
click at [1070, 108] on icon at bounding box center [1072, 107] width 24 height 24
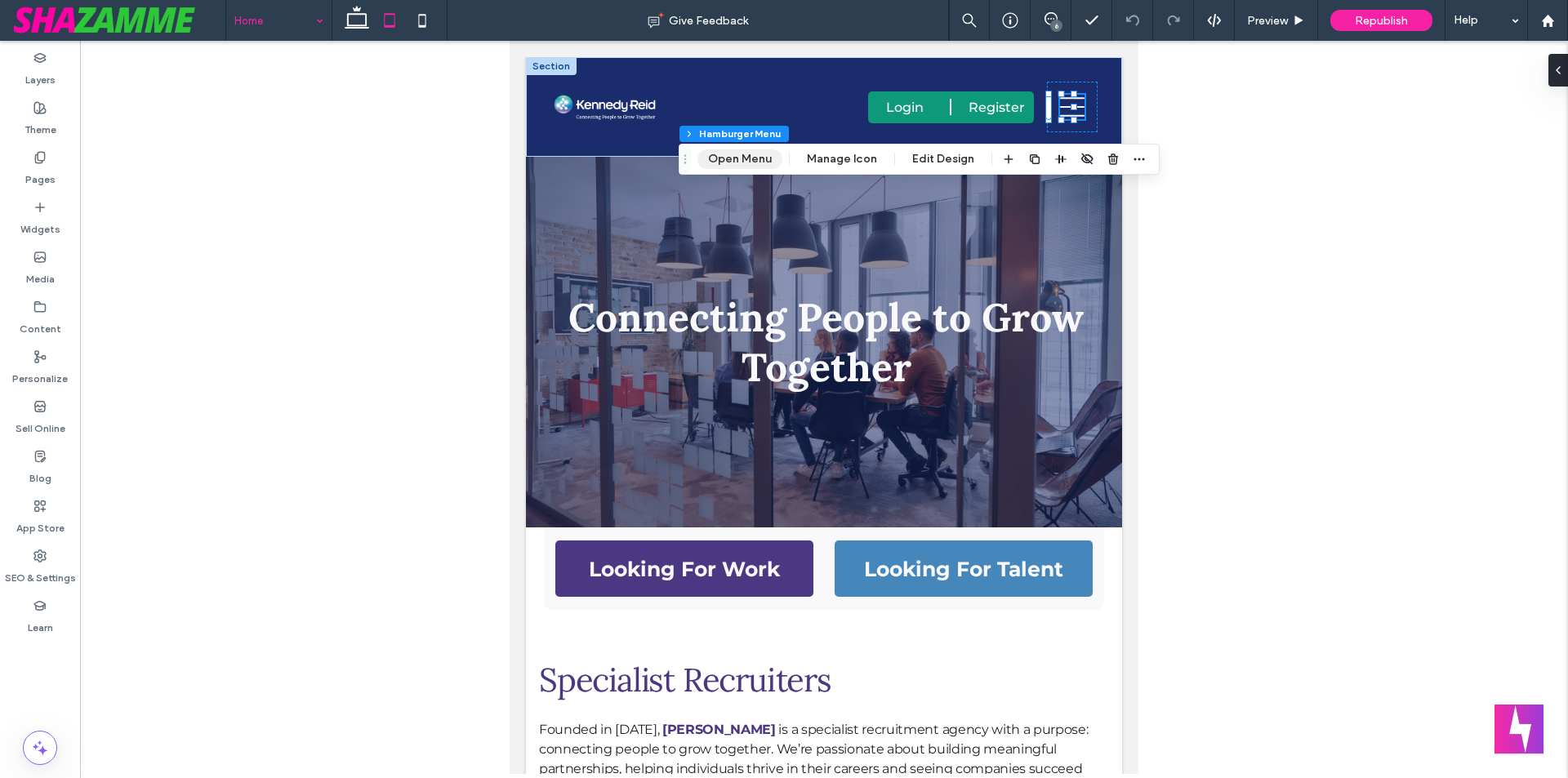
click at [721, 155] on button "Open Menu" at bounding box center [739, 159] width 85 height 19
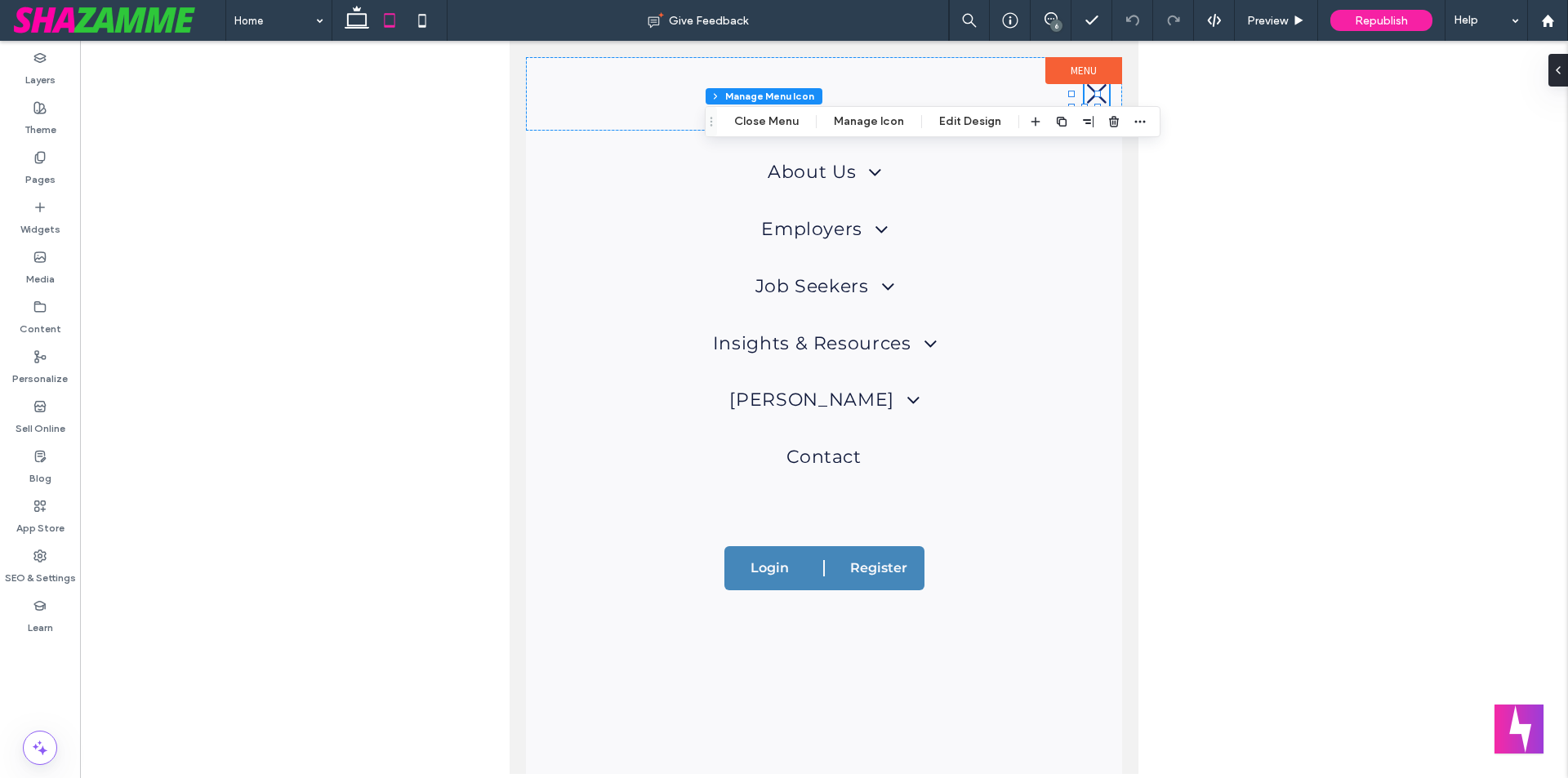
click at [1056, 65] on label "Menu" at bounding box center [1084, 70] width 77 height 27
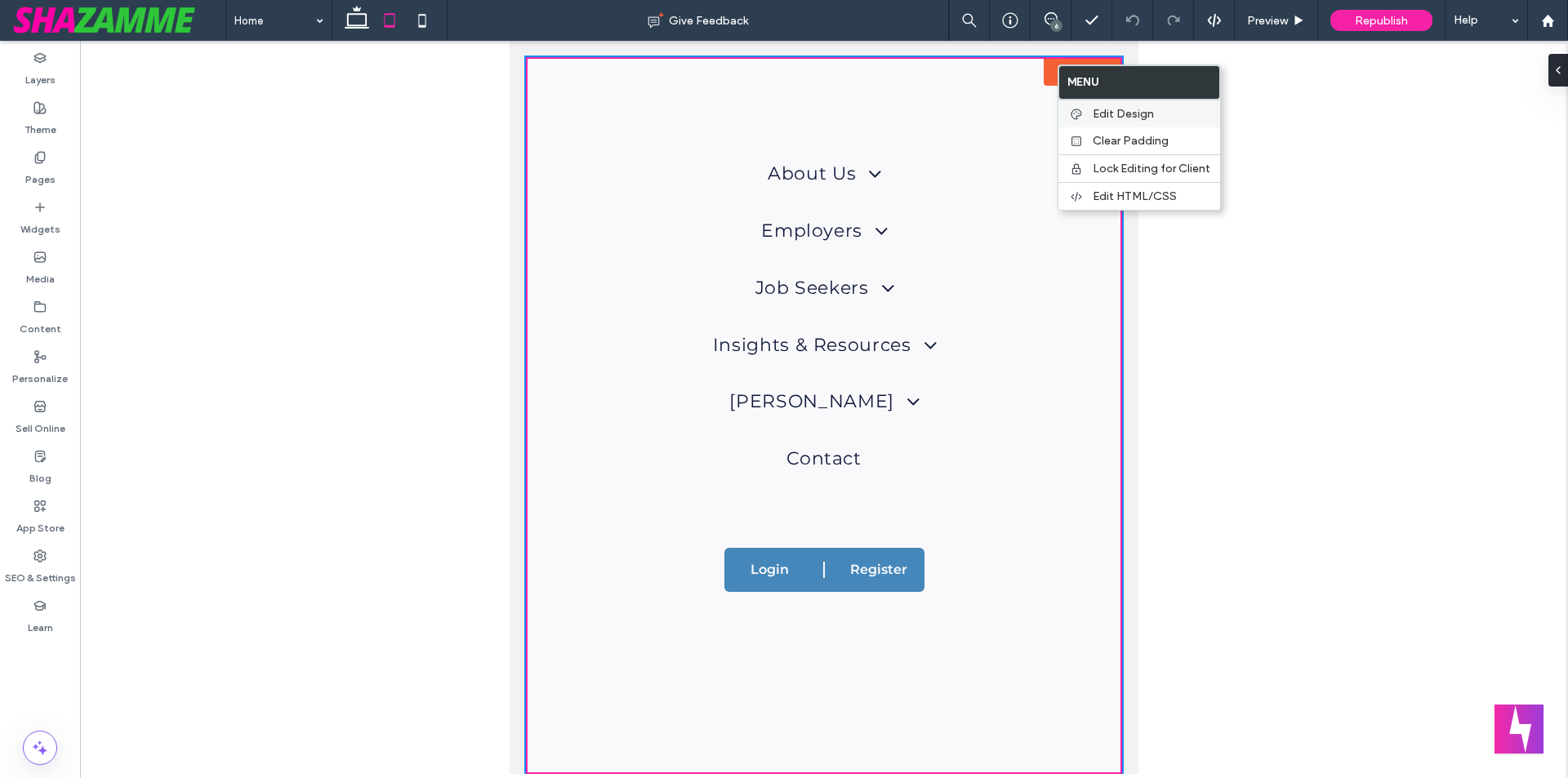
click at [1117, 114] on span "Edit Design" at bounding box center [1123, 114] width 61 height 14
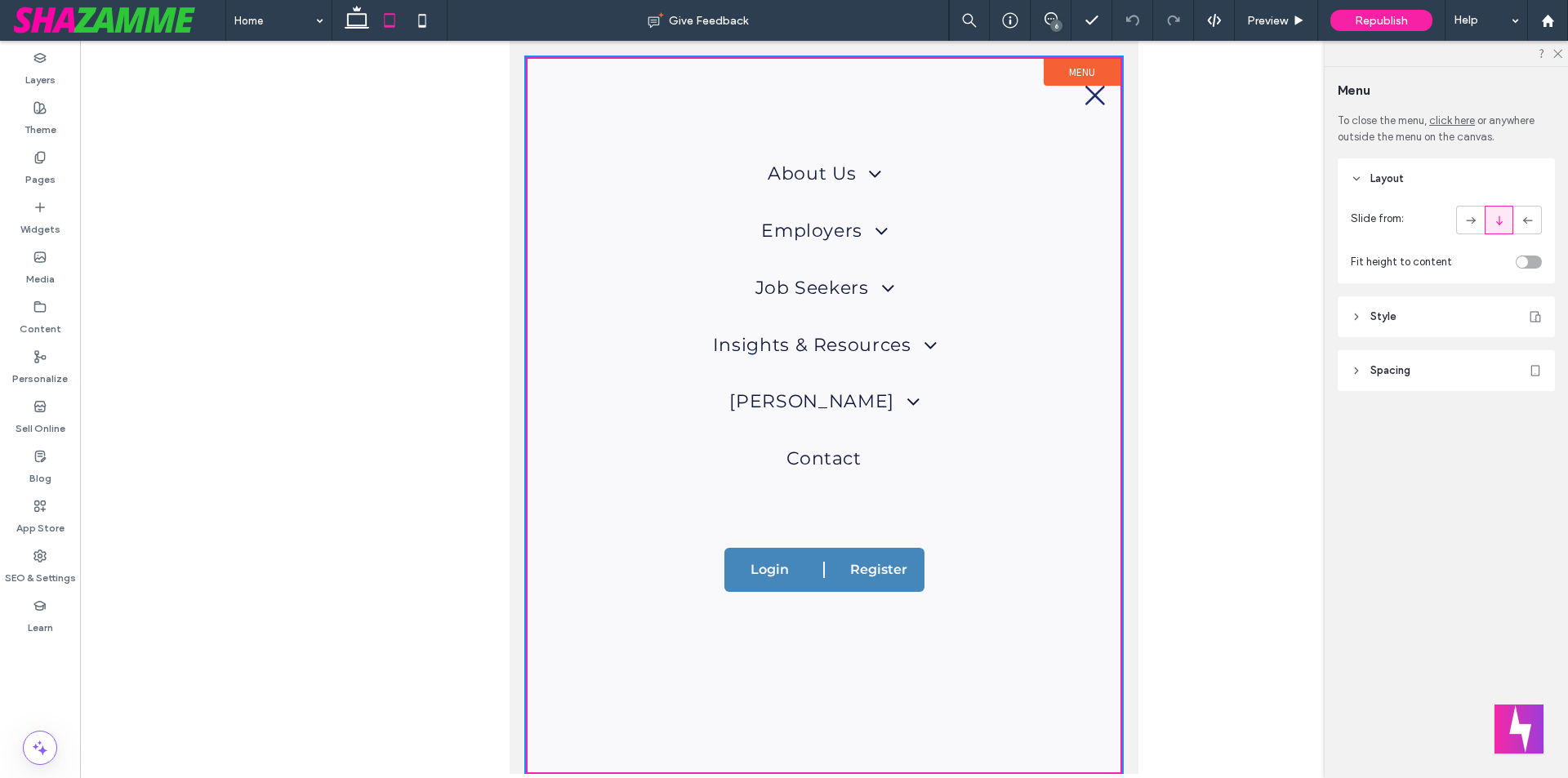
click at [1527, 219] on icon at bounding box center [1528, 220] width 17 height 17
type input "**"
type input "***"
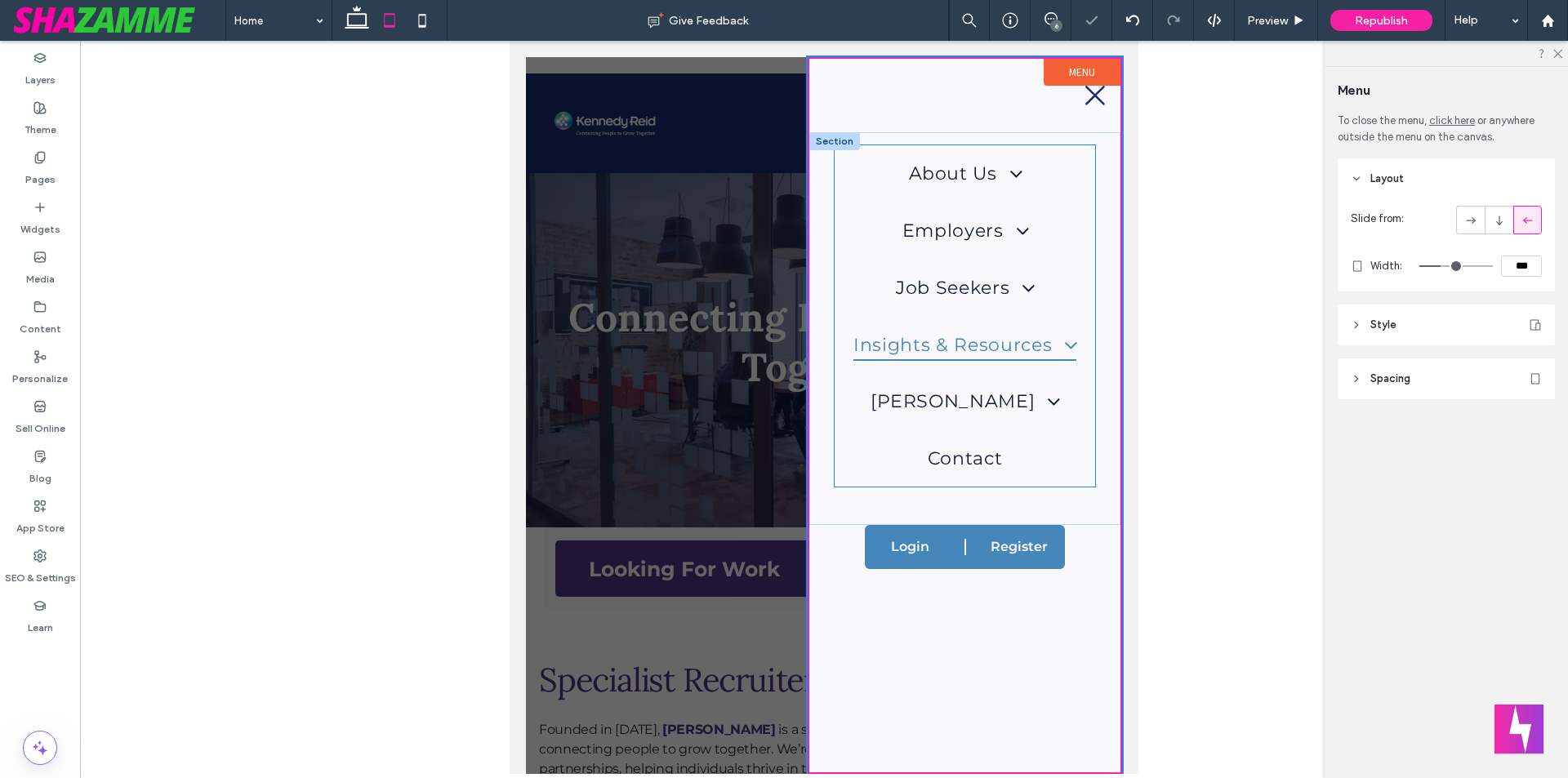
click at [965, 365] on link "Insights & Resources" at bounding box center [965, 344] width 261 height 57
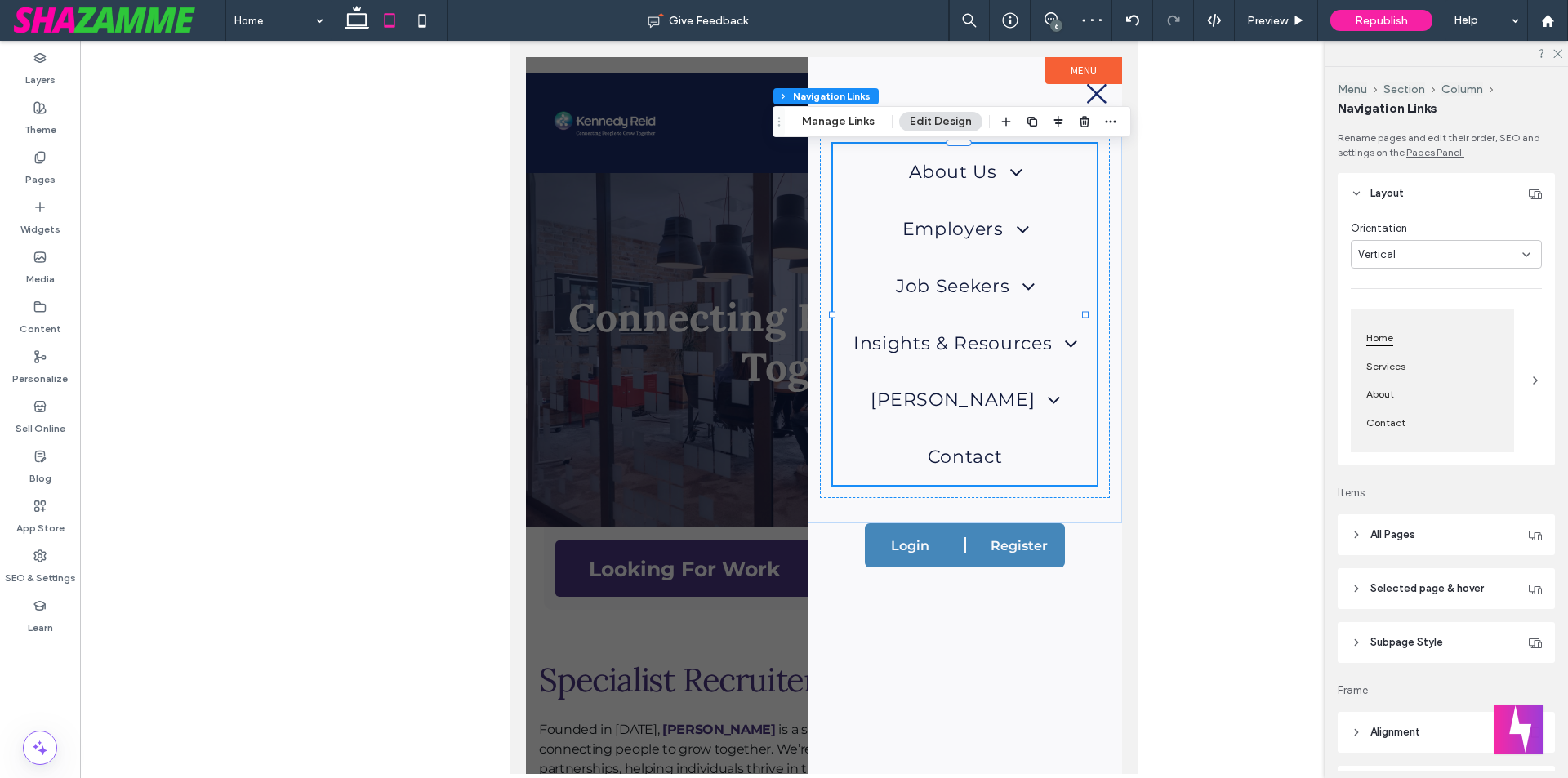
type input "***"
type input "****"
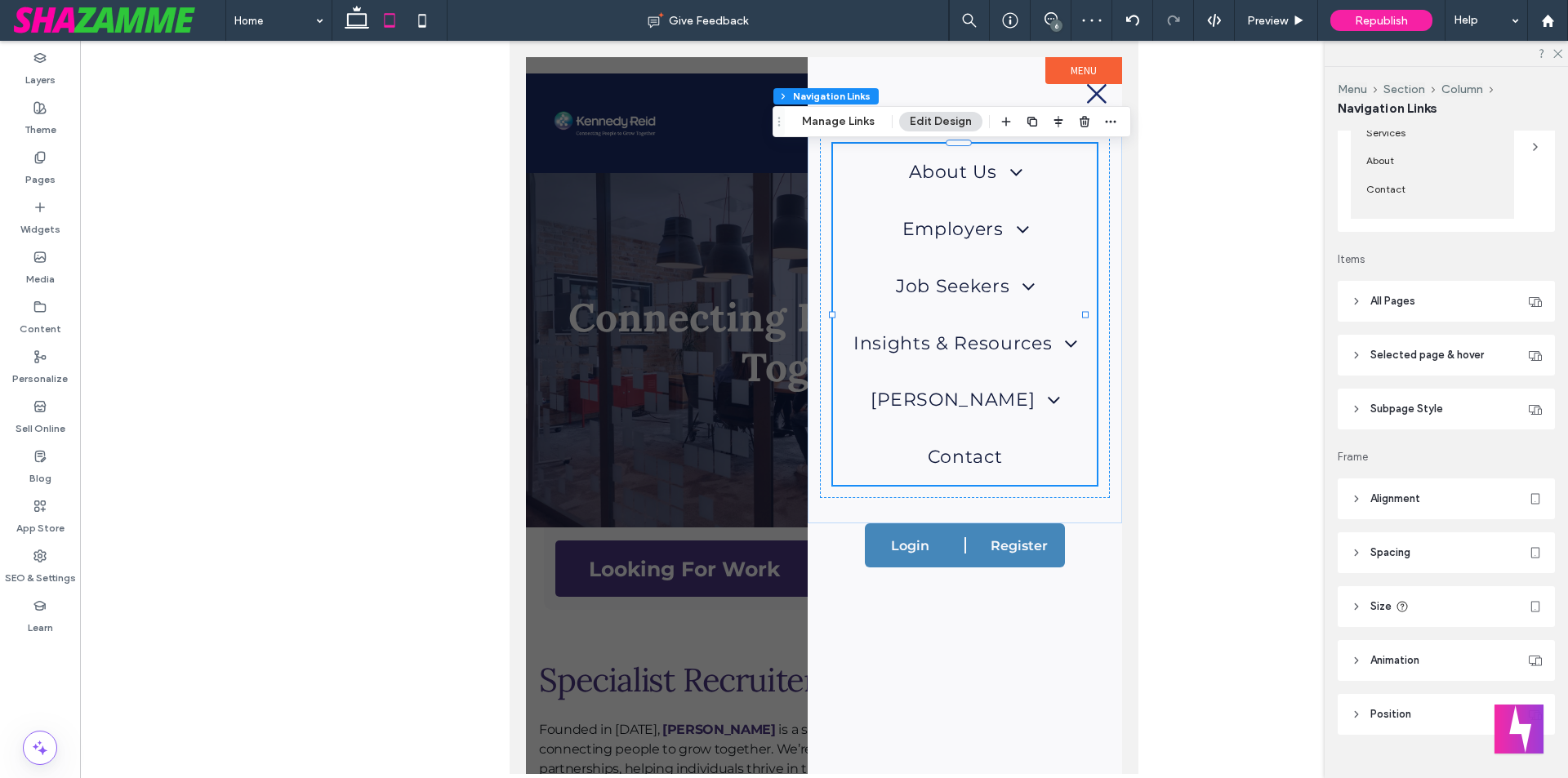
scroll to position [262, 0]
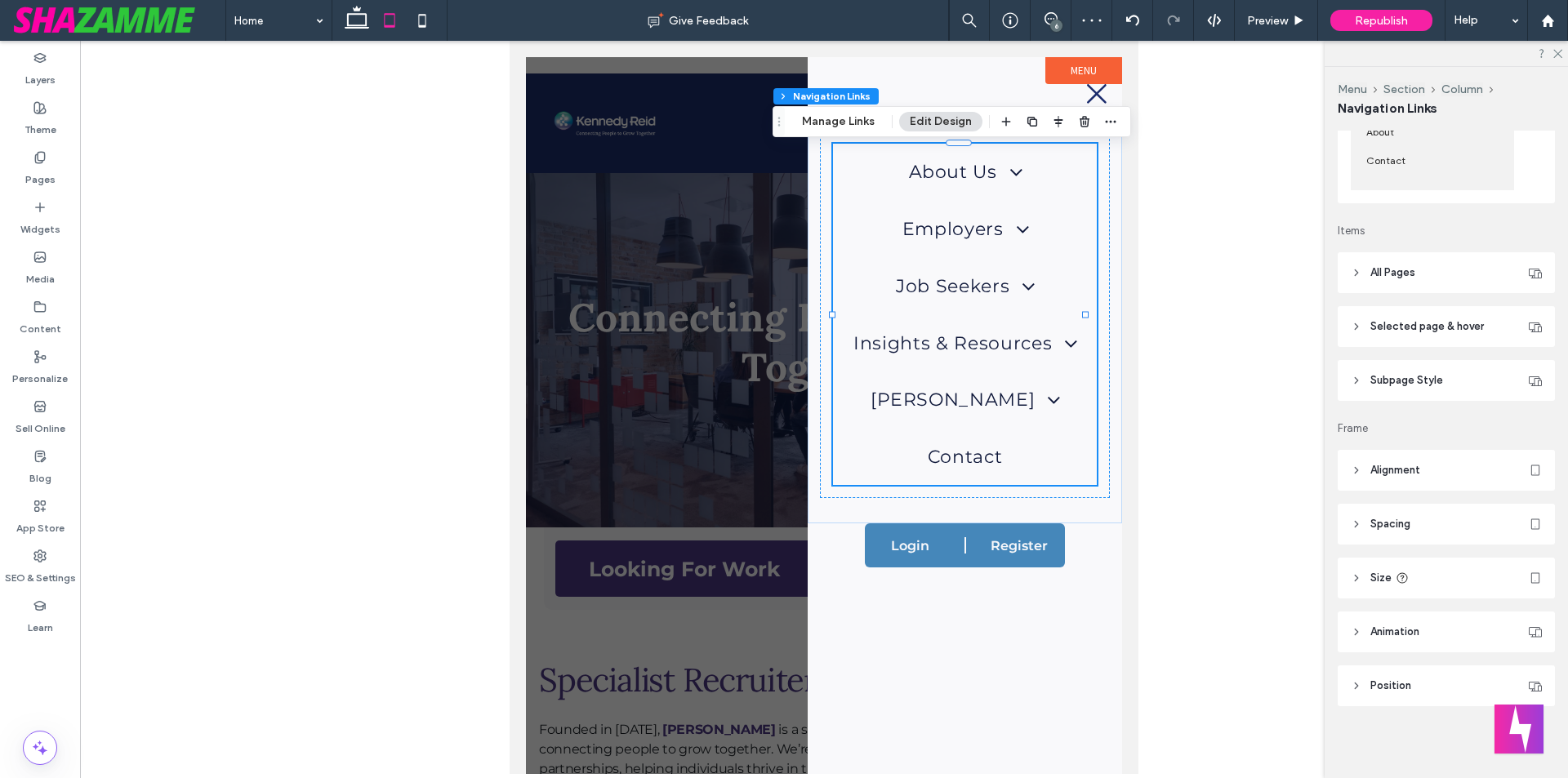
click at [1398, 679] on span "Position" at bounding box center [1390, 685] width 41 height 17
click at [1418, 266] on header "All Pages" at bounding box center [1446, 272] width 217 height 41
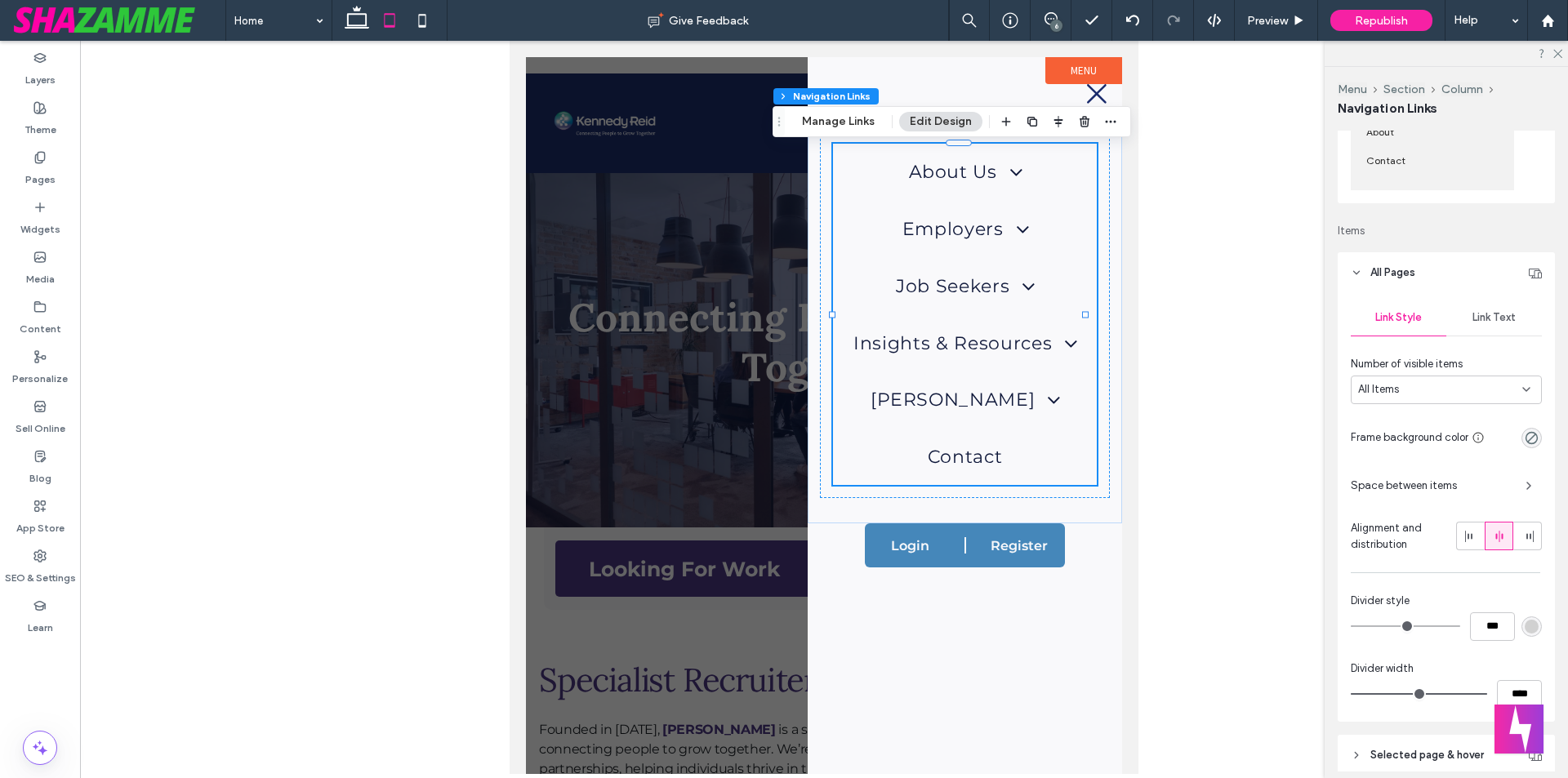
click at [1491, 322] on span "Link Text" at bounding box center [1493, 317] width 43 height 13
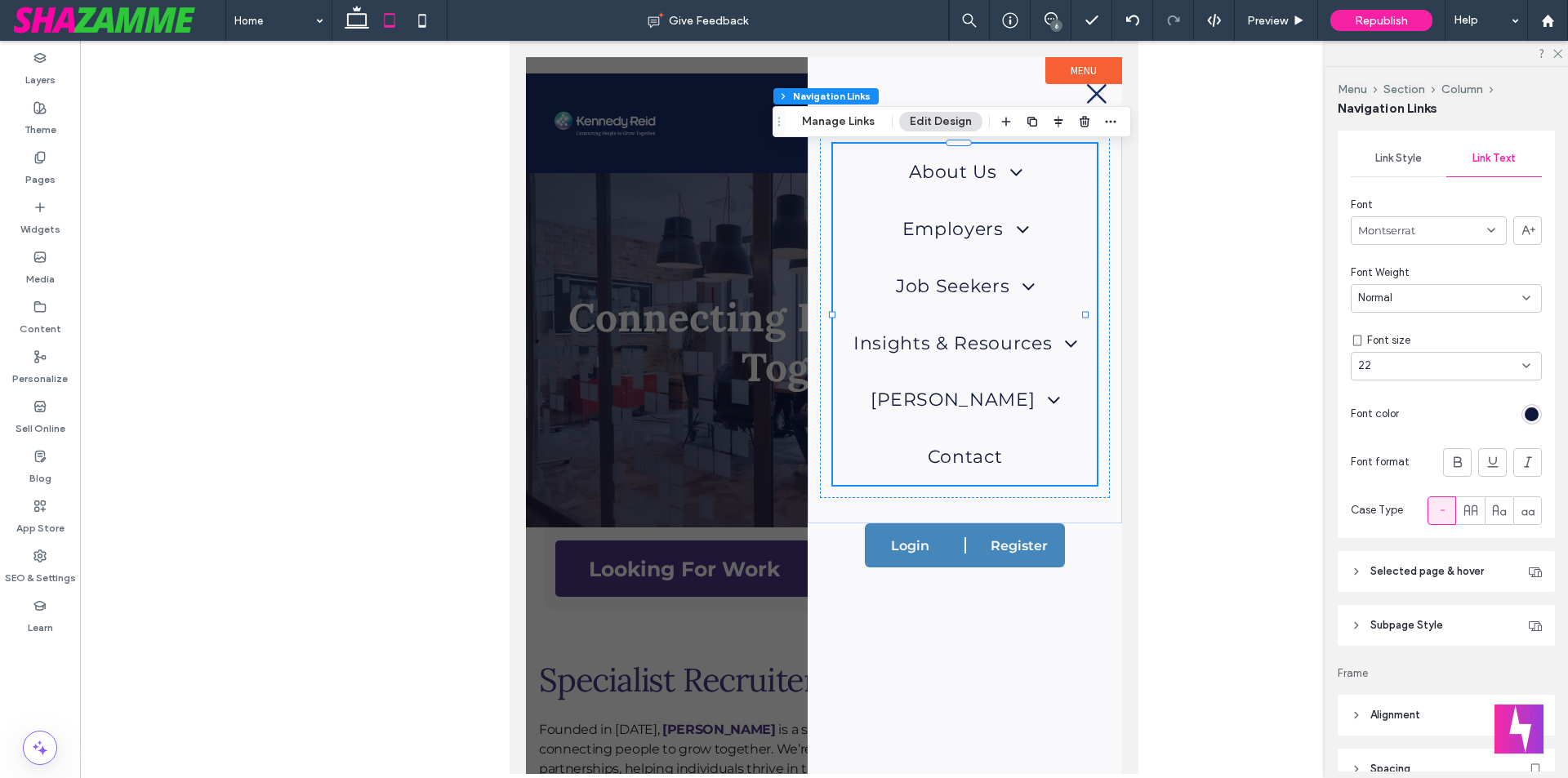
scroll to position [507, 0]
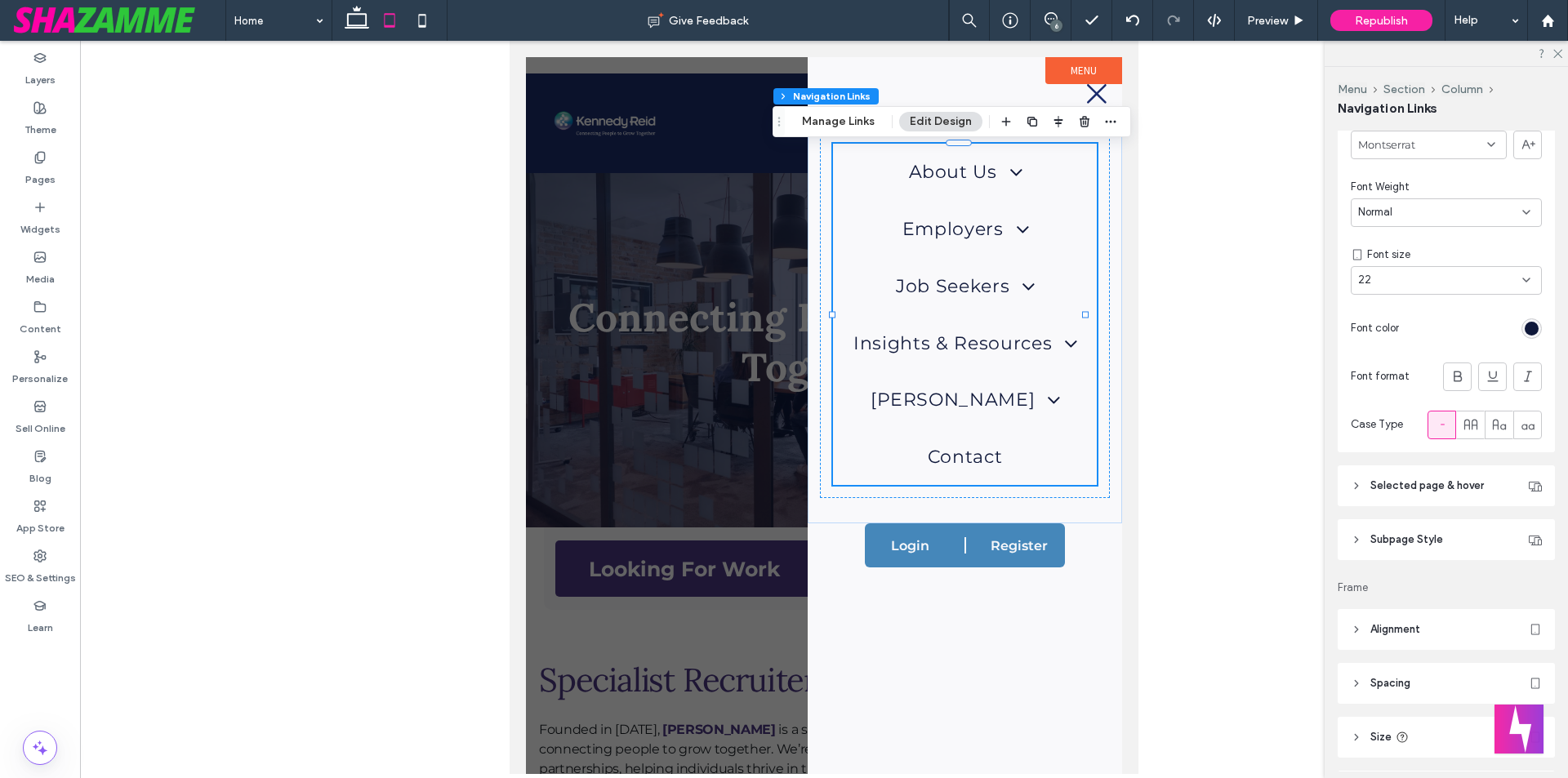
click at [1411, 283] on div "22" at bounding box center [1436, 280] width 157 height 17
type input "**"
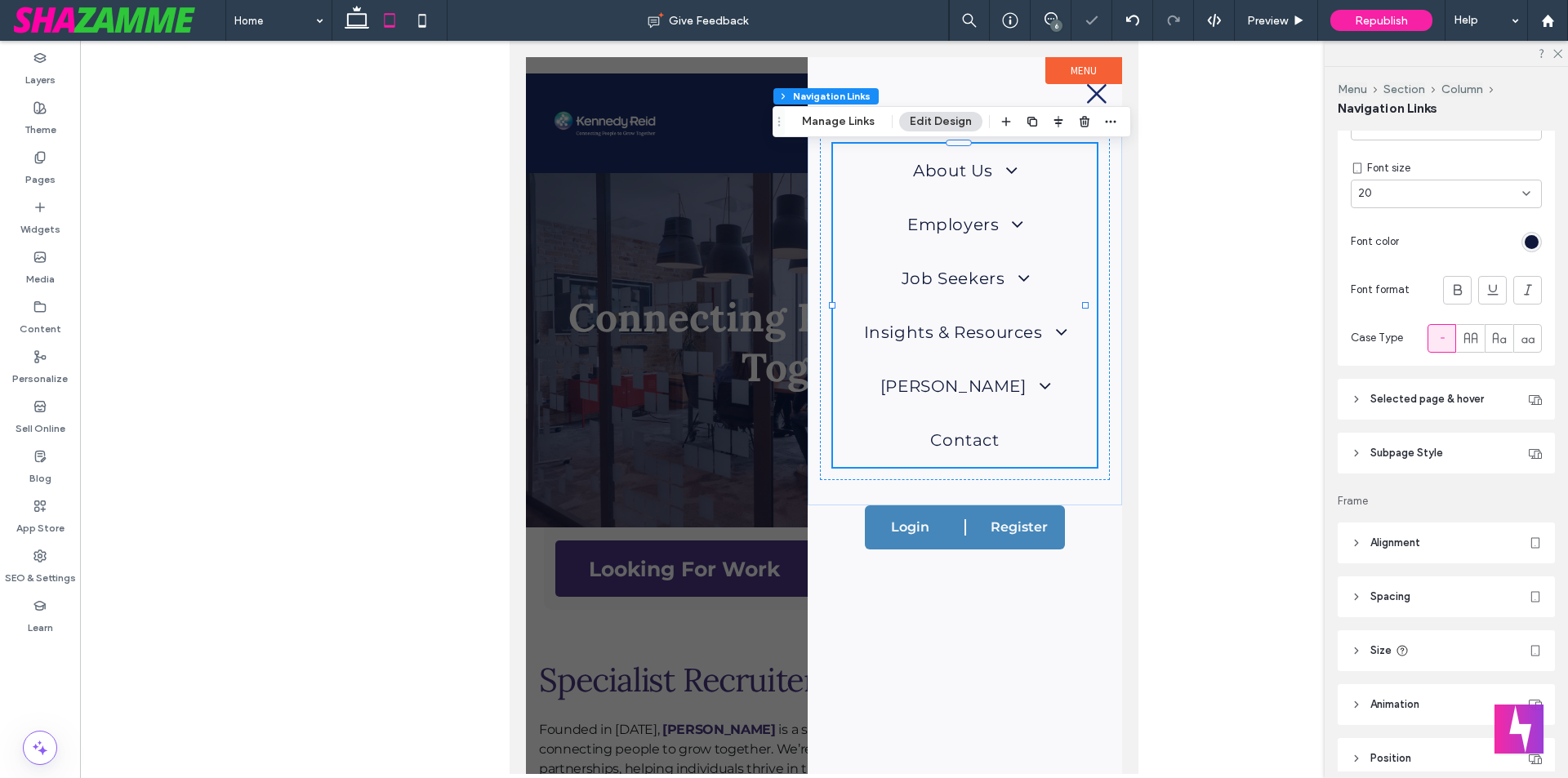
scroll to position [666, 0]
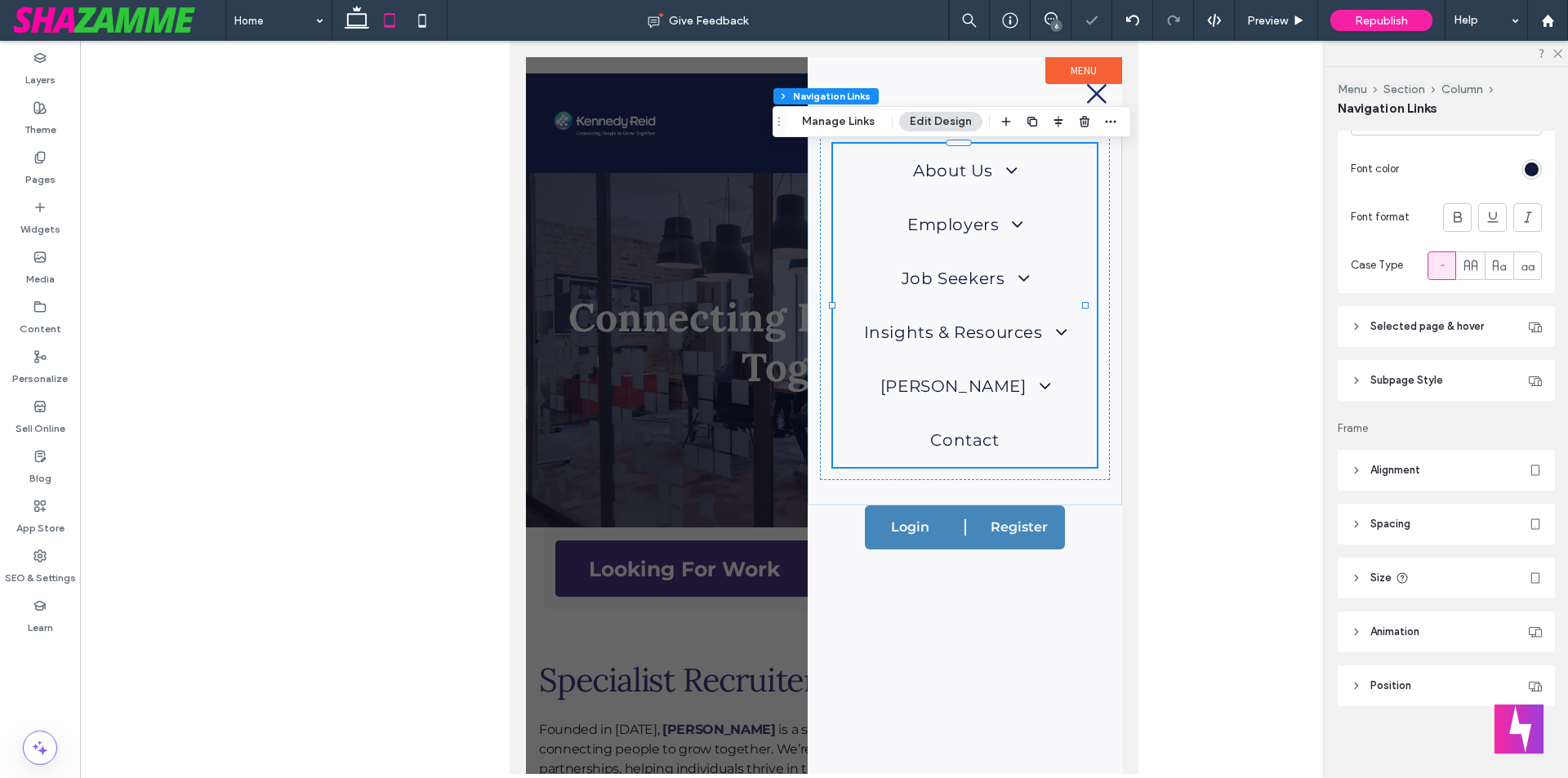
click at [1445, 326] on span "Selected page & hover" at bounding box center [1427, 326] width 114 height 17
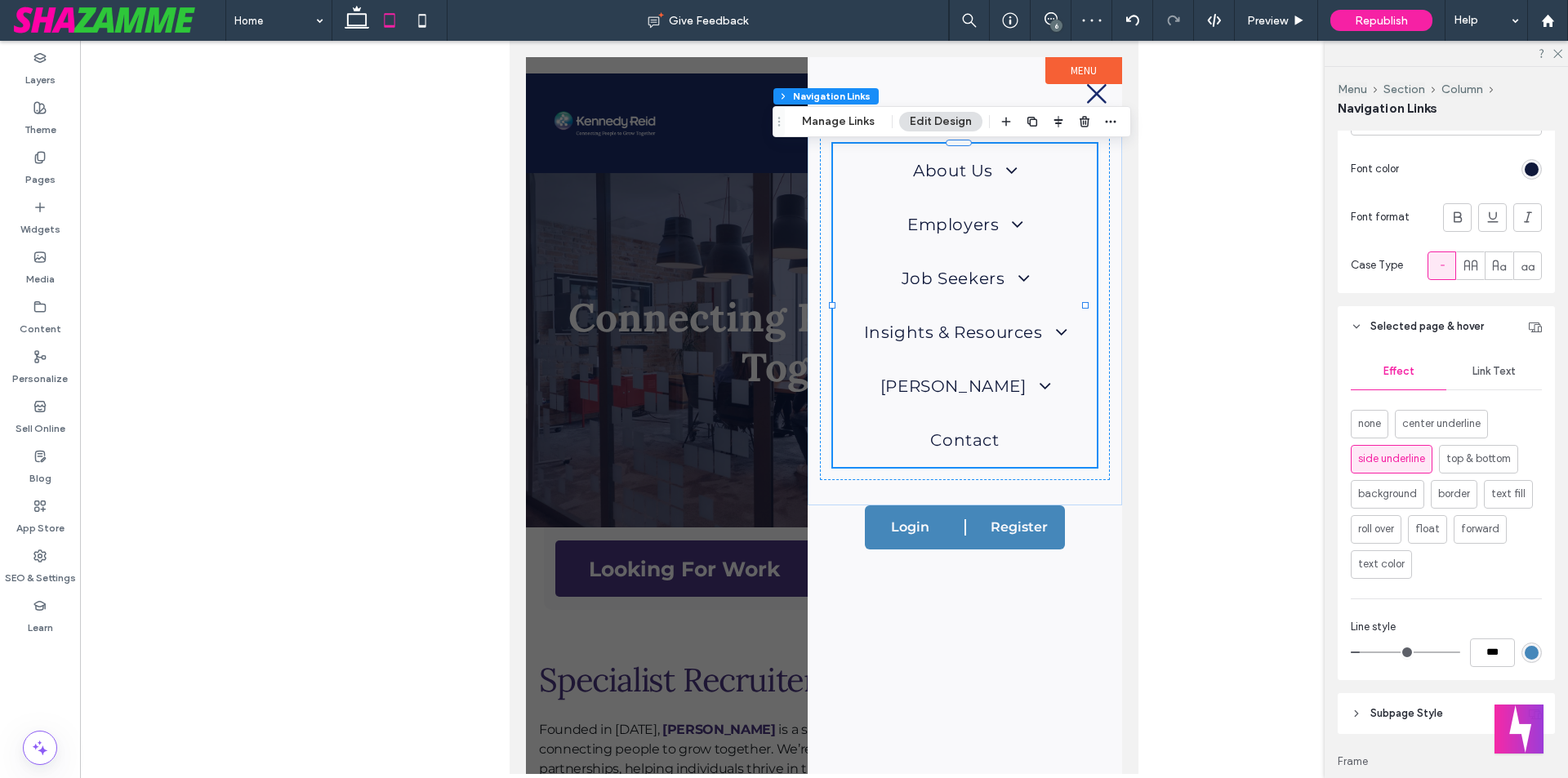
click at [1483, 374] on span "Link Text" at bounding box center [1493, 371] width 43 height 13
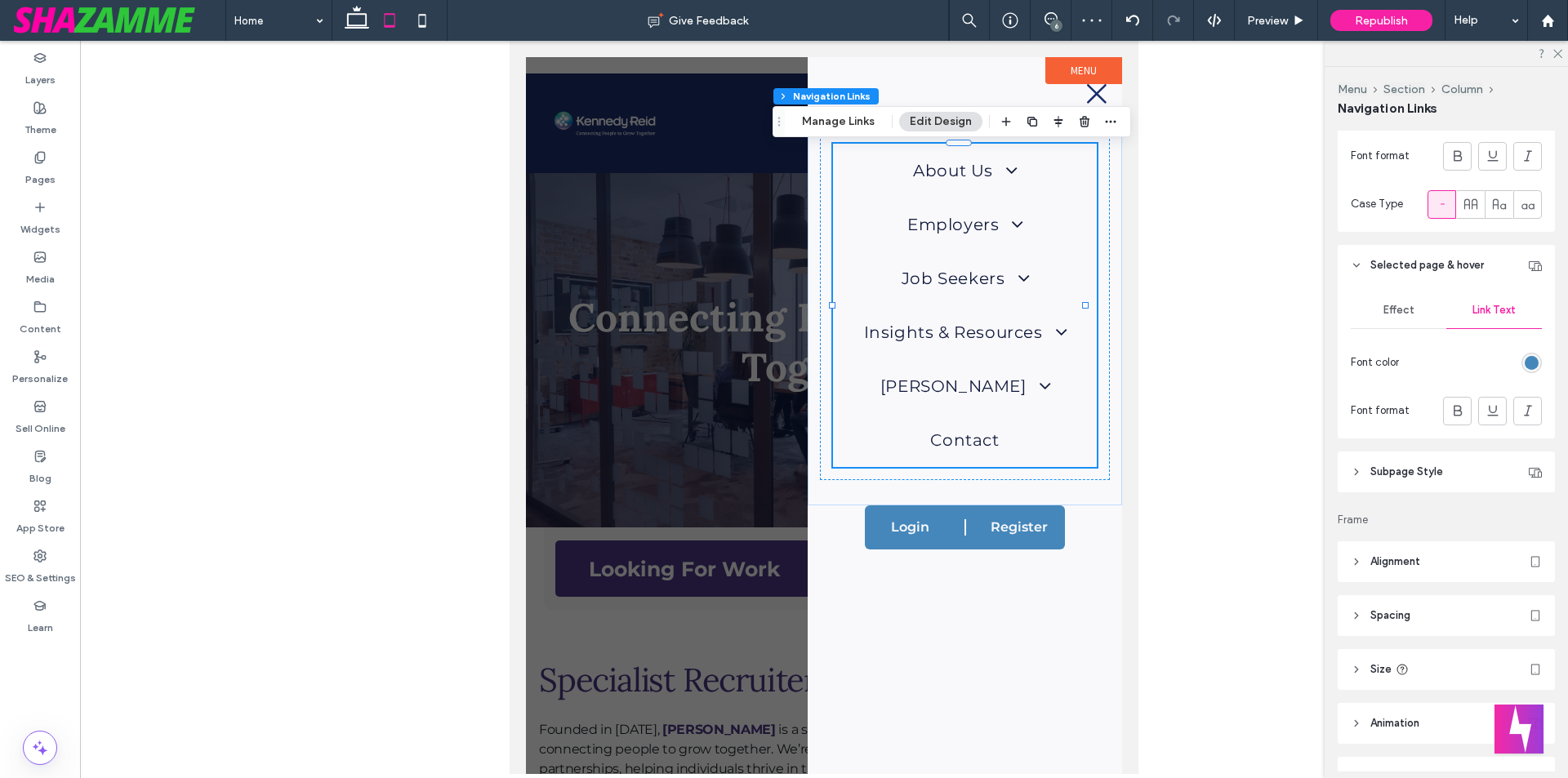
scroll to position [818, 0]
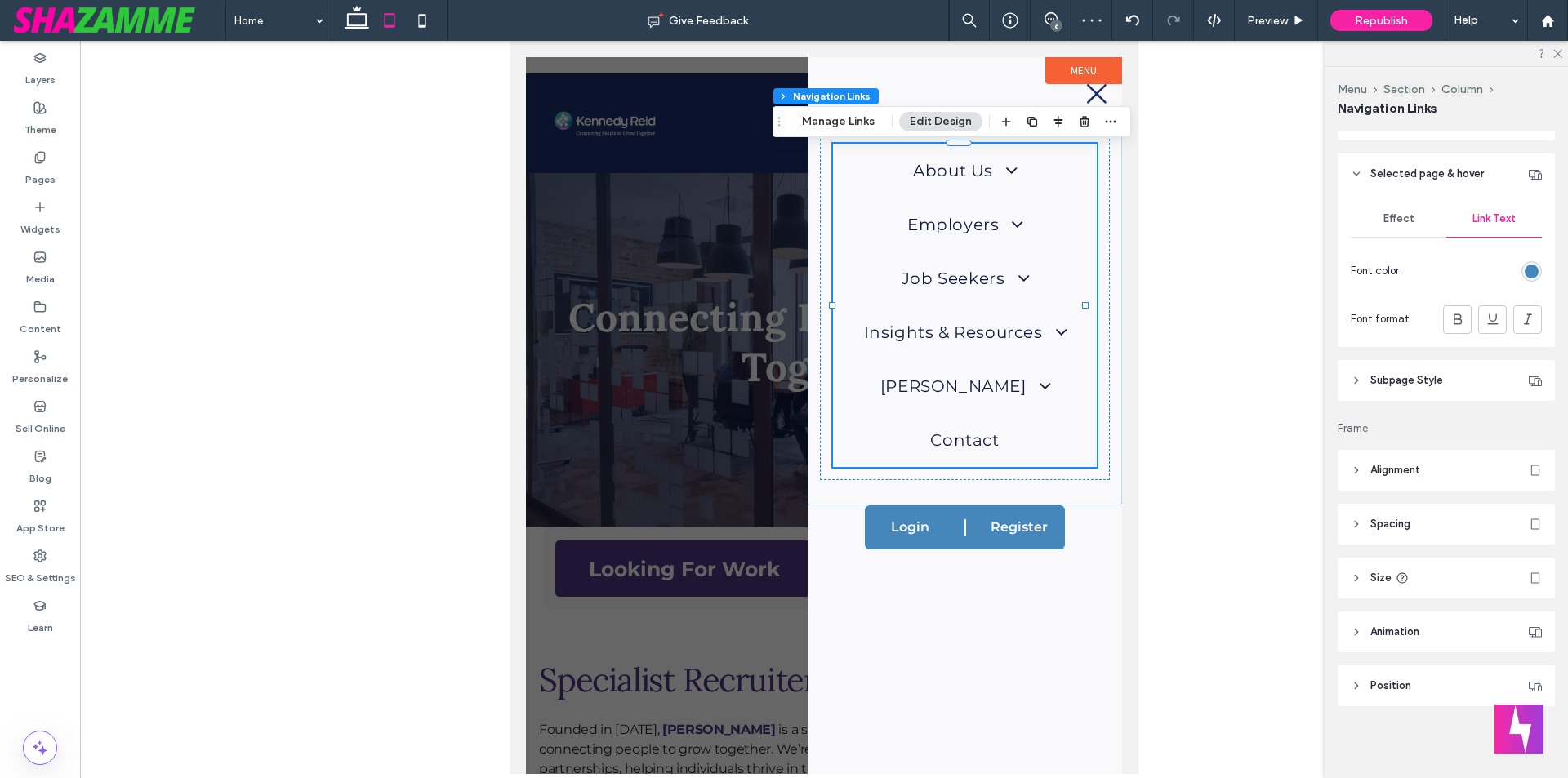
click at [1415, 384] on span "Subpage Style" at bounding box center [1406, 380] width 73 height 17
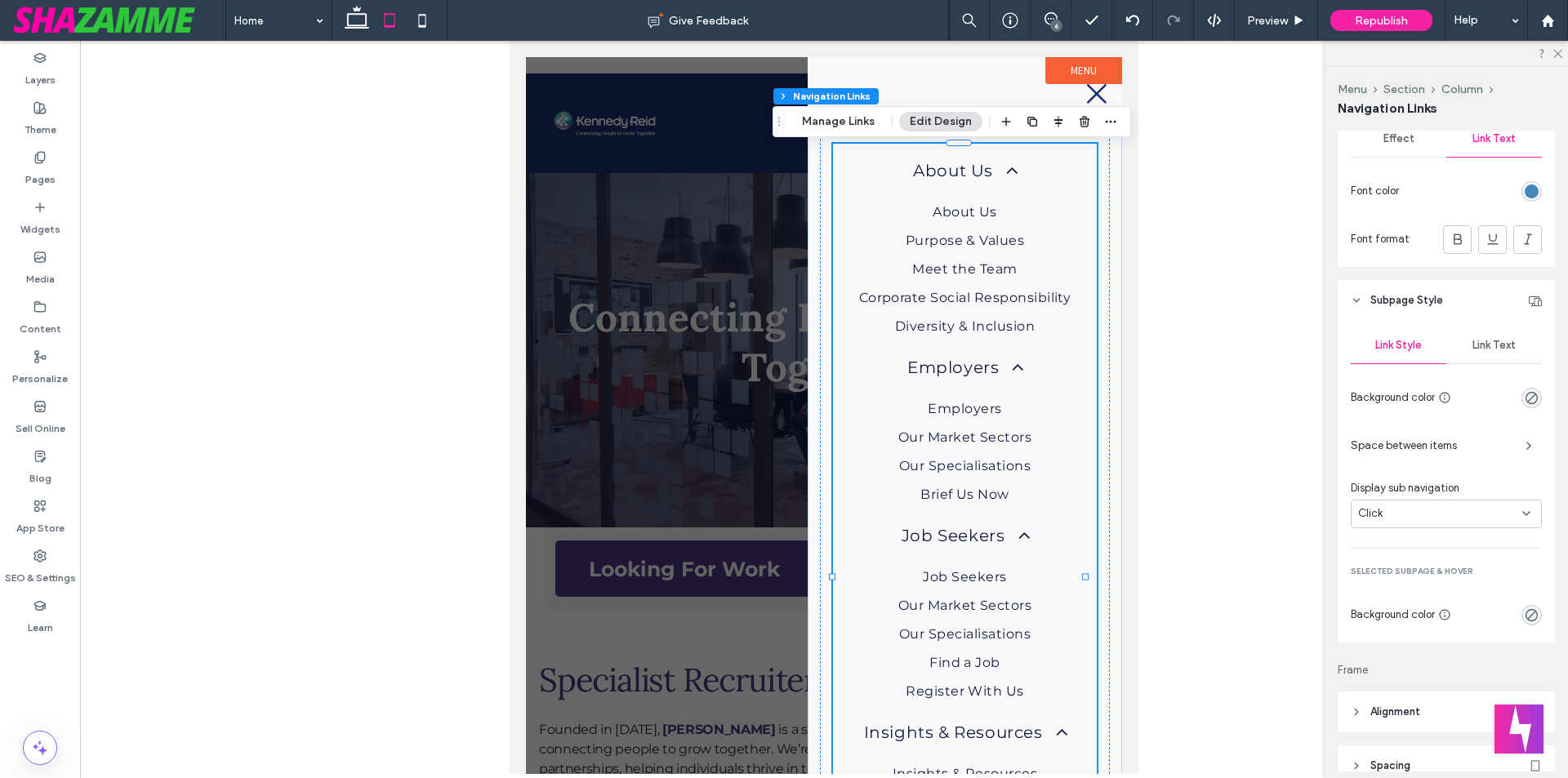
scroll to position [982, 0]
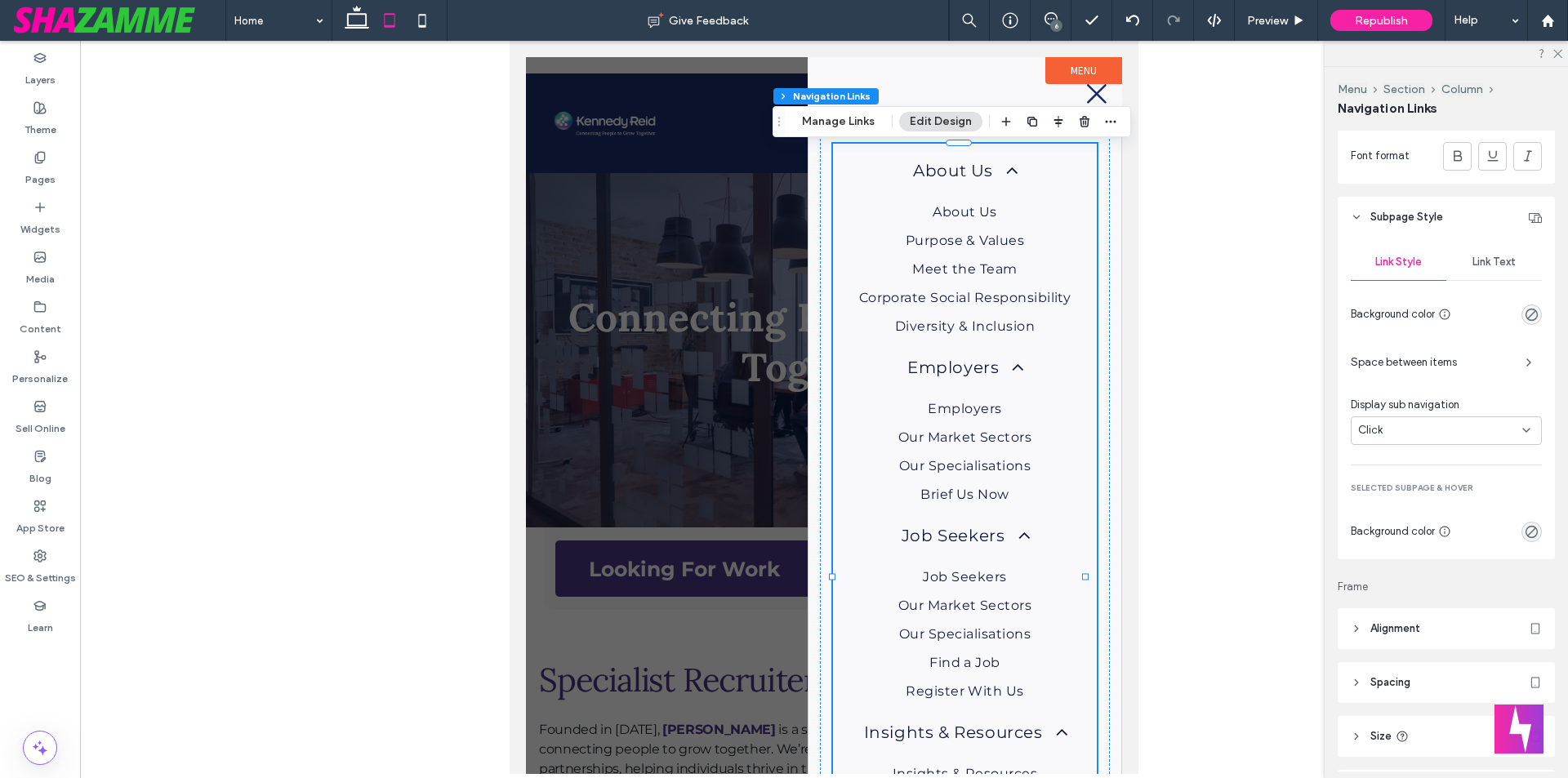
click at [1495, 266] on span "Link Text" at bounding box center [1493, 261] width 43 height 13
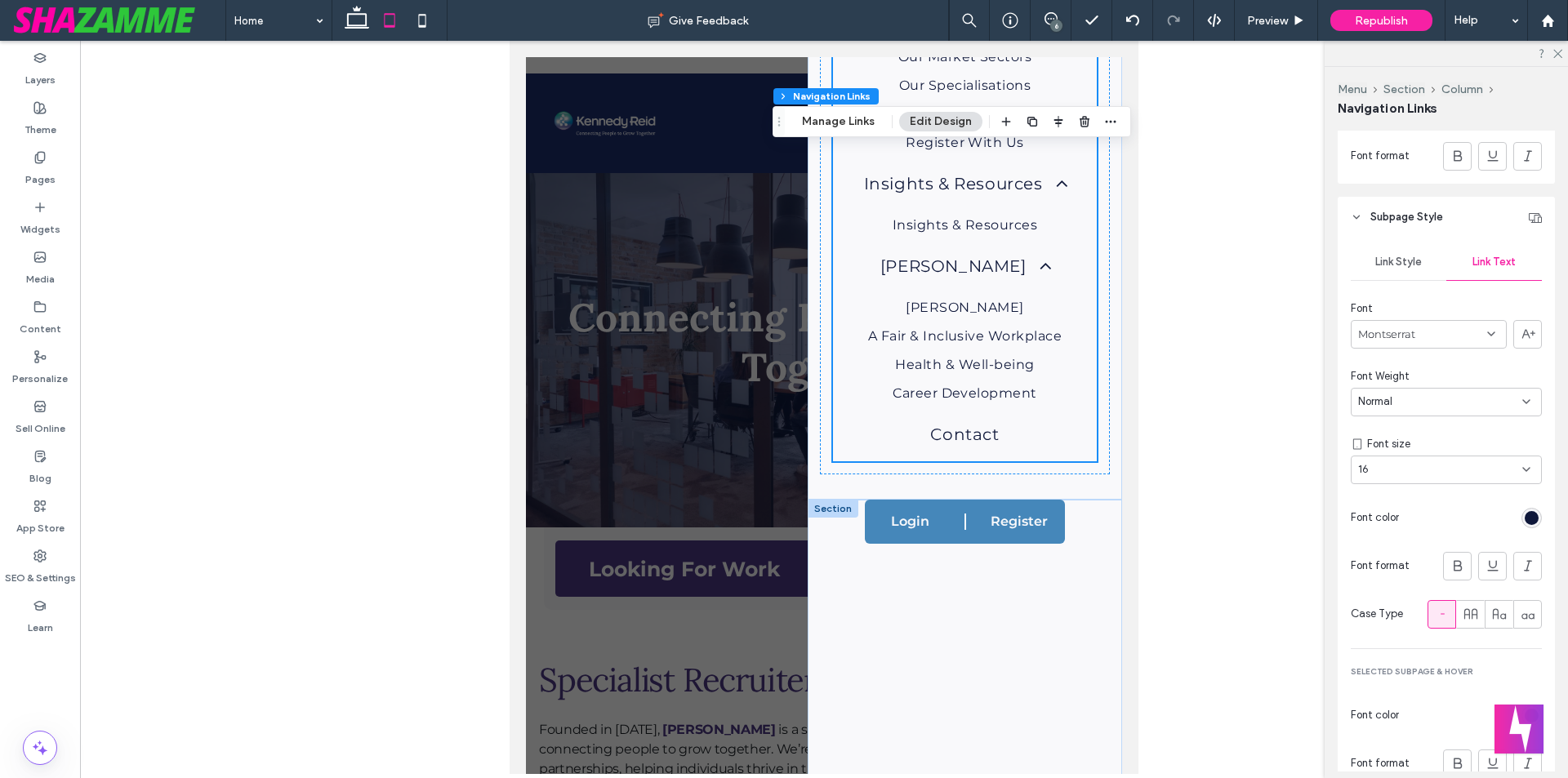
scroll to position [572, 0]
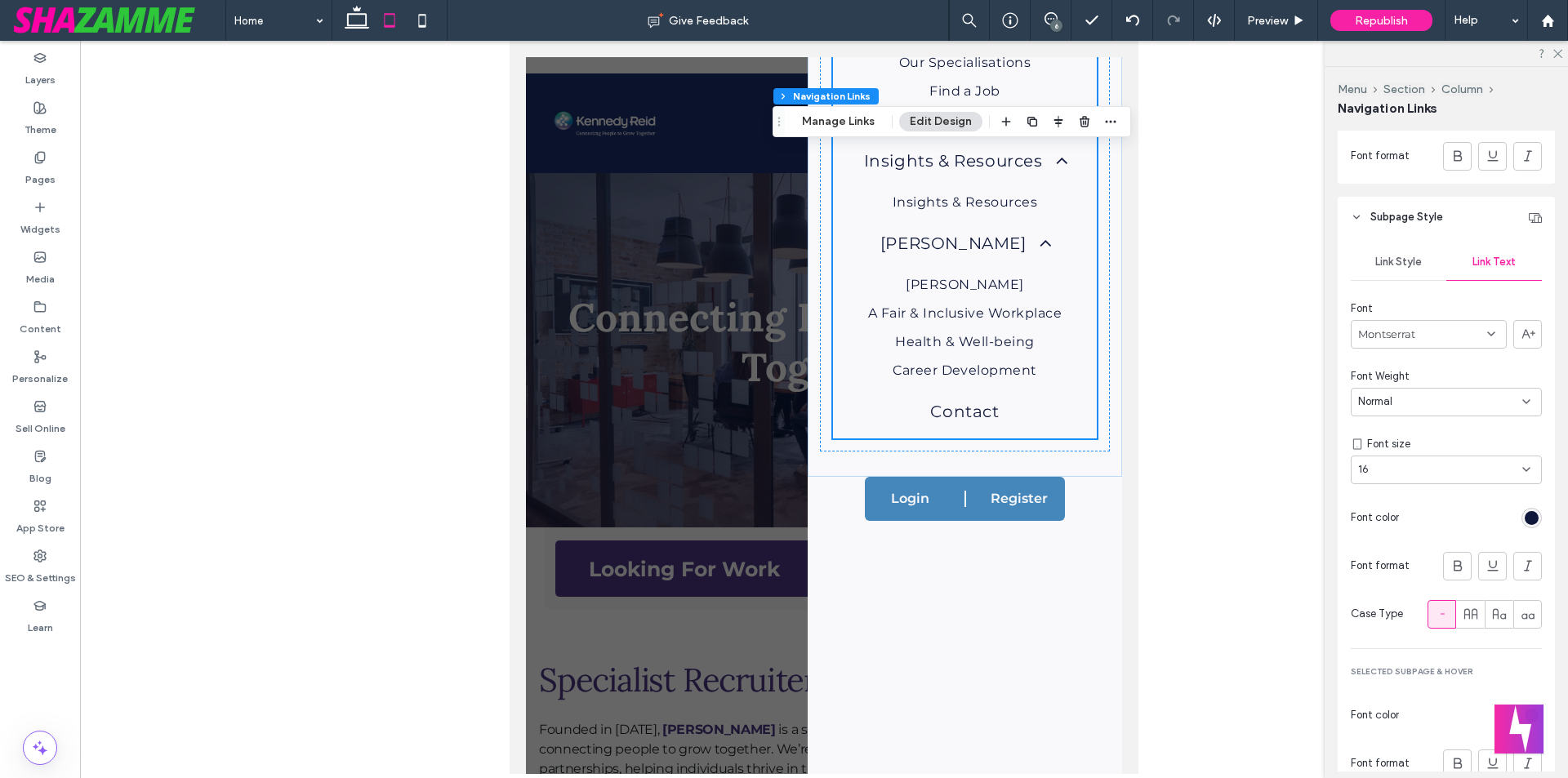
click at [1398, 260] on span "Link Style" at bounding box center [1397, 261] width 46 height 13
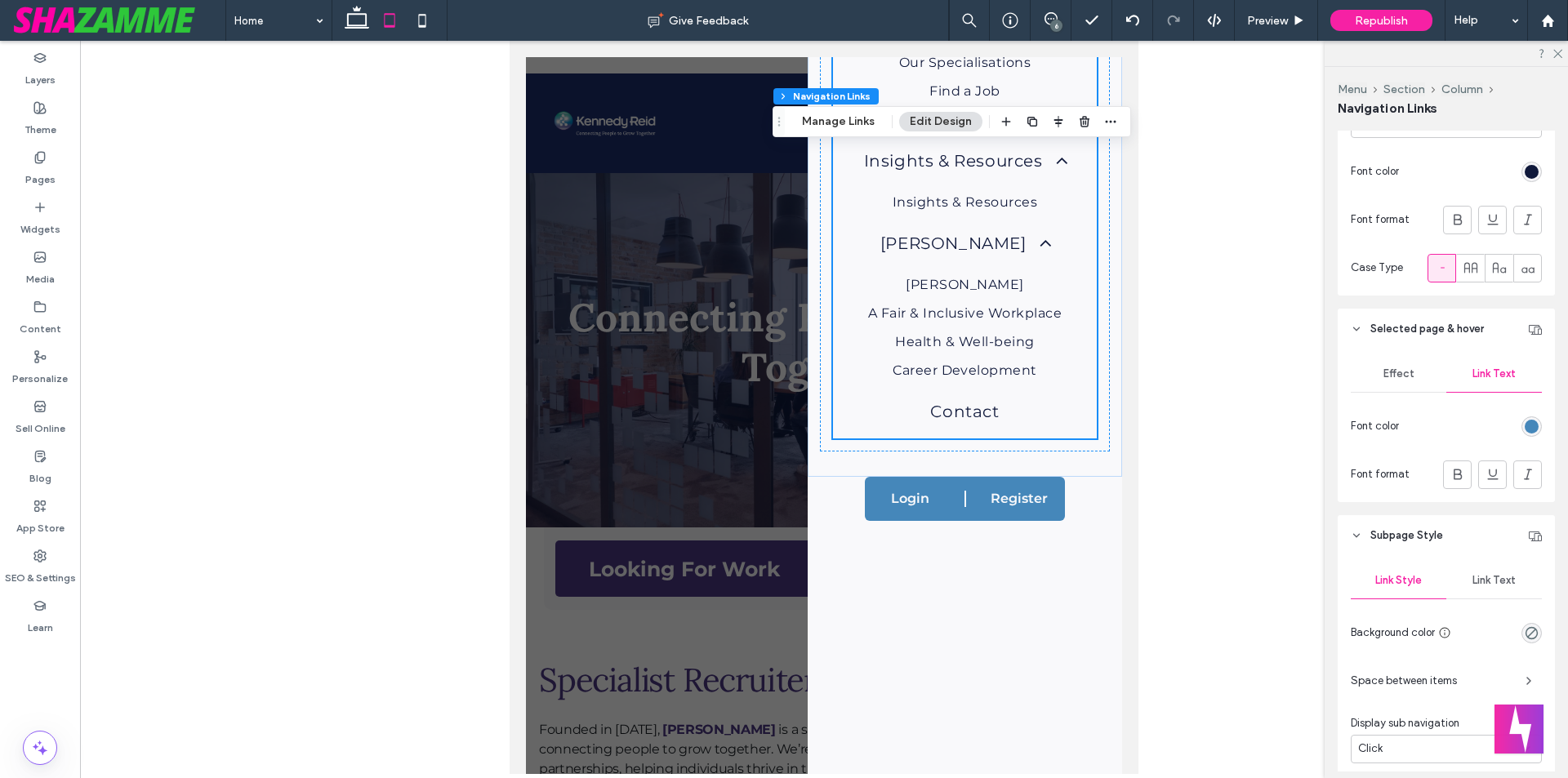
scroll to position [656, 0]
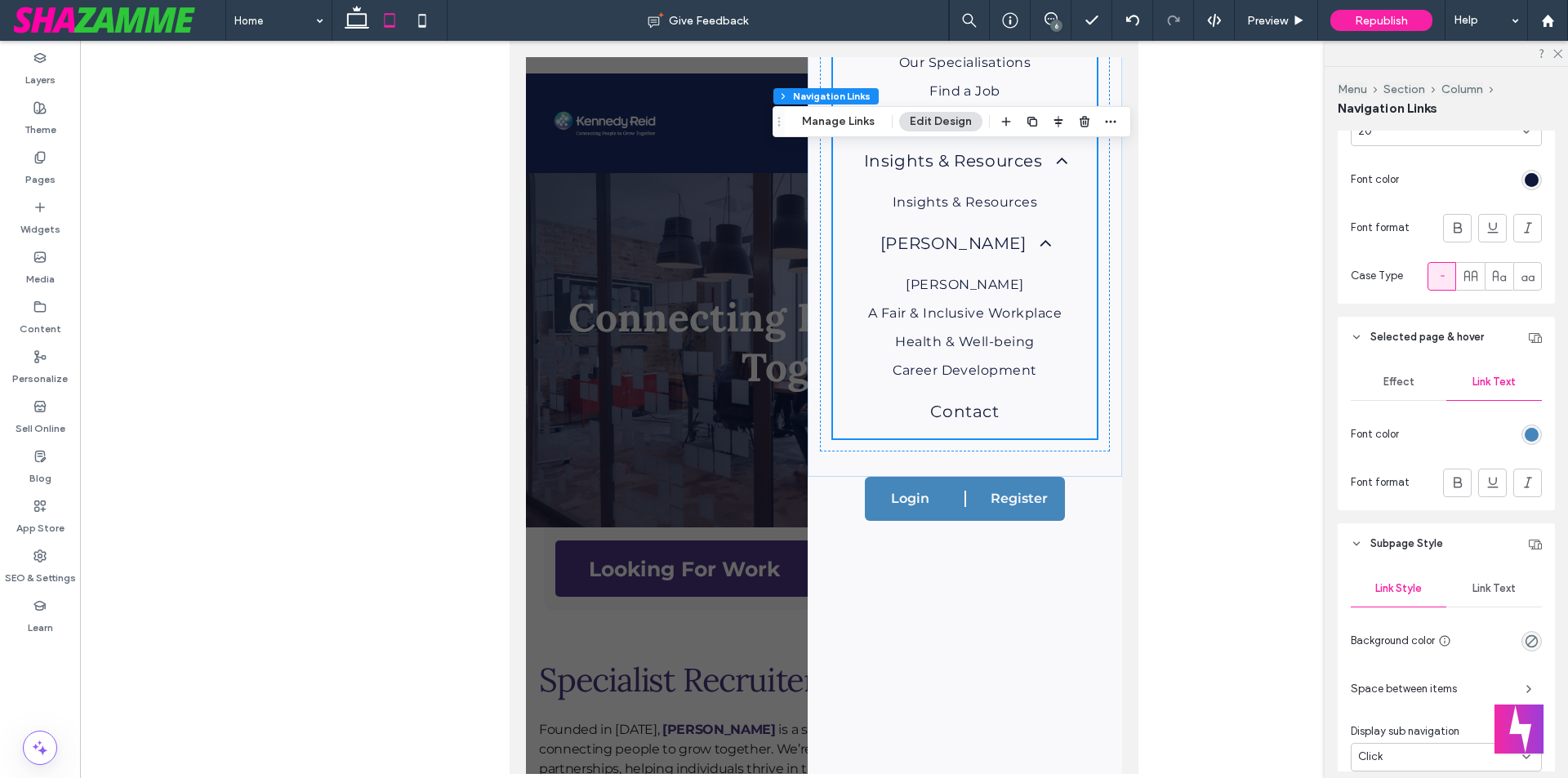
click at [744, 409] on div at bounding box center [824, 415] width 596 height 717
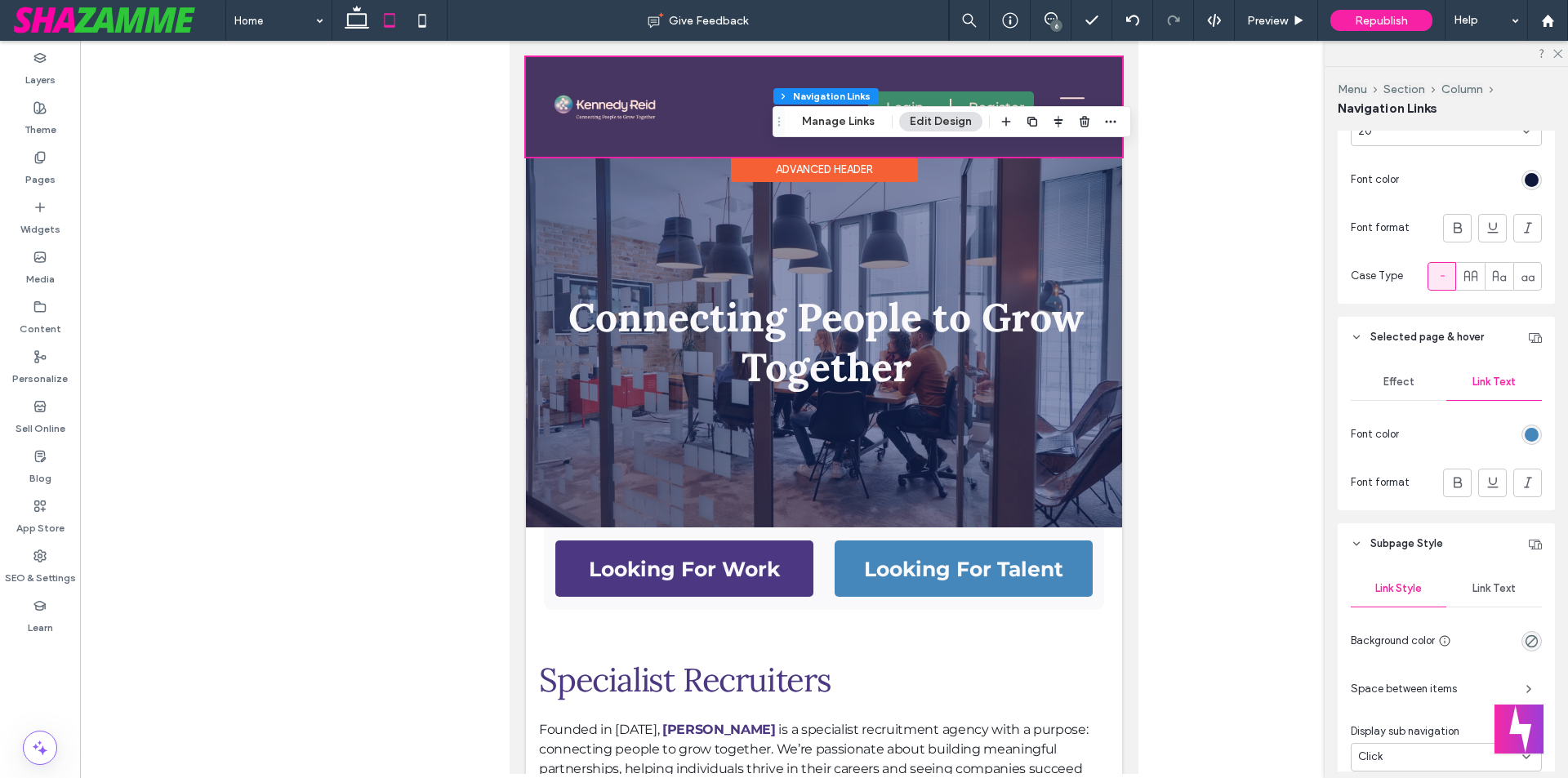
click at [982, 94] on div at bounding box center [824, 107] width 596 height 100
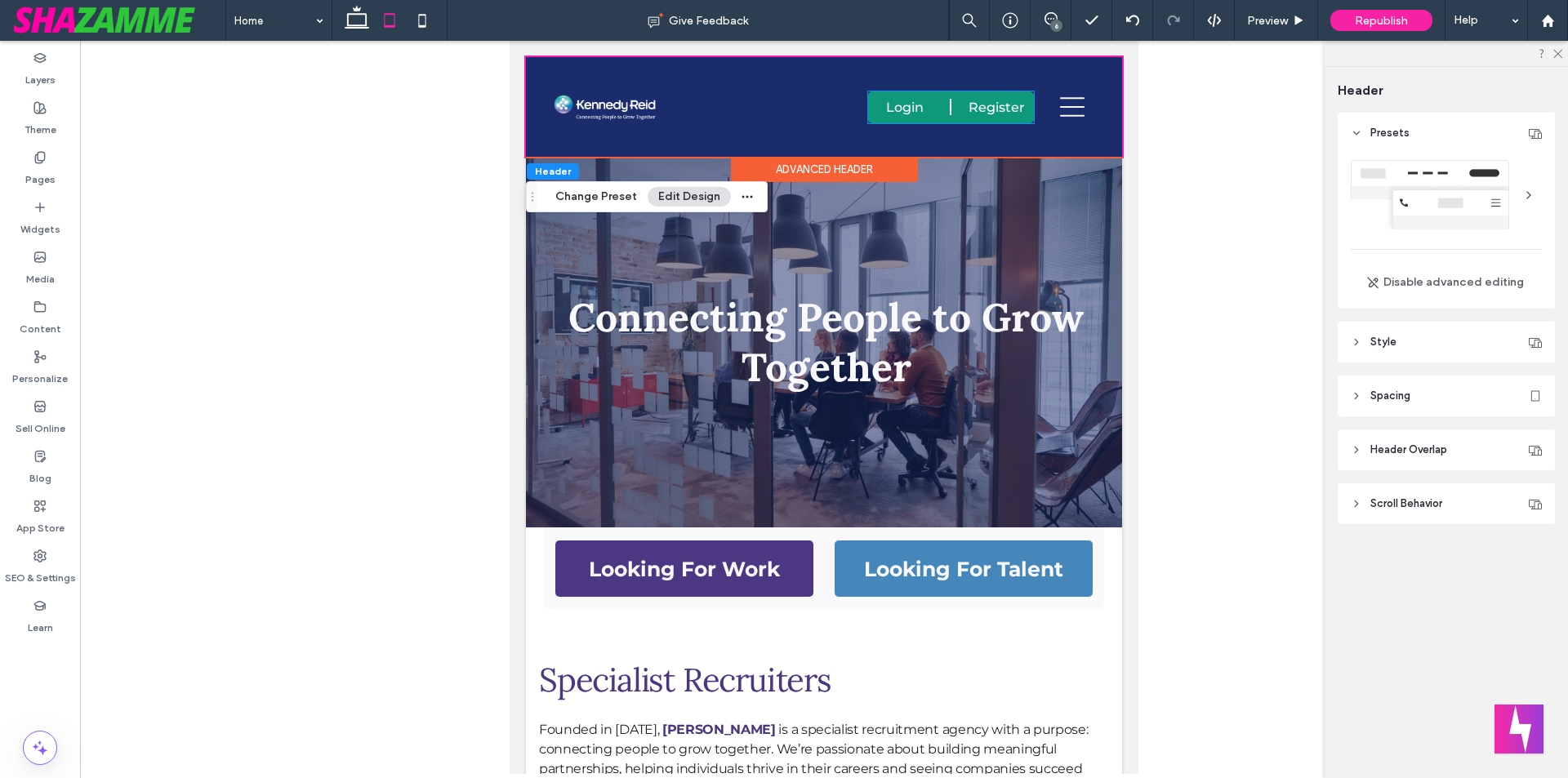
scroll to position [59, 0]
click at [1064, 107] on icon at bounding box center [1072, 107] width 24 height 19
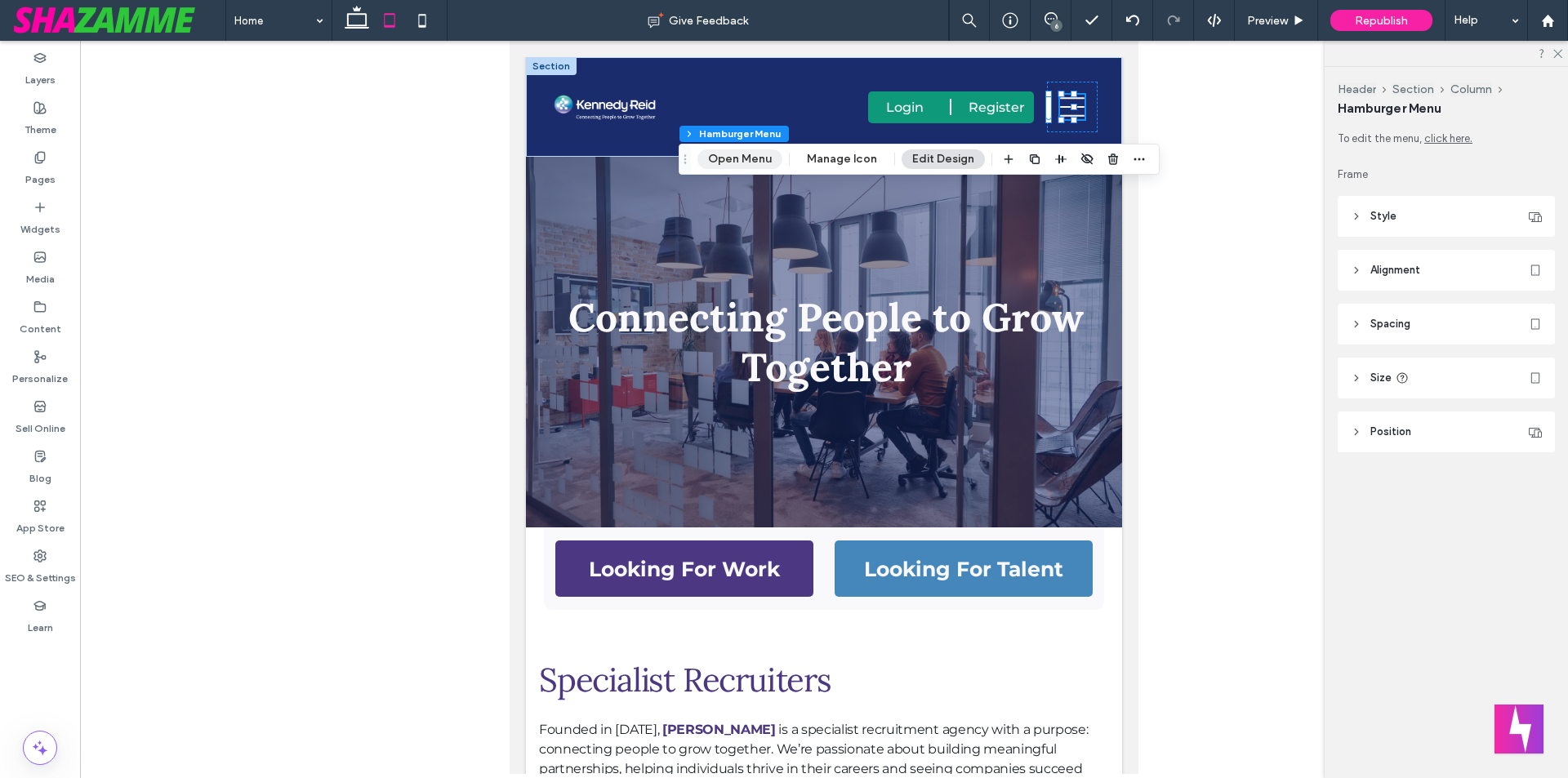
click at [766, 163] on button "Open Menu" at bounding box center [739, 159] width 85 height 19
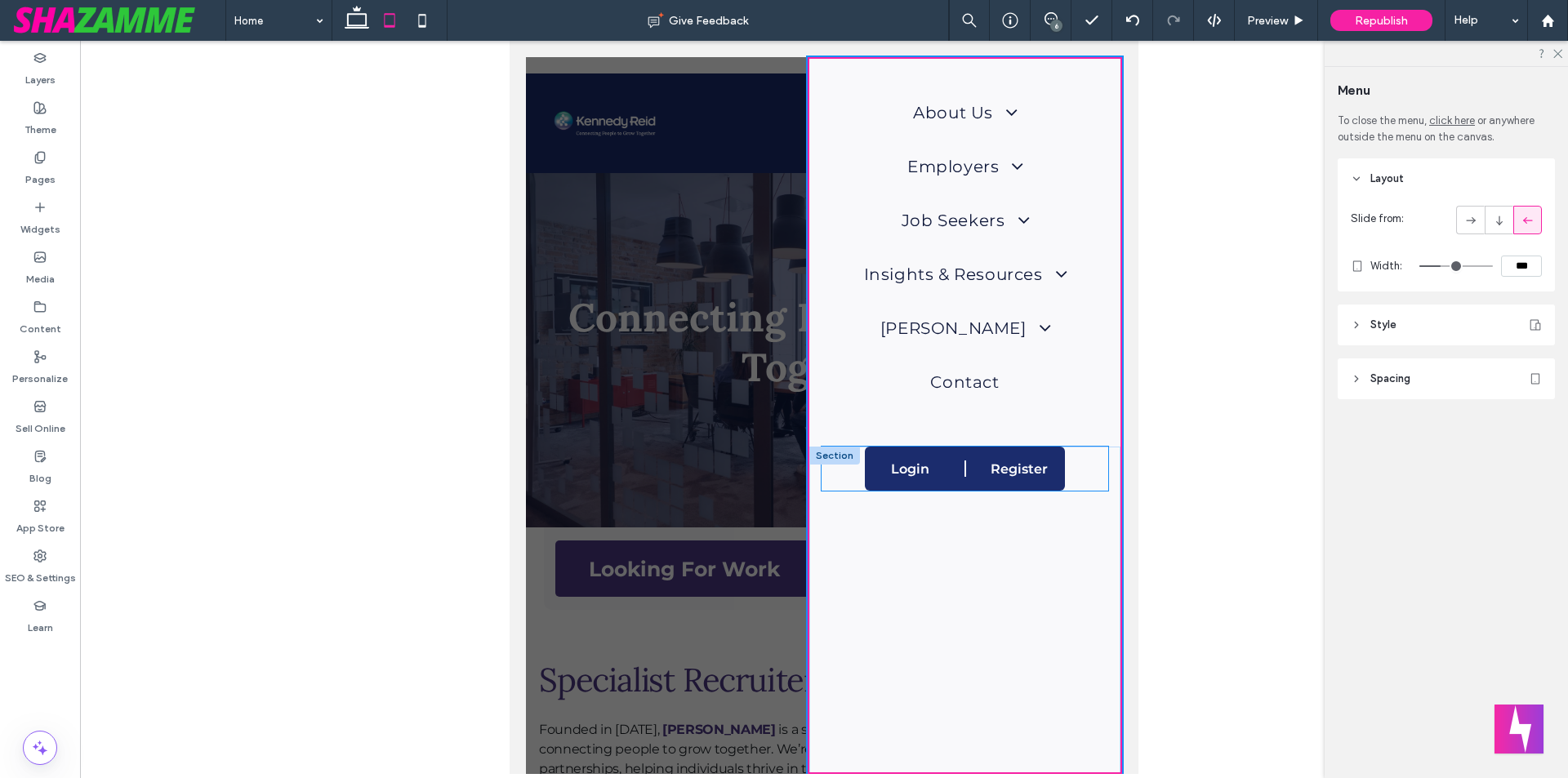
click at [966, 474] on div "Login Register User" at bounding box center [965, 469] width 200 height 44
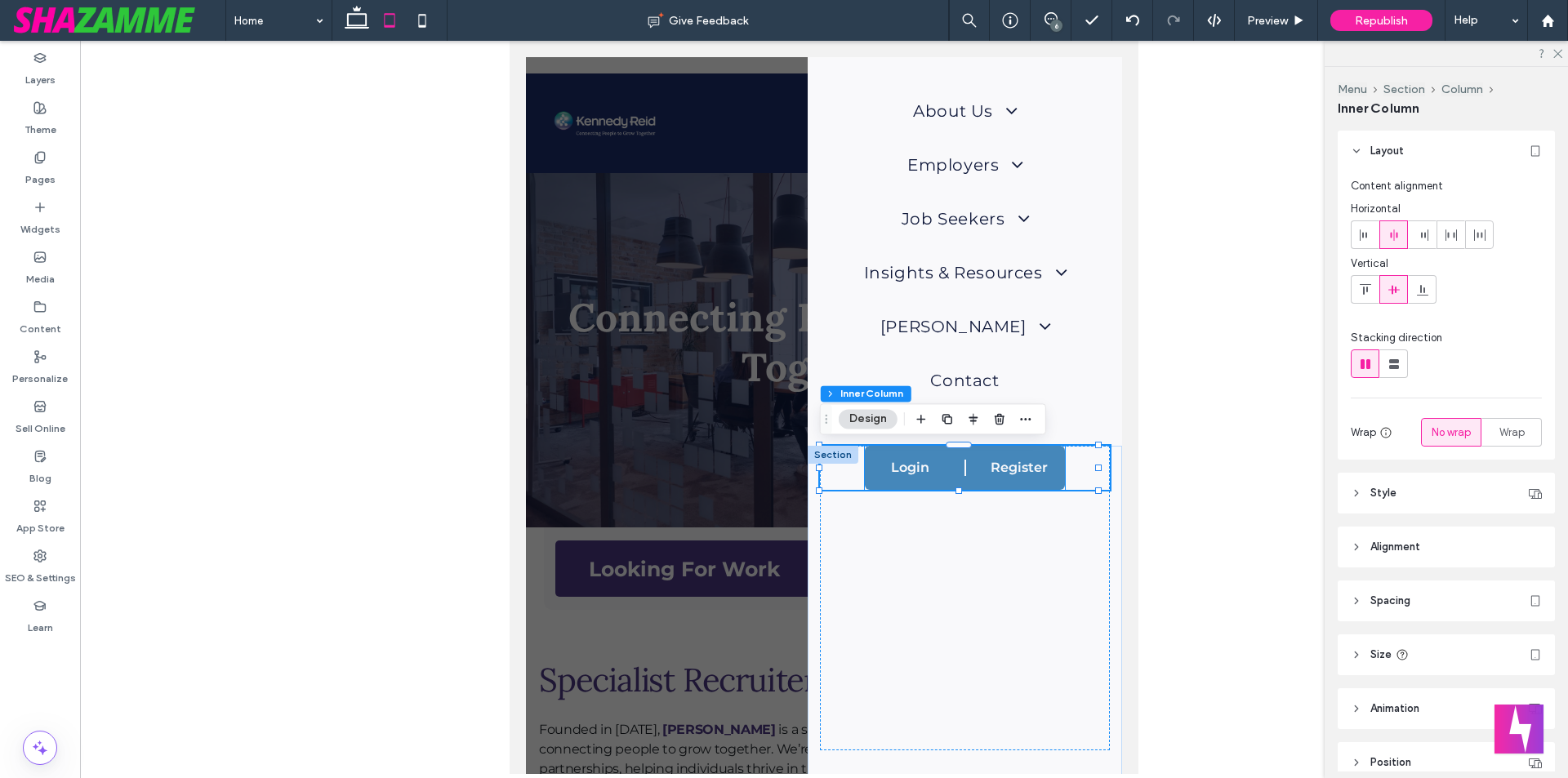
scroll to position [58, 0]
click at [996, 474] on span "Register" at bounding box center [1019, 469] width 57 height 16
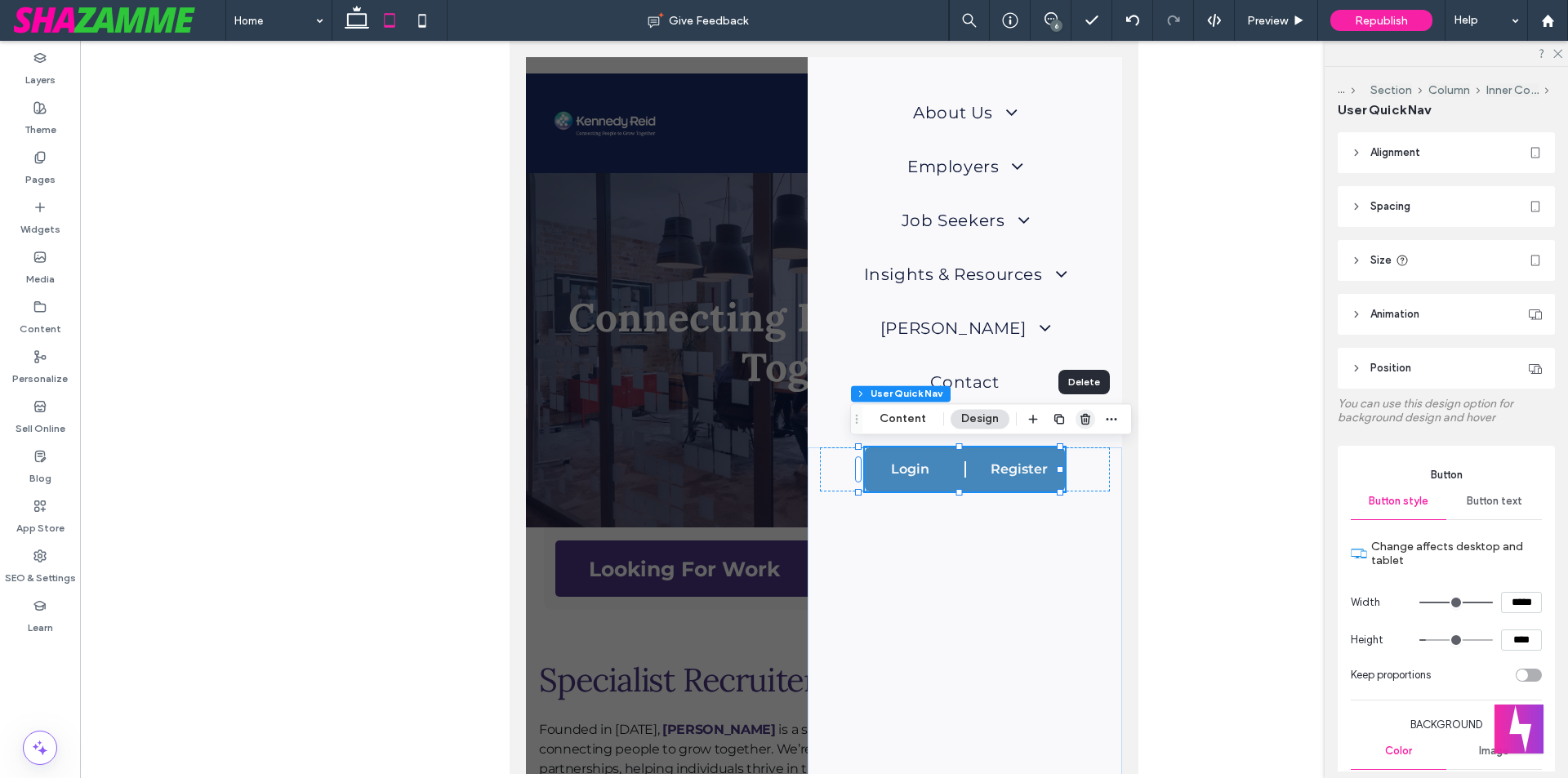
click at [1084, 421] on use "button" at bounding box center [1084, 419] width 10 height 10
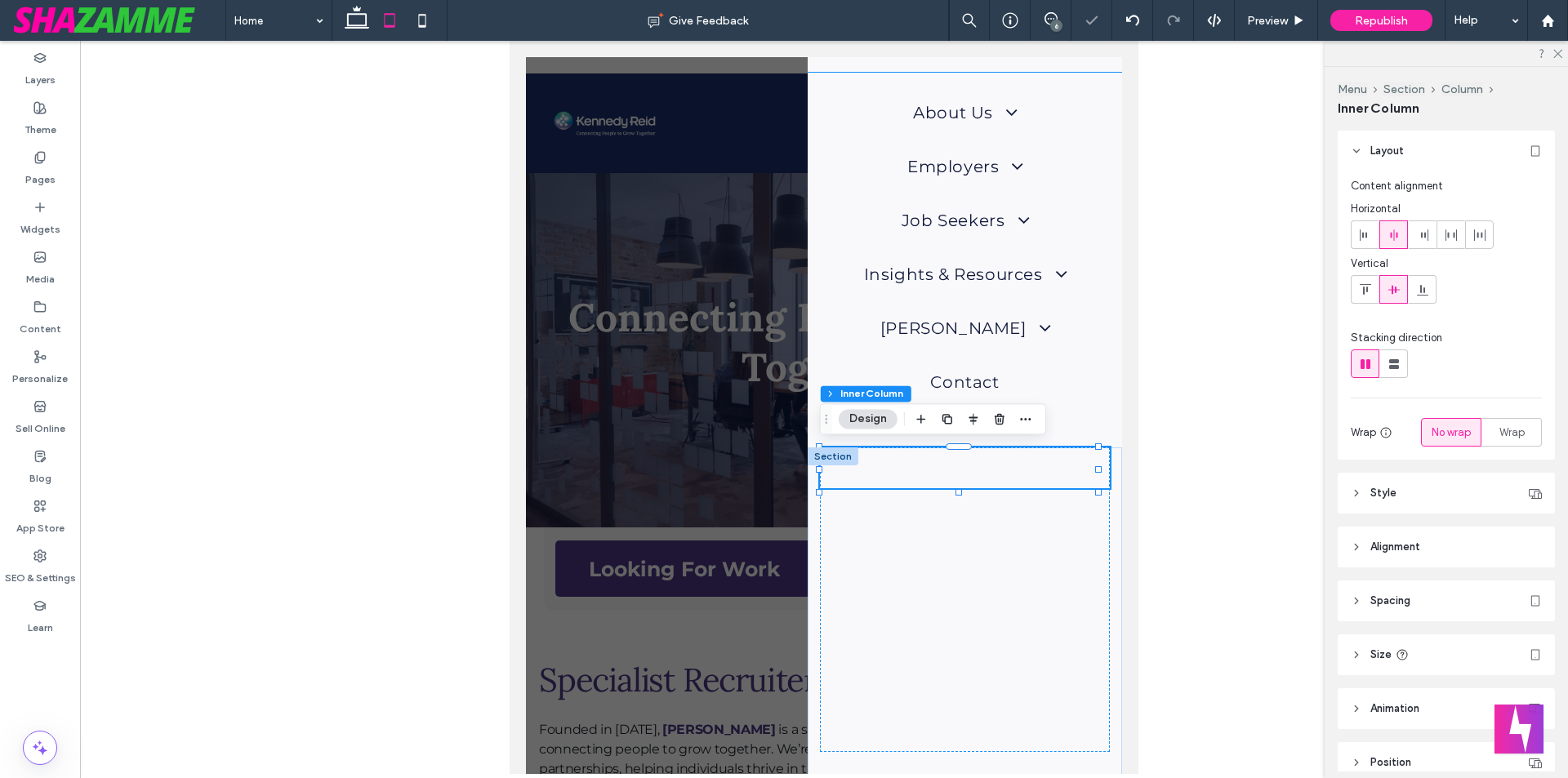
type input "**"
click at [850, 490] on div at bounding box center [964, 600] width 289 height 304
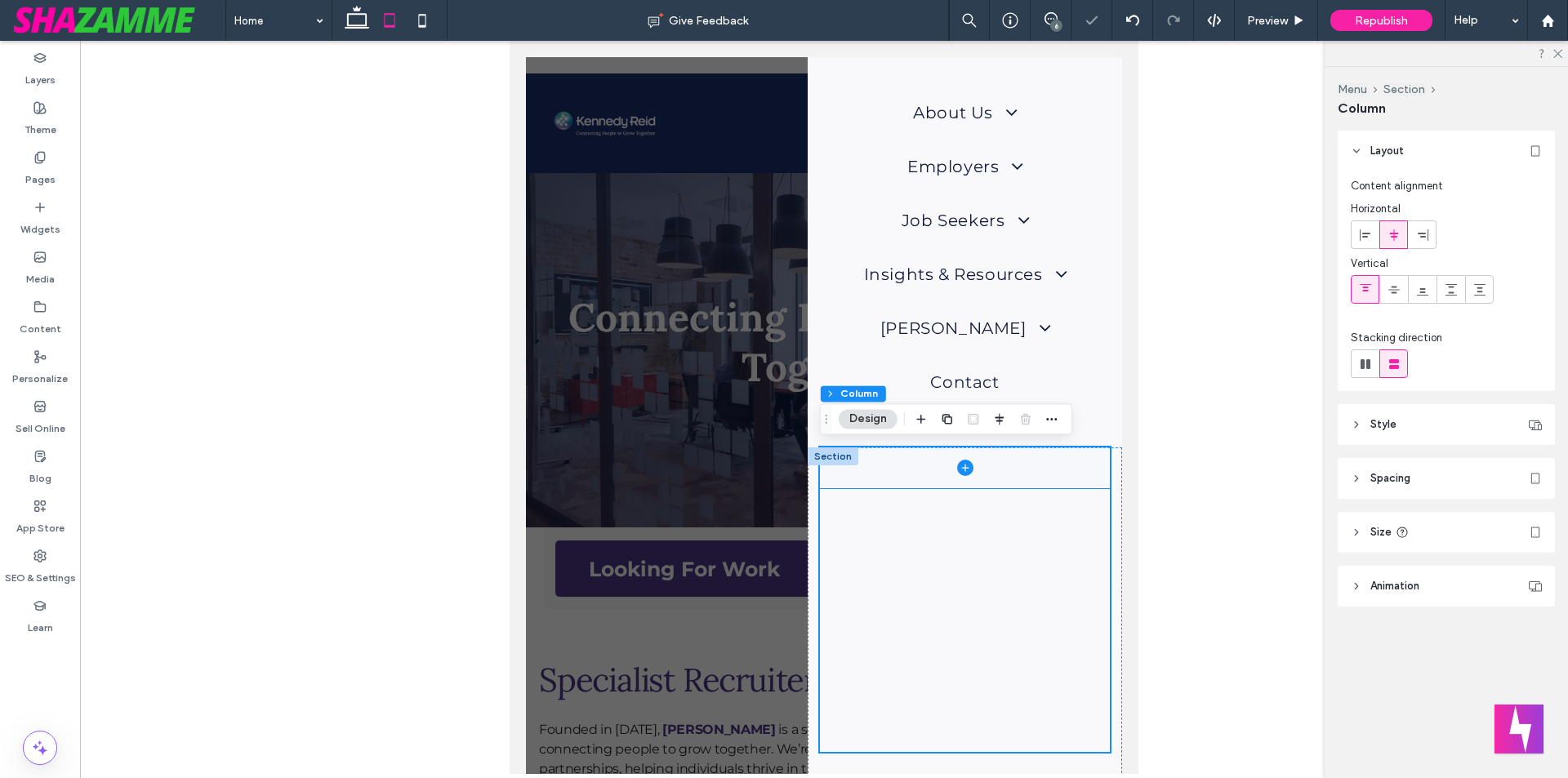
click at [882, 463] on span at bounding box center [964, 468] width 289 height 41
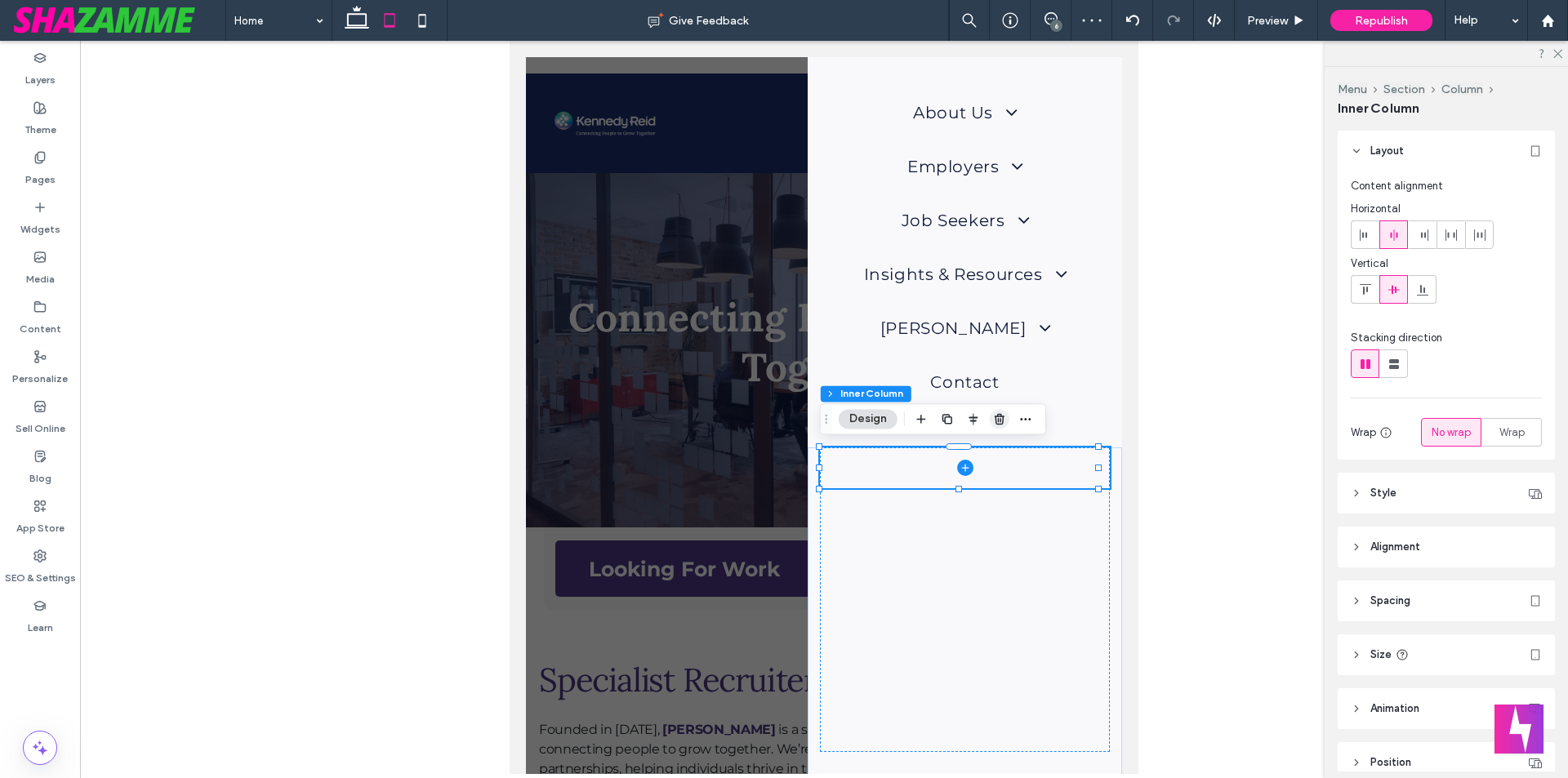
drag, startPoint x: 1000, startPoint y: 423, endPoint x: 478, endPoint y: 500, distance: 527.6
click at [1000, 423] on icon "button" at bounding box center [999, 418] width 13 height 13
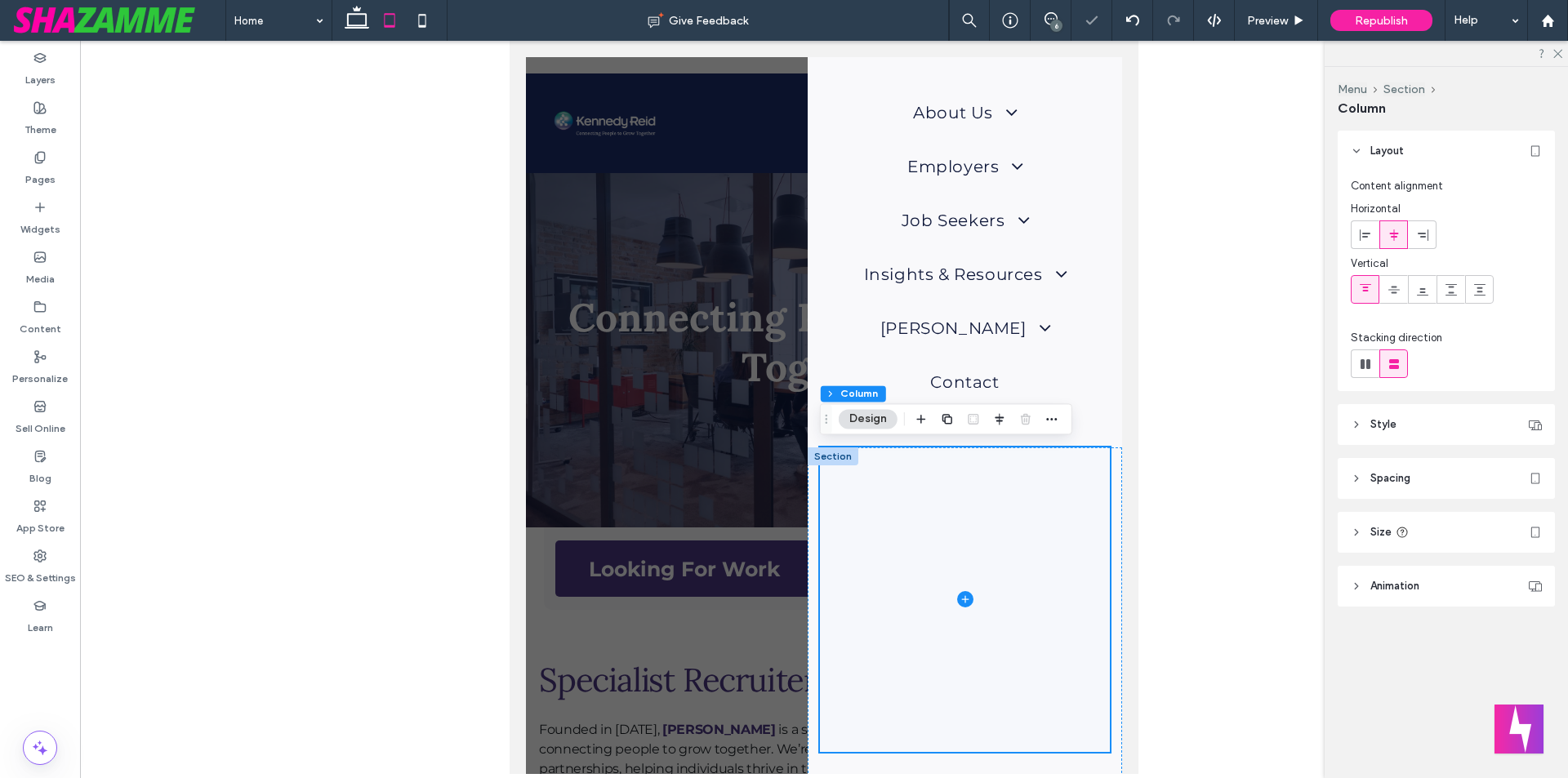
click at [980, 493] on span at bounding box center [964, 600] width 289 height 304
click at [751, 105] on div at bounding box center [824, 415] width 596 height 717
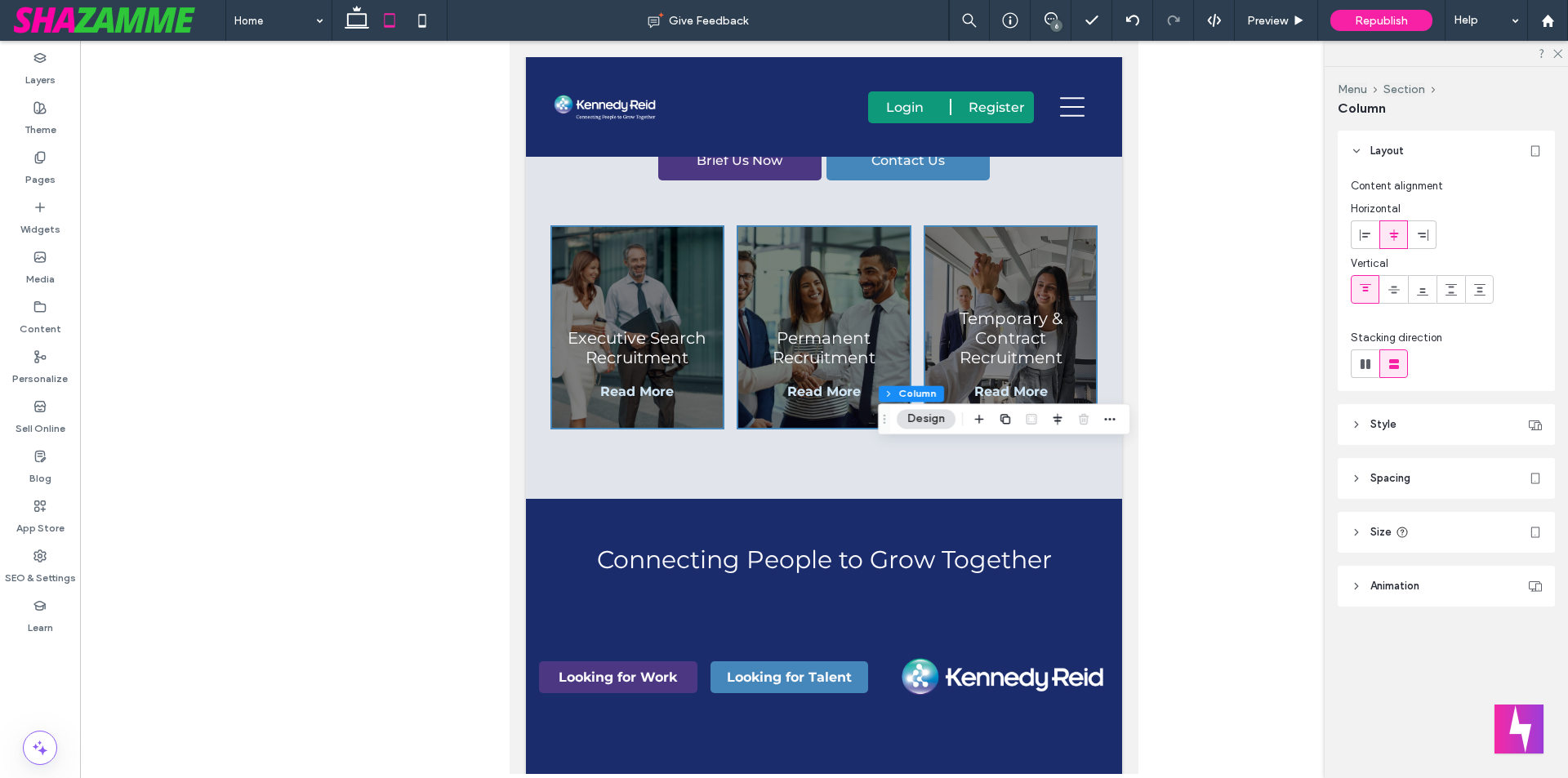
scroll to position [2204, 0]
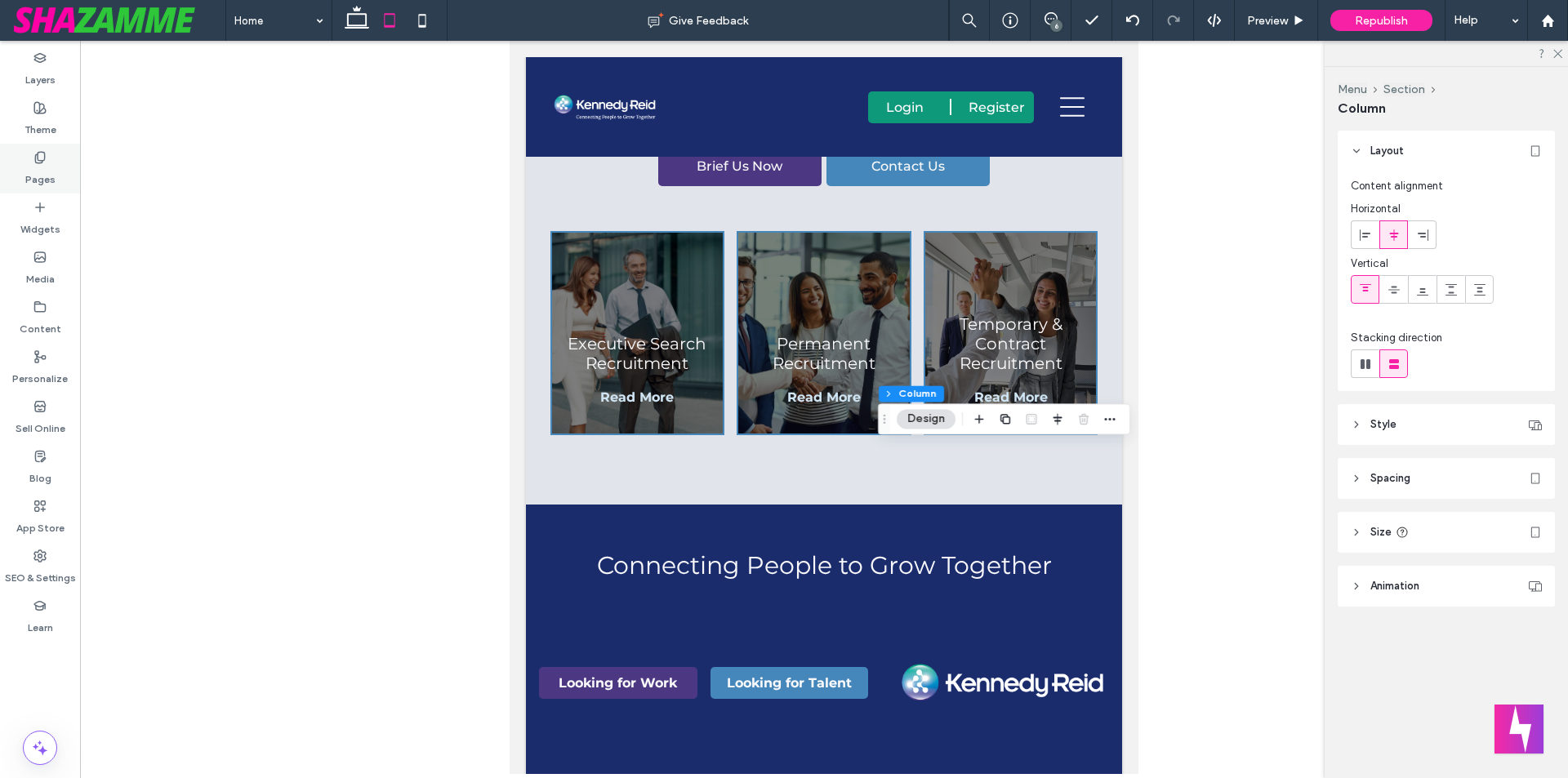
drag, startPoint x: 45, startPoint y: 171, endPoint x: 17, endPoint y: 379, distance: 209.9
click at [45, 171] on label "Pages" at bounding box center [40, 176] width 31 height 23
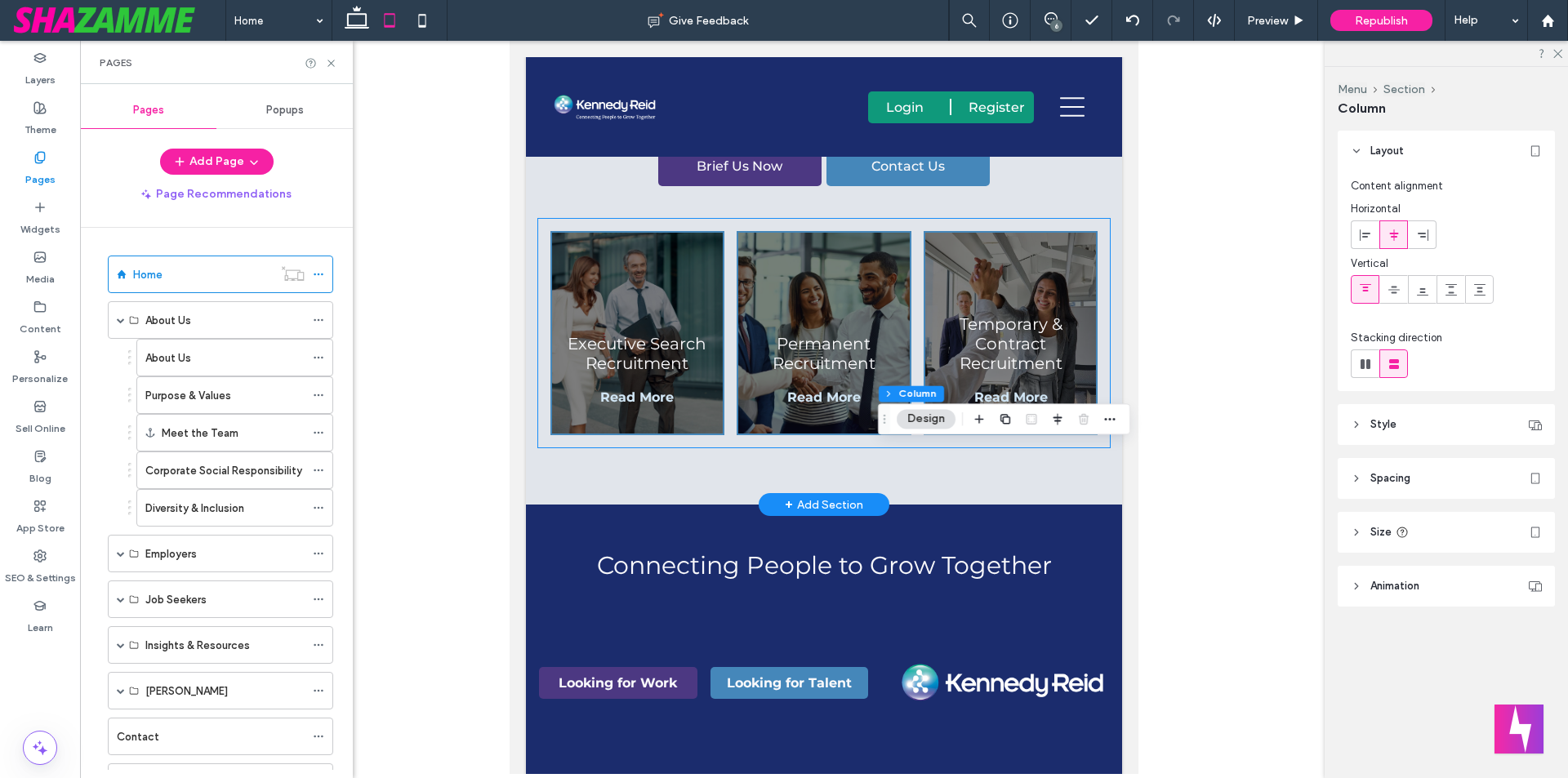
click at [540, 387] on div "Executive Search Recruitment Read More Permanent Recruitment Read More Temporar…" at bounding box center [824, 332] width 572 height 228
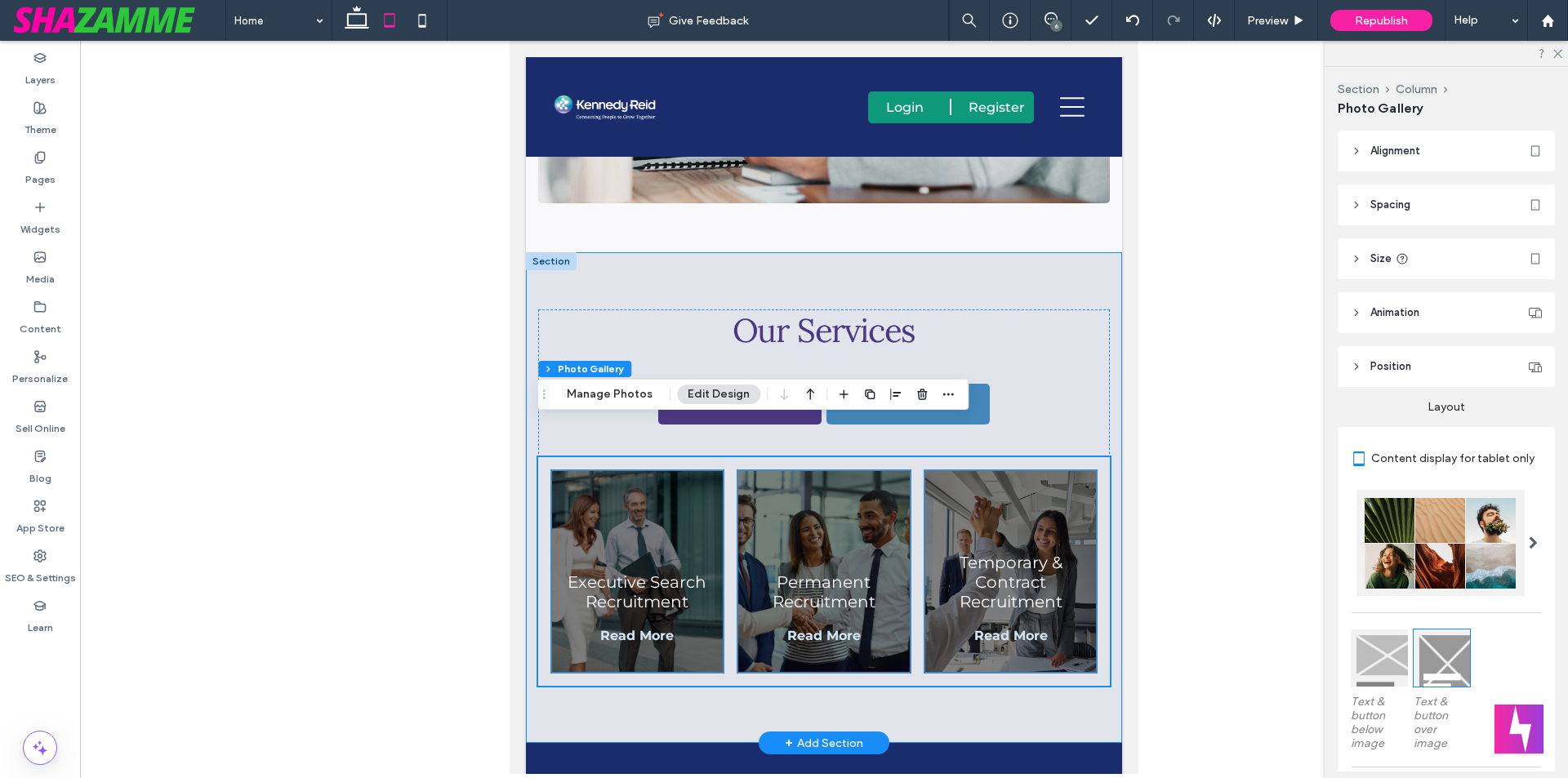
scroll to position [1959, 0]
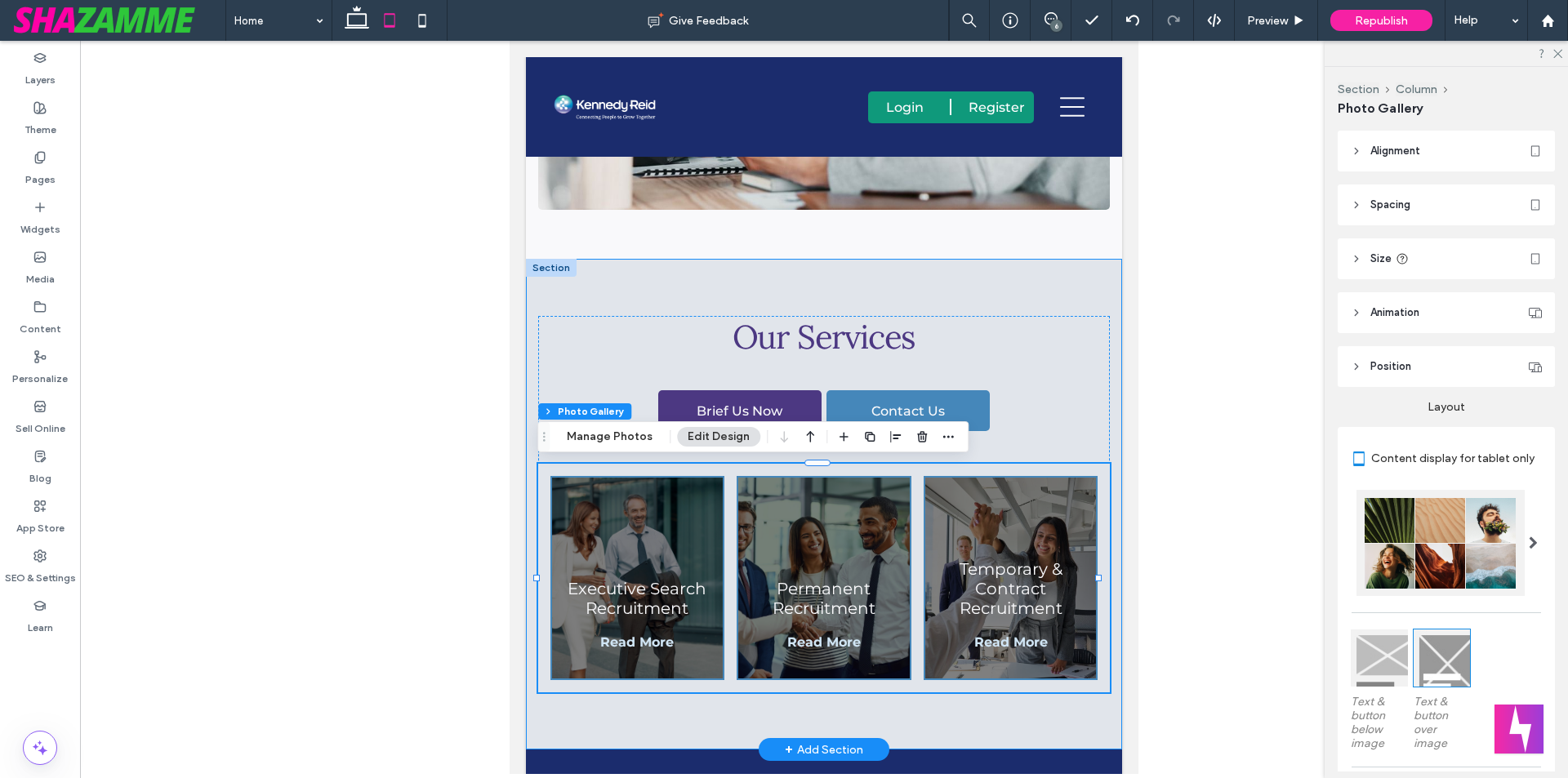
click at [969, 267] on div "Our Services Brief Us Now Contact Us Executive Search Recruitment Read More Per…" at bounding box center [824, 504] width 596 height 490
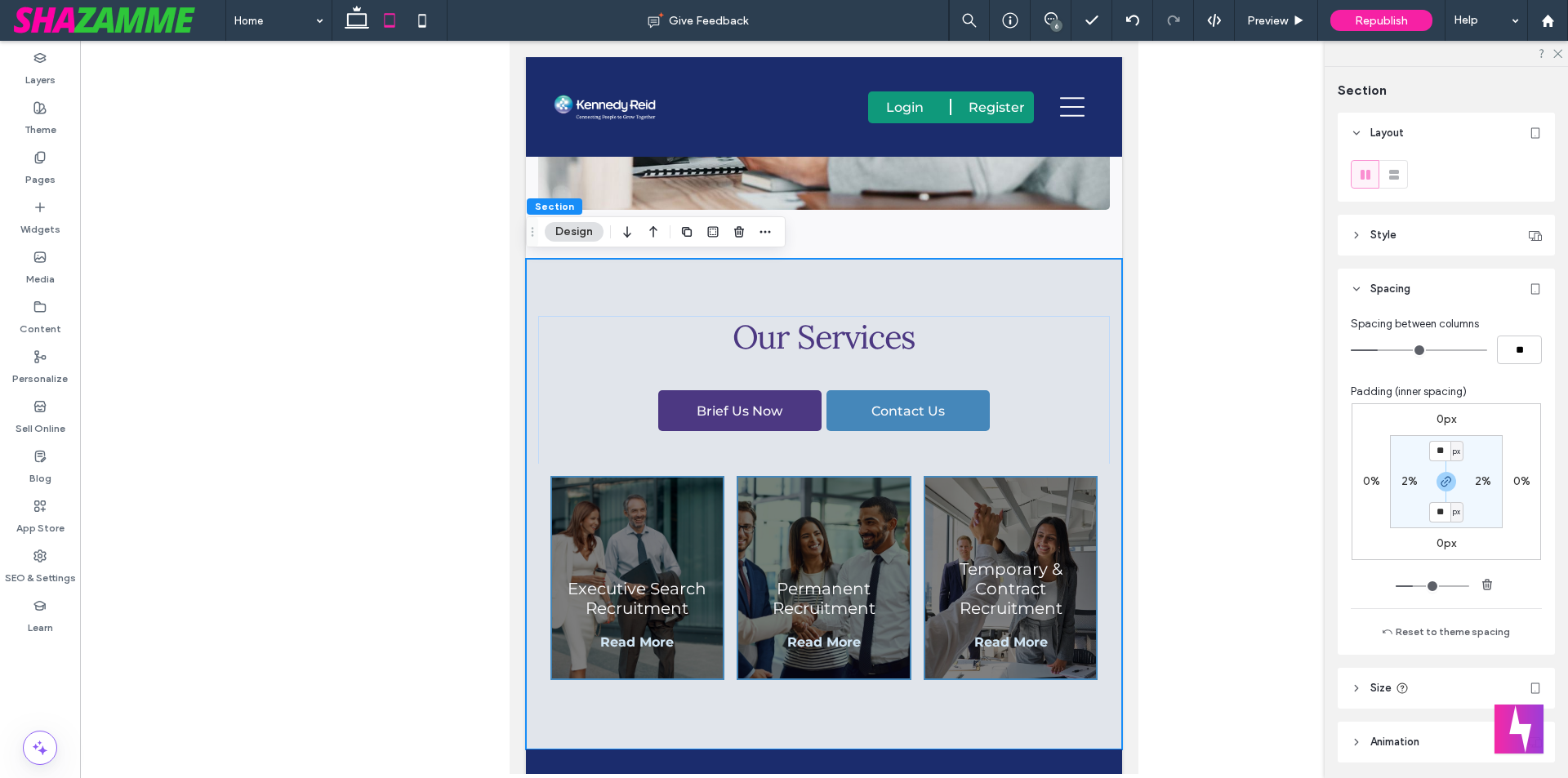
click at [1401, 483] on label "2%" at bounding box center [1409, 481] width 17 height 14
type input "*"
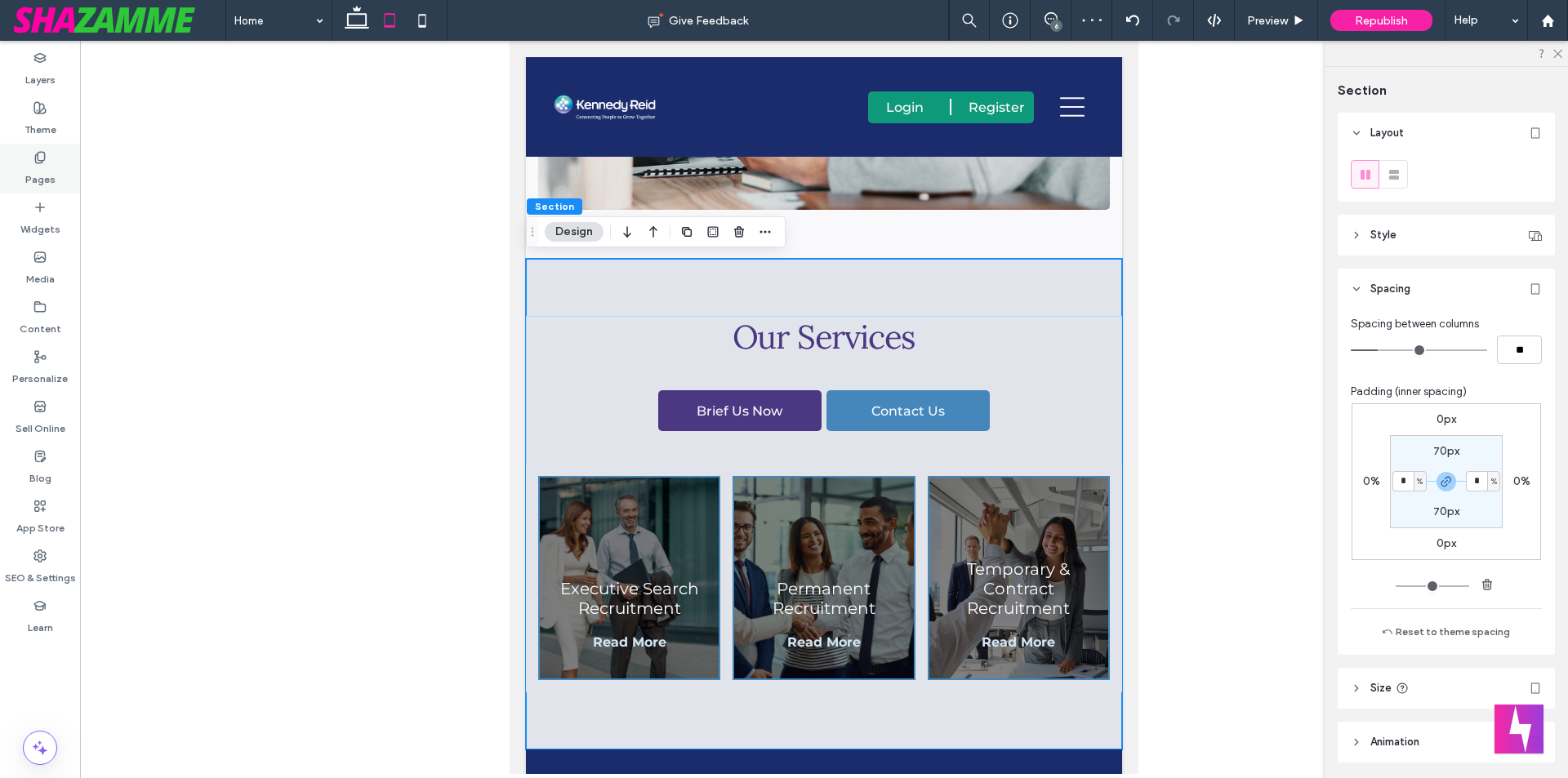
click at [45, 180] on label "Pages" at bounding box center [40, 176] width 31 height 23
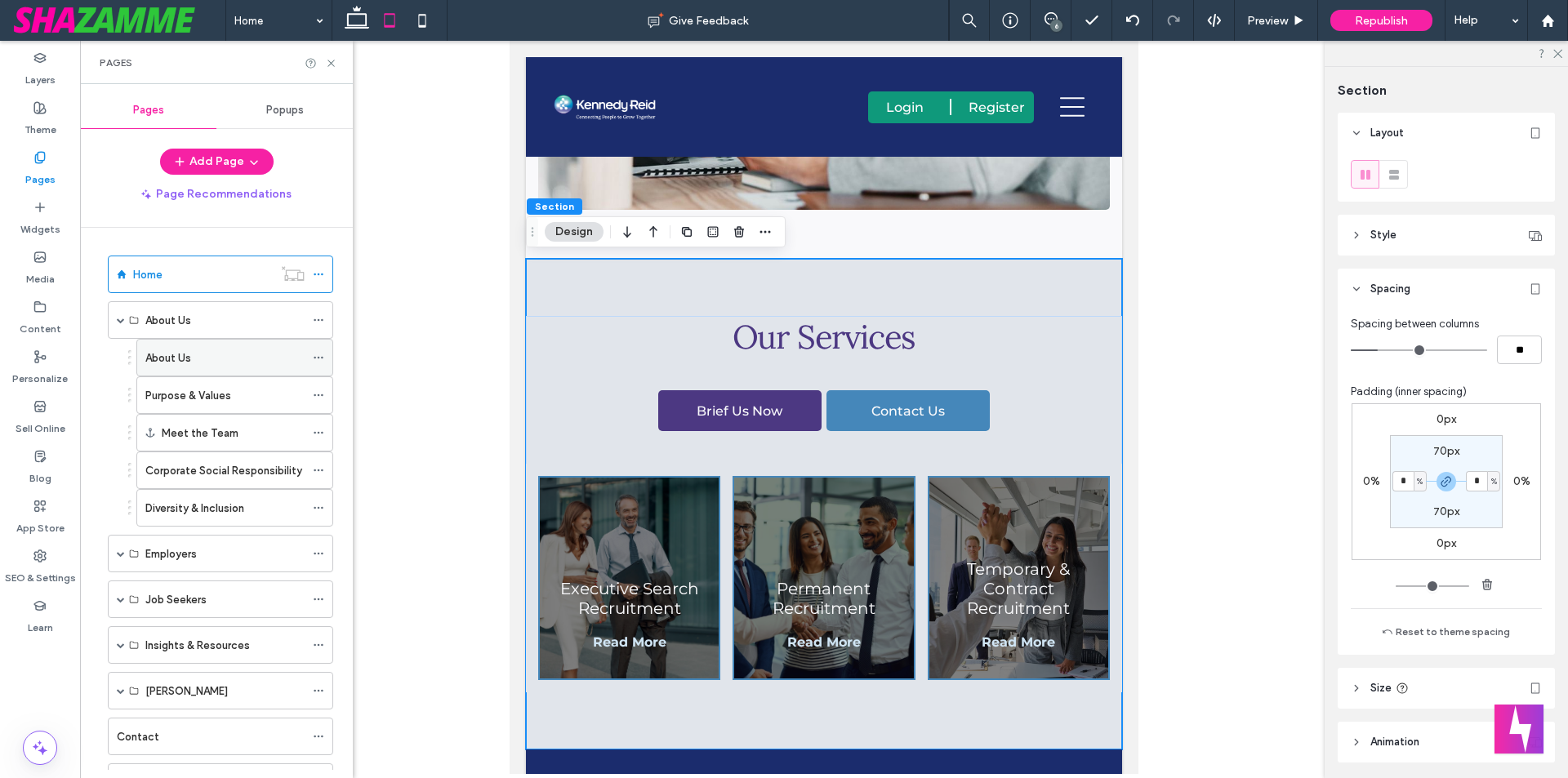
click at [216, 345] on div "About Us" at bounding box center [225, 357] width 159 height 36
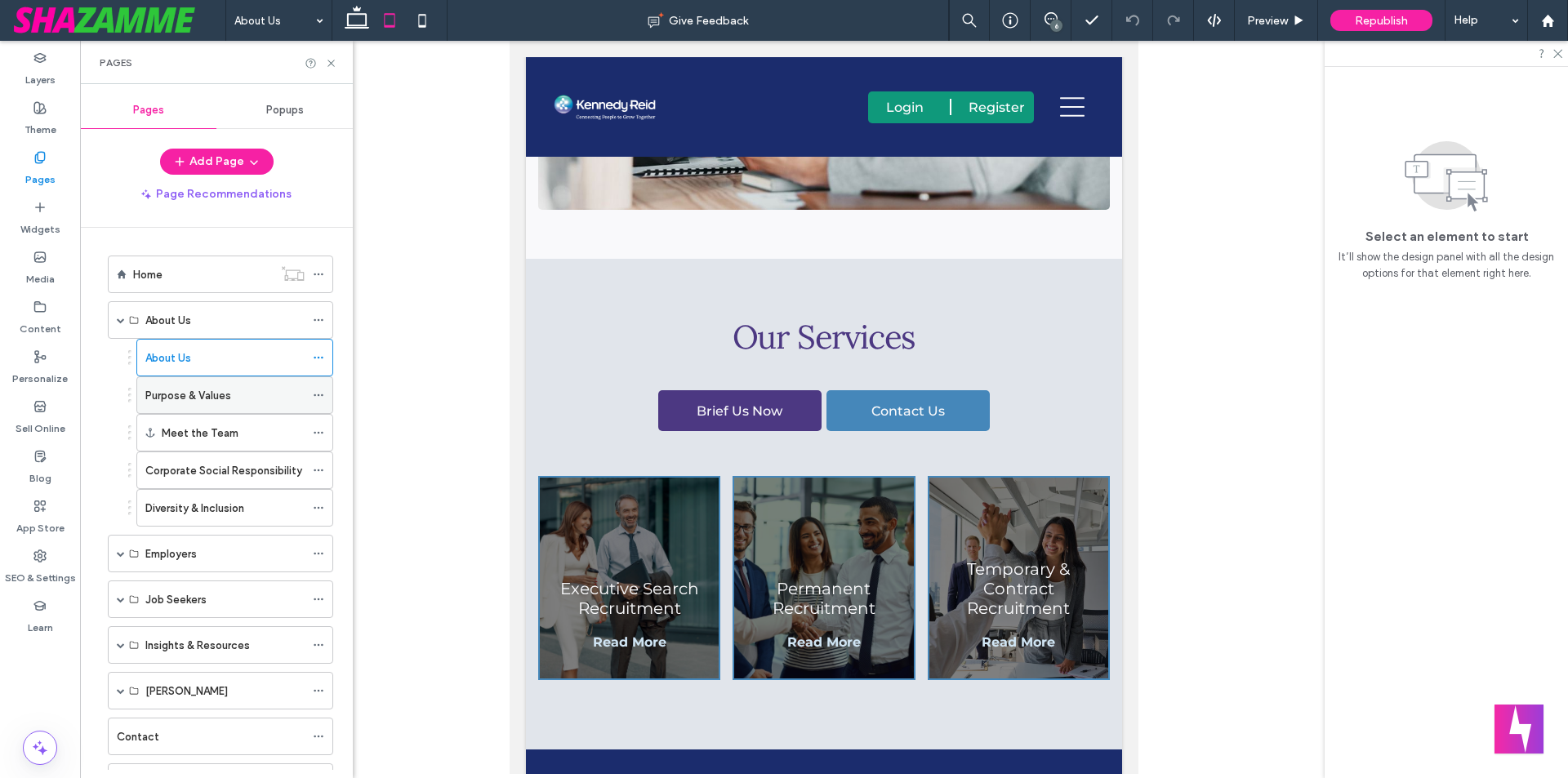
click at [185, 394] on label "Purpose & Values" at bounding box center [188, 395] width 86 height 29
click at [201, 471] on label "Corporate Social Responsibility" at bounding box center [223, 470] width 157 height 29
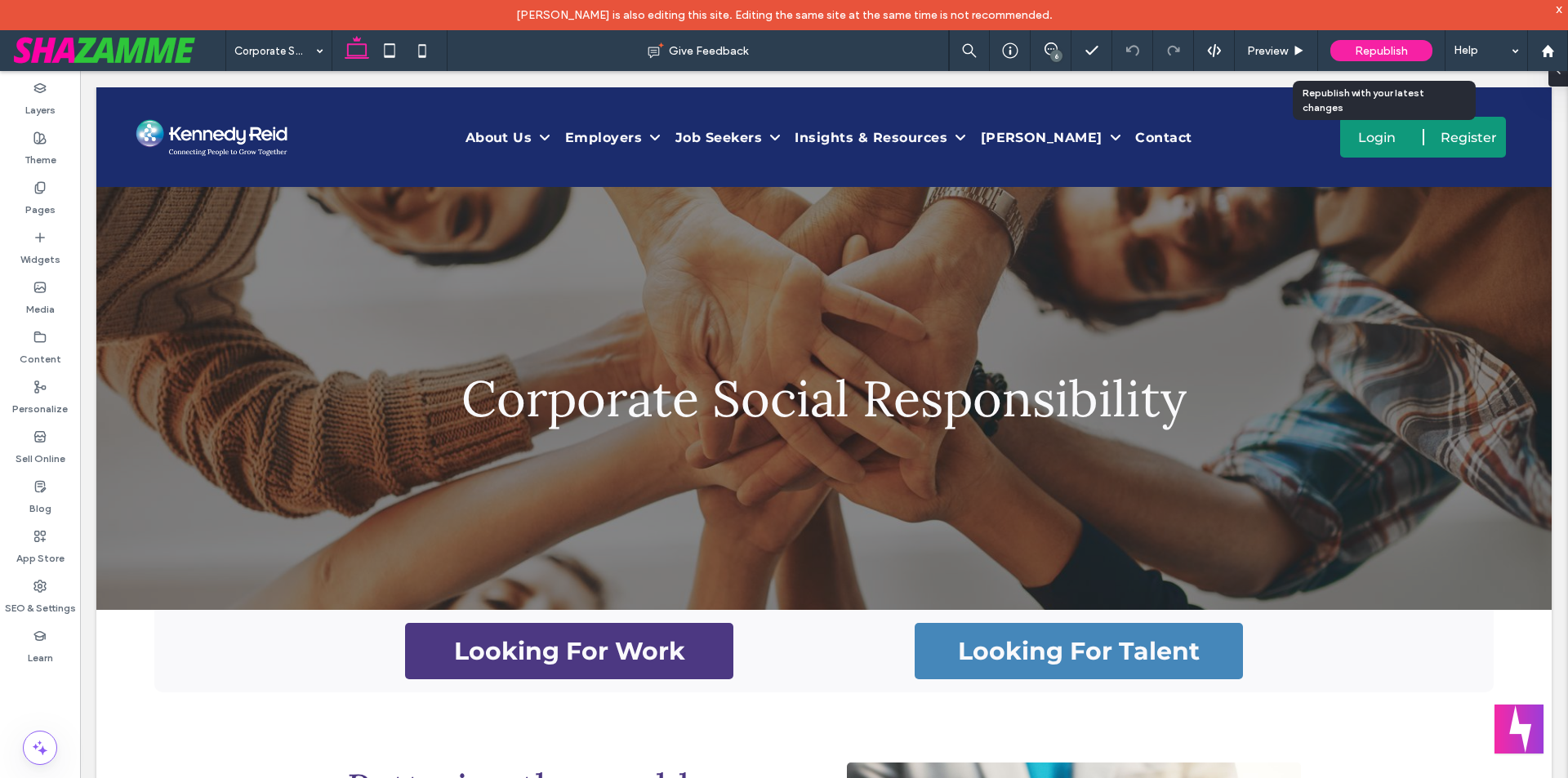
click at [1383, 45] on span "Republish" at bounding box center [1381, 51] width 53 height 14
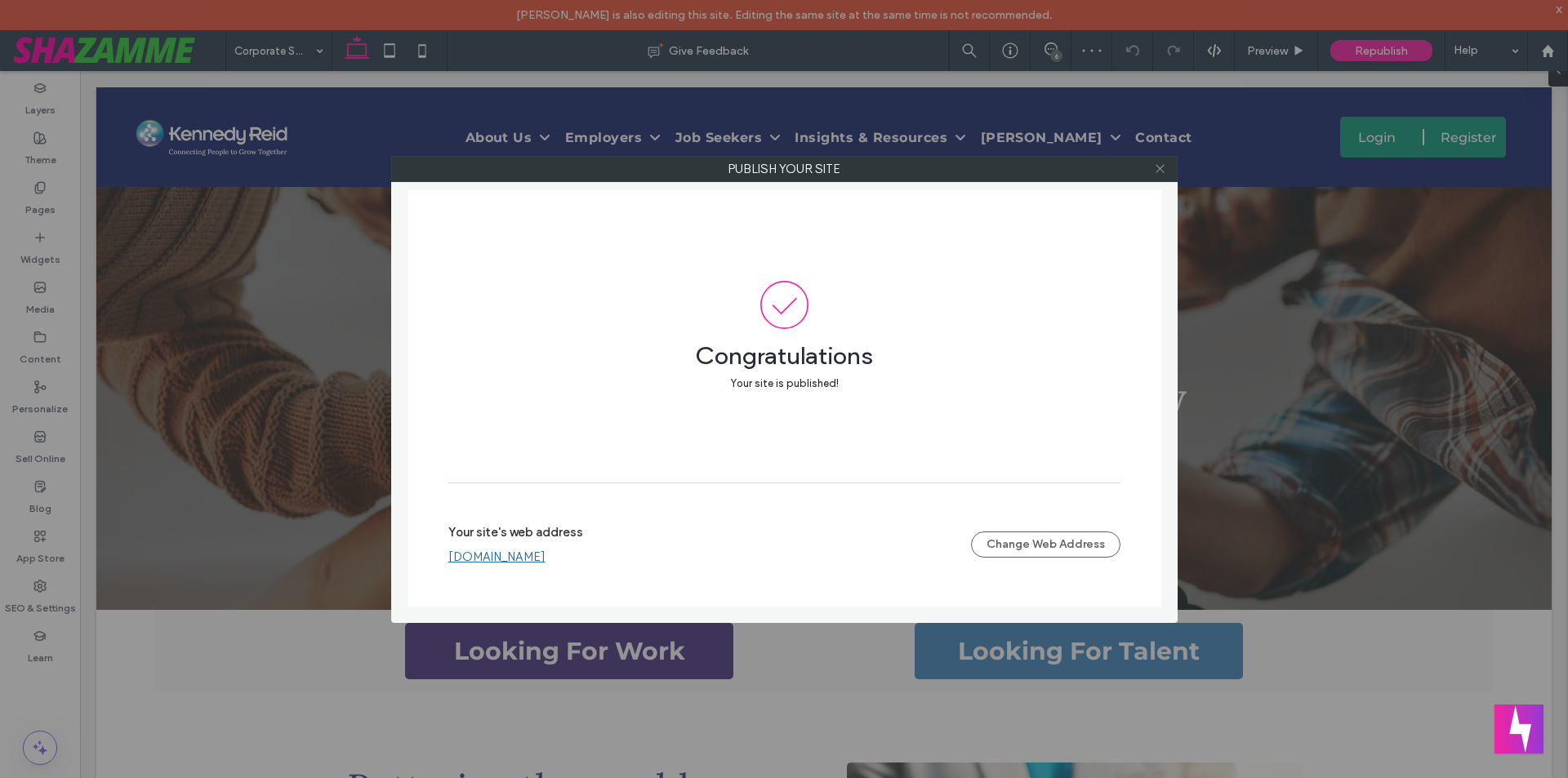
click at [1163, 168] on icon at bounding box center [1160, 169] width 12 height 12
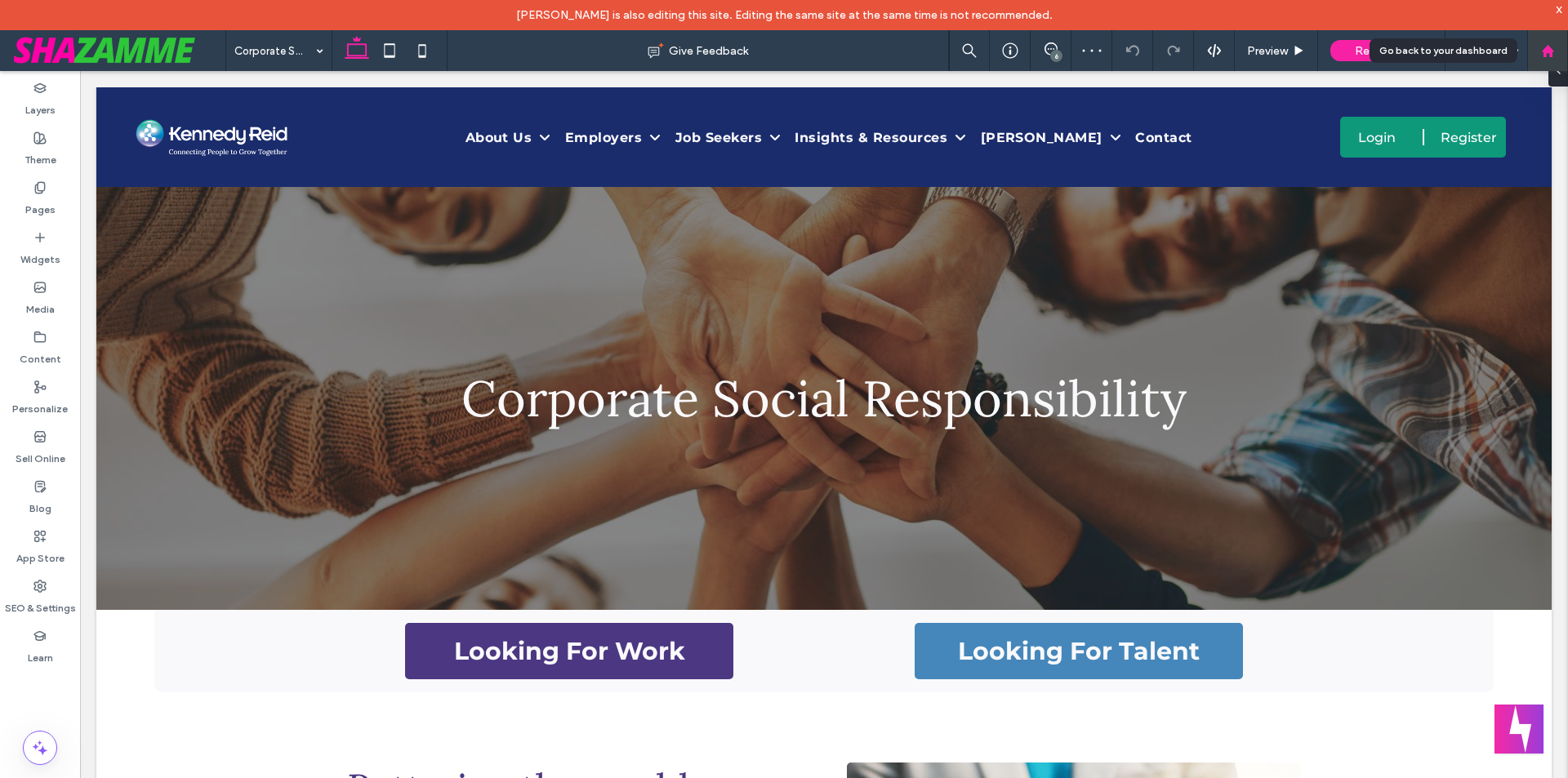
drag, startPoint x: 1551, startPoint y: 45, endPoint x: 1462, endPoint y: 55, distance: 89.6
click at [1551, 45] on icon at bounding box center [1548, 51] width 14 height 14
